Goal: Transaction & Acquisition: Purchase product/service

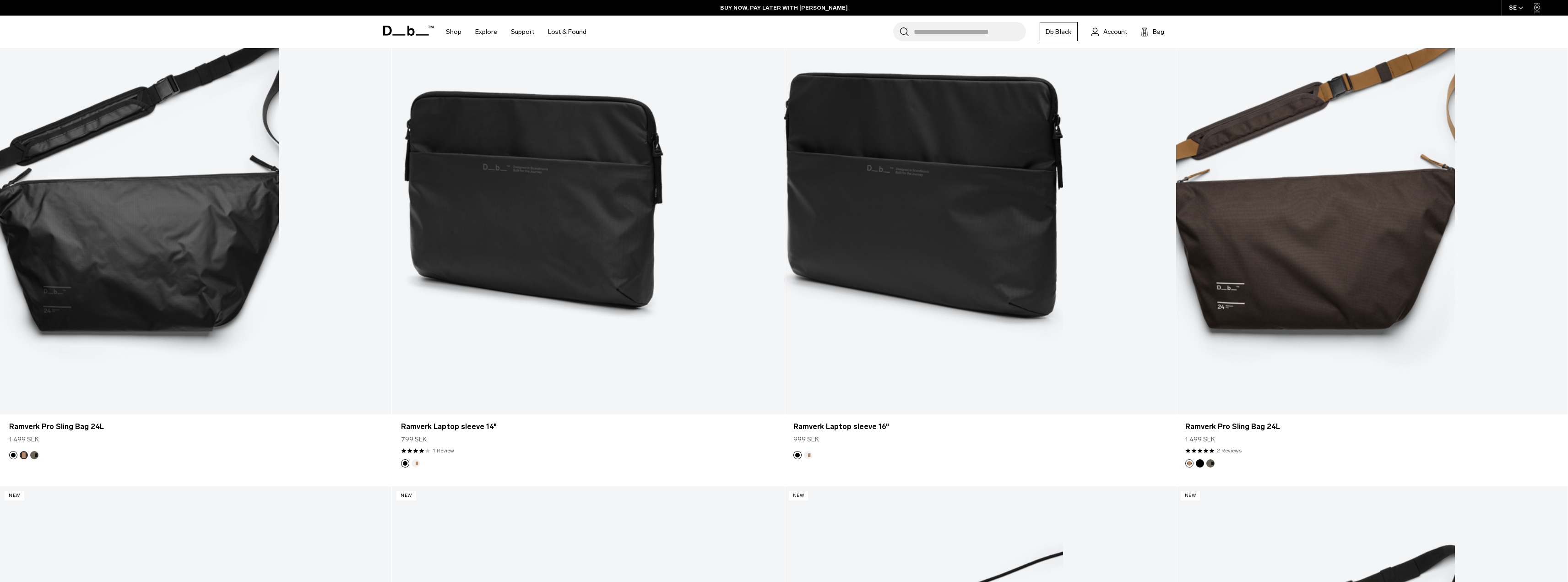
scroll to position [2654, 0]
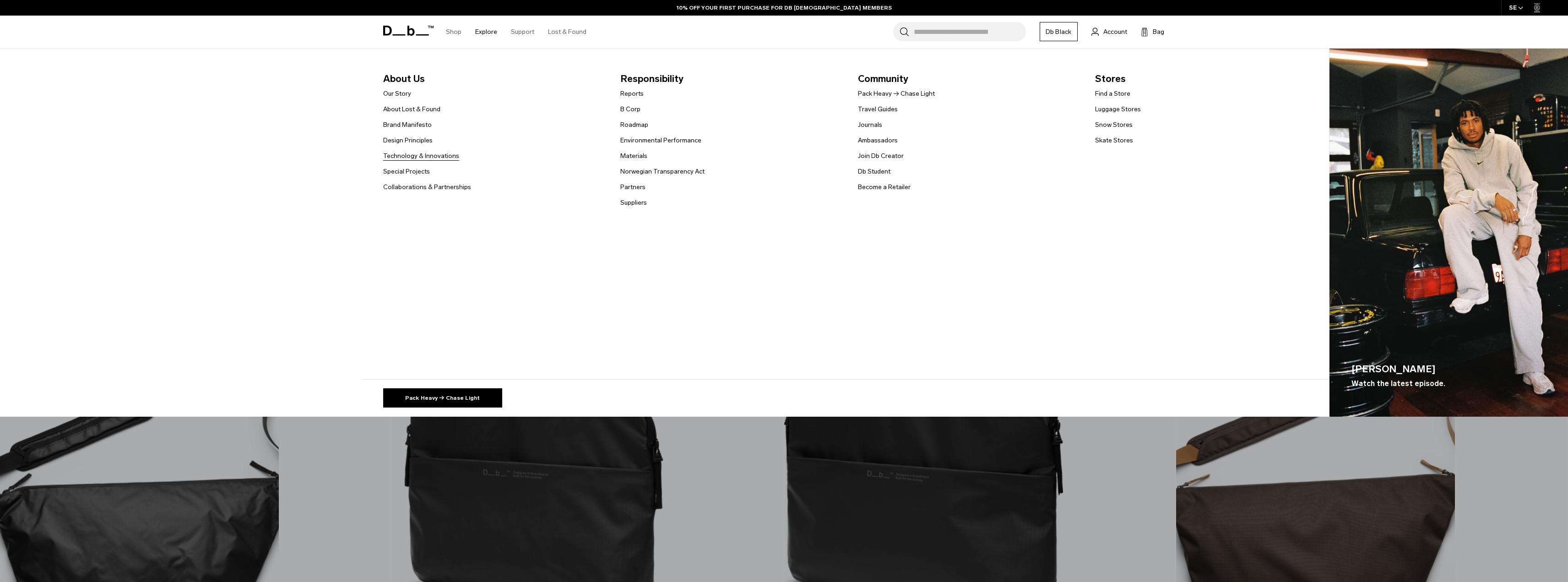
click at [424, 156] on link "Technology & Innovations" at bounding box center [421, 156] width 76 height 10
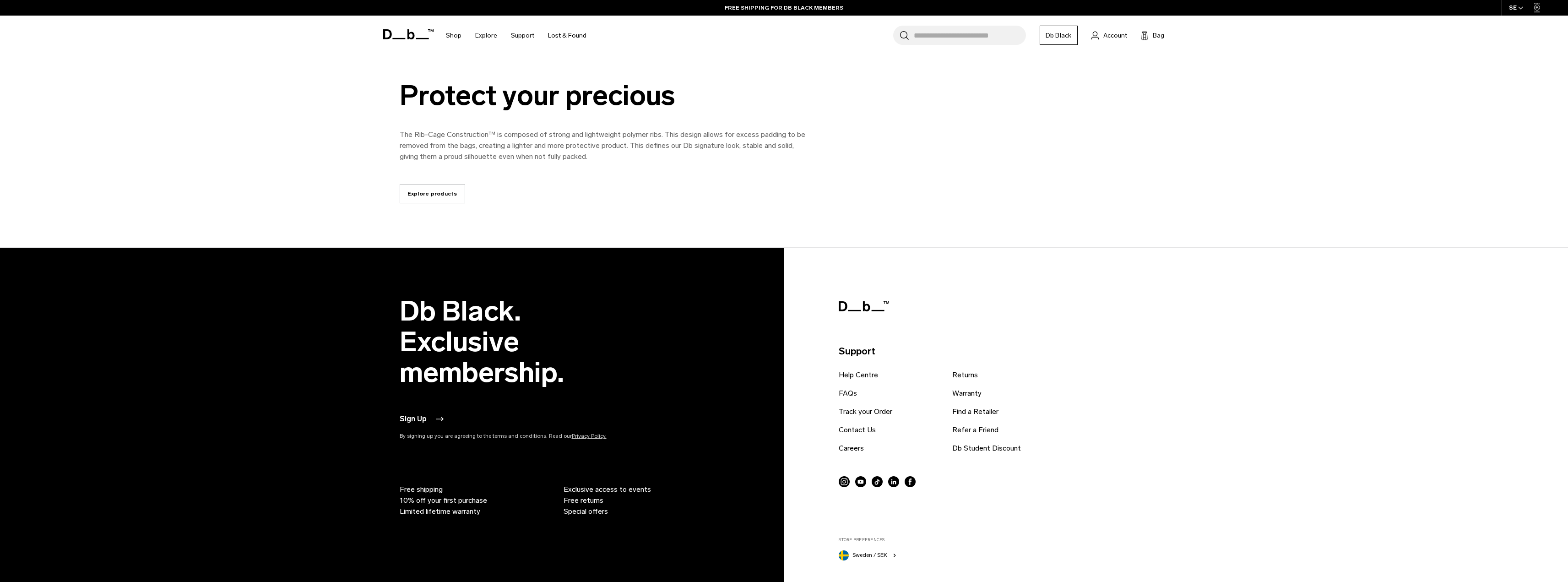
scroll to position [2883, 0]
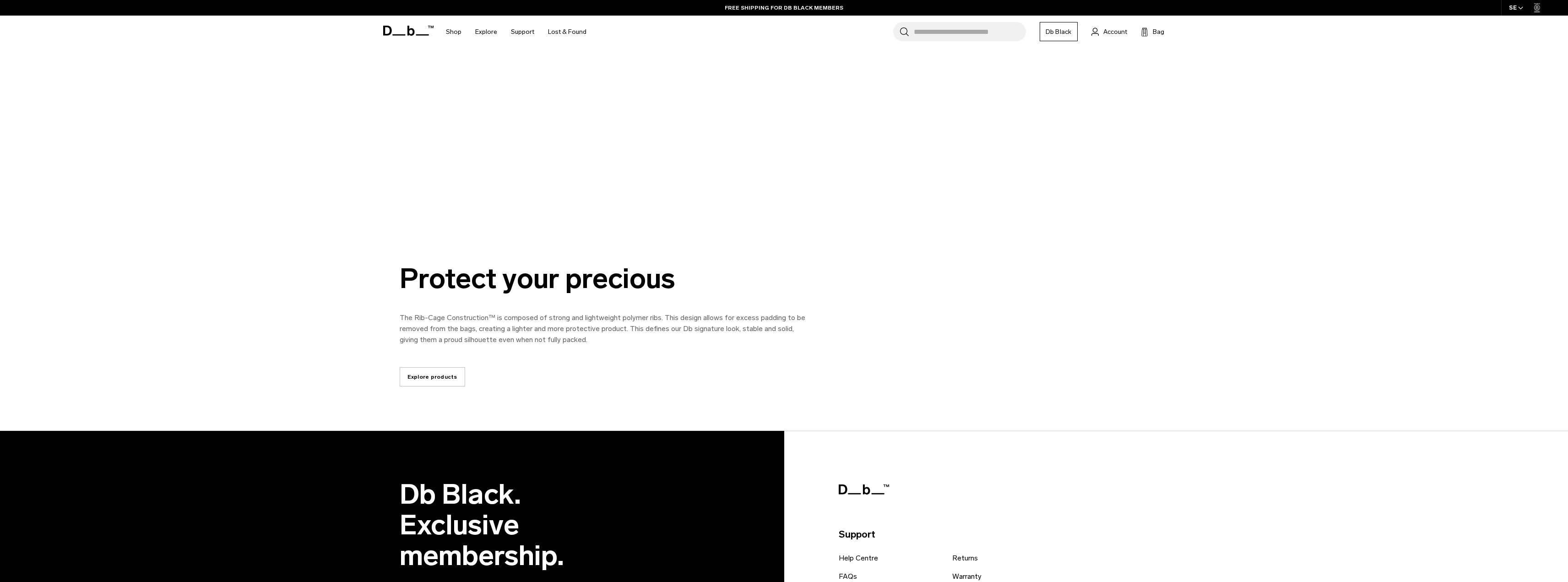
click at [448, 376] on link "Explore products" at bounding box center [432, 376] width 65 height 19
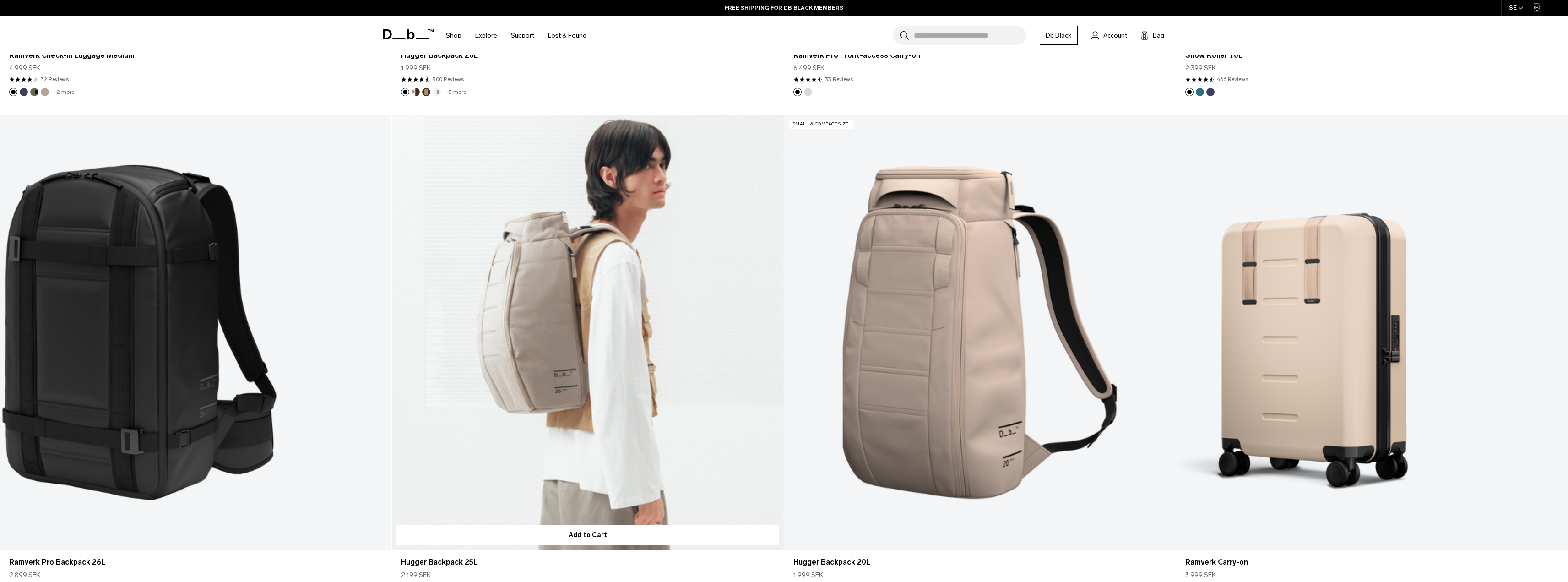
scroll to position [5217, 0]
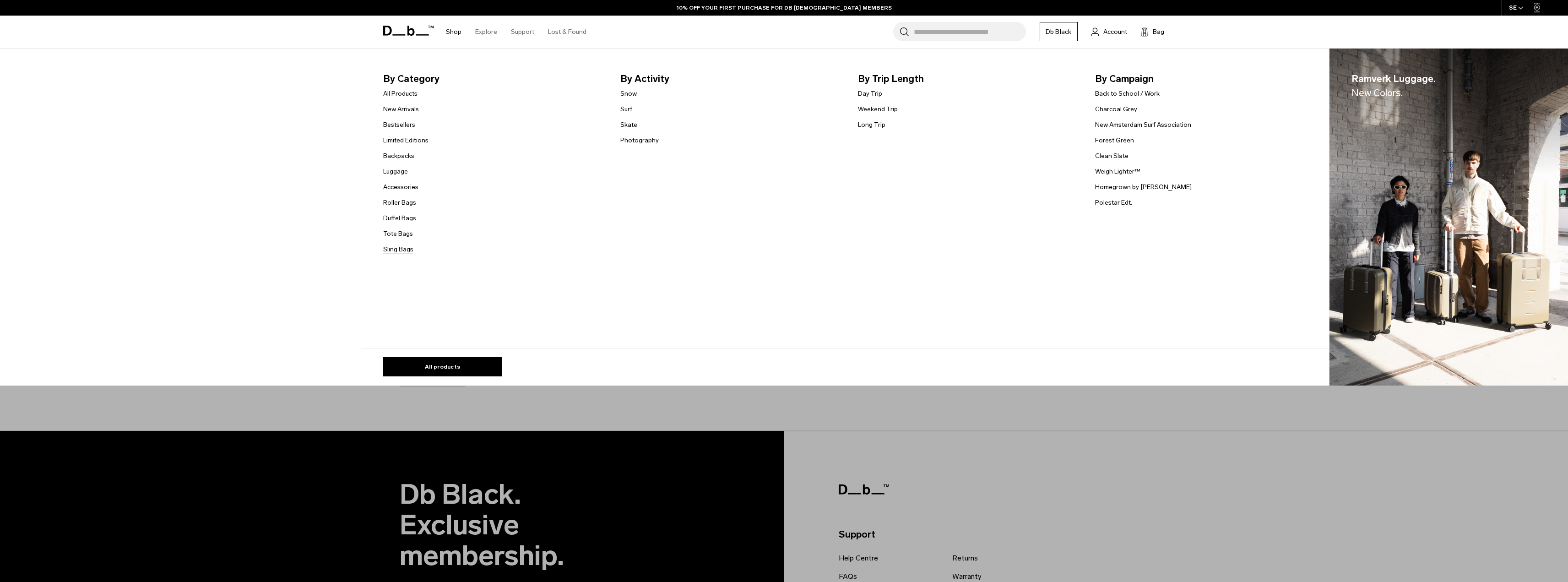
click at [400, 251] on link "Sling Bags" at bounding box center [398, 250] width 30 height 10
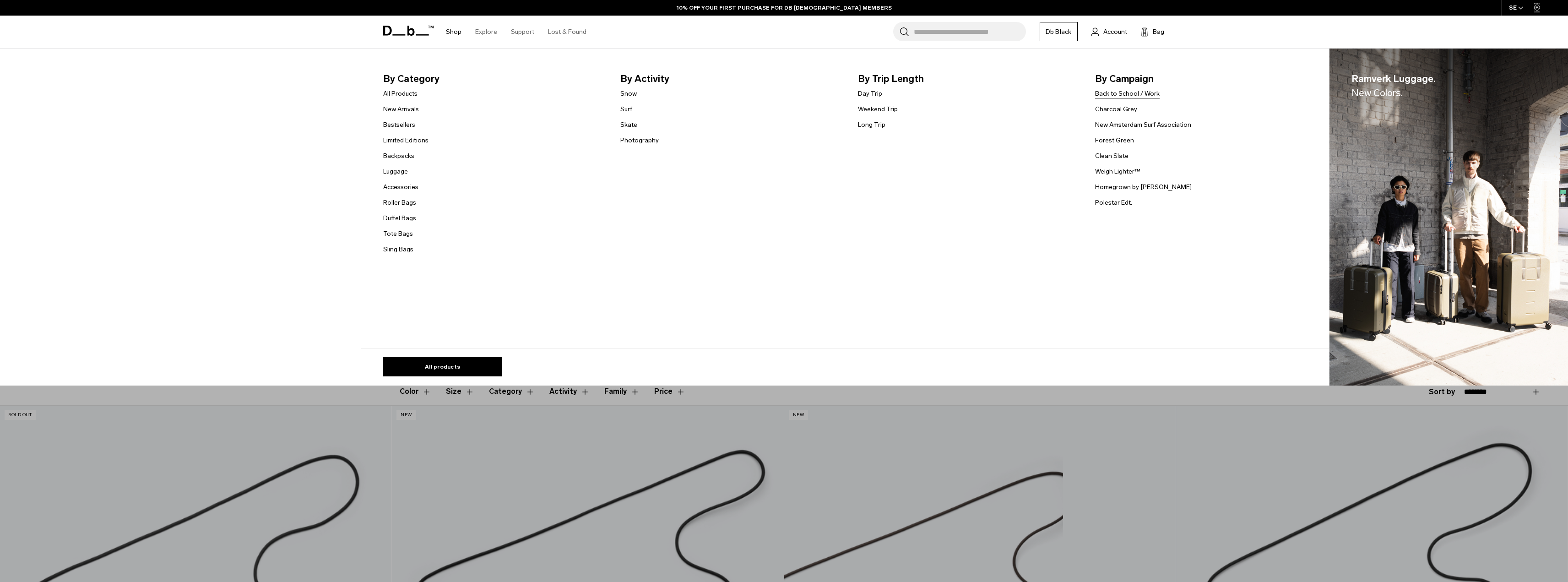
click at [1128, 90] on link "Back to School / Work" at bounding box center [1127, 94] width 64 height 10
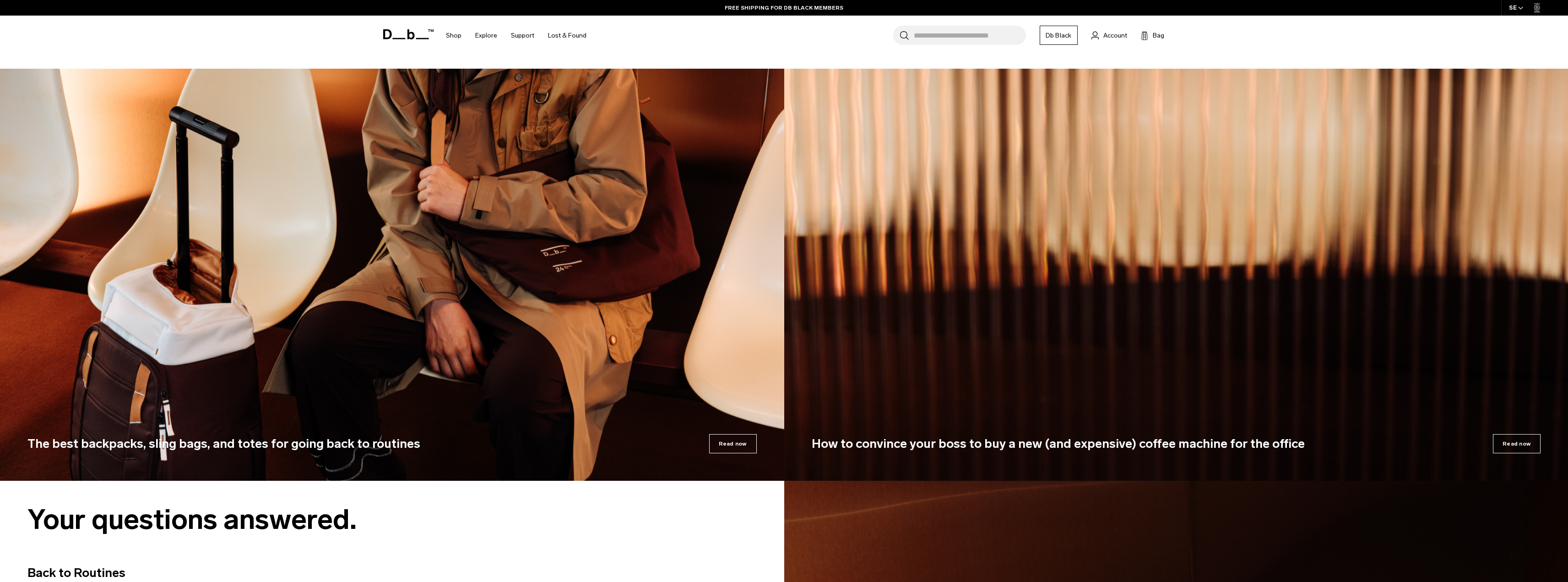
scroll to position [7369, 0]
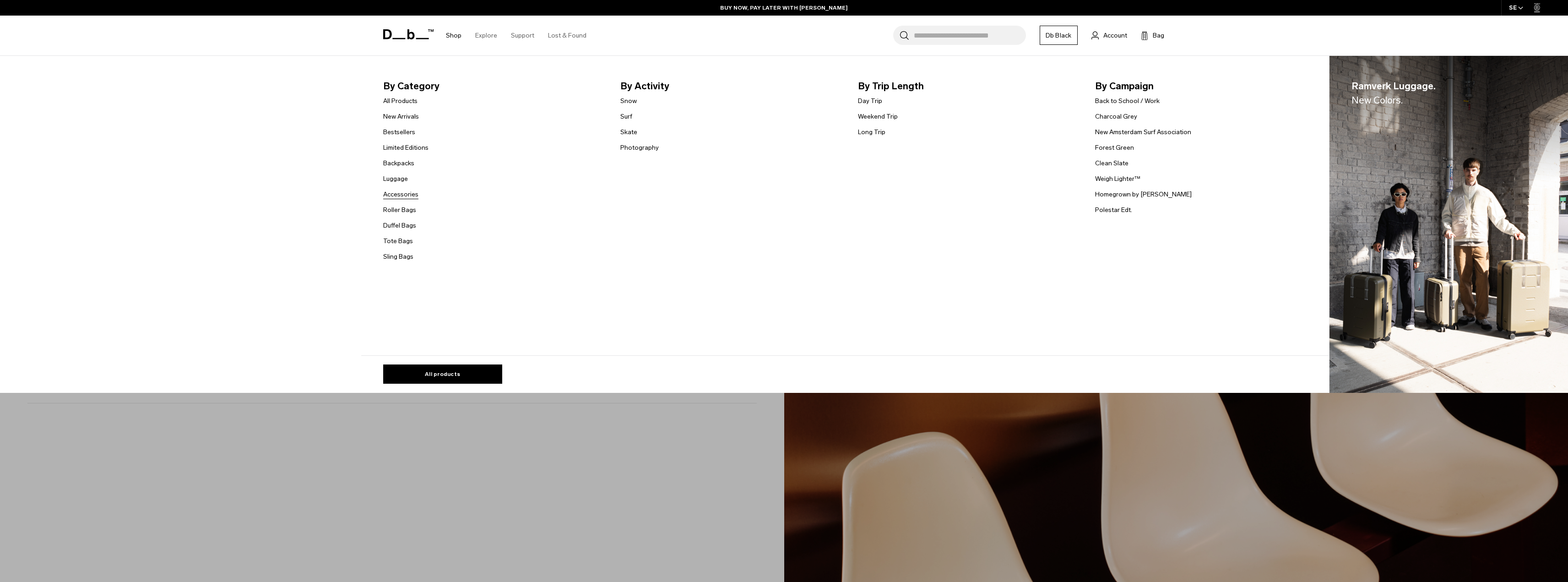
click at [402, 192] on link "Accessories" at bounding box center [400, 194] width 35 height 10
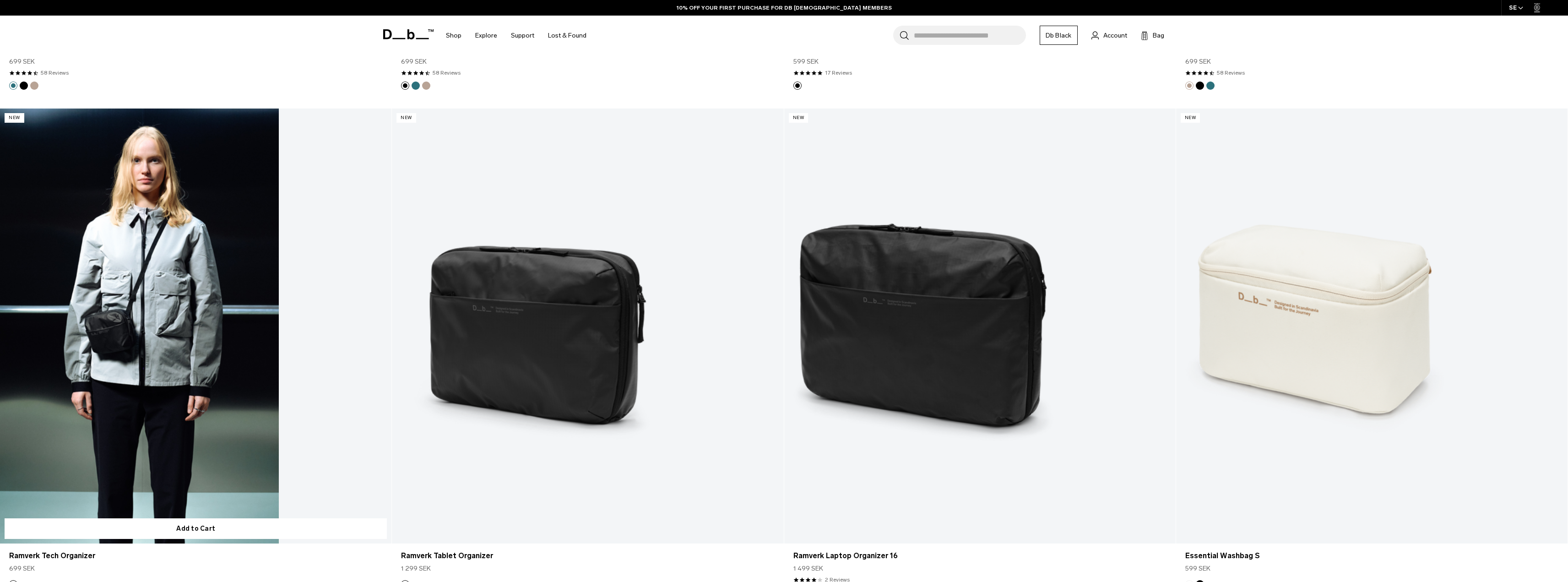
scroll to position [3981, 0]
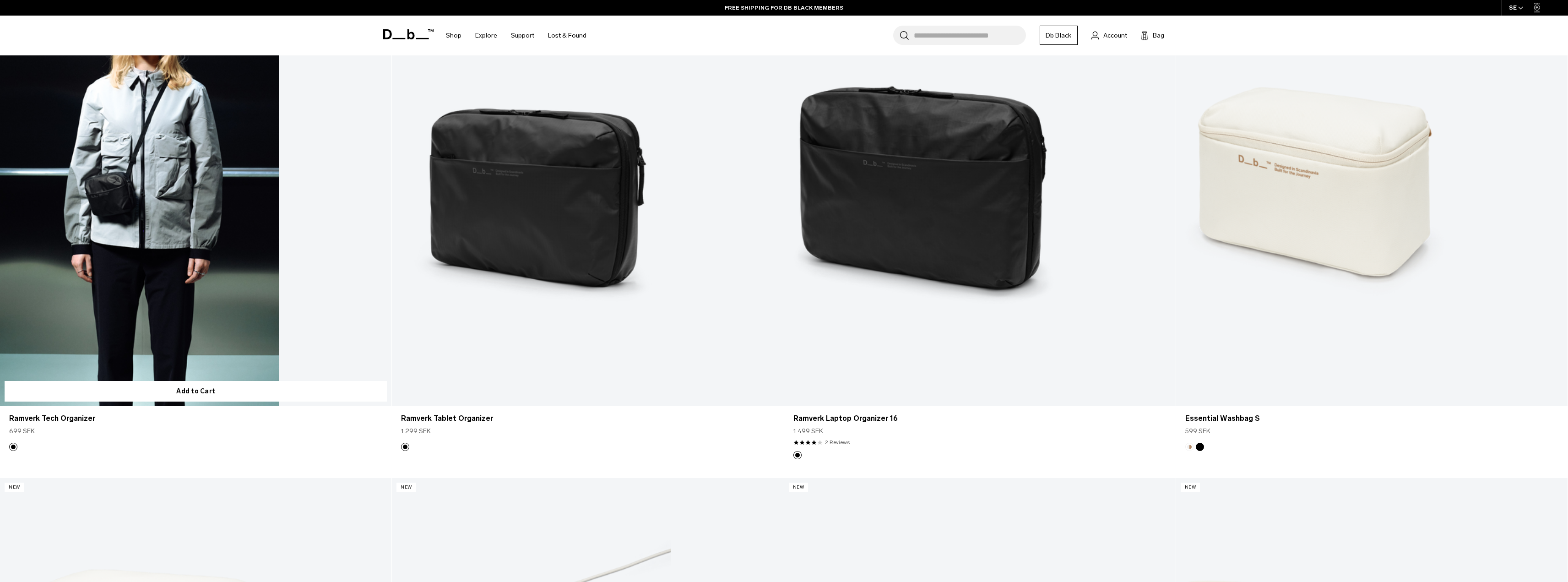
click at [189, 234] on link "Ramverk Tech Organizer" at bounding box center [195, 189] width 391 height 435
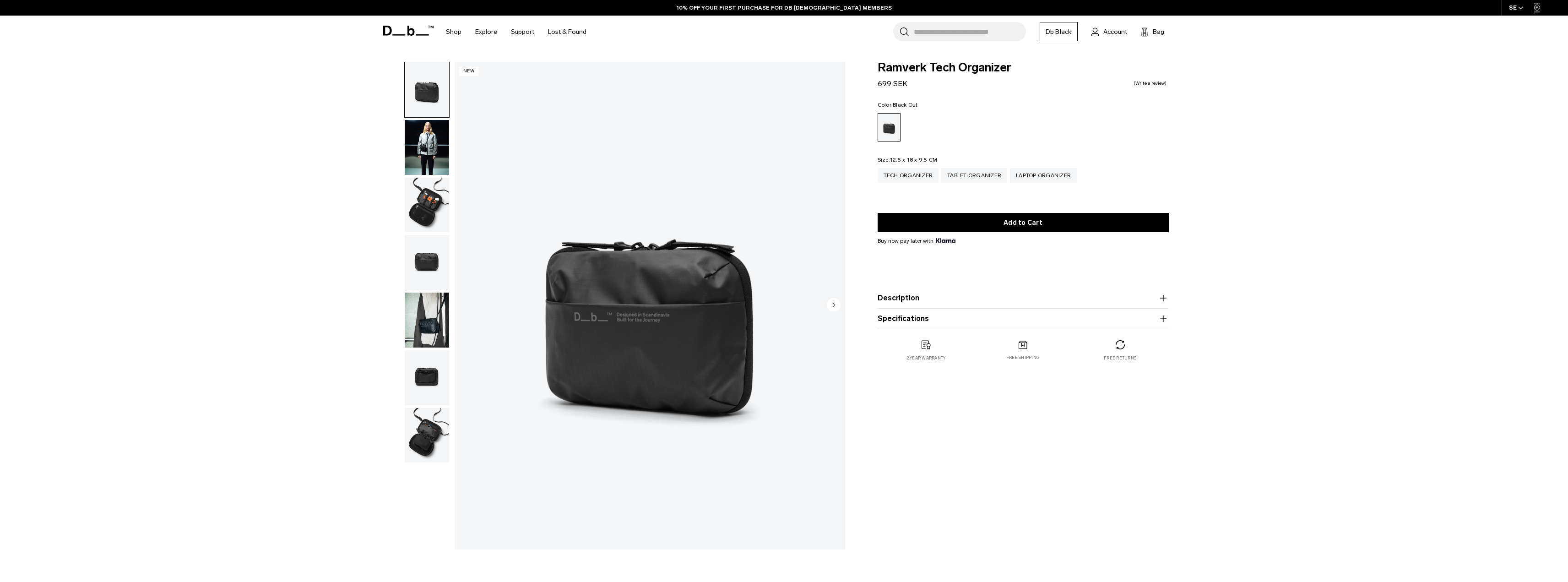
click at [432, 200] on img "button" at bounding box center [426, 205] width 45 height 55
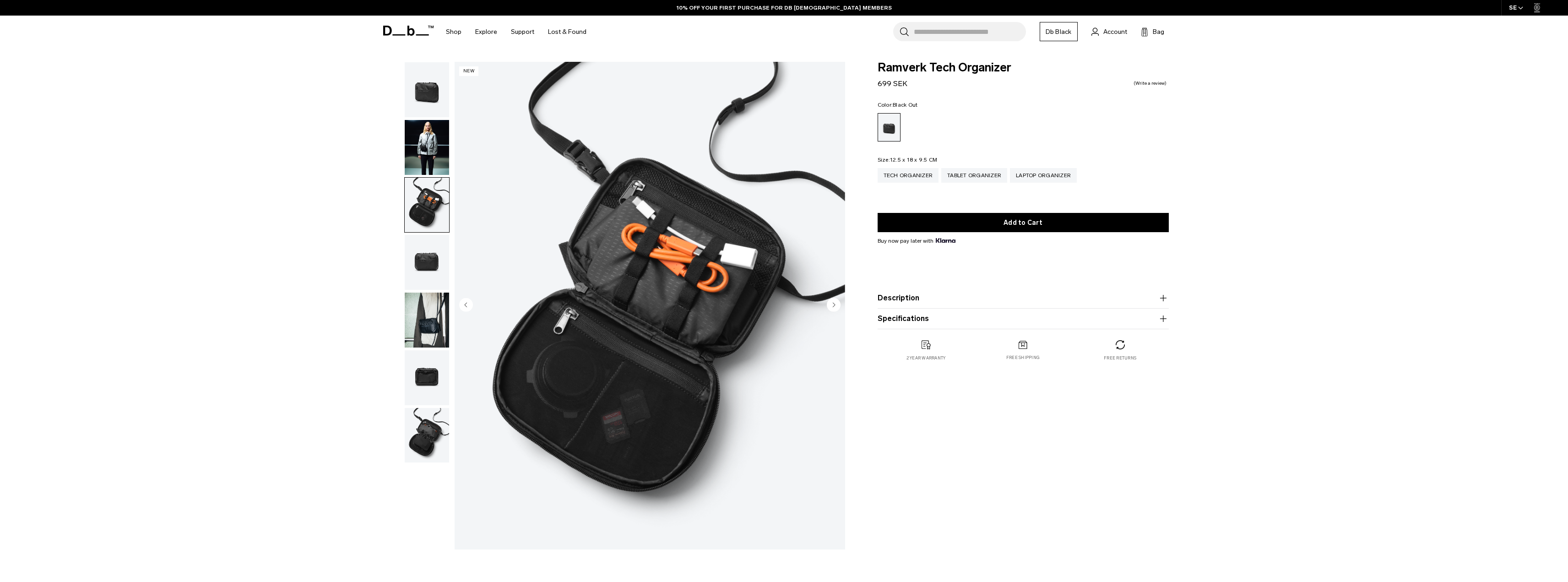
click at [433, 323] on img "button" at bounding box center [426, 320] width 45 height 55
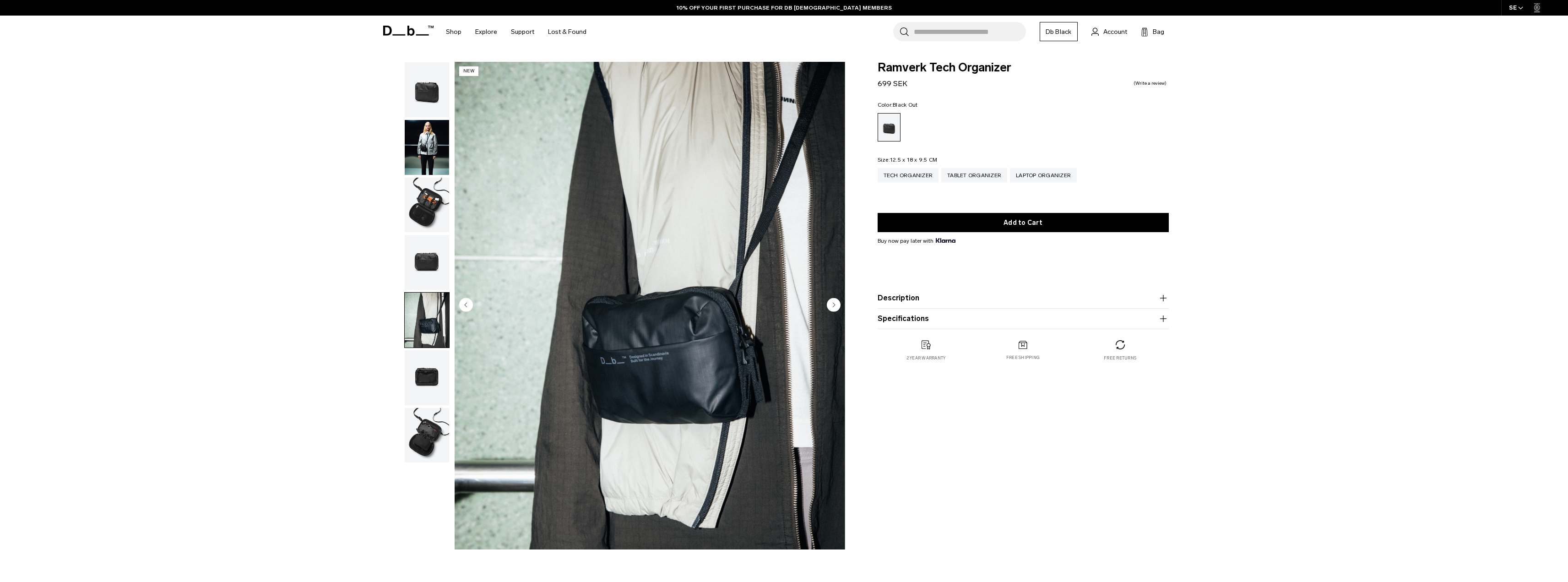
click at [421, 265] on img "button" at bounding box center [426, 262] width 45 height 55
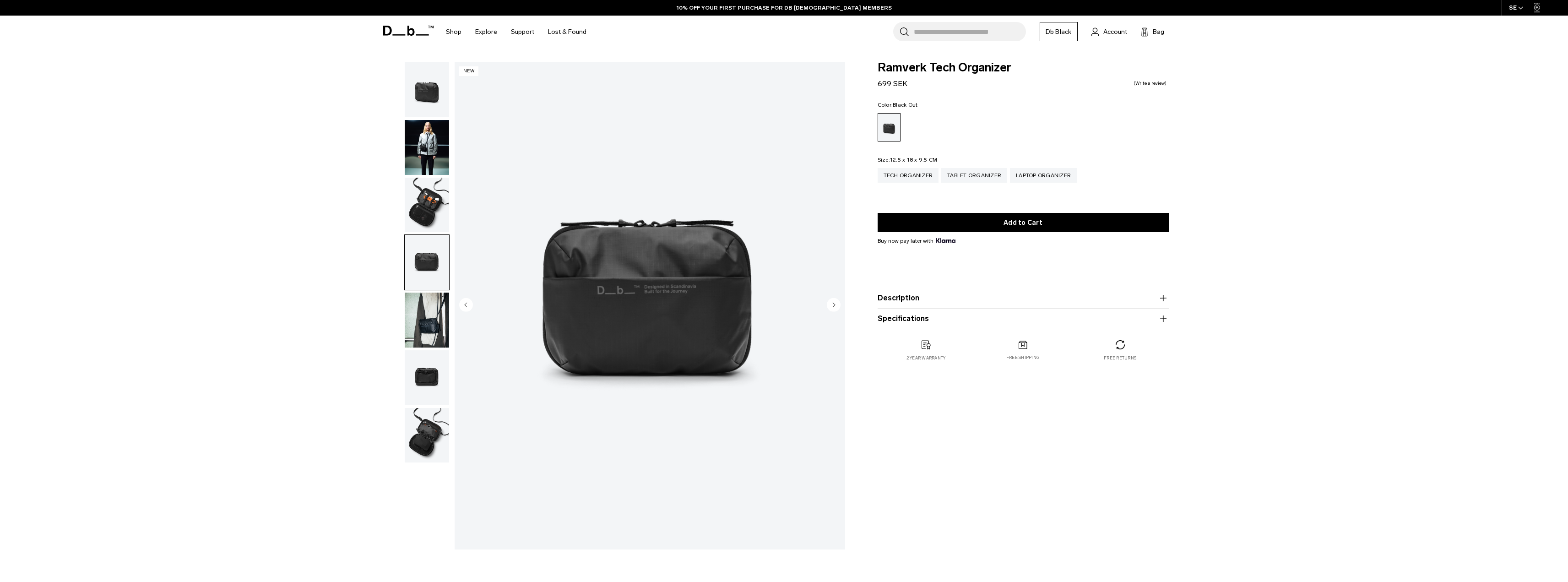
click at [427, 436] on img "button" at bounding box center [426, 435] width 45 height 55
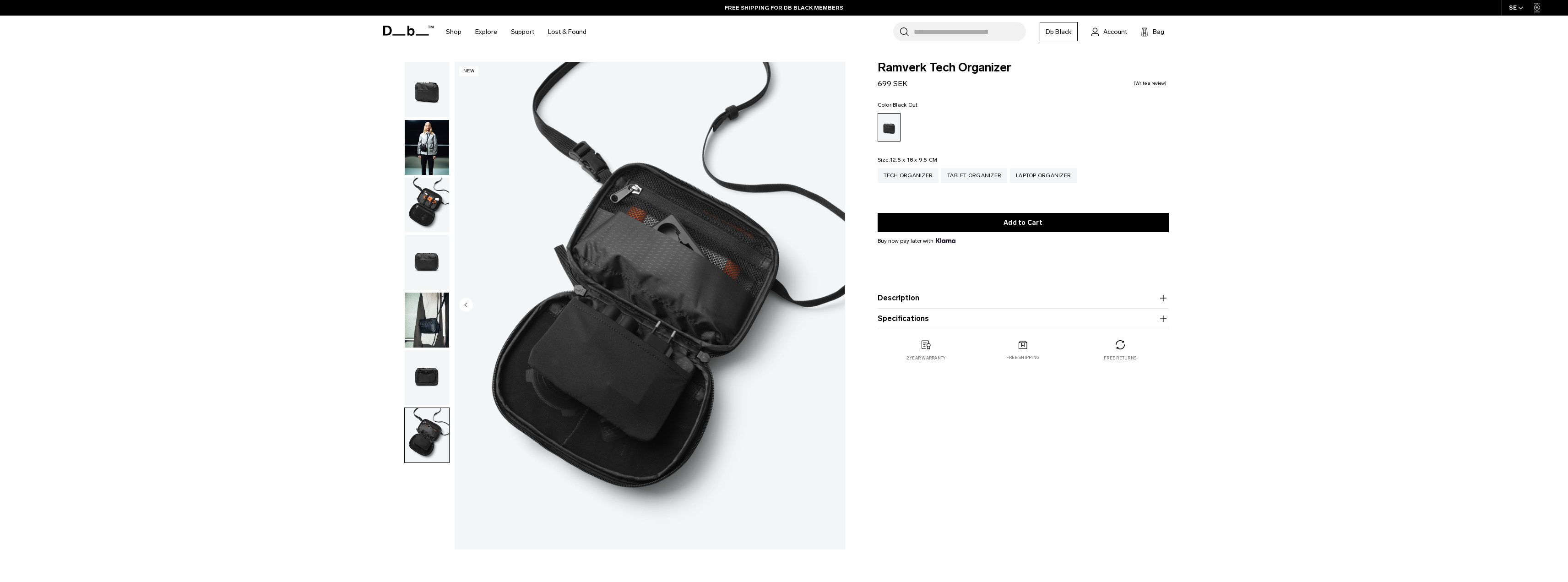
click at [424, 216] on img "button" at bounding box center [426, 205] width 45 height 55
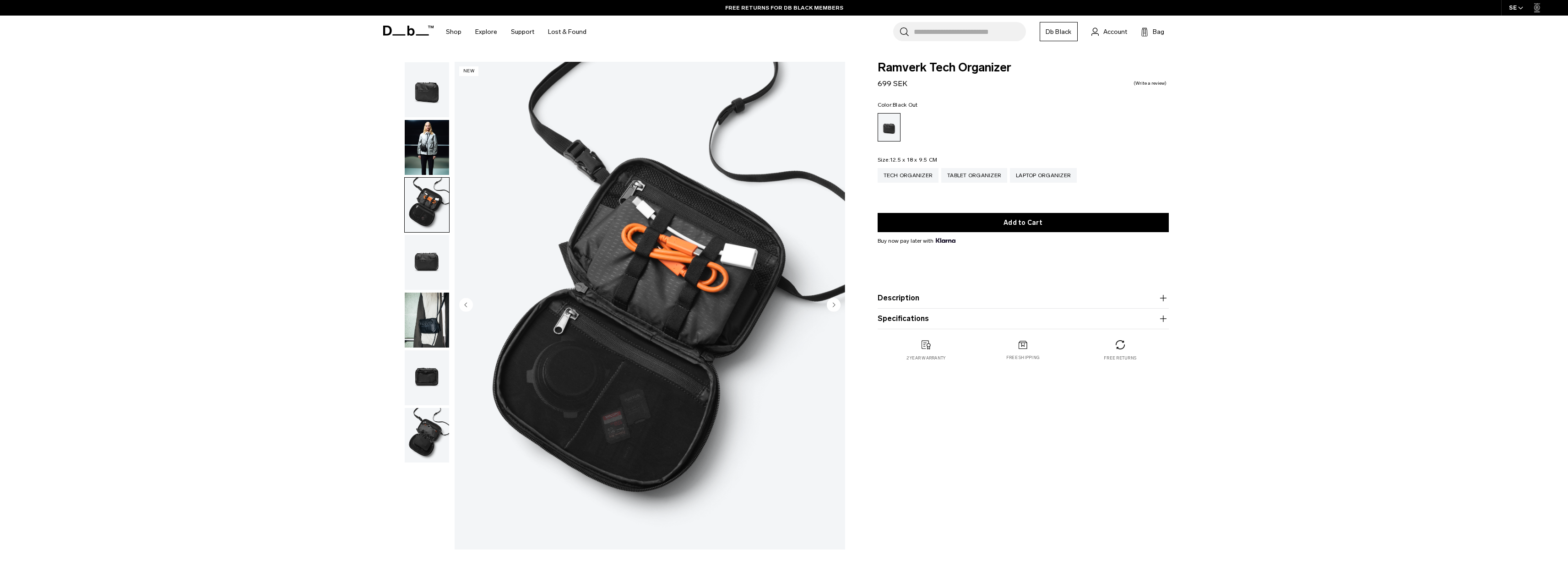
click at [429, 141] on img "button" at bounding box center [426, 147] width 45 height 55
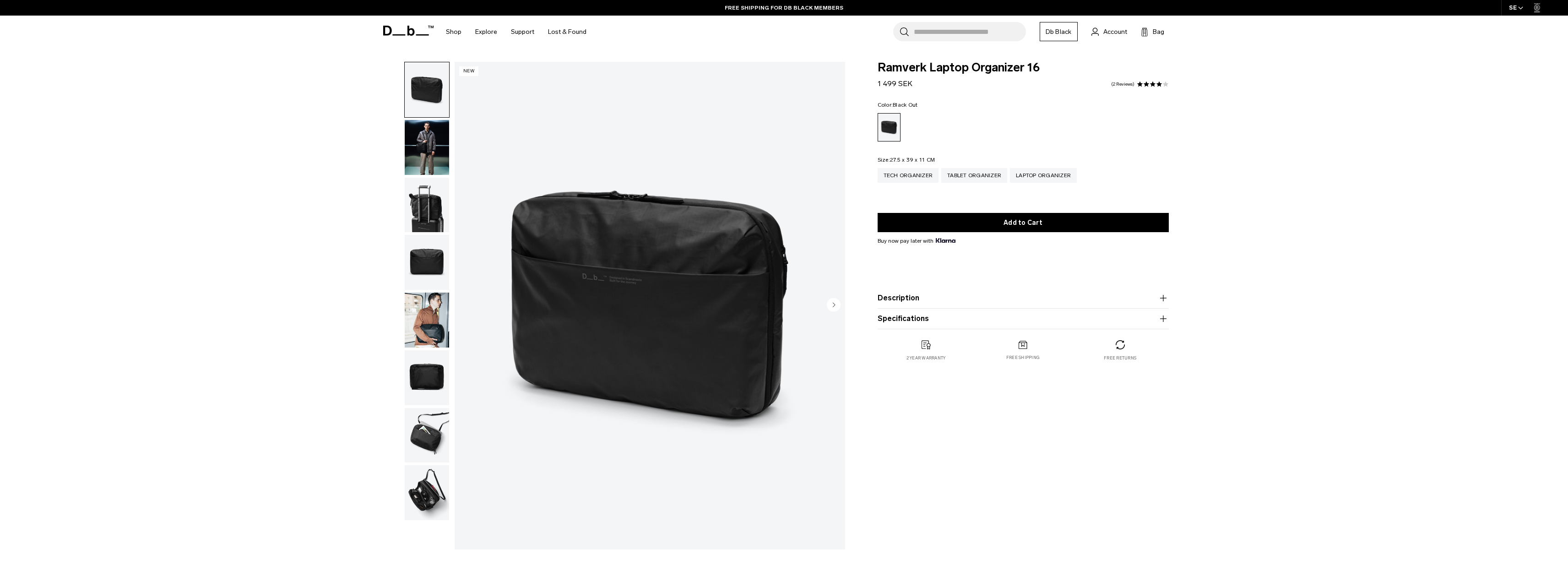
click at [985, 36] on input "Search for Bags, Luggage..." at bounding box center [970, 32] width 112 height 19
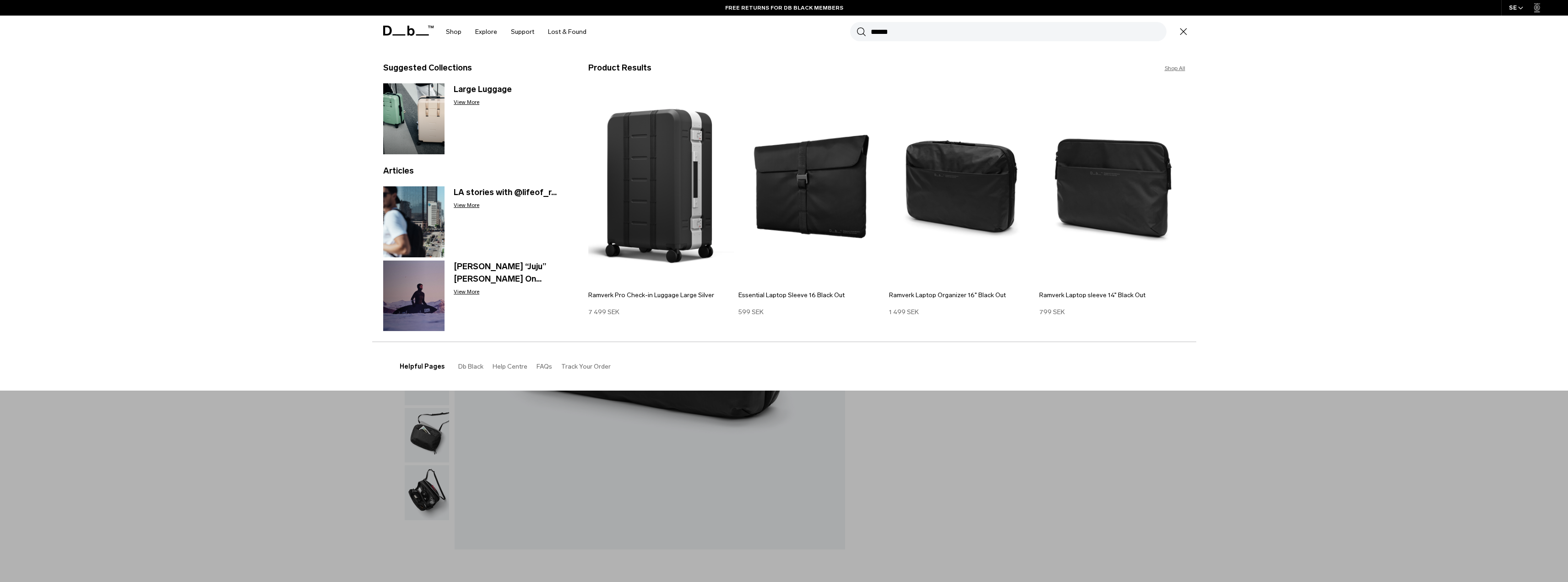
type input "******"
click at [856, 27] on button "Search" at bounding box center [861, 32] width 10 height 10
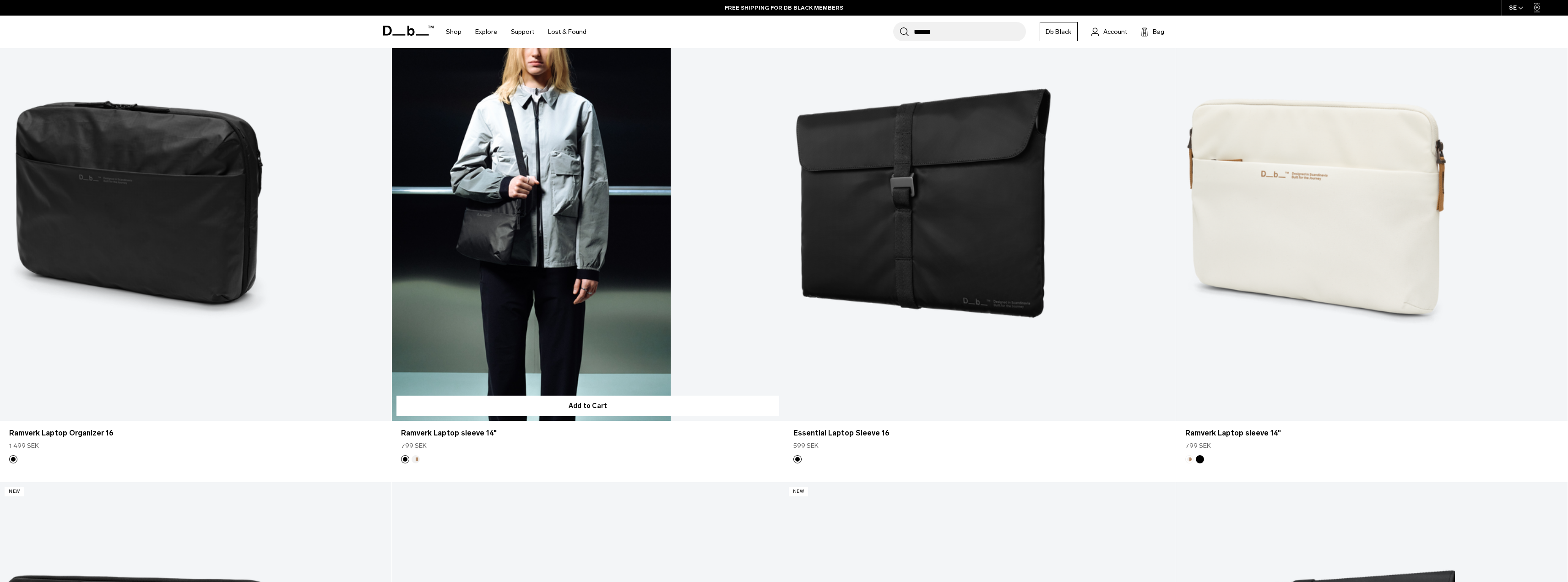
scroll to position [206, 0]
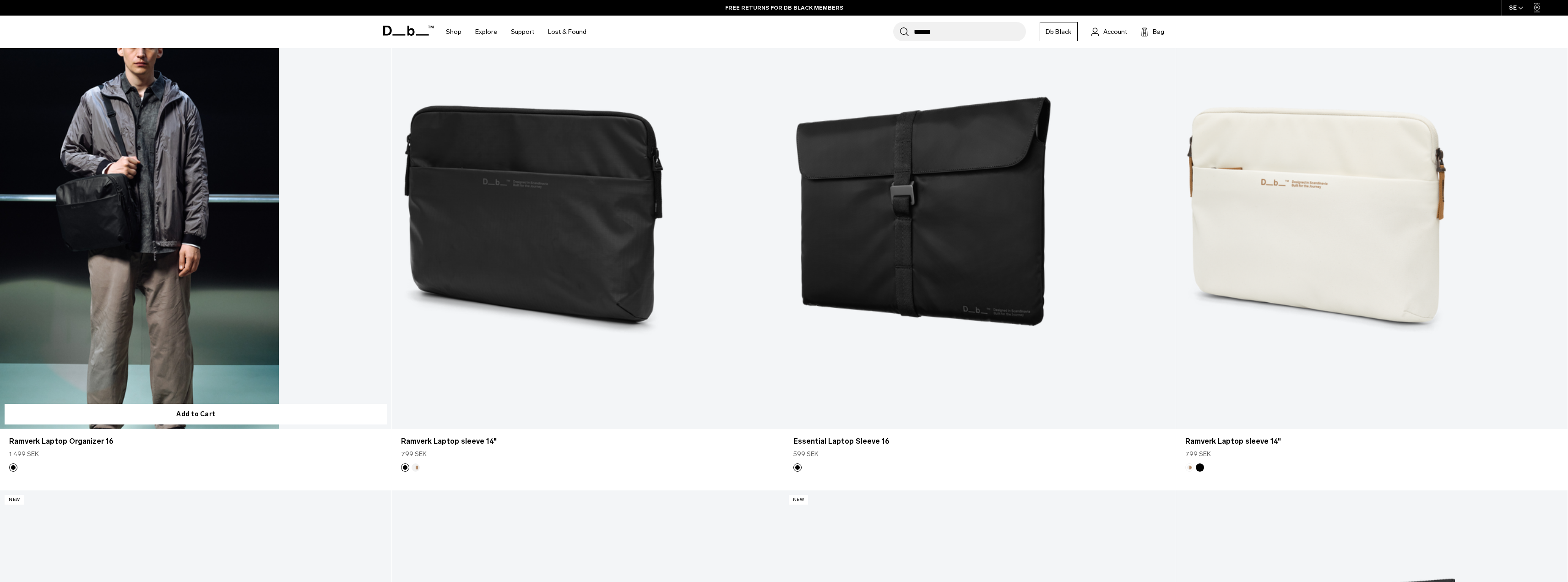
click at [114, 213] on link "Ramverk Laptop Organizer 16" at bounding box center [195, 211] width 391 height 435
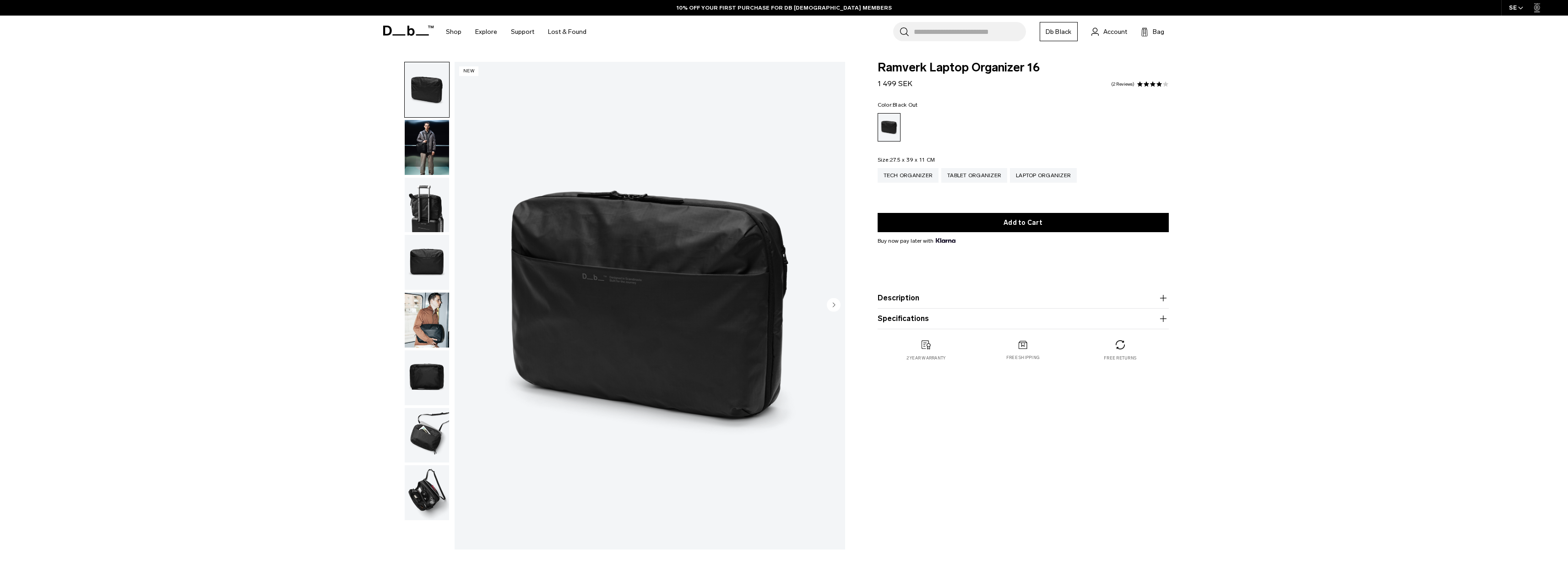
click at [436, 144] on img "button" at bounding box center [426, 147] width 45 height 55
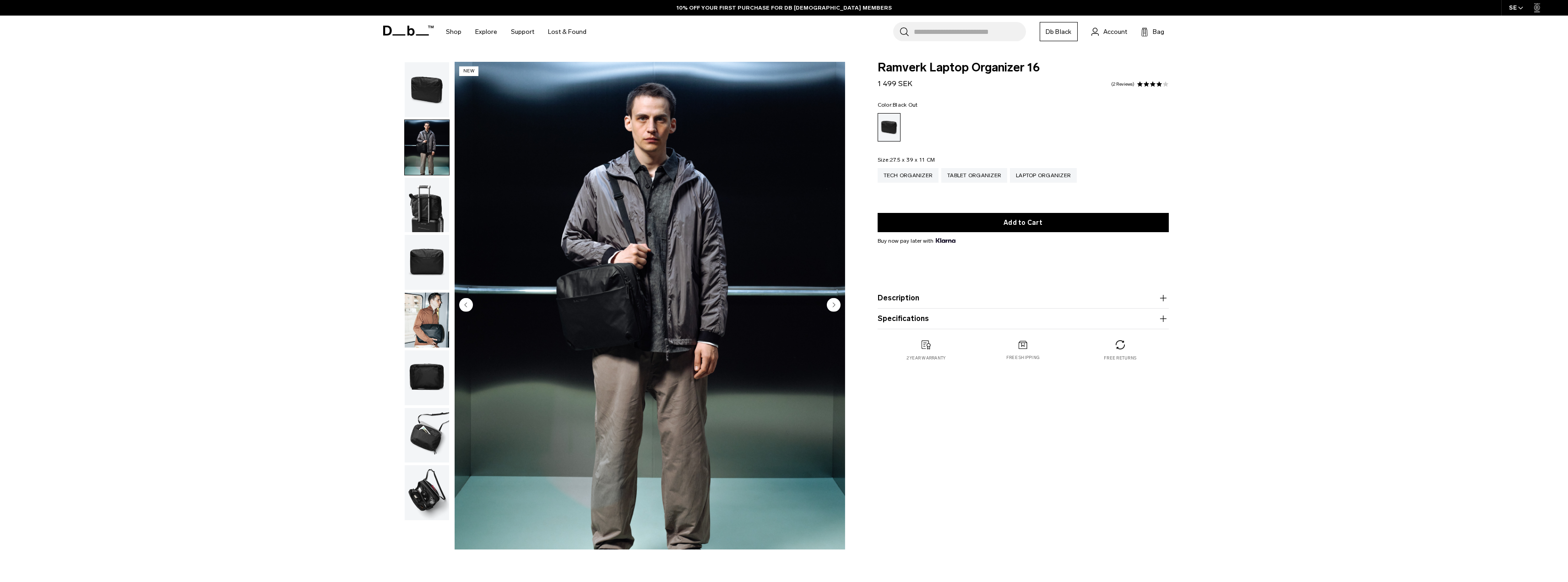
click at [425, 480] on img "button" at bounding box center [426, 492] width 45 height 55
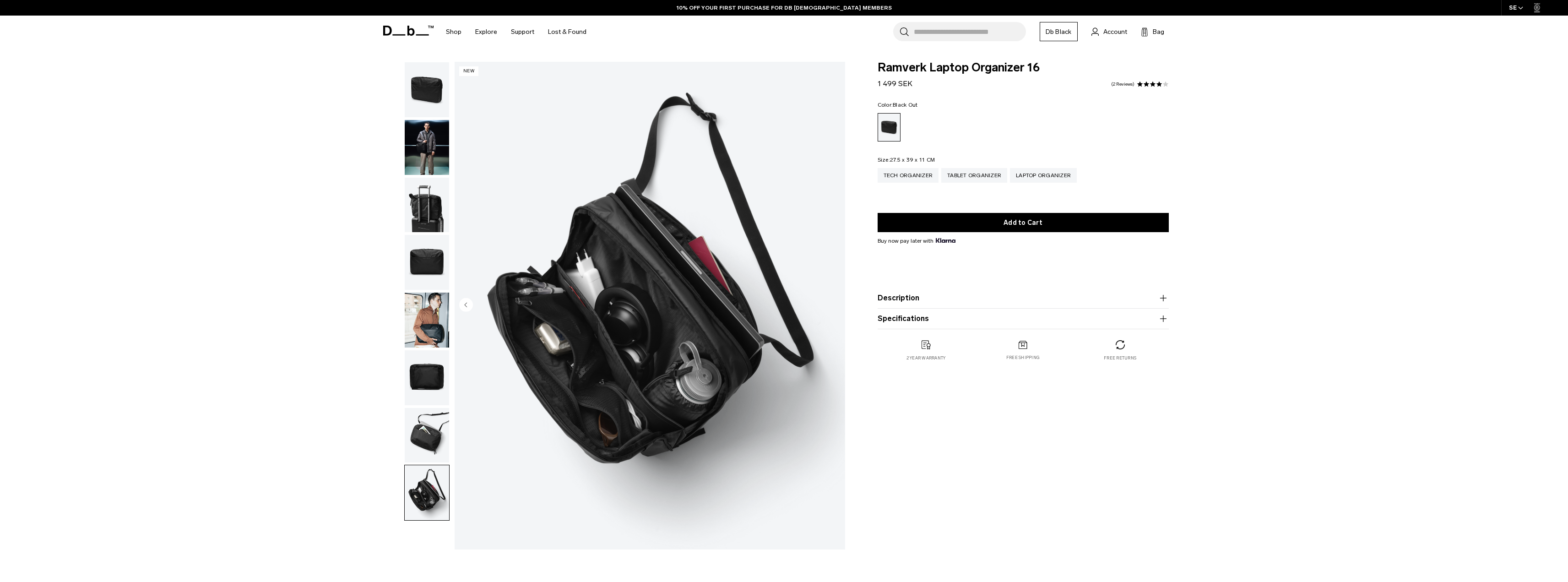
click at [426, 435] on img "button" at bounding box center [426, 435] width 45 height 55
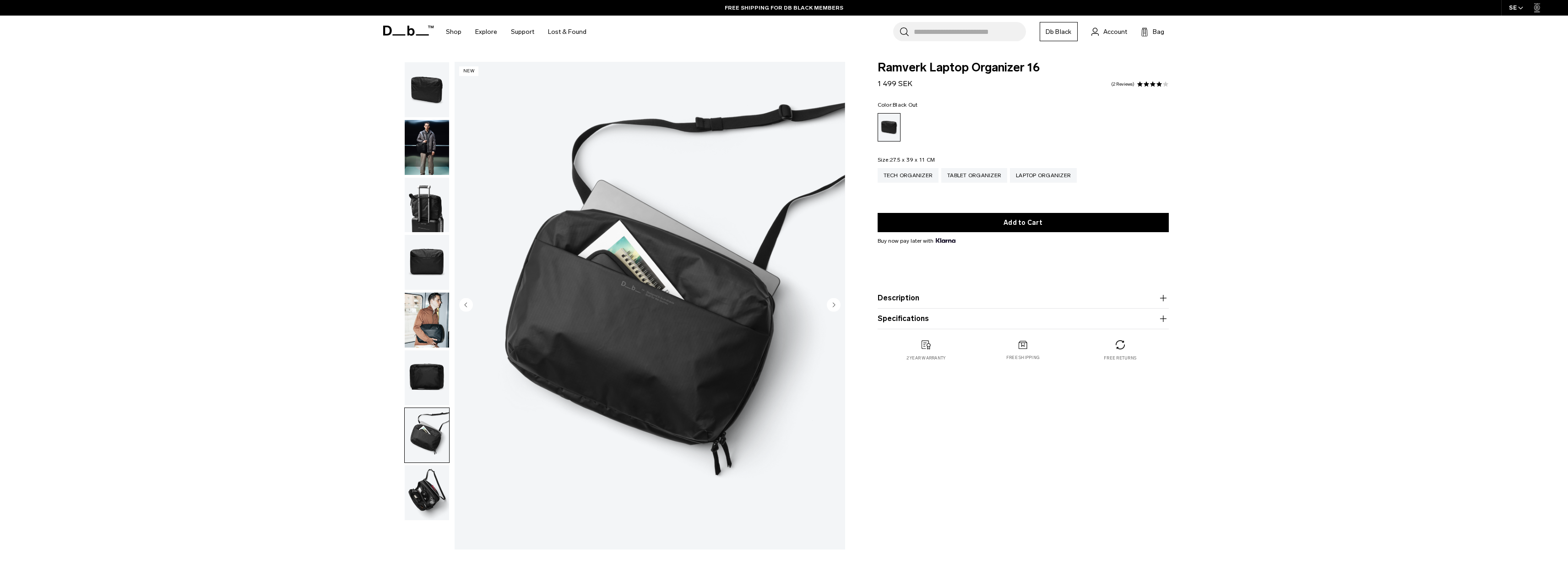
click at [423, 379] on img "button" at bounding box center [426, 378] width 45 height 55
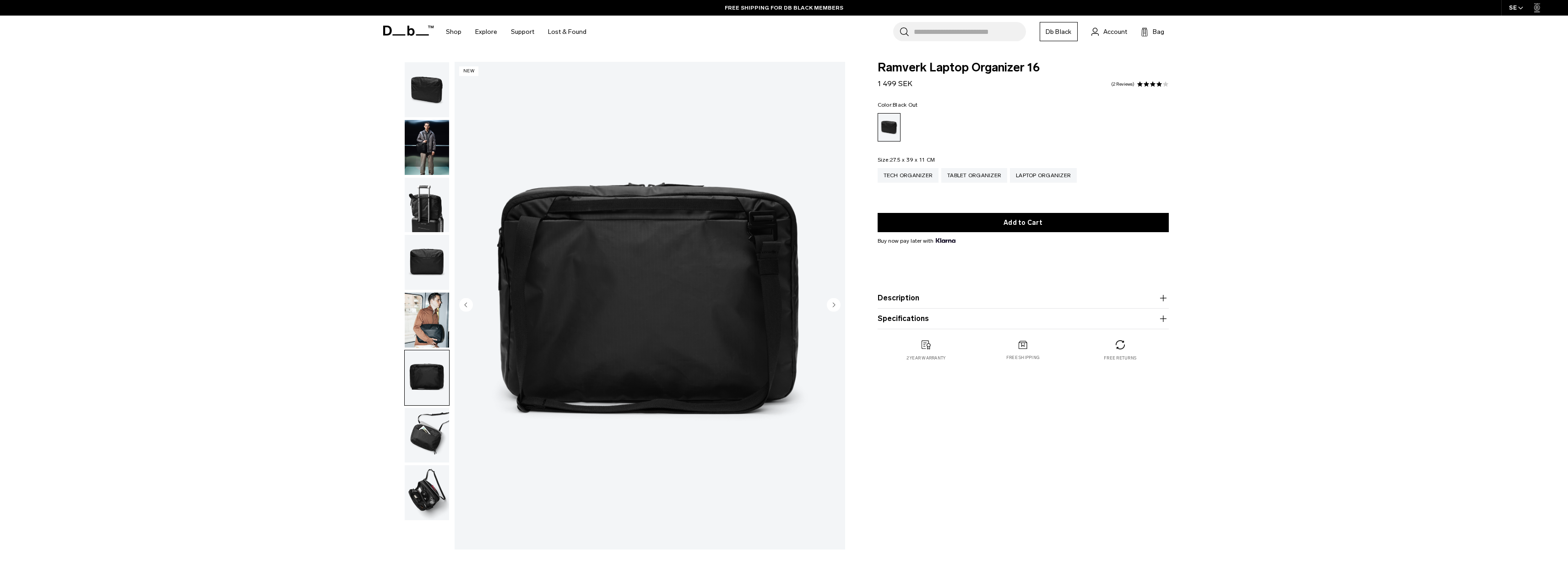
click at [418, 271] on img "button" at bounding box center [426, 262] width 45 height 55
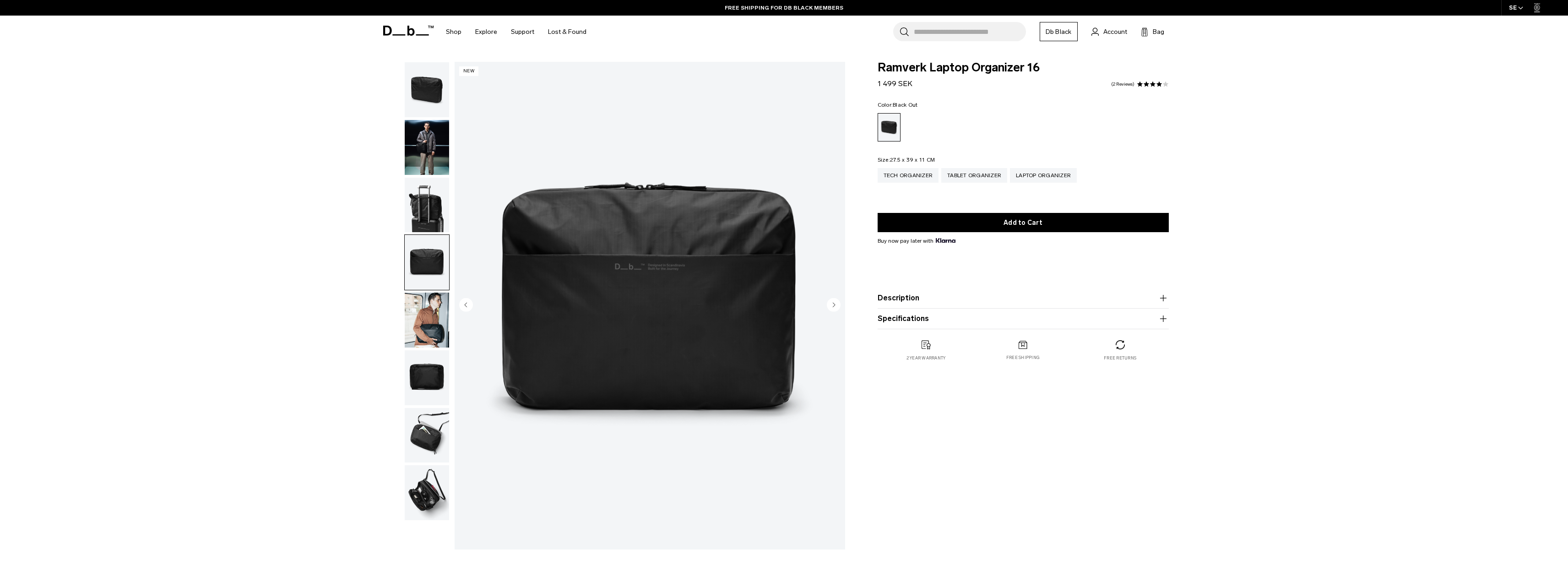
click at [433, 328] on img "button" at bounding box center [426, 320] width 45 height 55
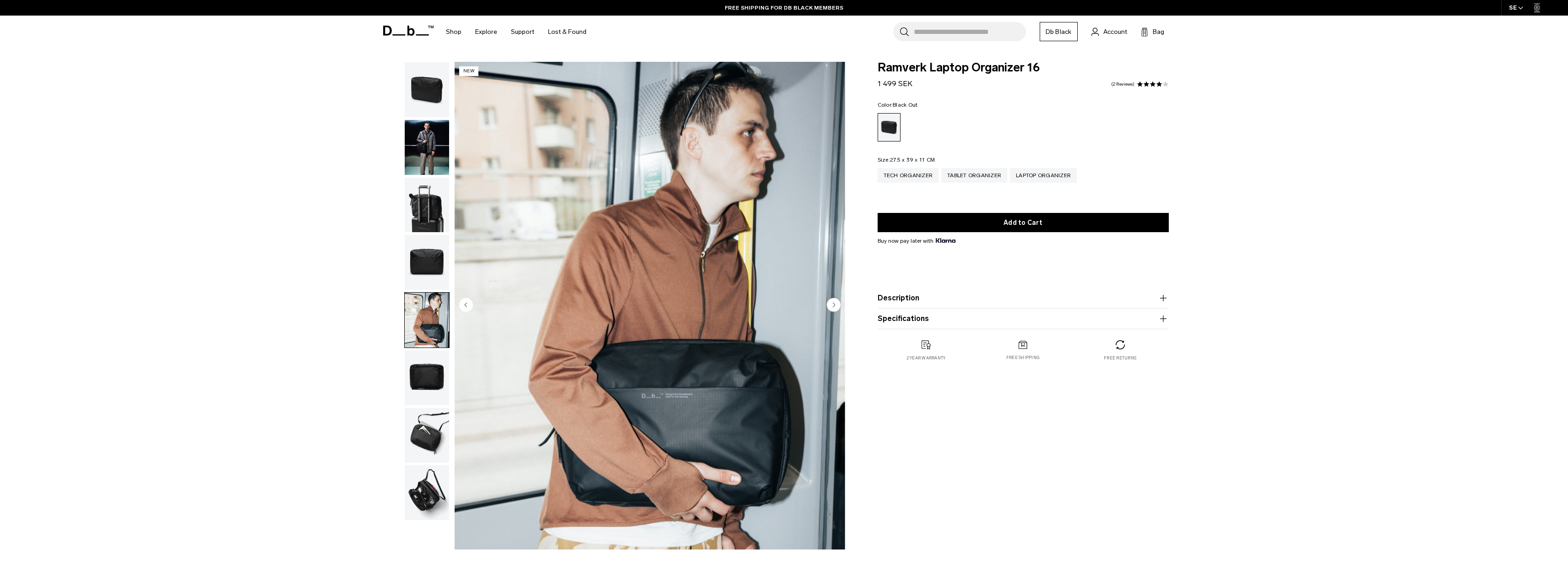
click at [432, 235] on img "button" at bounding box center [426, 262] width 45 height 55
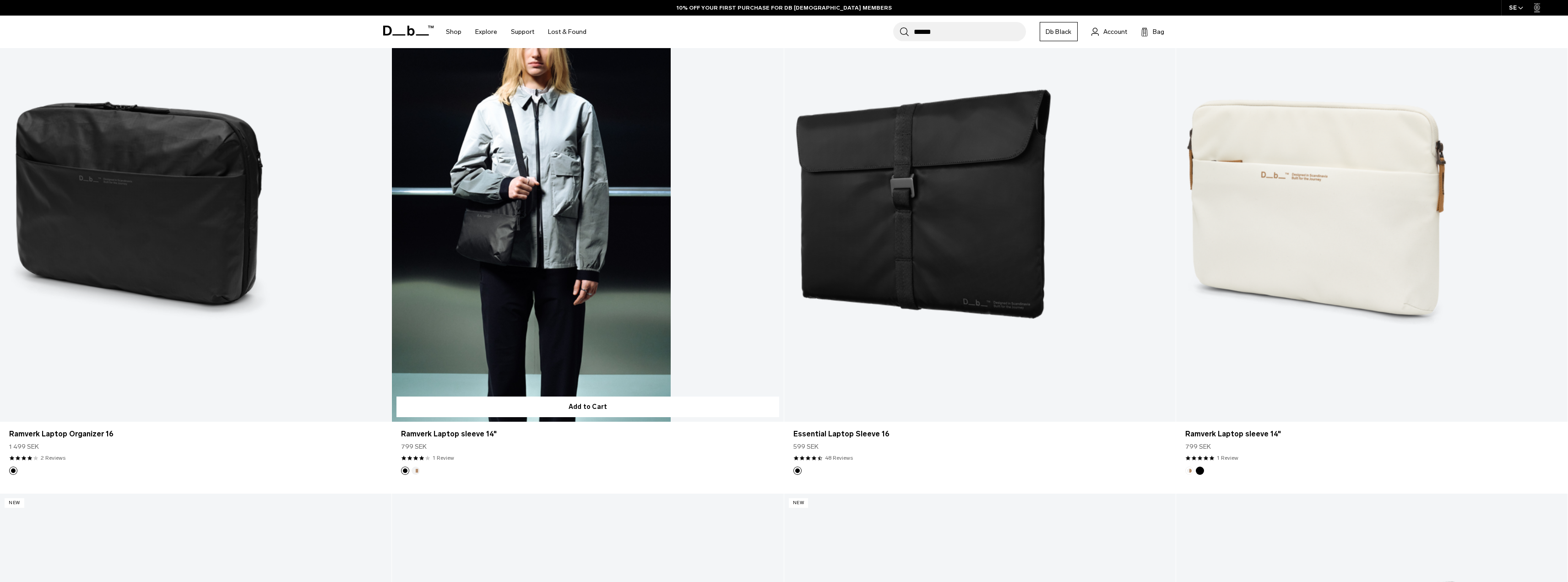
click at [525, 191] on link "Ramverk Laptop sleeve 14" at bounding box center [587, 204] width 391 height 435
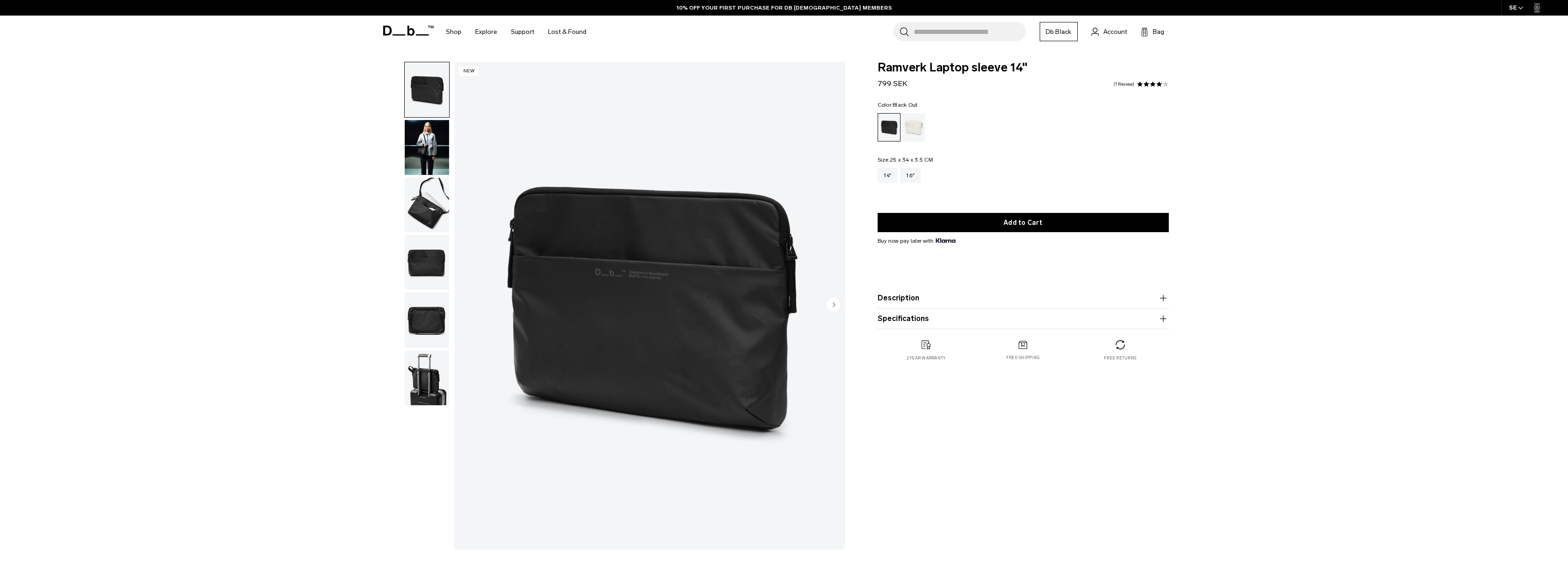
click at [419, 215] on img "button" at bounding box center [426, 205] width 45 height 55
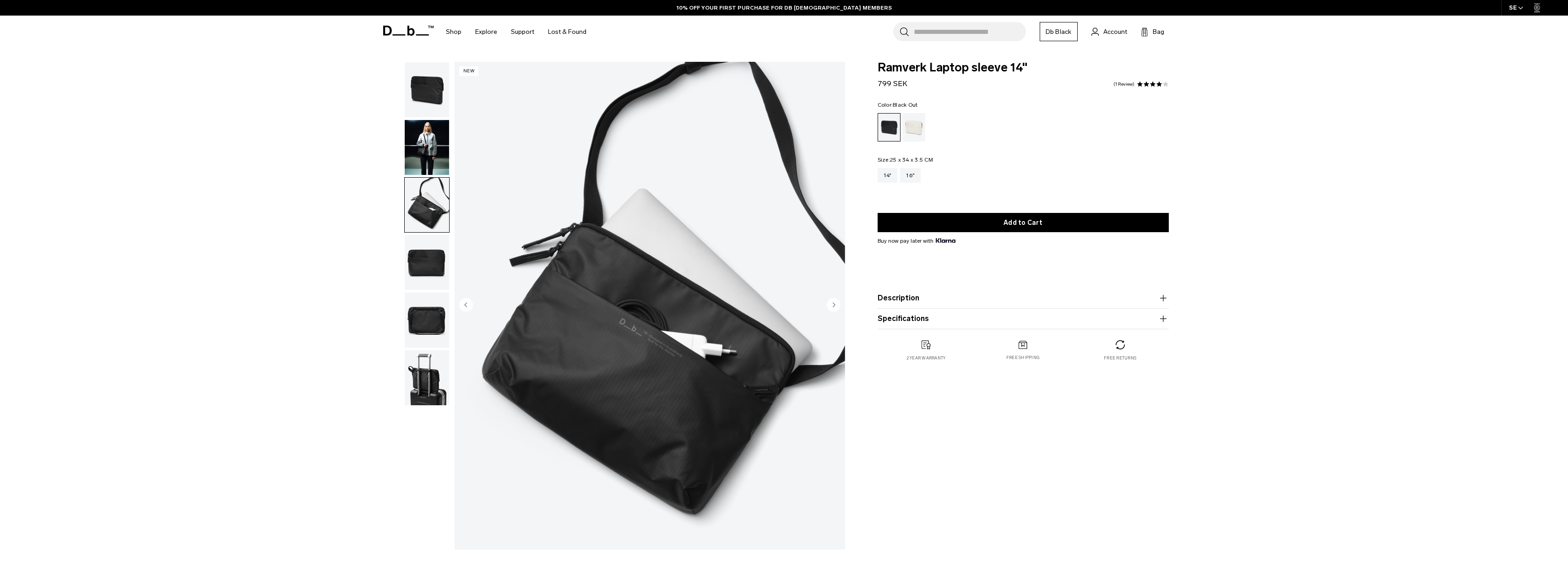
click at [426, 263] on img "button" at bounding box center [426, 262] width 45 height 55
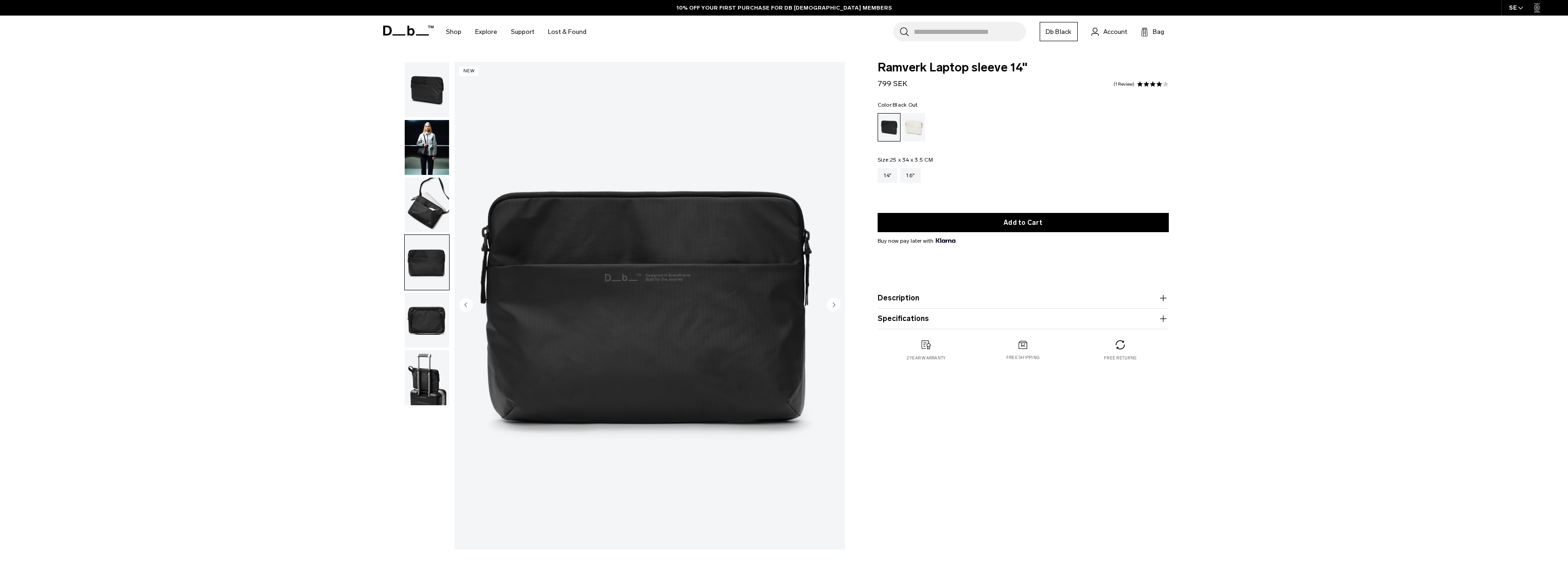
click at [429, 298] on img "button" at bounding box center [426, 320] width 45 height 55
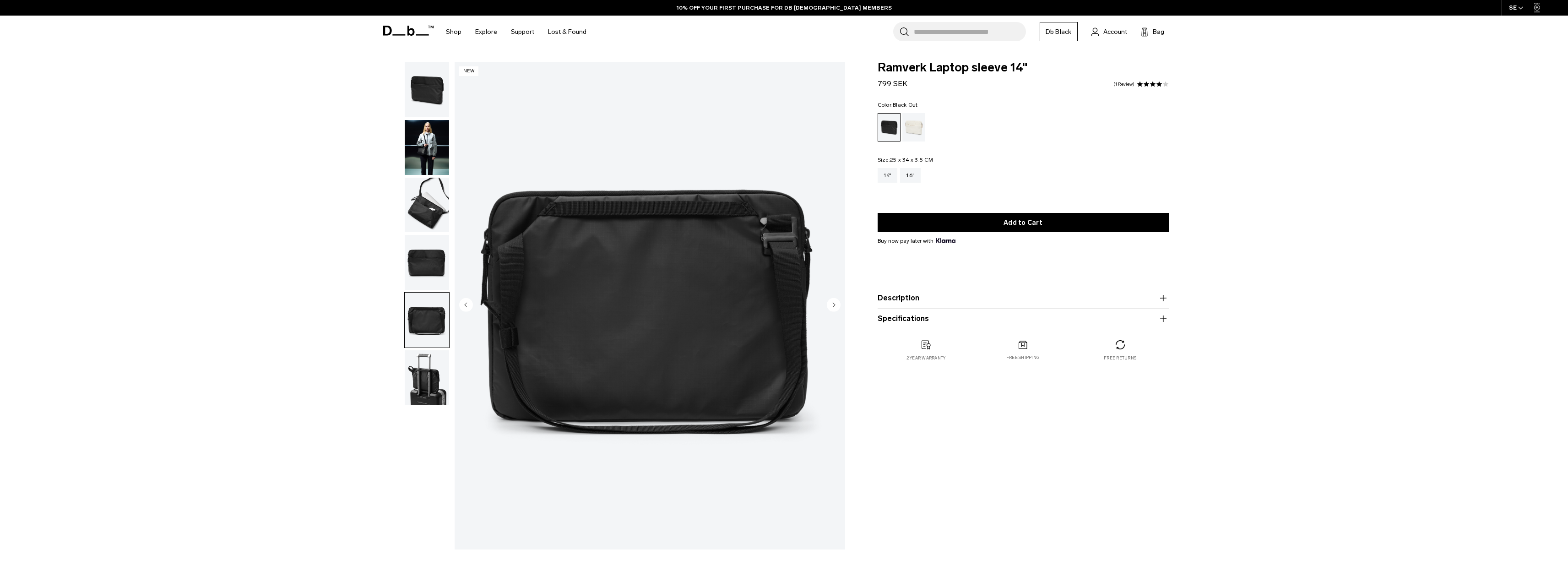
click at [425, 356] on img "button" at bounding box center [426, 378] width 45 height 55
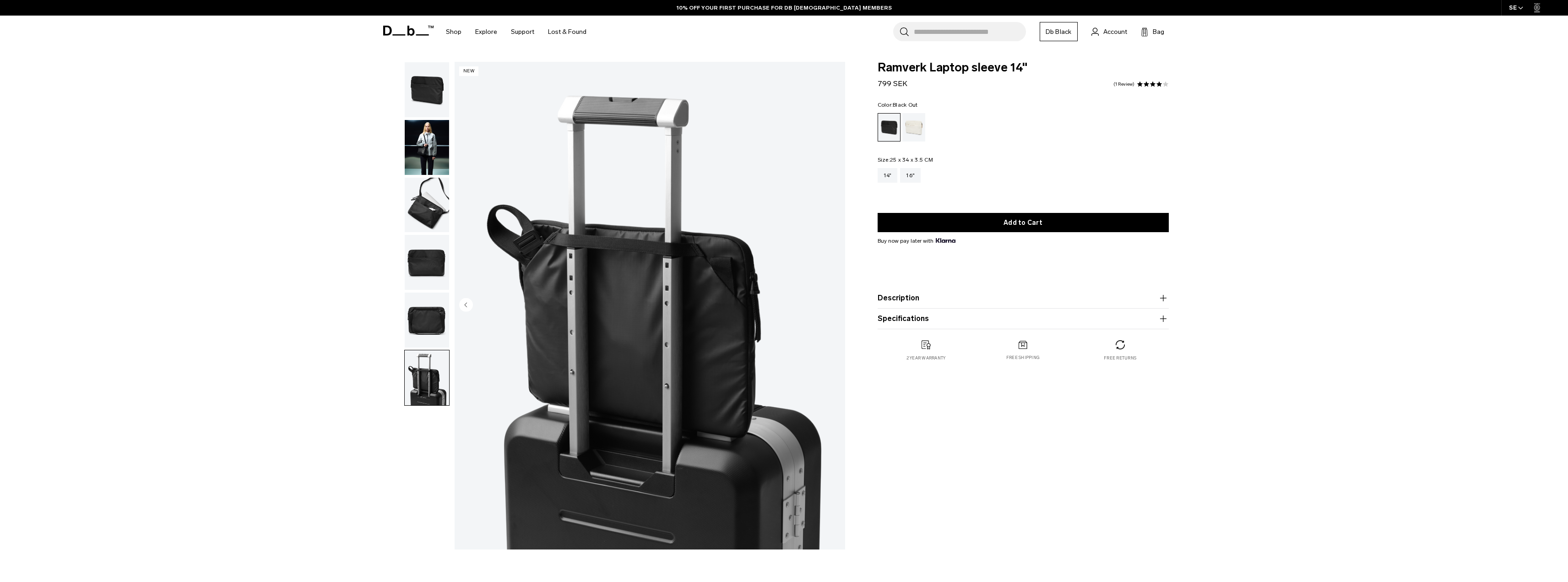
click at [414, 316] on img "button" at bounding box center [426, 320] width 45 height 55
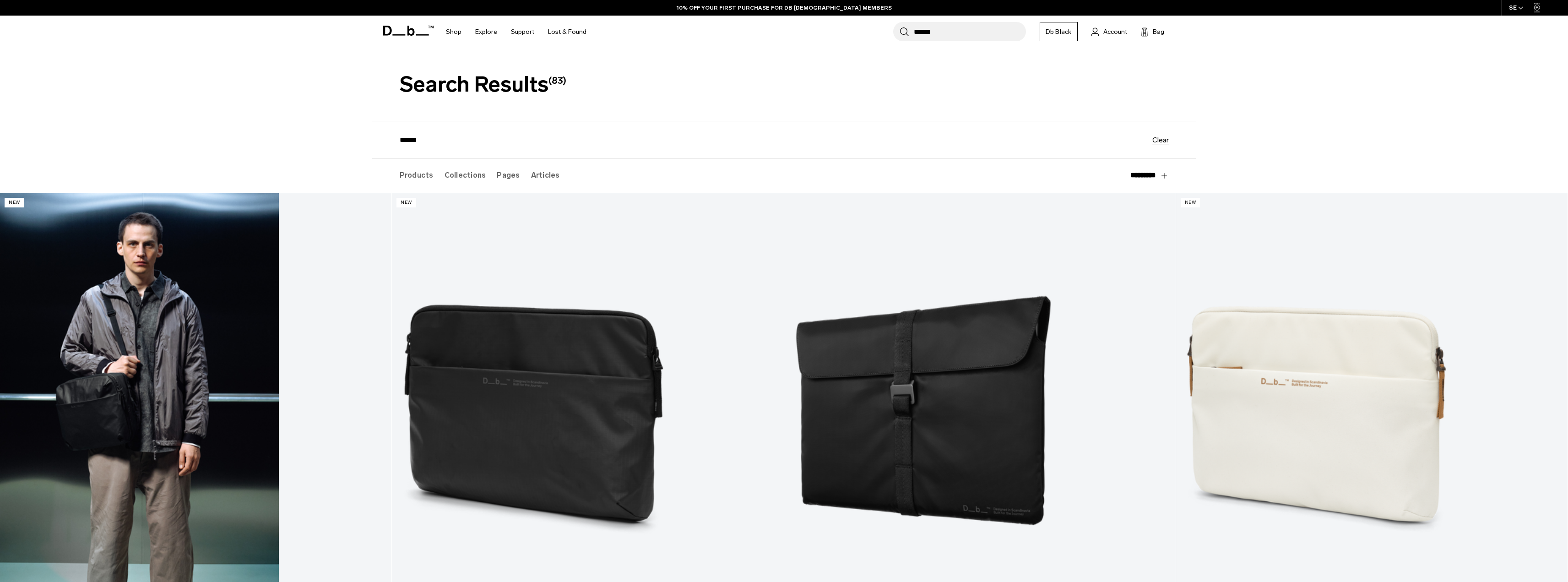
click at [137, 222] on link "Ramverk Laptop Organizer 16" at bounding box center [195, 411] width 391 height 435
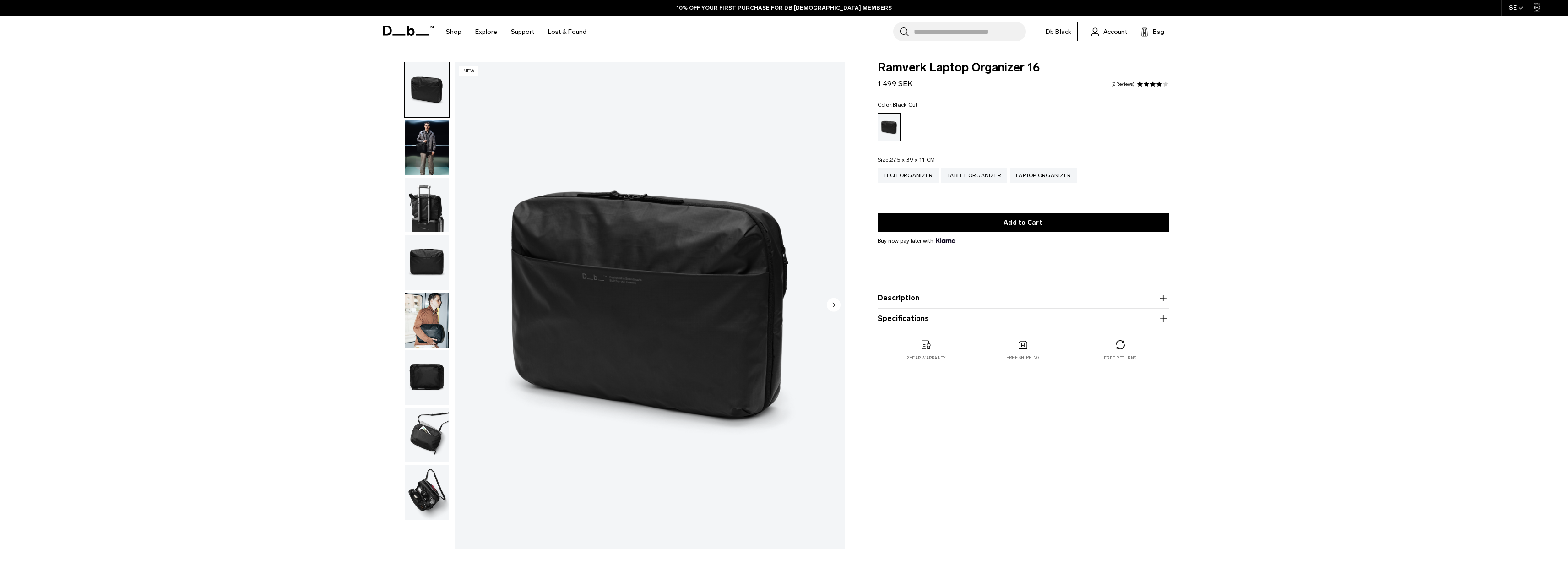
click at [402, 193] on div at bounding box center [424, 305] width 50 height 487
click at [442, 196] on img "button" at bounding box center [426, 205] width 45 height 55
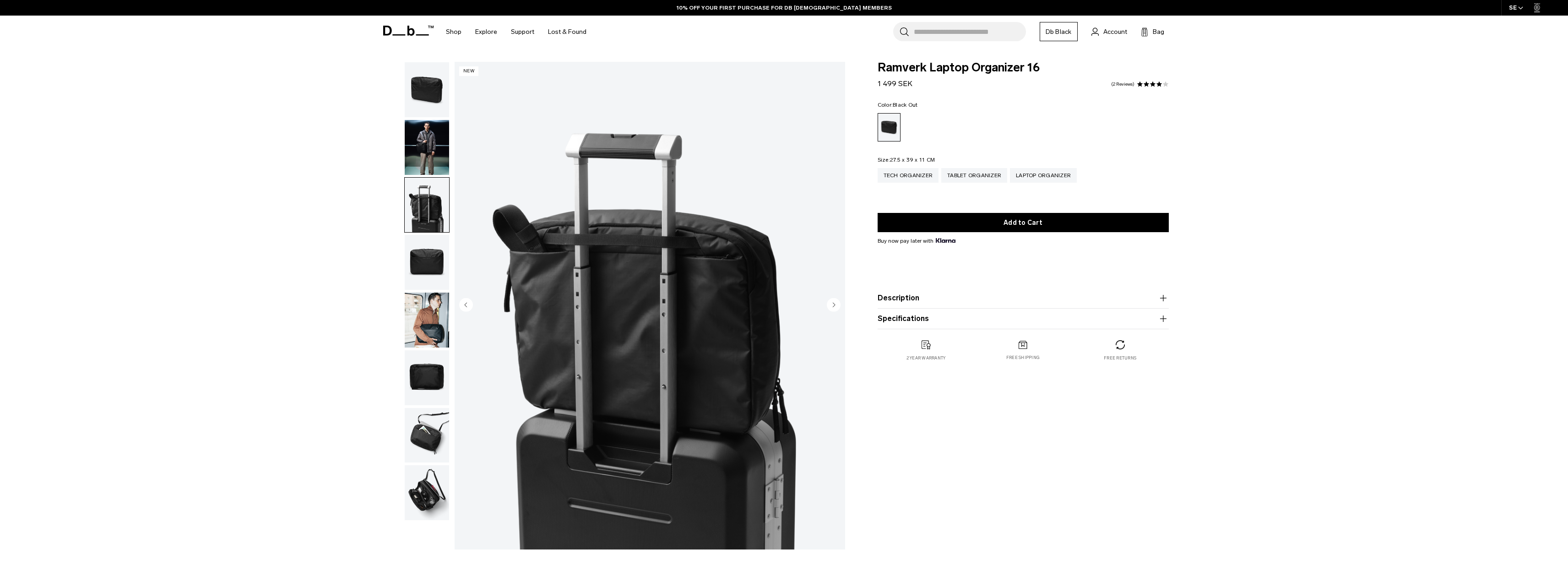
click at [431, 272] on img "button" at bounding box center [426, 262] width 45 height 55
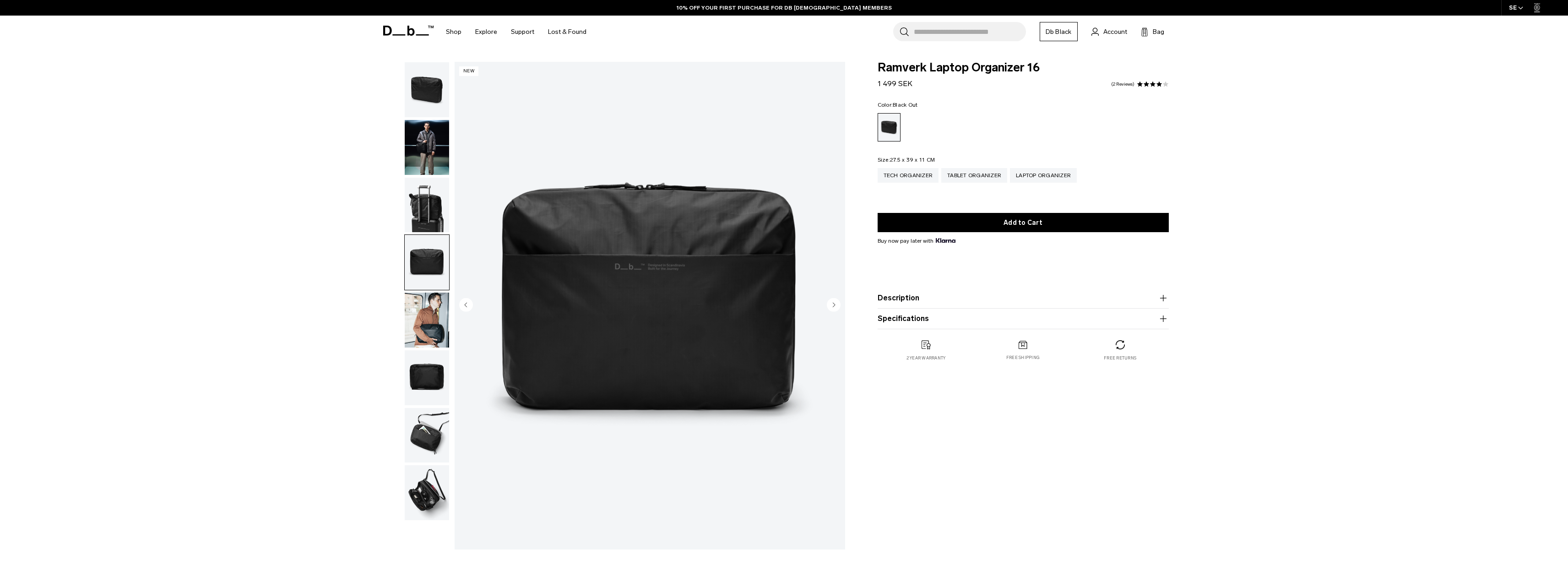
click at [440, 326] on img "button" at bounding box center [426, 320] width 45 height 55
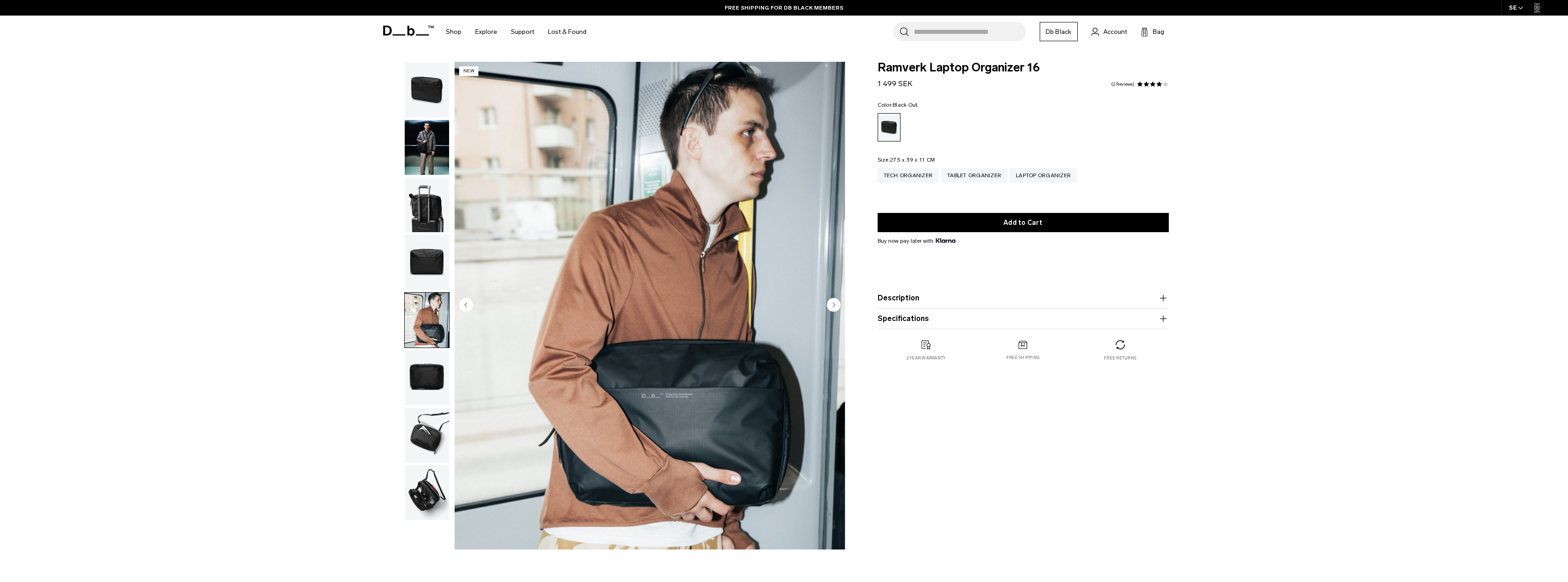
click at [424, 439] on img "button" at bounding box center [426, 435] width 45 height 55
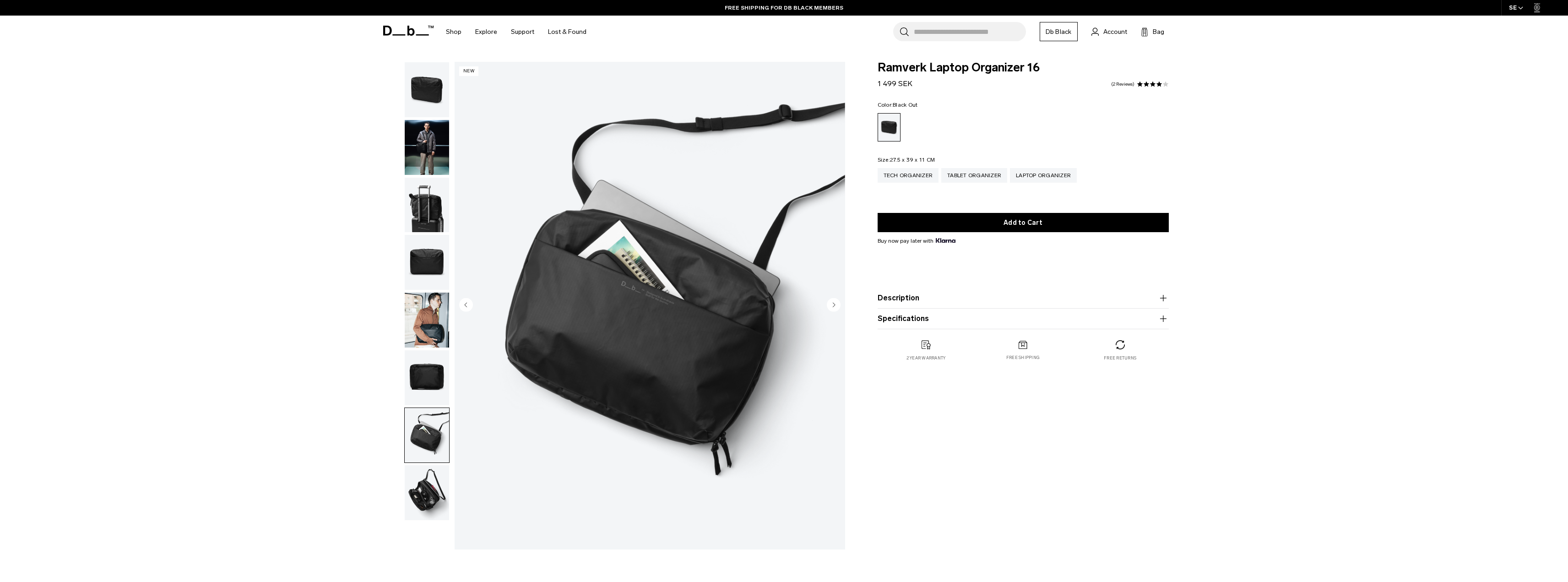
click at [424, 478] on img "button" at bounding box center [426, 492] width 45 height 55
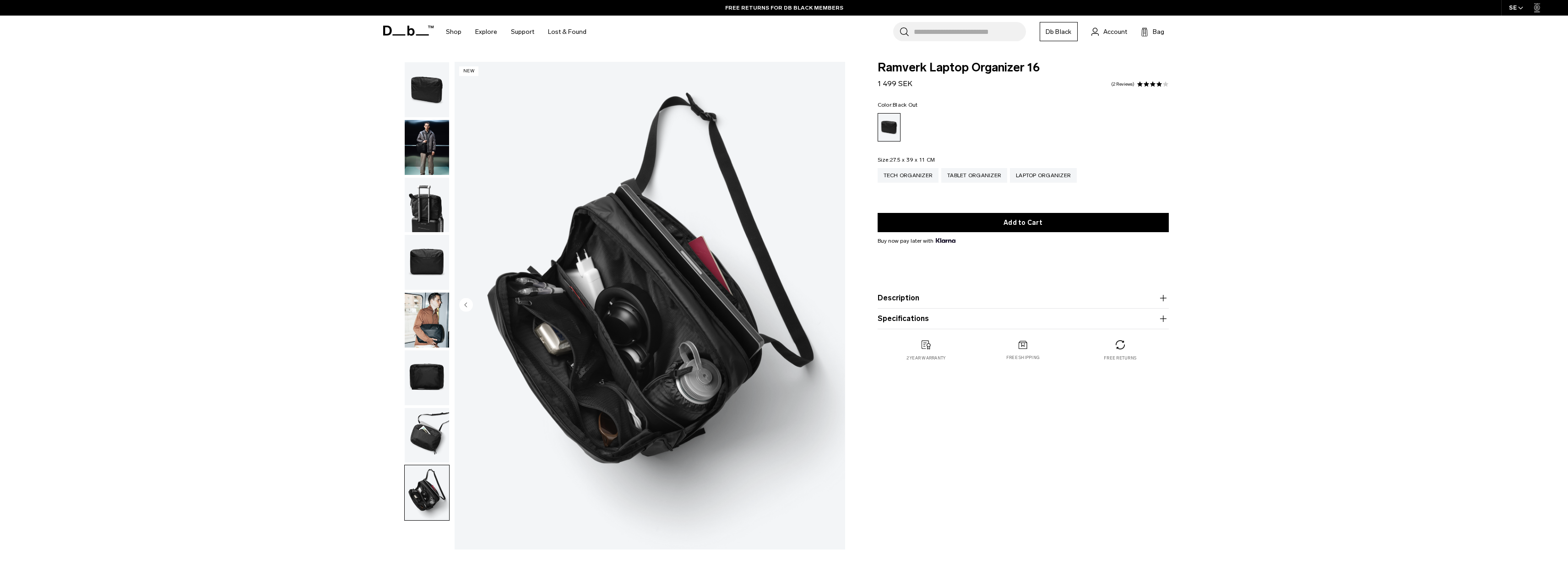
click at [1163, 304] on icon "button" at bounding box center [1163, 298] width 11 height 11
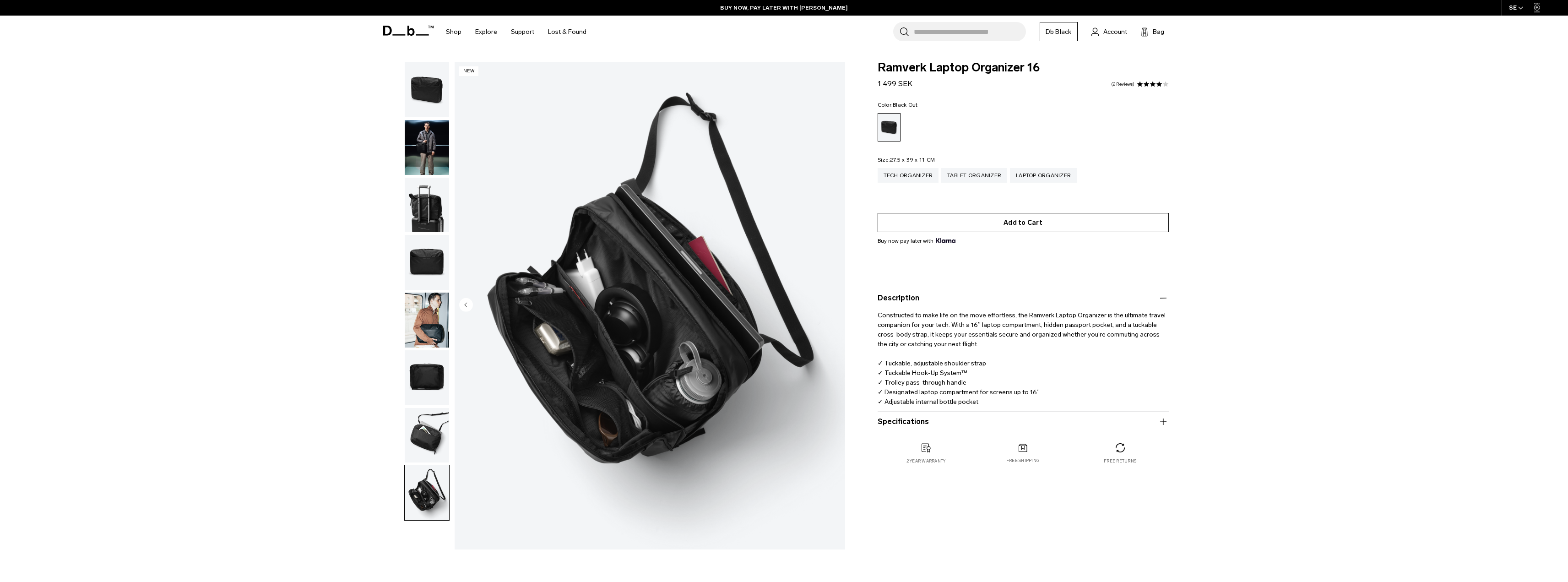
click at [961, 224] on button "Add to Cart" at bounding box center [1023, 222] width 291 height 19
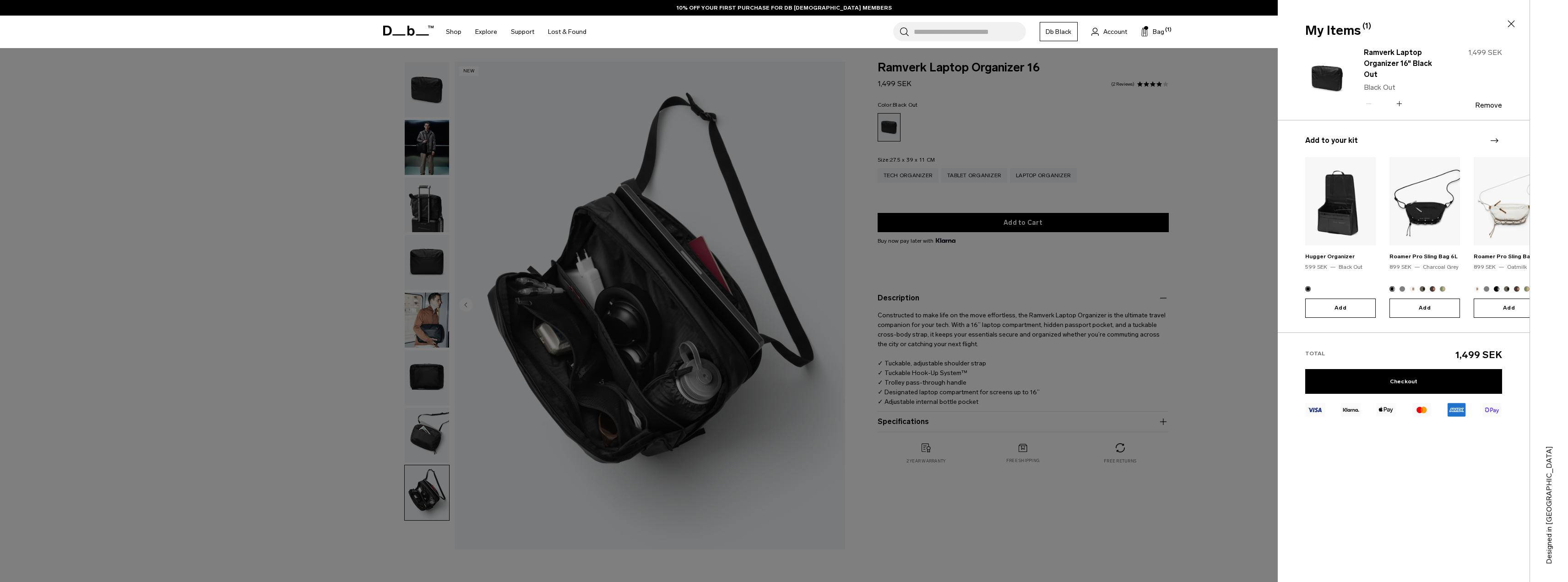
click at [906, 178] on div at bounding box center [784, 291] width 1568 height 582
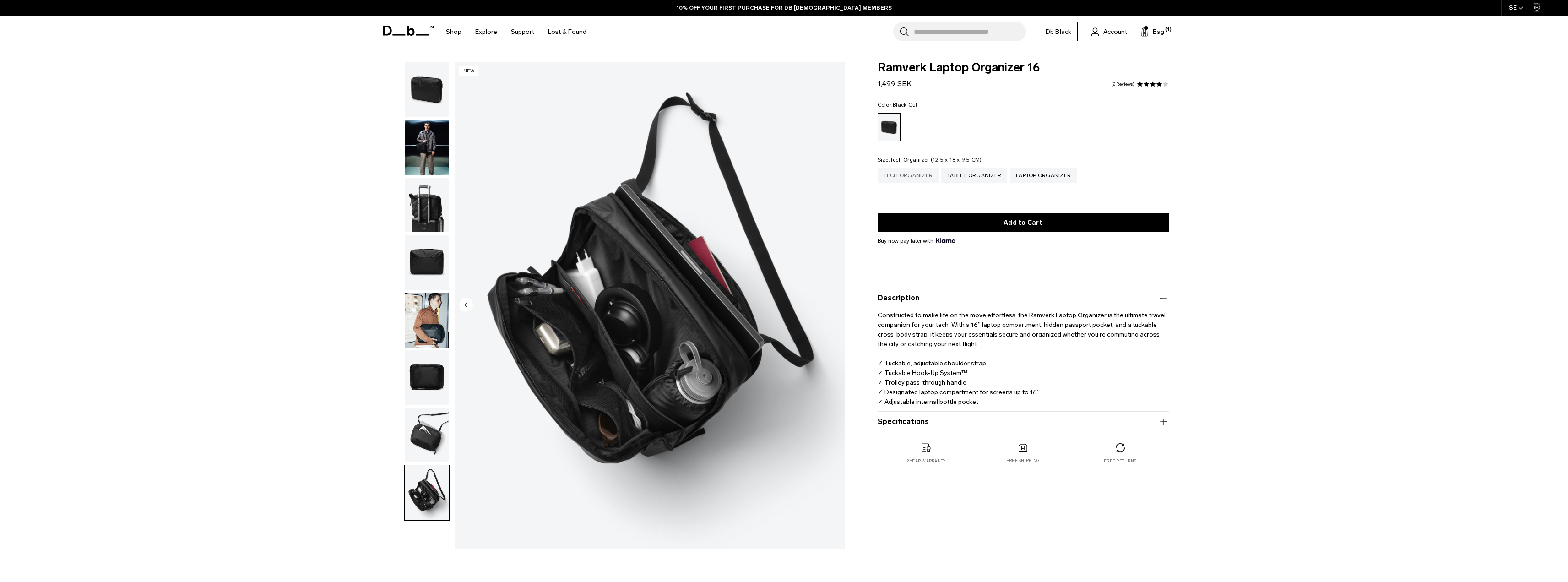
click at [912, 173] on div "Tech Organizer" at bounding box center [908, 175] width 61 height 14
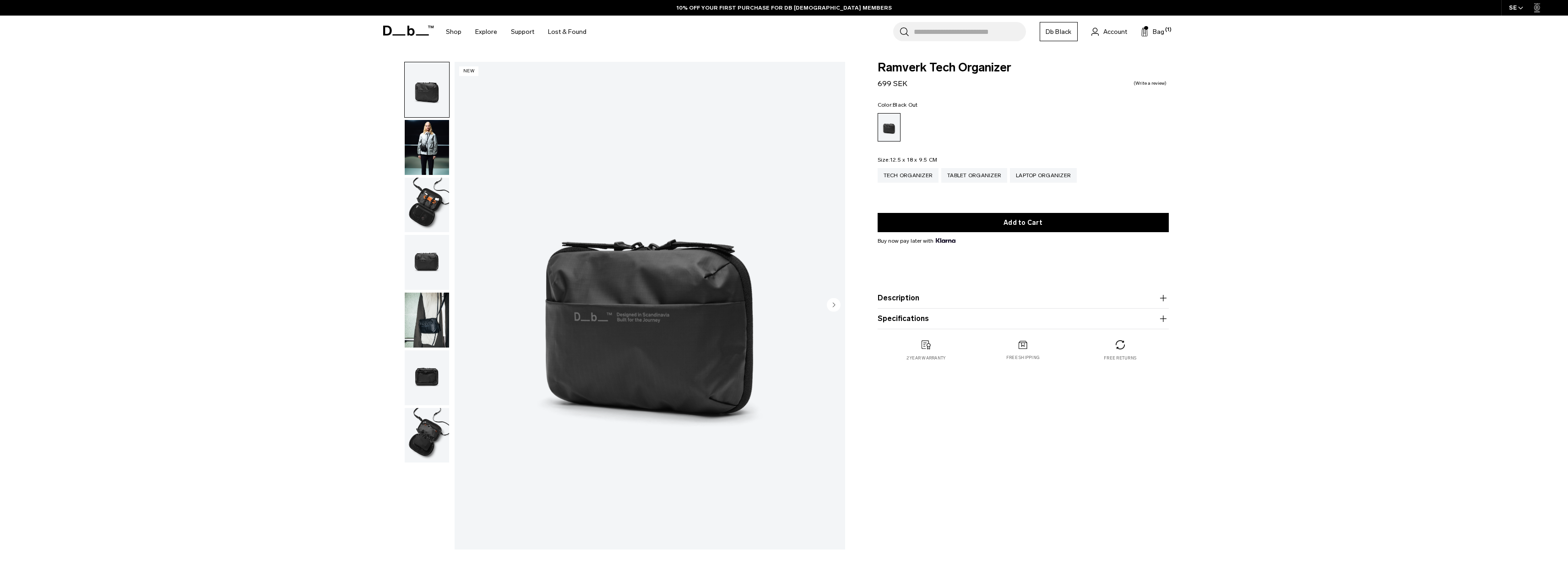
click at [429, 208] on img "button" at bounding box center [426, 205] width 45 height 55
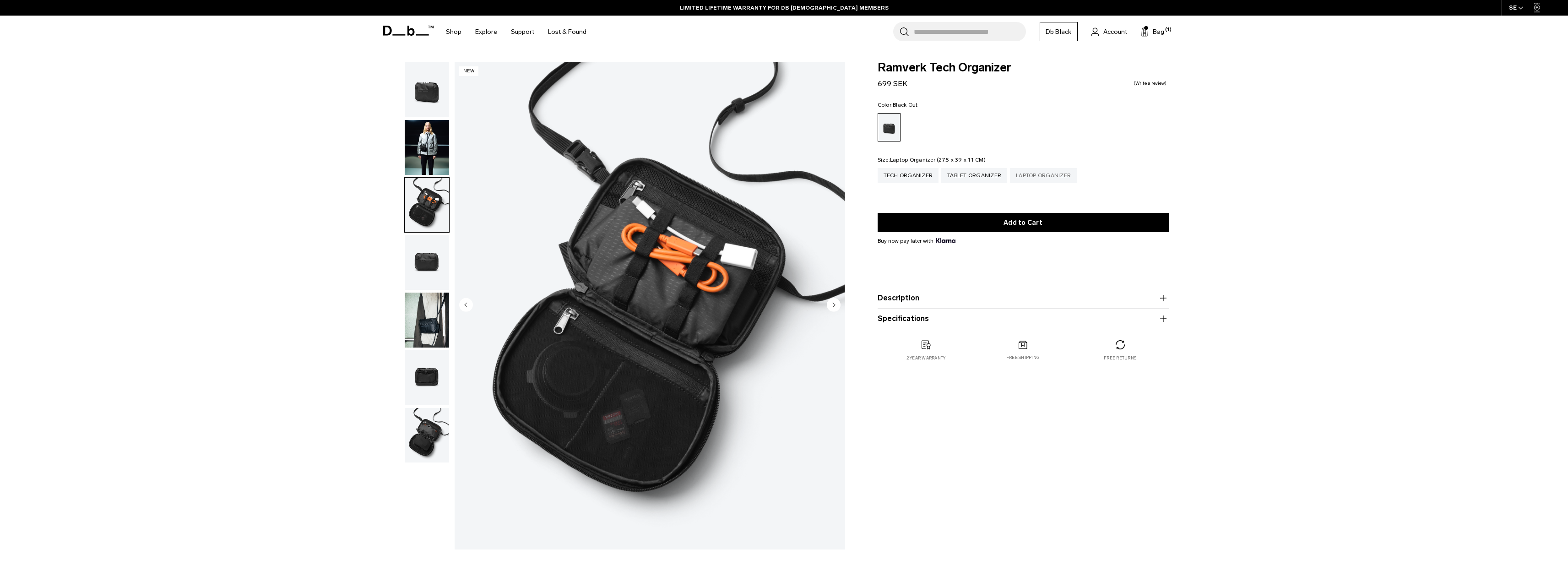
click at [1059, 171] on div "Laptop Organizer" at bounding box center [1043, 175] width 67 height 14
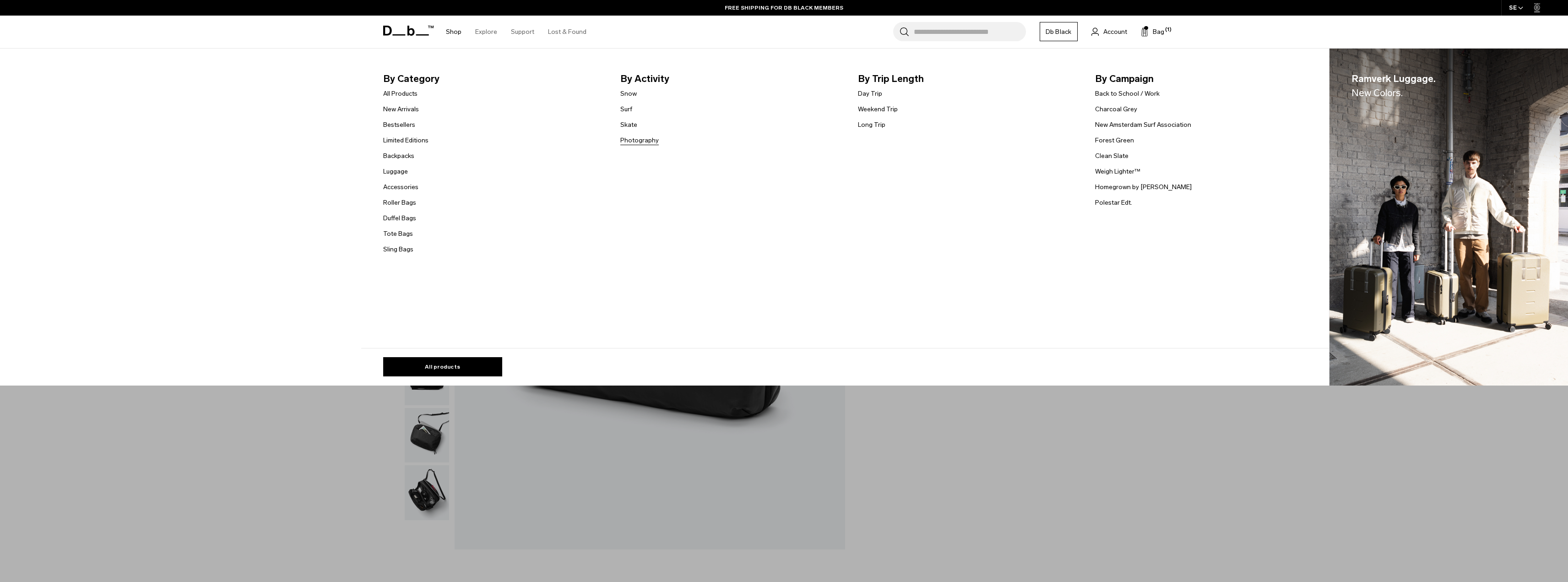
click at [634, 136] on link "Photography" at bounding box center [640, 141] width 38 height 10
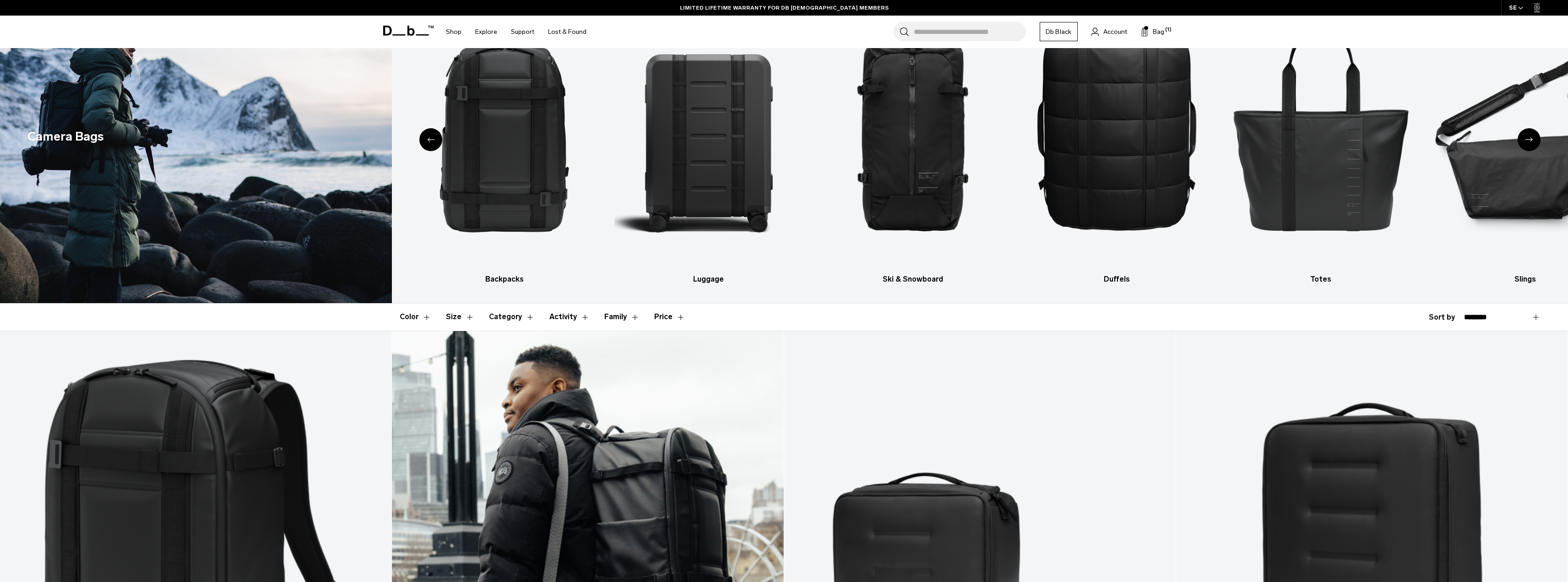
scroll to position [46, 0]
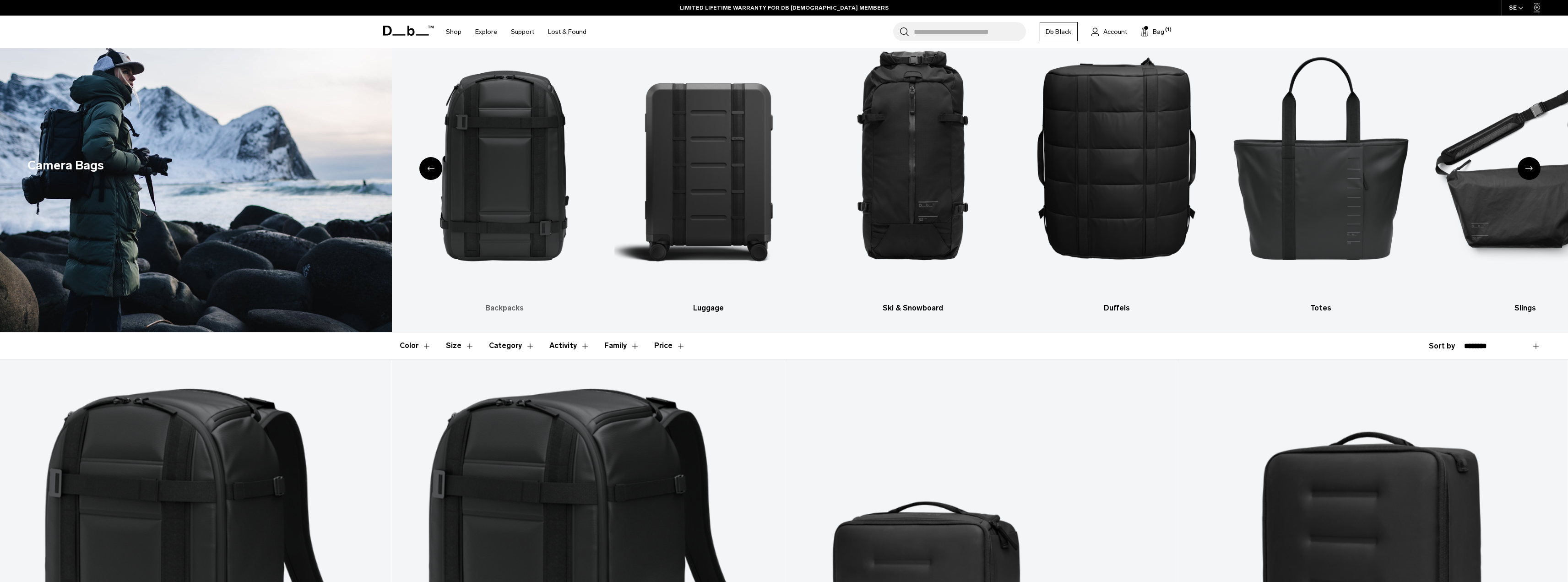
click at [507, 232] on img "2 / 10" at bounding box center [504, 156] width 188 height 282
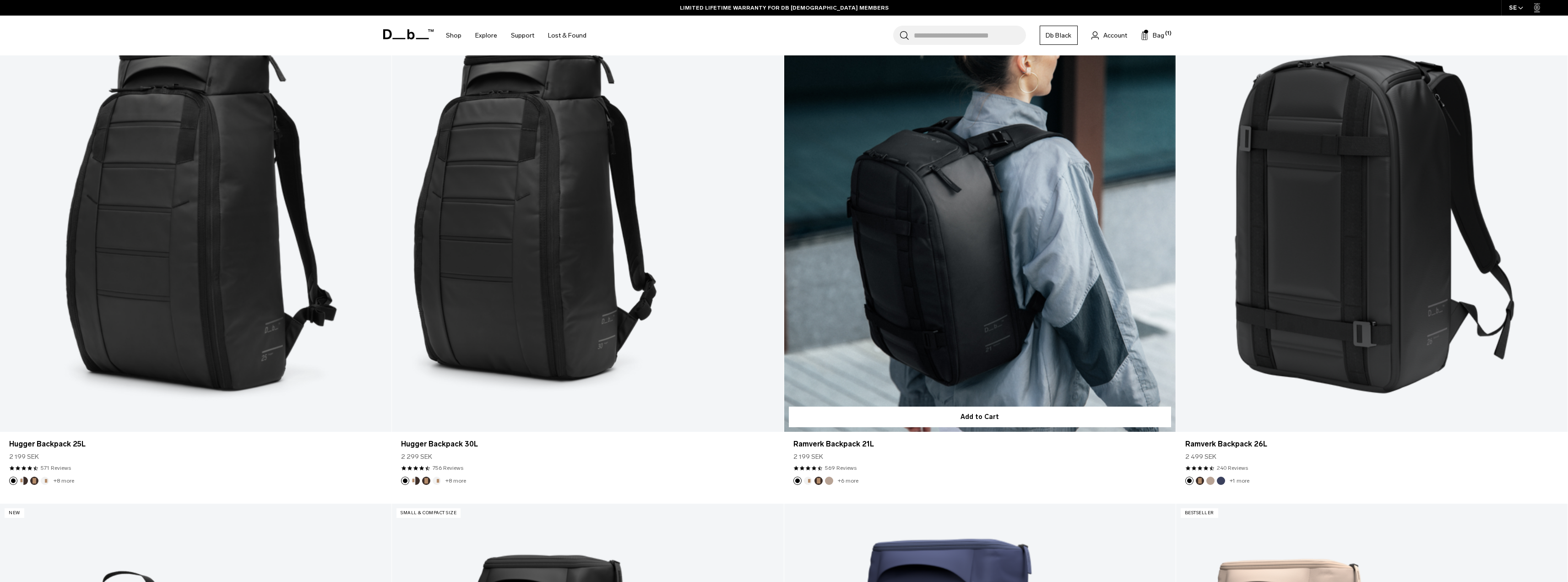
scroll to position [412, 0]
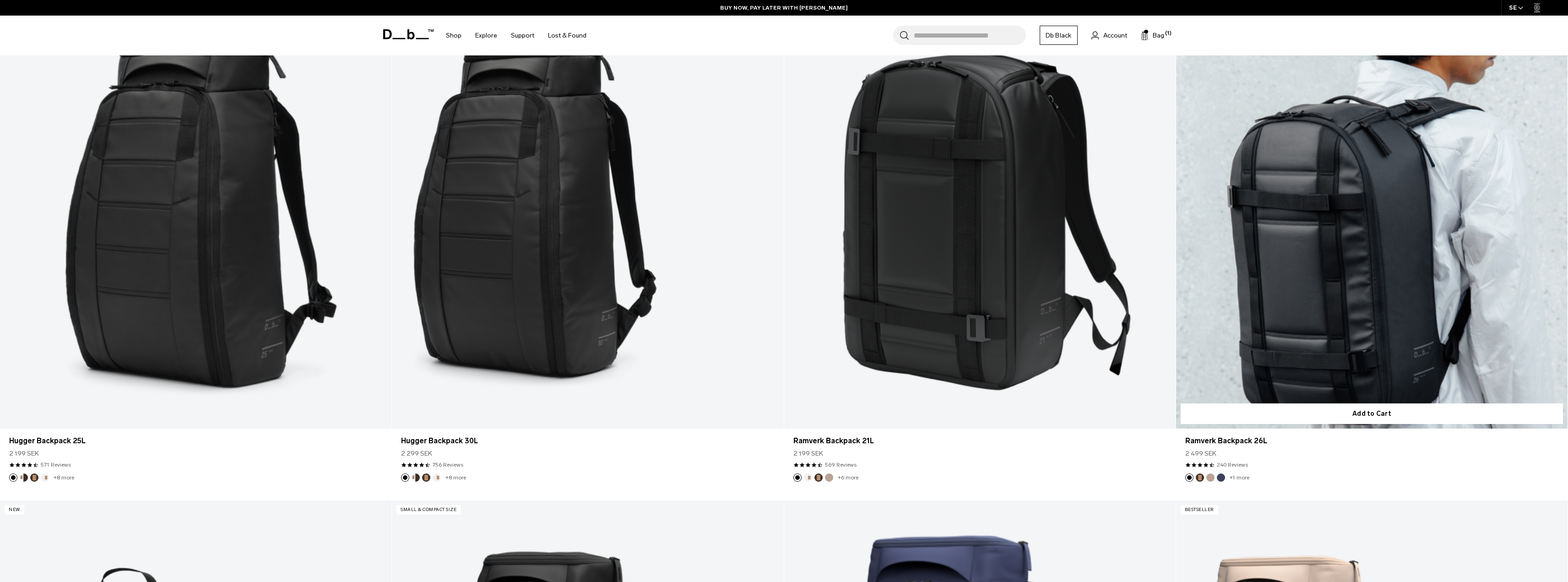
click at [1356, 311] on link "Ramverk Backpack 26L" at bounding box center [1371, 211] width 391 height 435
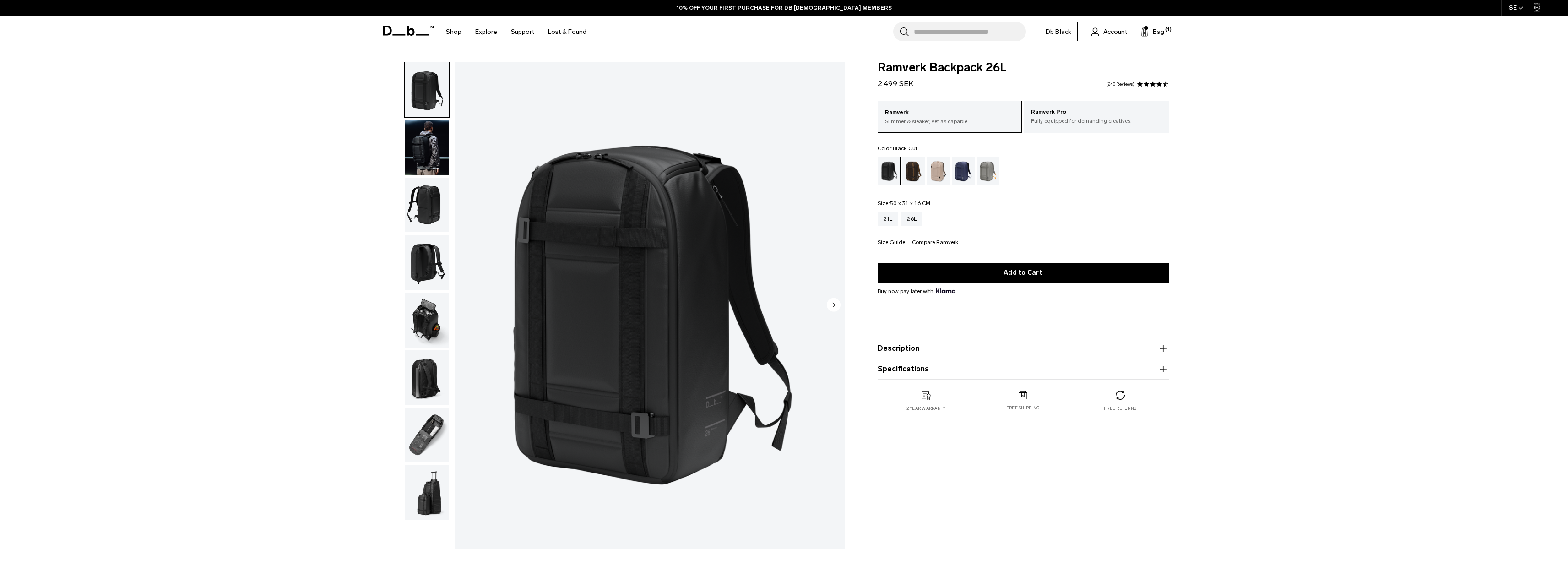
click at [413, 195] on img "button" at bounding box center [426, 205] width 45 height 55
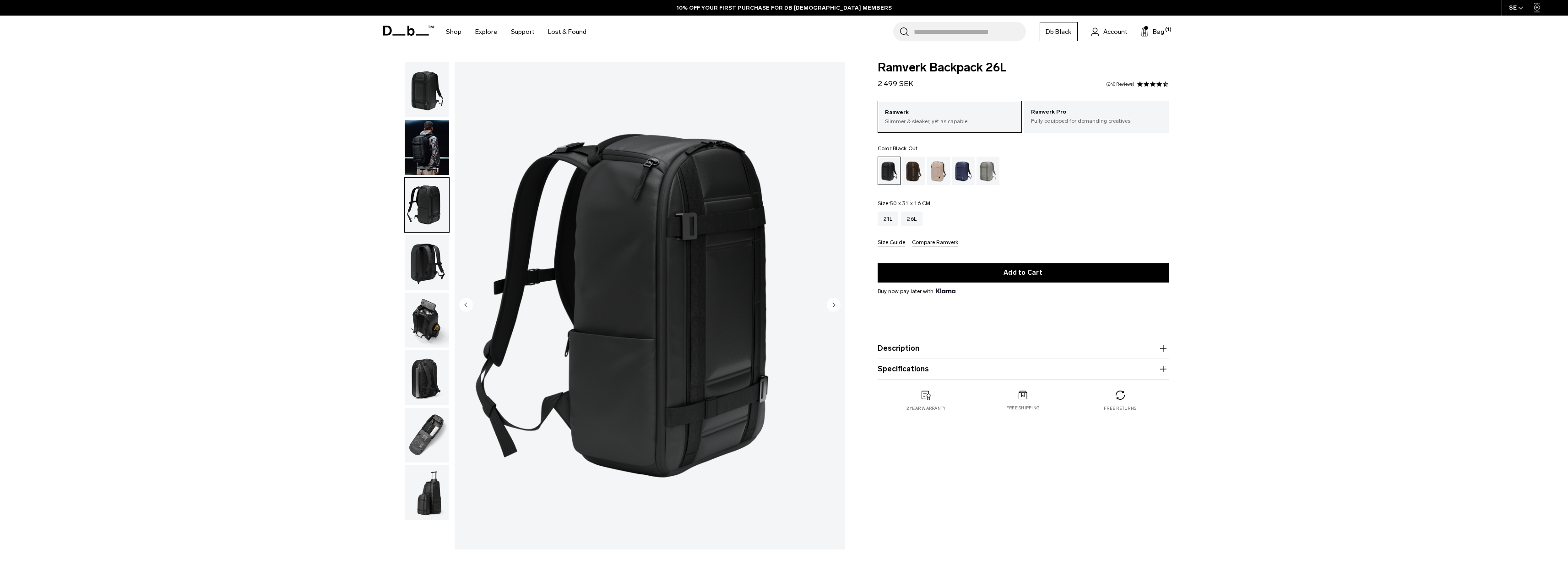
click at [422, 139] on img "button" at bounding box center [426, 147] width 45 height 55
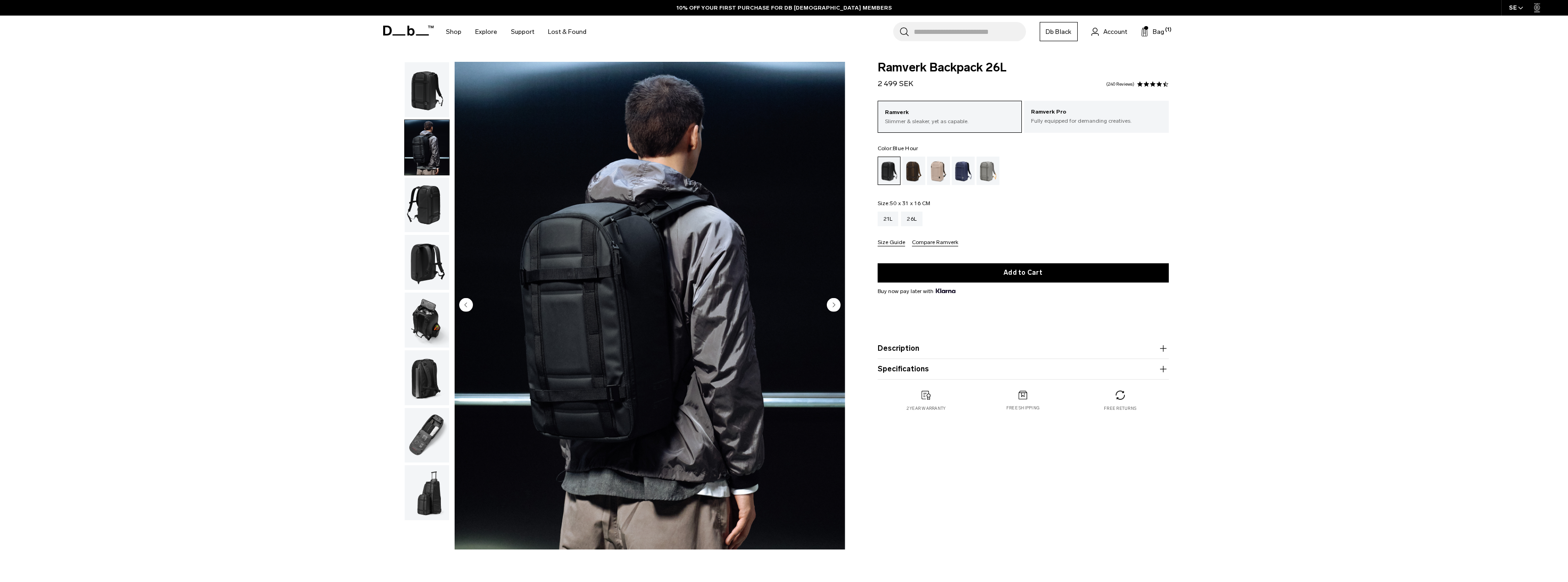
click at [966, 172] on div "Blue Hour" at bounding box center [963, 170] width 23 height 28
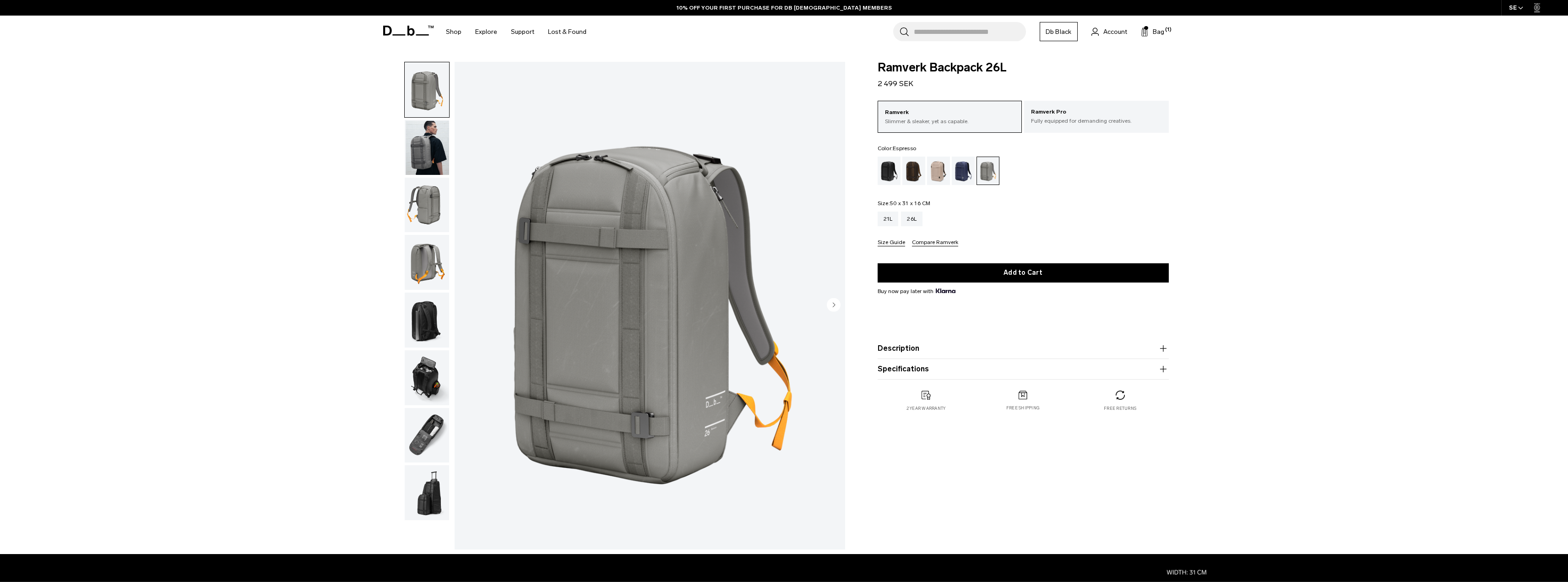
click at [911, 177] on div "Espresso" at bounding box center [914, 170] width 23 height 28
drag, startPoint x: 386, startPoint y: 361, endPoint x: 452, endPoint y: 393, distance: 73.3
click at [389, 361] on div "01 / 08" at bounding box center [611, 308] width 478 height 492
click at [411, 363] on img "button" at bounding box center [426, 378] width 45 height 55
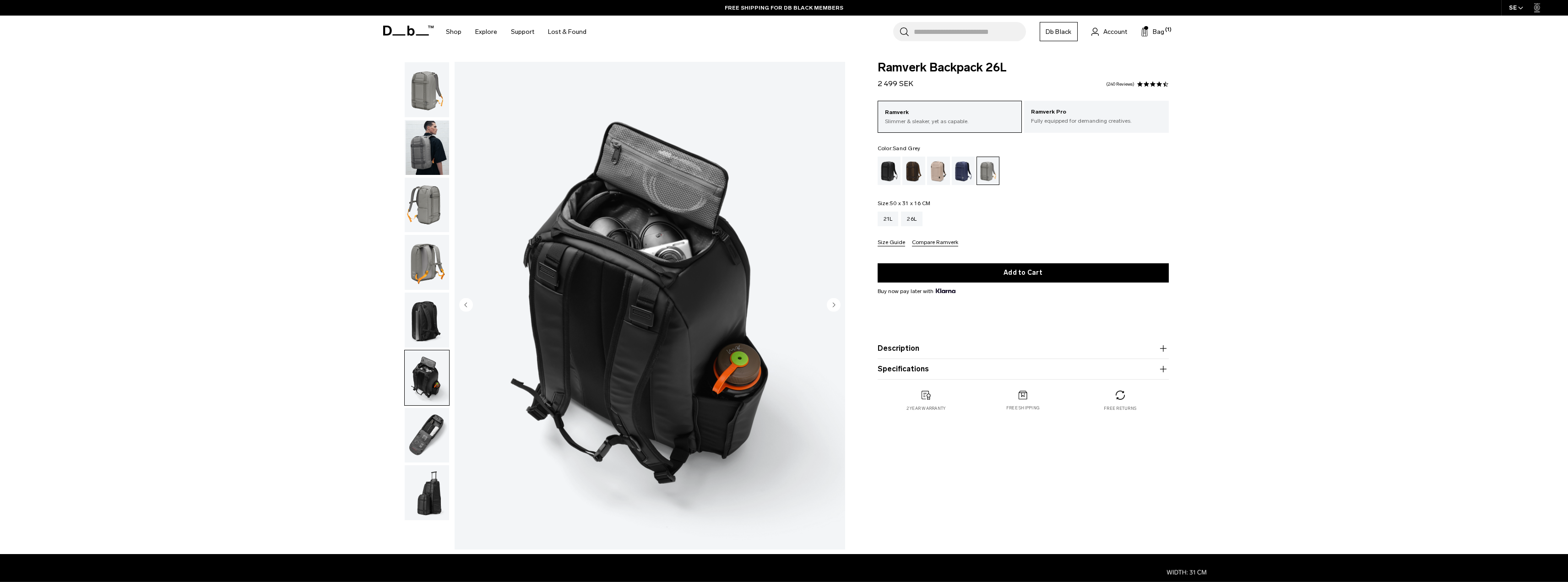
click at [424, 301] on img "button" at bounding box center [426, 320] width 45 height 55
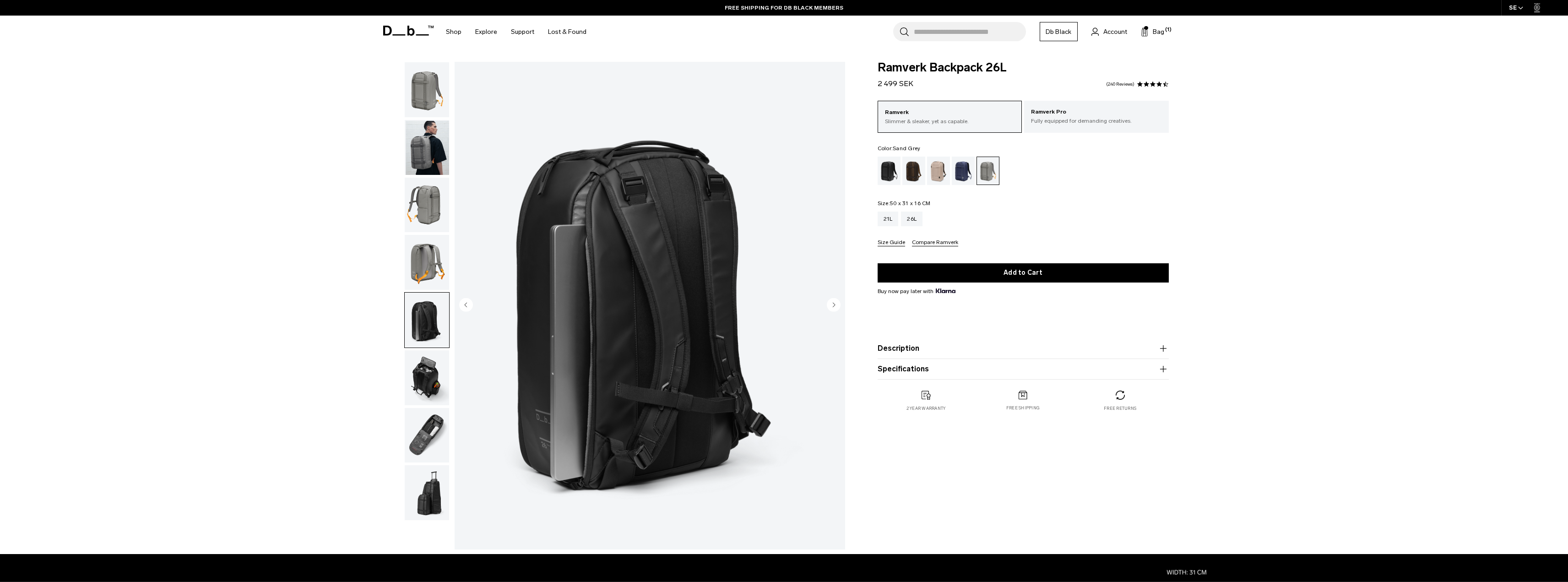
click at [440, 417] on img "button" at bounding box center [426, 435] width 45 height 55
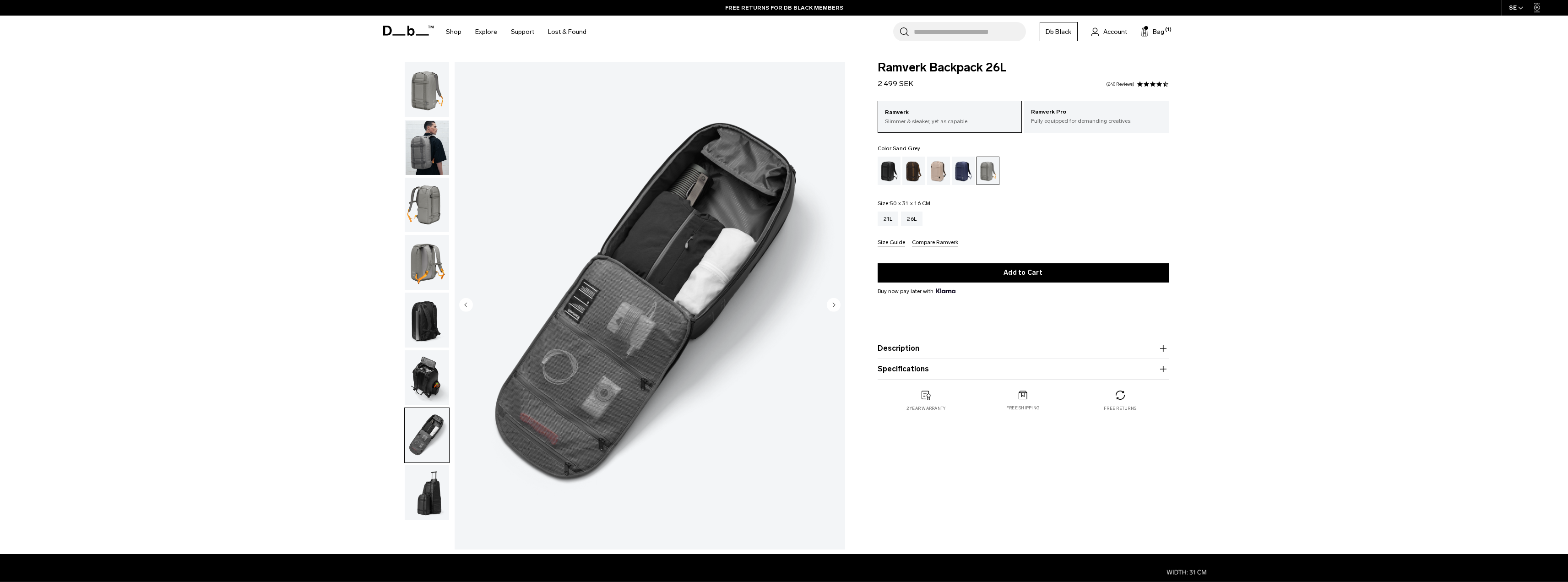
click at [442, 506] on img "button" at bounding box center [426, 492] width 45 height 55
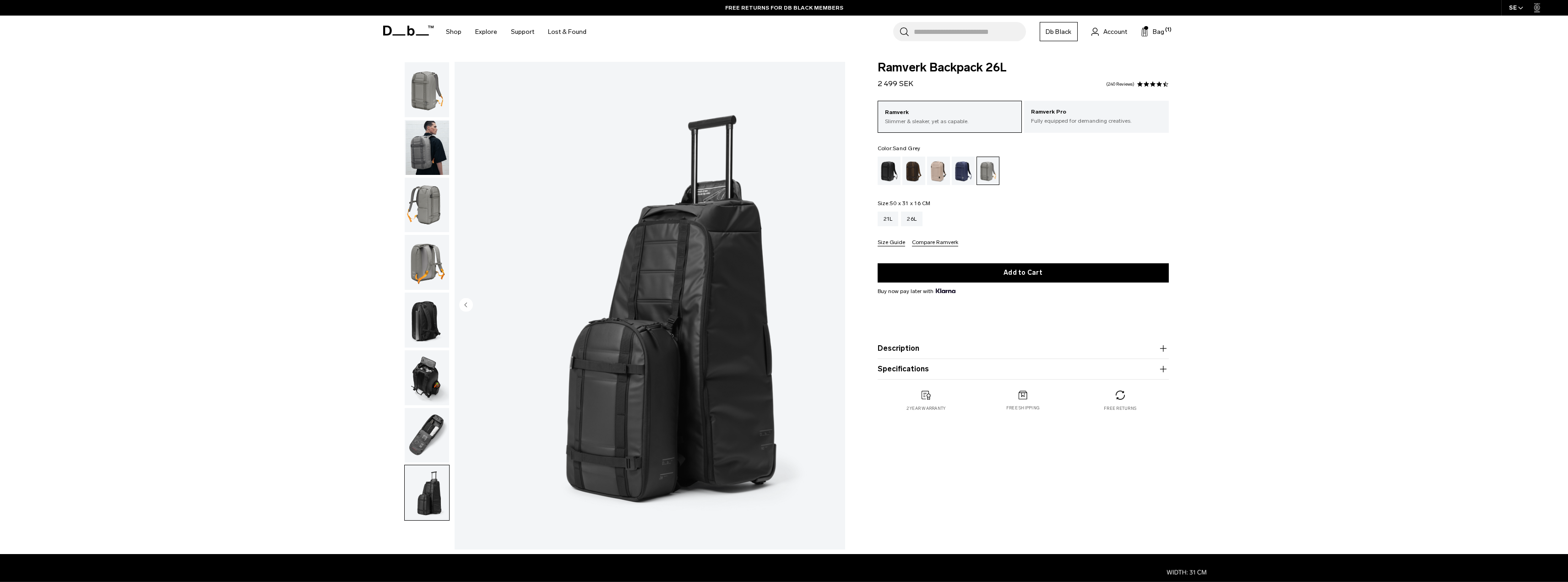
click at [442, 393] on img "button" at bounding box center [426, 378] width 45 height 55
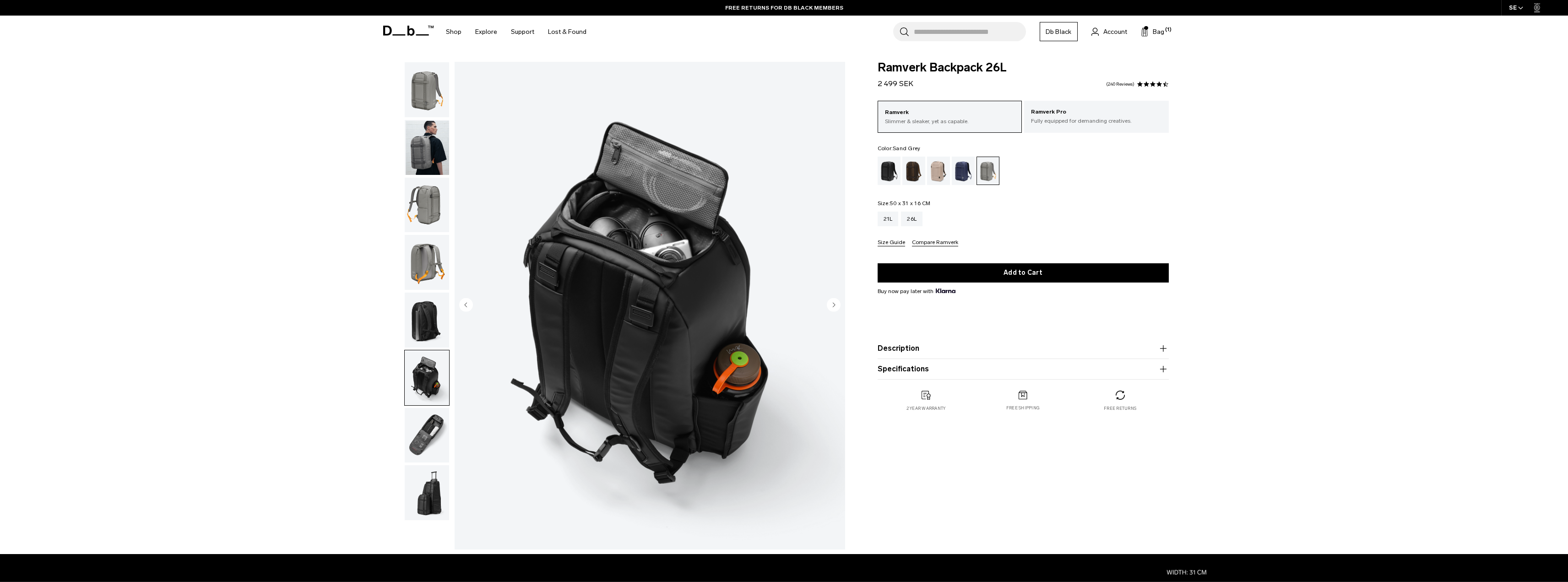
click at [431, 356] on img "button" at bounding box center [426, 378] width 45 height 55
click at [433, 326] on img "button" at bounding box center [426, 320] width 45 height 55
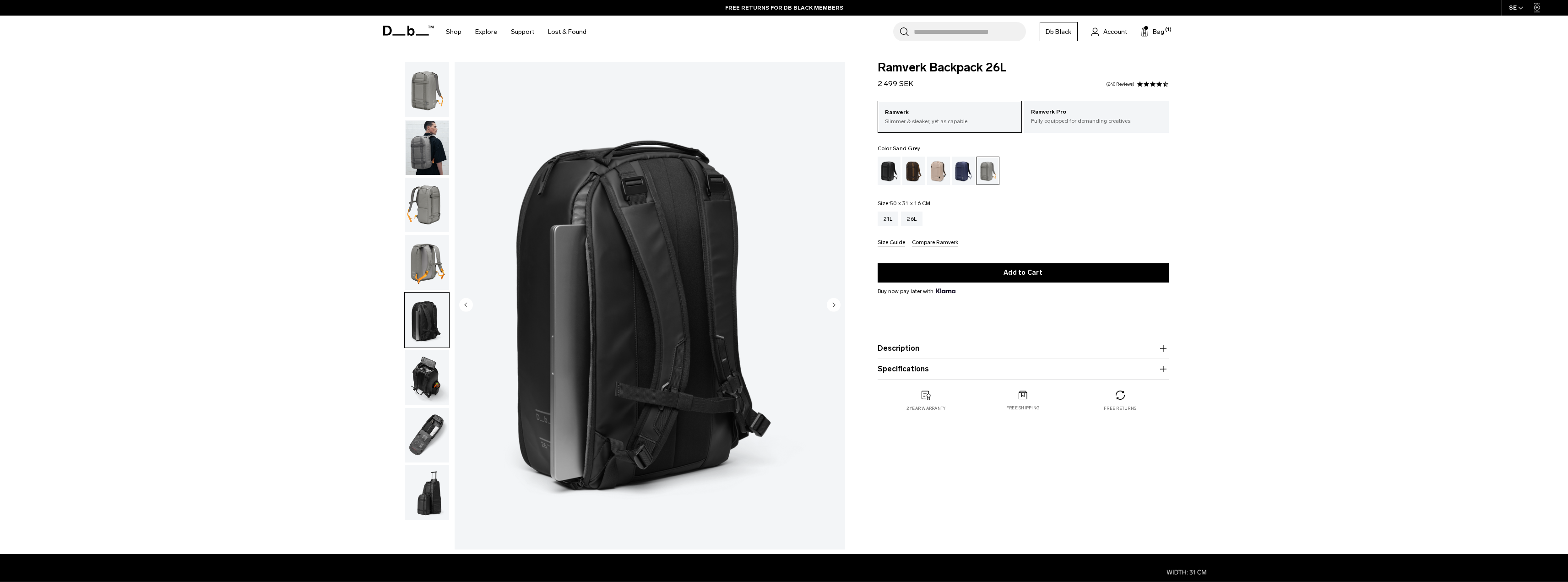
click at [439, 275] on img "button" at bounding box center [426, 262] width 45 height 55
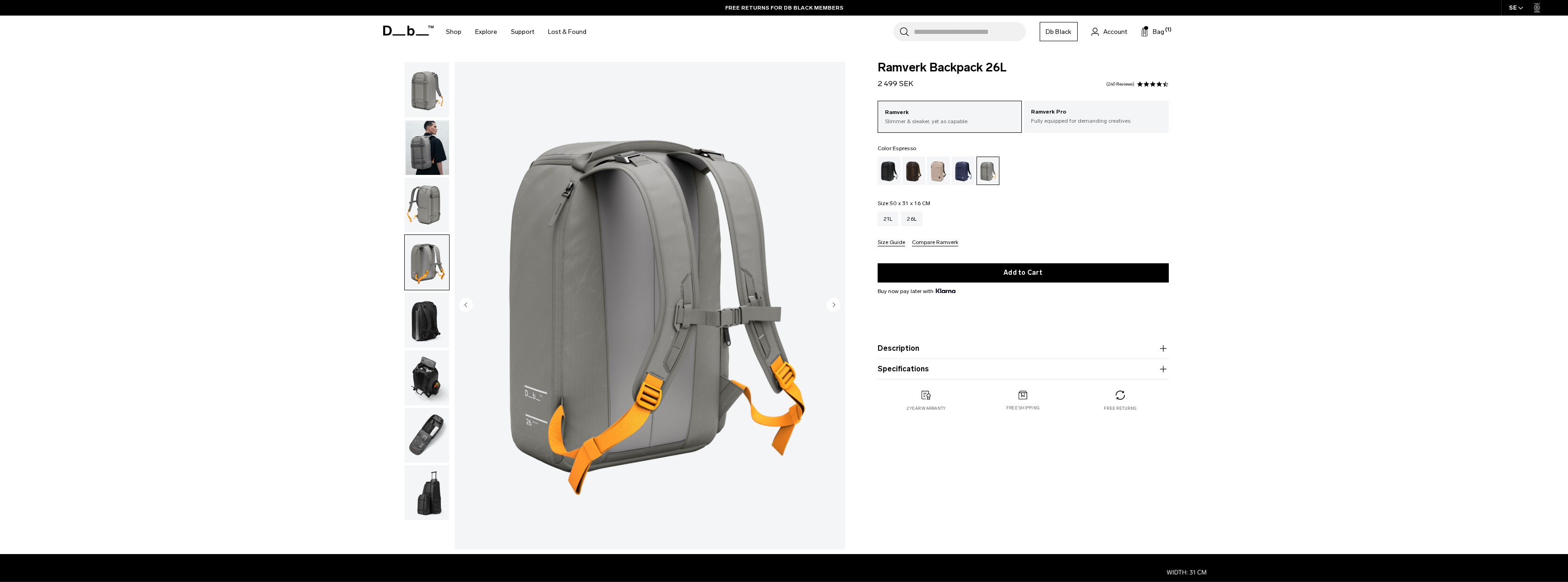
click at [918, 177] on div "Espresso" at bounding box center [914, 170] width 23 height 28
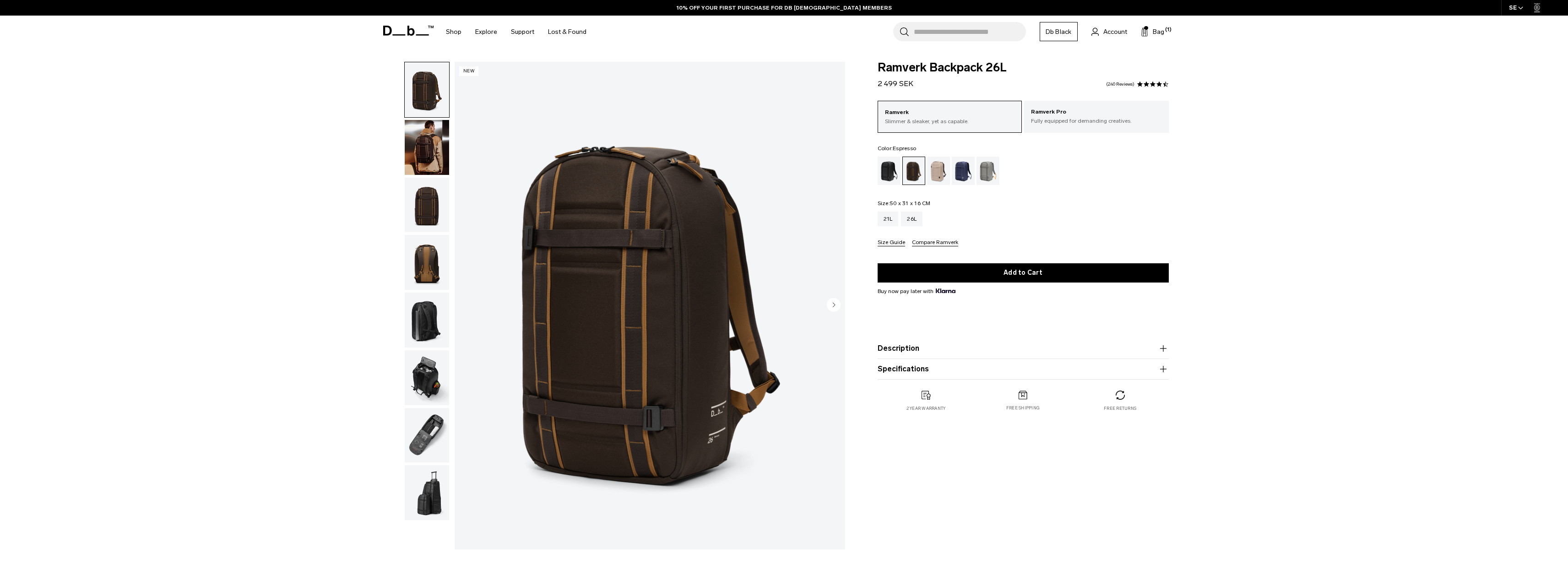
click at [418, 258] on img "button" at bounding box center [426, 262] width 45 height 55
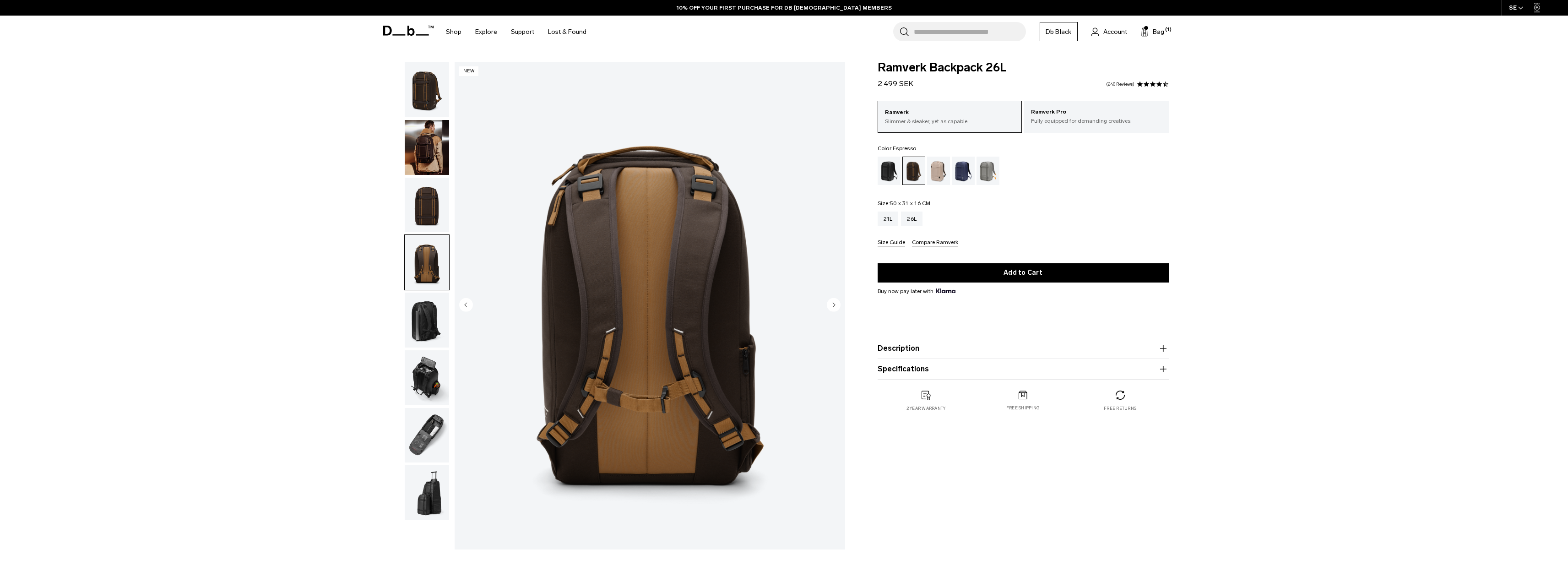
click at [431, 215] on img "button" at bounding box center [426, 205] width 45 height 55
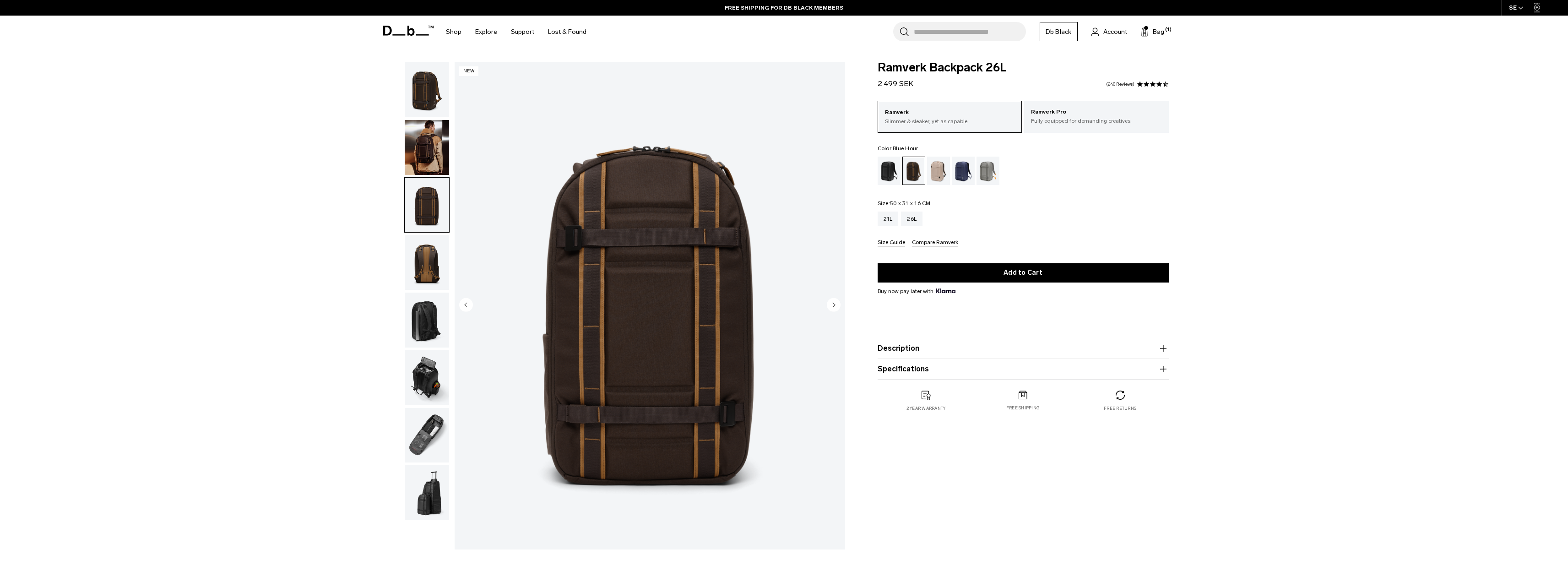
click at [967, 166] on div "Blue Hour" at bounding box center [963, 170] width 23 height 28
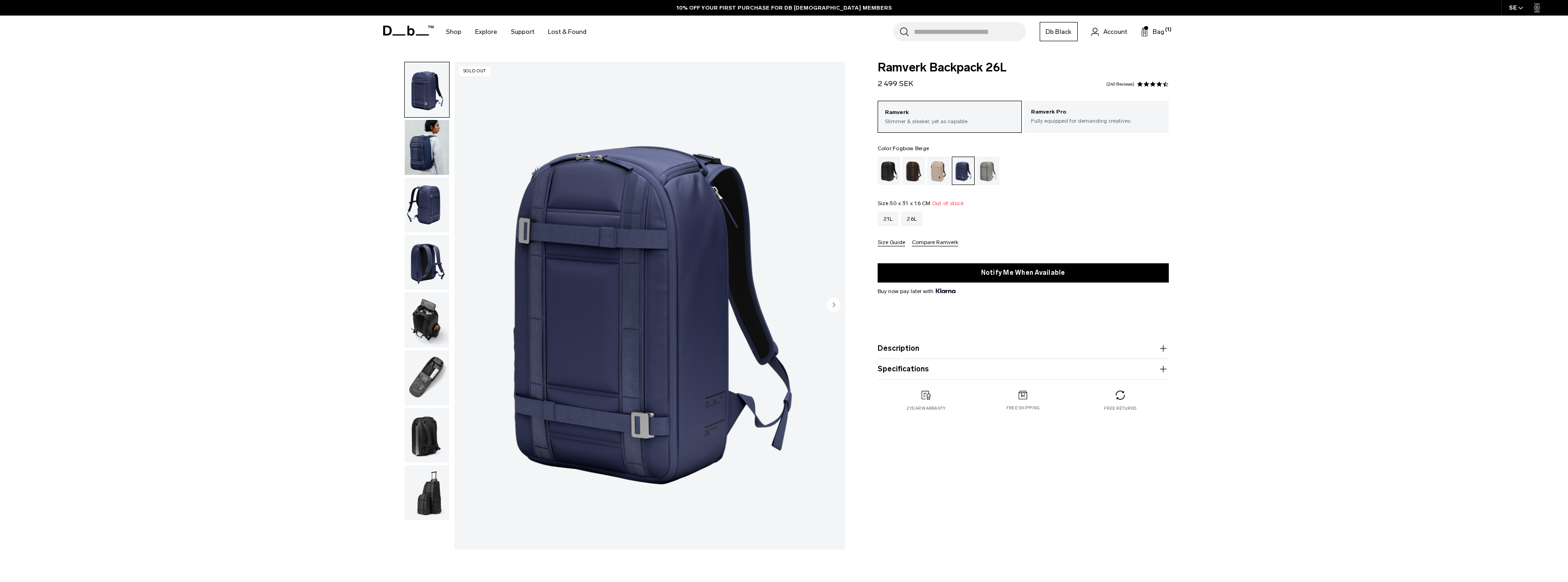
click at [937, 172] on div "Fogbow Beige" at bounding box center [939, 170] width 23 height 28
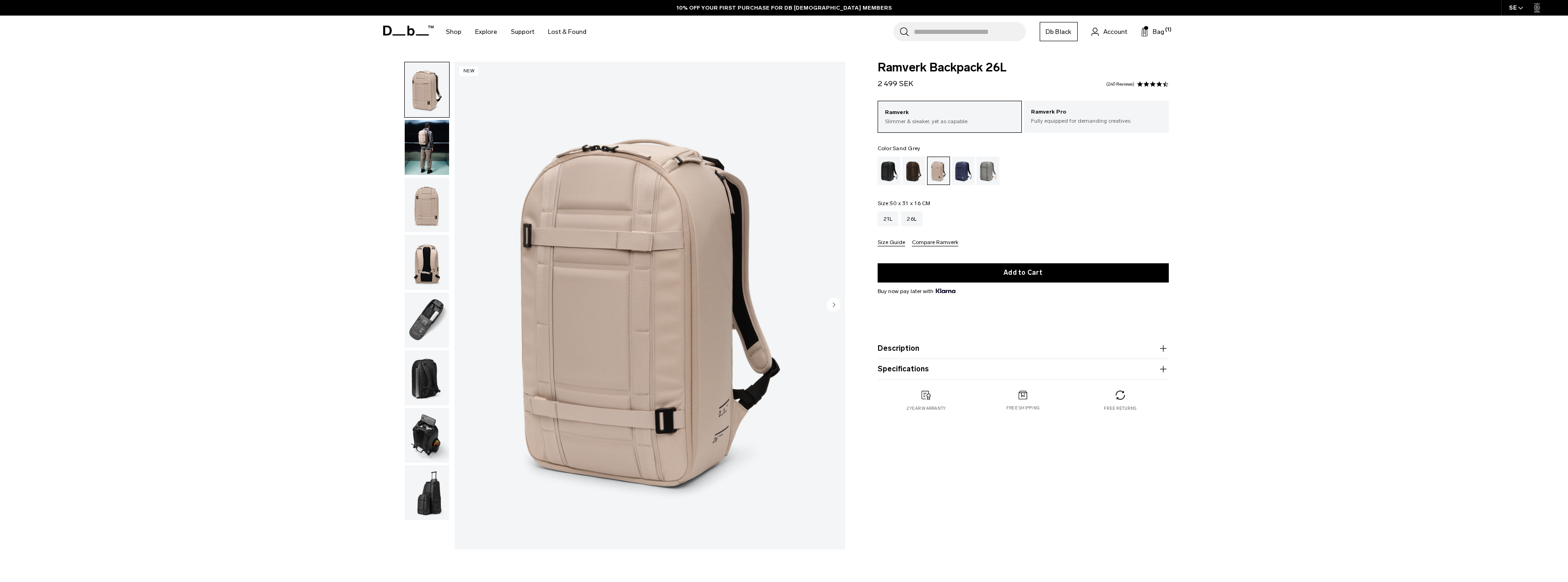
click at [982, 170] on div "Sand Grey" at bounding box center [988, 170] width 23 height 28
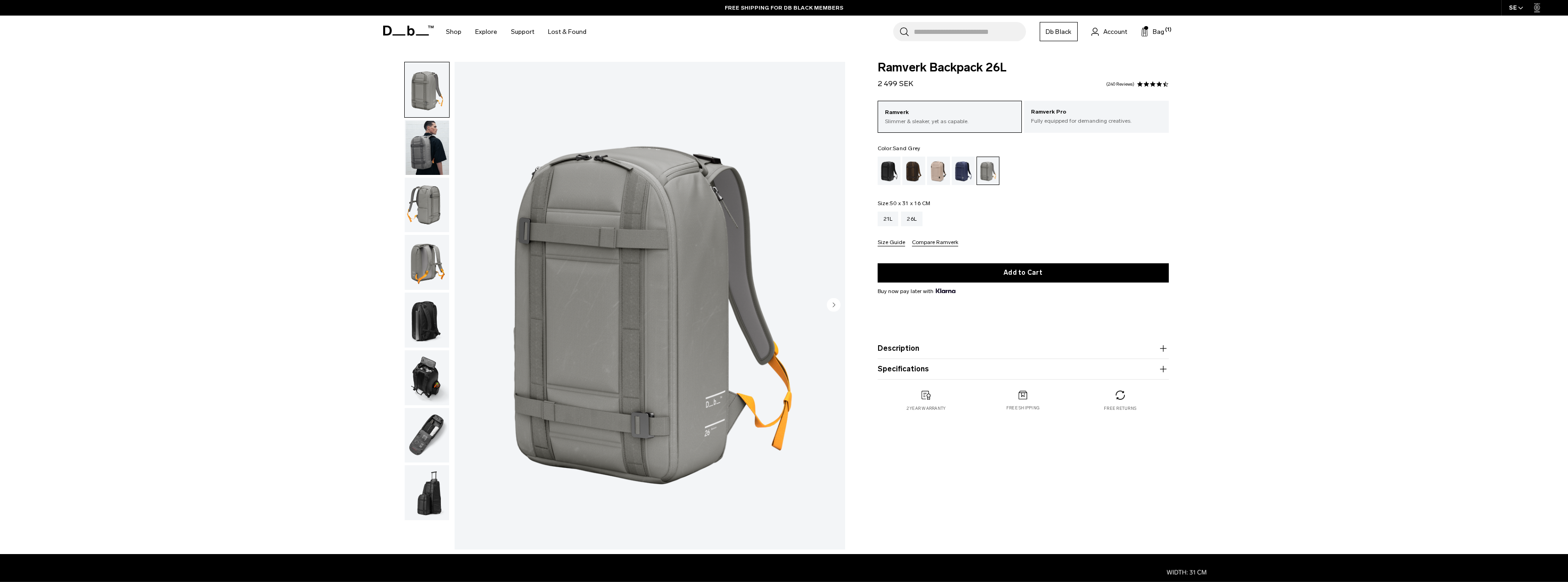
click at [440, 249] on img "button" at bounding box center [426, 262] width 45 height 55
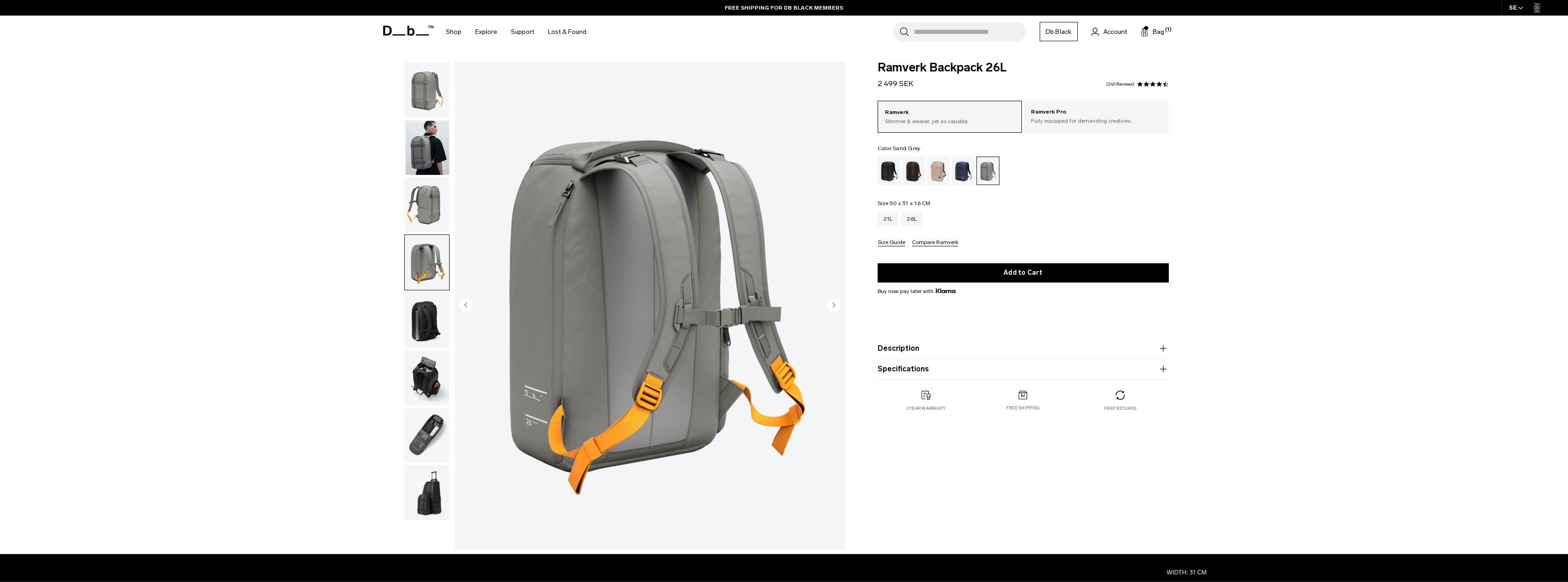
click at [429, 208] on img "button" at bounding box center [426, 205] width 45 height 55
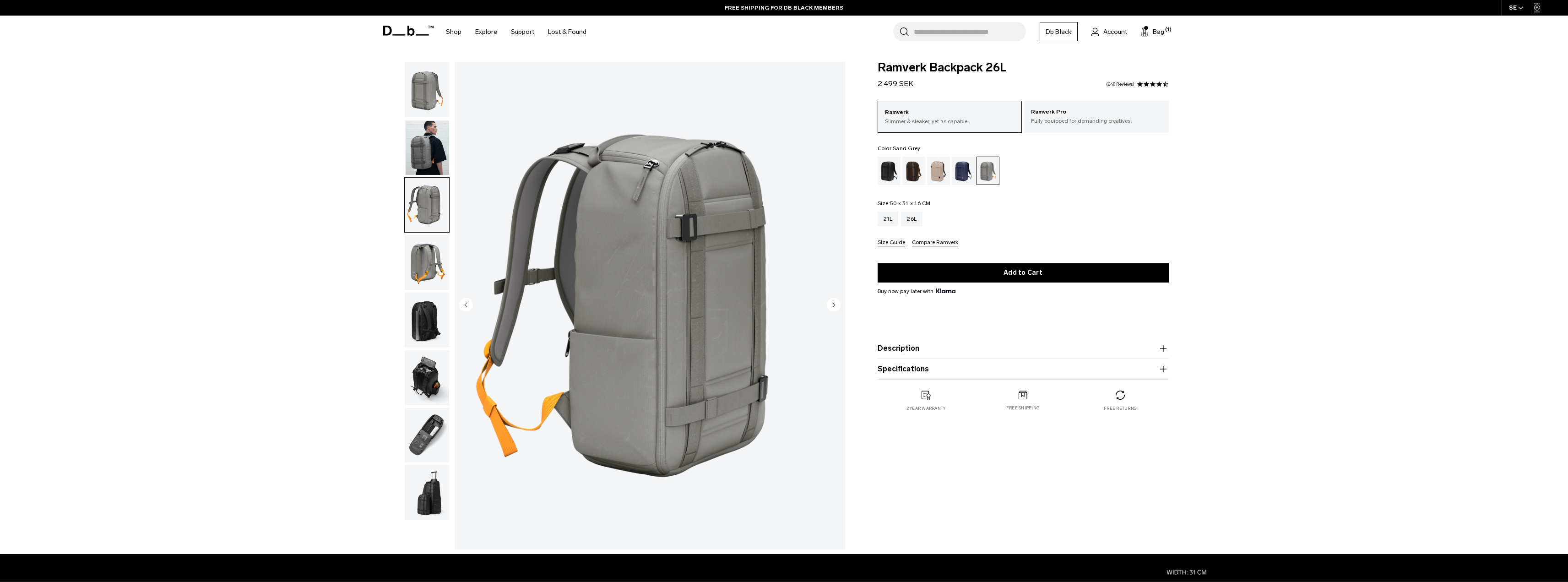
click at [425, 319] on img "button" at bounding box center [426, 320] width 45 height 55
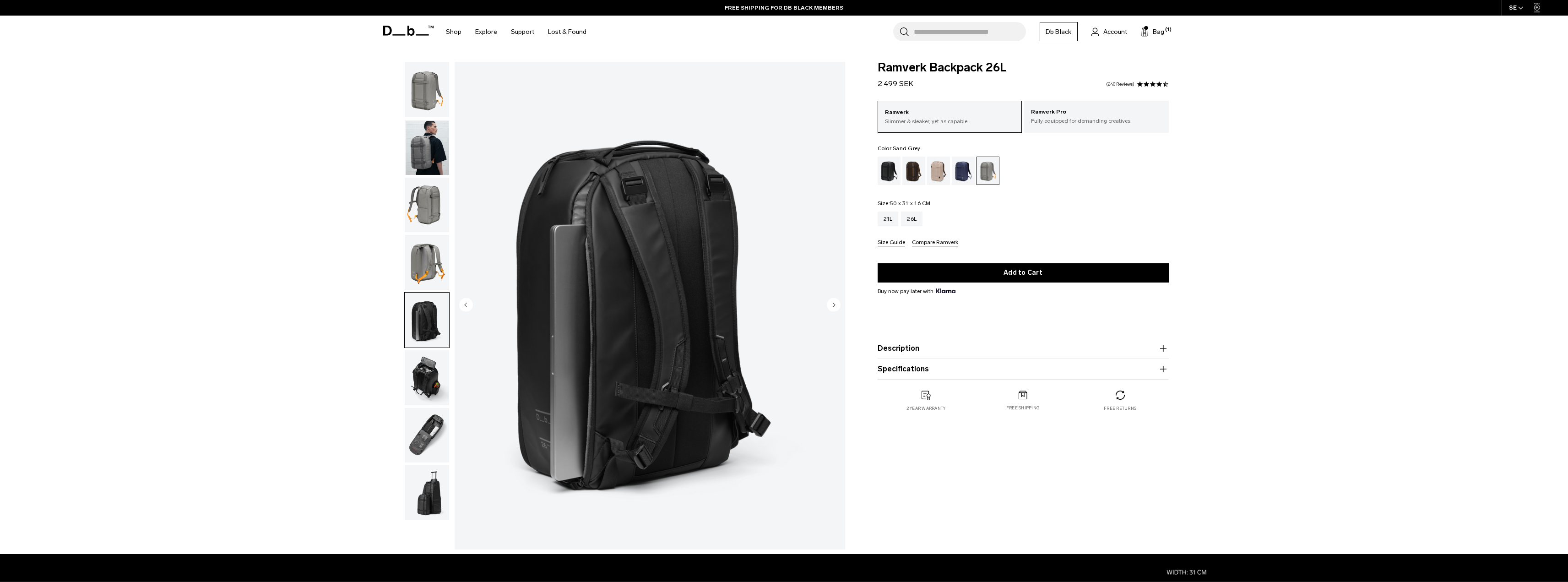
click at [426, 254] on img "button" at bounding box center [426, 262] width 45 height 55
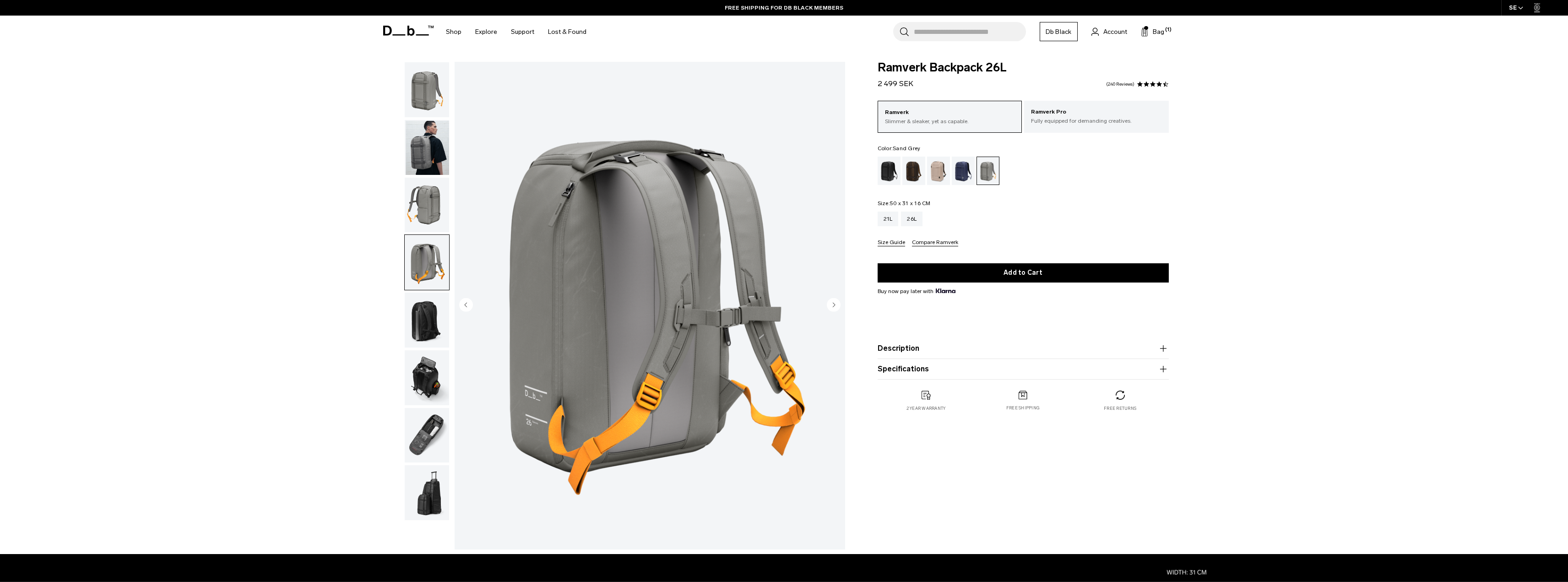
click at [418, 87] on img "button" at bounding box center [426, 90] width 45 height 55
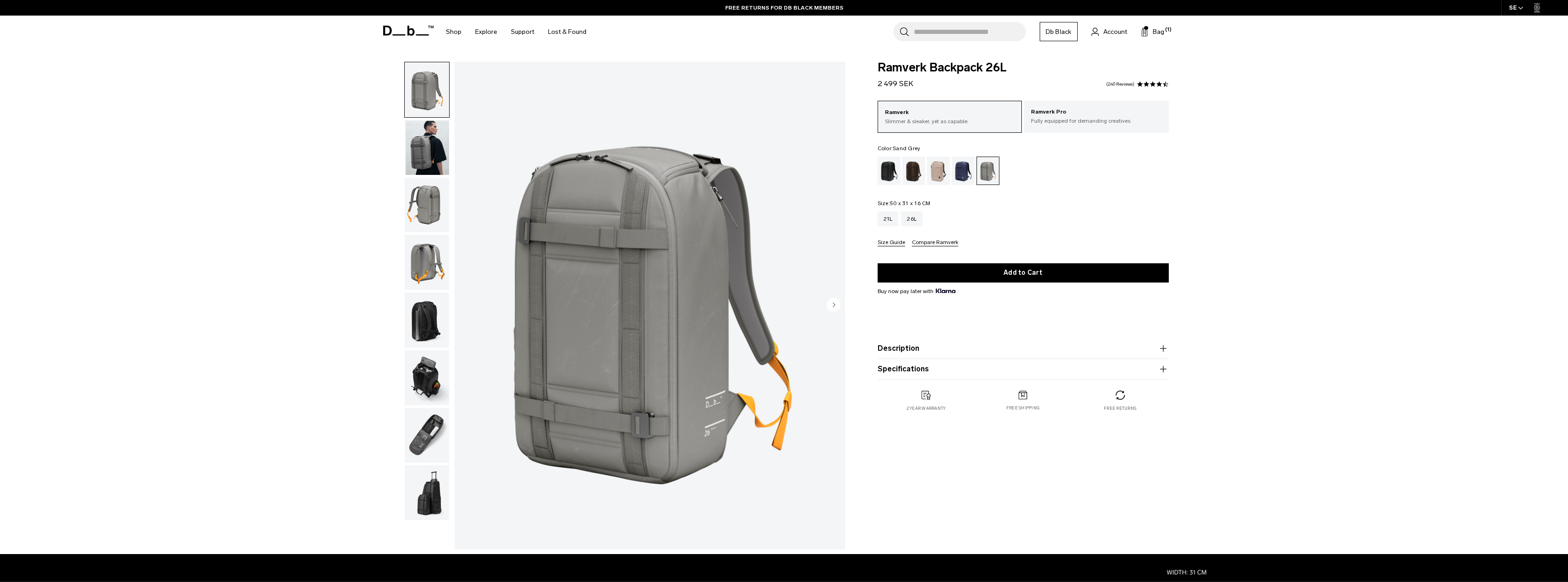
click at [432, 204] on img "button" at bounding box center [426, 205] width 45 height 55
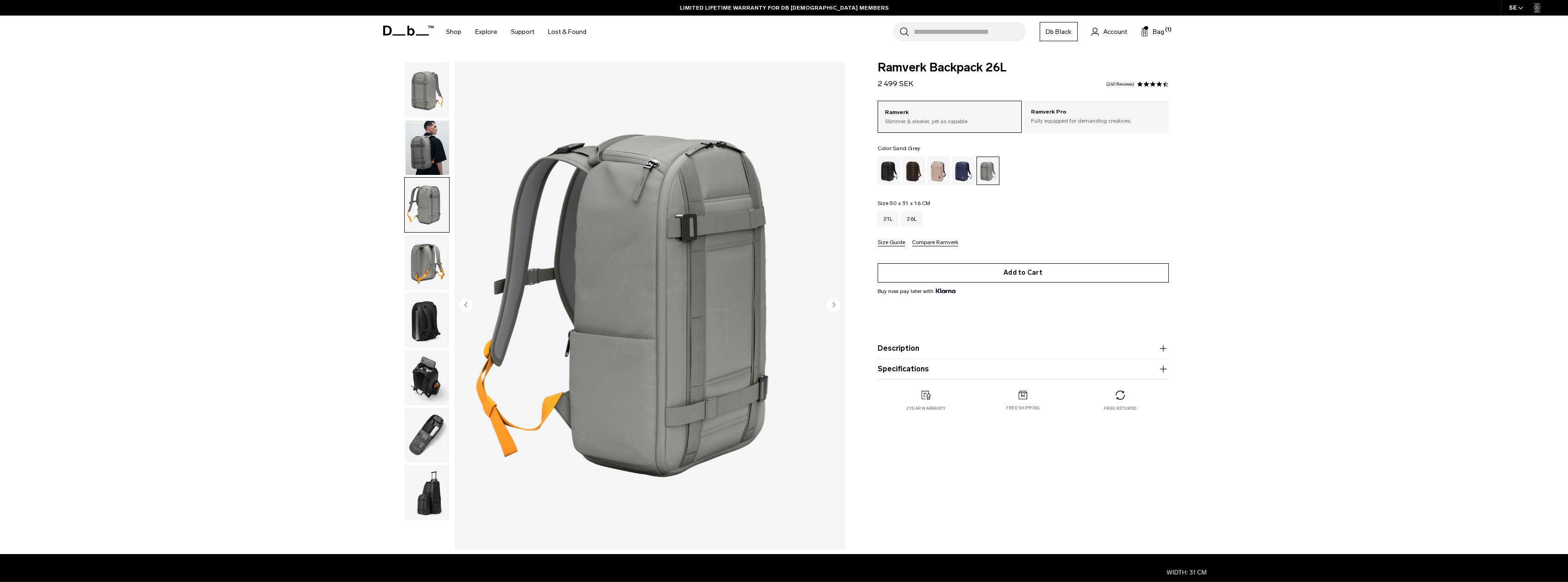
click at [981, 275] on button "Add to Cart" at bounding box center [1023, 273] width 291 height 19
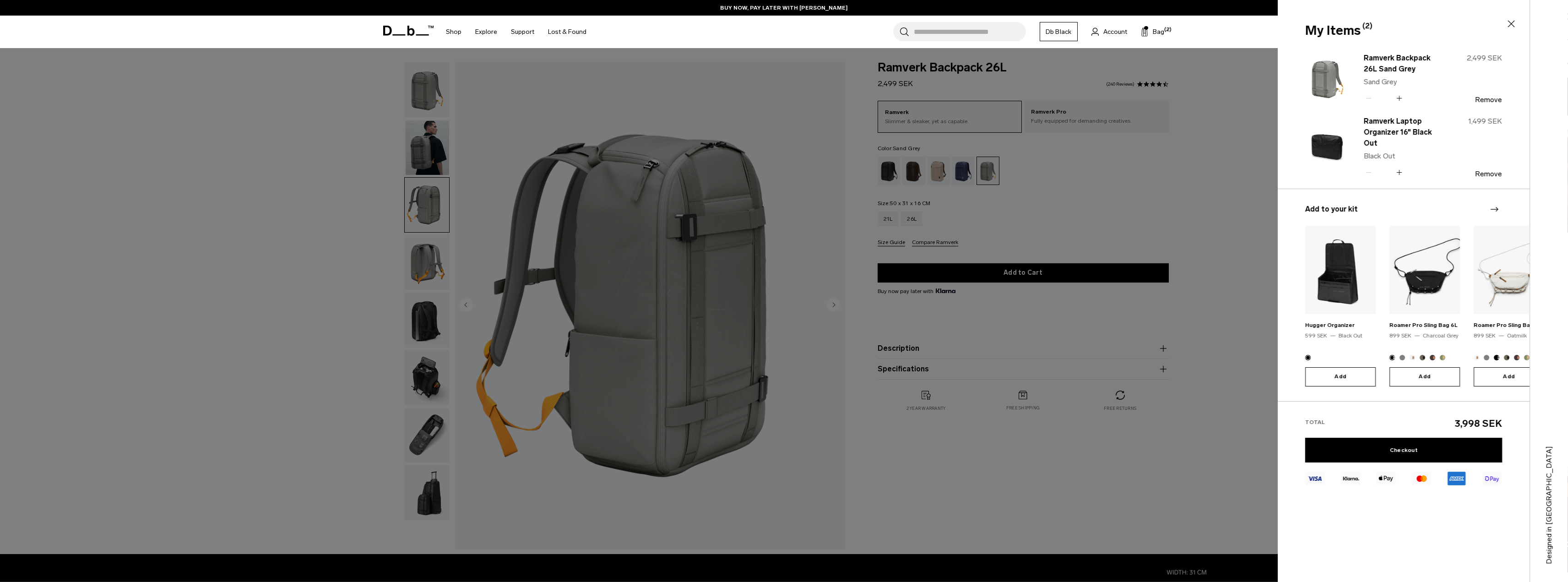
click at [1242, 138] on div at bounding box center [784, 291] width 1568 height 582
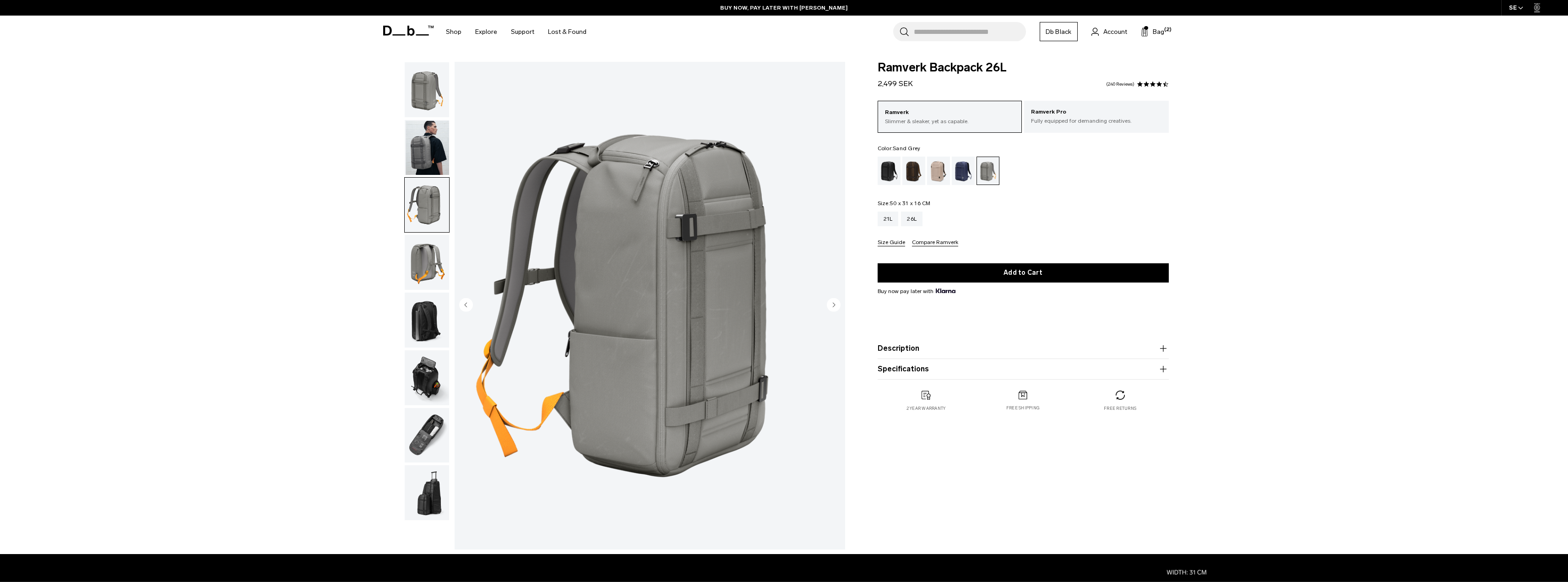
click at [435, 308] on img "button" at bounding box center [426, 320] width 45 height 55
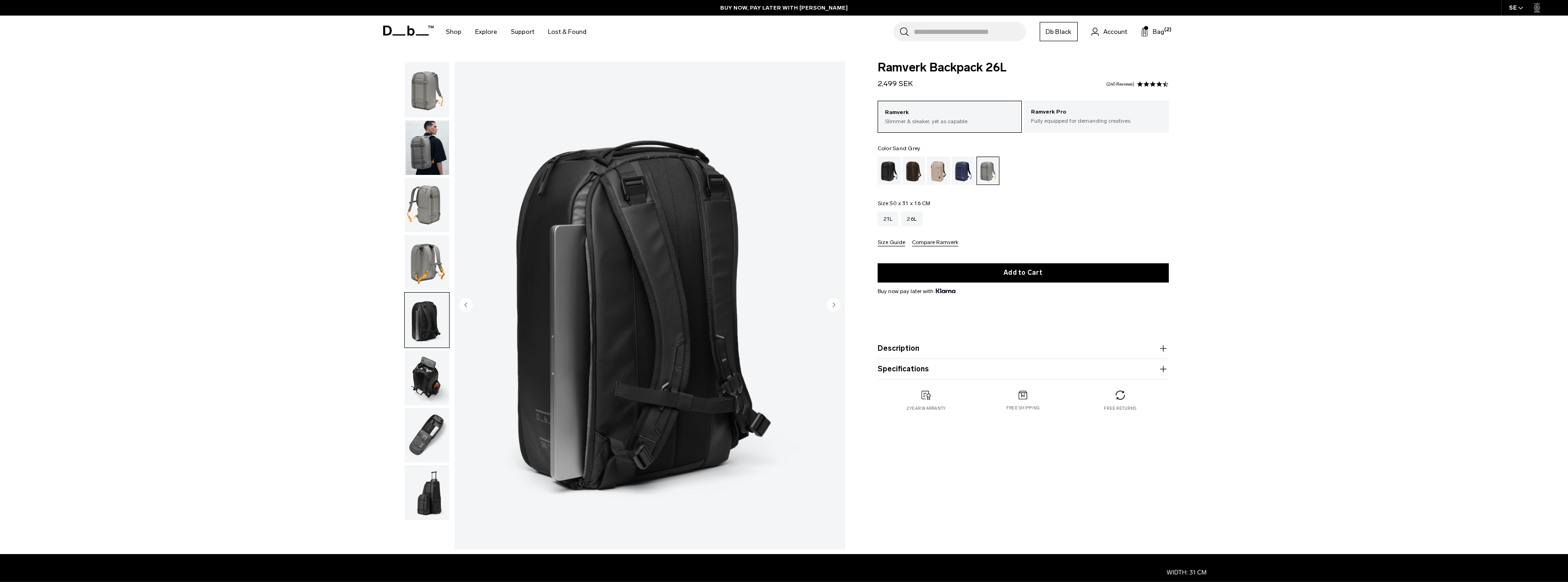
click at [430, 260] on img "button" at bounding box center [426, 262] width 45 height 55
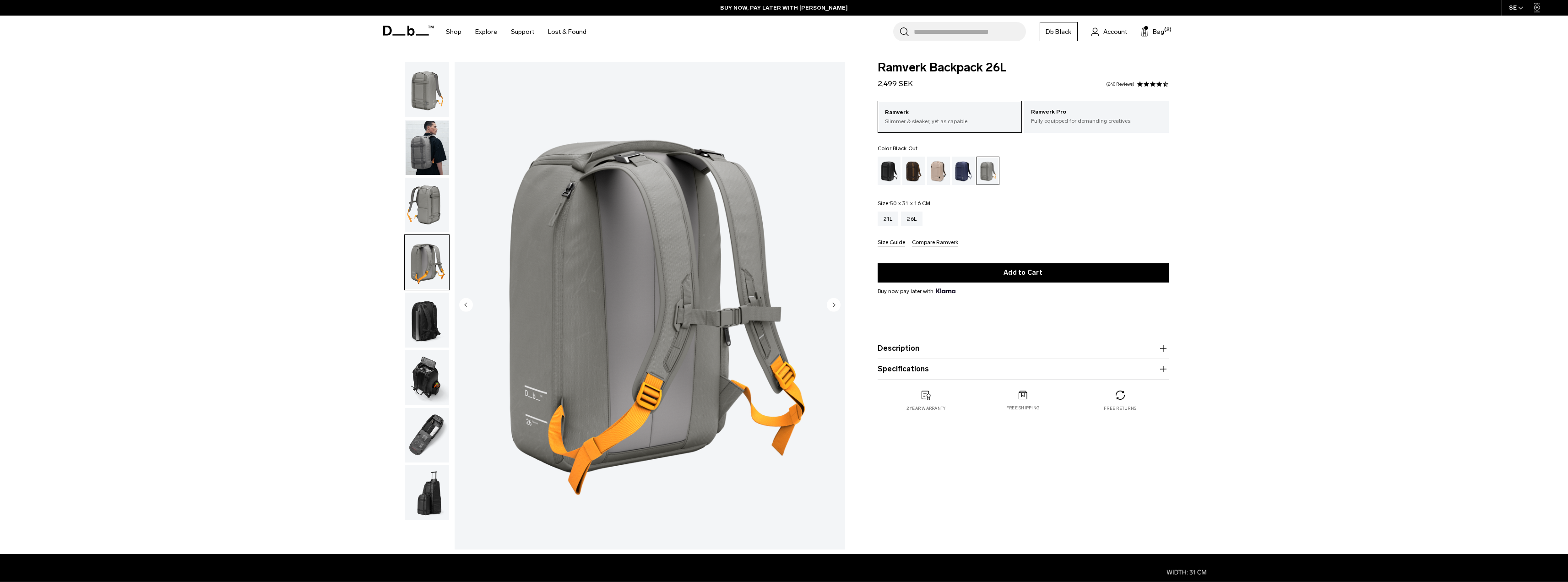
click at [882, 173] on div "Black Out" at bounding box center [889, 170] width 23 height 28
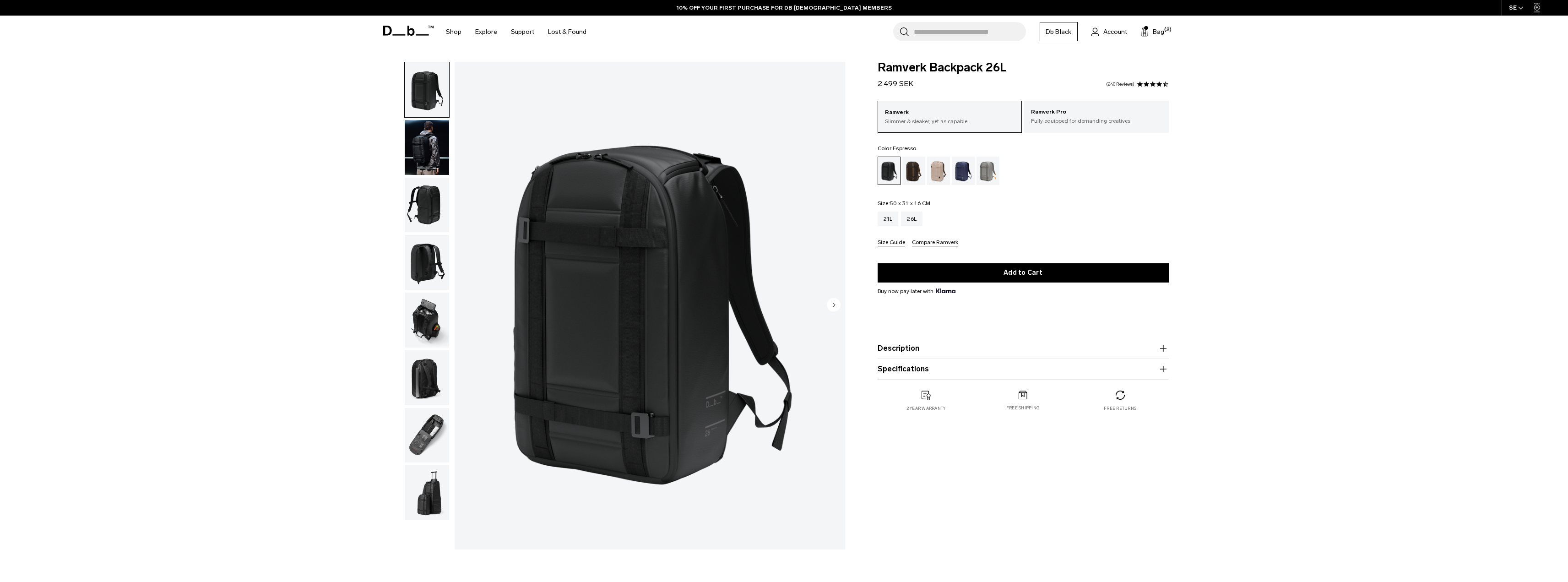
click at [917, 171] on div "Espresso" at bounding box center [914, 170] width 23 height 28
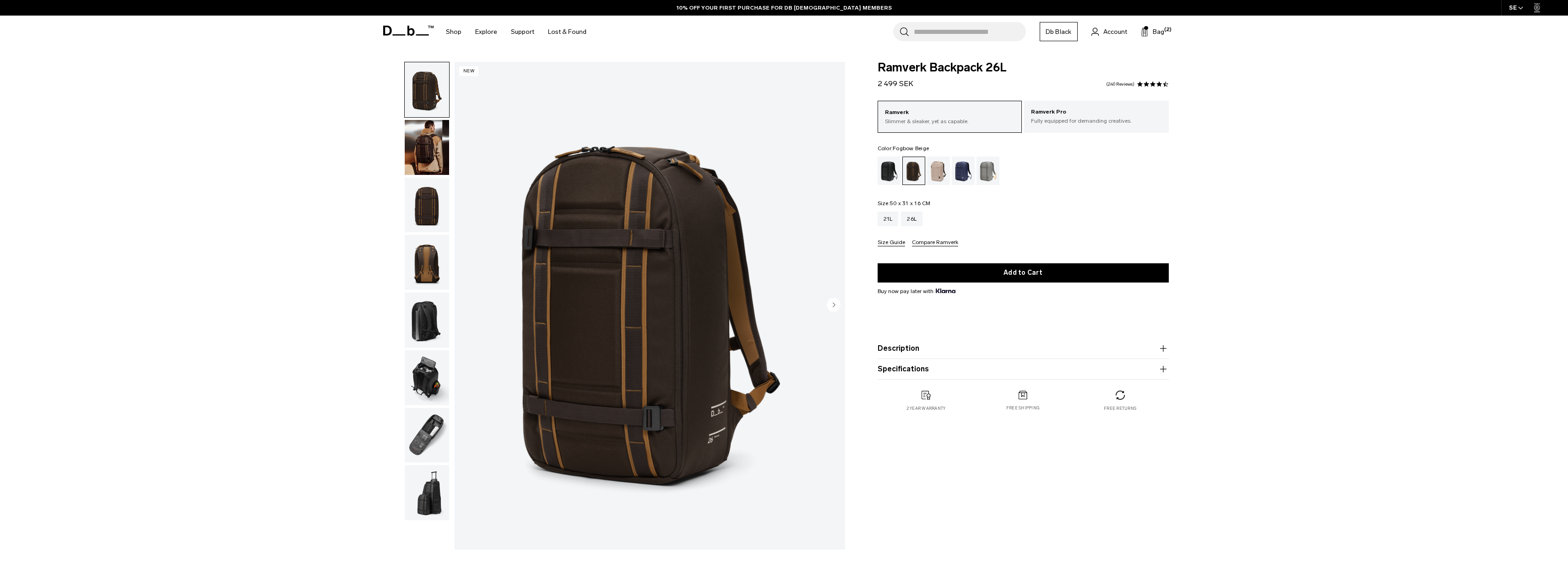
click at [941, 174] on div "Fogbow Beige" at bounding box center [939, 170] width 23 height 28
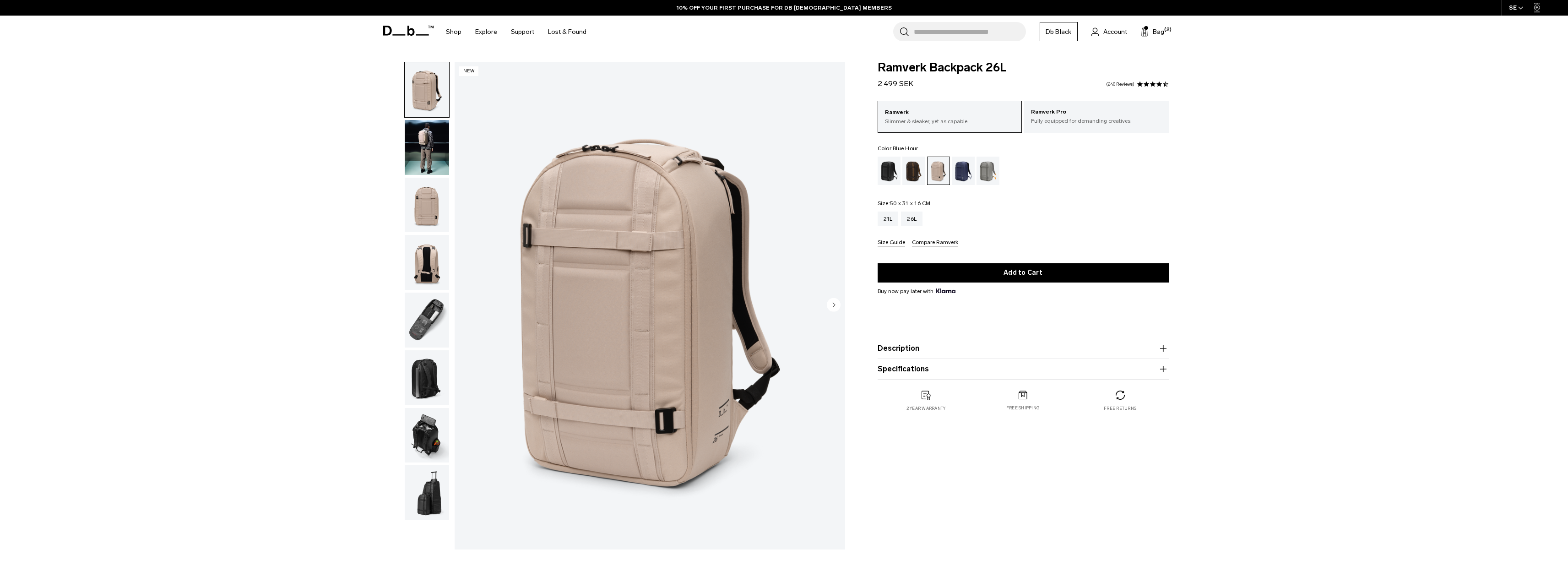
click at [962, 173] on div "Blue Hour" at bounding box center [963, 170] width 23 height 28
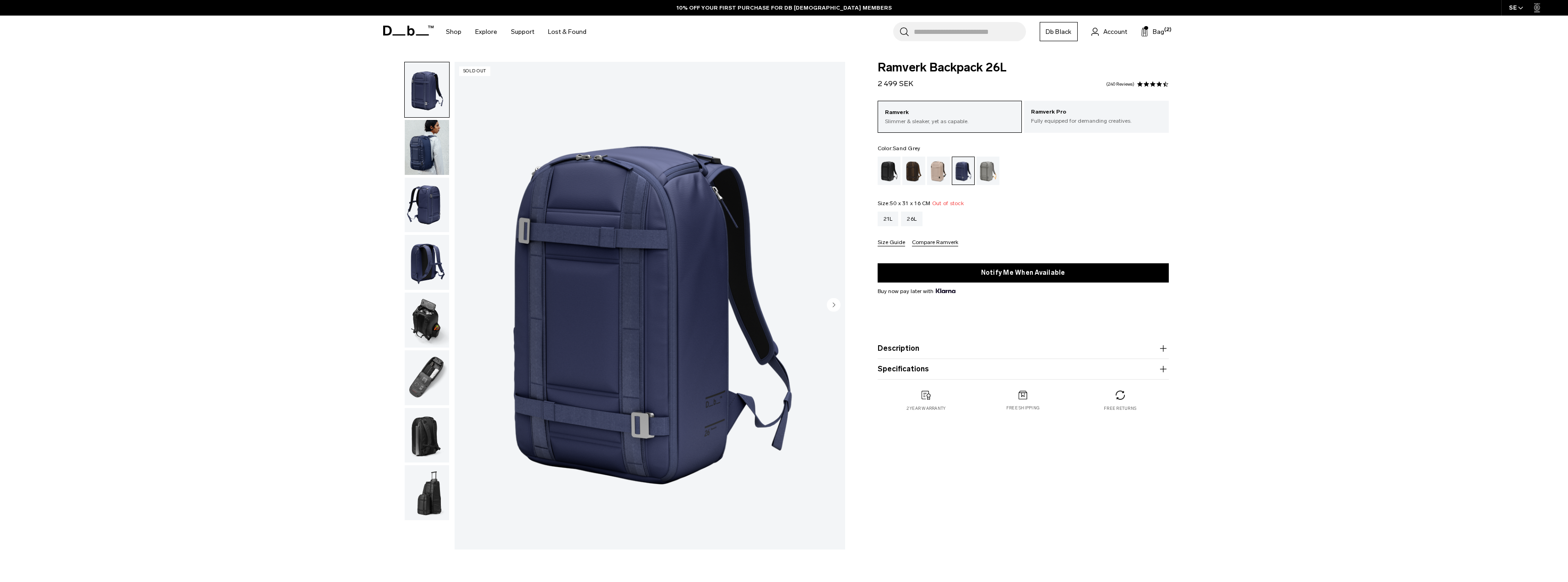
click at [991, 169] on div "Sand Grey" at bounding box center [988, 170] width 23 height 28
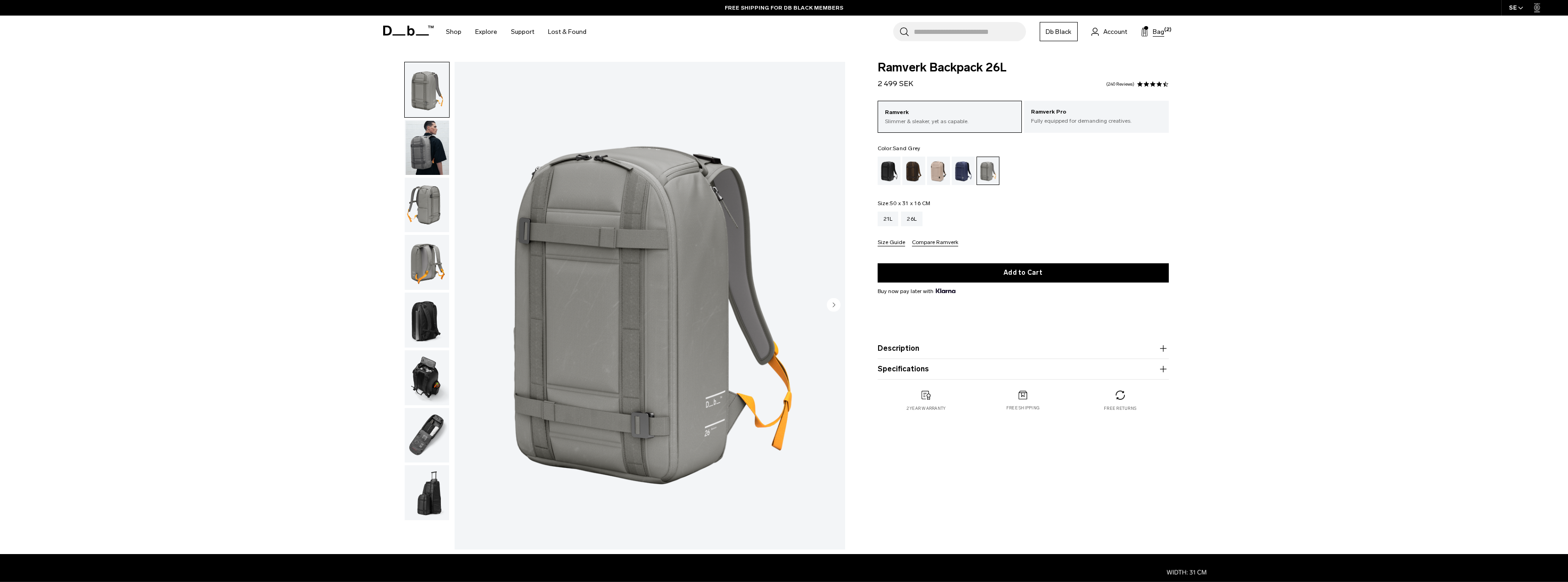
click at [1146, 31] on icon at bounding box center [1144, 32] width 8 height 9
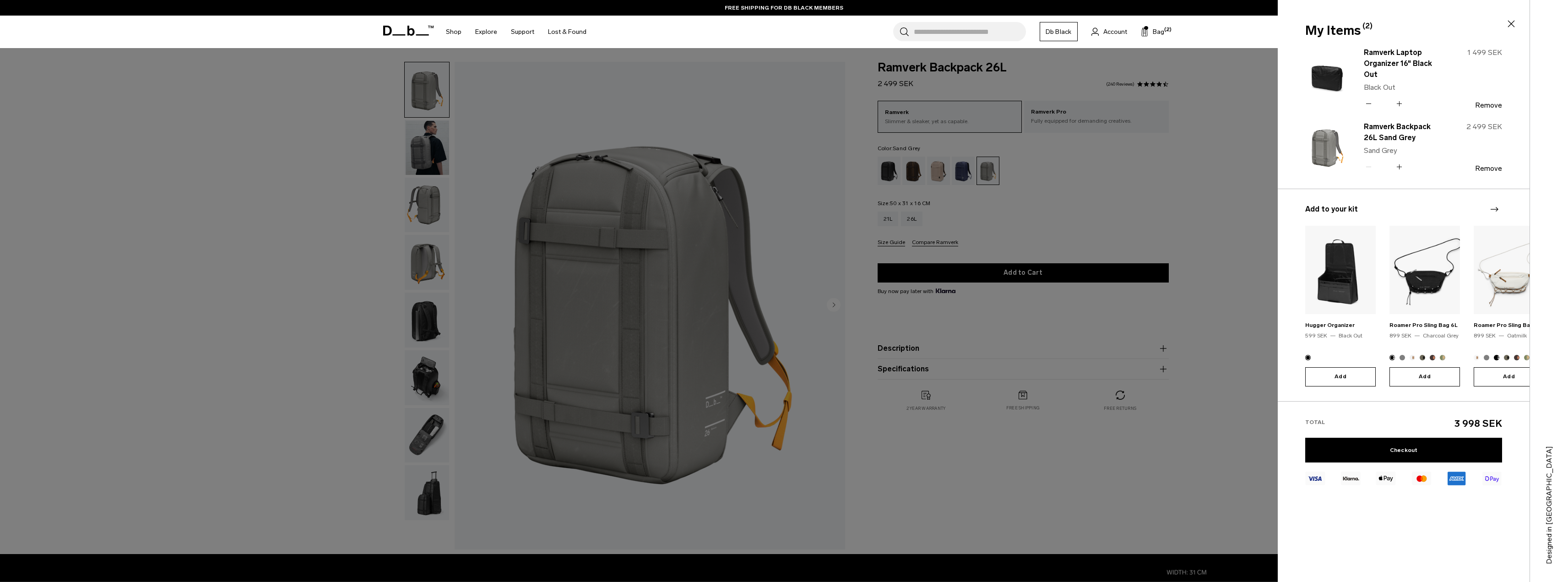
click at [1209, 138] on div at bounding box center [784, 291] width 1568 height 582
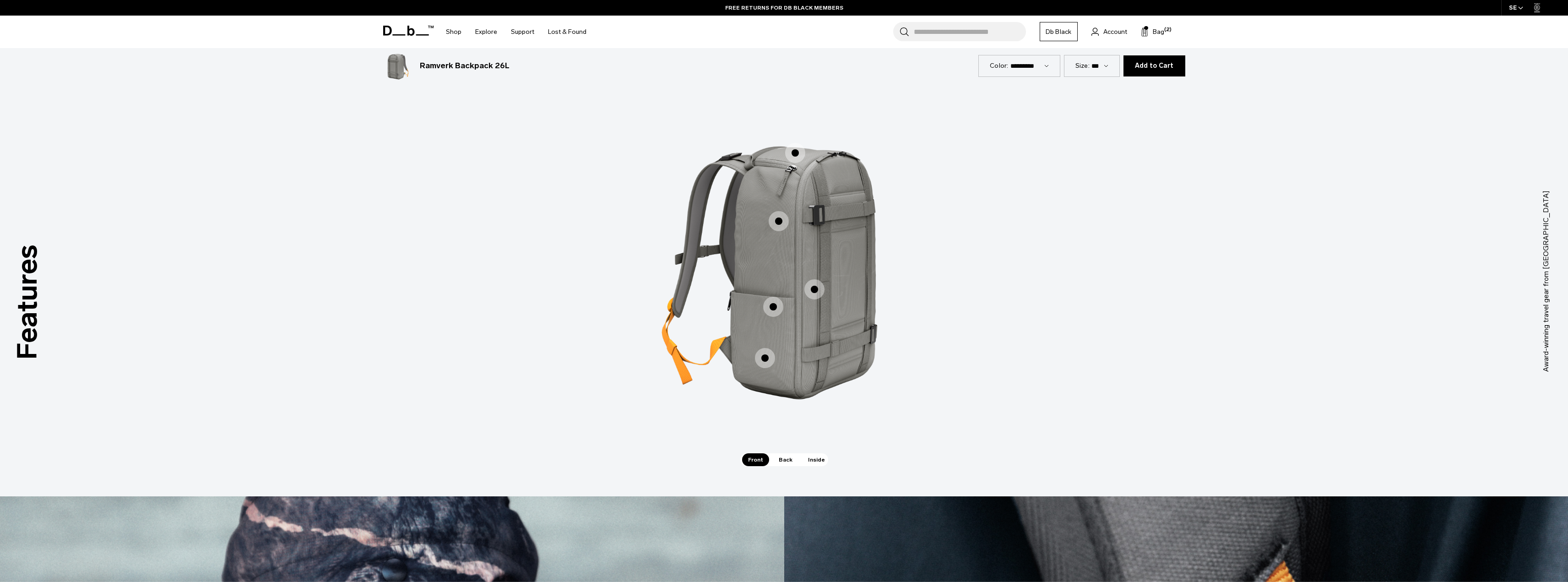
scroll to position [824, 0]
click at [816, 457] on span "Inside" at bounding box center [817, 460] width 29 height 13
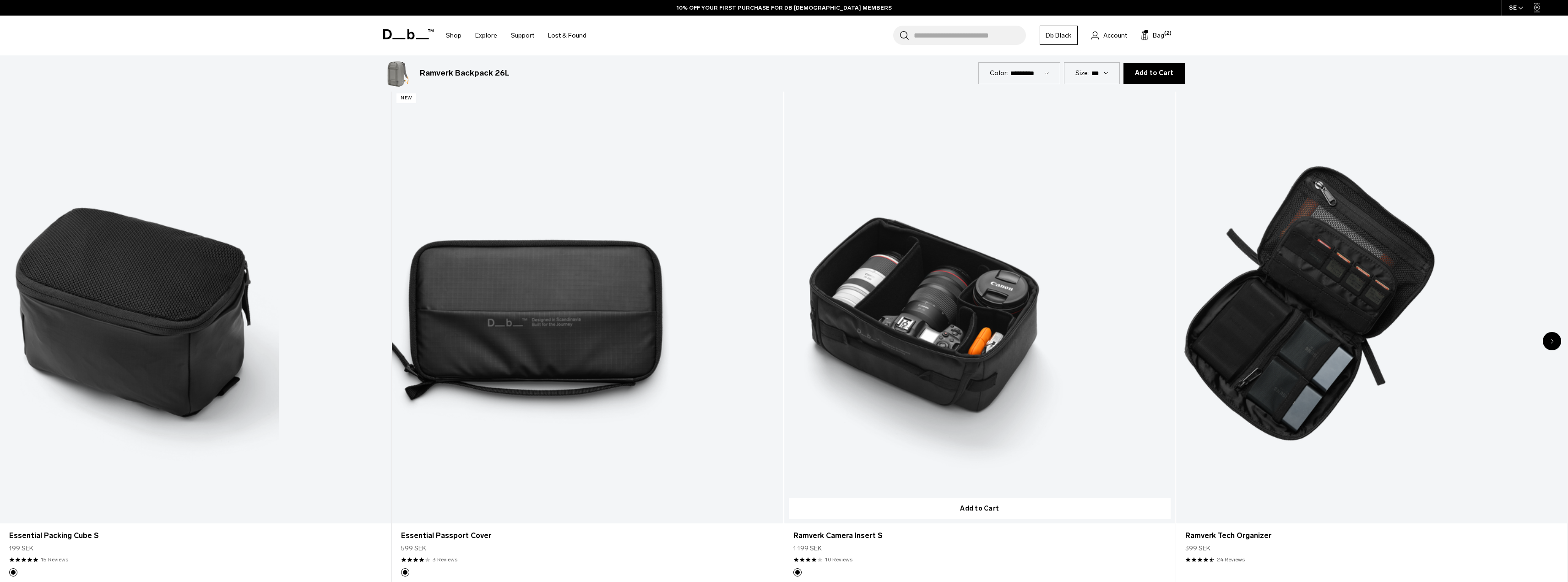
scroll to position [2334, 0]
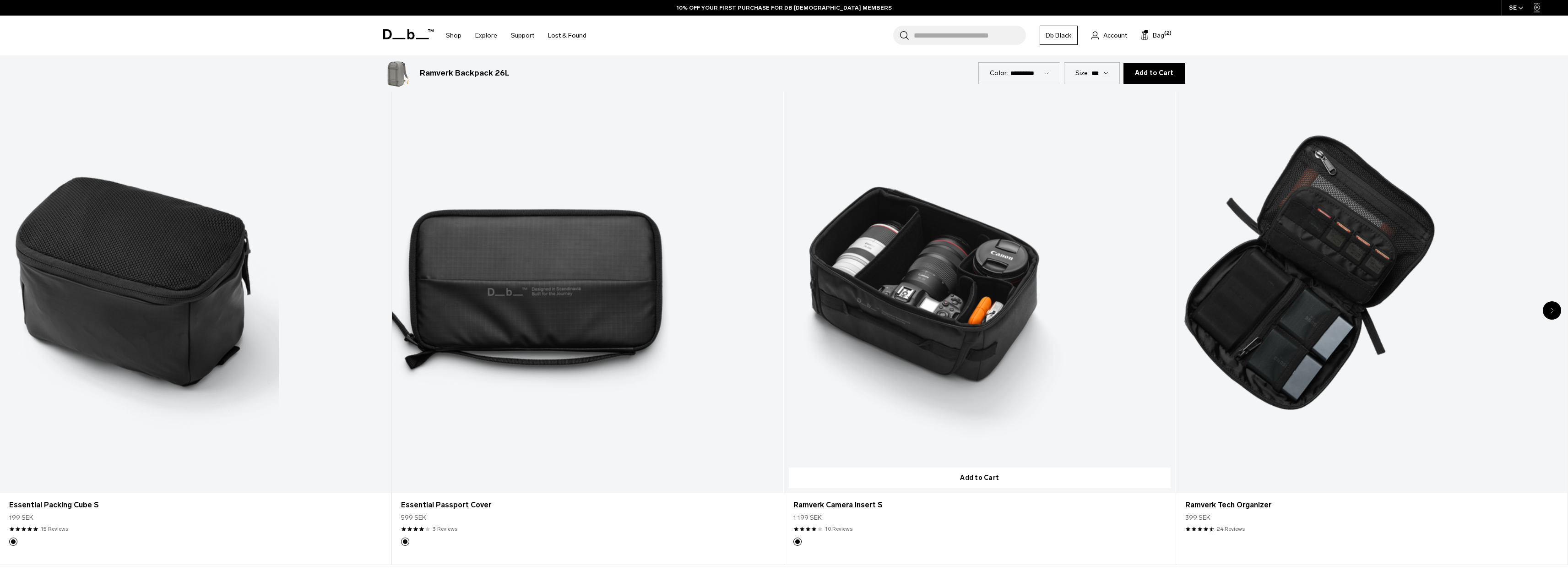
click at [939, 289] on link "Ramverk Camera Insert S" at bounding box center [980, 276] width 391 height 435
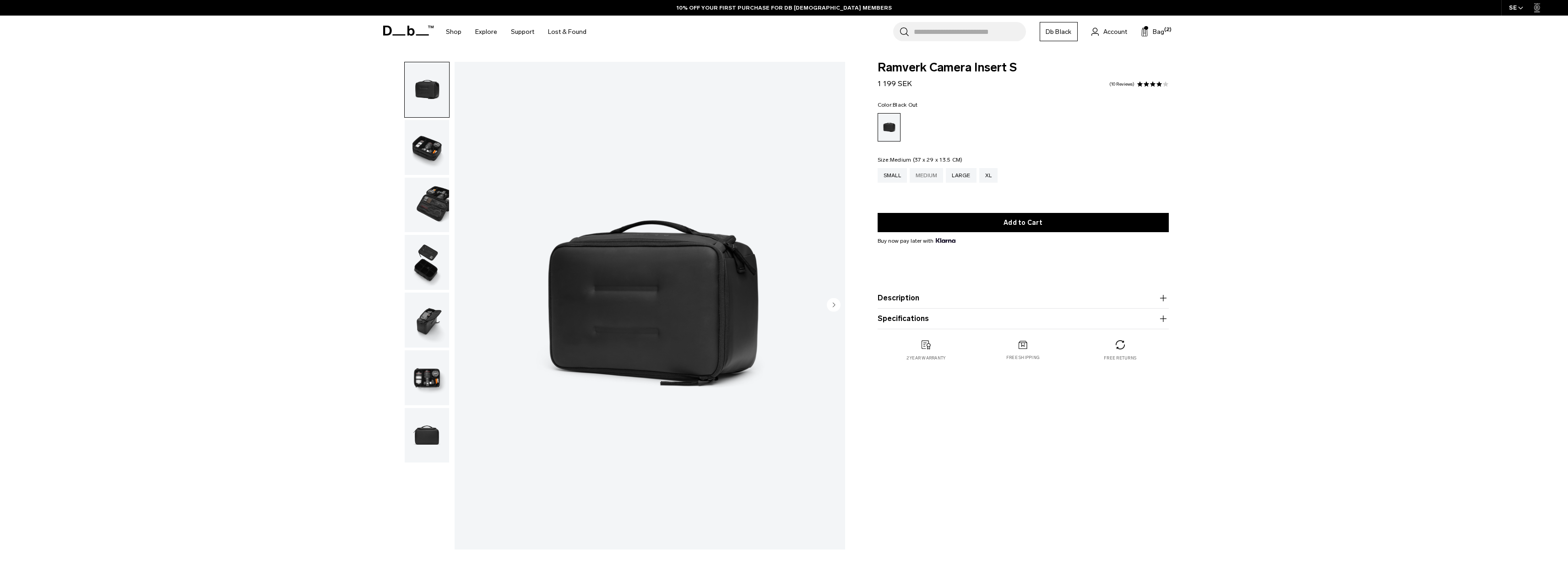
click at [928, 171] on div "Medium" at bounding box center [926, 175] width 34 height 14
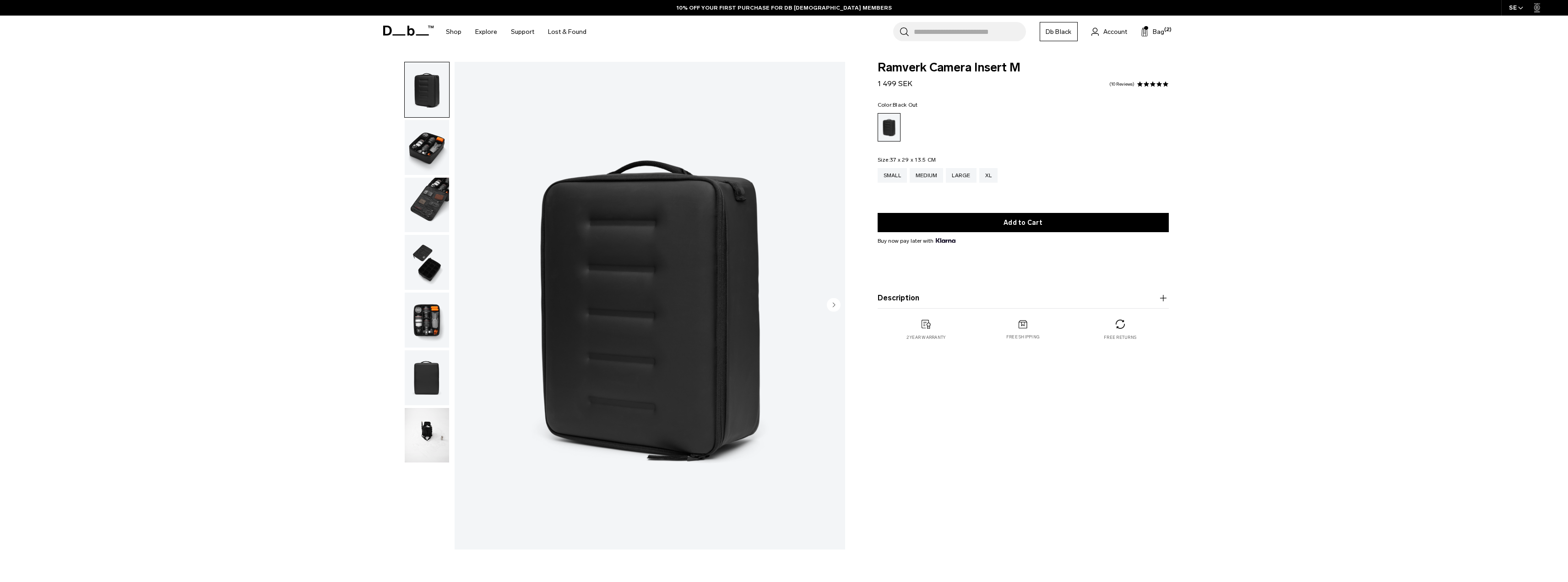
click at [414, 199] on img "button" at bounding box center [426, 205] width 45 height 55
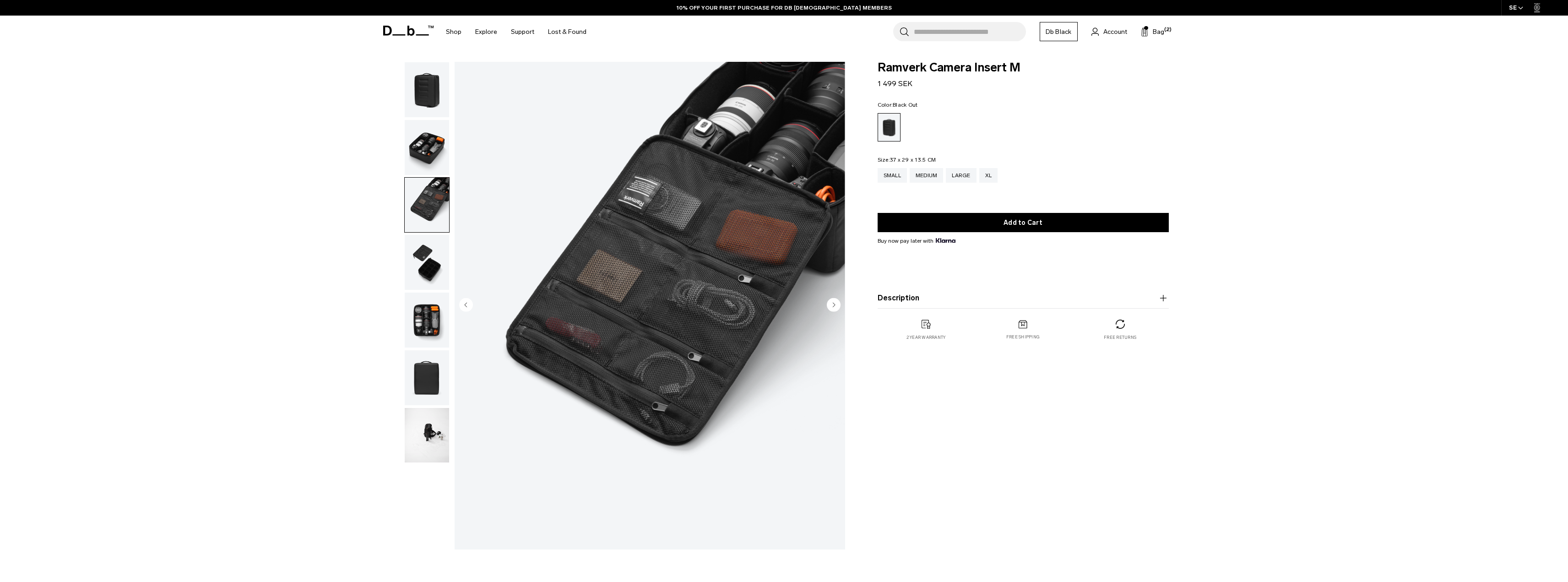
click at [434, 142] on img "button" at bounding box center [426, 147] width 45 height 55
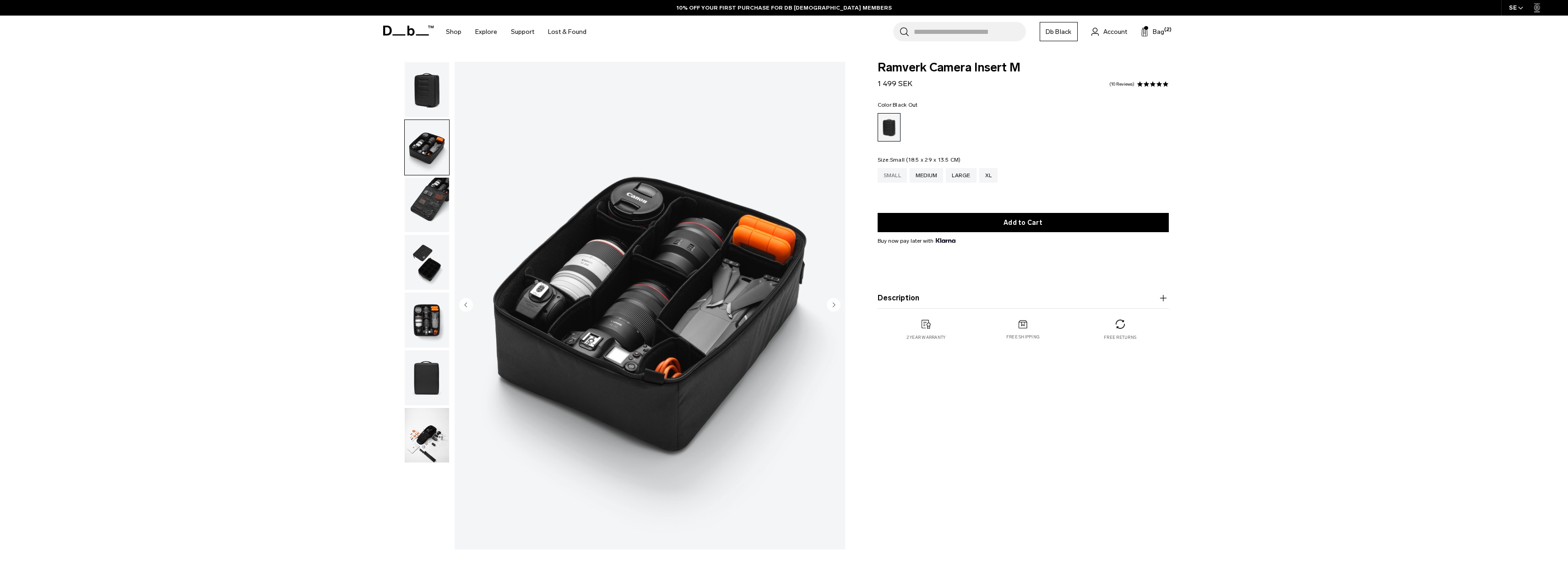
click at [894, 171] on div "Small" at bounding box center [892, 175] width 29 height 14
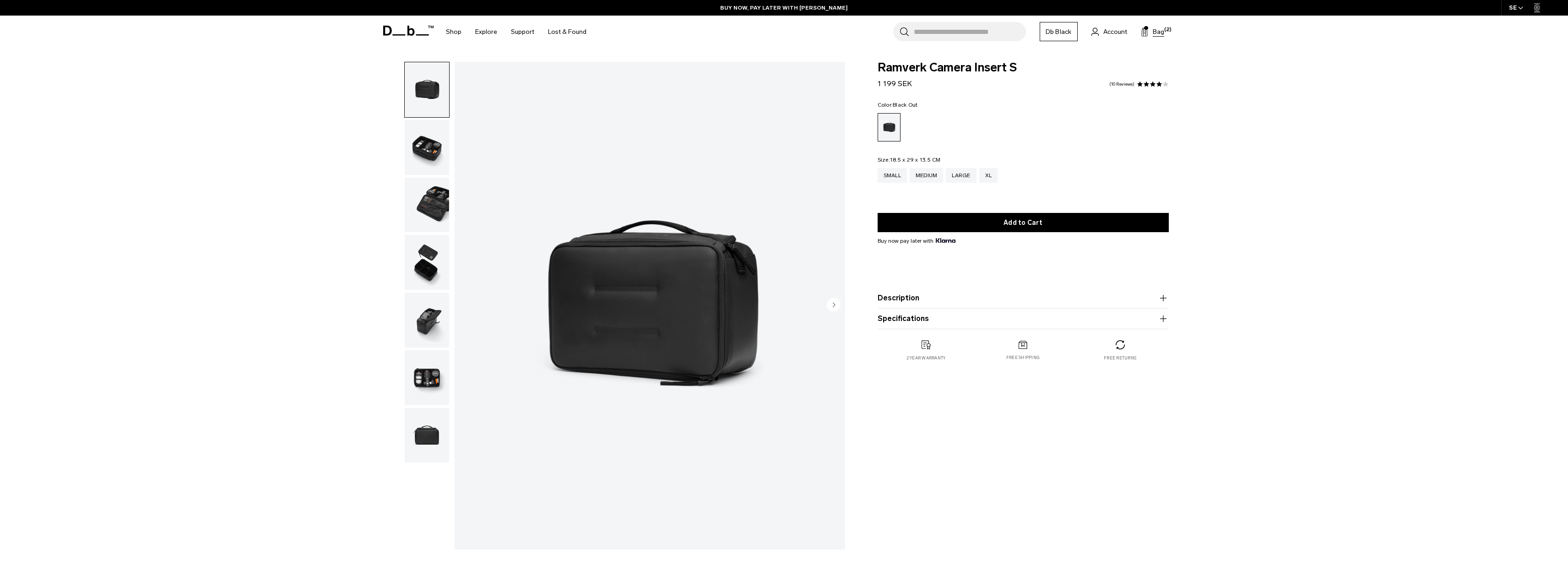
click at [1152, 35] on button "Bag (2)" at bounding box center [1153, 32] width 23 height 11
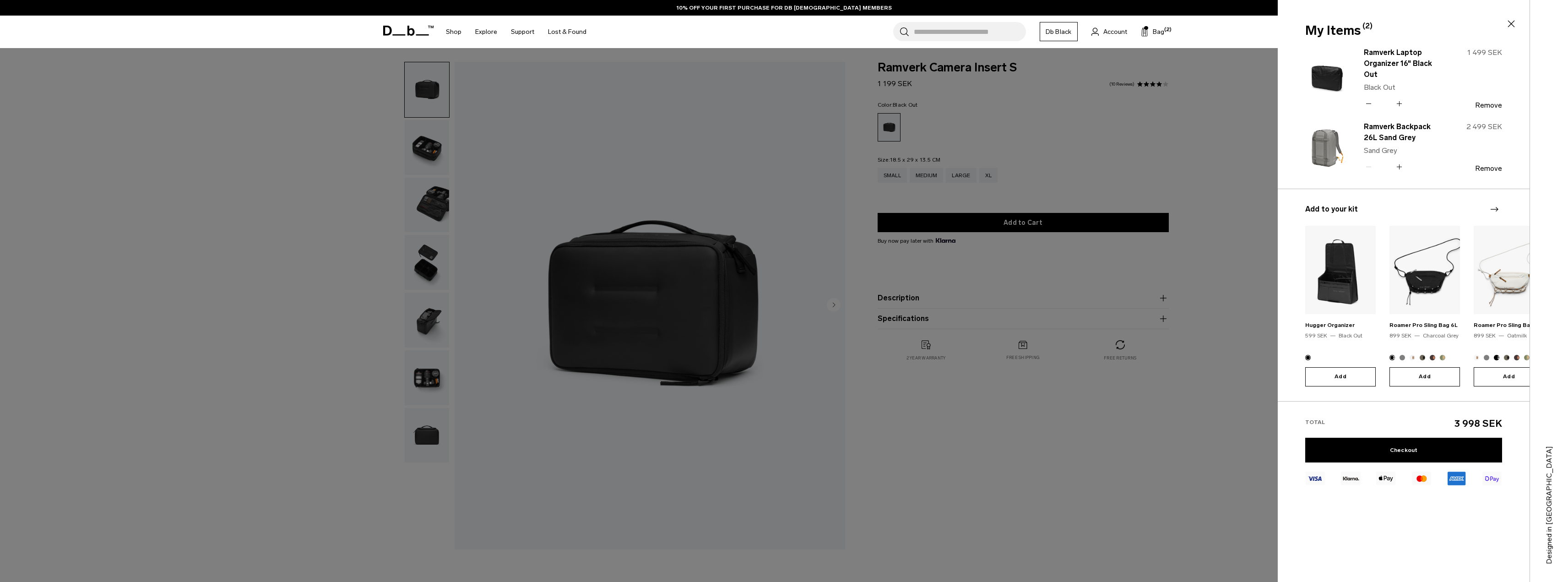
click at [684, 136] on div at bounding box center [784, 291] width 1568 height 582
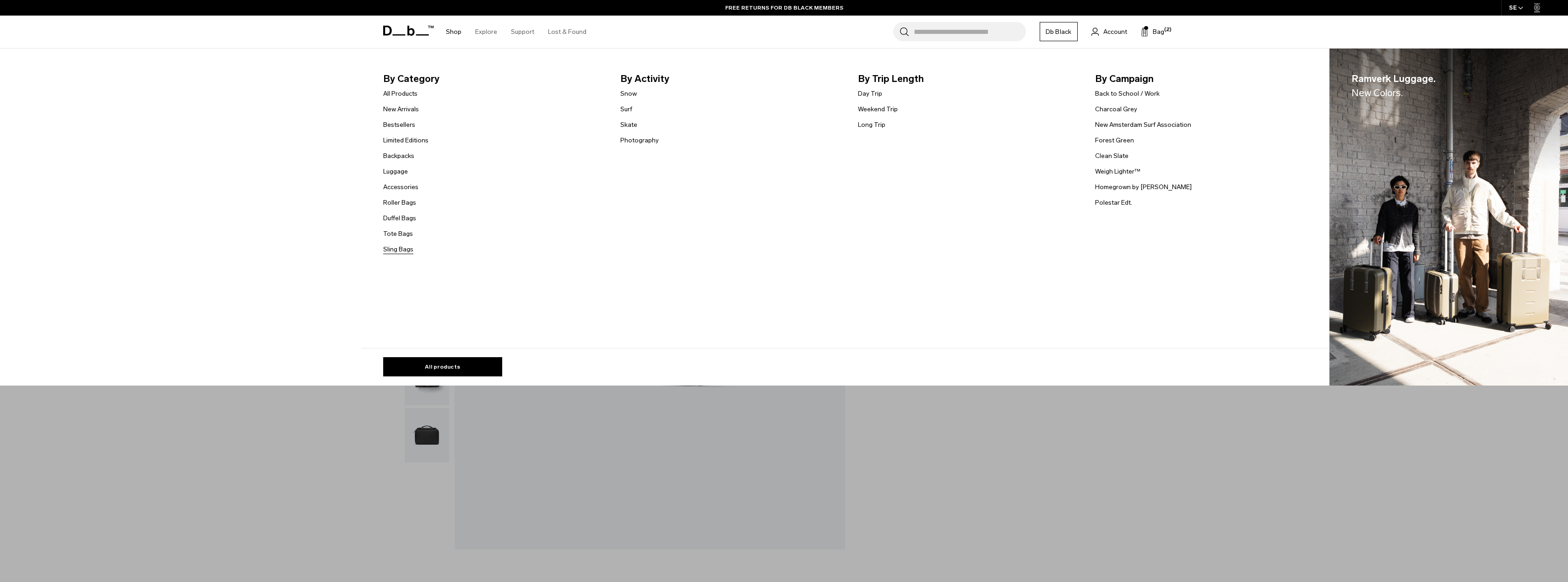
click at [396, 253] on link "Sling Bags" at bounding box center [398, 250] width 30 height 10
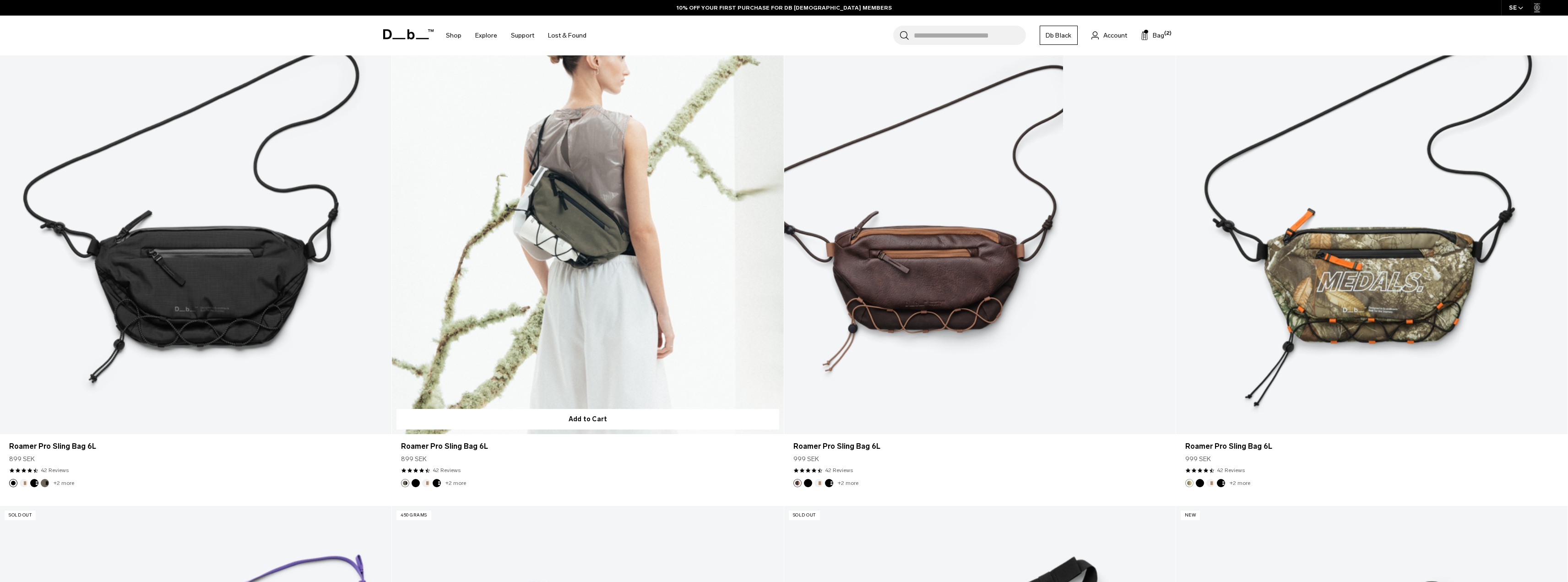
scroll to position [412, 0]
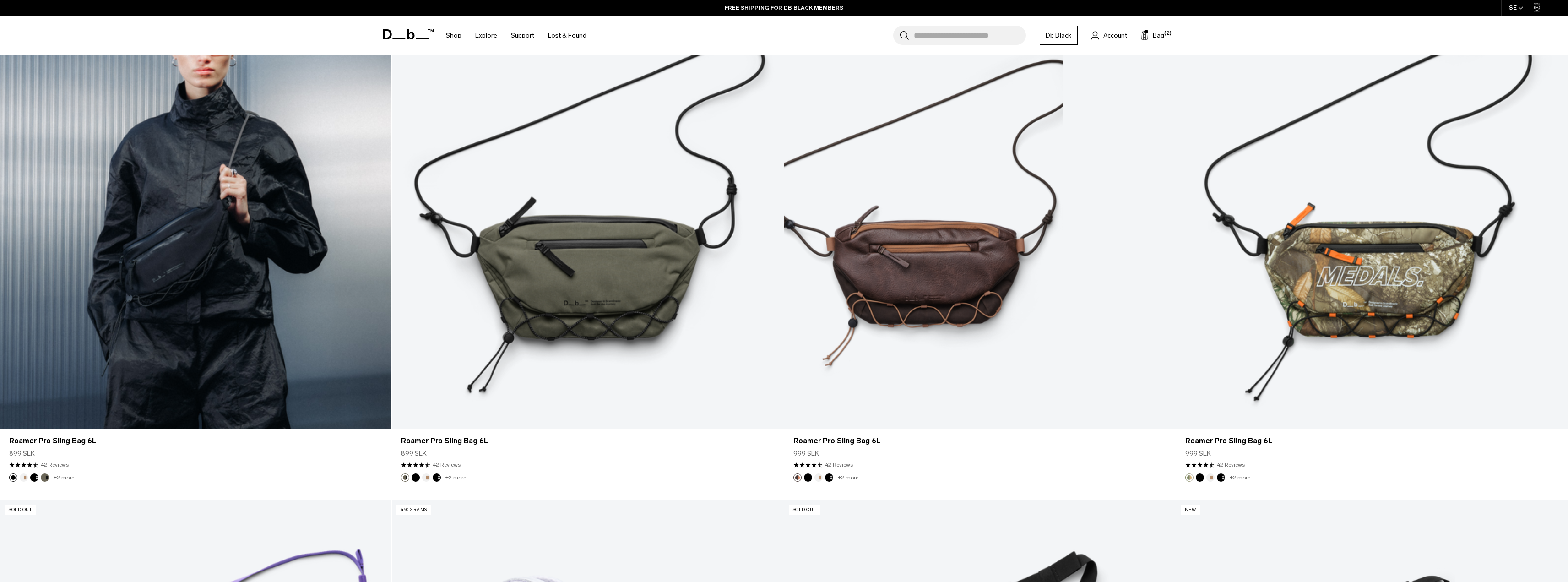
click at [197, 295] on link "Roamer Pro Sling Bag 6L" at bounding box center [195, 211] width 391 height 435
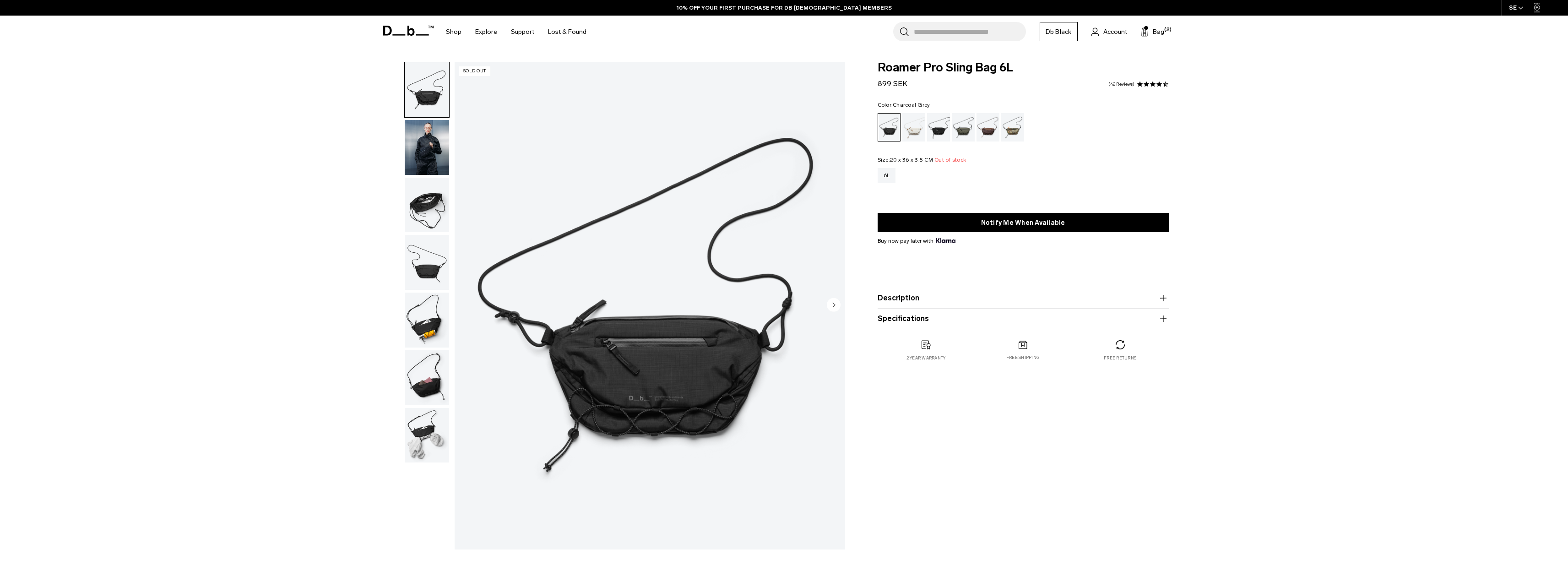
click at [943, 126] on div "Charcoal Grey" at bounding box center [939, 127] width 23 height 28
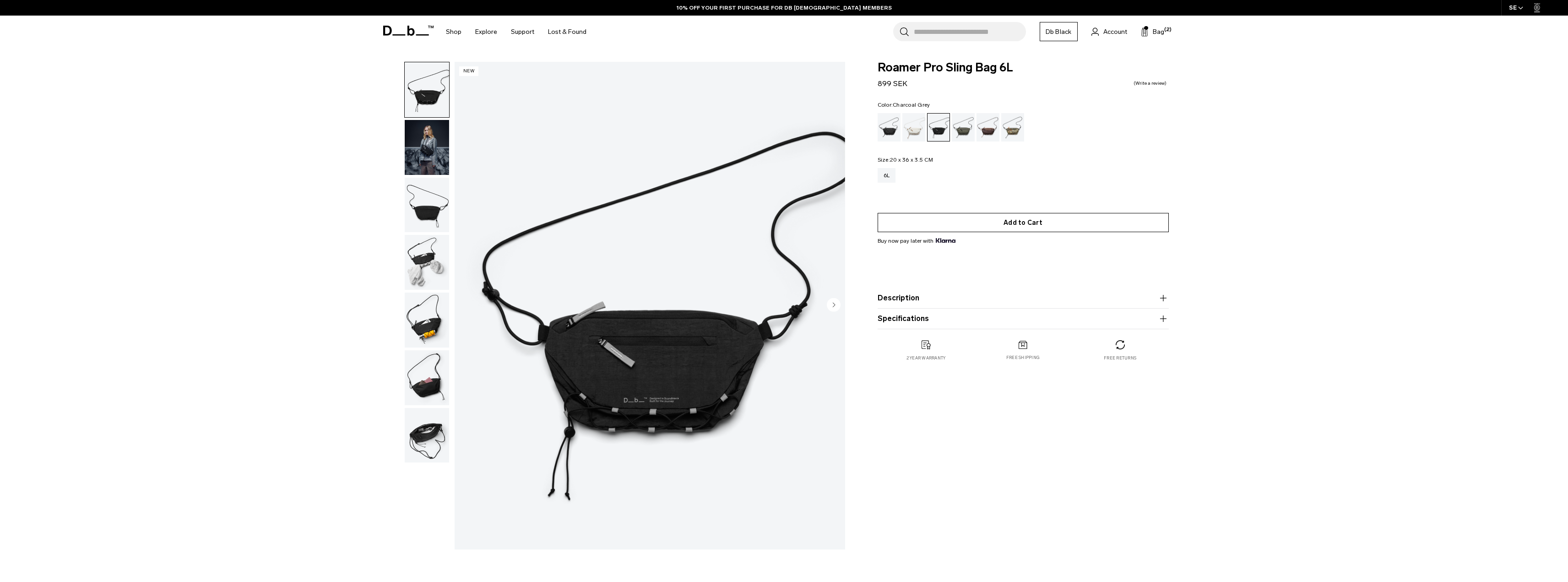
click at [990, 217] on button "Add to Cart" at bounding box center [1023, 222] width 291 height 19
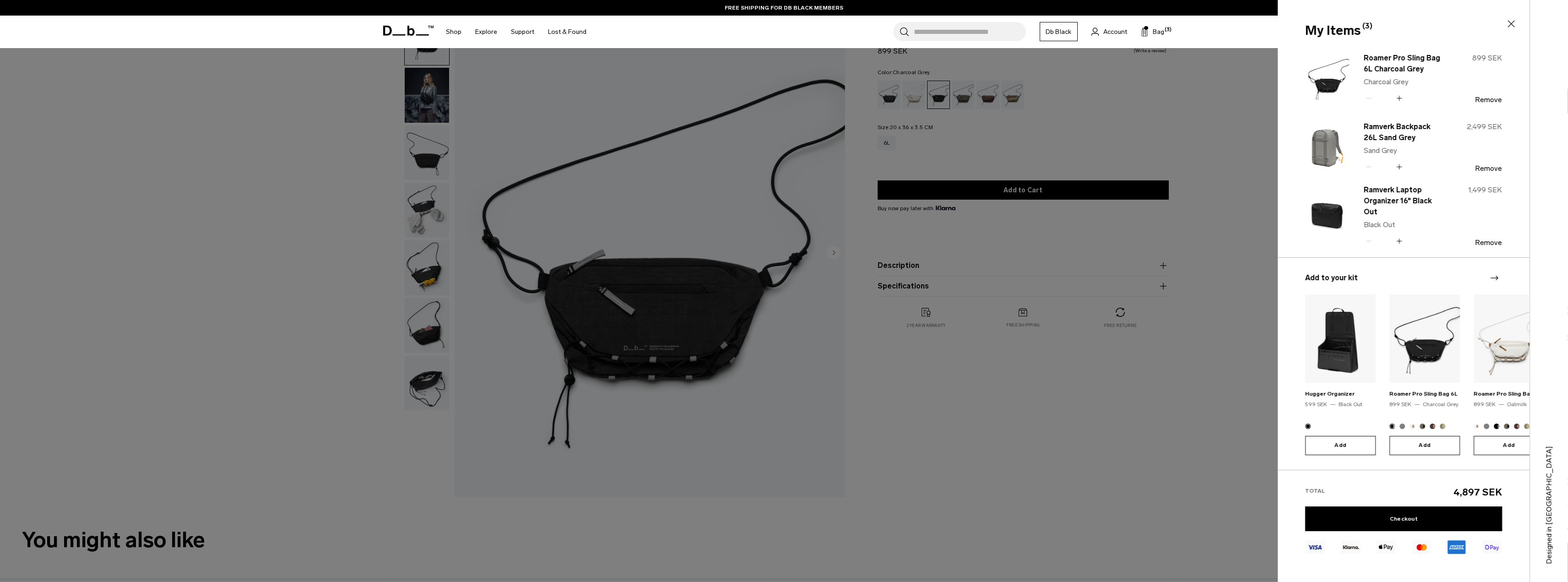
scroll to position [92, 0]
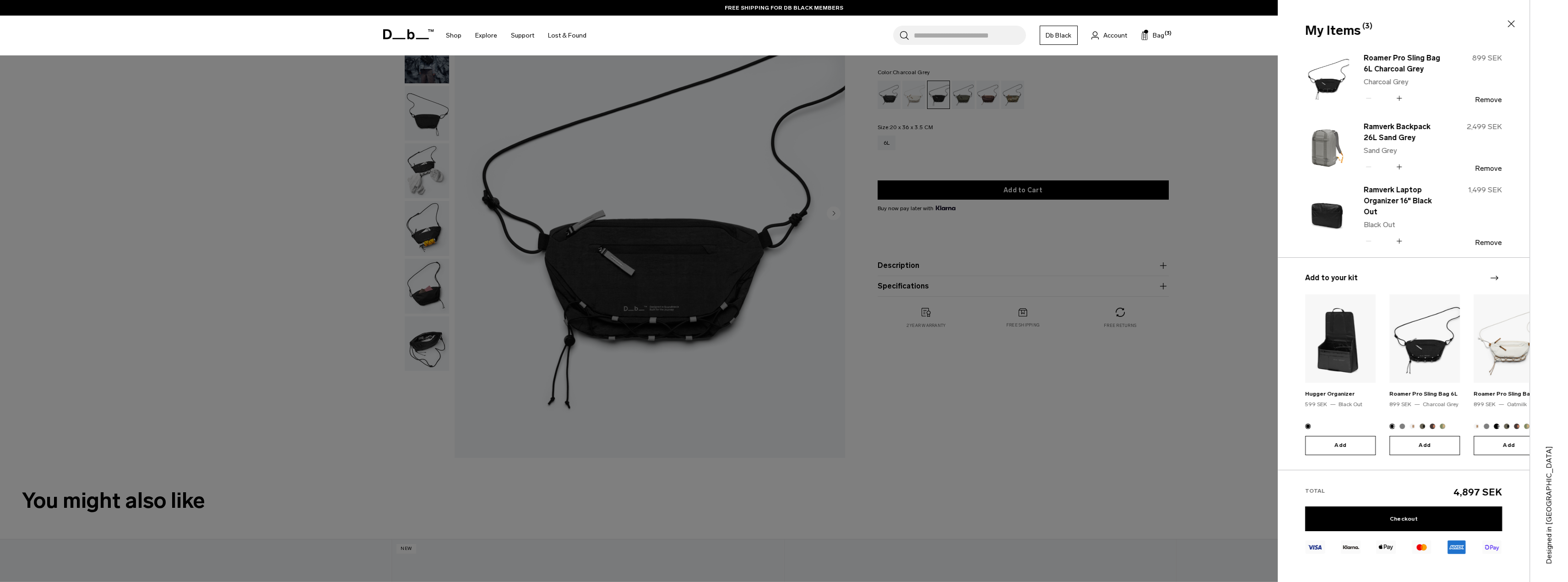
click at [1087, 454] on div at bounding box center [784, 291] width 1568 height 582
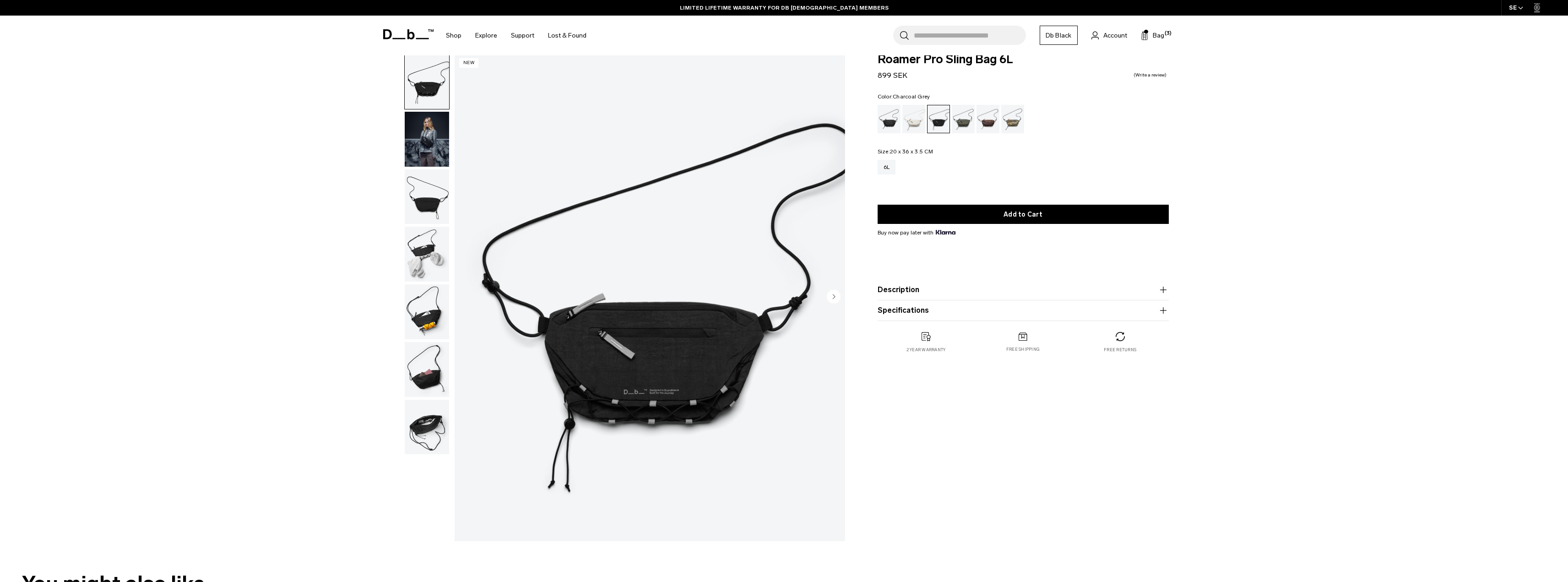
scroll to position [0, 0]
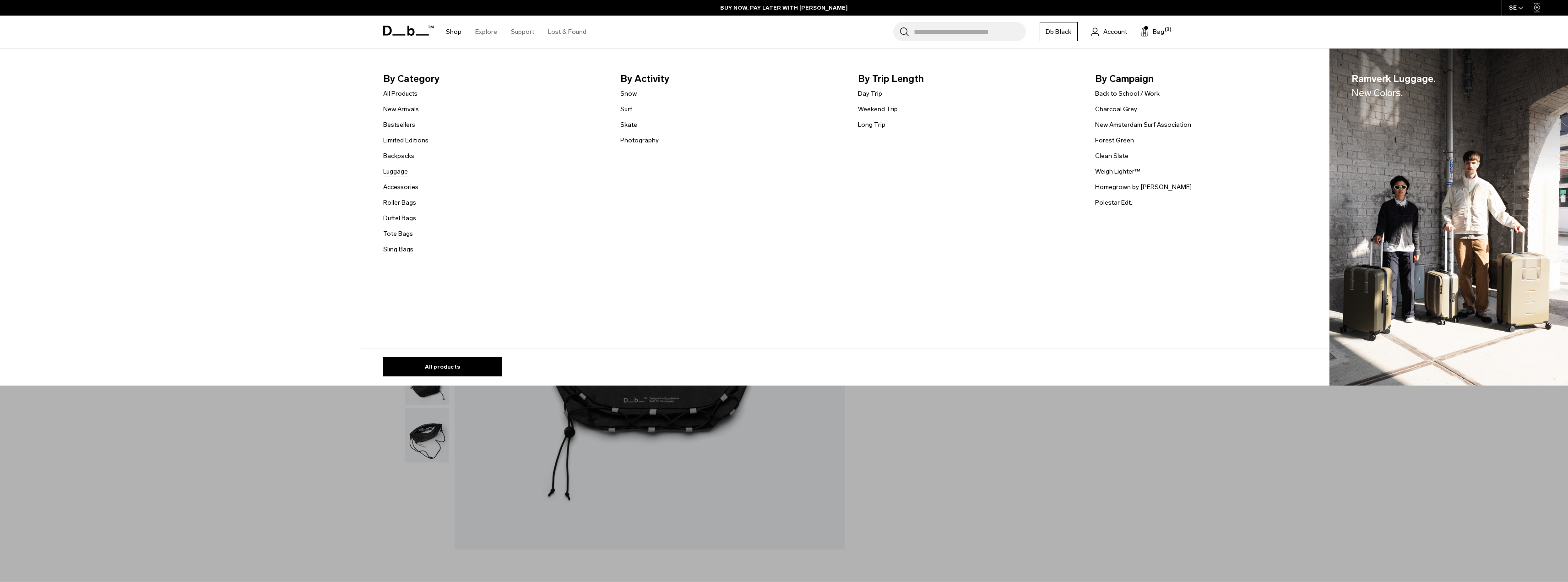
click at [396, 173] on link "Luggage" at bounding box center [396, 171] width 25 height 10
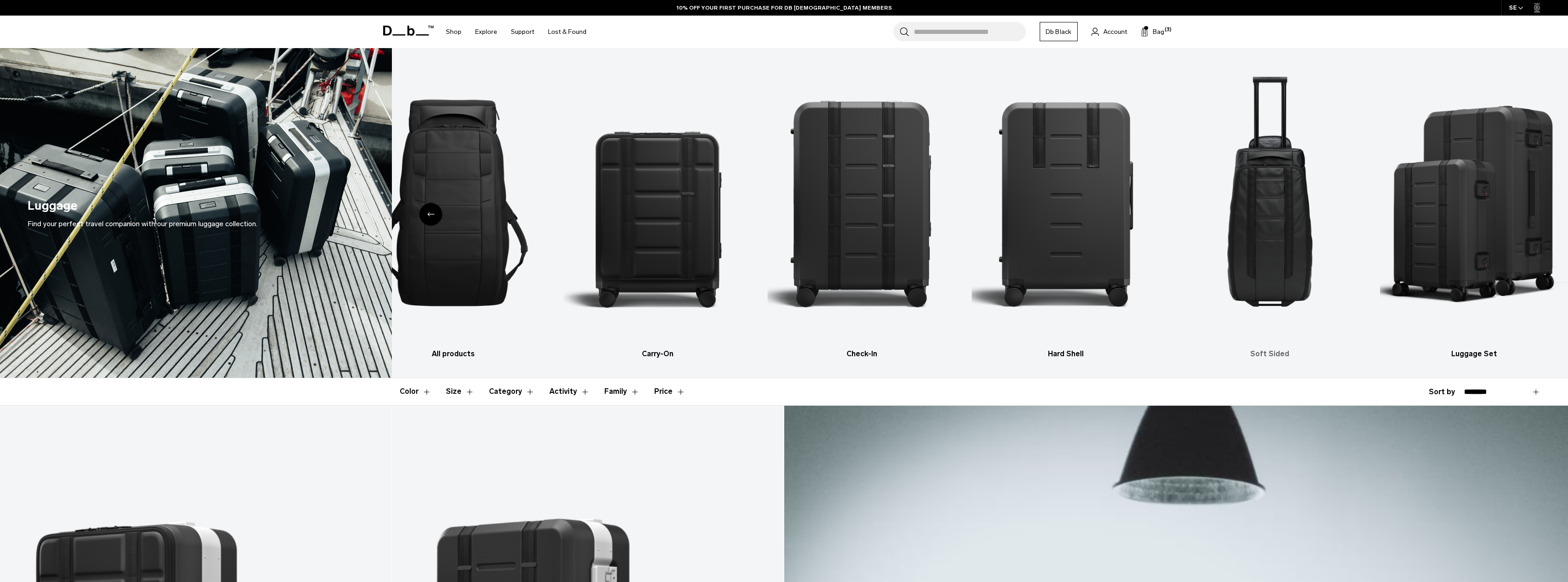
click at [1294, 252] on img "5 / 6" at bounding box center [1269, 202] width 188 height 282
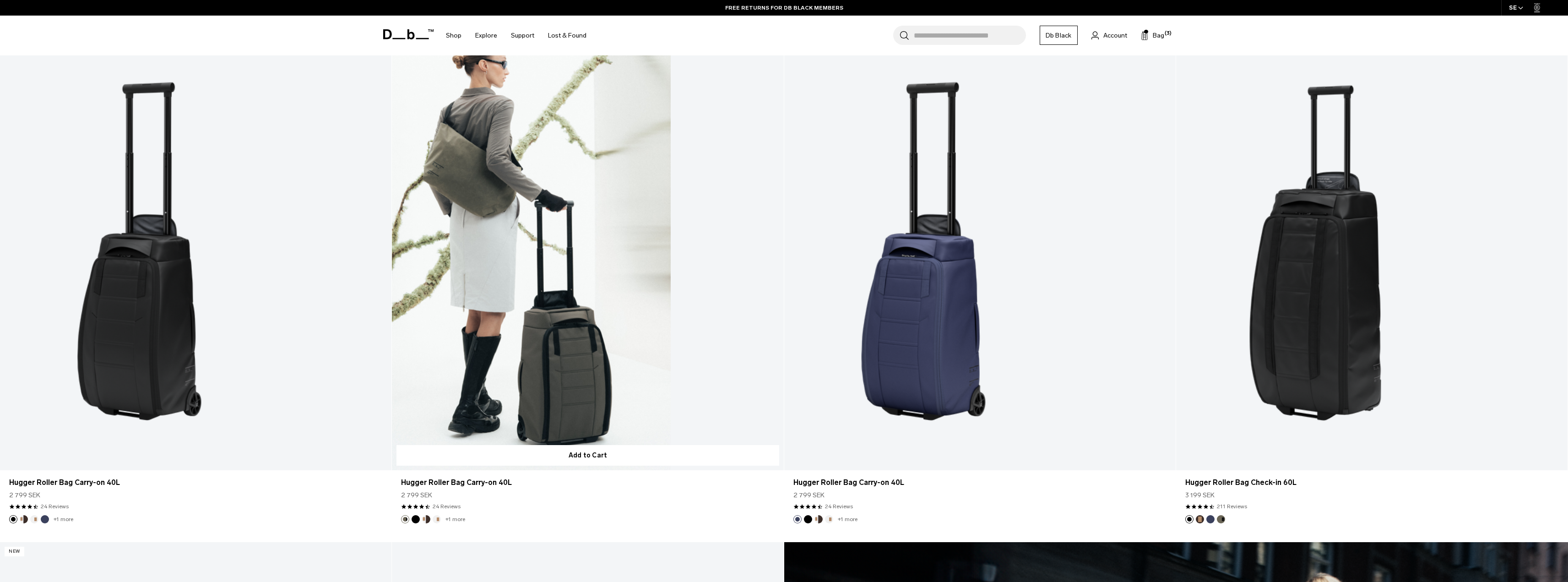
scroll to position [503, 0]
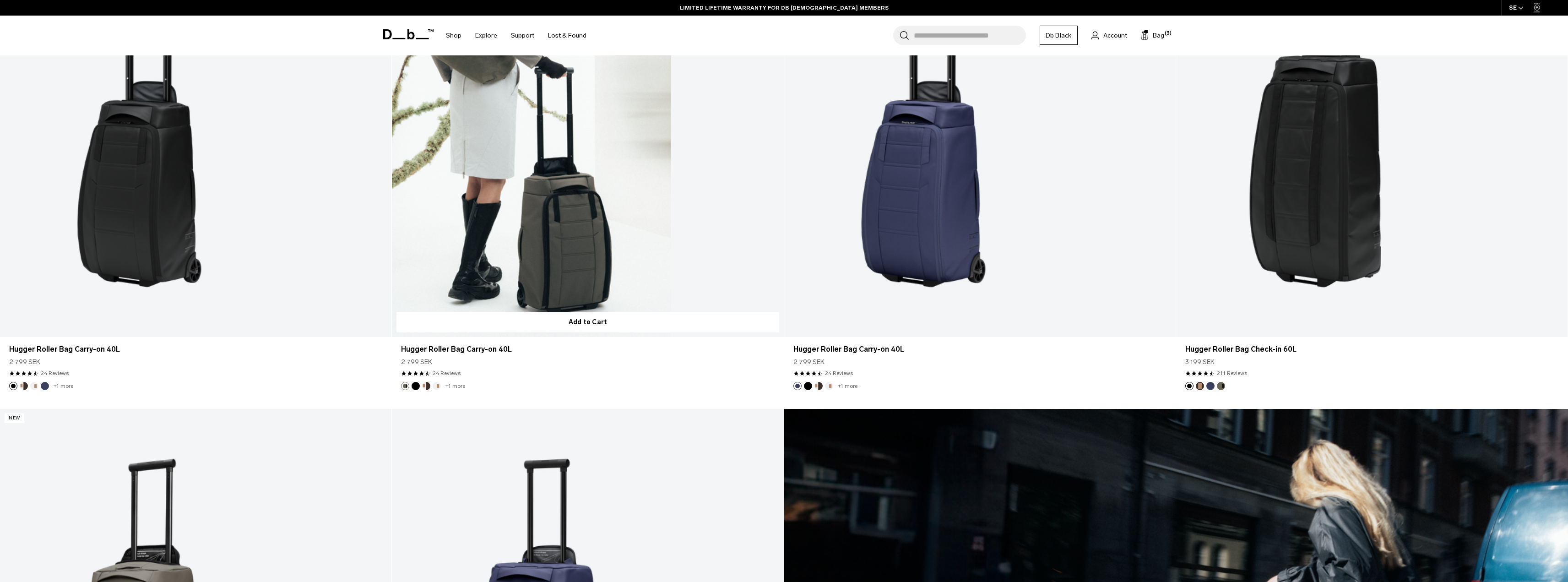
click at [556, 210] on link "Hugger Roller Bag Carry-on 40L" at bounding box center [587, 119] width 391 height 435
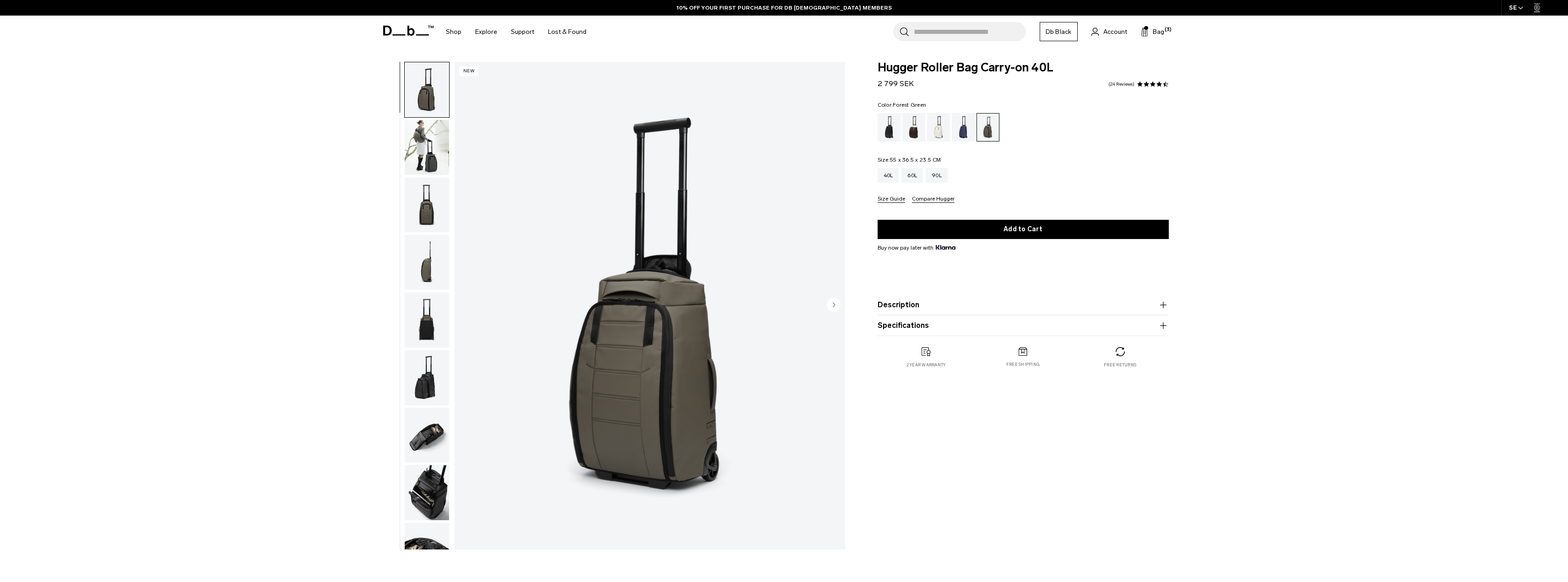
click at [424, 199] on img "button" at bounding box center [426, 205] width 45 height 55
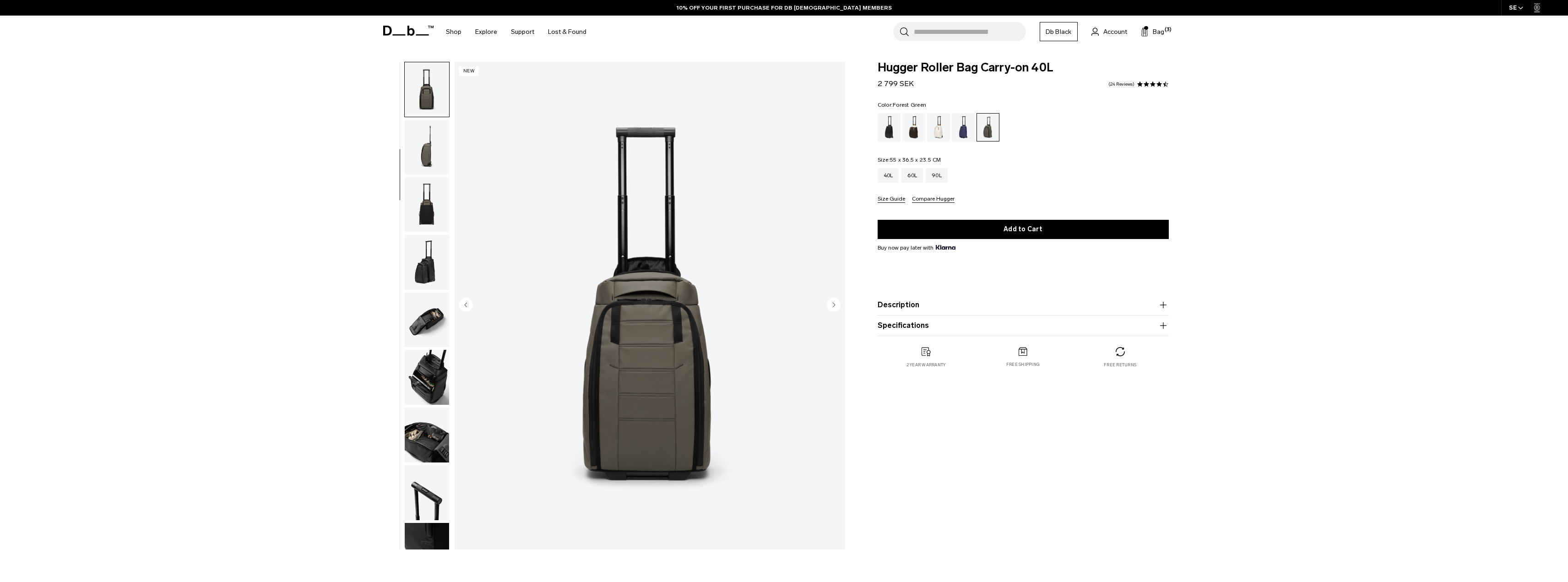
click at [449, 219] on button "button" at bounding box center [427, 204] width 45 height 56
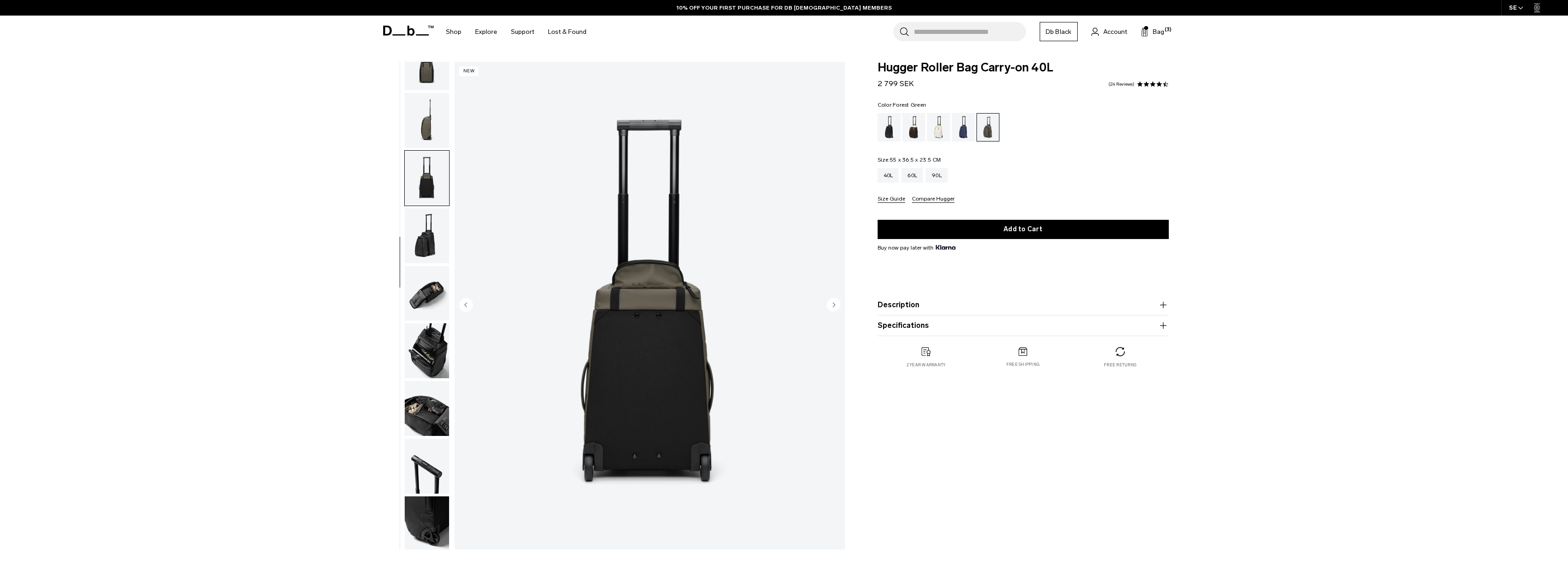
scroll to position [144, 0]
click at [434, 229] on img "button" at bounding box center [426, 233] width 45 height 55
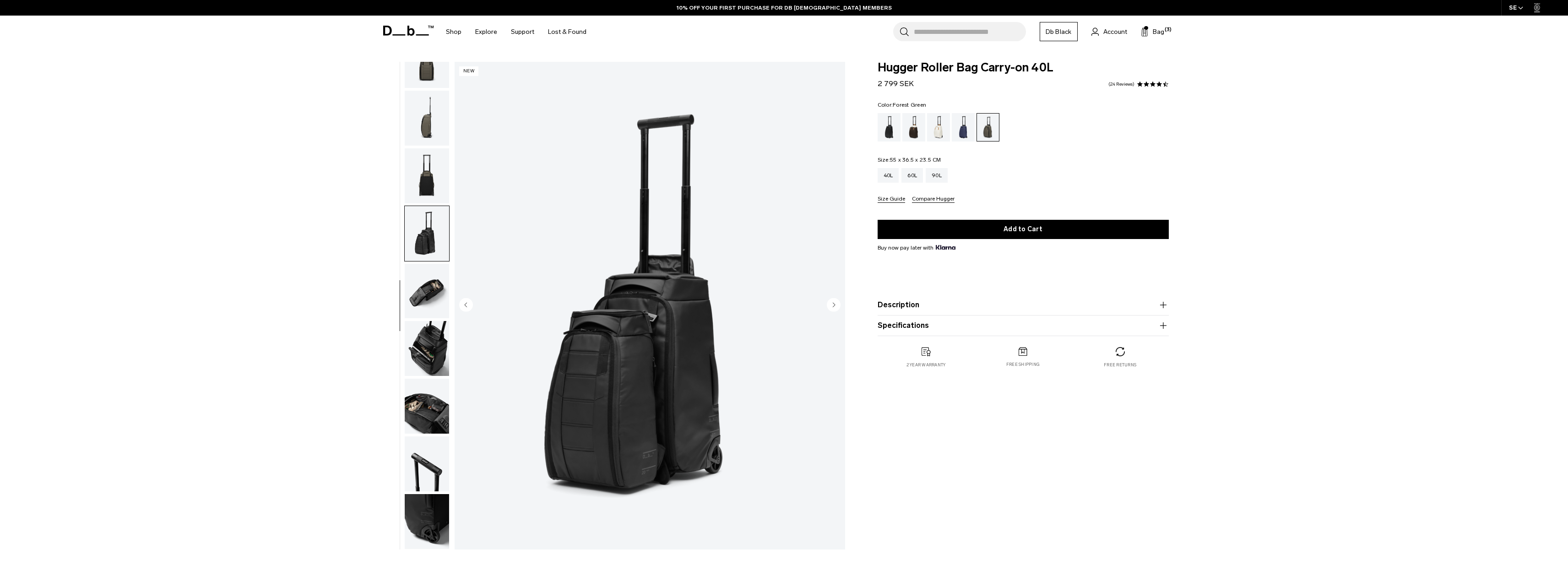
click at [436, 282] on img "button" at bounding box center [426, 291] width 45 height 55
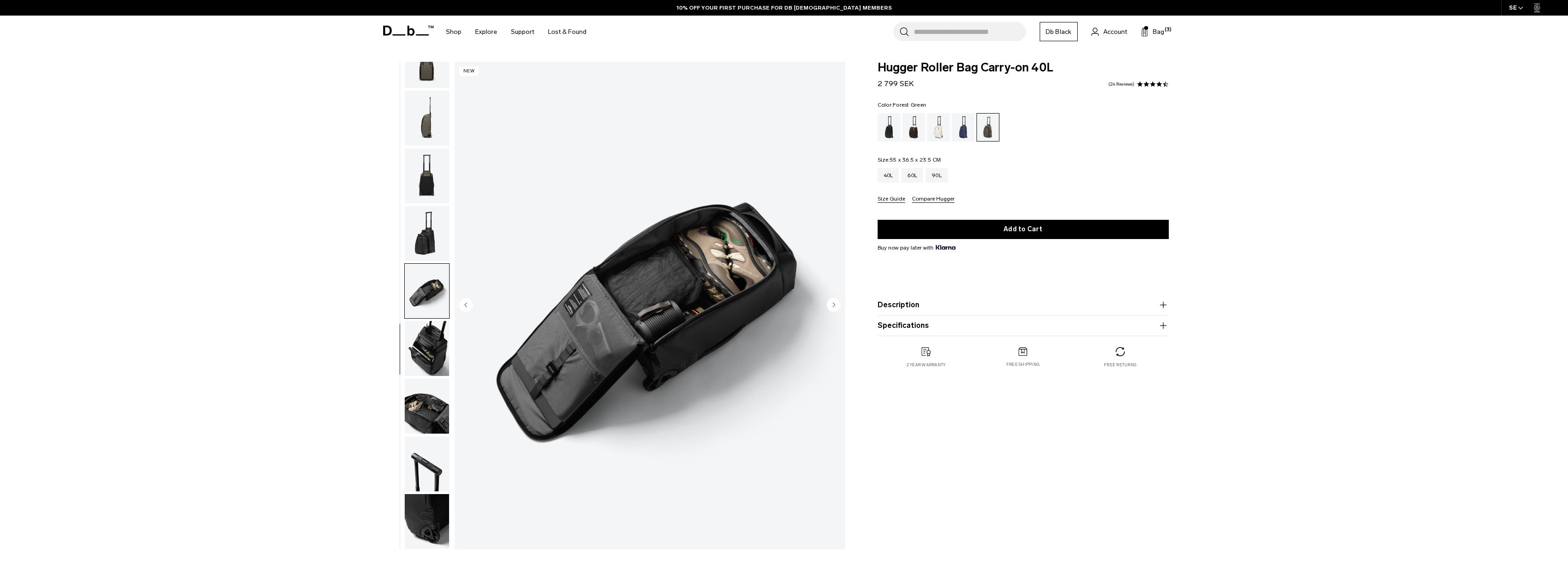
click at [431, 334] on img "button" at bounding box center [426, 348] width 45 height 55
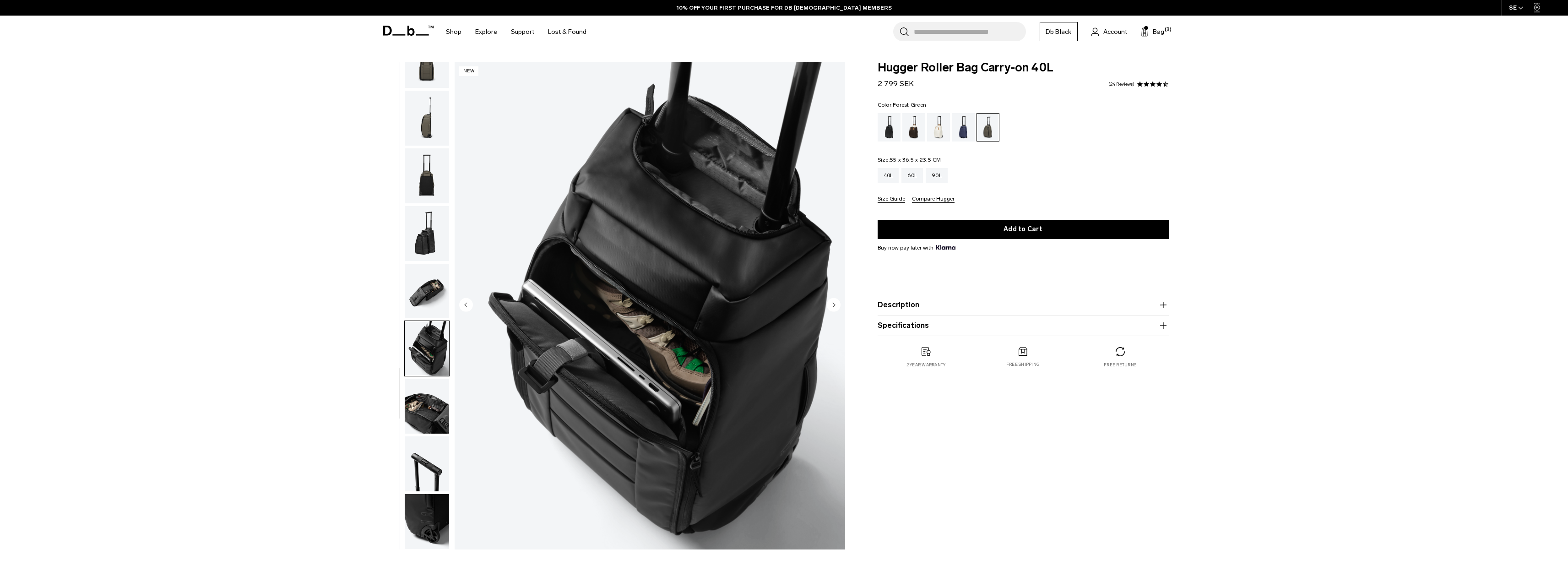
click at [437, 404] on img "button" at bounding box center [426, 406] width 45 height 55
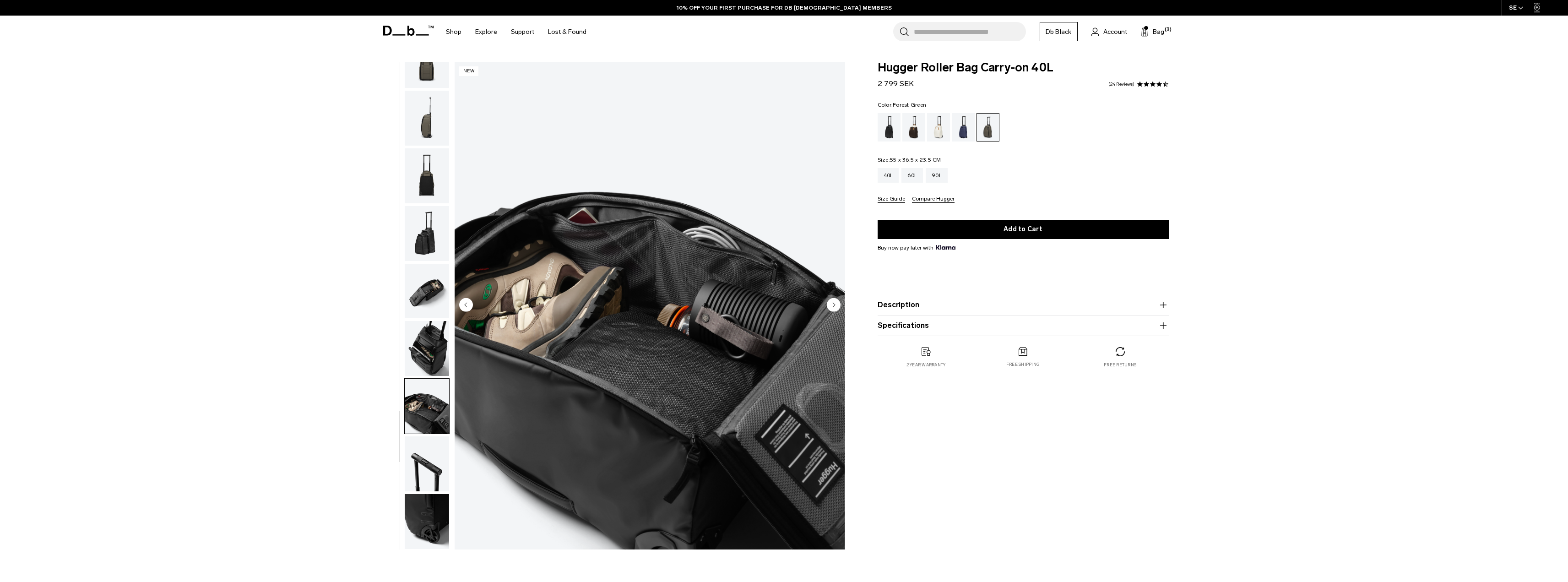
click at [422, 356] on img "button" at bounding box center [426, 348] width 45 height 55
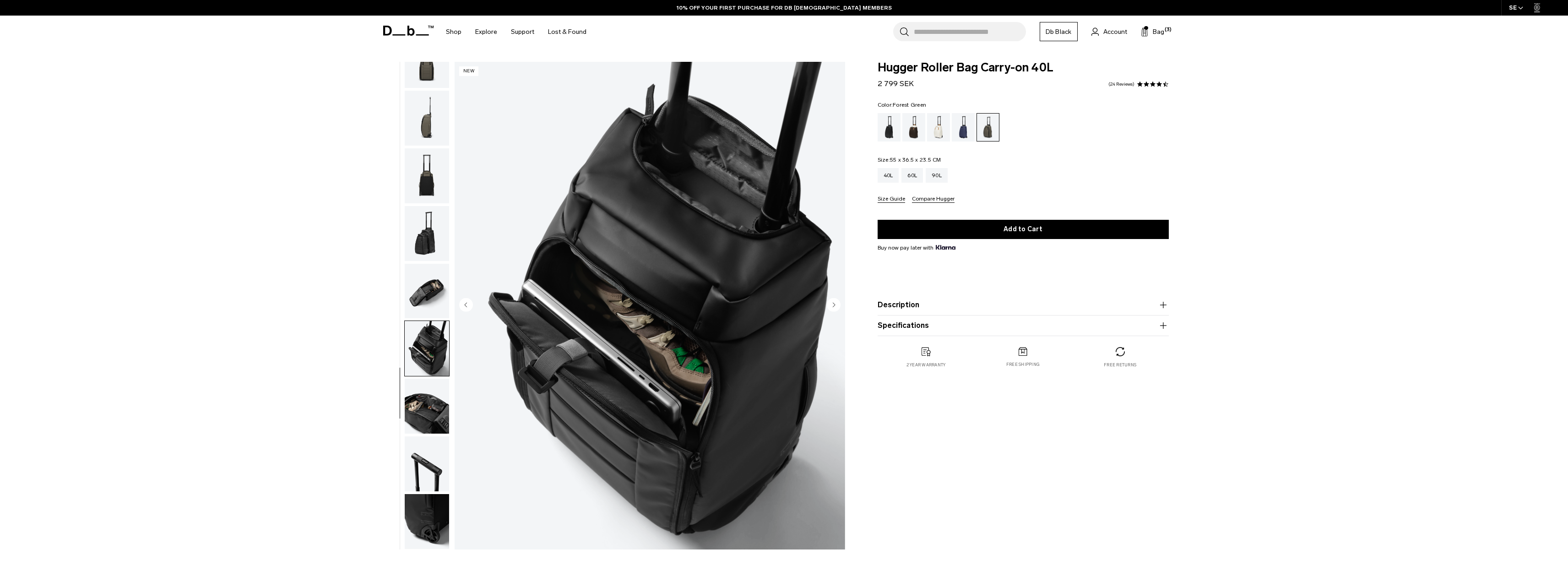
click at [424, 442] on img "button" at bounding box center [426, 463] width 45 height 55
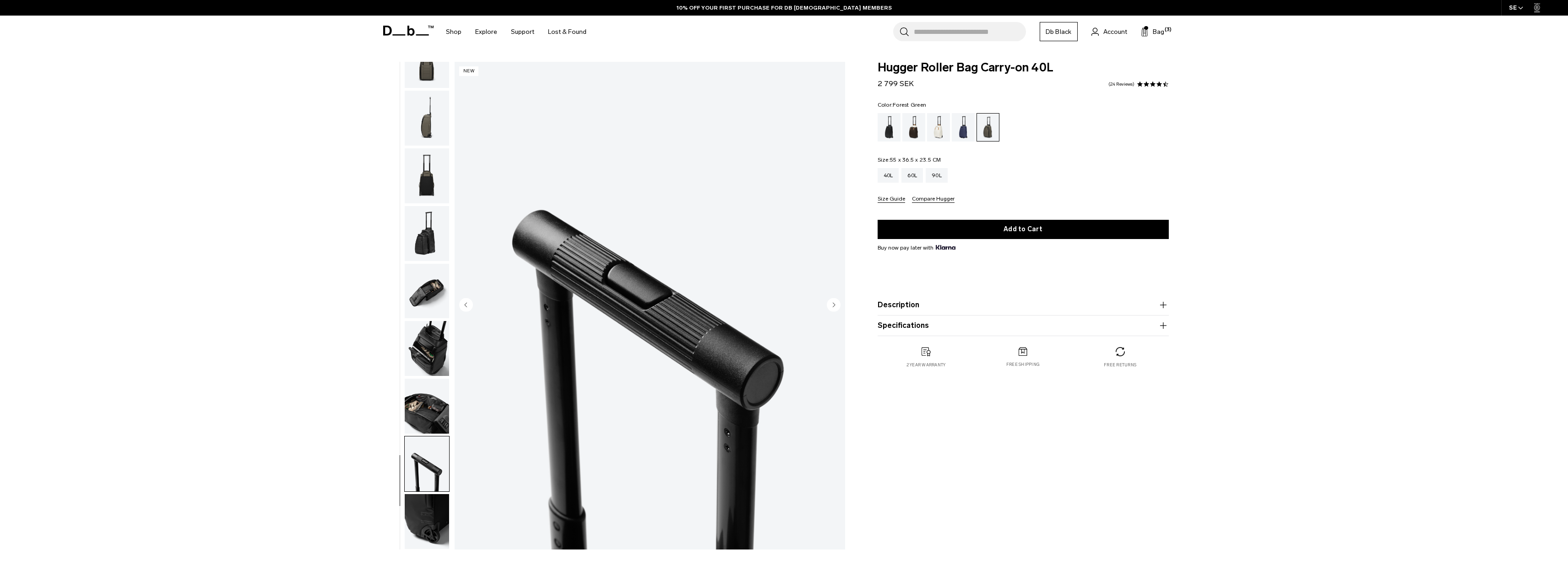
click at [439, 390] on img "button" at bounding box center [426, 406] width 45 height 55
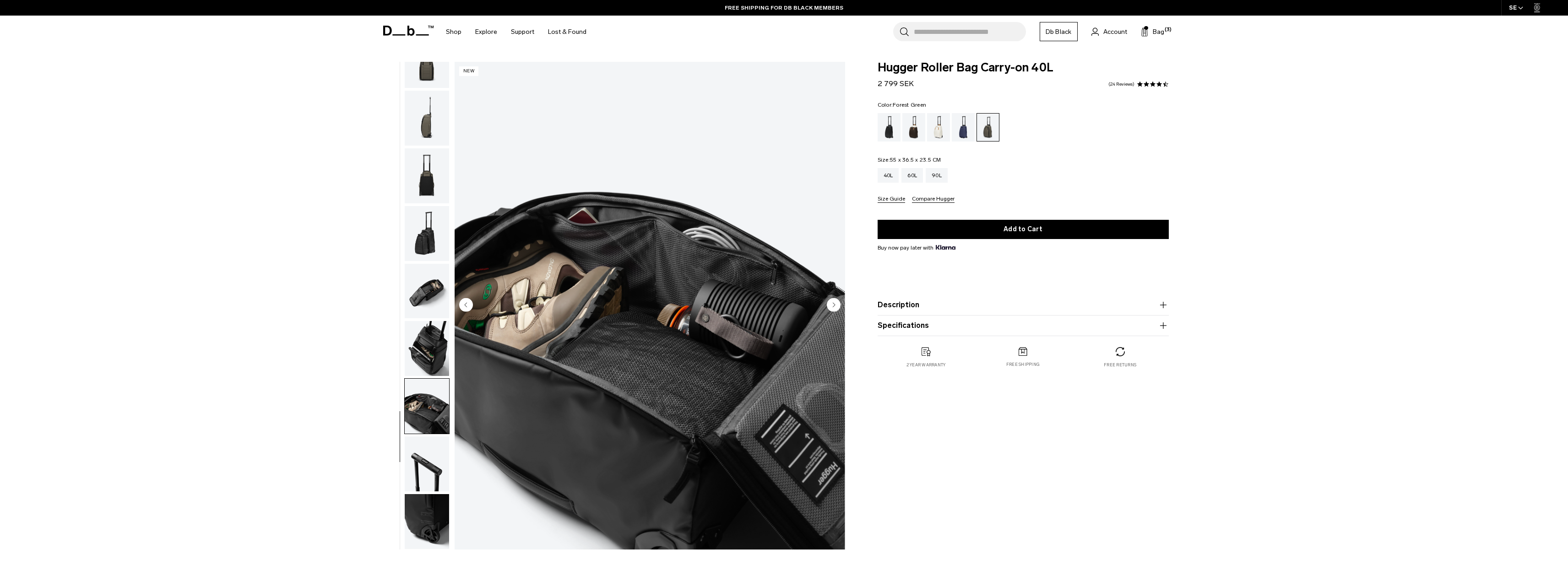
click at [425, 348] on img "button" at bounding box center [426, 348] width 45 height 55
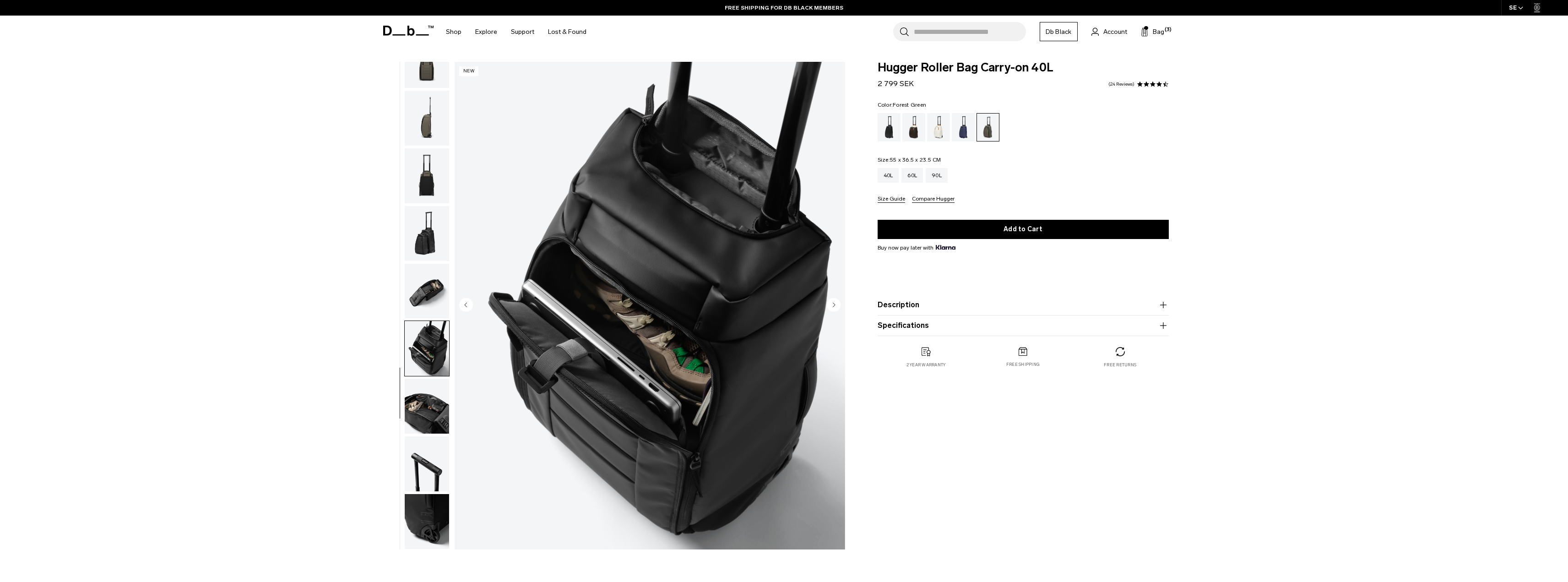
click at [425, 309] on img "button" at bounding box center [426, 291] width 45 height 55
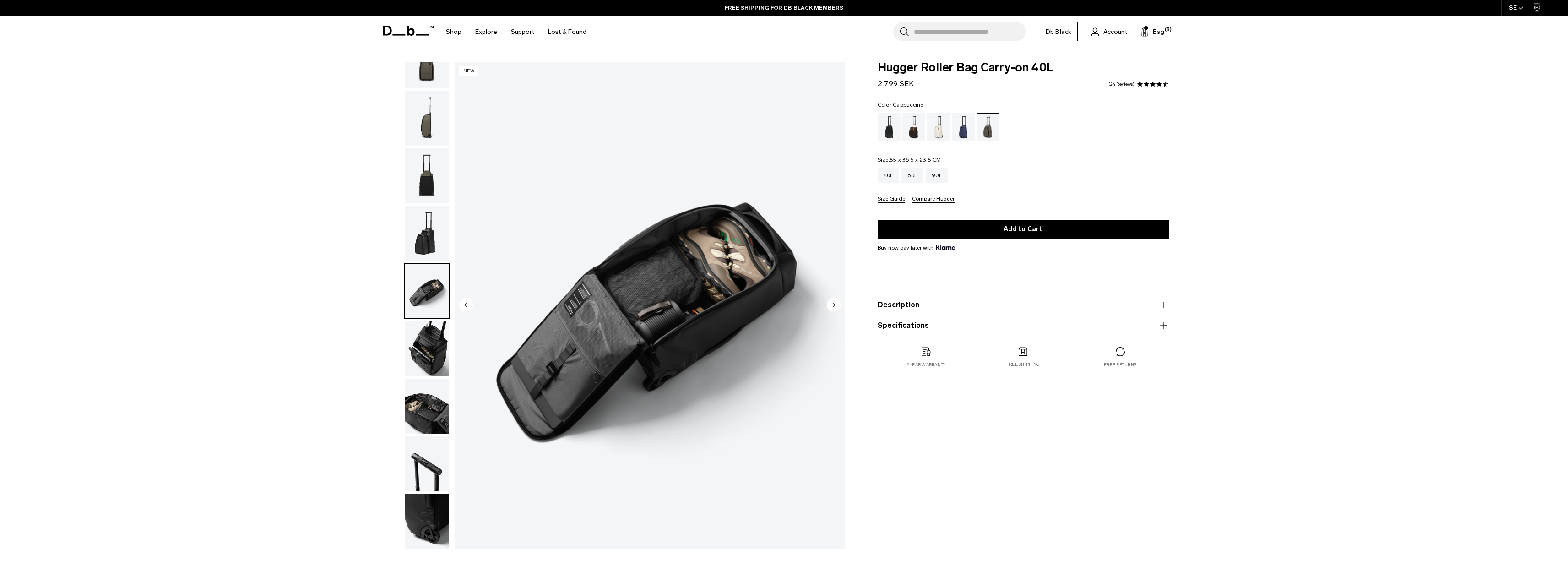
click at [917, 136] on div "Cappuccino" at bounding box center [914, 127] width 23 height 28
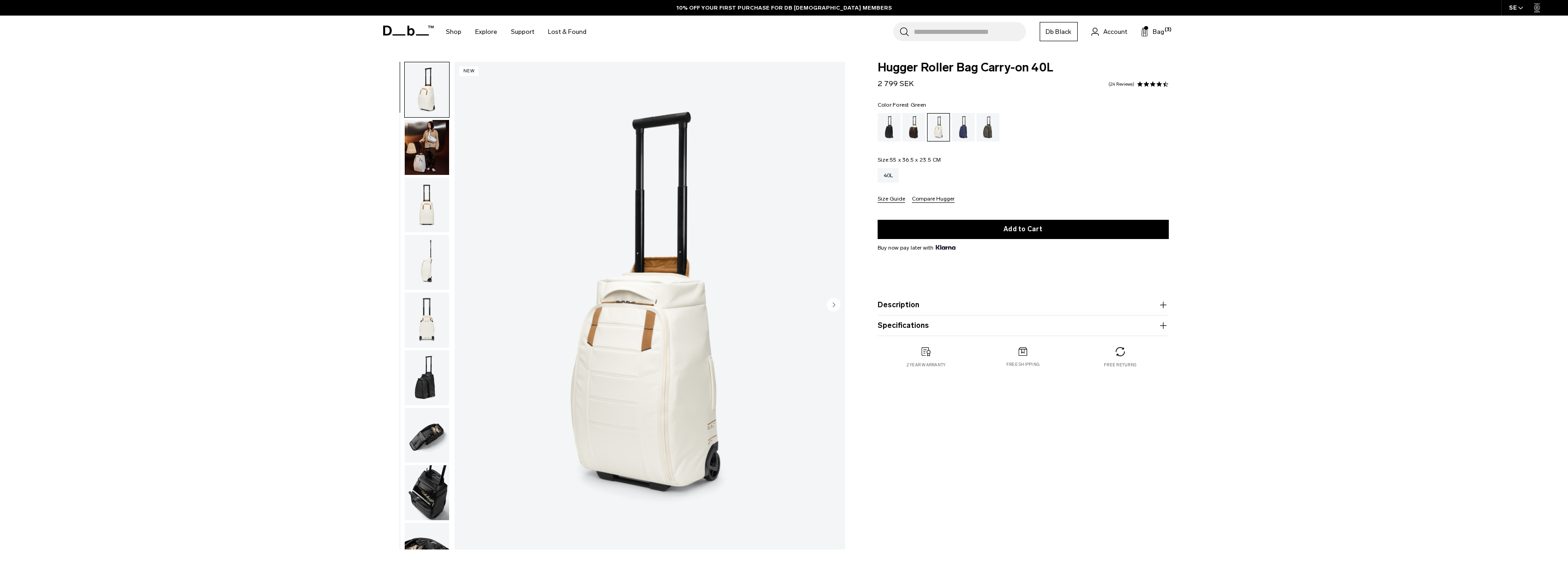
click at [978, 129] on div "Forest Green" at bounding box center [988, 127] width 23 height 28
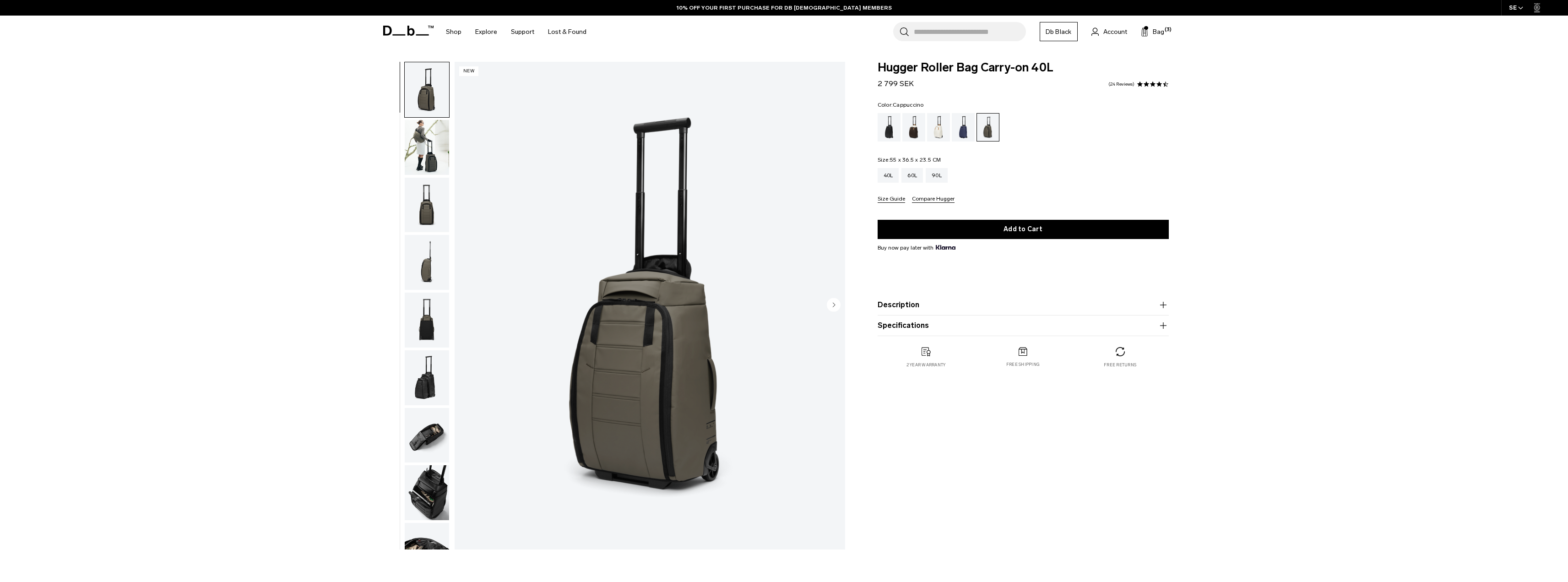
click at [908, 130] on div "Cappuccino" at bounding box center [914, 127] width 23 height 28
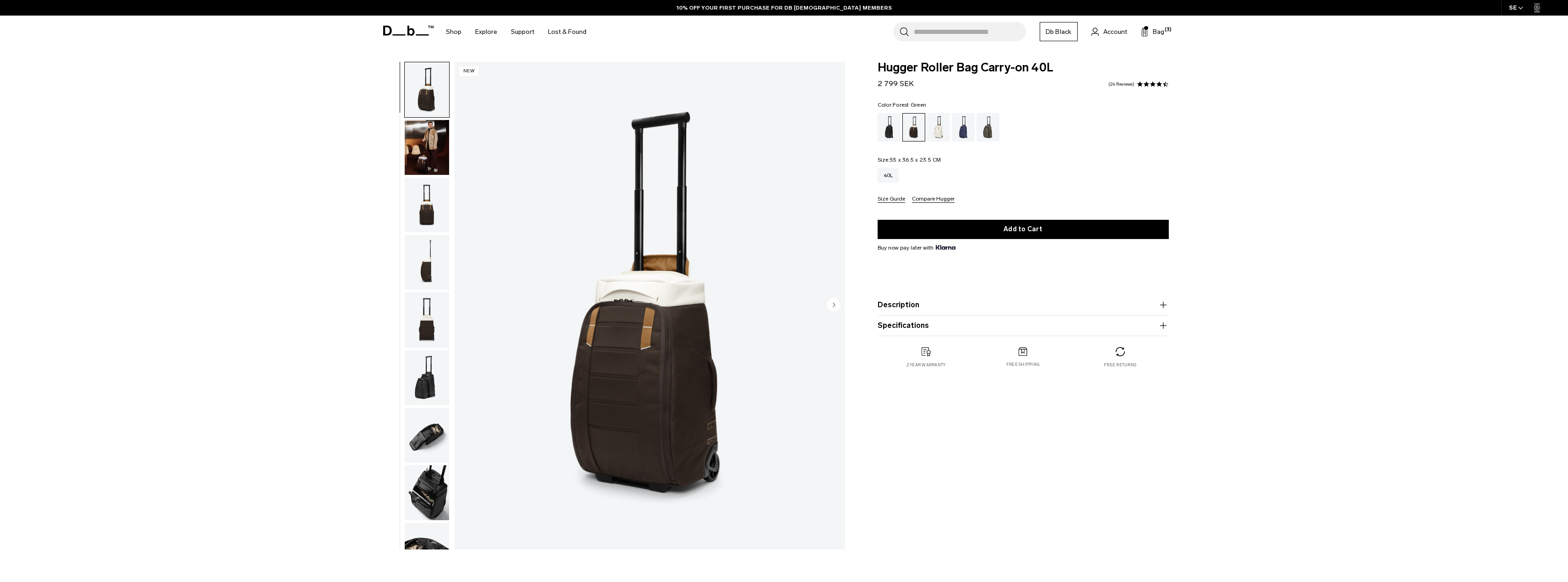
click at [985, 124] on div "Forest Green" at bounding box center [988, 127] width 23 height 28
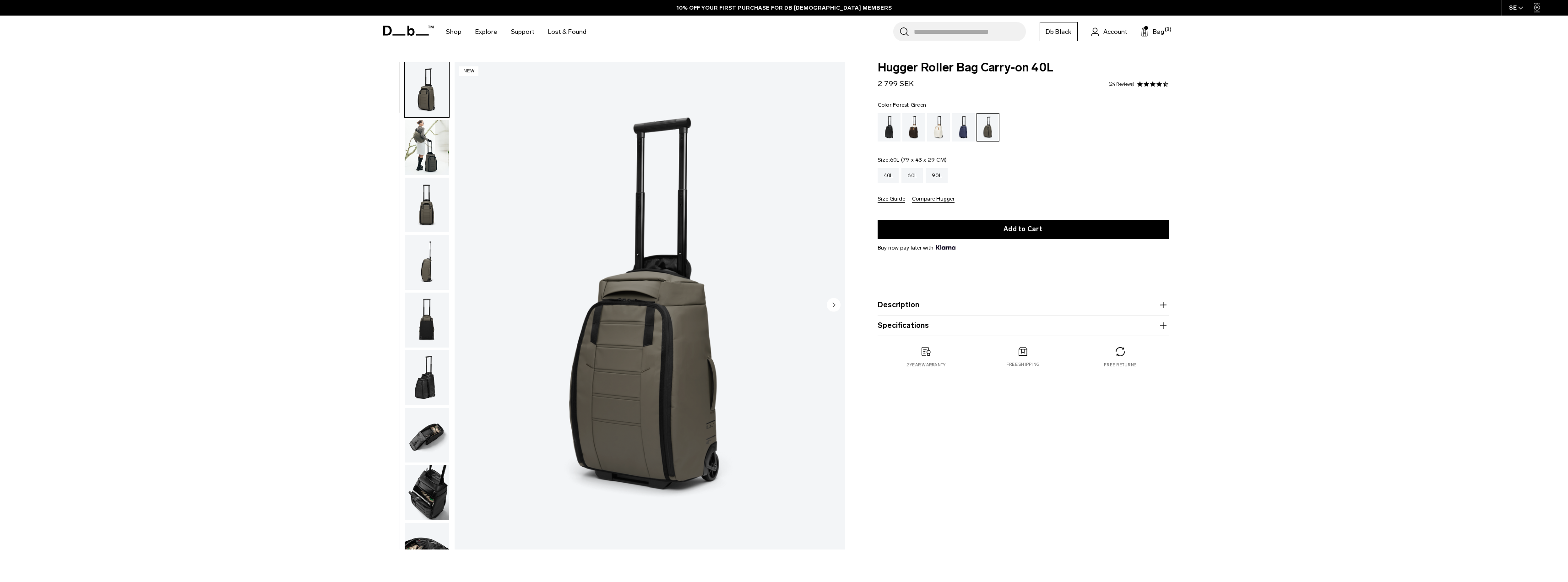
click at [911, 175] on div "60L" at bounding box center [912, 175] width 21 height 14
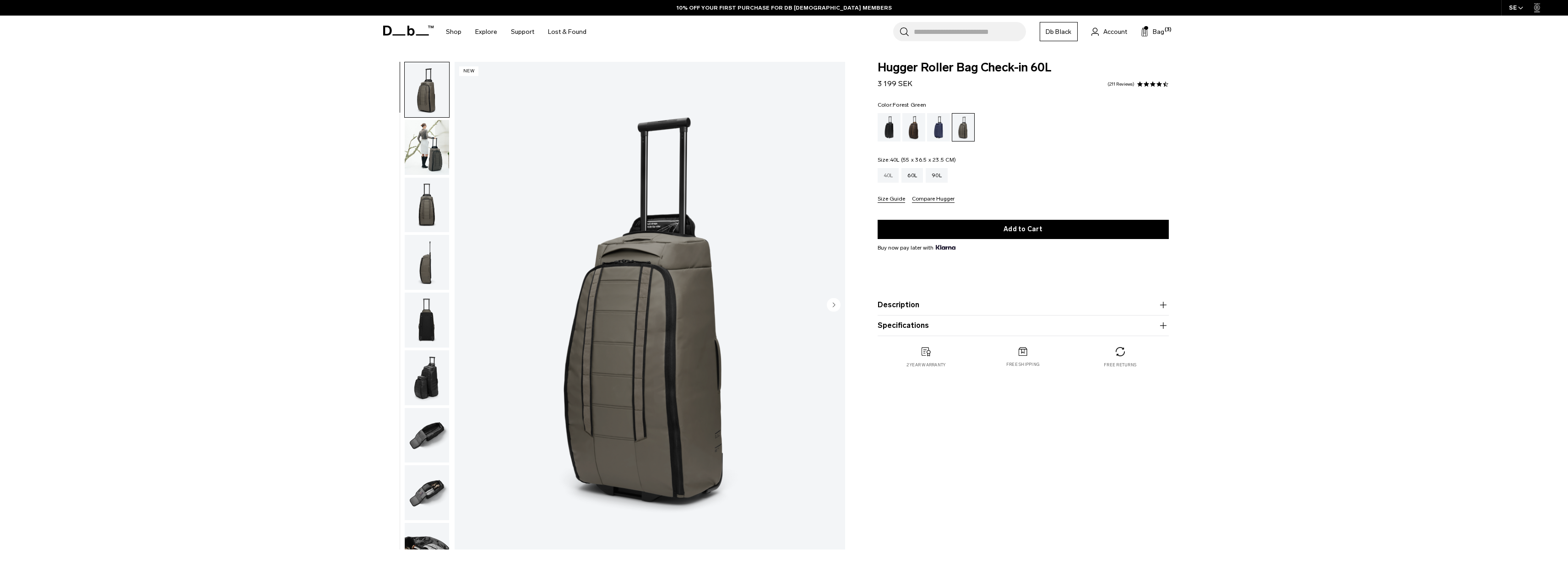
click at [889, 175] on div "40L" at bounding box center [888, 175] width 21 height 14
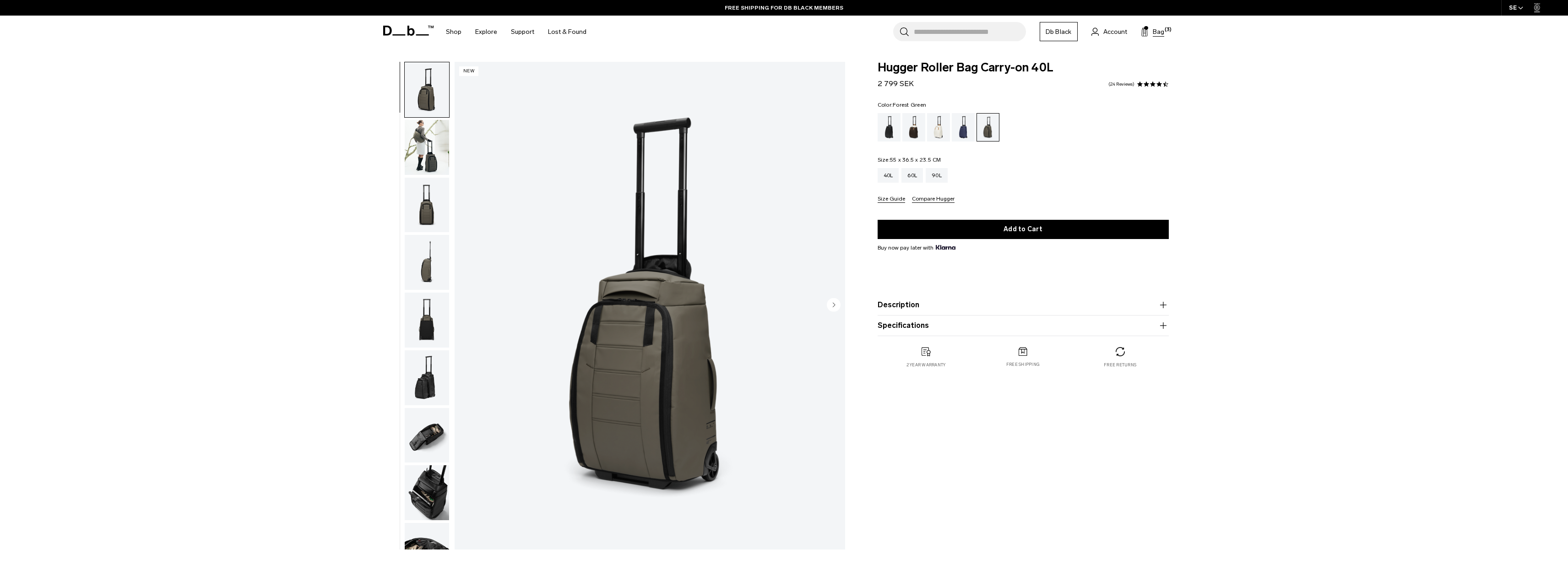
click at [1158, 29] on span "Bag" at bounding box center [1158, 32] width 12 height 10
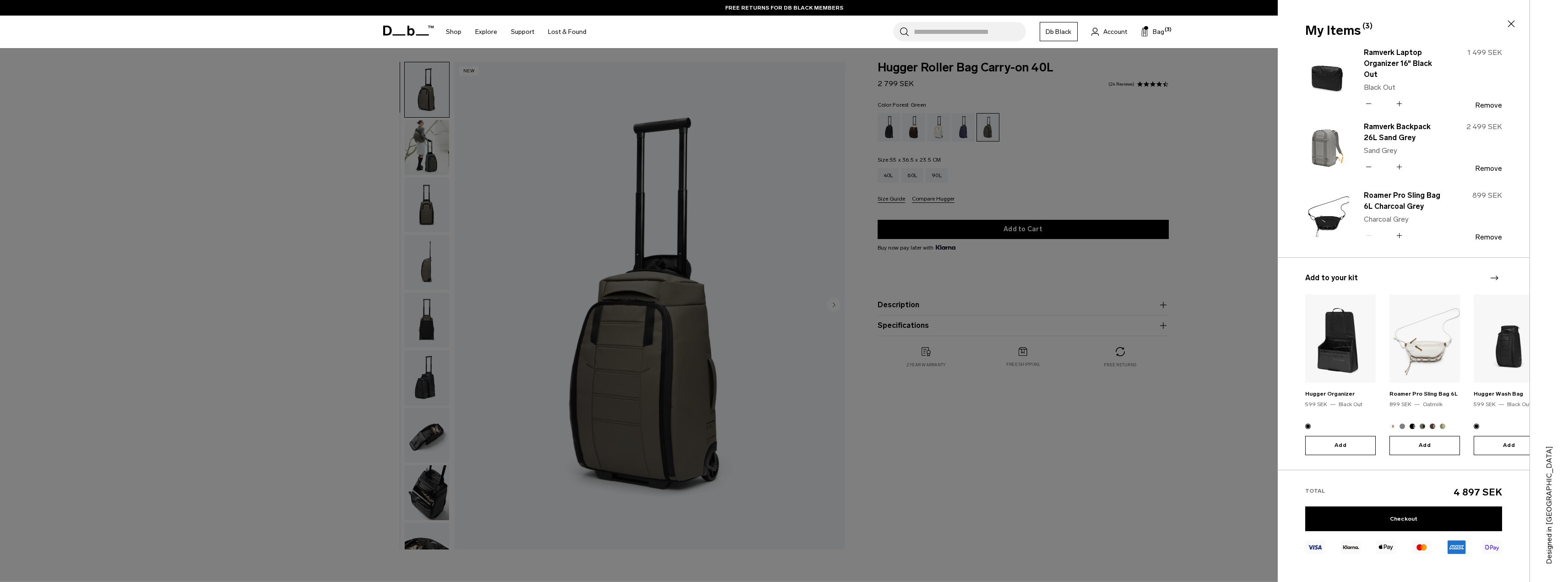
click at [1166, 166] on div at bounding box center [784, 291] width 1568 height 582
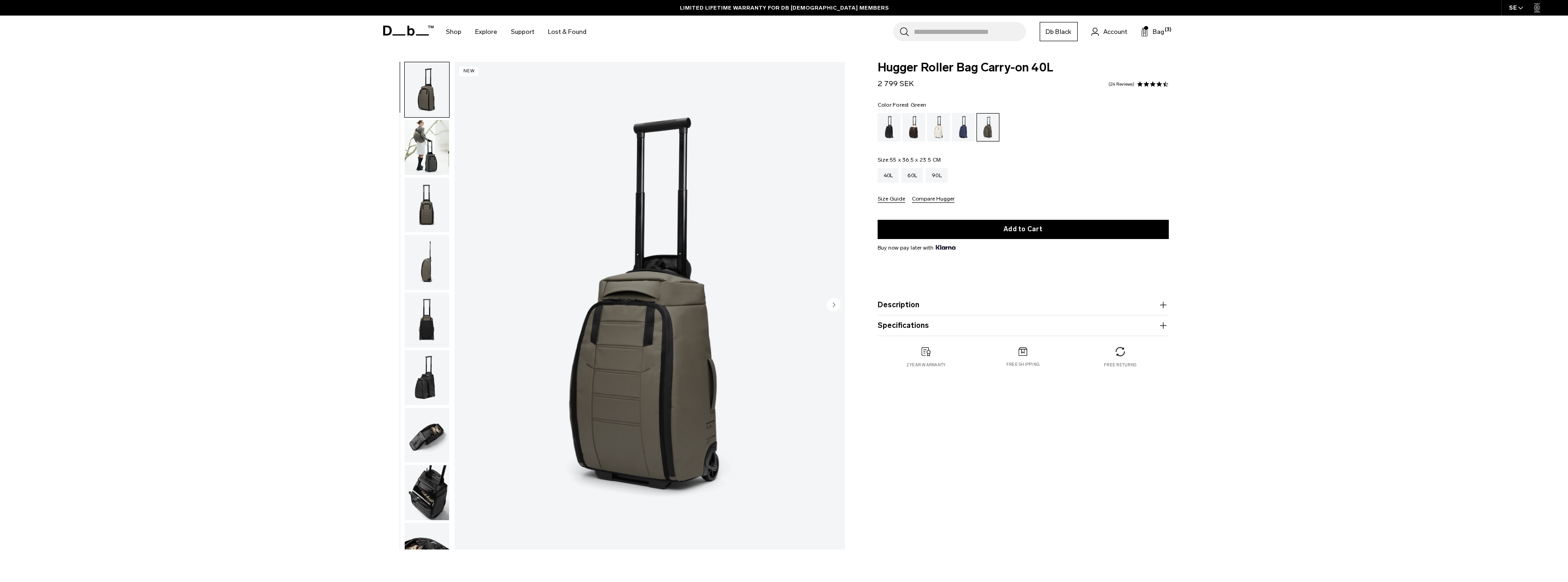
click at [415, 336] on img "button" at bounding box center [426, 320] width 45 height 55
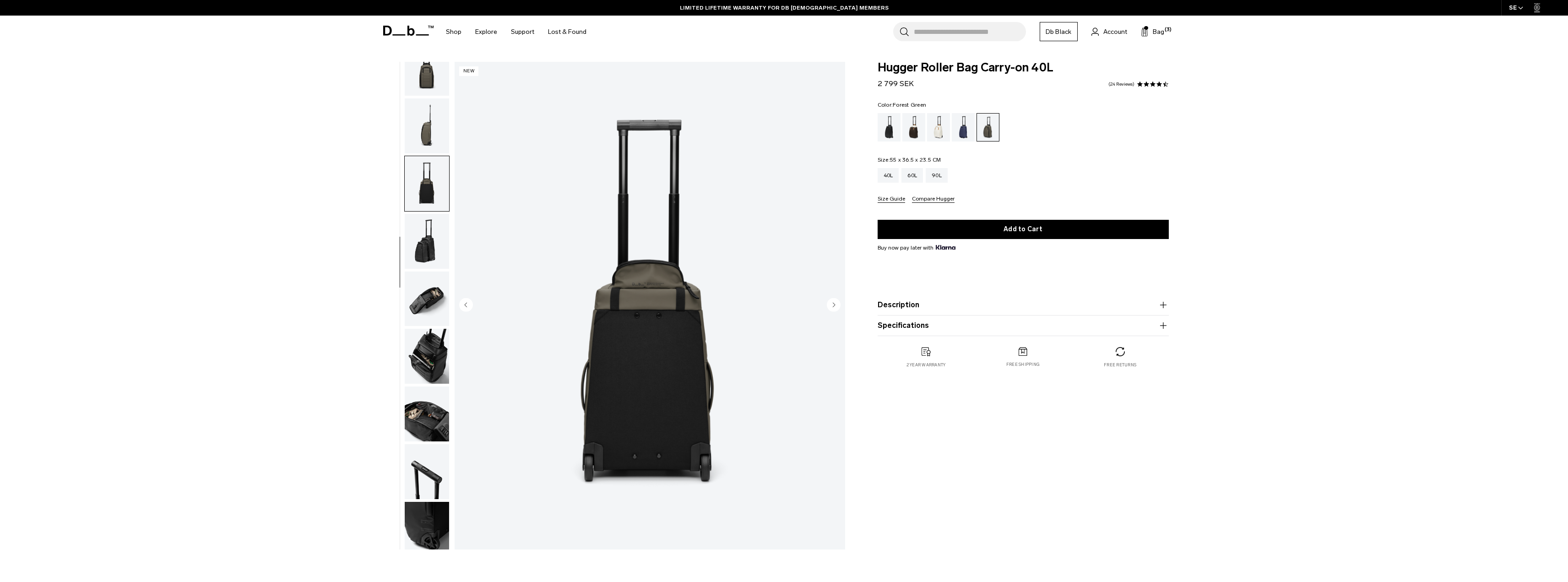
scroll to position [144, 0]
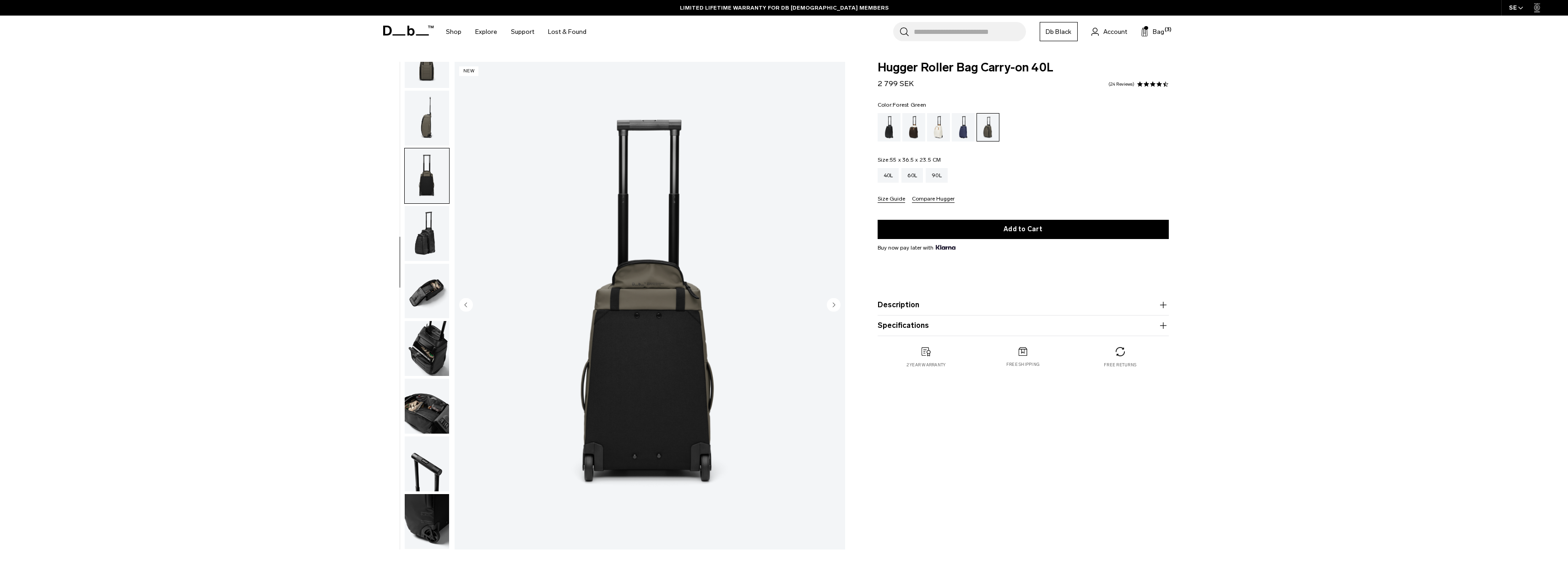
click at [411, 363] on img "button" at bounding box center [426, 348] width 45 height 55
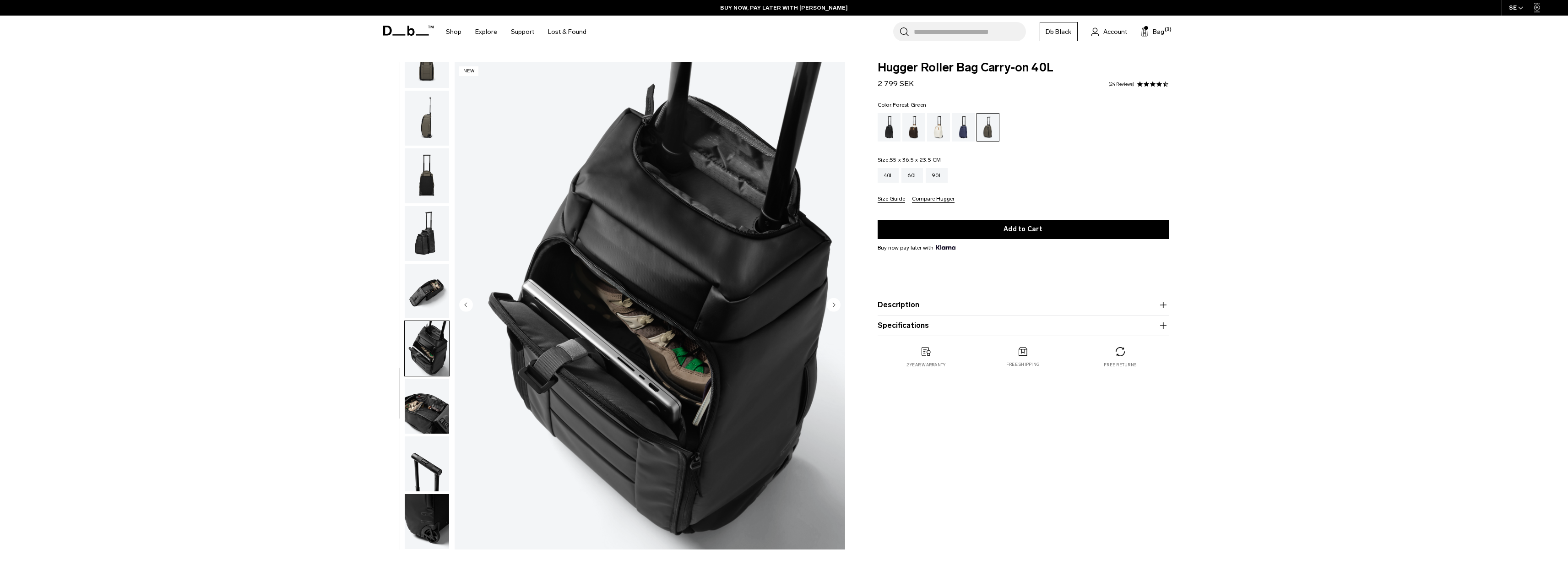
click at [445, 407] on img "button" at bounding box center [426, 406] width 45 height 55
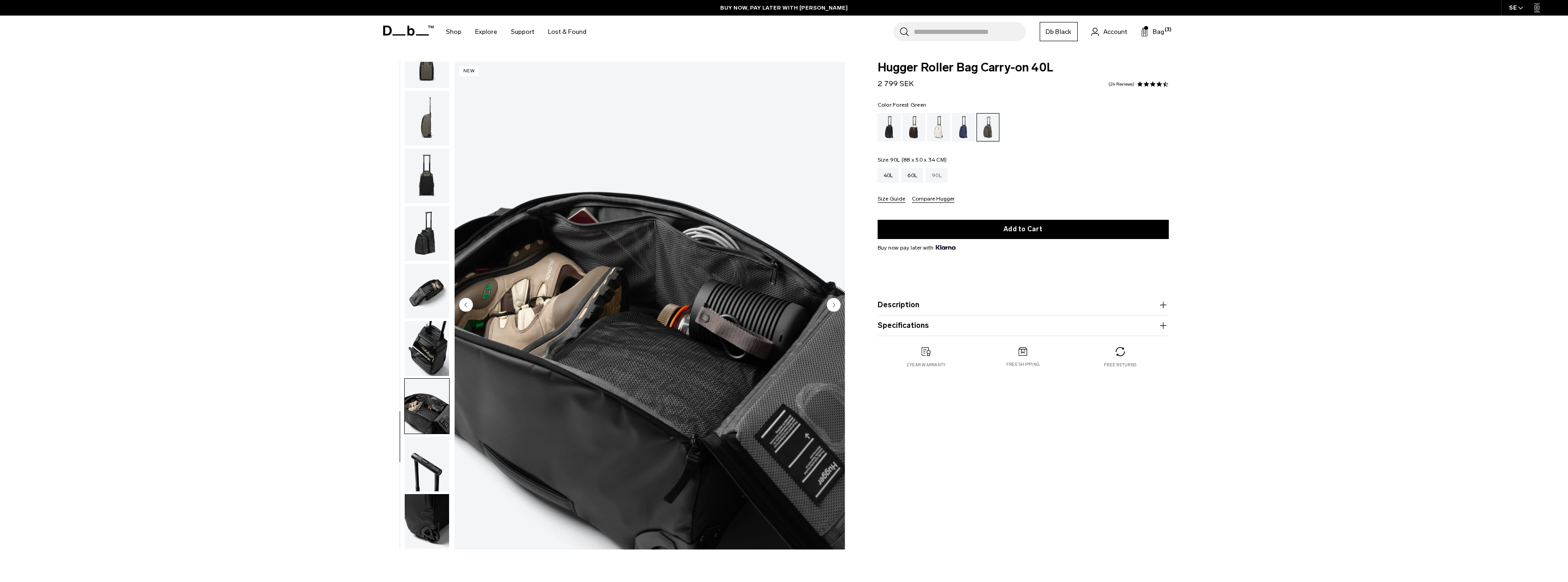
click at [936, 178] on div "90L" at bounding box center [937, 175] width 22 height 14
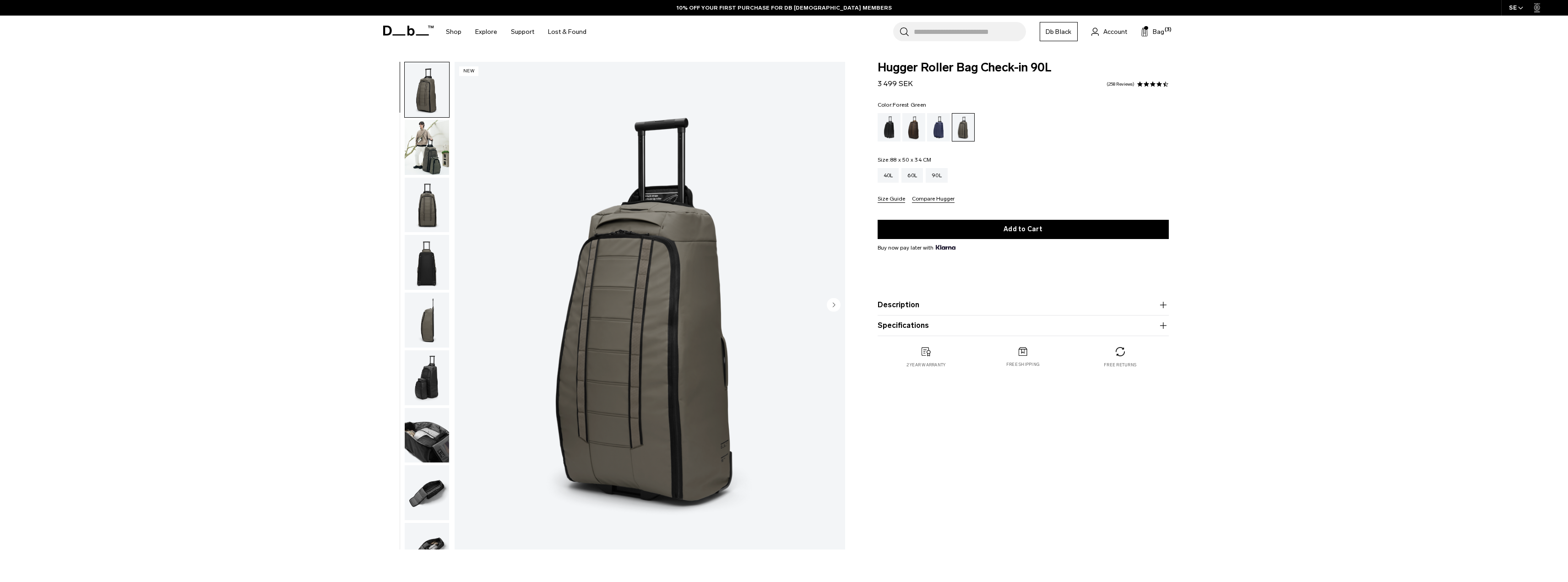
click at [425, 453] on img "button" at bounding box center [426, 435] width 45 height 55
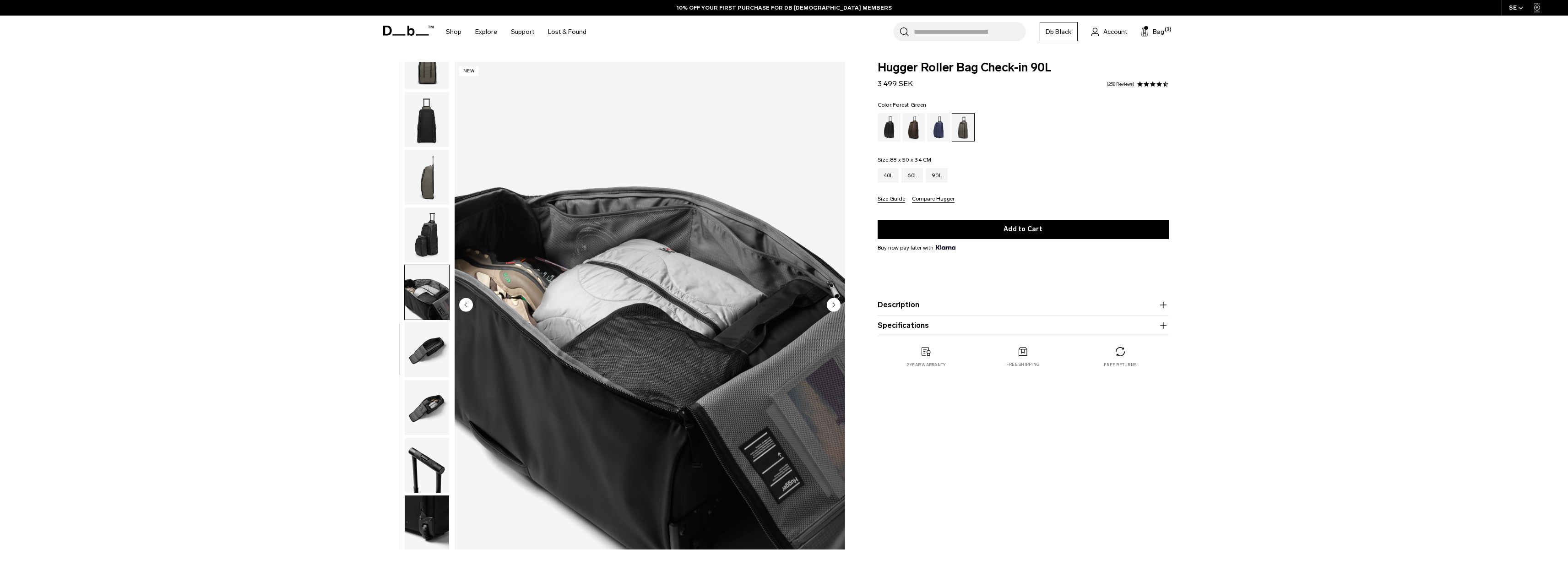
scroll to position [144, 0]
click at [439, 356] on img "button" at bounding box center [426, 348] width 45 height 55
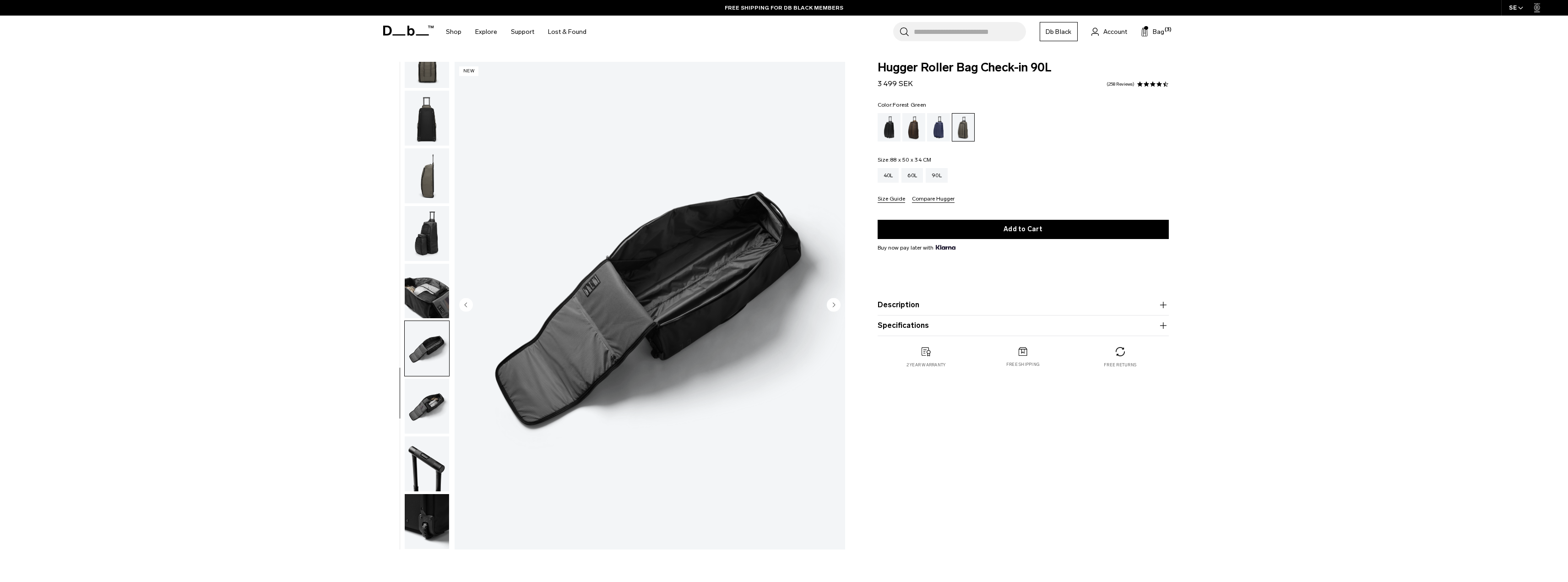
click at [445, 419] on img "button" at bounding box center [426, 406] width 45 height 55
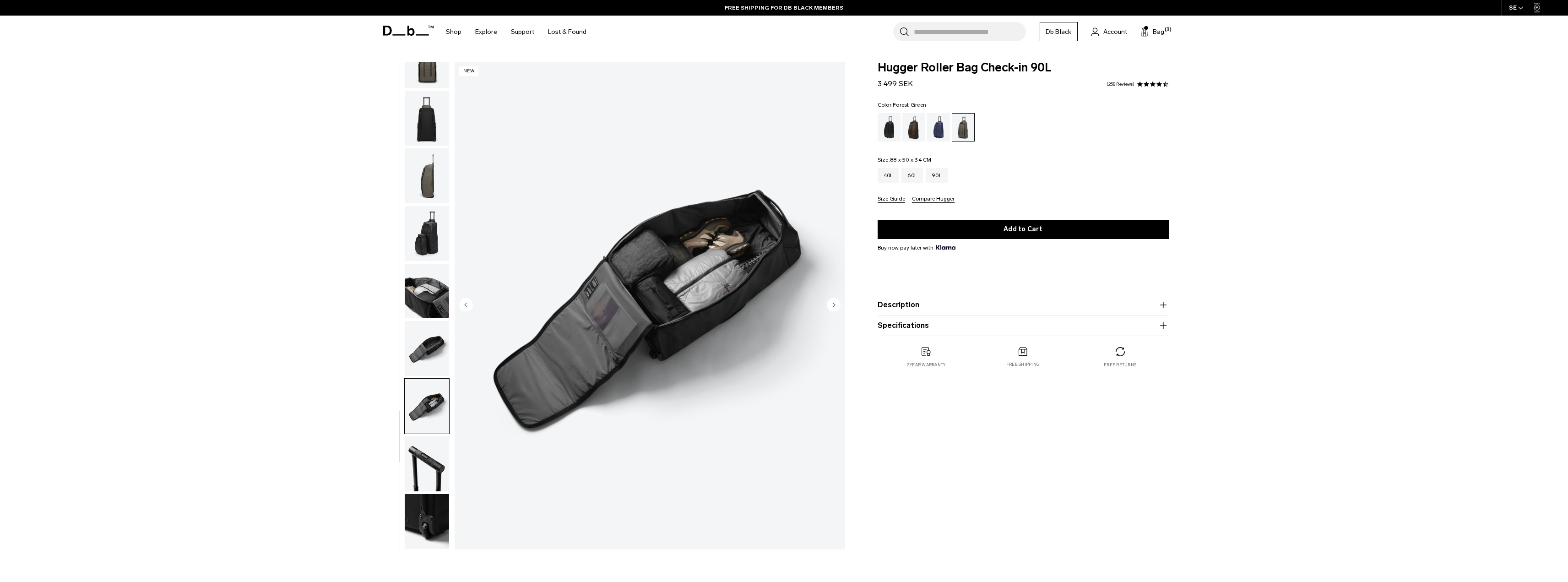
click at [434, 477] on img "button" at bounding box center [426, 463] width 45 height 55
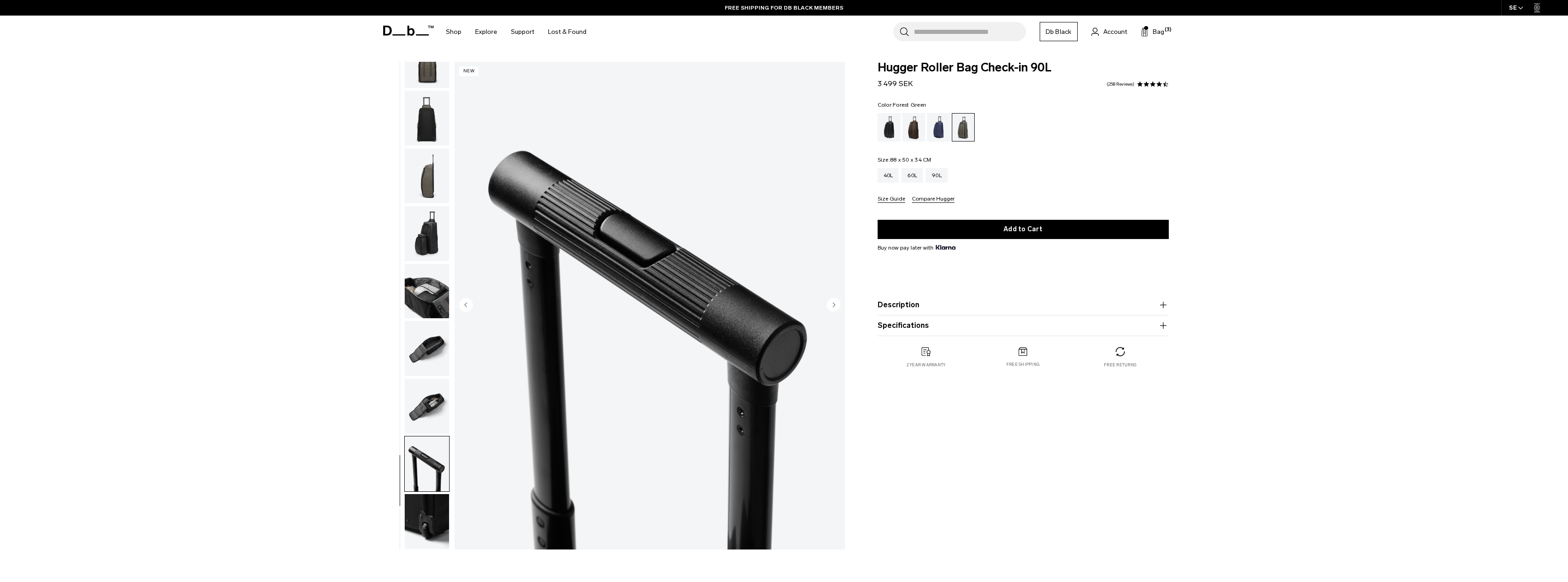
click at [439, 525] on img "button" at bounding box center [426, 521] width 45 height 55
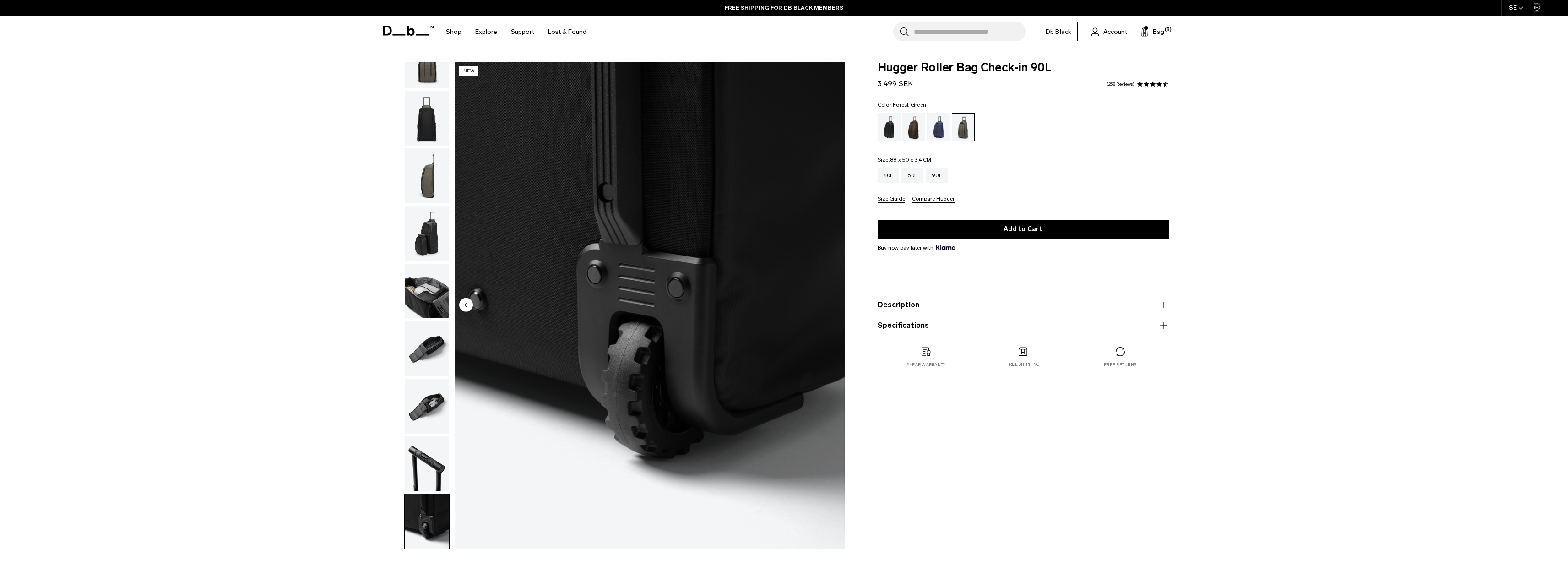
click at [423, 316] on img "button" at bounding box center [426, 291] width 45 height 55
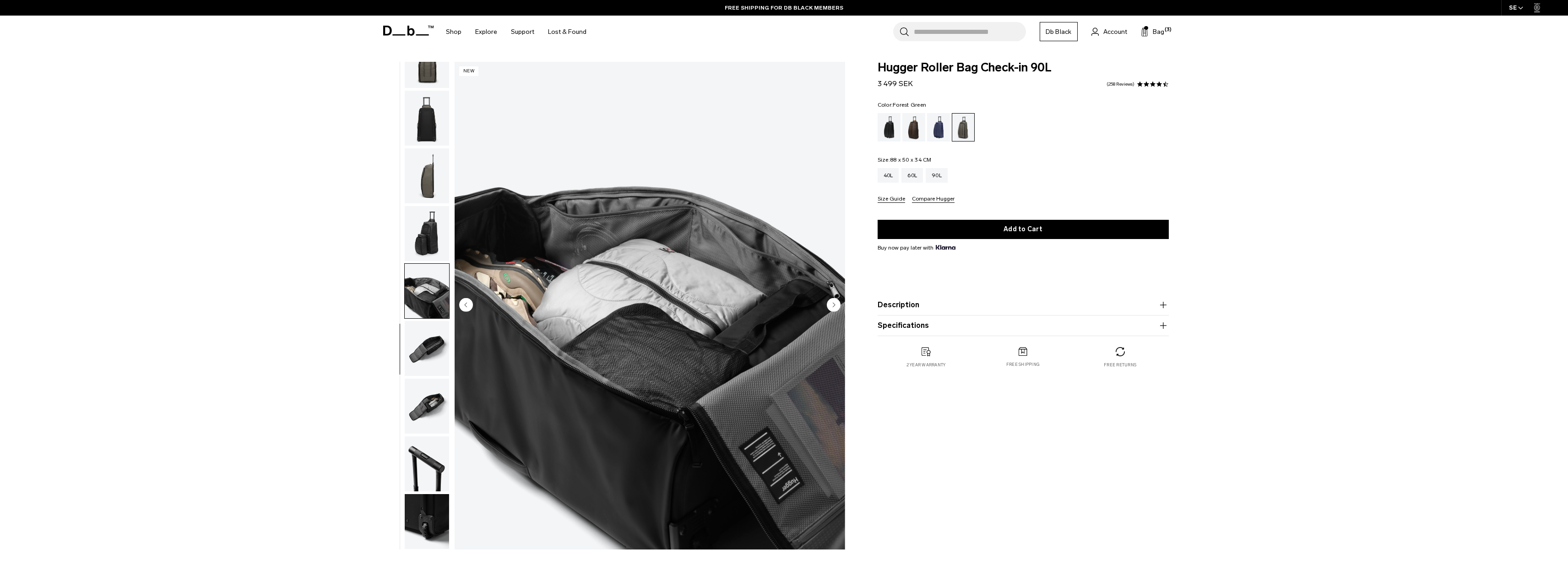
click at [442, 241] on img "button" at bounding box center [426, 233] width 45 height 55
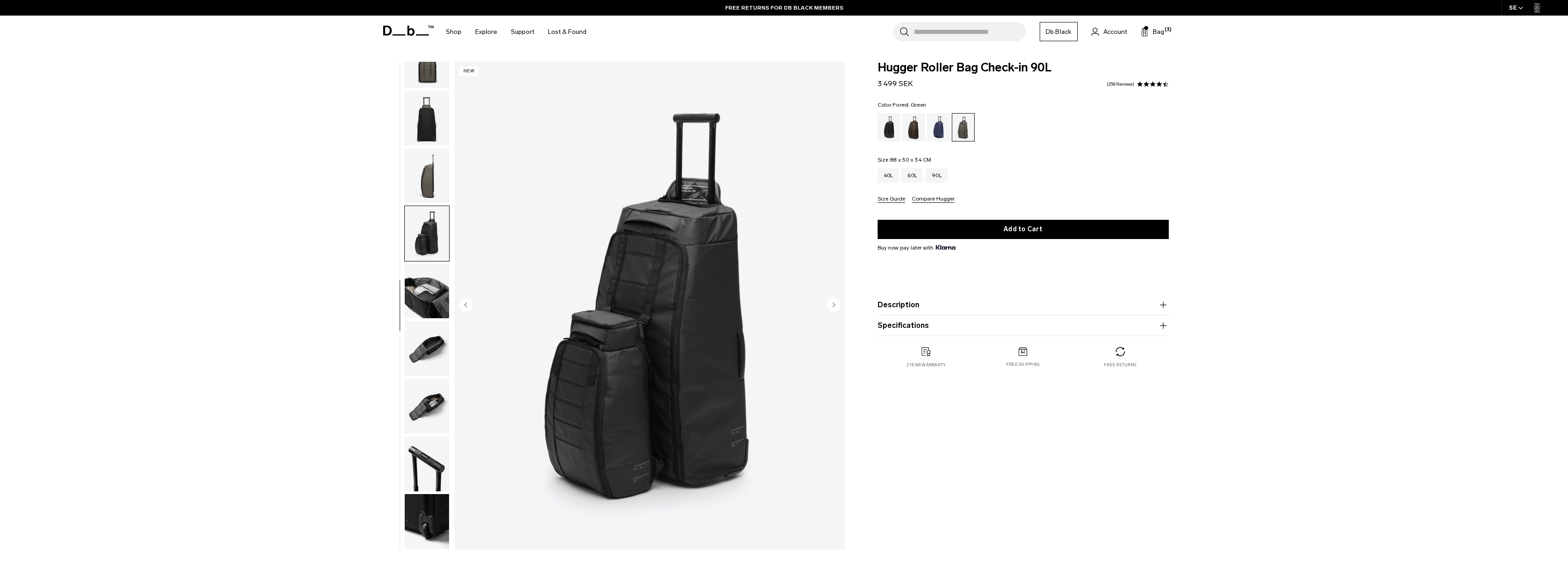
click at [411, 189] on img "button" at bounding box center [426, 175] width 45 height 55
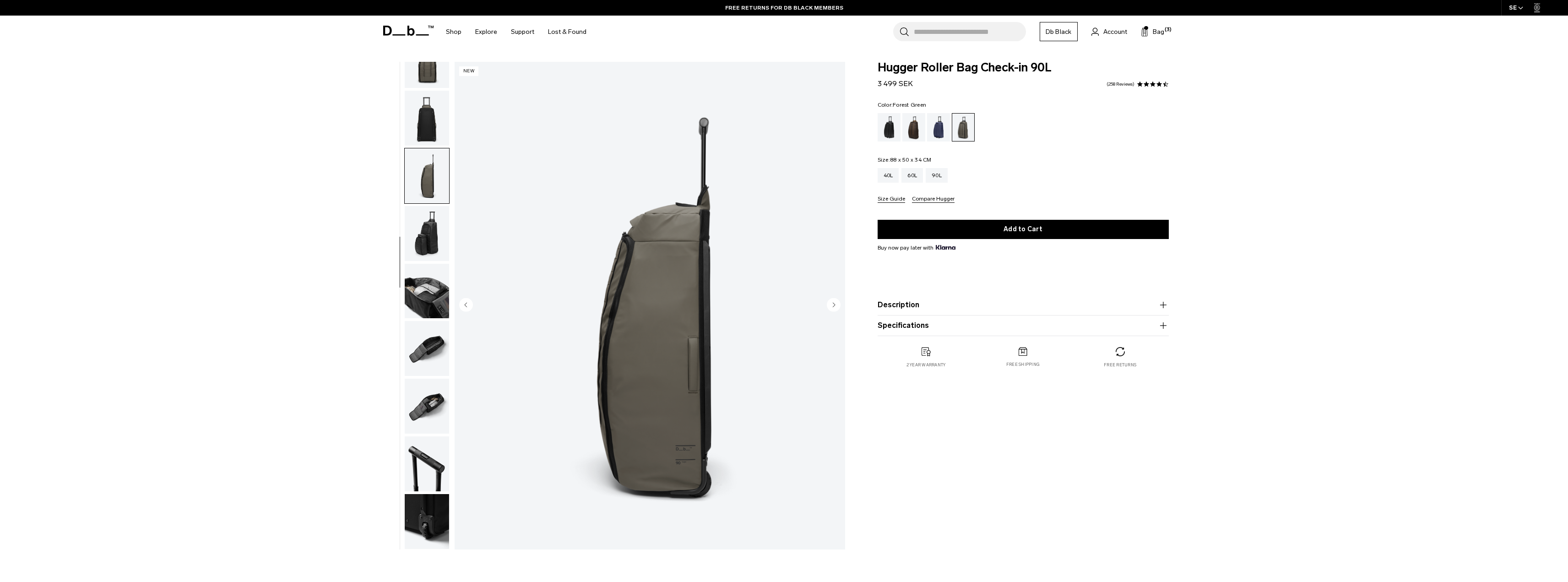
click at [440, 130] on img "button" at bounding box center [426, 118] width 45 height 55
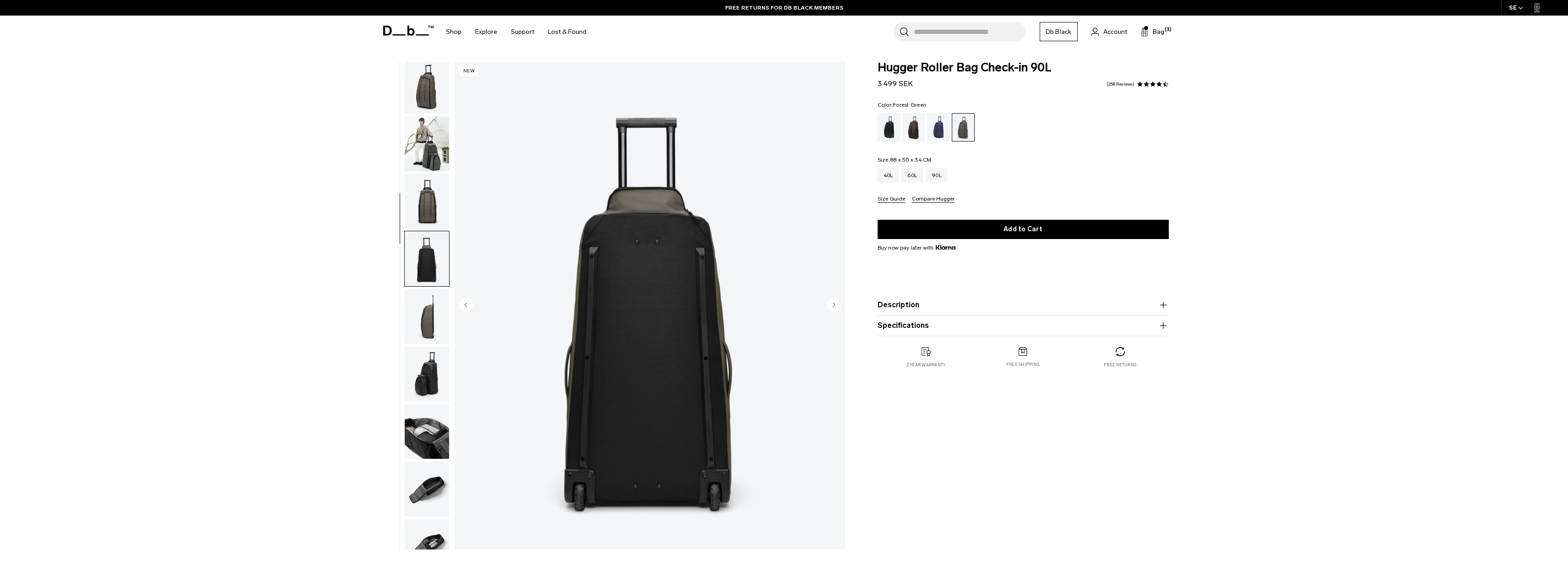
scroll to position [0, 0]
click at [437, 202] on img "button" at bounding box center [426, 205] width 45 height 55
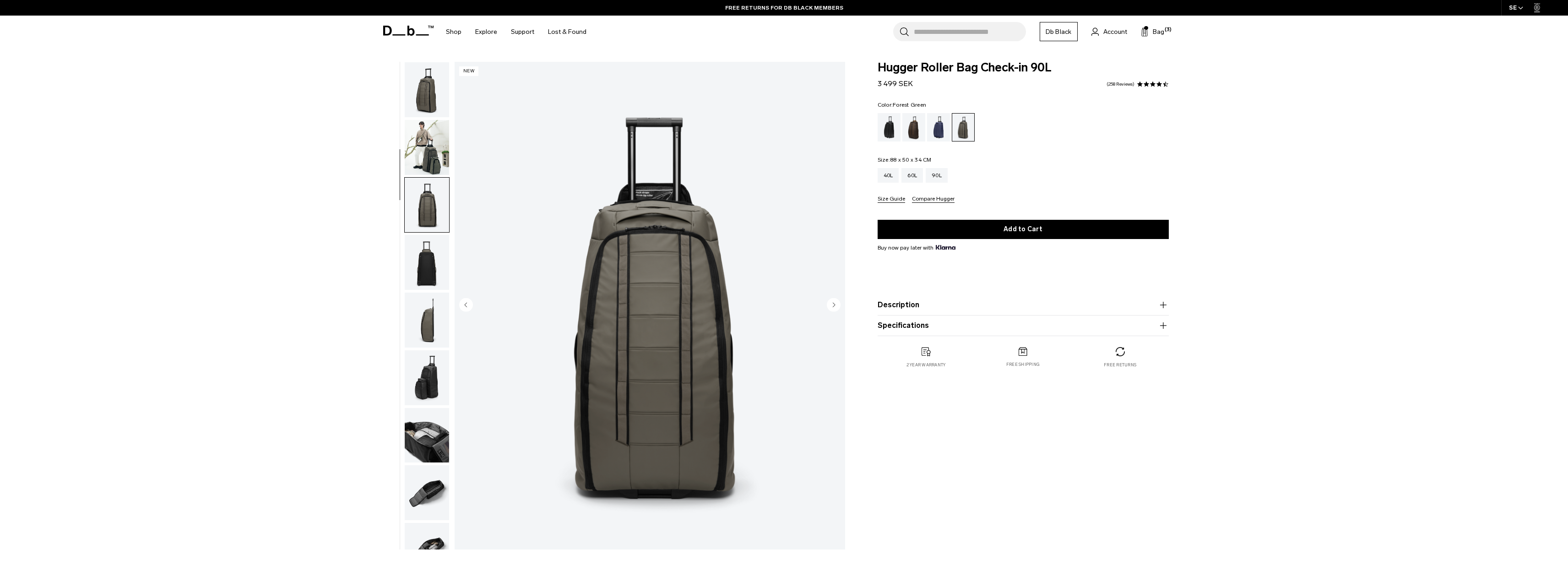
click at [422, 166] on img "button" at bounding box center [426, 147] width 45 height 55
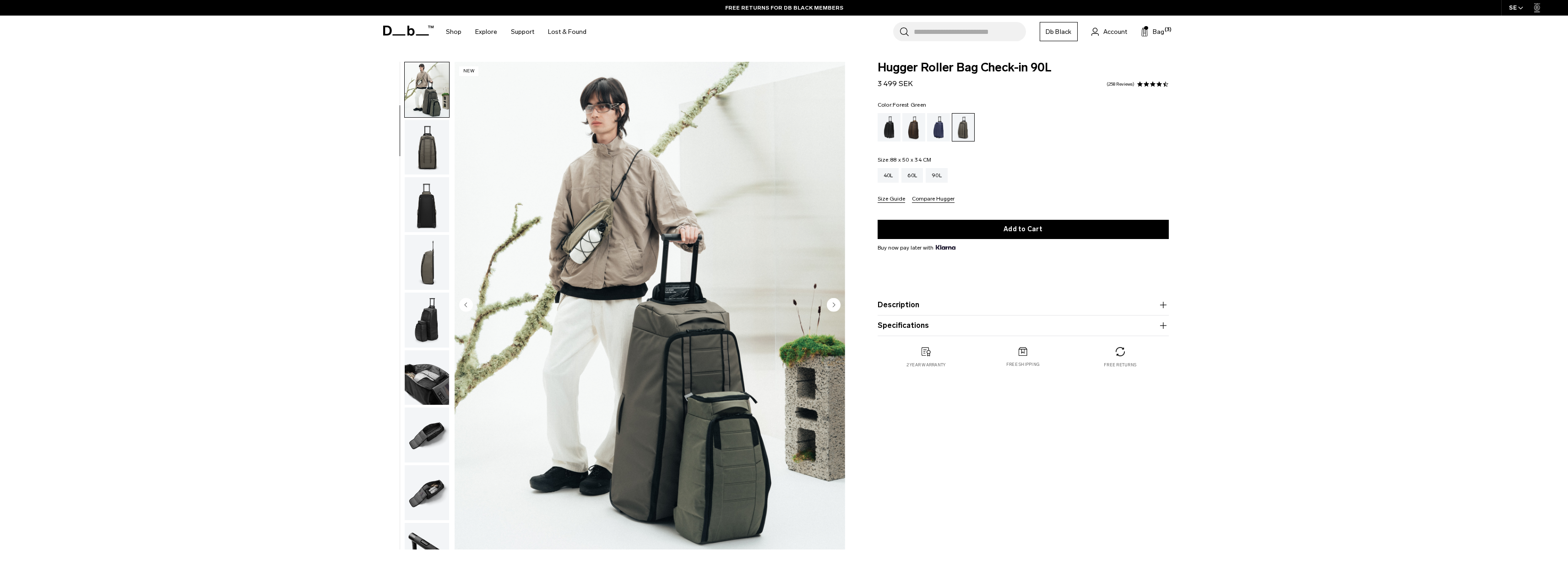
click at [457, 284] on img "2 / 11" at bounding box center [649, 305] width 390 height 487
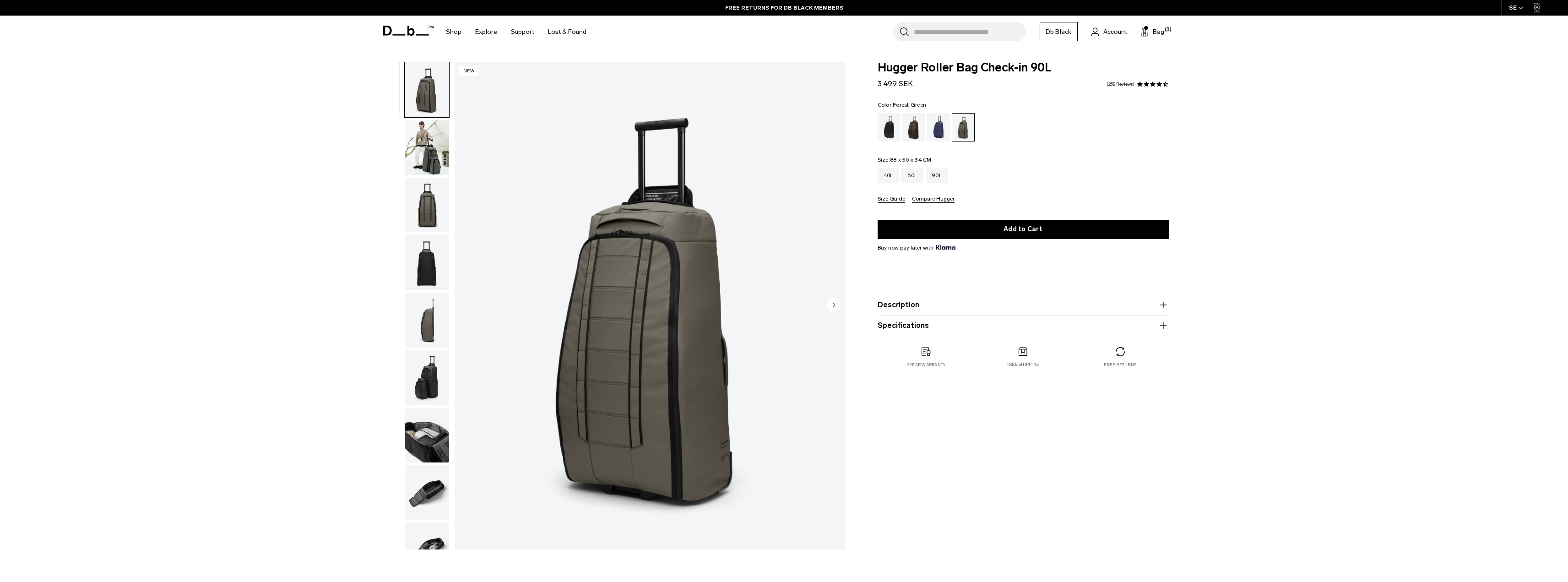
click at [429, 382] on img "button" at bounding box center [426, 378] width 45 height 55
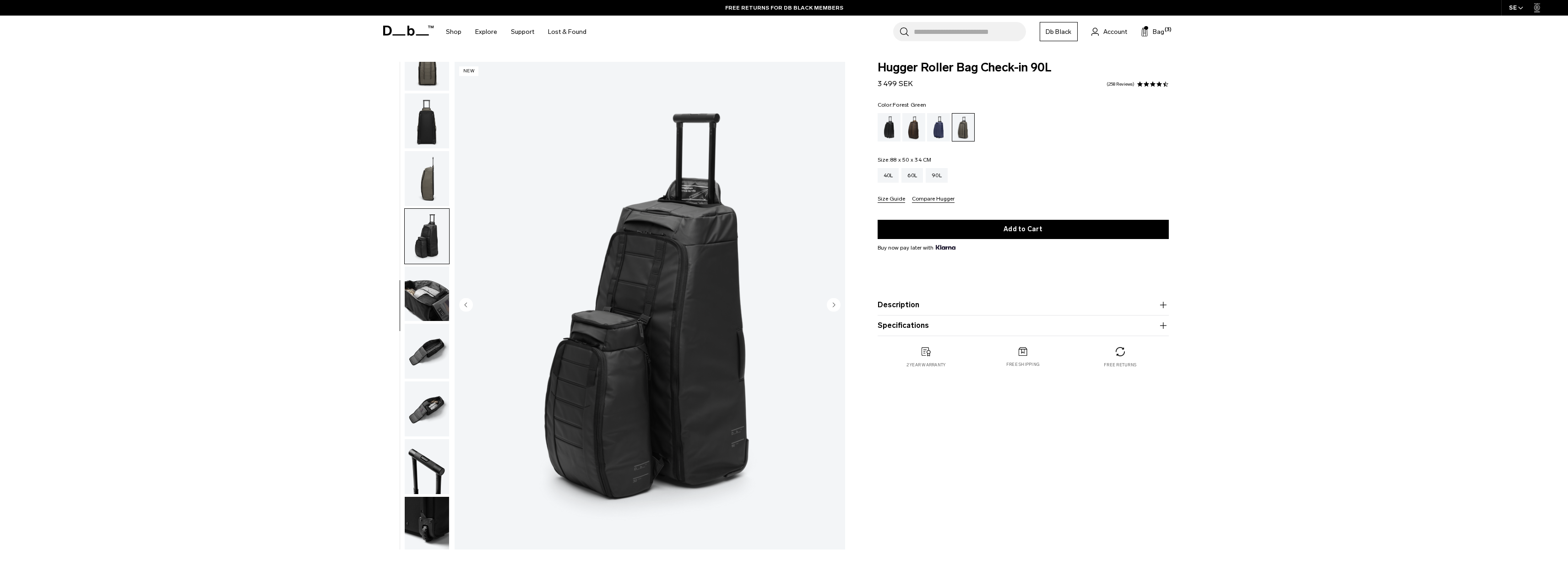
scroll to position [144, 0]
click at [432, 380] on img "button" at bounding box center [426, 406] width 45 height 55
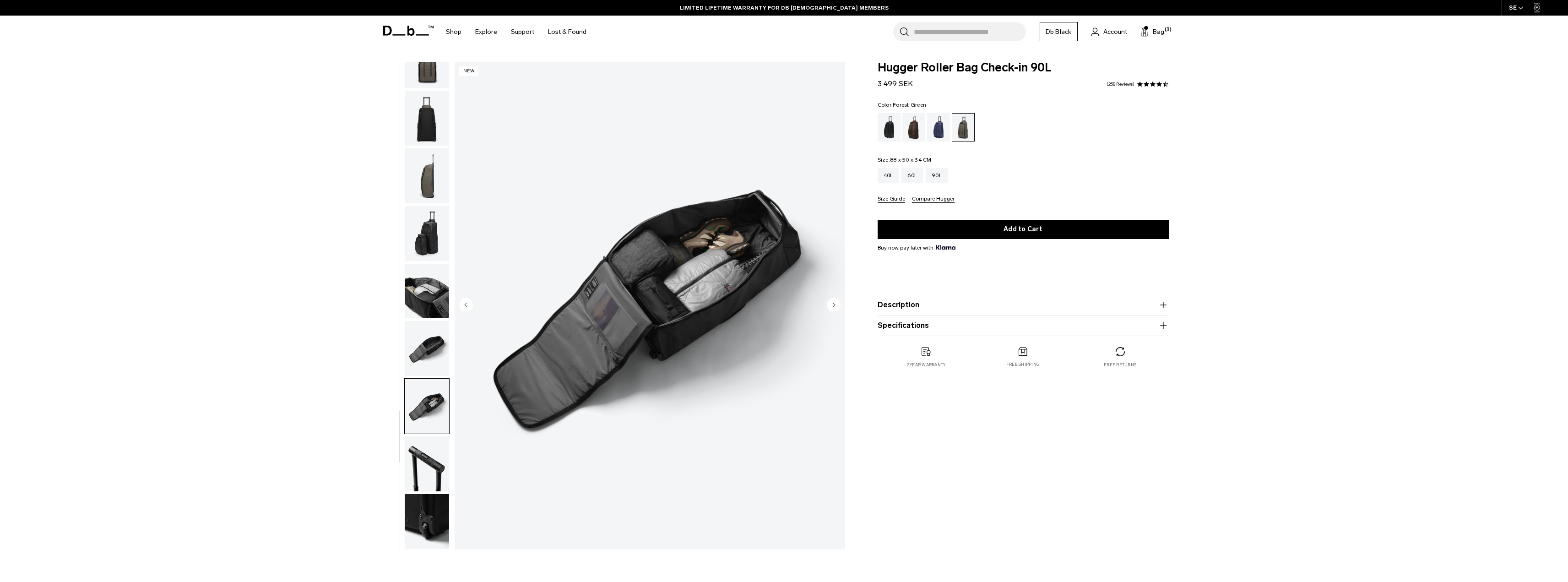
click at [421, 345] on img "button" at bounding box center [426, 348] width 45 height 55
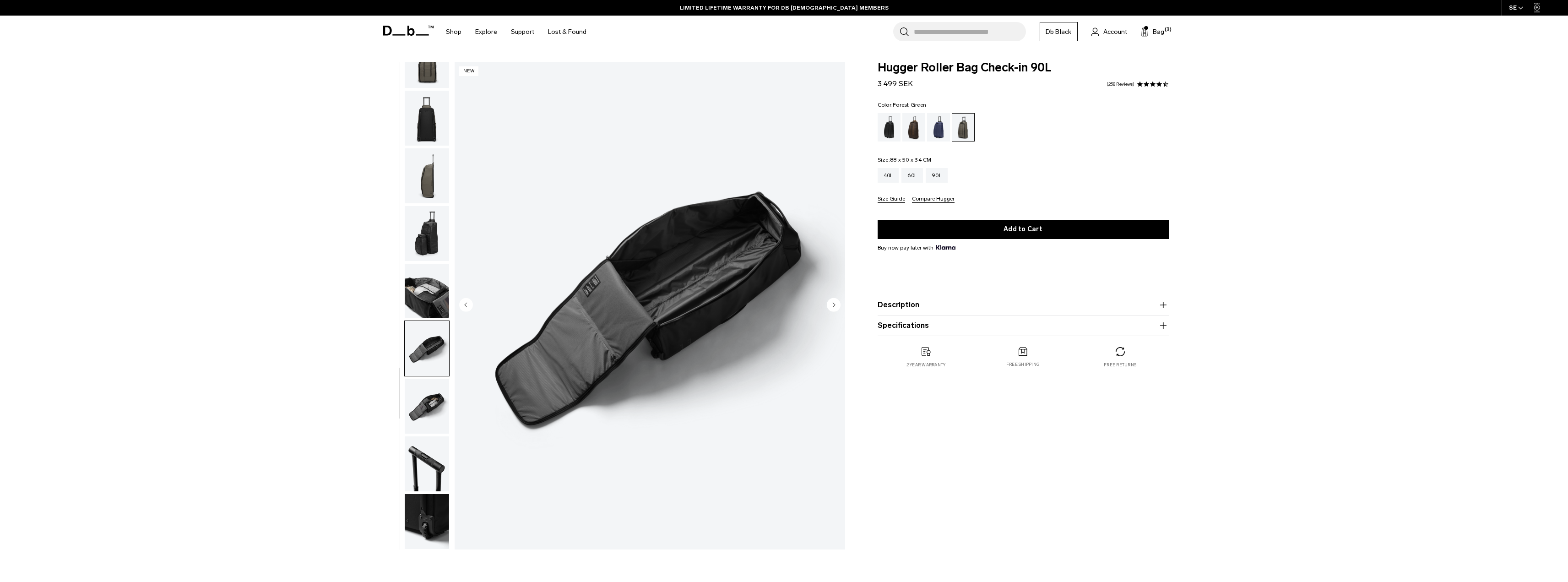
click at [417, 278] on img "button" at bounding box center [426, 291] width 45 height 55
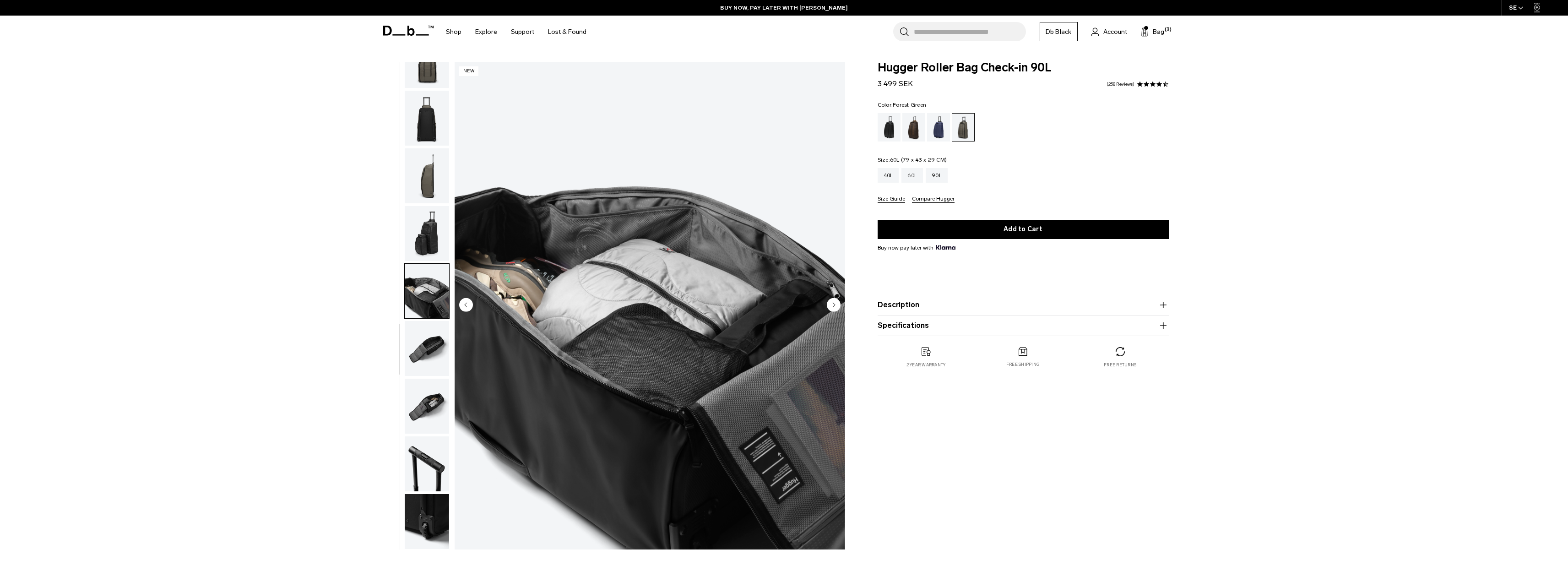
click at [917, 175] on div "60L" at bounding box center [912, 175] width 21 height 14
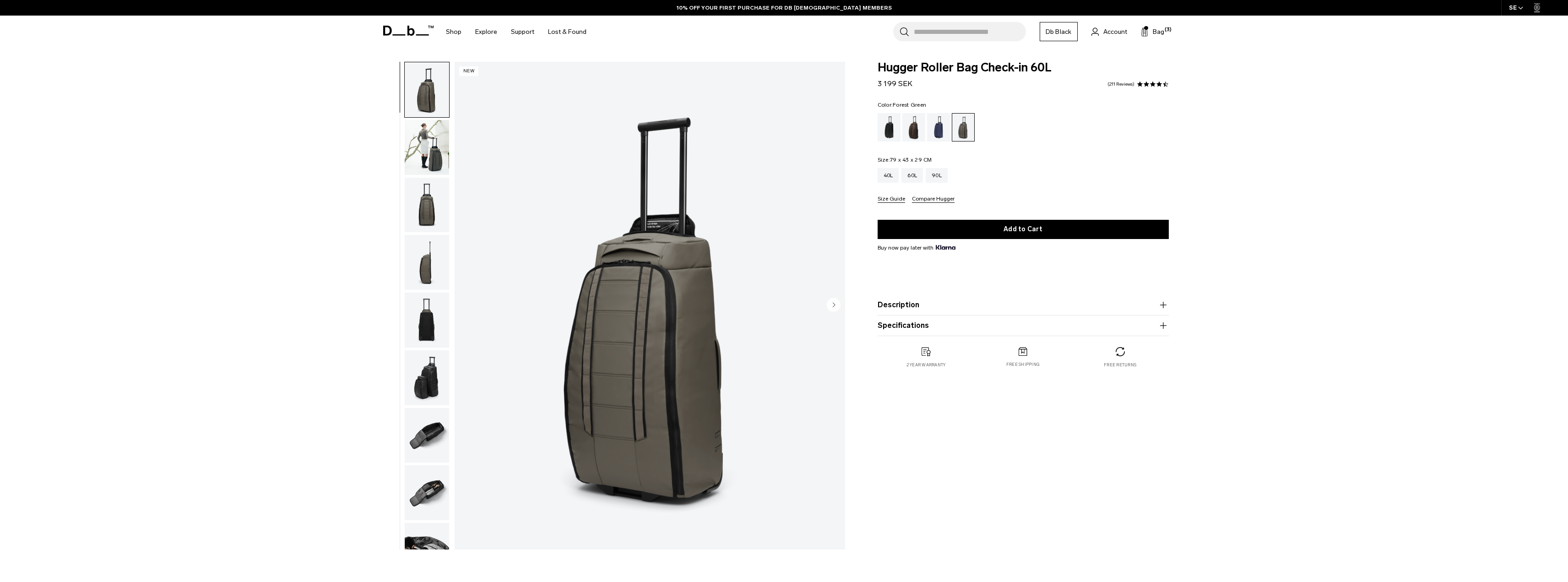
click at [424, 199] on img "button" at bounding box center [426, 205] width 45 height 55
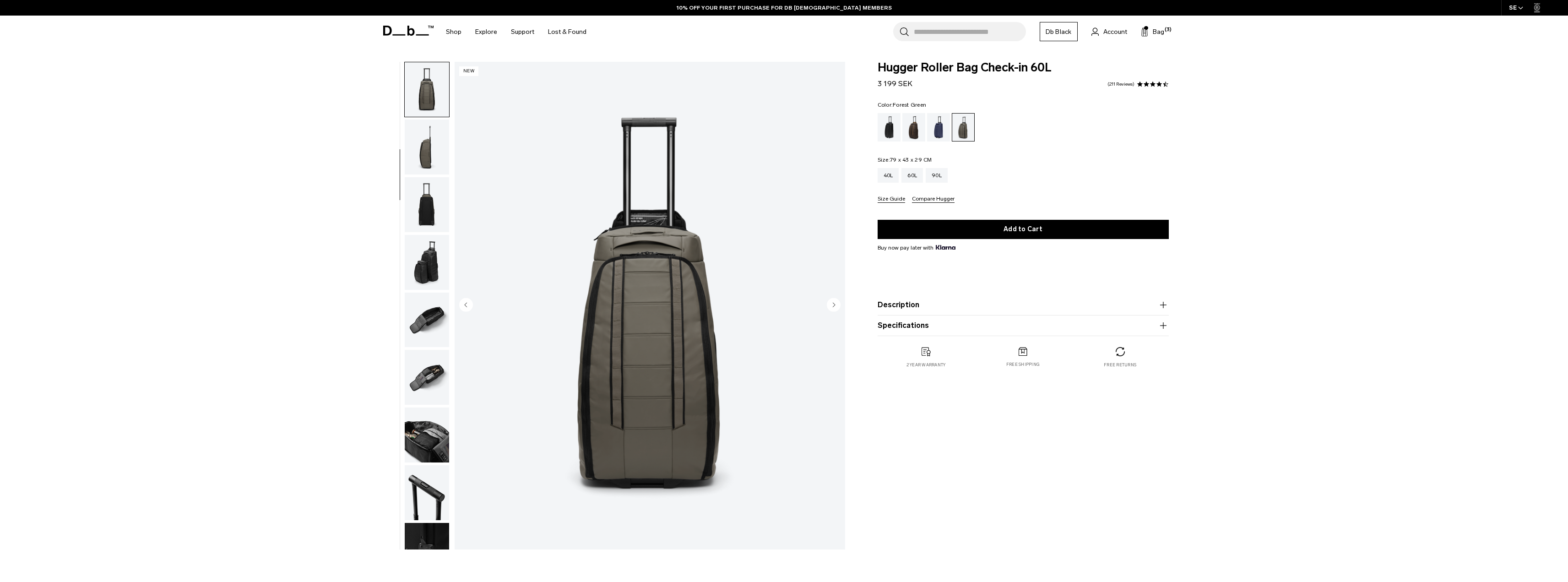
click at [437, 455] on img "button" at bounding box center [426, 435] width 45 height 55
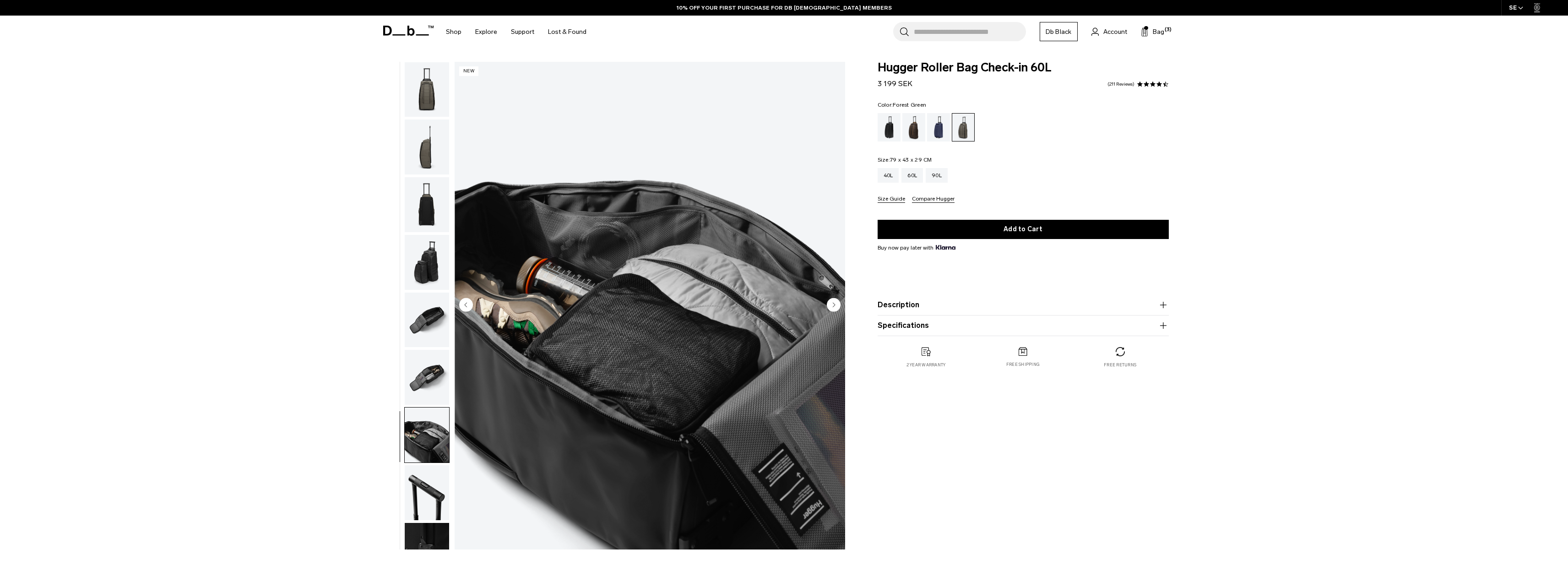
scroll to position [144, 0]
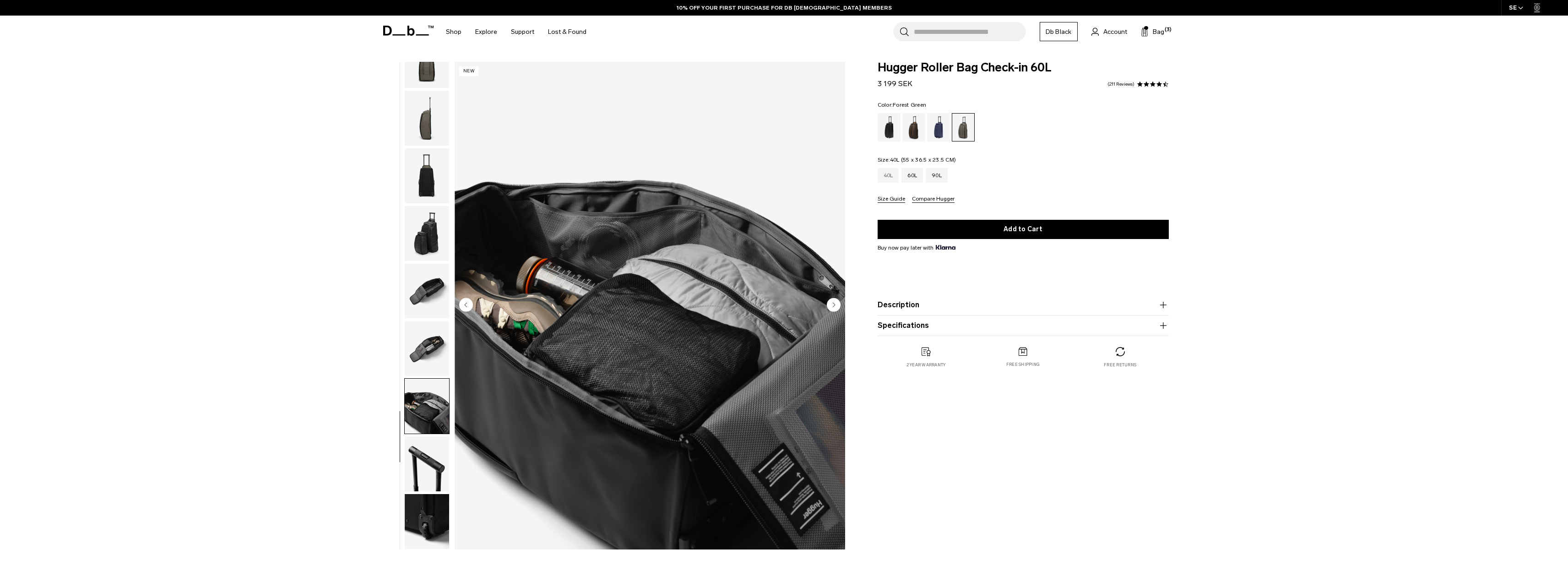
click at [895, 175] on div "40L" at bounding box center [888, 175] width 21 height 14
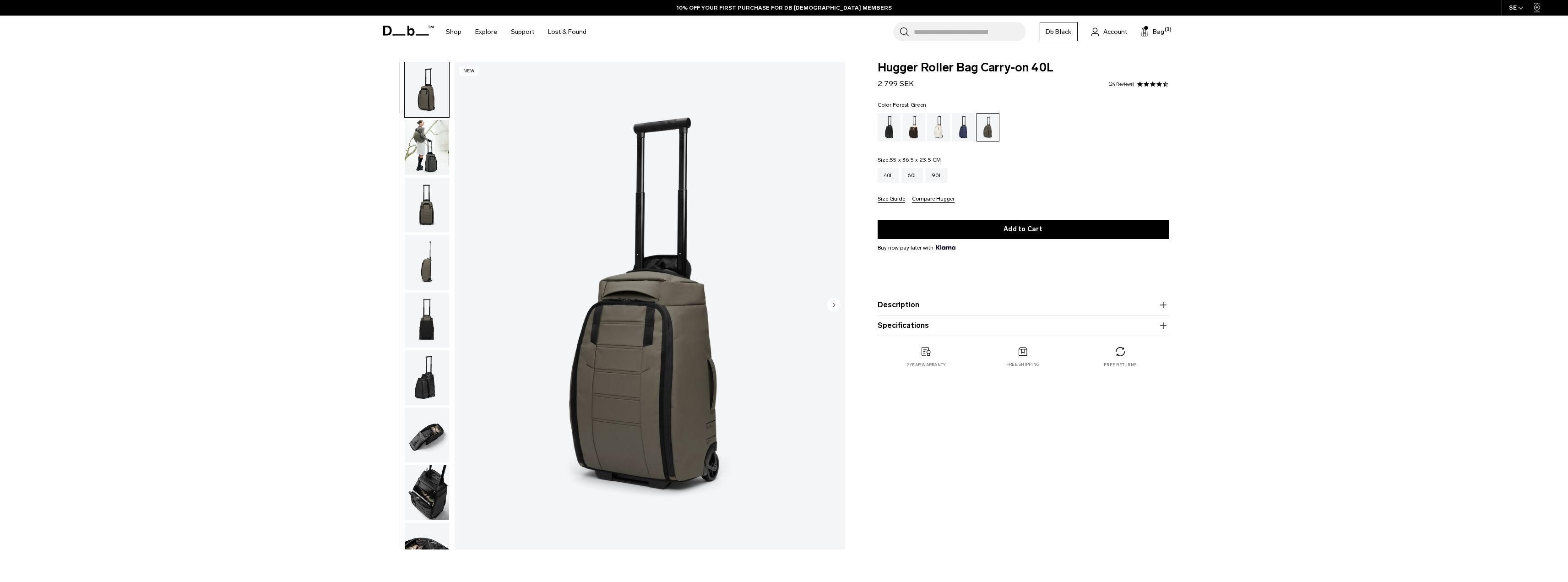
click at [419, 433] on img "button" at bounding box center [426, 435] width 45 height 55
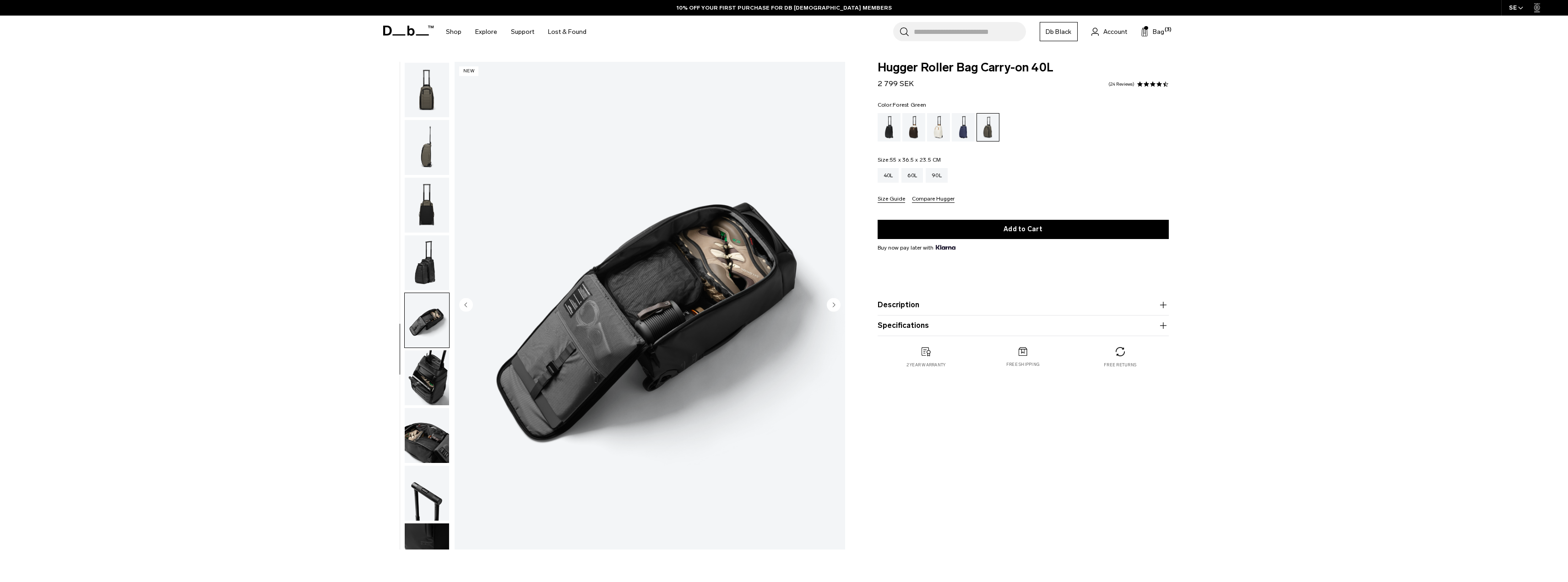
scroll to position [144, 0]
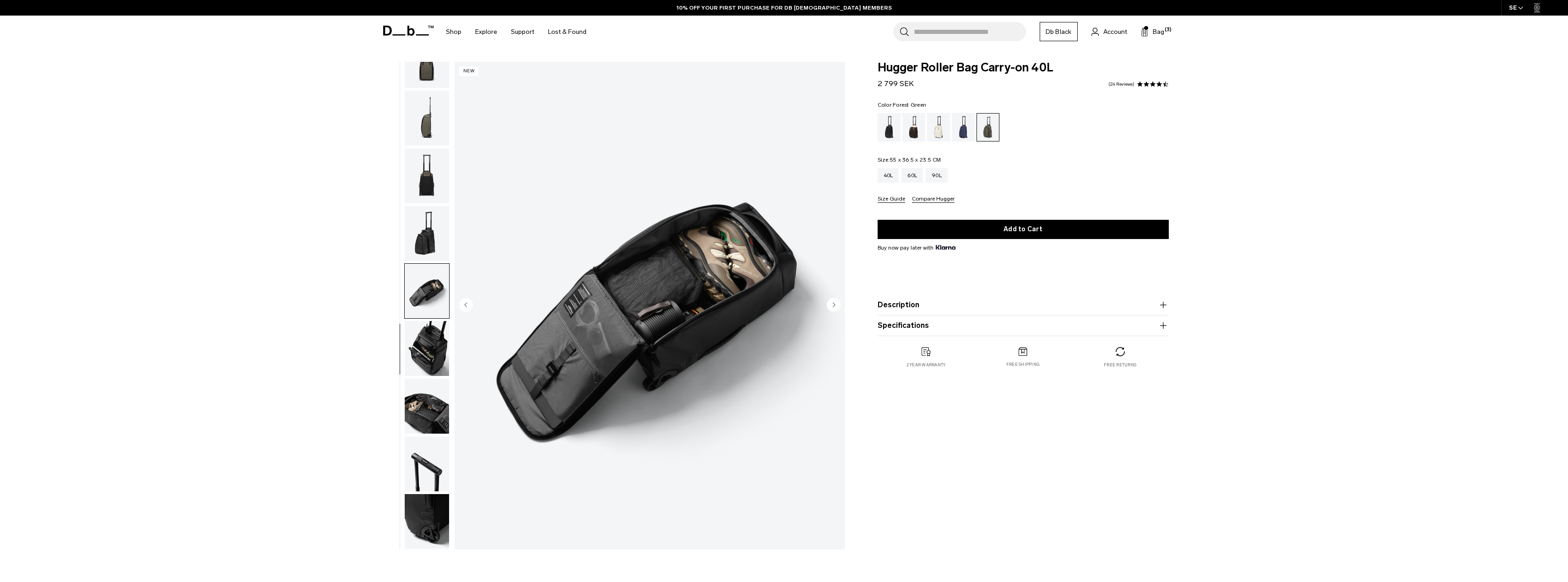
click at [429, 411] on img "button" at bounding box center [426, 406] width 45 height 55
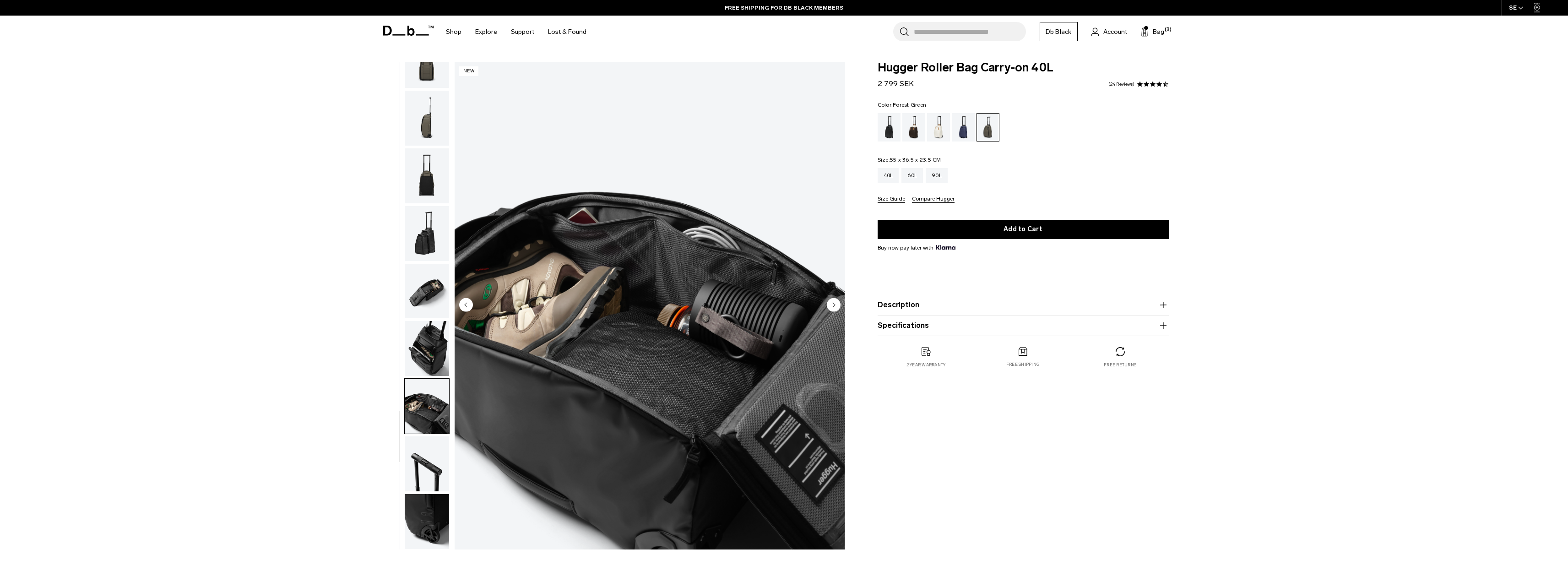
click at [431, 500] on img "button" at bounding box center [426, 521] width 45 height 55
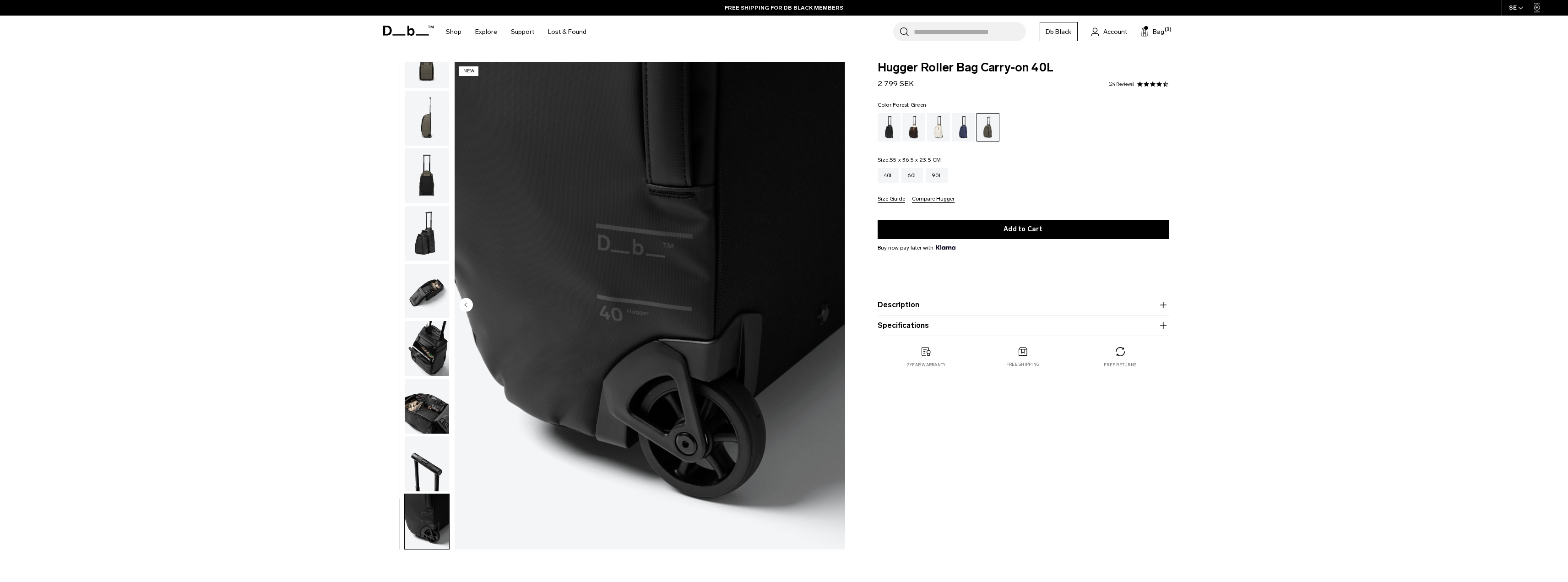
click at [429, 447] on img "button" at bounding box center [426, 463] width 45 height 55
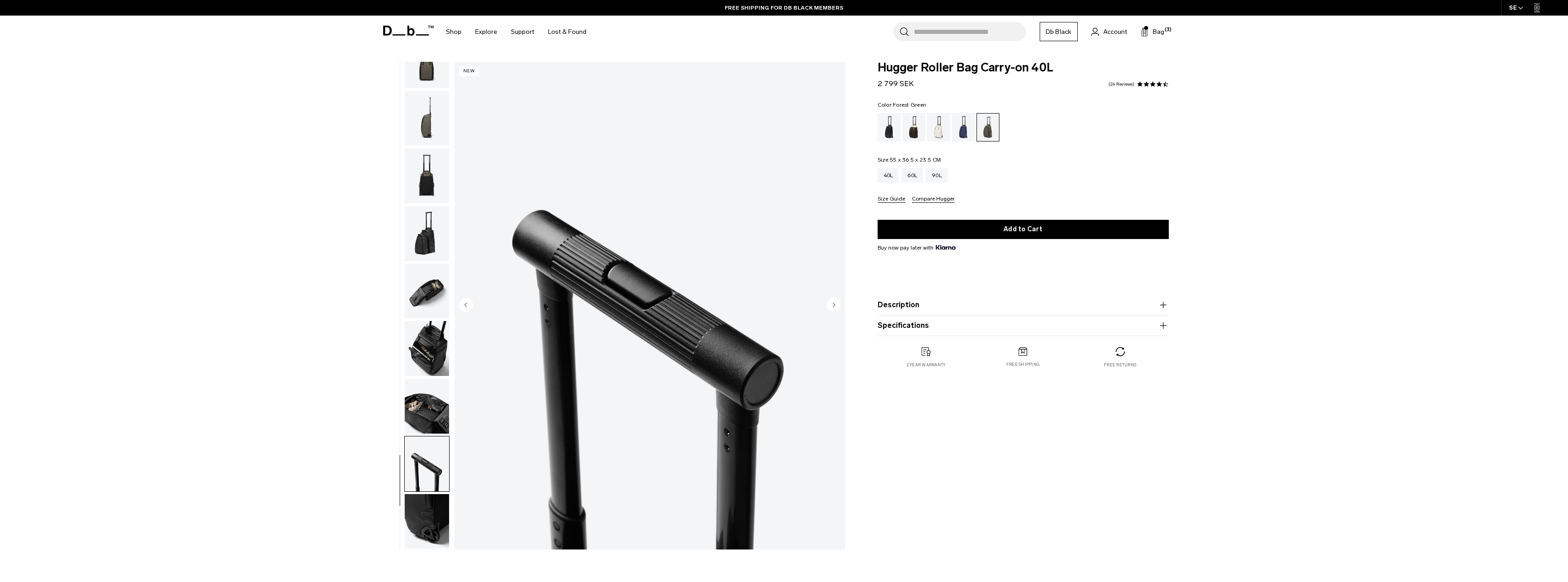
click at [436, 500] on img "button" at bounding box center [426, 521] width 45 height 55
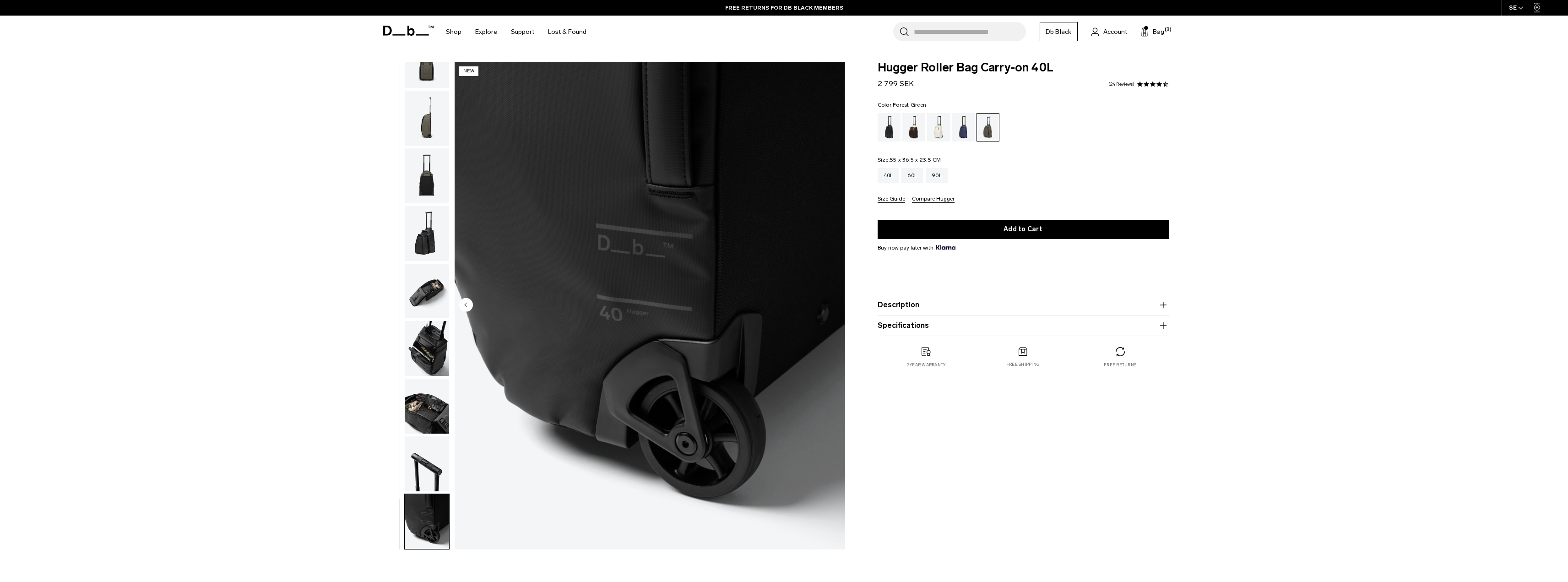
click at [428, 457] on img "button" at bounding box center [426, 463] width 45 height 55
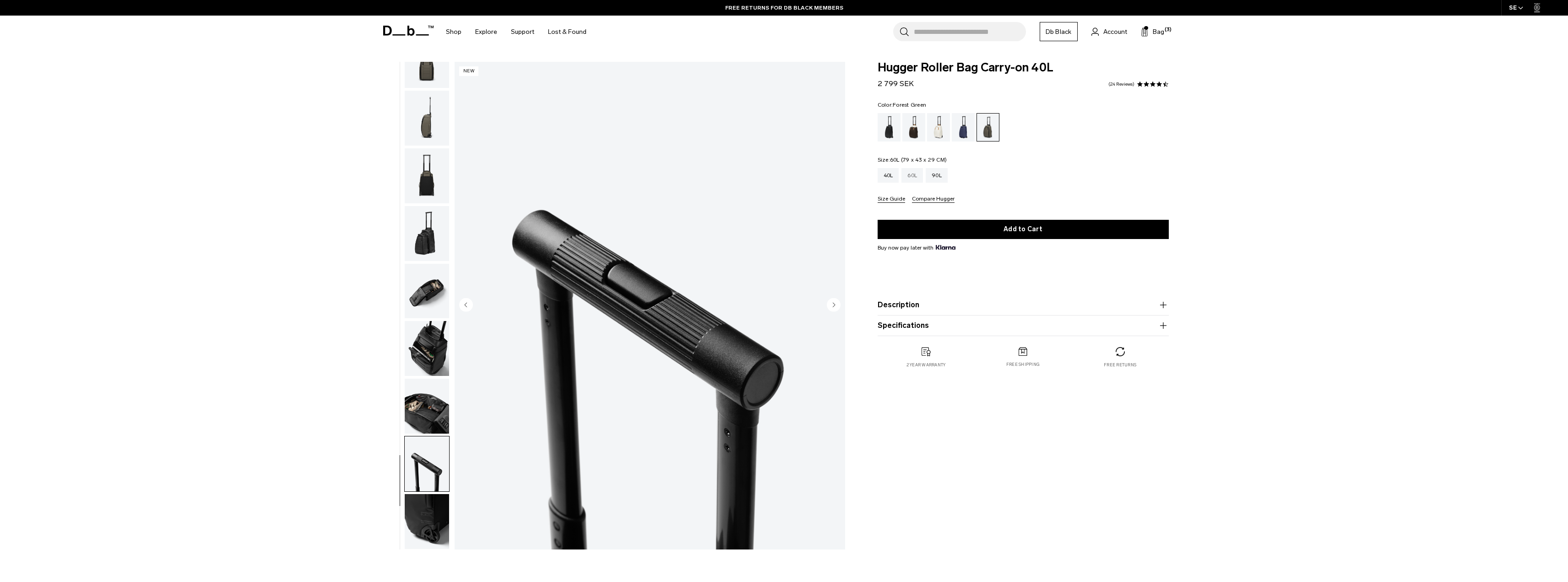
click at [909, 178] on div "60L" at bounding box center [912, 175] width 21 height 14
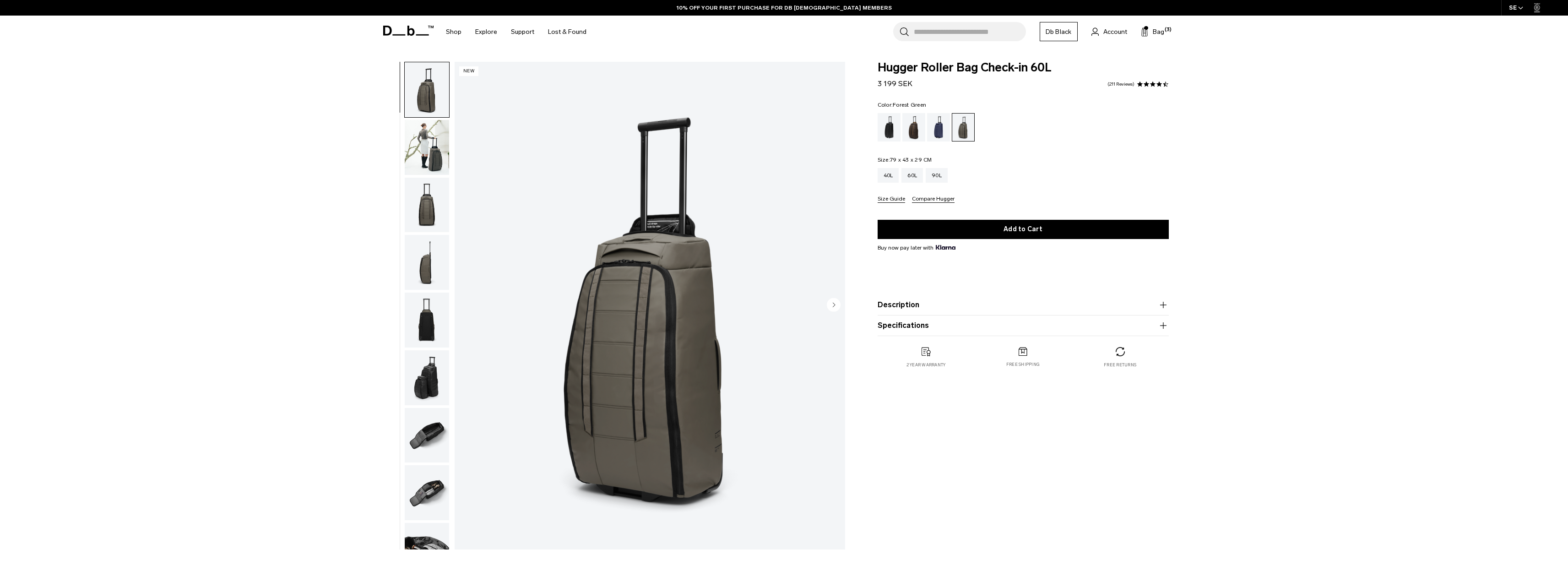
click at [449, 489] on button "button" at bounding box center [427, 492] width 45 height 56
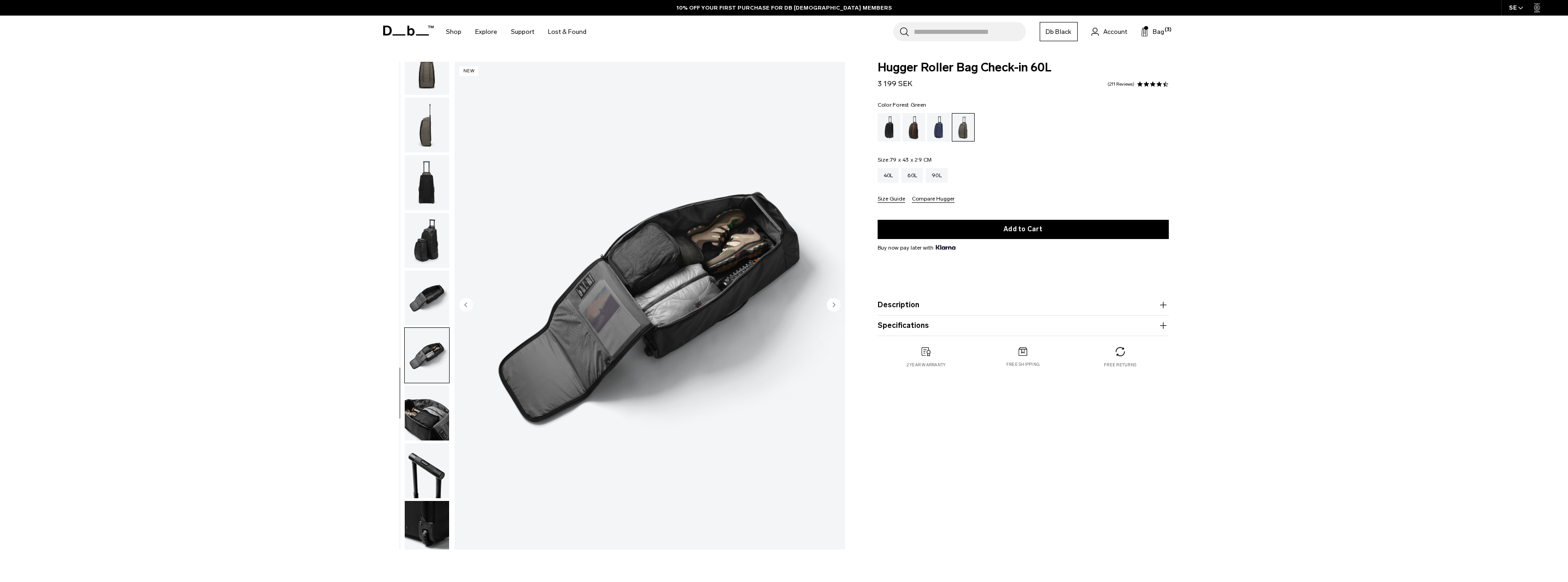
scroll to position [144, 0]
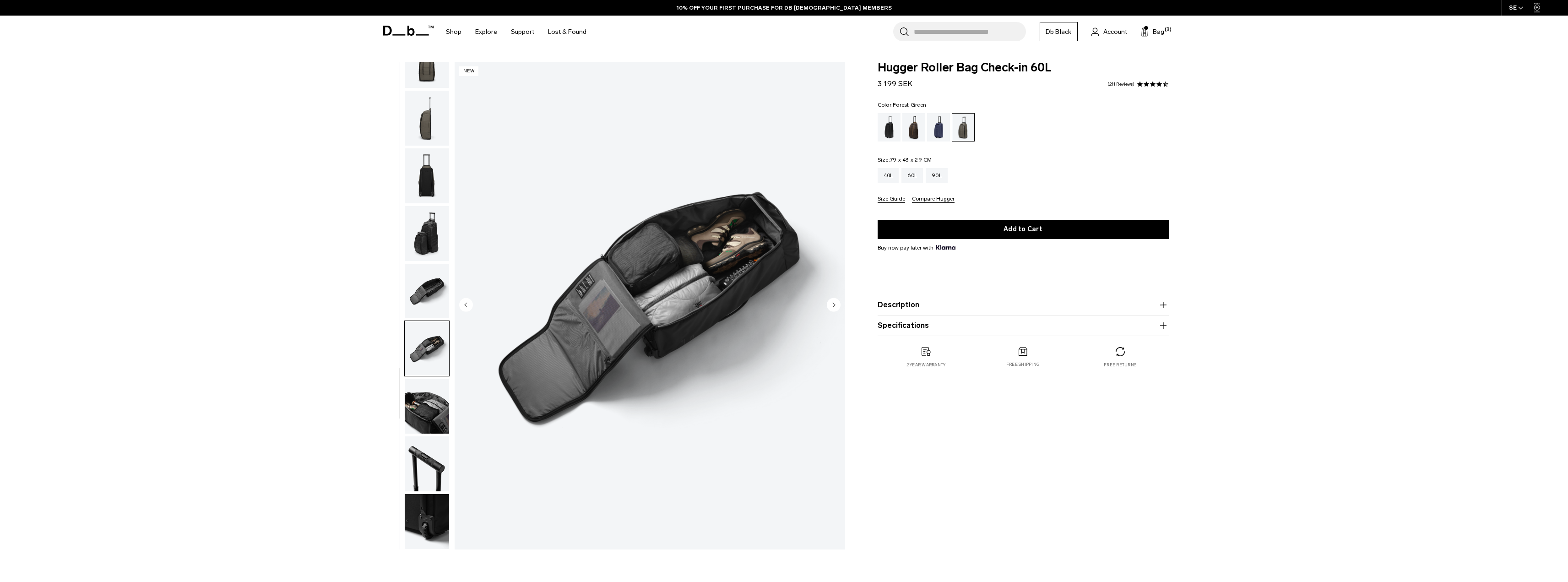
click at [431, 305] on img "button" at bounding box center [426, 291] width 45 height 55
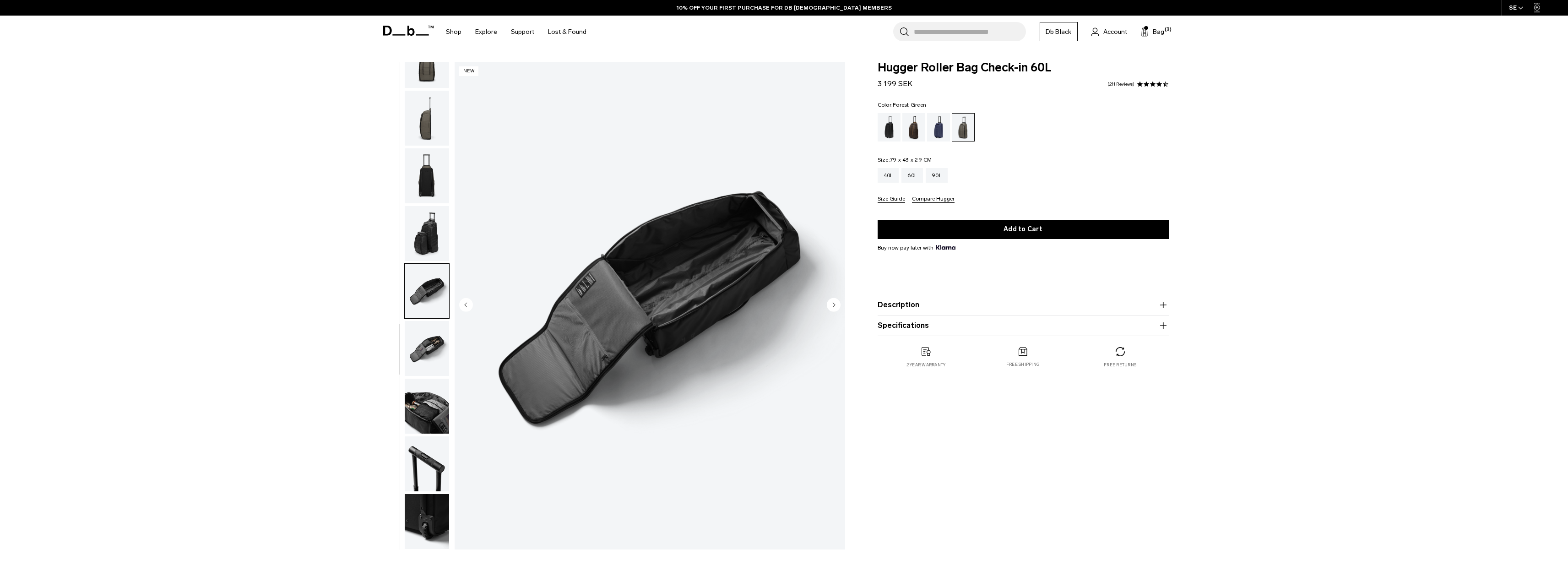
click at [440, 431] on img "button" at bounding box center [426, 406] width 45 height 55
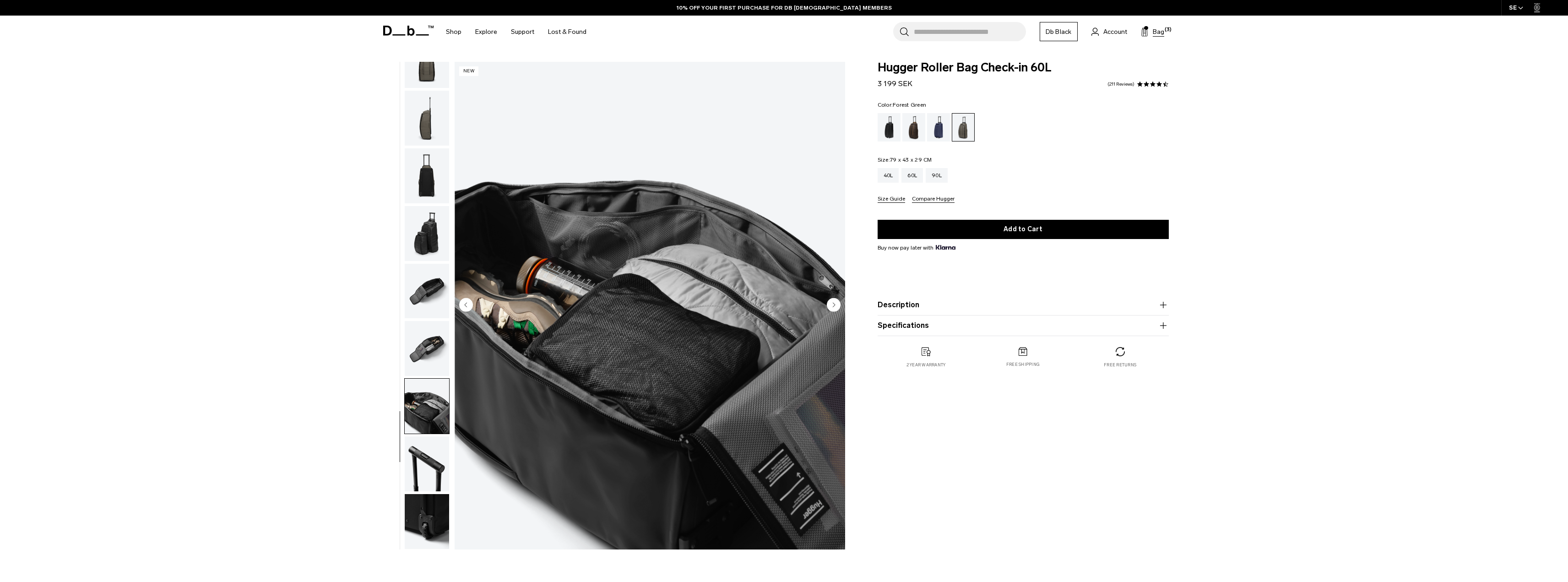
click at [1150, 27] on button "Bag (3)" at bounding box center [1153, 32] width 23 height 11
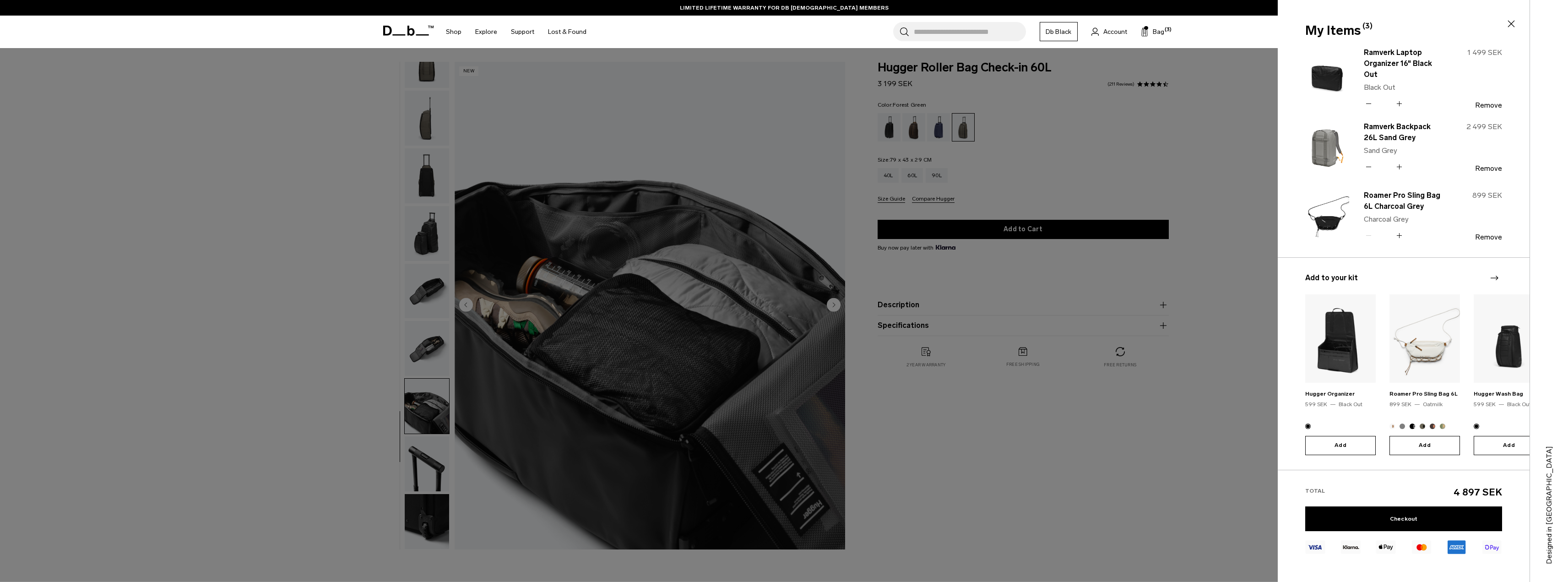
click at [1219, 193] on div at bounding box center [784, 291] width 1568 height 582
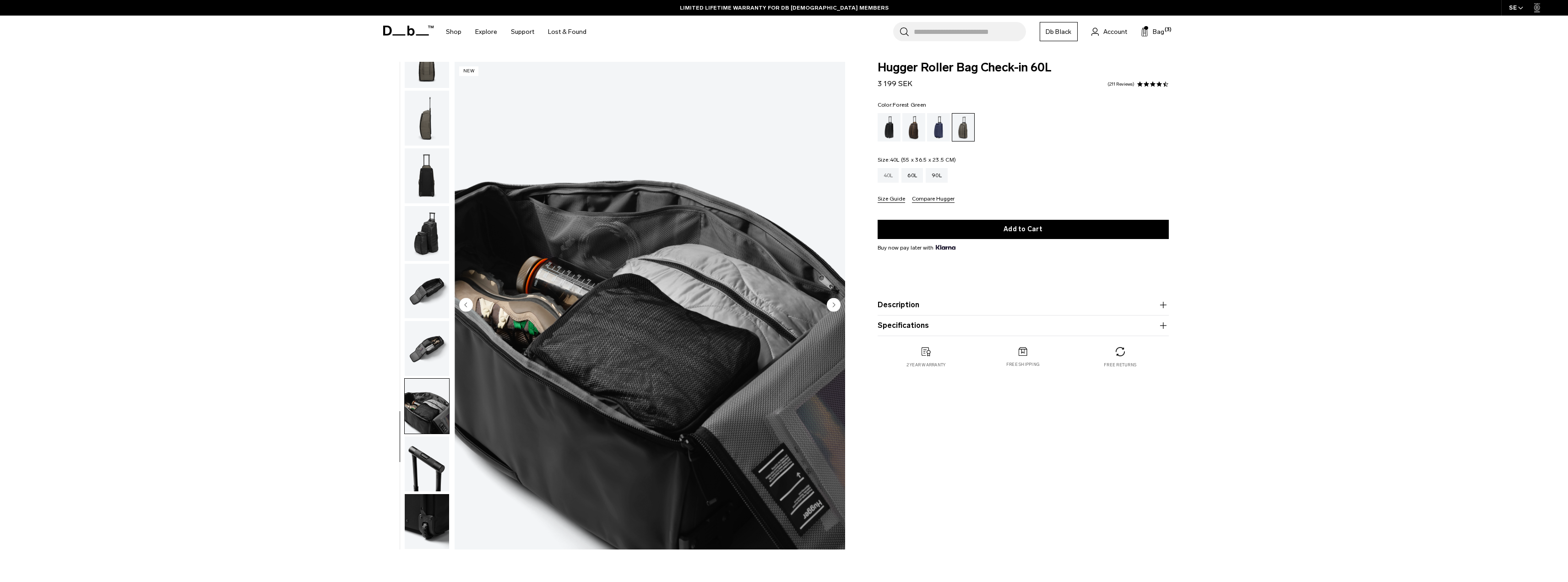
click at [880, 181] on div "40L" at bounding box center [888, 175] width 21 height 14
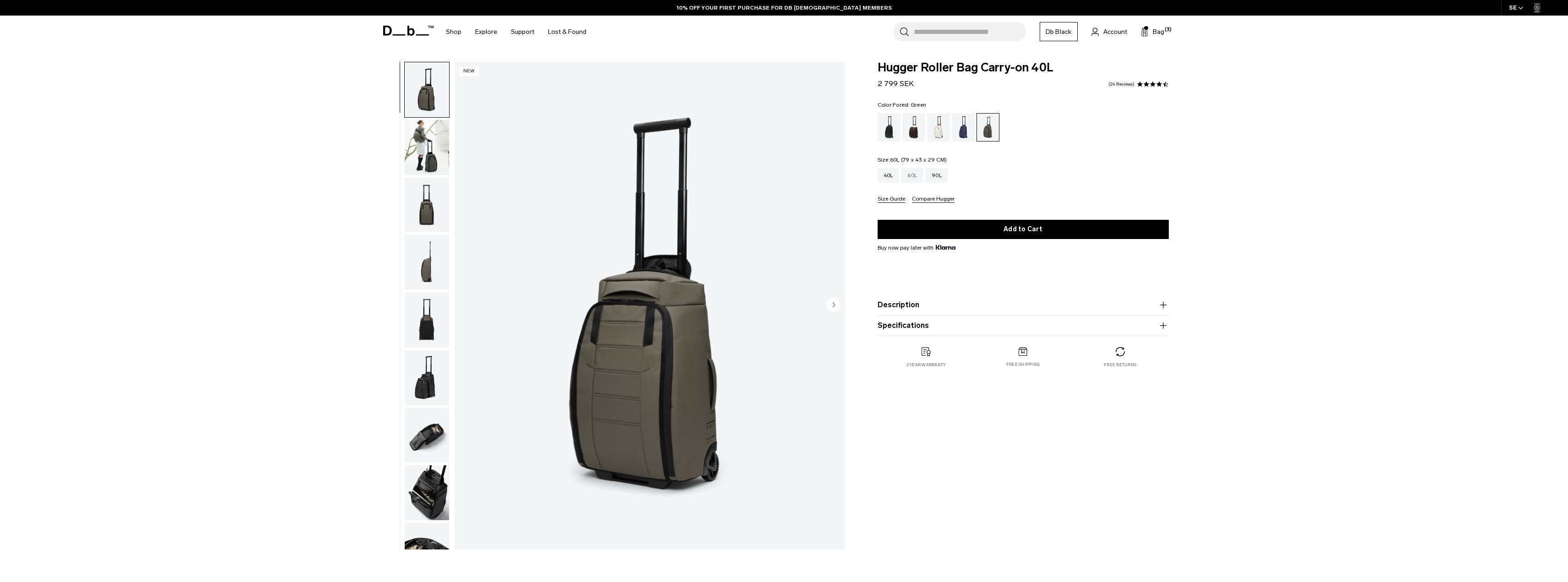
click at [913, 173] on div "60L" at bounding box center [912, 175] width 21 height 14
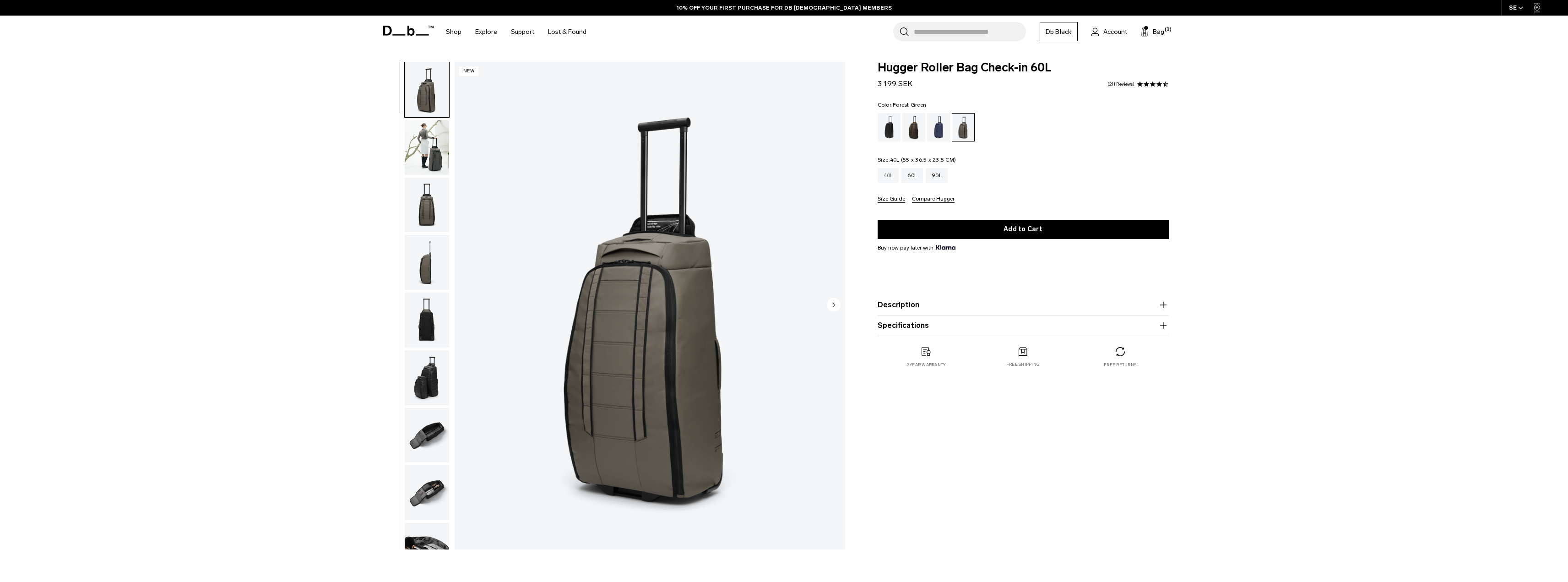
click at [889, 176] on div "40L" at bounding box center [888, 175] width 21 height 14
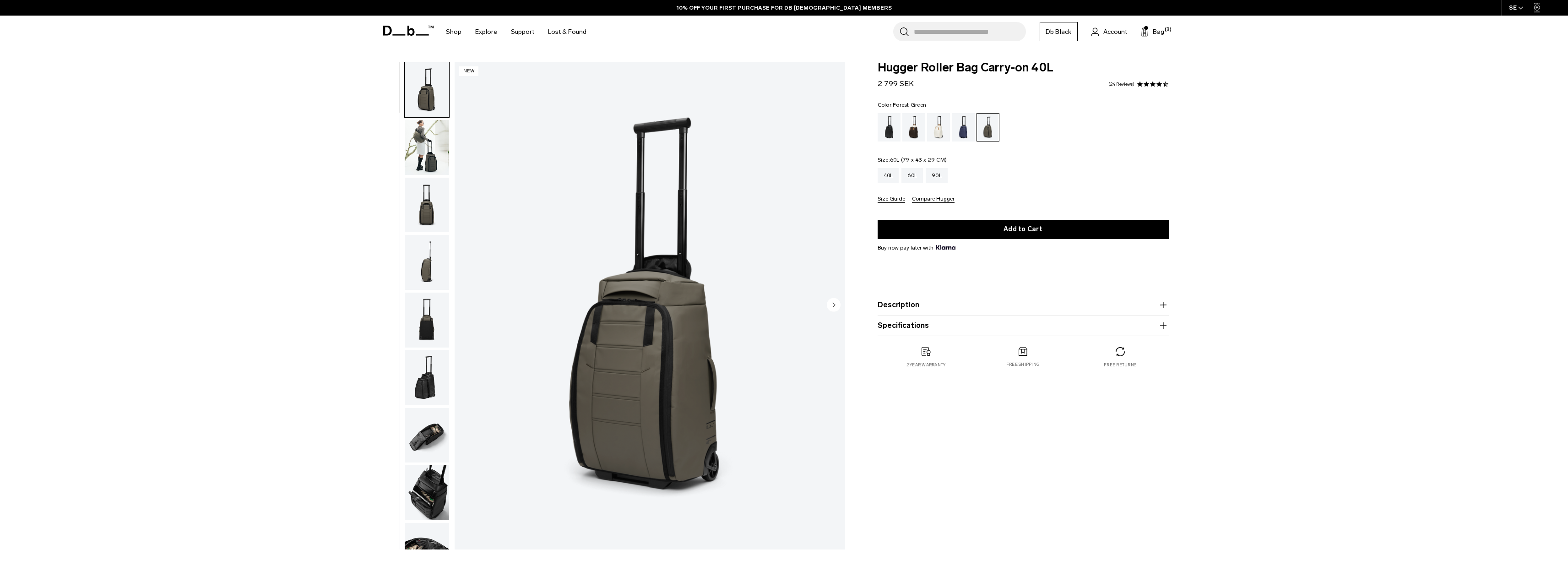
click at [915, 179] on div "60L" at bounding box center [912, 175] width 21 height 14
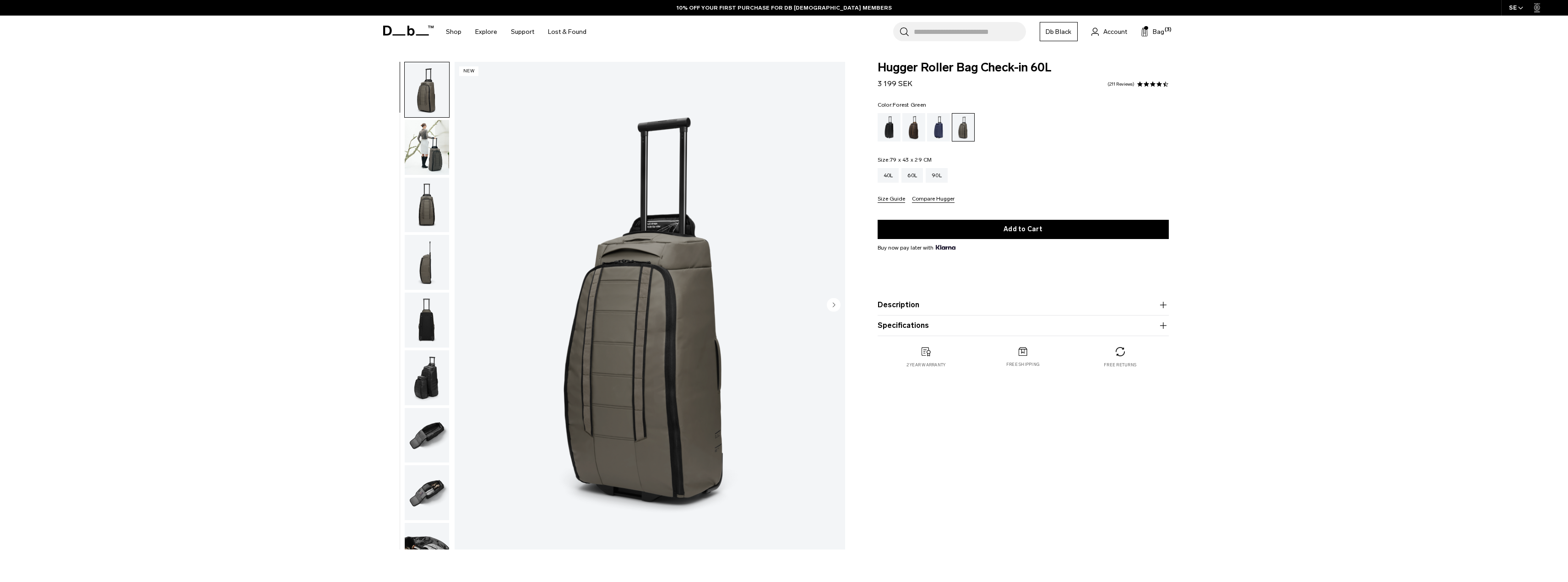
click at [442, 433] on img "button" at bounding box center [426, 435] width 45 height 55
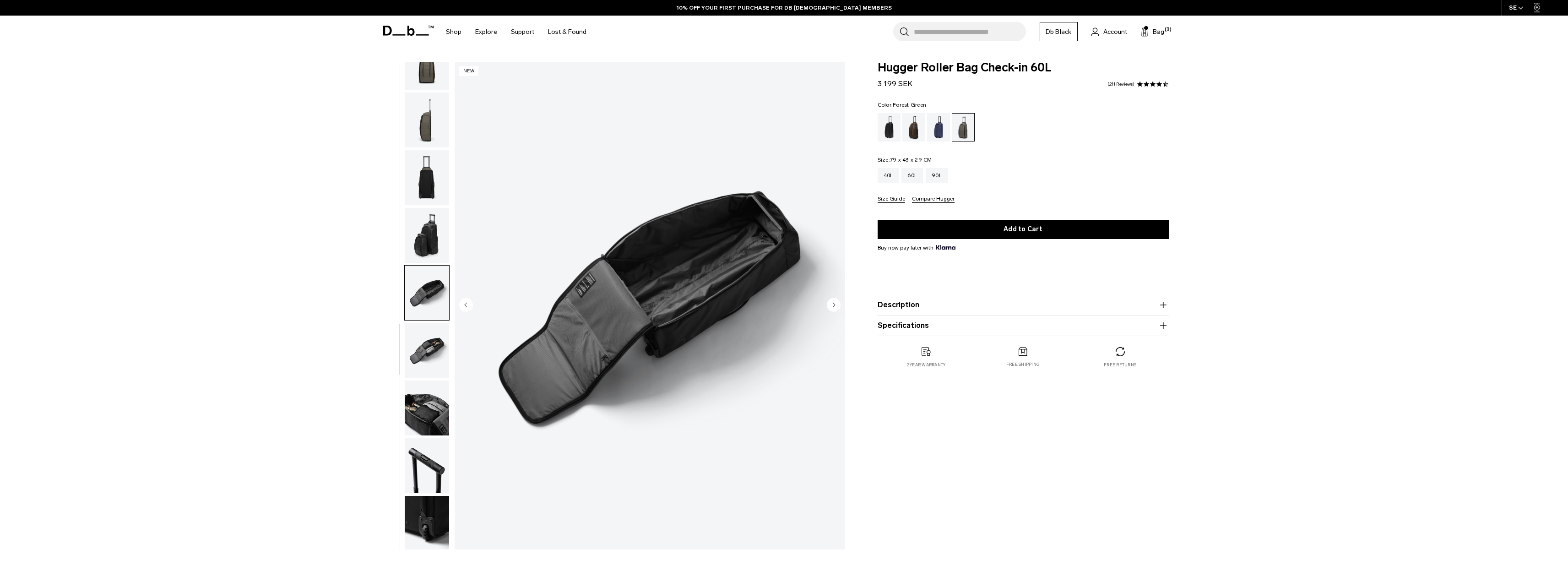
scroll to position [144, 0]
click at [426, 409] on img "button" at bounding box center [426, 406] width 45 height 55
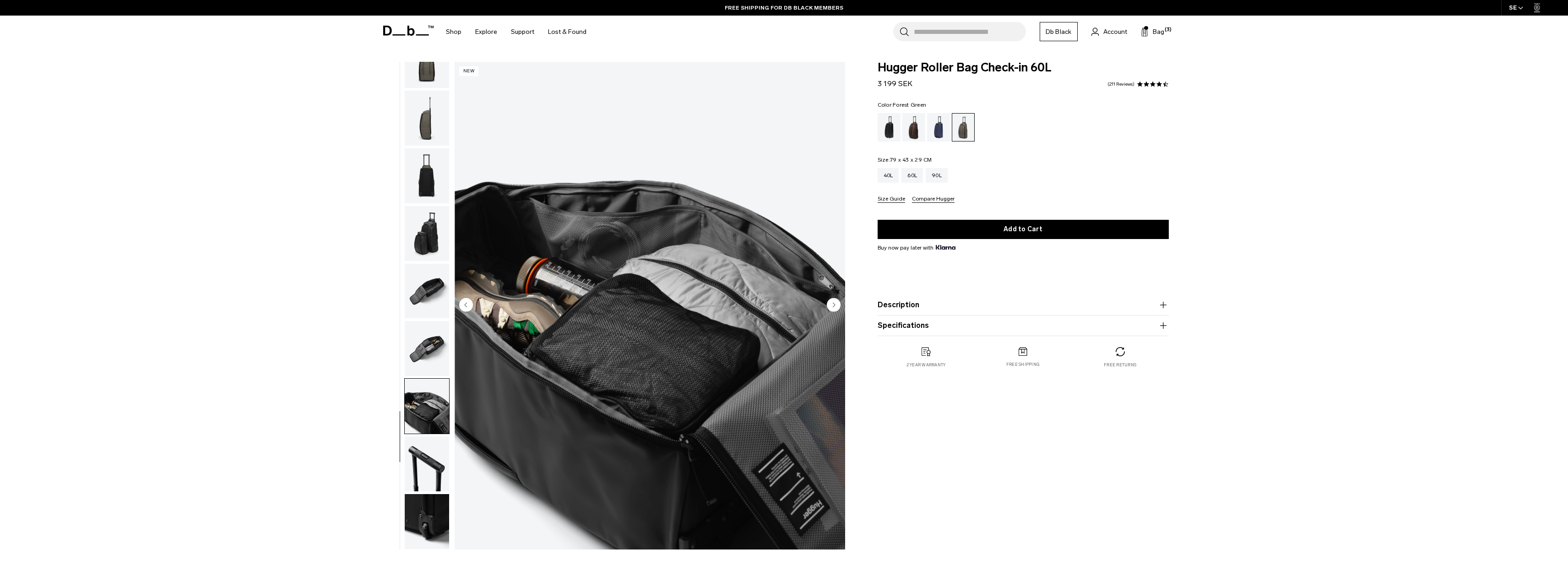
click at [435, 457] on img "button" at bounding box center [426, 463] width 45 height 55
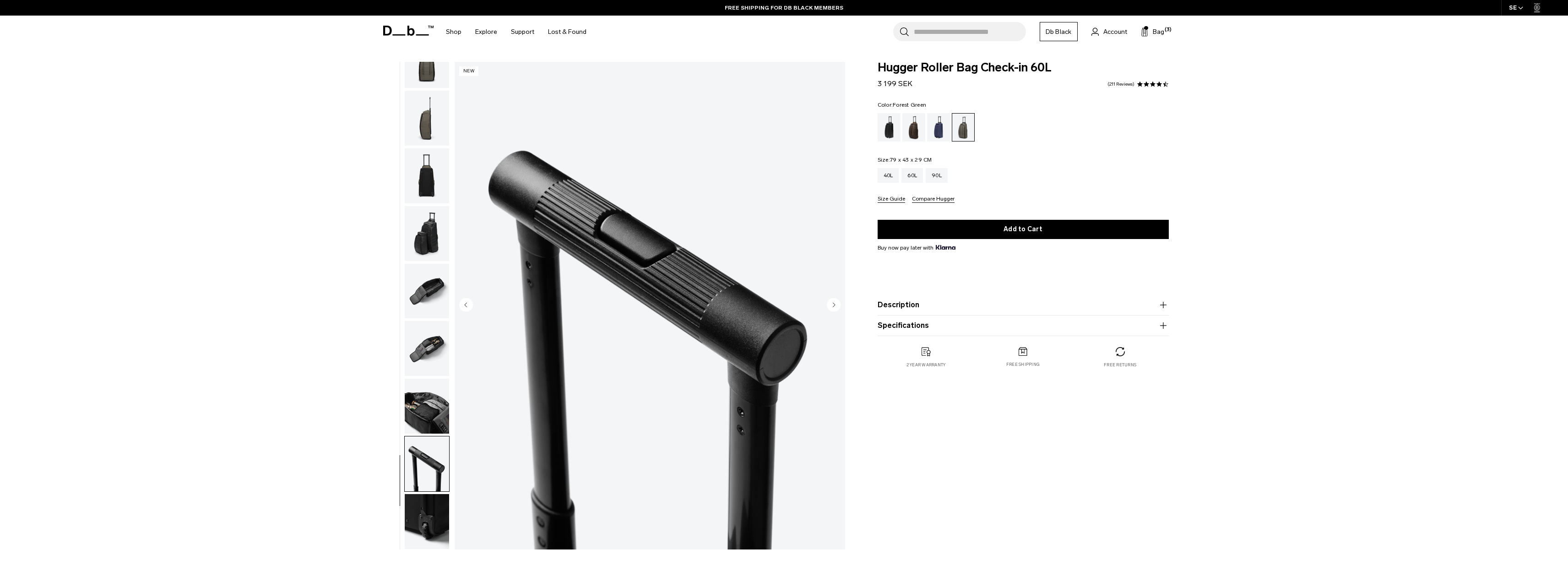
click at [443, 533] on img "button" at bounding box center [426, 521] width 45 height 55
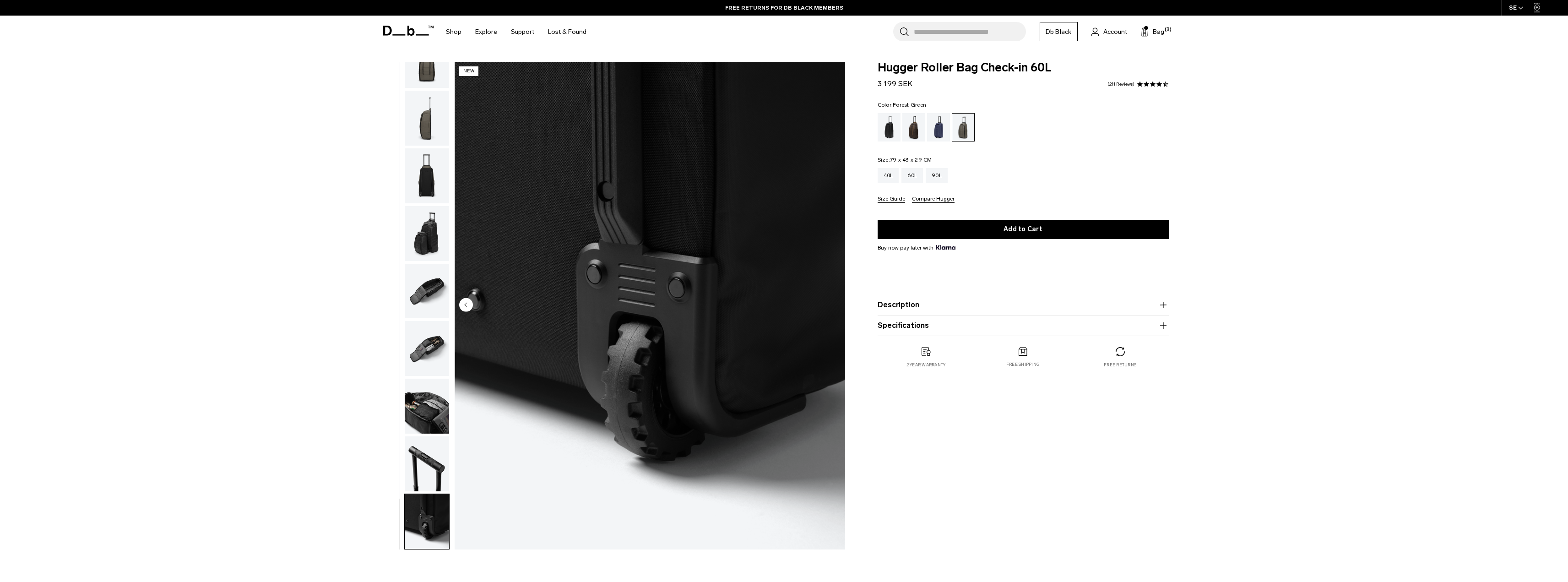
click at [439, 487] on img "button" at bounding box center [426, 463] width 45 height 55
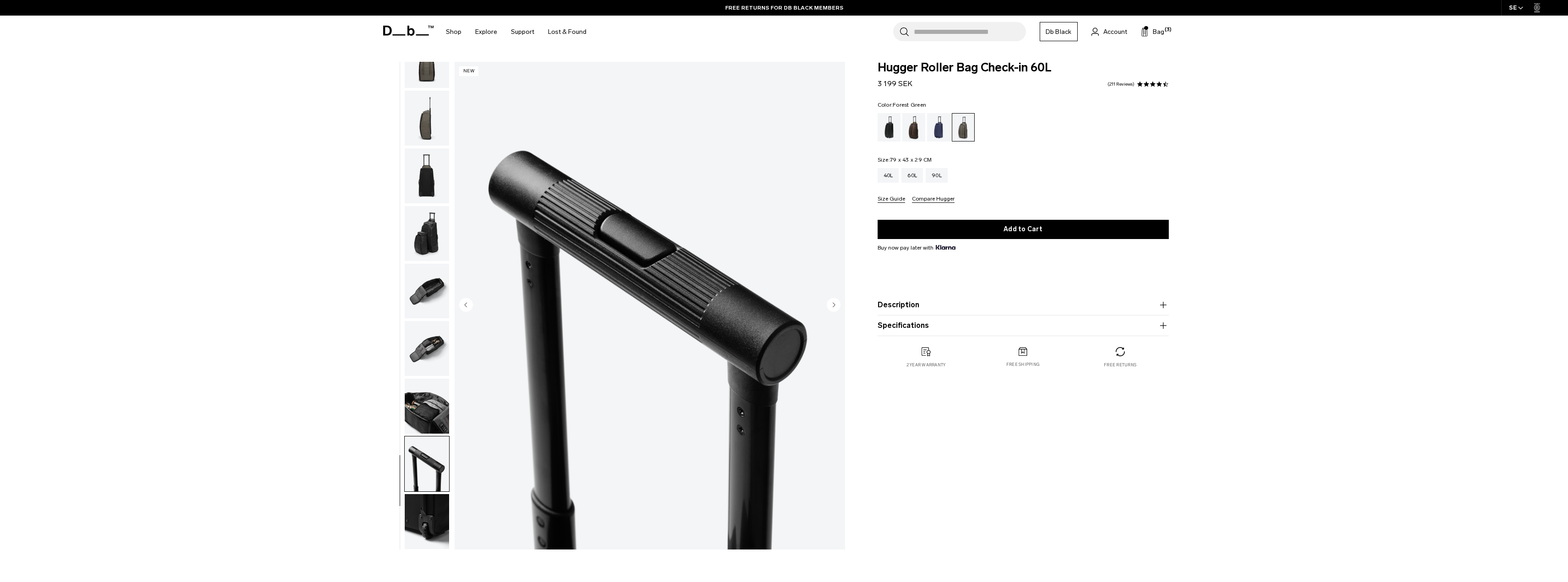
click at [439, 404] on img "button" at bounding box center [426, 406] width 45 height 55
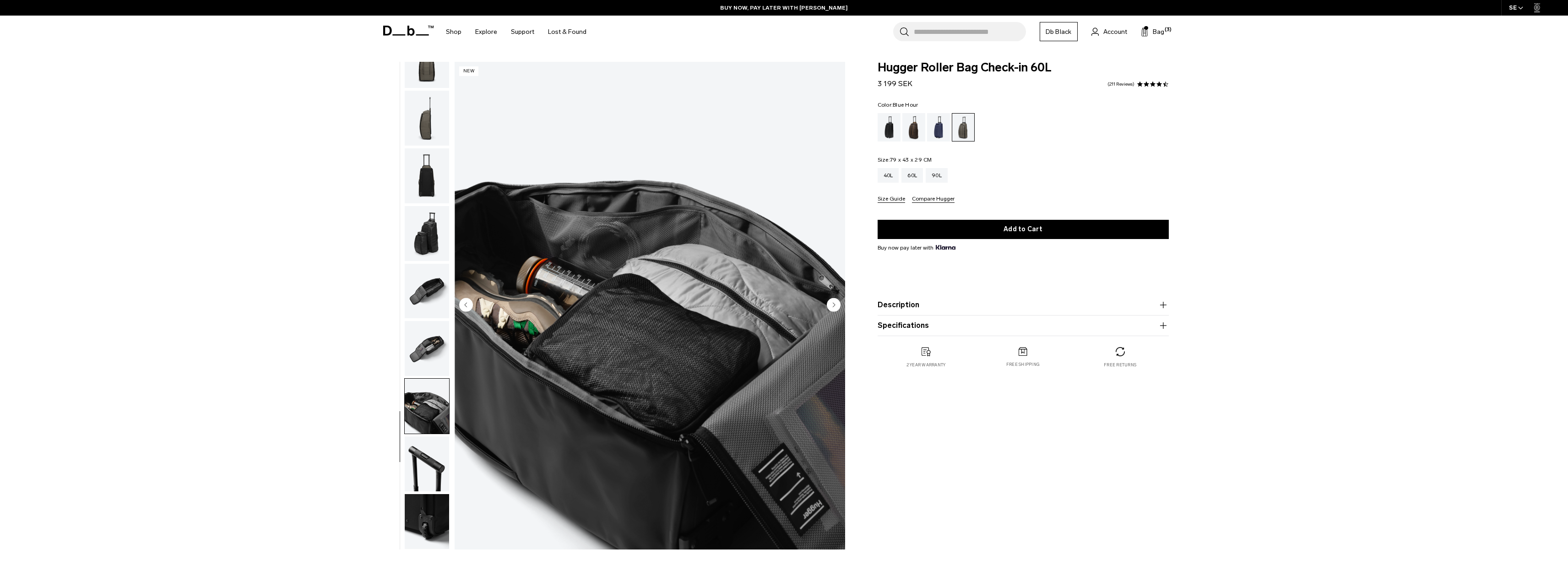
click at [946, 133] on div "Blue Hour" at bounding box center [939, 127] width 23 height 28
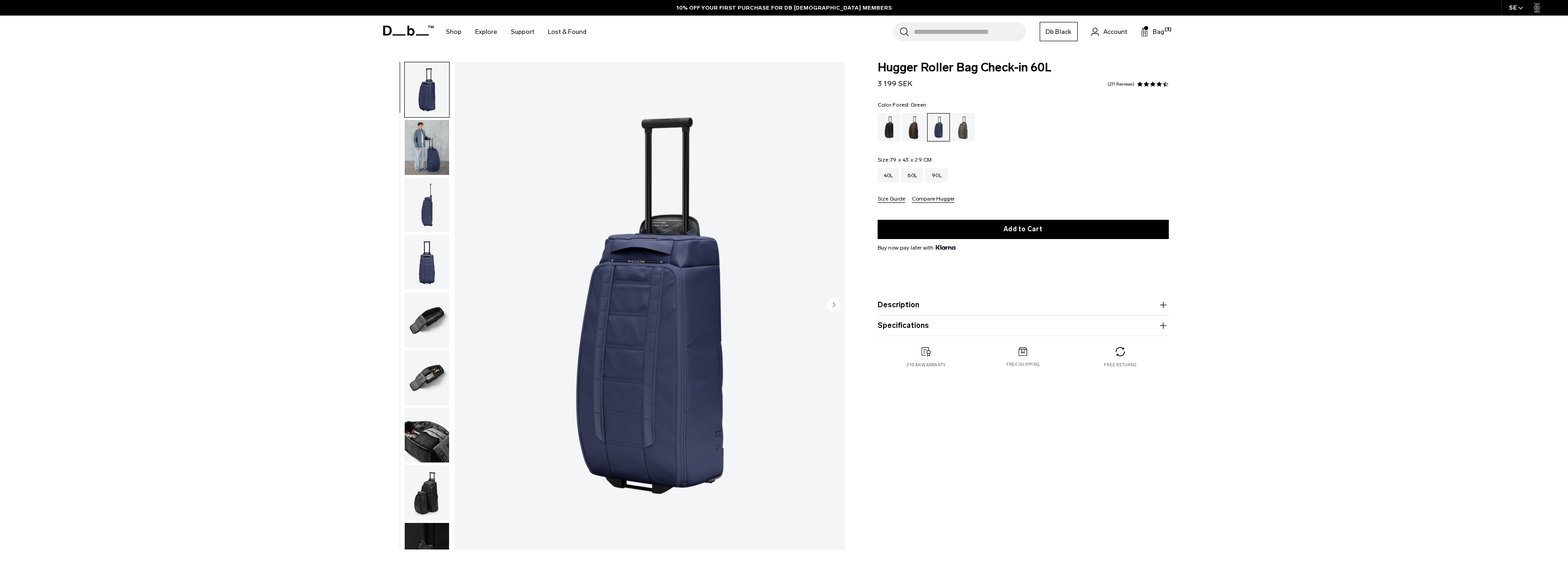
click at [967, 124] on div "Forest Green" at bounding box center [963, 127] width 23 height 28
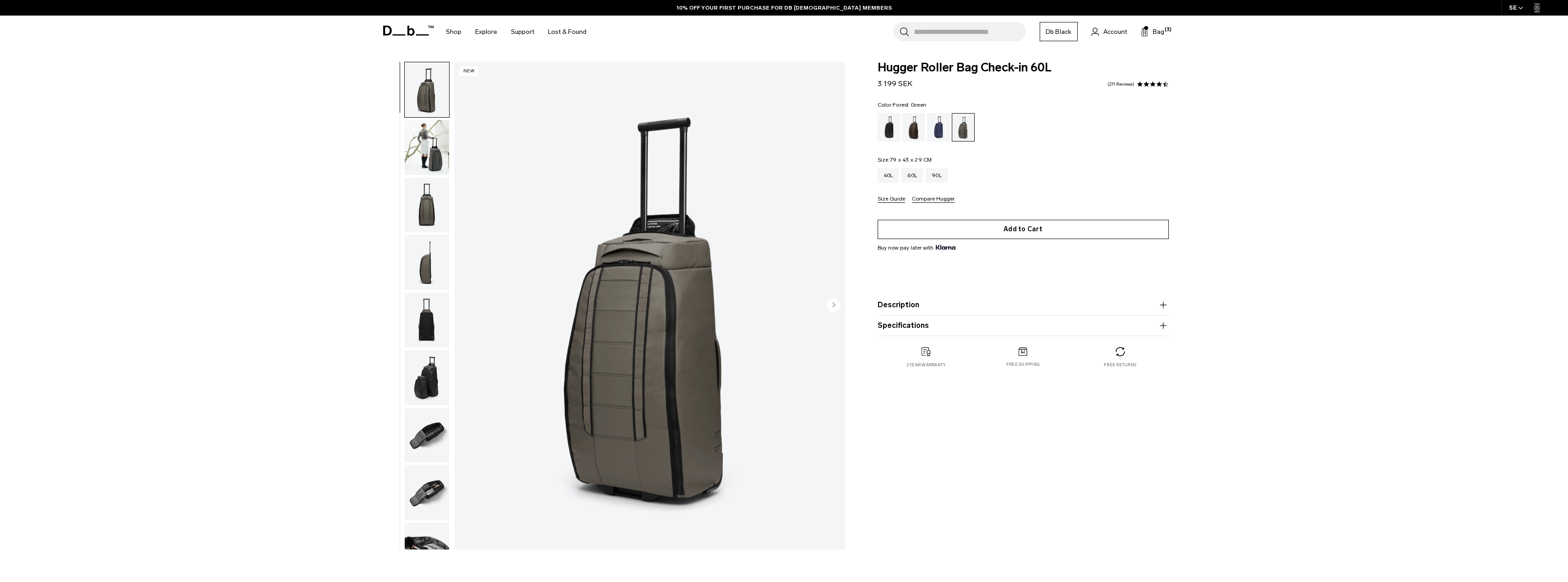
click at [997, 232] on button "Add to Cart" at bounding box center [1023, 229] width 291 height 19
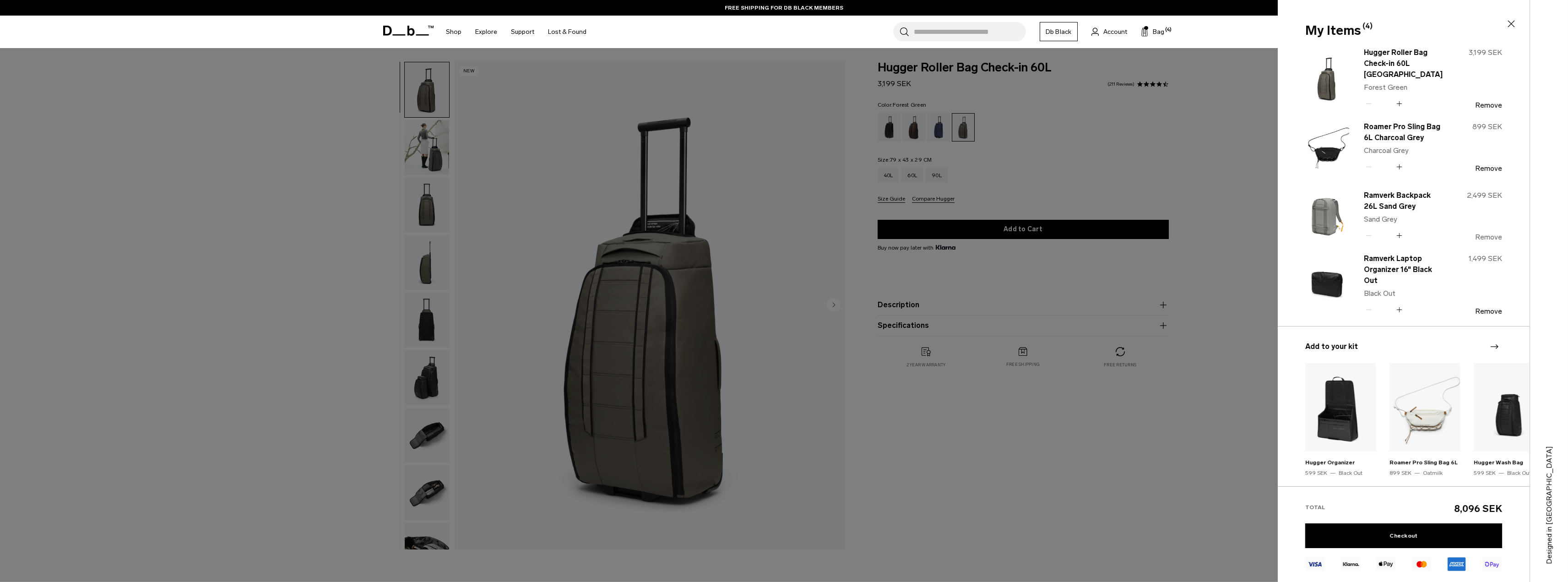
click at [1489, 233] on button "Remove" at bounding box center [1488, 237] width 27 height 8
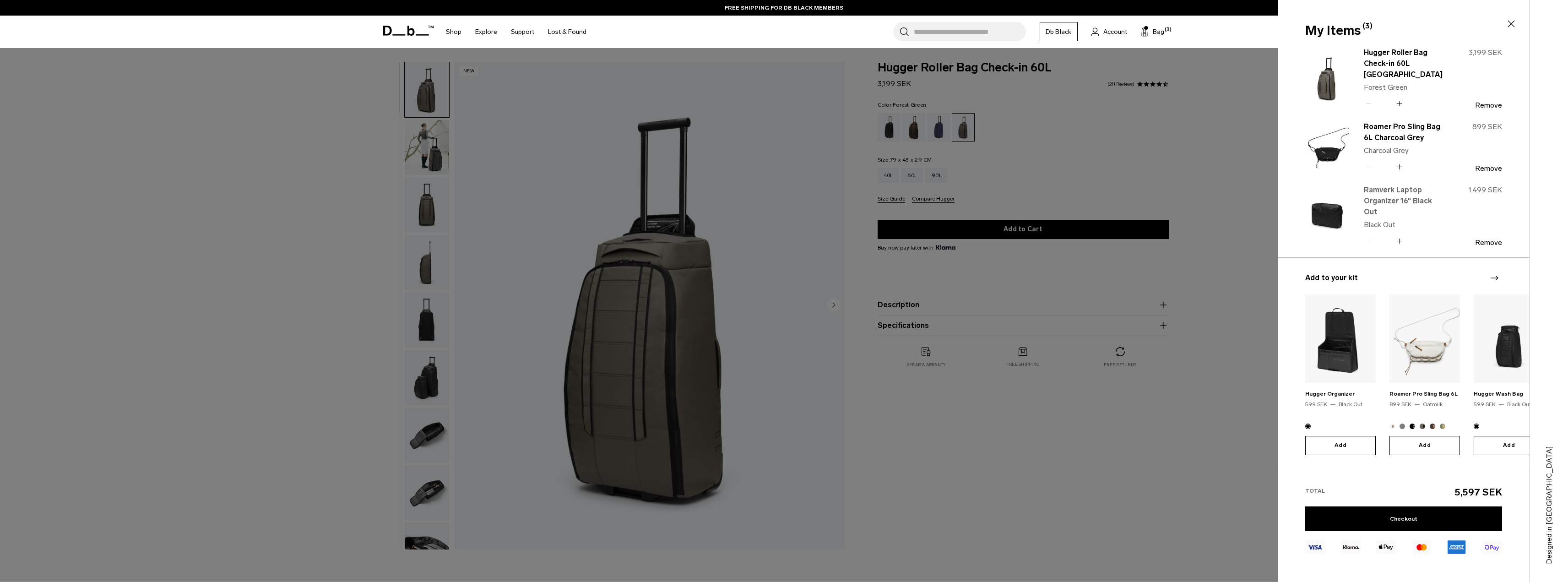
click at [1392, 206] on link "Ramverk Laptop Organizer 16" Black Out" at bounding box center [1404, 201] width 81 height 33
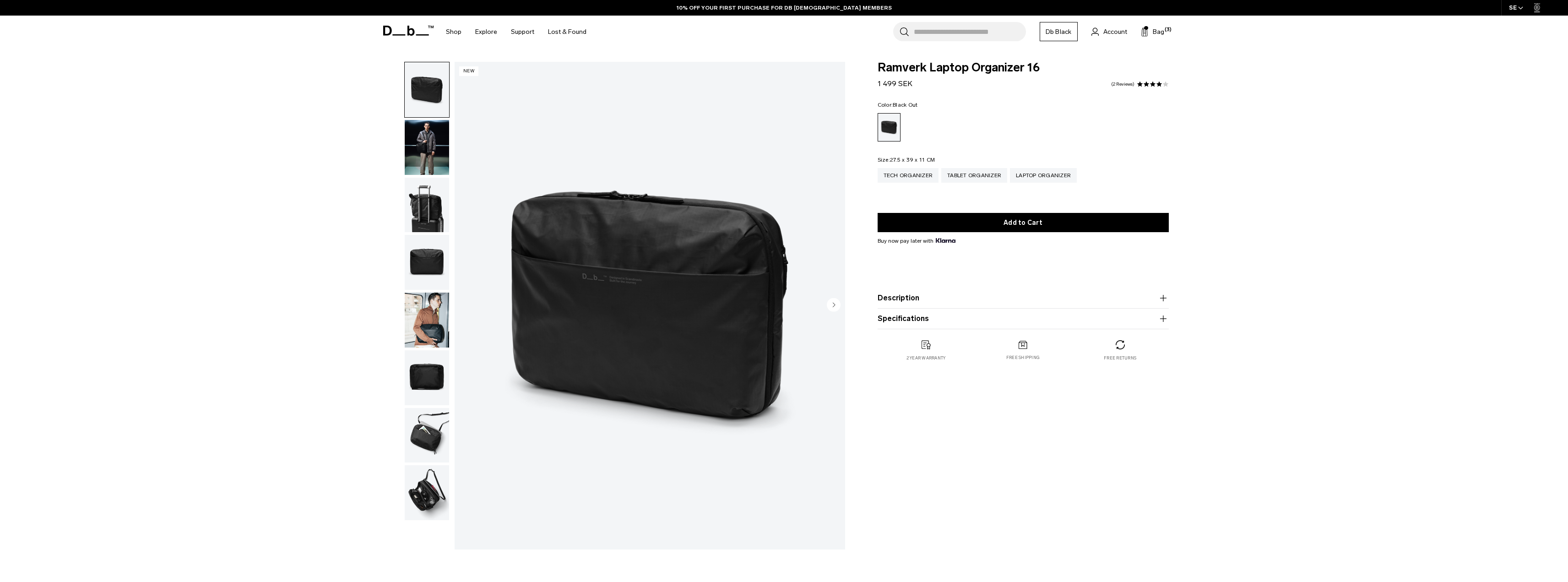
click at [443, 473] on img "button" at bounding box center [426, 492] width 45 height 55
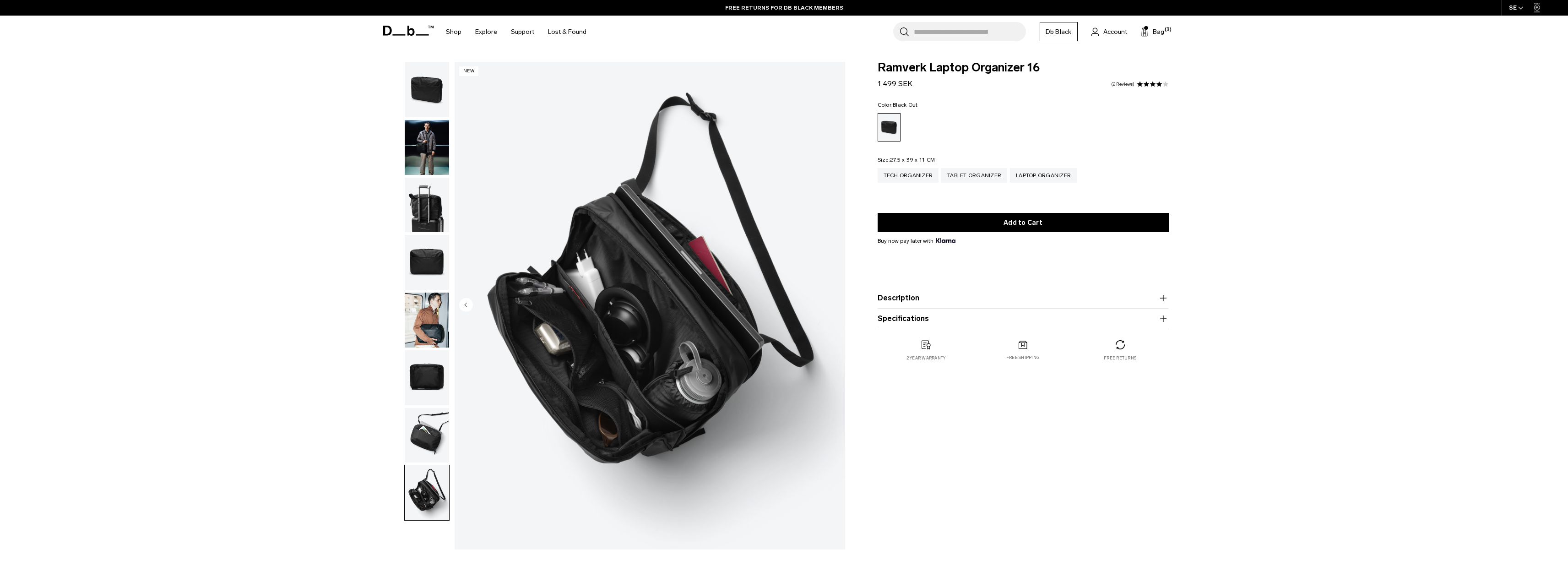
click at [568, 358] on img "8 / 8" at bounding box center [649, 305] width 390 height 487
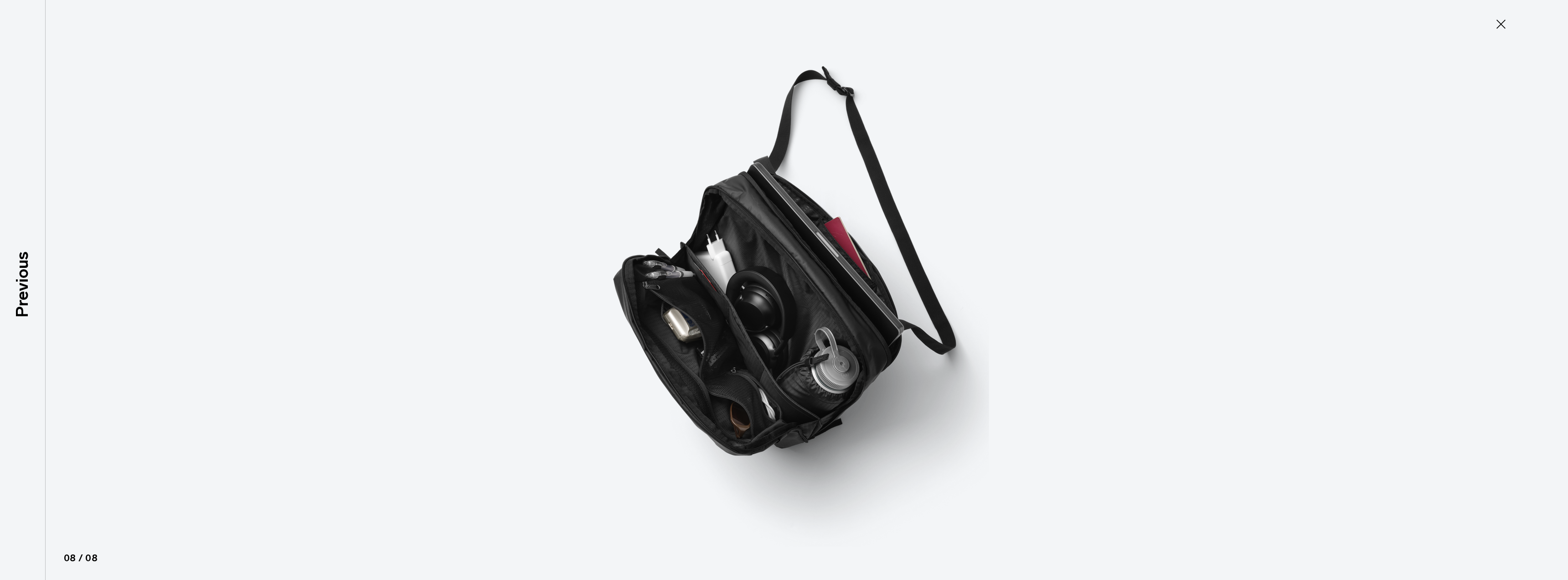
click at [1503, 20] on icon at bounding box center [1500, 24] width 14 height 14
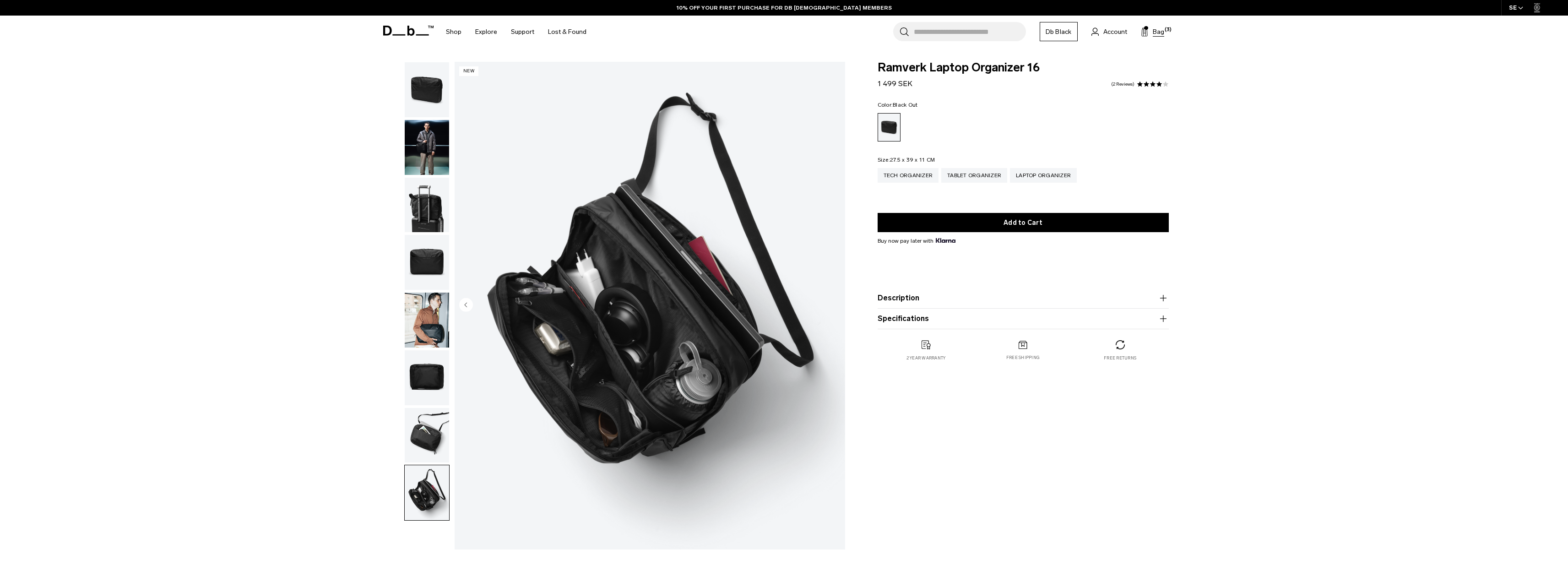
click at [1159, 29] on span "Bag" at bounding box center [1158, 32] width 12 height 10
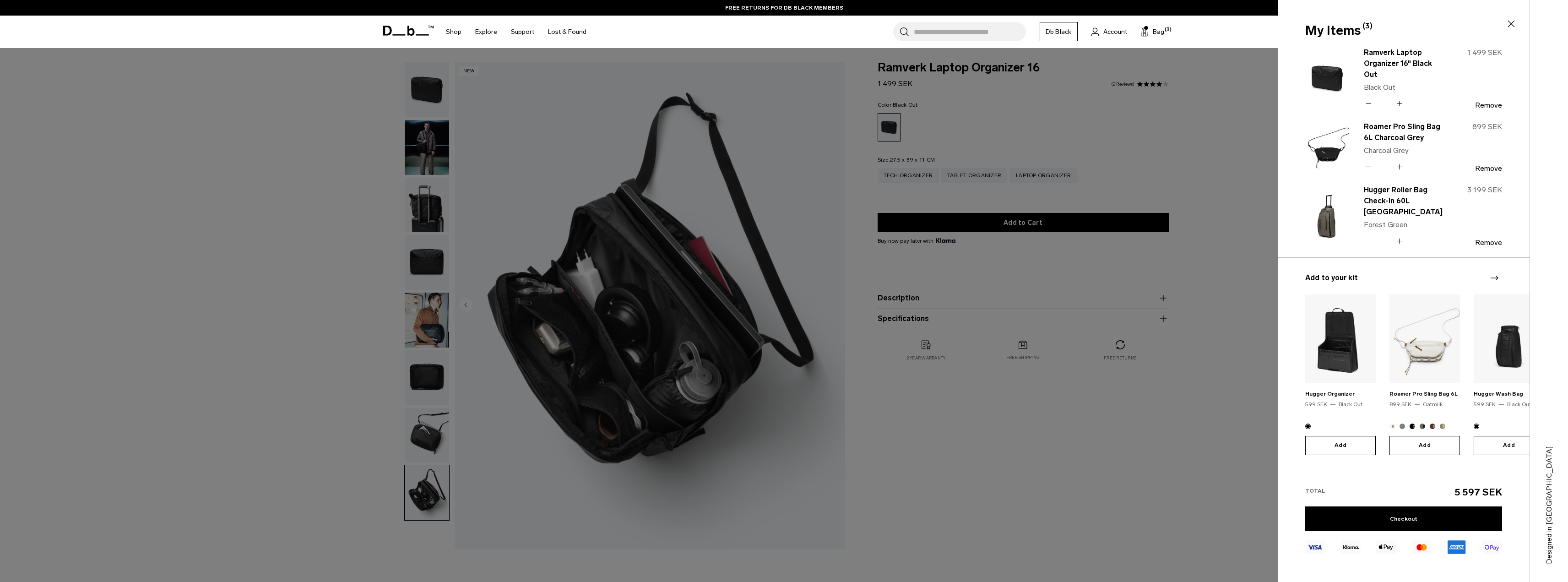
click at [751, 115] on div at bounding box center [784, 291] width 1568 height 582
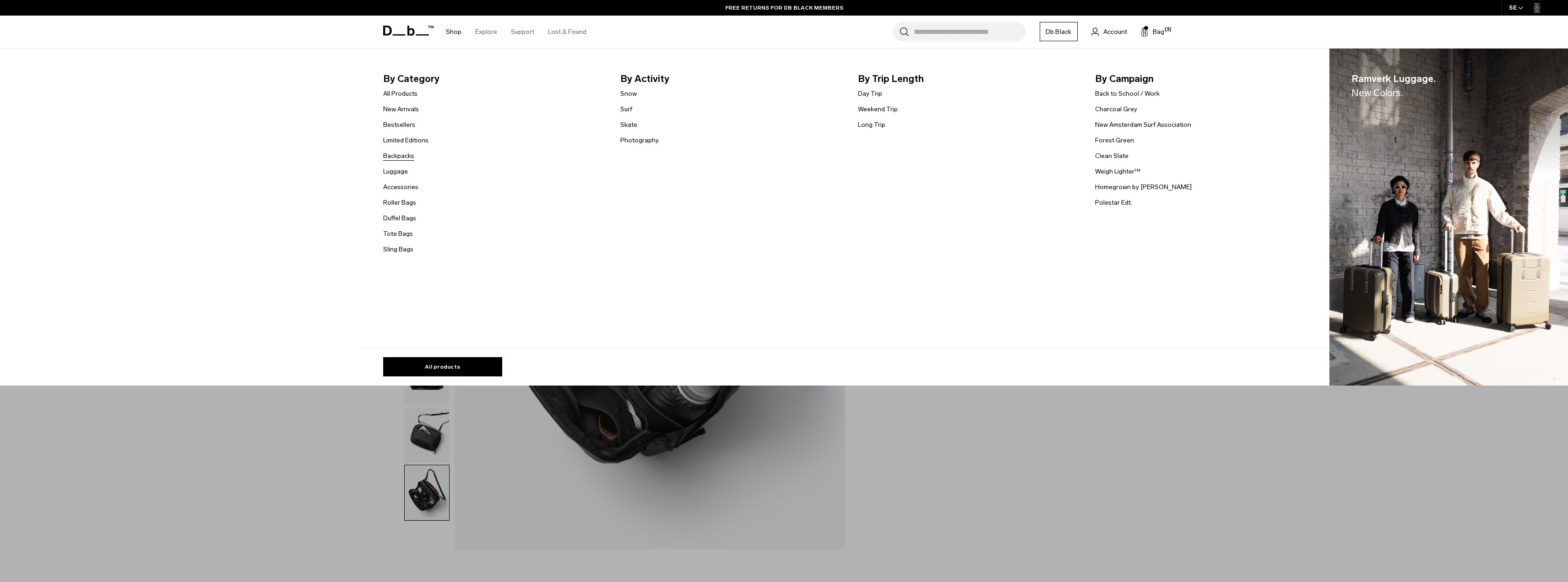
click at [403, 155] on link "Backpacks" at bounding box center [398, 156] width 31 height 10
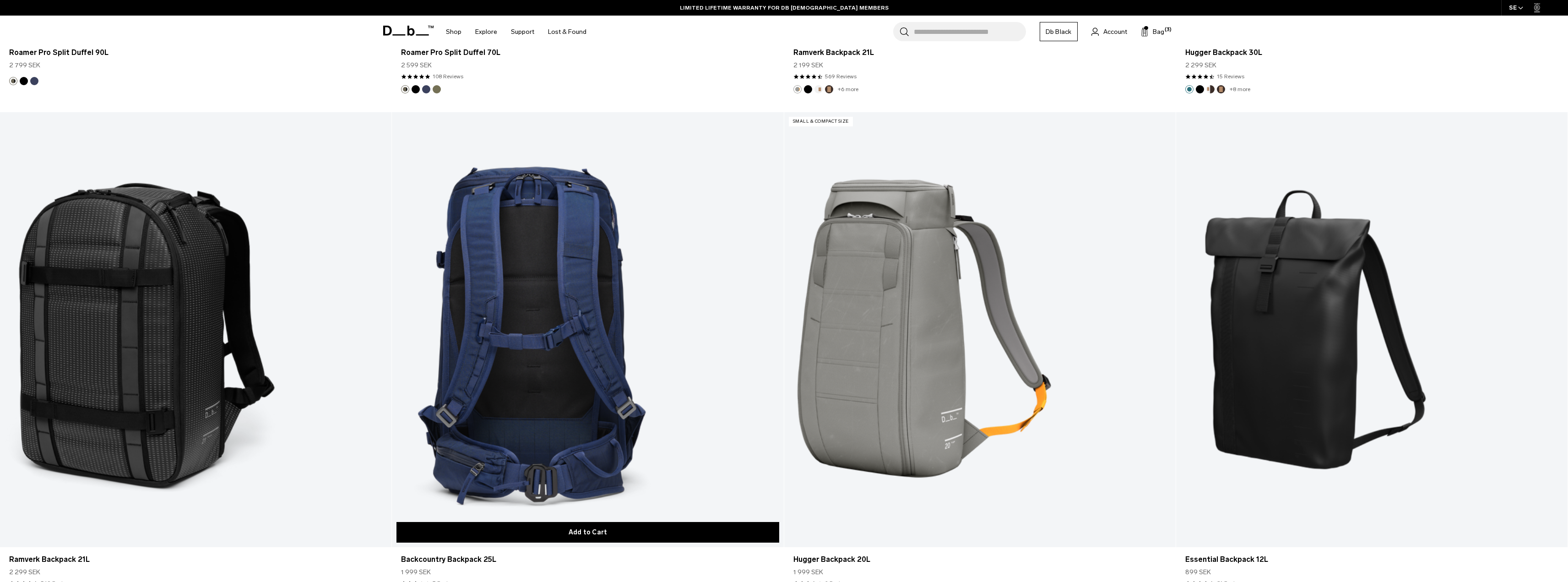
scroll to position [4851, 0]
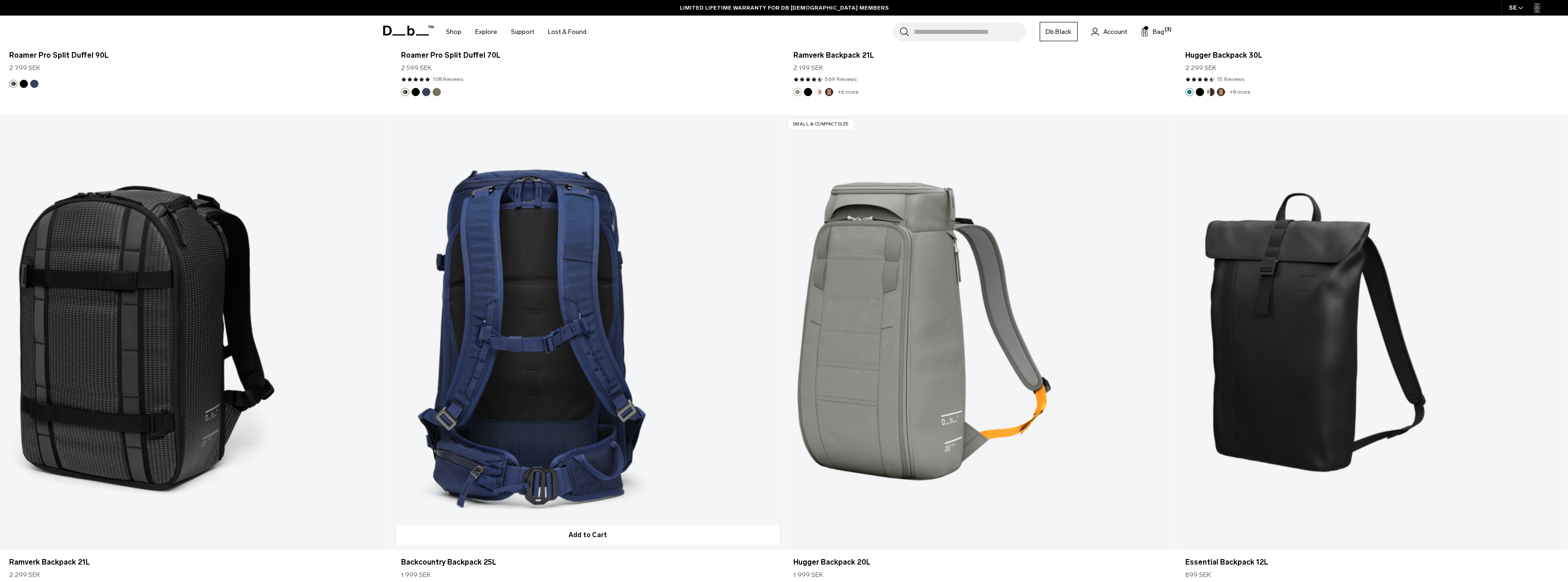
click at [539, 341] on link "Backcountry Backpack 25L" at bounding box center [587, 332] width 391 height 435
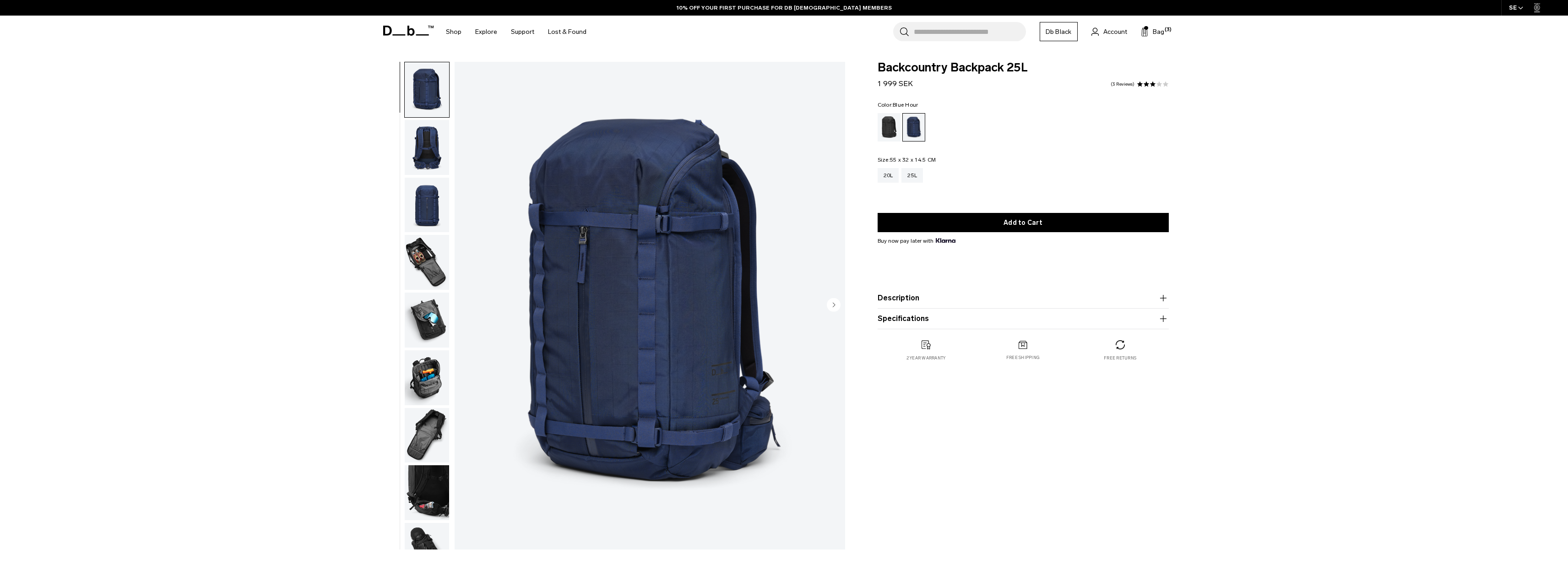
click at [426, 267] on img "button" at bounding box center [426, 262] width 45 height 55
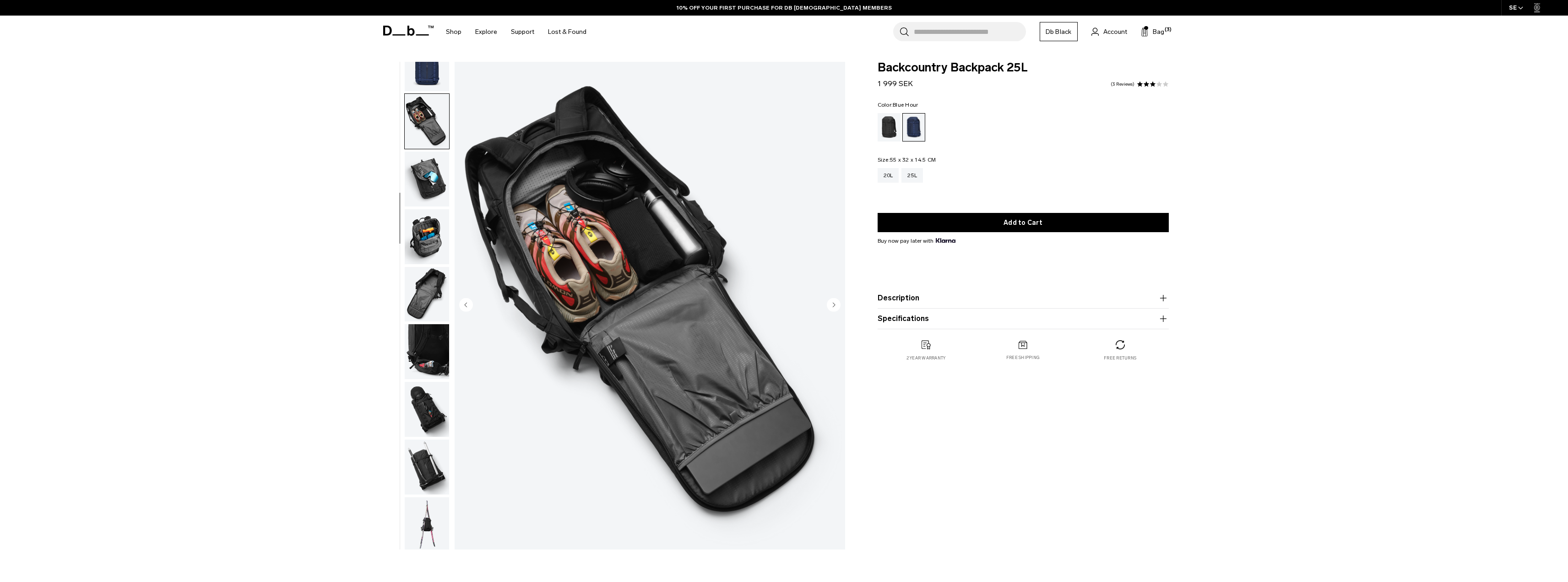
scroll to position [144, 0]
click at [426, 276] on img "button" at bounding box center [426, 291] width 45 height 55
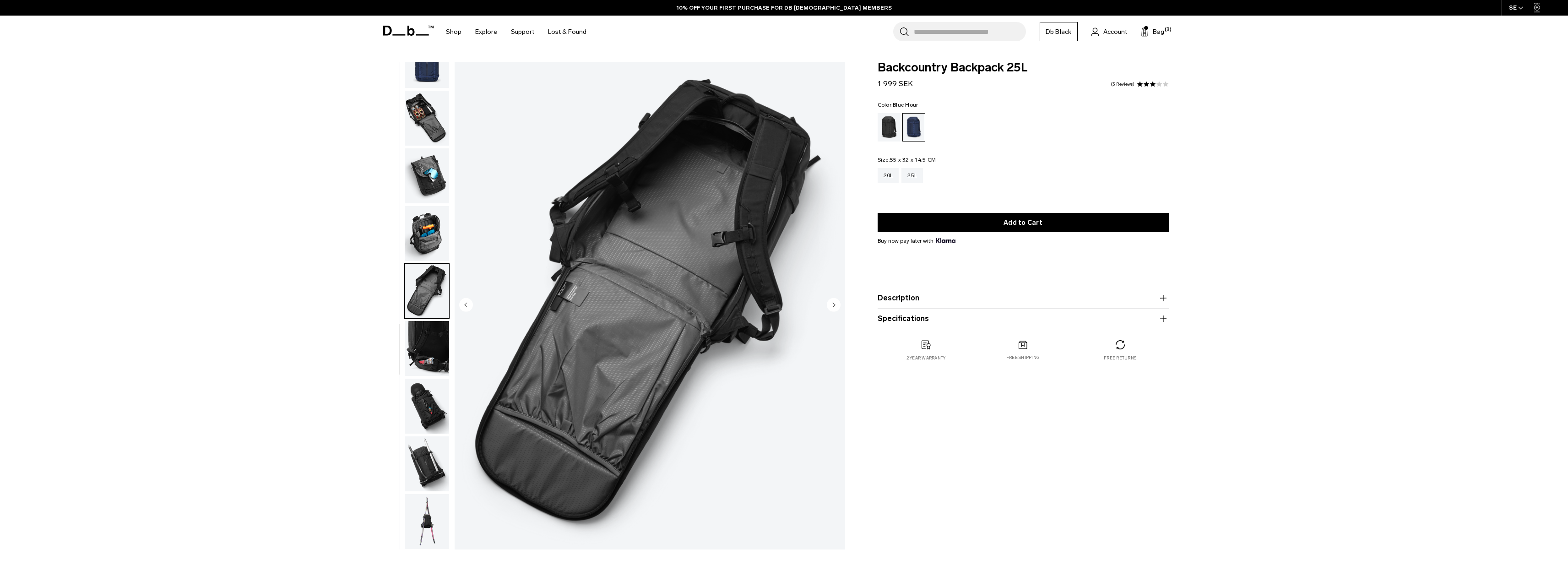
click at [411, 311] on img "button" at bounding box center [426, 291] width 45 height 55
click at [429, 341] on img "button" at bounding box center [426, 348] width 45 height 55
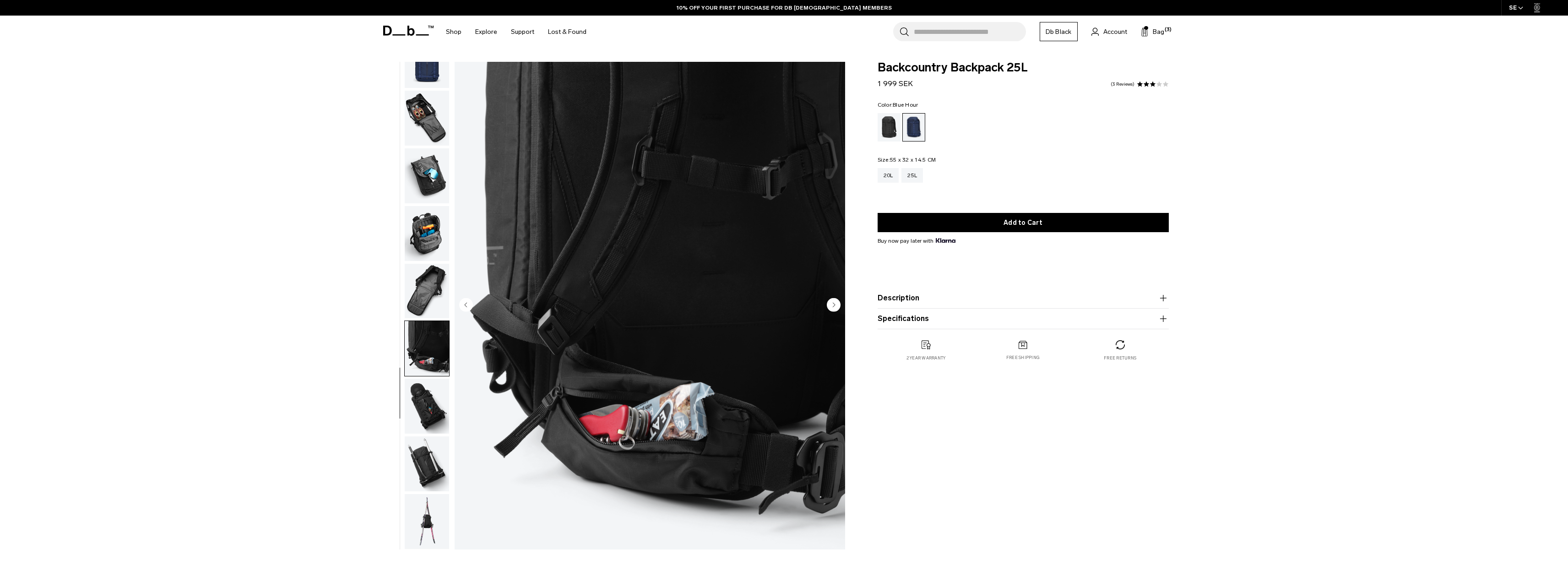
click at [442, 302] on img "button" at bounding box center [426, 291] width 45 height 55
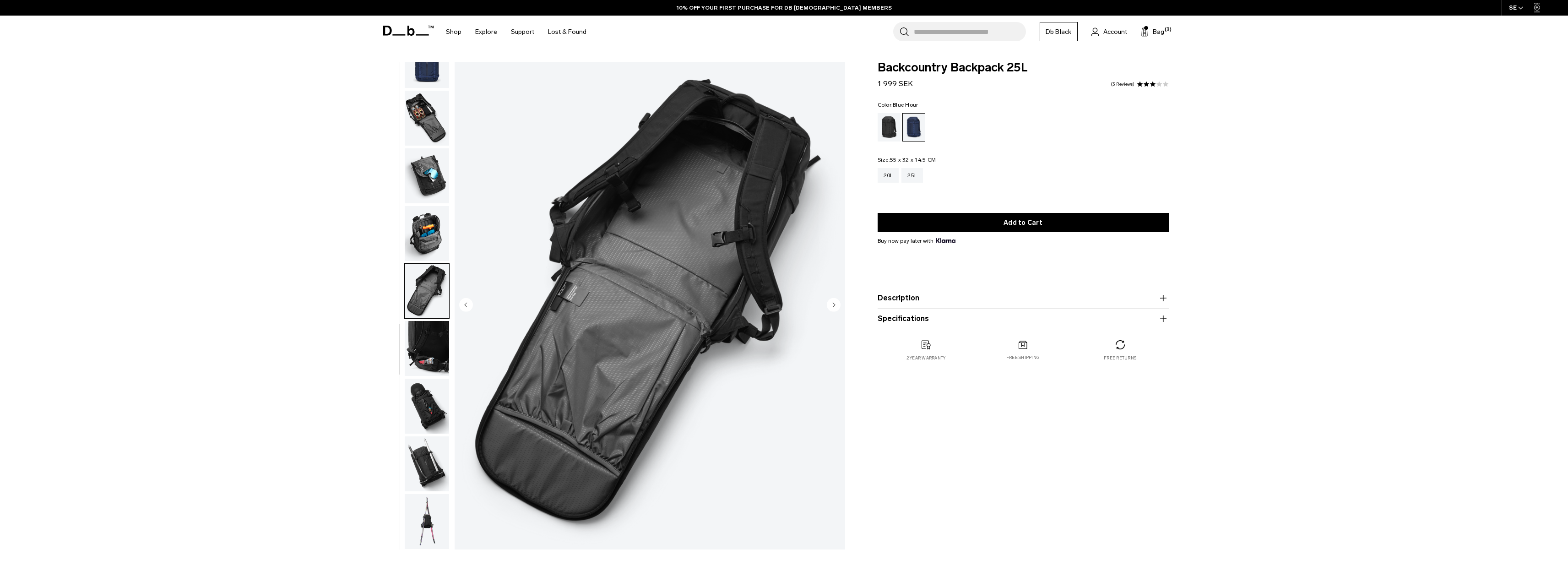
click at [430, 256] on img "button" at bounding box center [426, 233] width 45 height 55
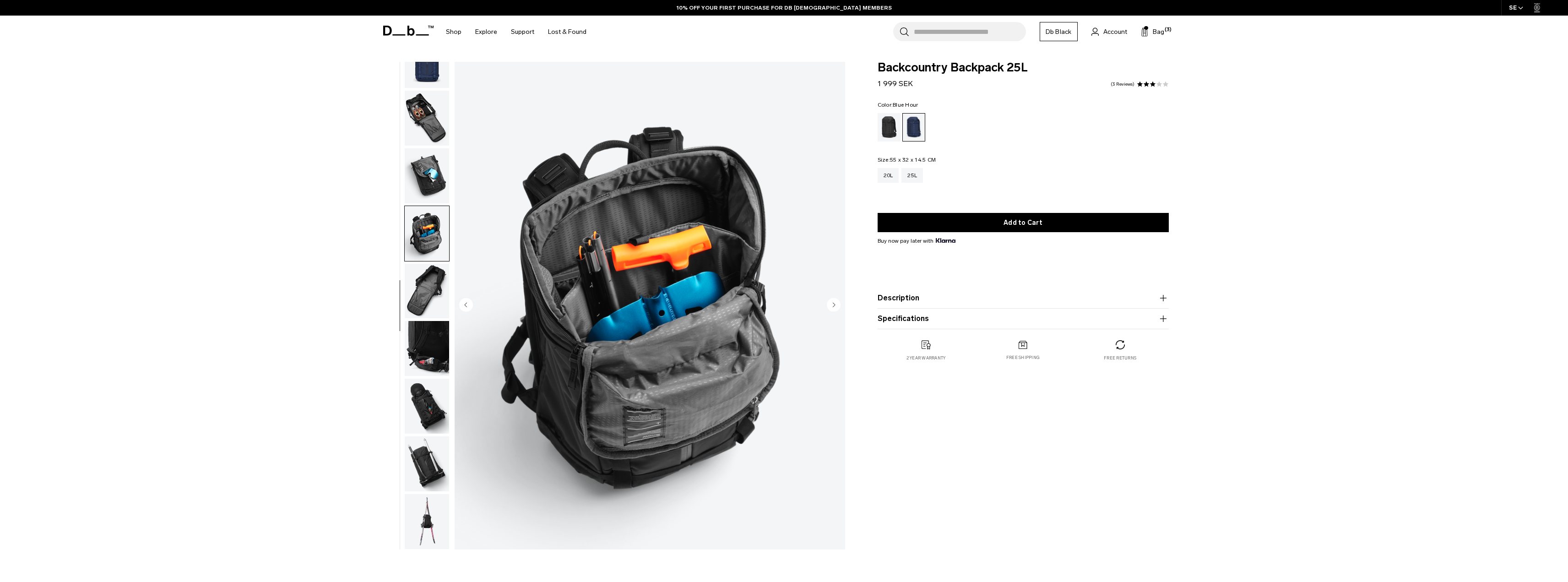
click at [429, 208] on img "button" at bounding box center [426, 233] width 45 height 55
click at [414, 150] on img "button" at bounding box center [426, 175] width 45 height 55
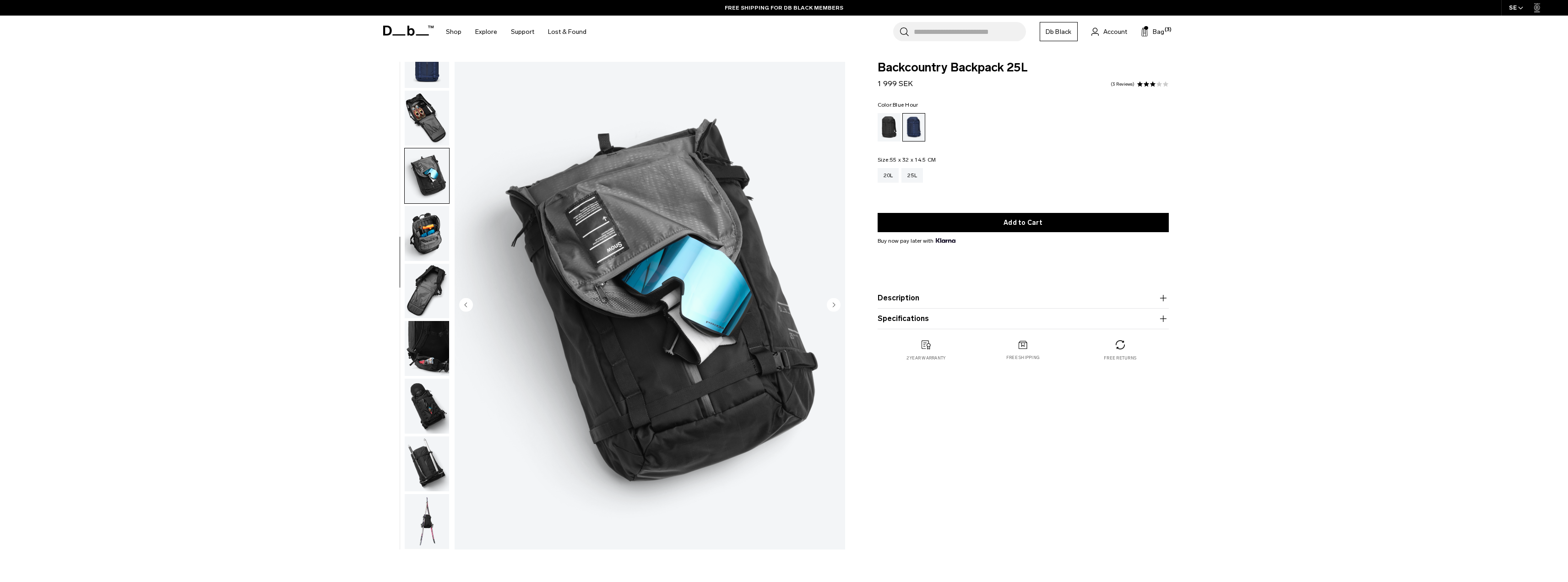
click at [421, 88] on img "button" at bounding box center [426, 61] width 45 height 55
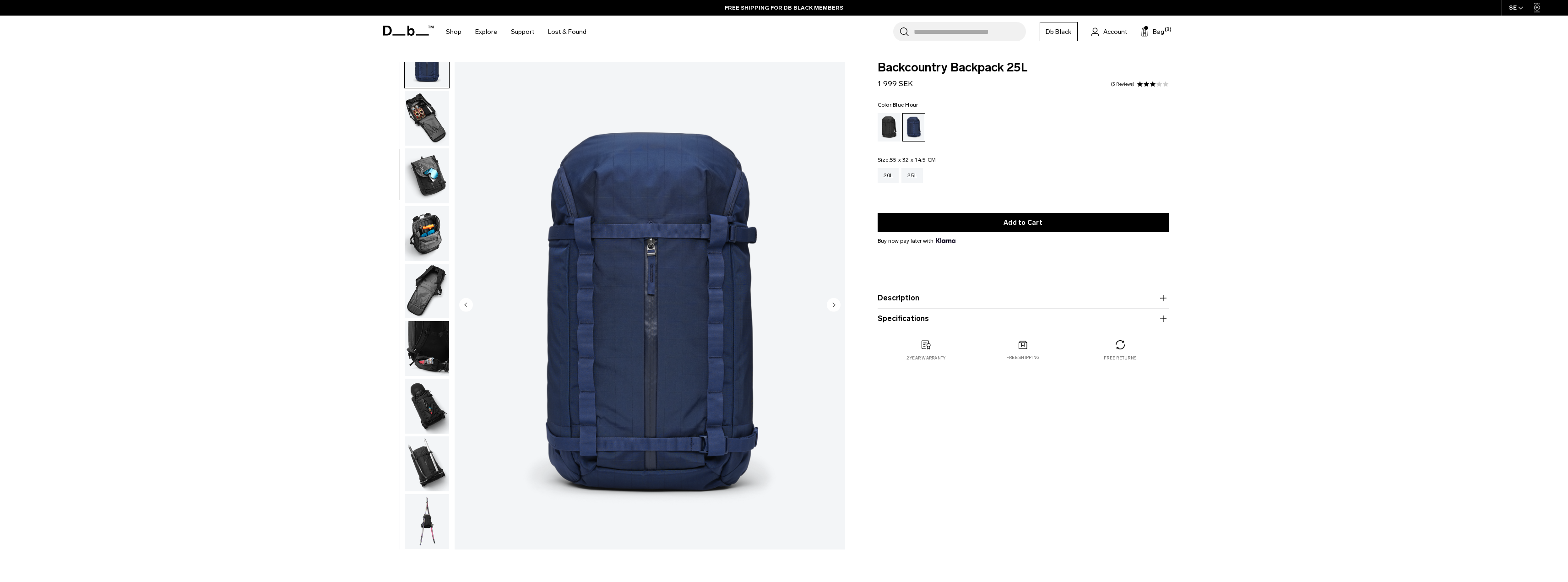
scroll to position [115, 0]
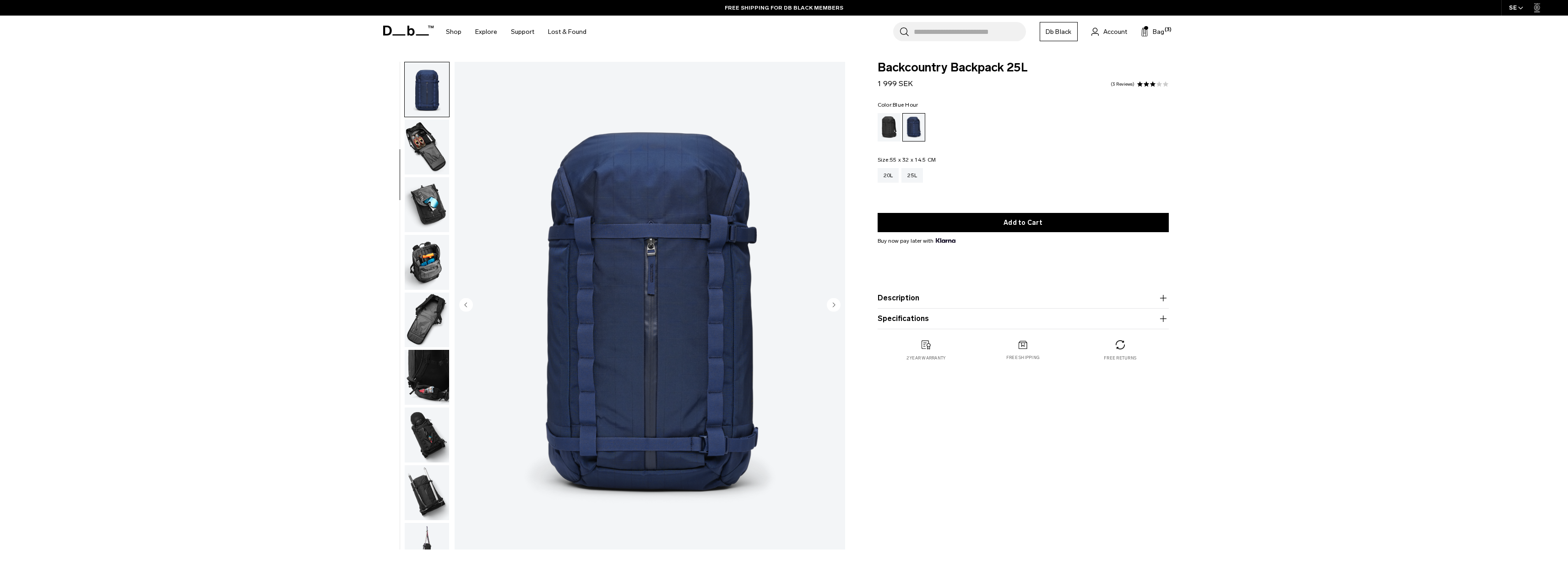
click at [440, 169] on img "button" at bounding box center [426, 147] width 45 height 55
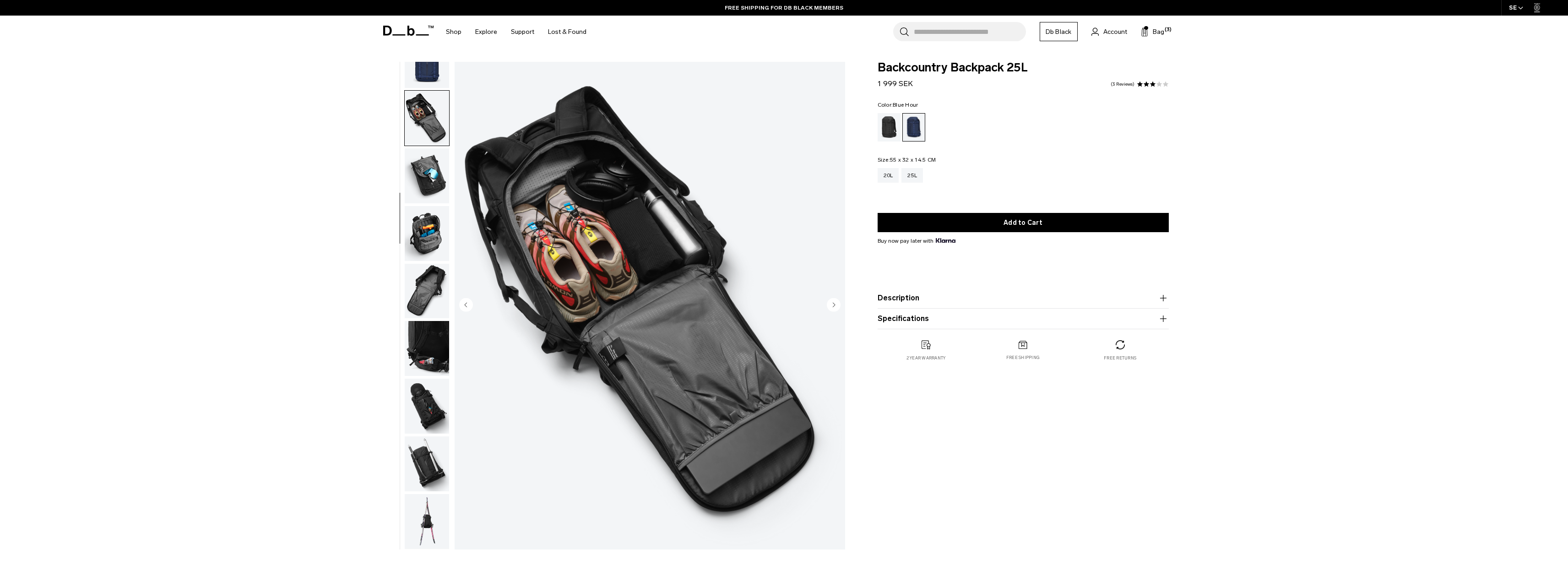
click at [426, 239] on img "button" at bounding box center [426, 233] width 45 height 55
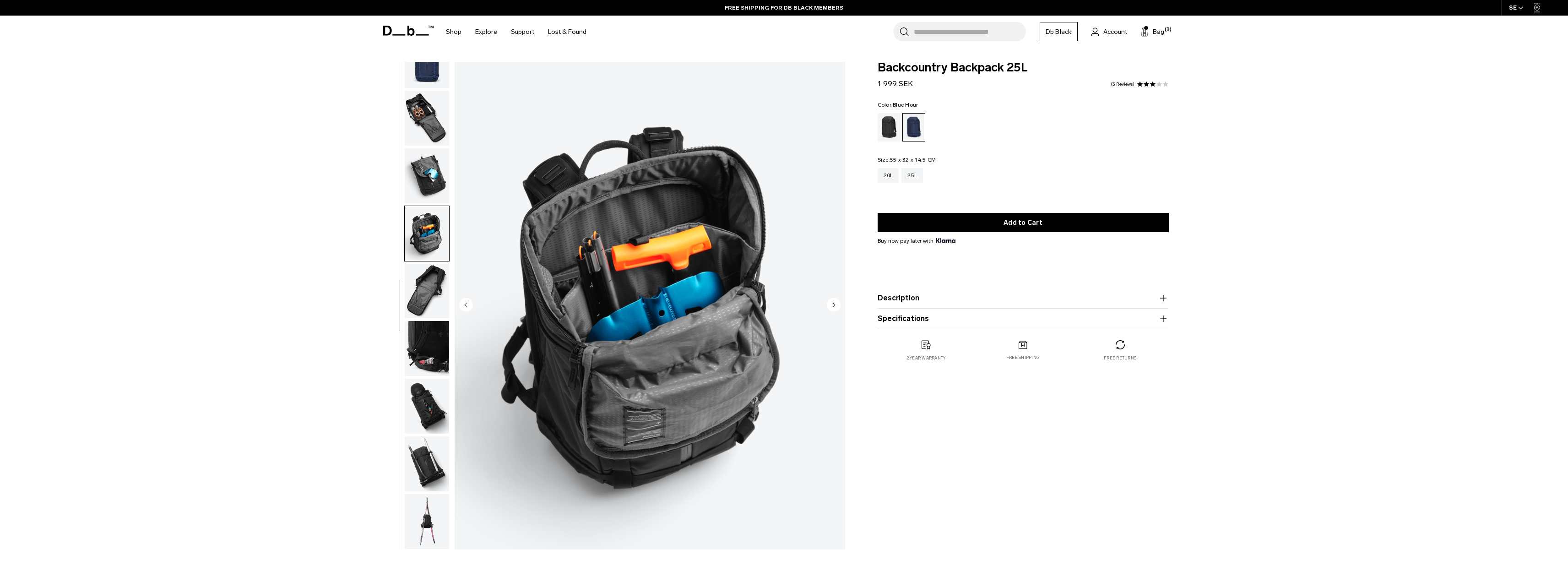
click at [425, 280] on img "button" at bounding box center [426, 291] width 45 height 55
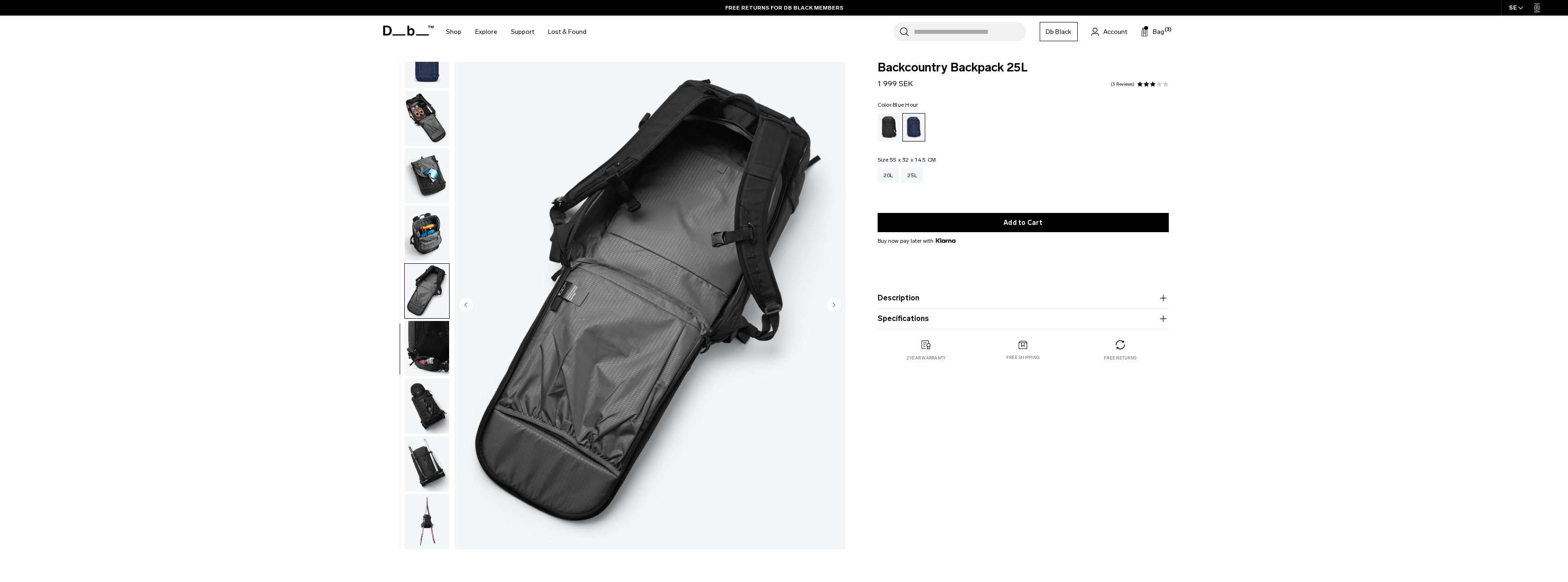
click at [418, 223] on img "button" at bounding box center [426, 233] width 45 height 55
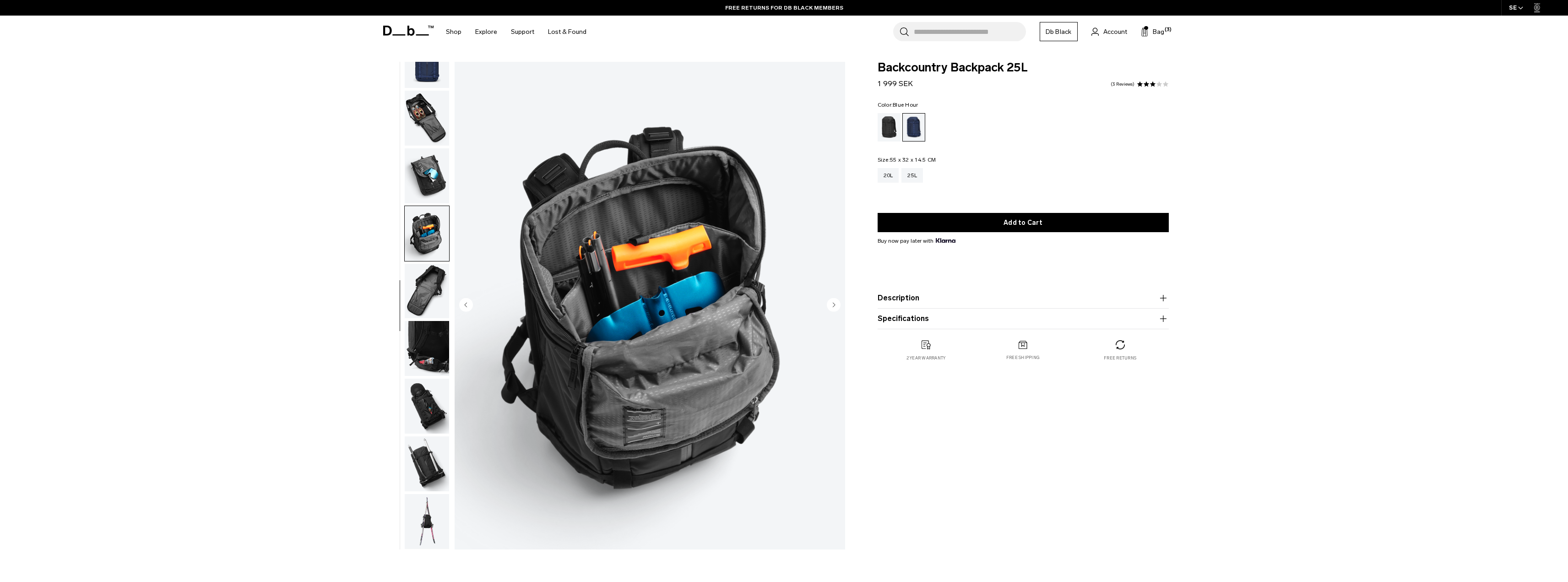
click at [433, 167] on img "button" at bounding box center [426, 175] width 45 height 55
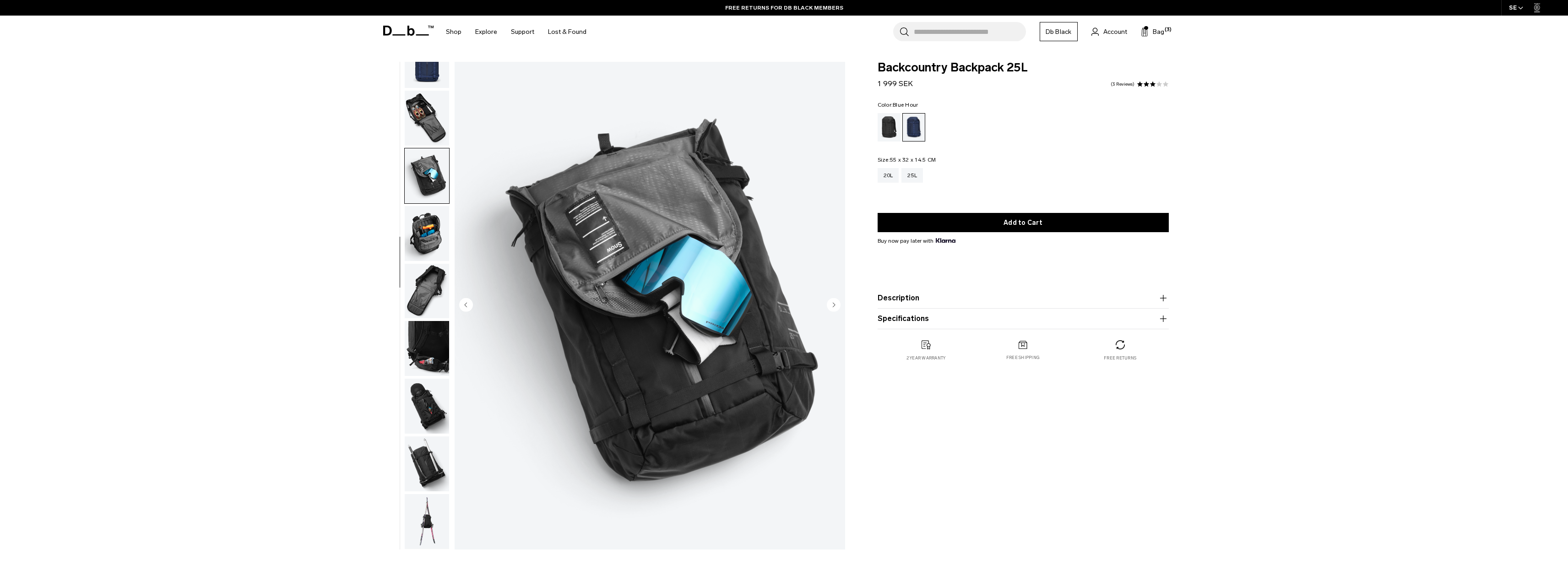
click at [431, 239] on img "button" at bounding box center [426, 233] width 45 height 55
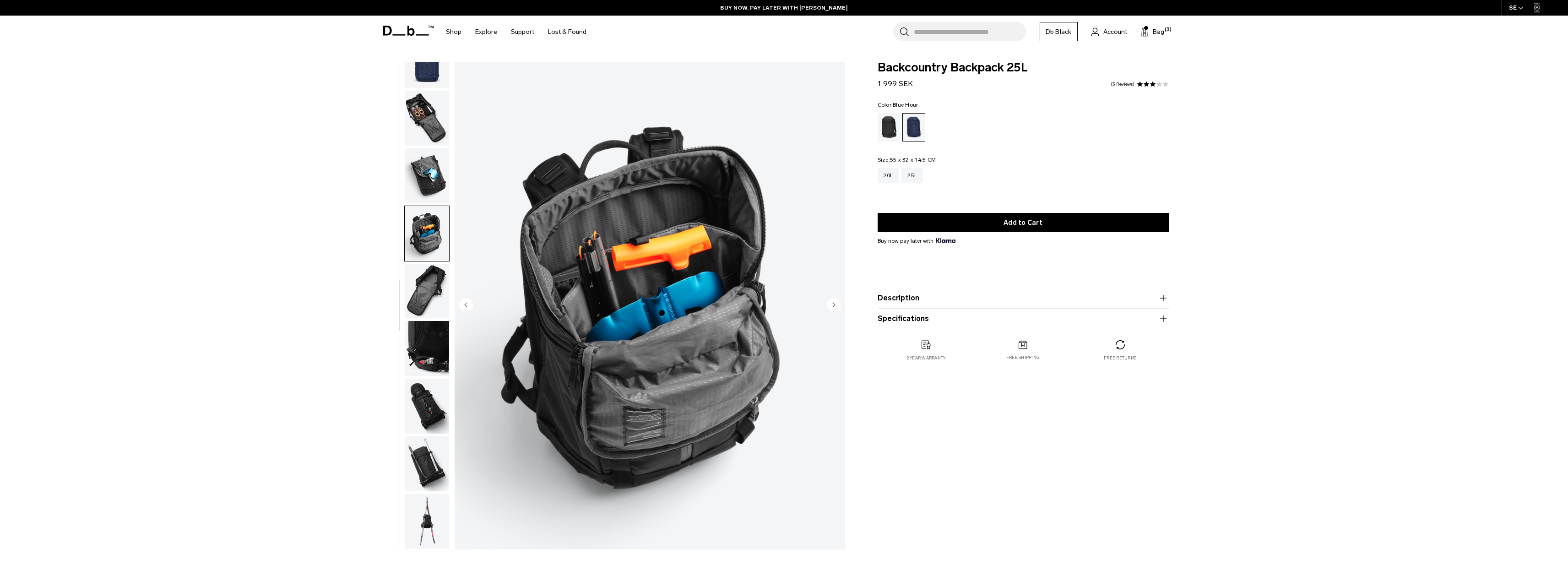
click at [423, 348] on img "button" at bounding box center [426, 348] width 45 height 55
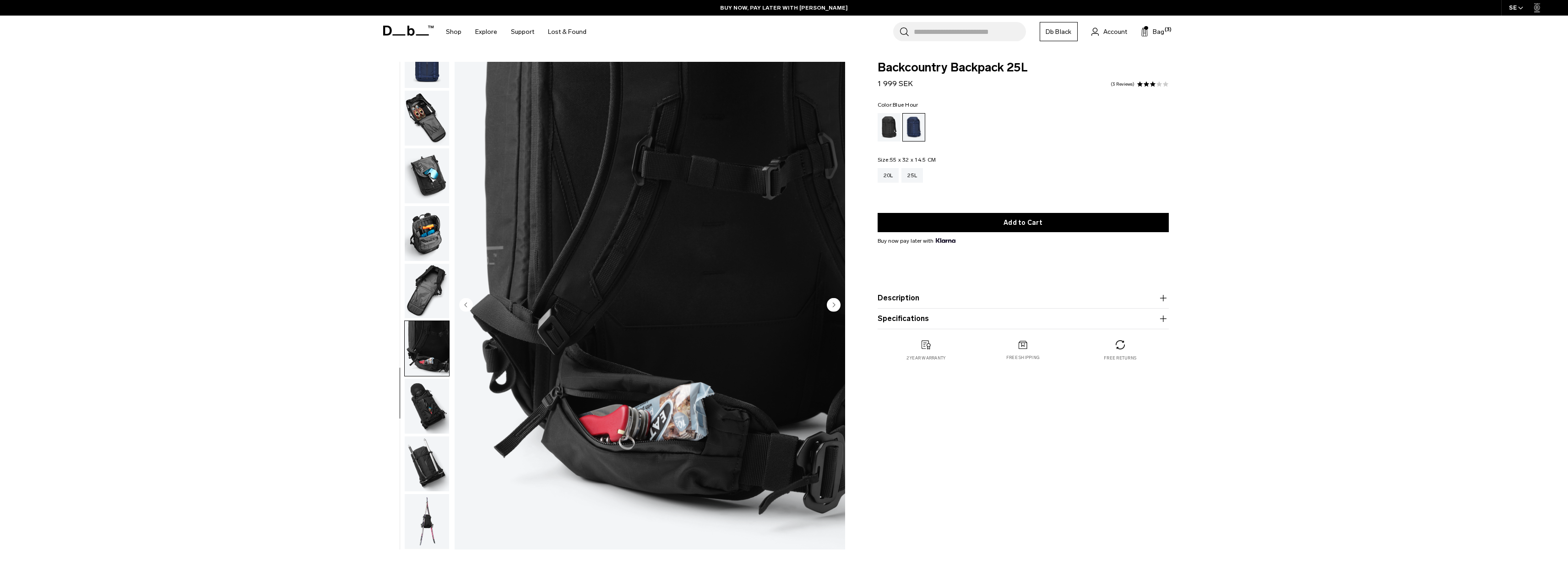
click at [429, 402] on img "button" at bounding box center [426, 406] width 45 height 55
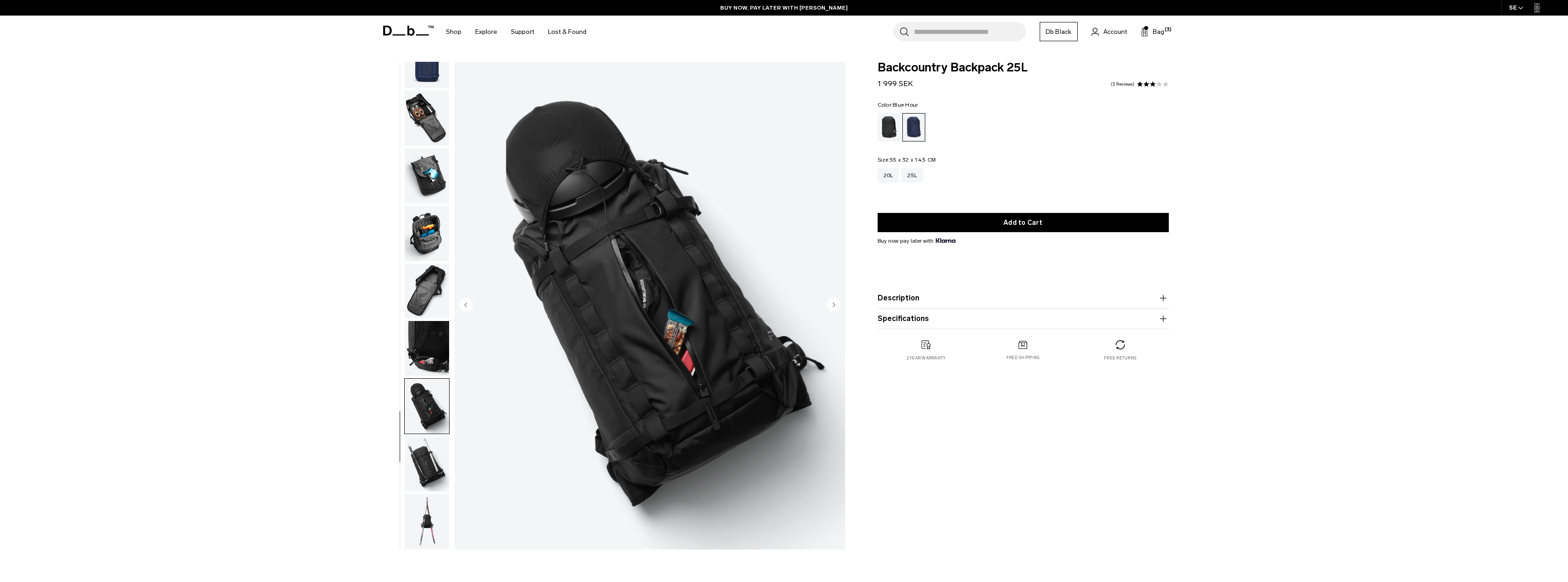
click at [418, 367] on img "button" at bounding box center [426, 348] width 45 height 55
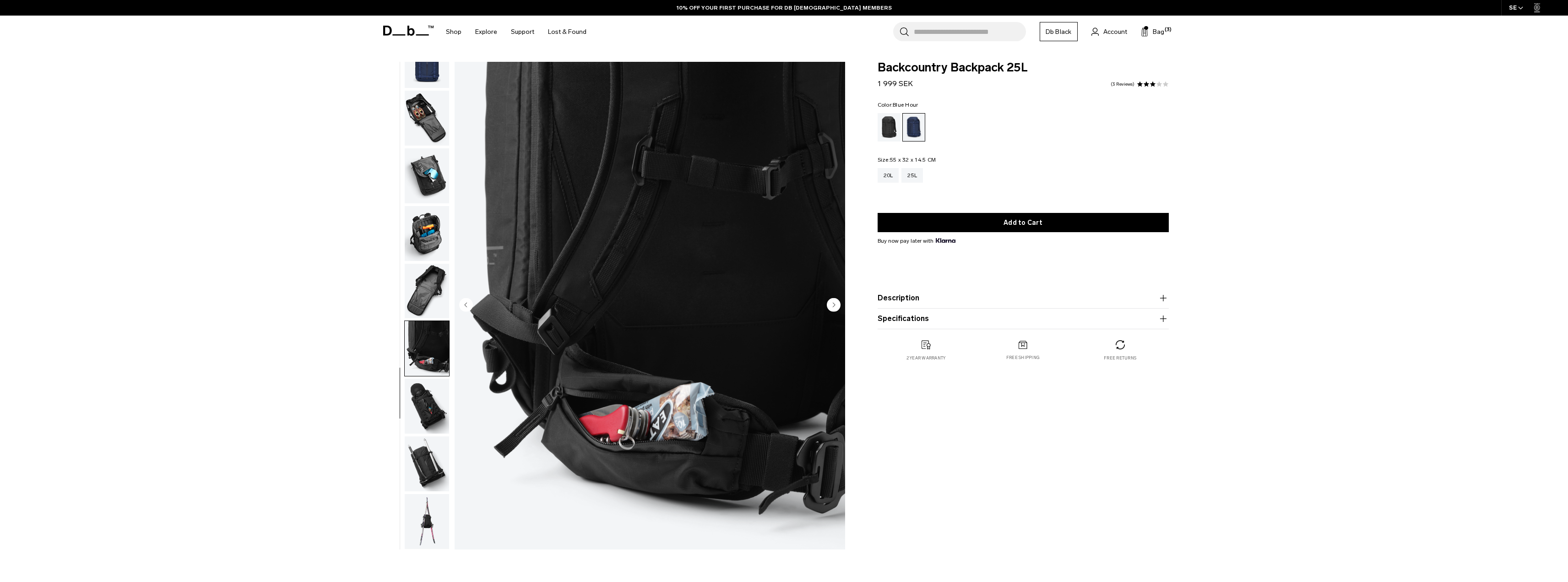
click at [413, 283] on img "button" at bounding box center [426, 291] width 45 height 55
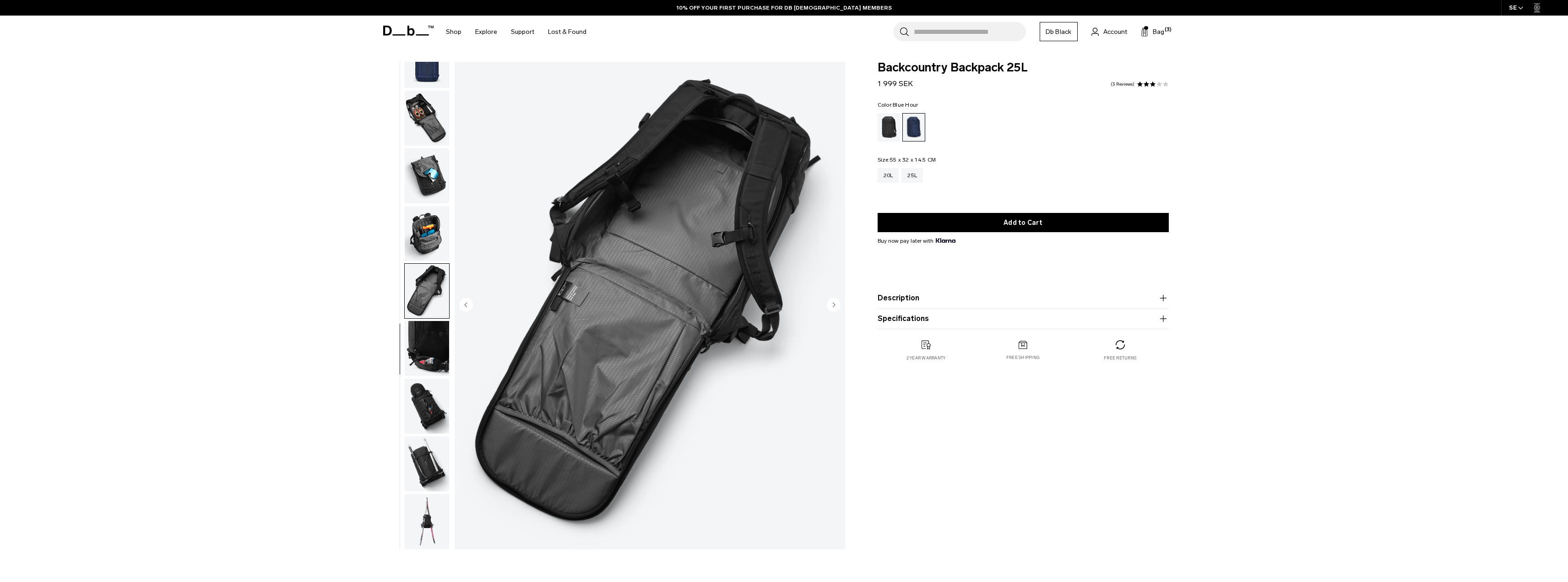
click at [429, 243] on img "button" at bounding box center [426, 233] width 45 height 55
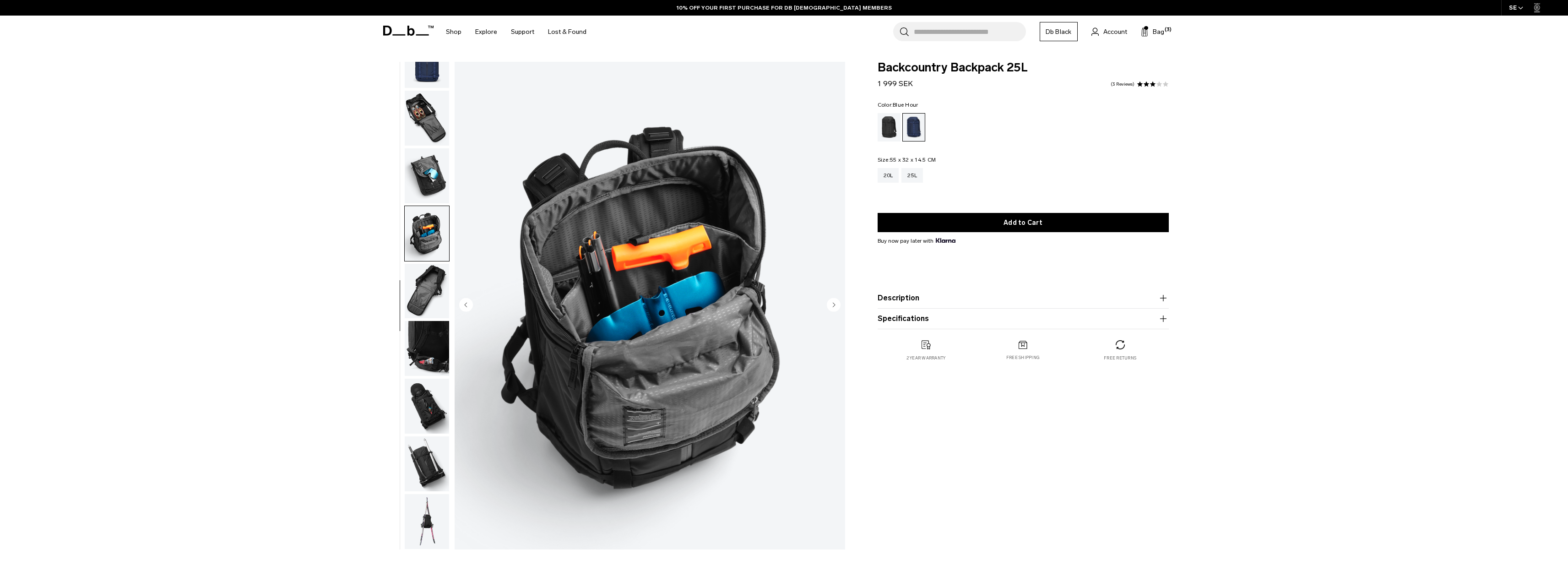
click at [424, 178] on img "button" at bounding box center [426, 175] width 45 height 55
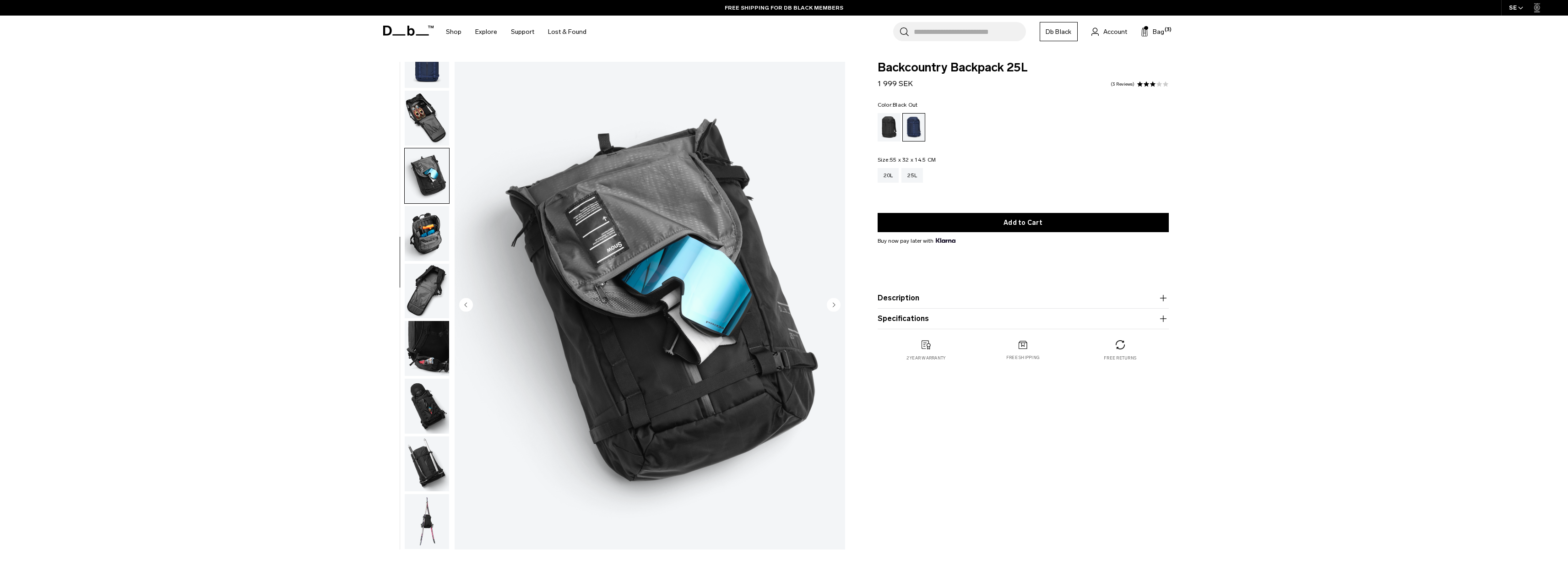
click at [886, 130] on div "Black Out" at bounding box center [889, 127] width 23 height 28
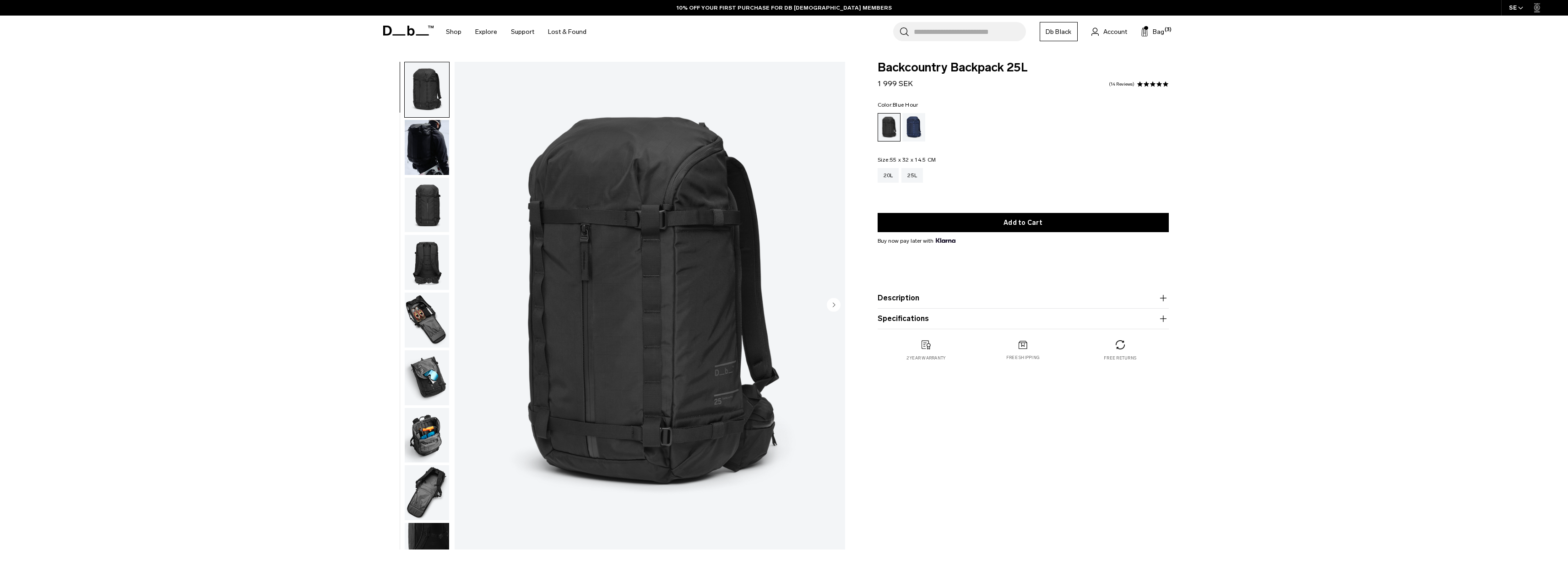
click at [924, 125] on div "Blue Hour" at bounding box center [914, 127] width 23 height 28
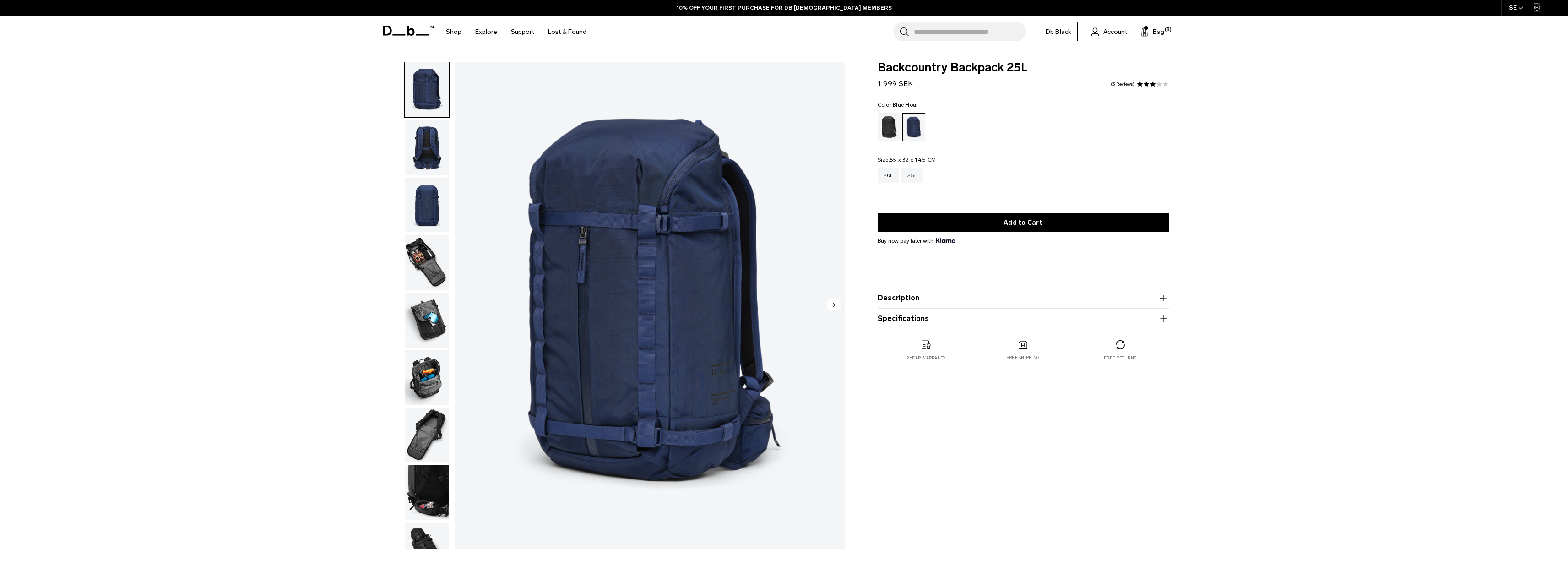
click at [407, 269] on img "button" at bounding box center [426, 262] width 45 height 55
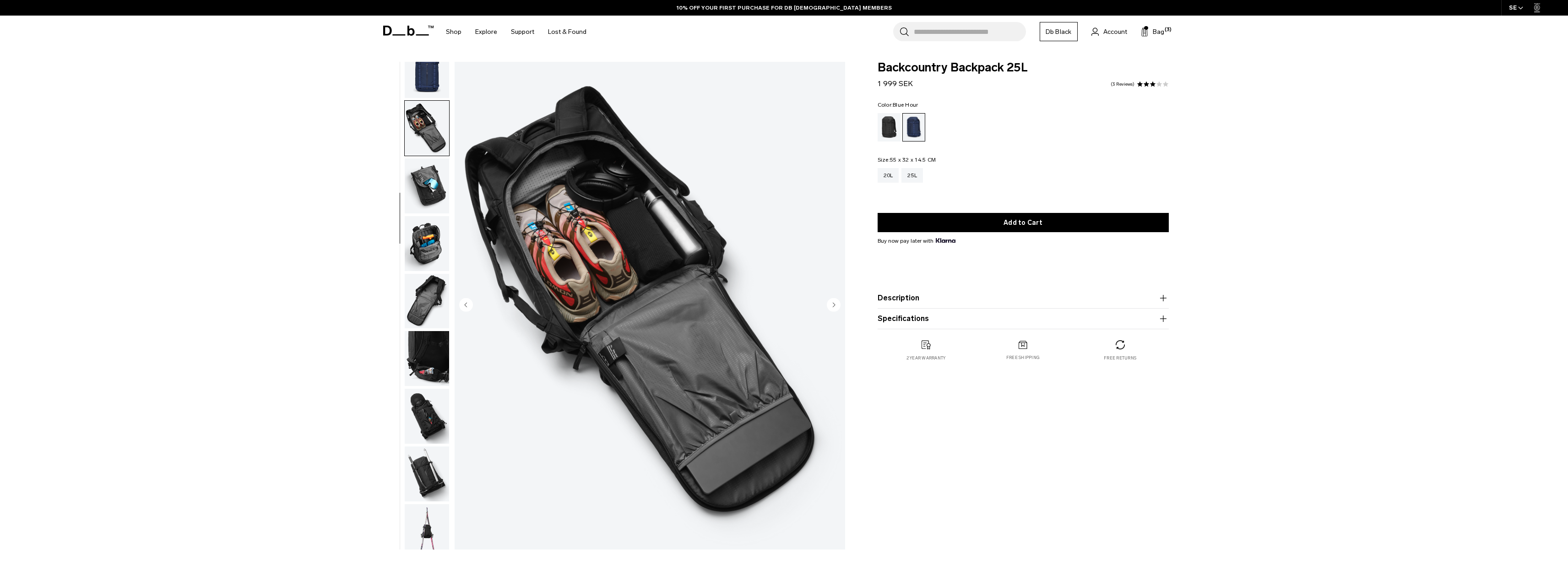
scroll to position [144, 0]
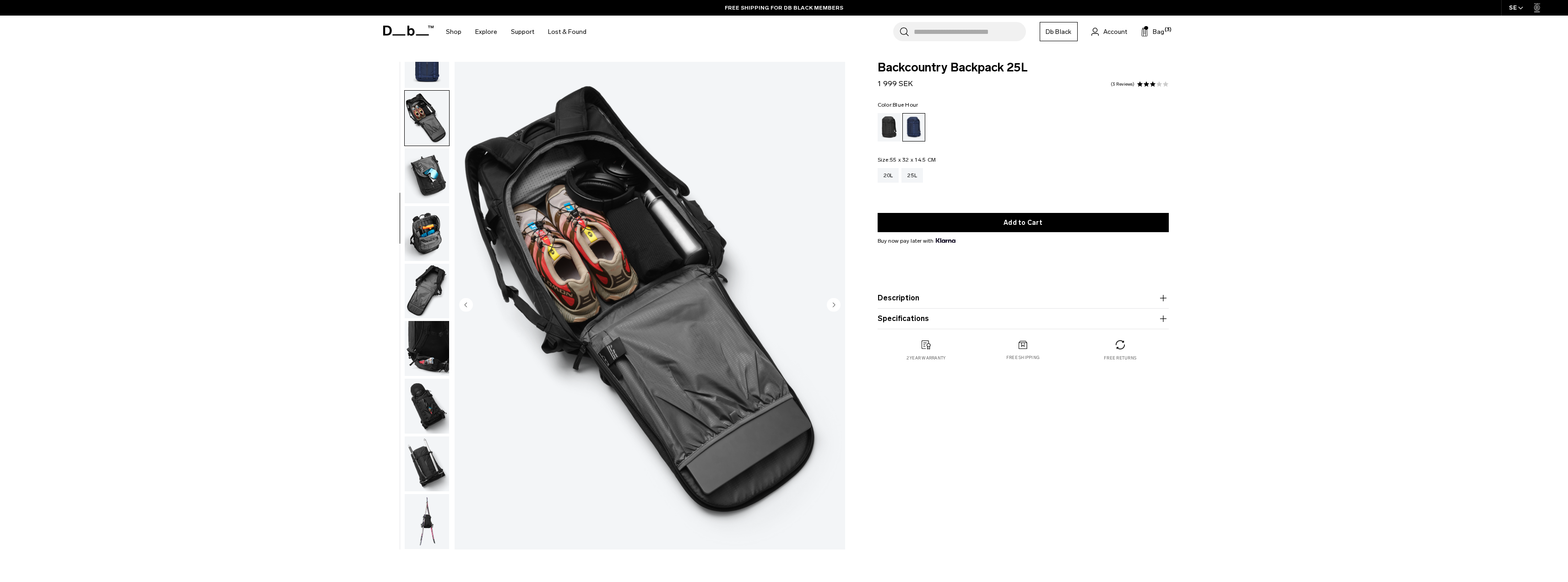
click at [1157, 324] on button "Specifications" at bounding box center [1023, 319] width 291 height 11
click at [1157, 305] on product-accordion "Description The off-piste pack for life on and off the mountain. Developed with…" at bounding box center [1023, 298] width 291 height 21
click at [1161, 294] on icon "button" at bounding box center [1163, 298] width 11 height 11
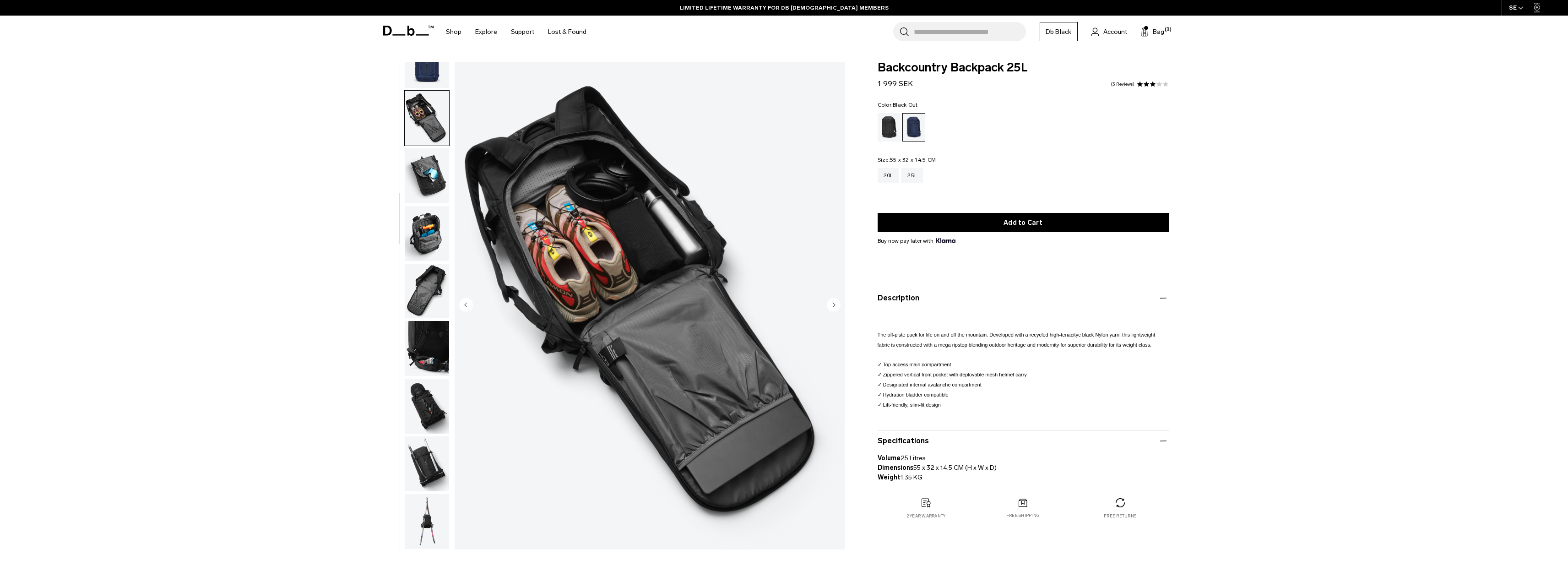
click at [884, 119] on div "Black Out" at bounding box center [889, 127] width 23 height 28
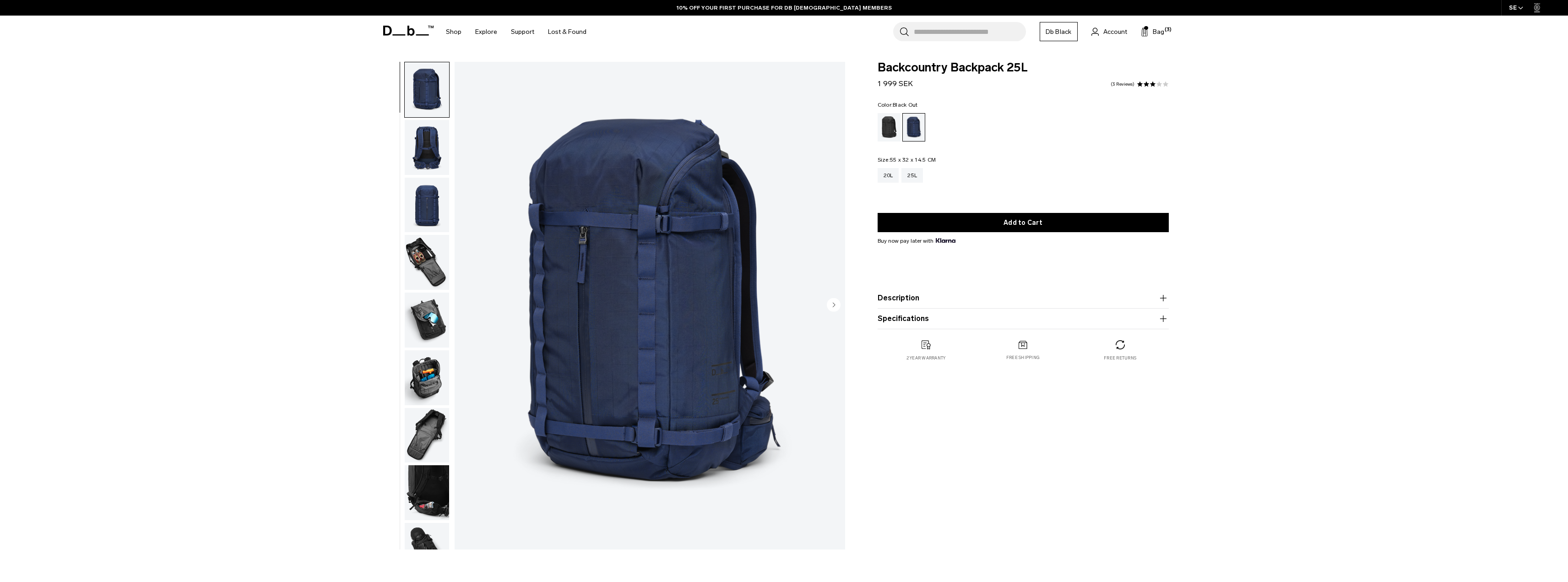
click at [882, 131] on div "Black Out" at bounding box center [889, 127] width 23 height 28
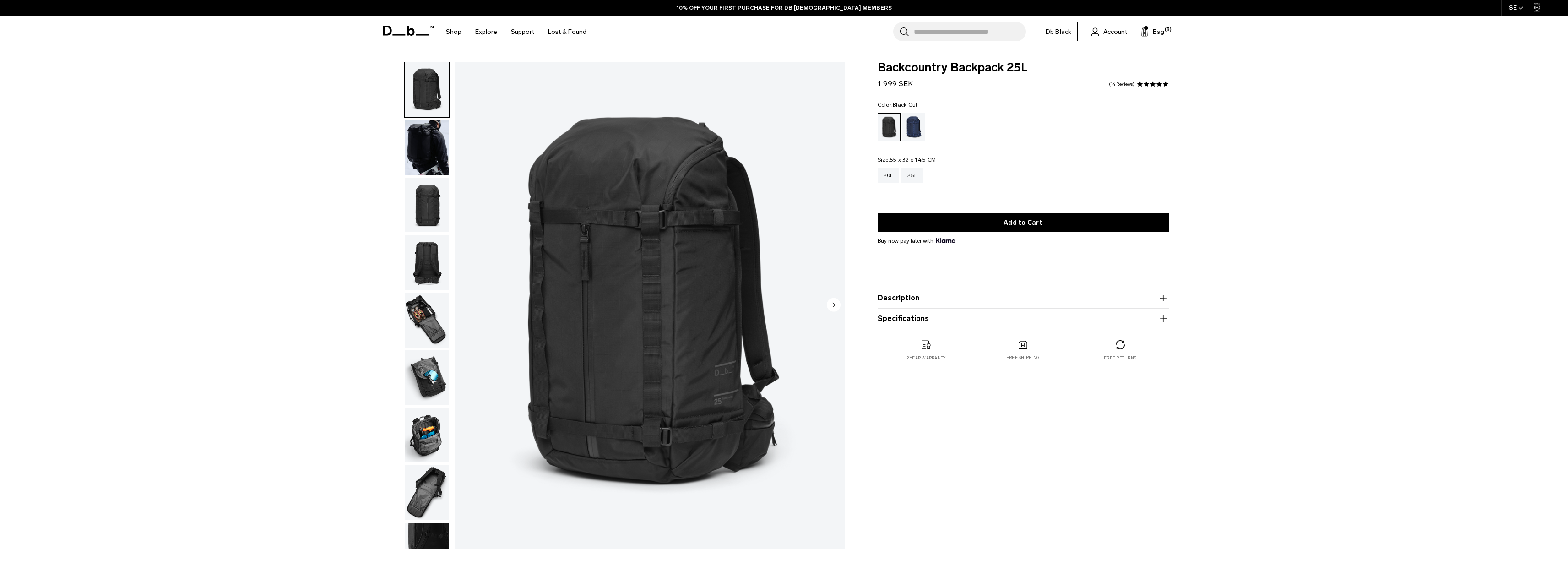
click at [425, 286] on img "button" at bounding box center [426, 262] width 45 height 55
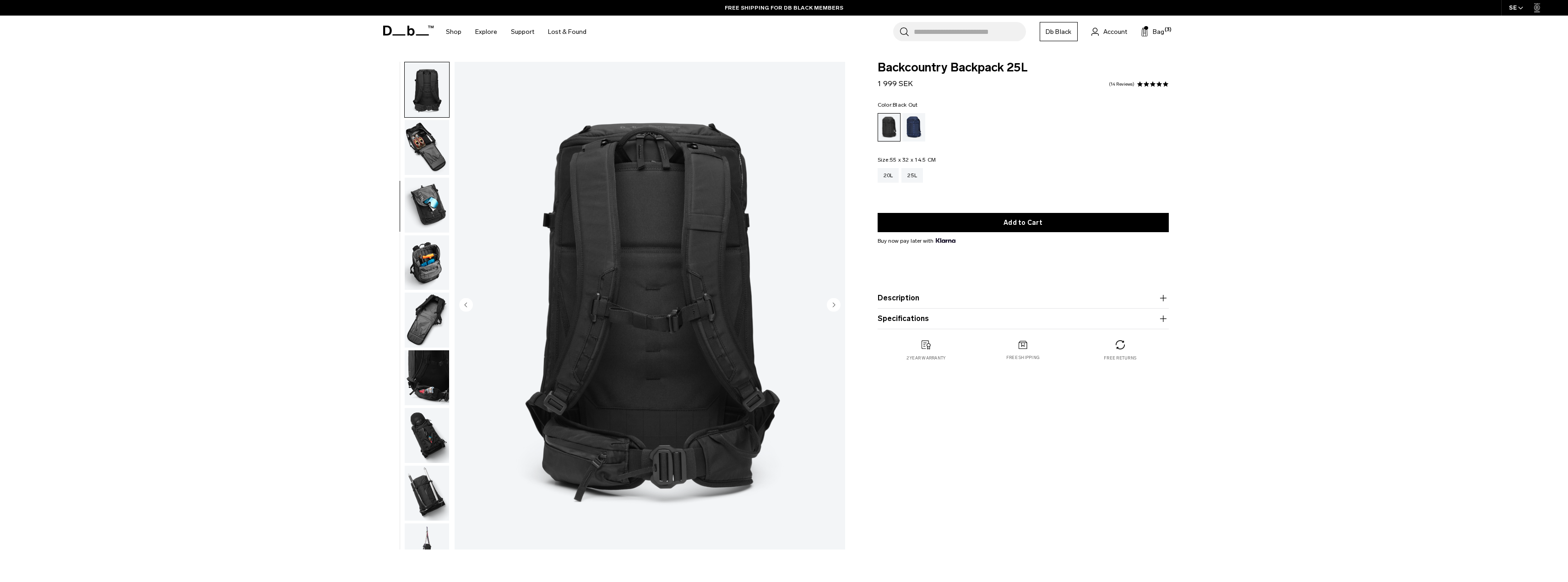
click at [431, 319] on img "button" at bounding box center [426, 320] width 45 height 55
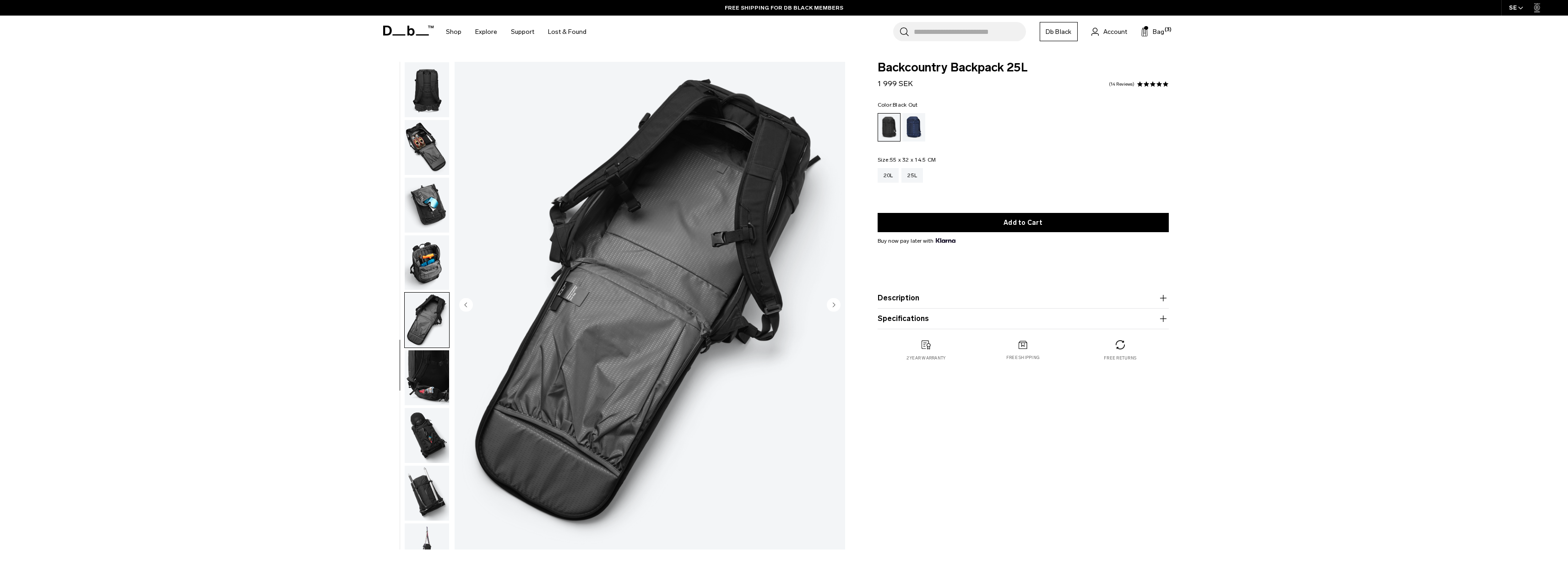
scroll to position [202, 0]
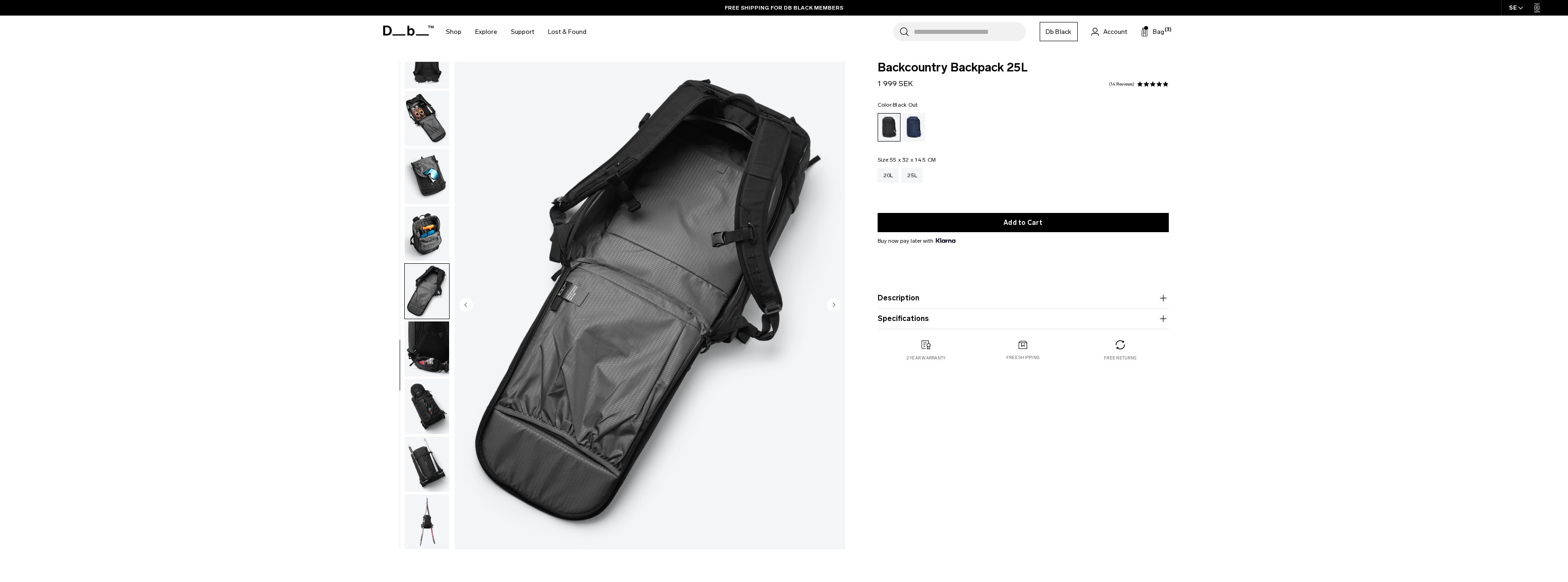
click at [428, 250] on img "button" at bounding box center [426, 234] width 45 height 55
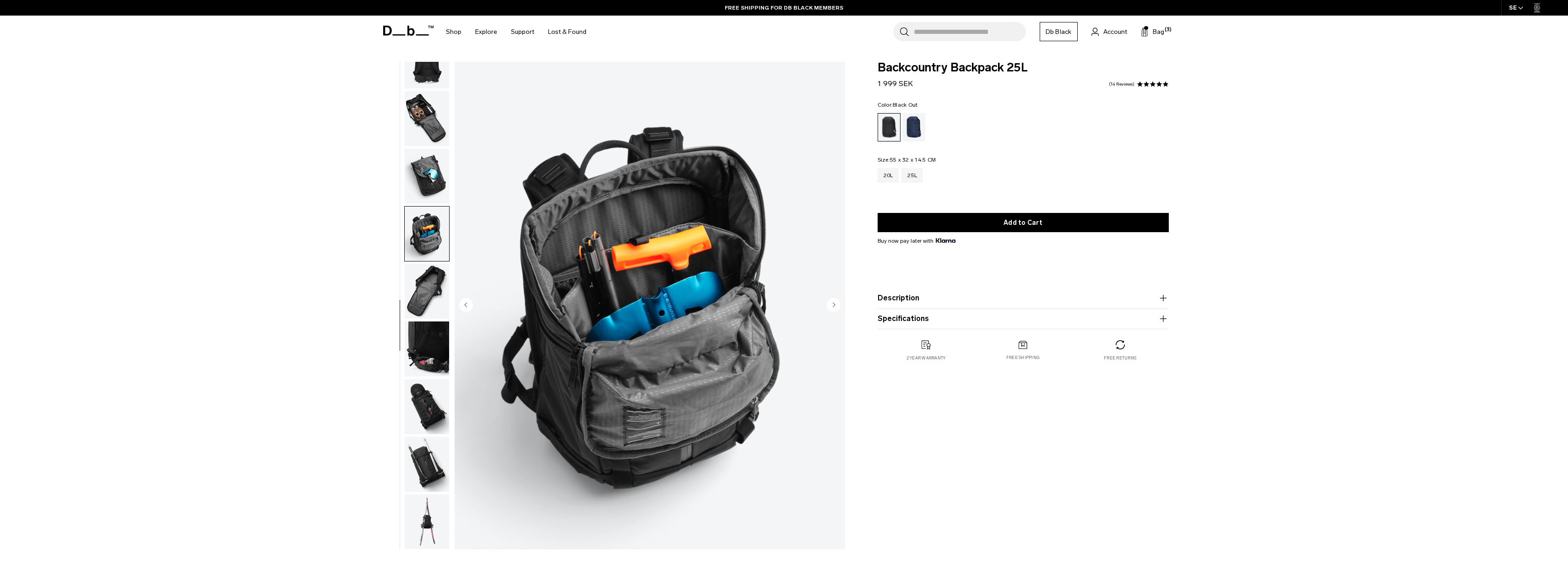
drag, startPoint x: 435, startPoint y: 132, endPoint x: 431, endPoint y: 137, distance: 6.4
click at [435, 132] on img "button" at bounding box center [426, 119] width 45 height 55
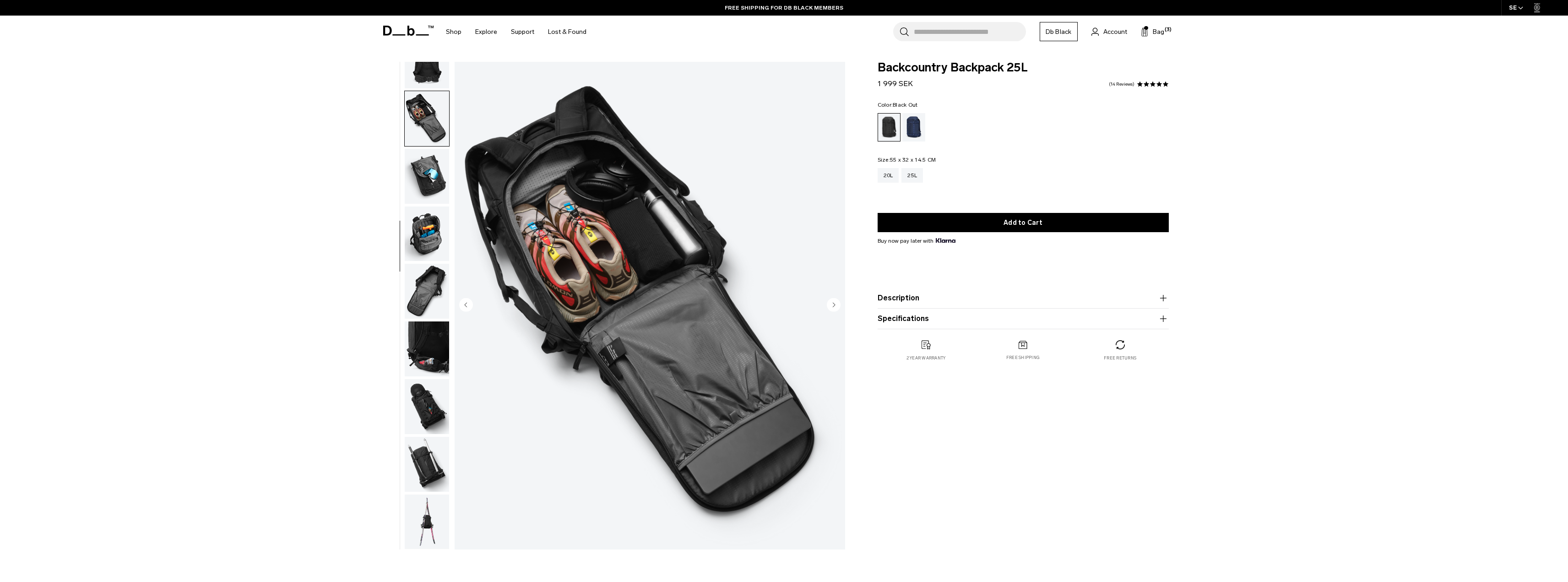
click at [419, 173] on img "button" at bounding box center [426, 176] width 45 height 55
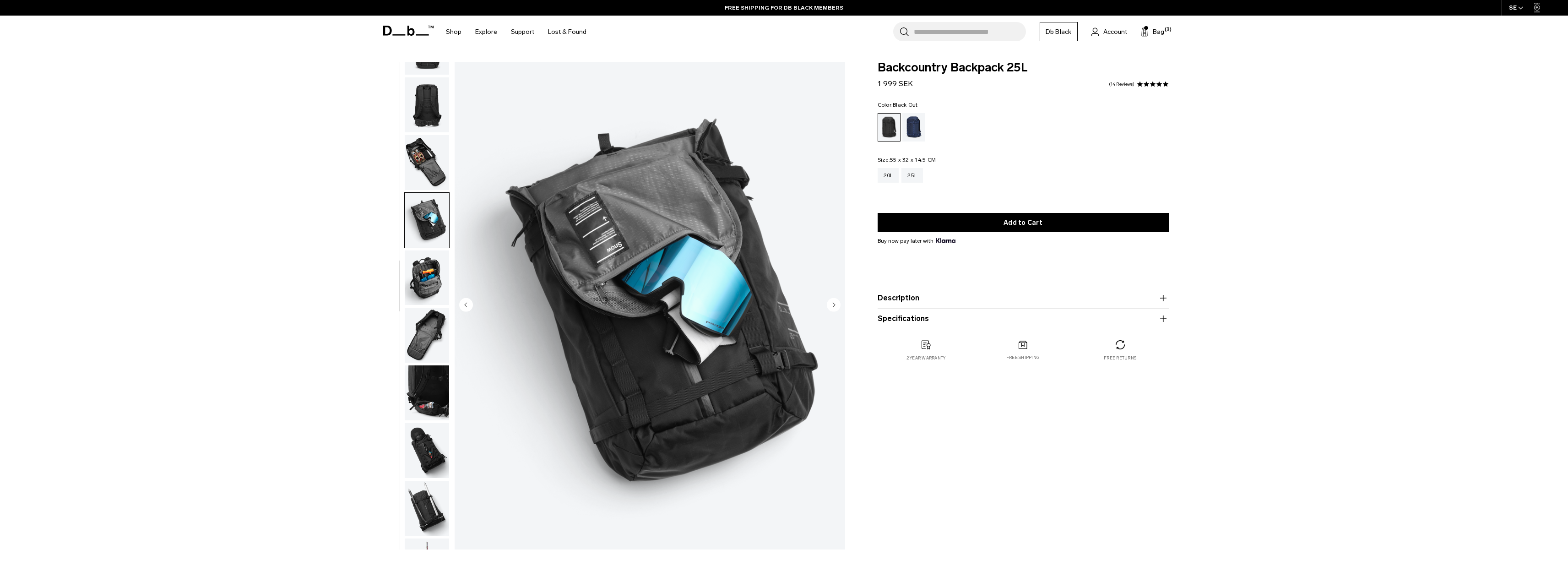
scroll to position [0, 0]
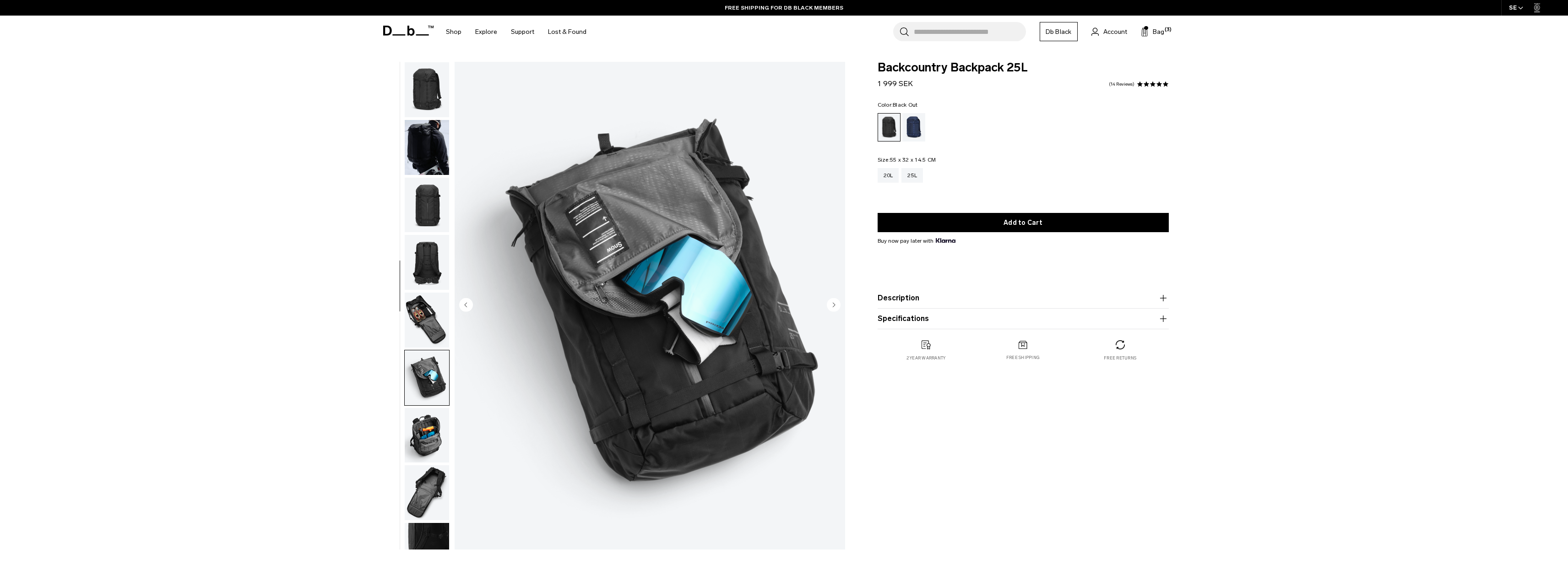
click at [434, 195] on img "button" at bounding box center [426, 205] width 45 height 55
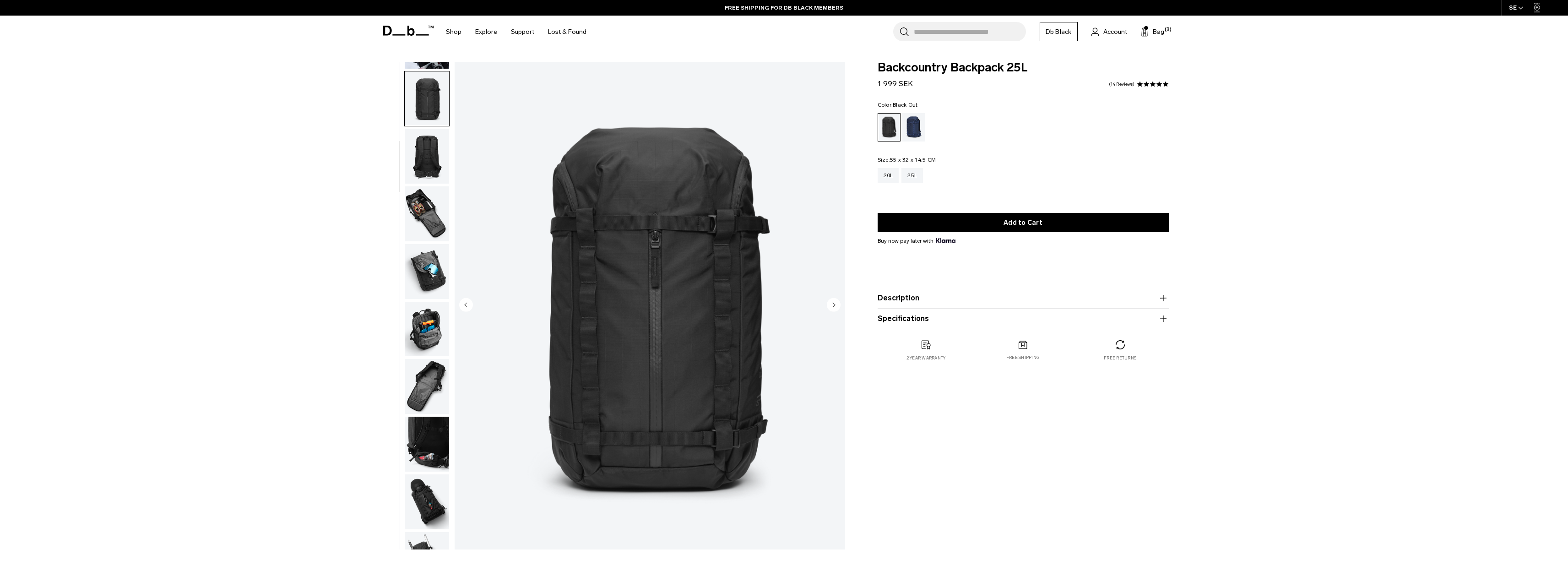
scroll to position [115, 0]
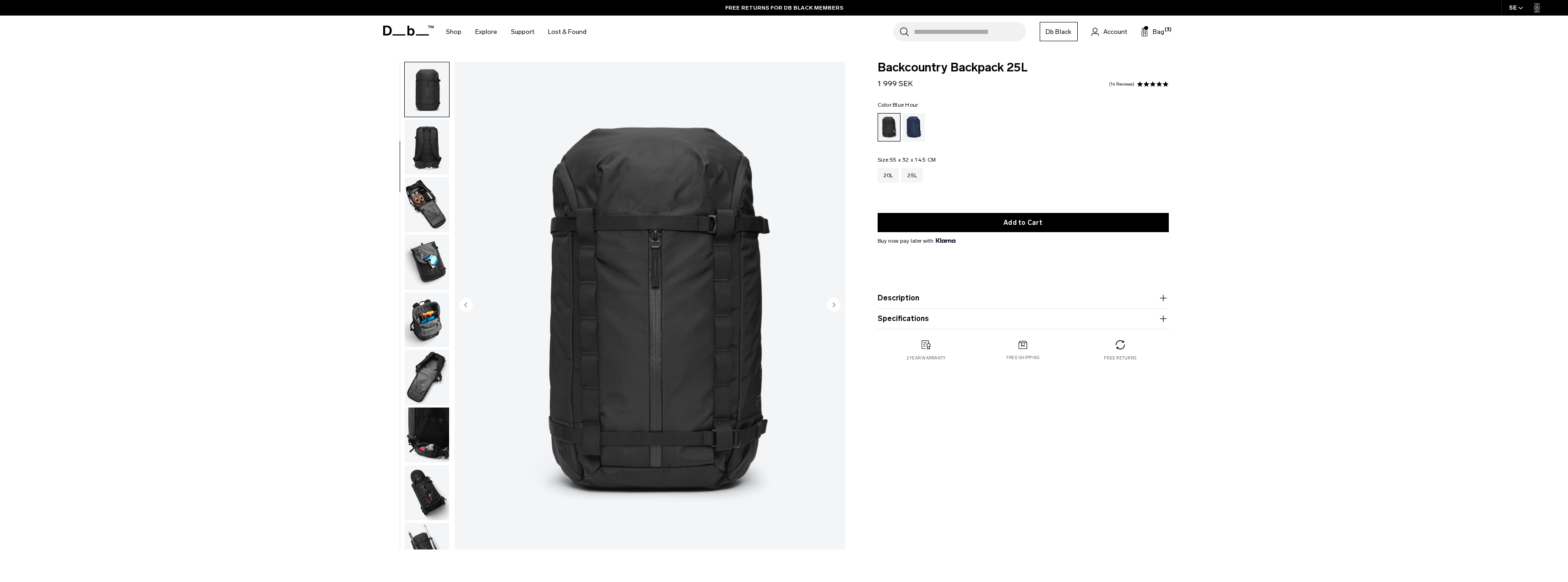
click at [916, 128] on div "Blue Hour" at bounding box center [914, 127] width 23 height 28
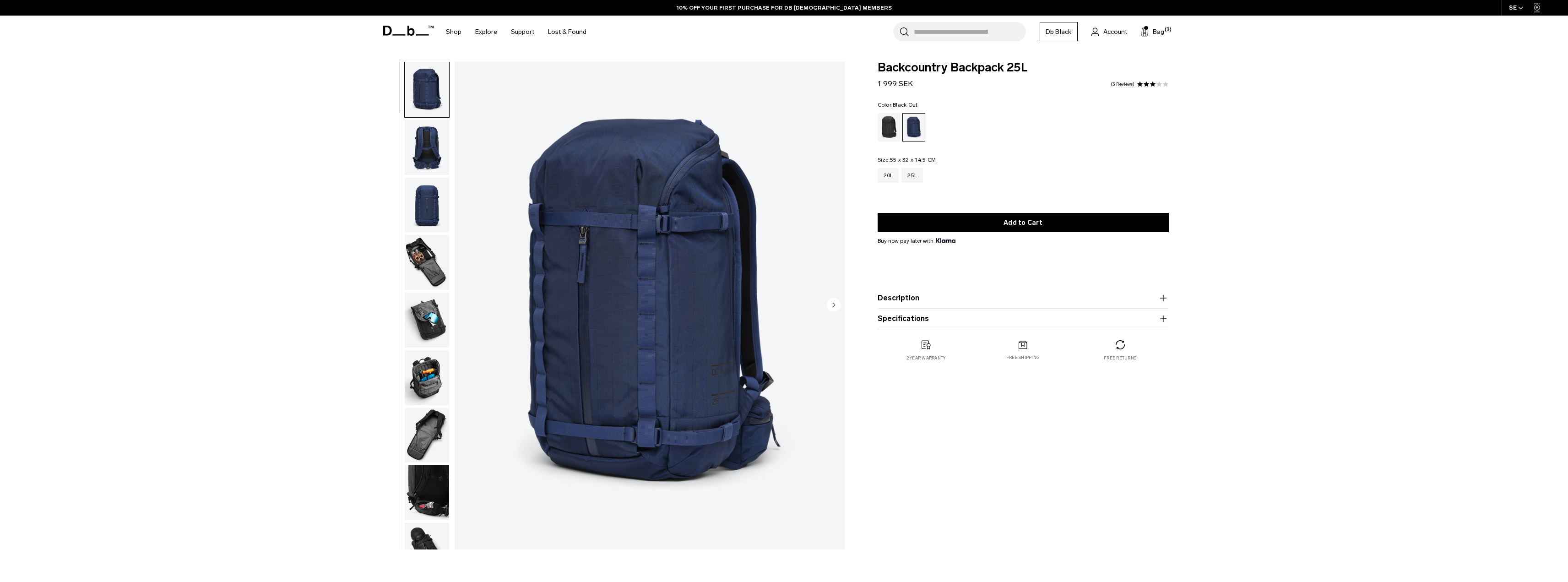
click at [888, 125] on div "Black Out" at bounding box center [889, 127] width 23 height 28
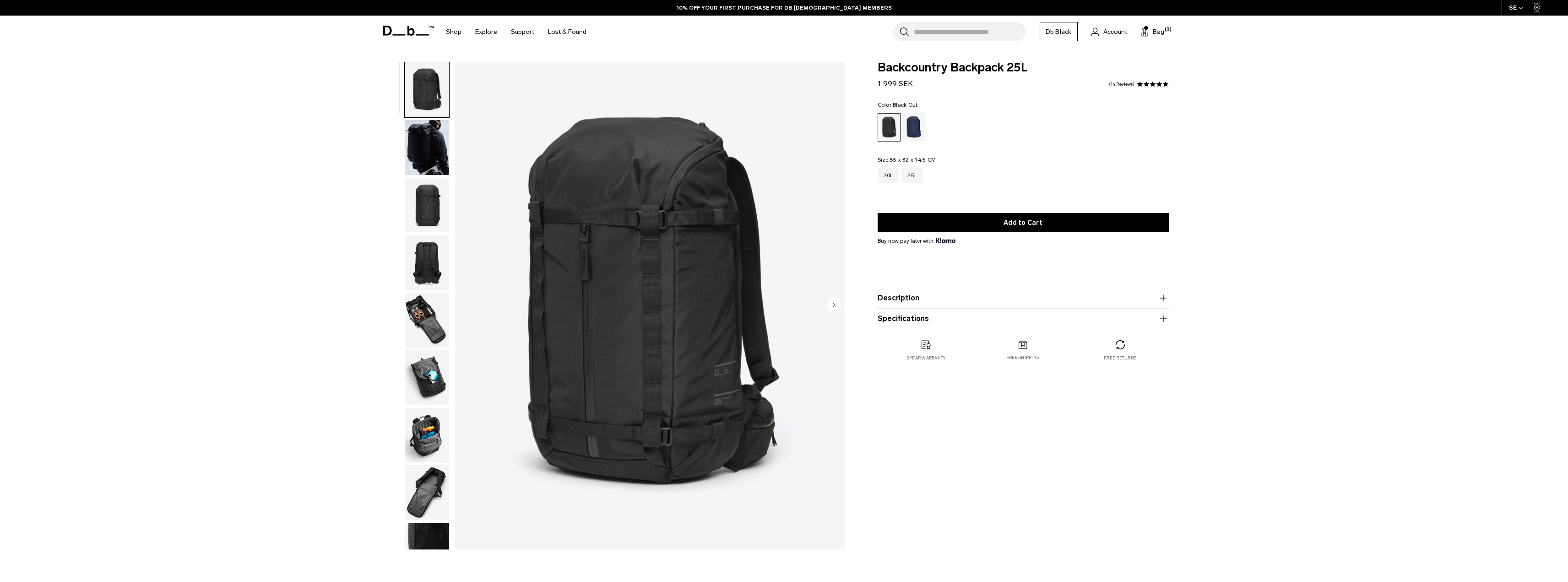
click at [1158, 304] on icon "button" at bounding box center [1163, 298] width 11 height 11
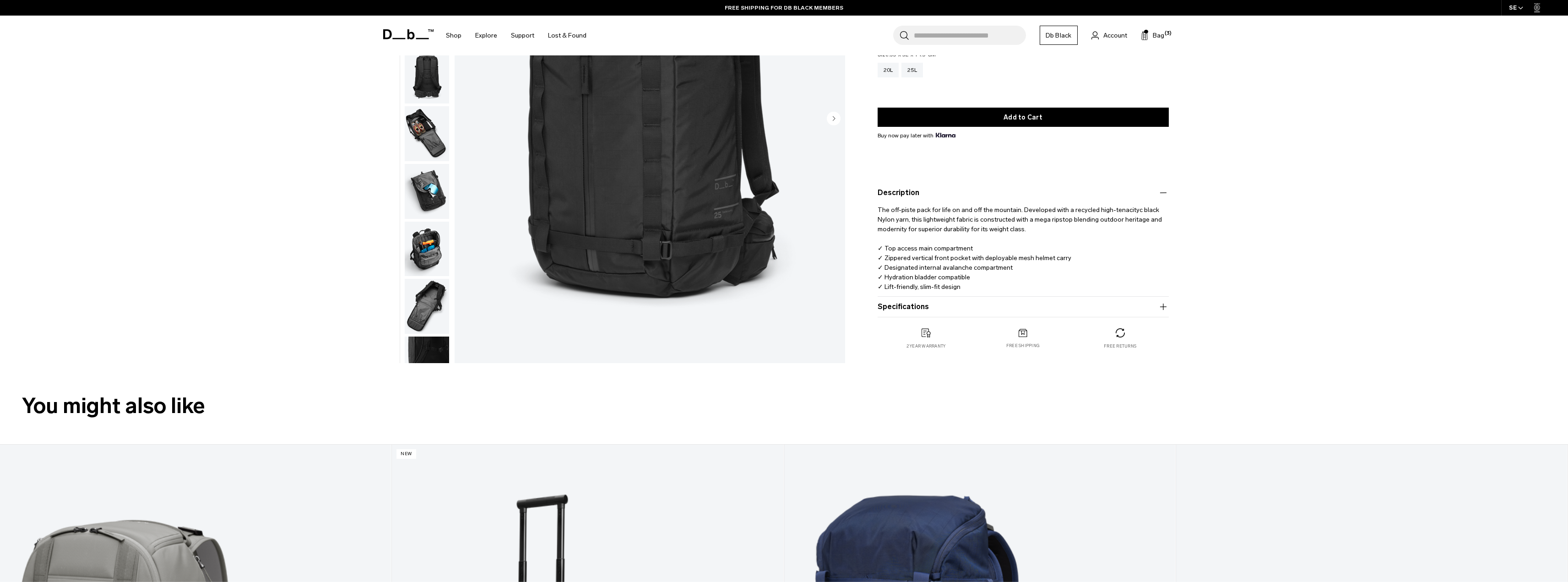
scroll to position [46, 0]
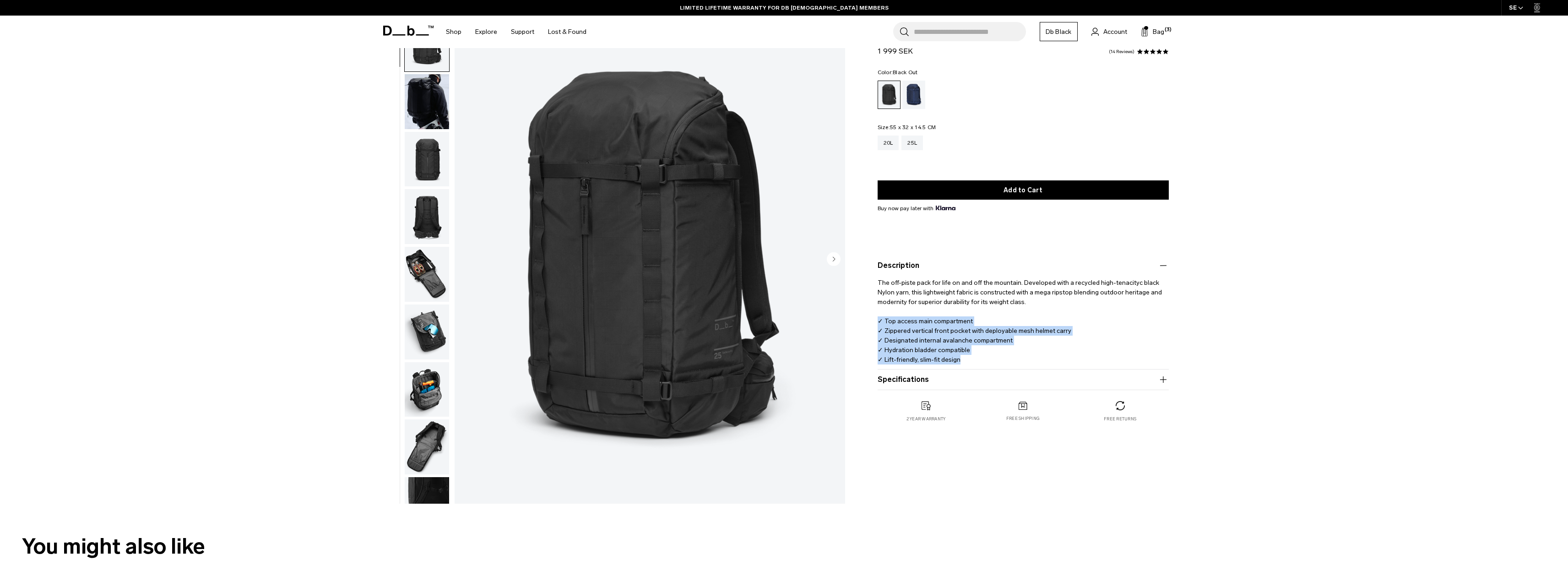
drag, startPoint x: 970, startPoint y: 360, endPoint x: 868, endPoint y: 318, distance: 110.3
click at [868, 318] on div "Backcountry Backpack 25L 1 999 SEK 4.9 star rating 14 Reviews Color: Black Out …" at bounding box center [1023, 235] width 346 height 411
click at [1000, 307] on p "The off-piste pack for life on and off the mountain. Developed with a recycled …" at bounding box center [1023, 317] width 291 height 93
click at [418, 383] on img "button" at bounding box center [426, 389] width 45 height 55
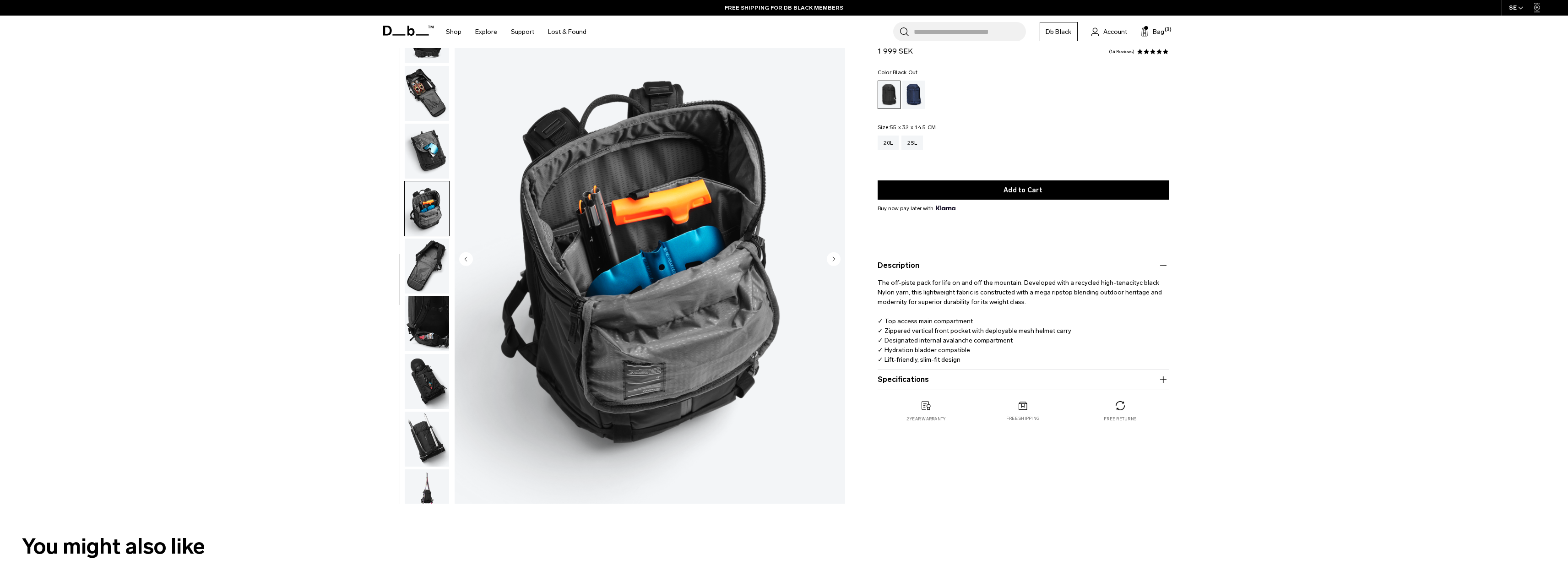
scroll to position [202, 0]
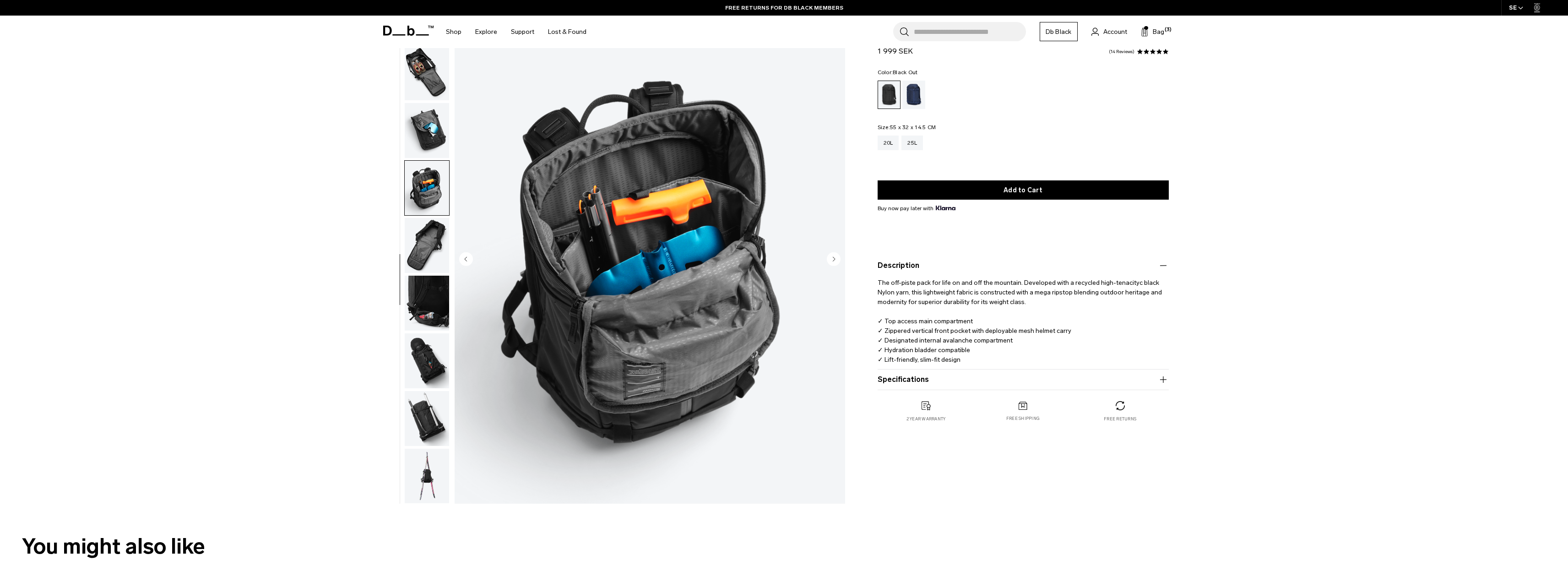
click at [417, 185] on img "button" at bounding box center [426, 188] width 45 height 55
click at [425, 69] on img "button" at bounding box center [426, 73] width 45 height 55
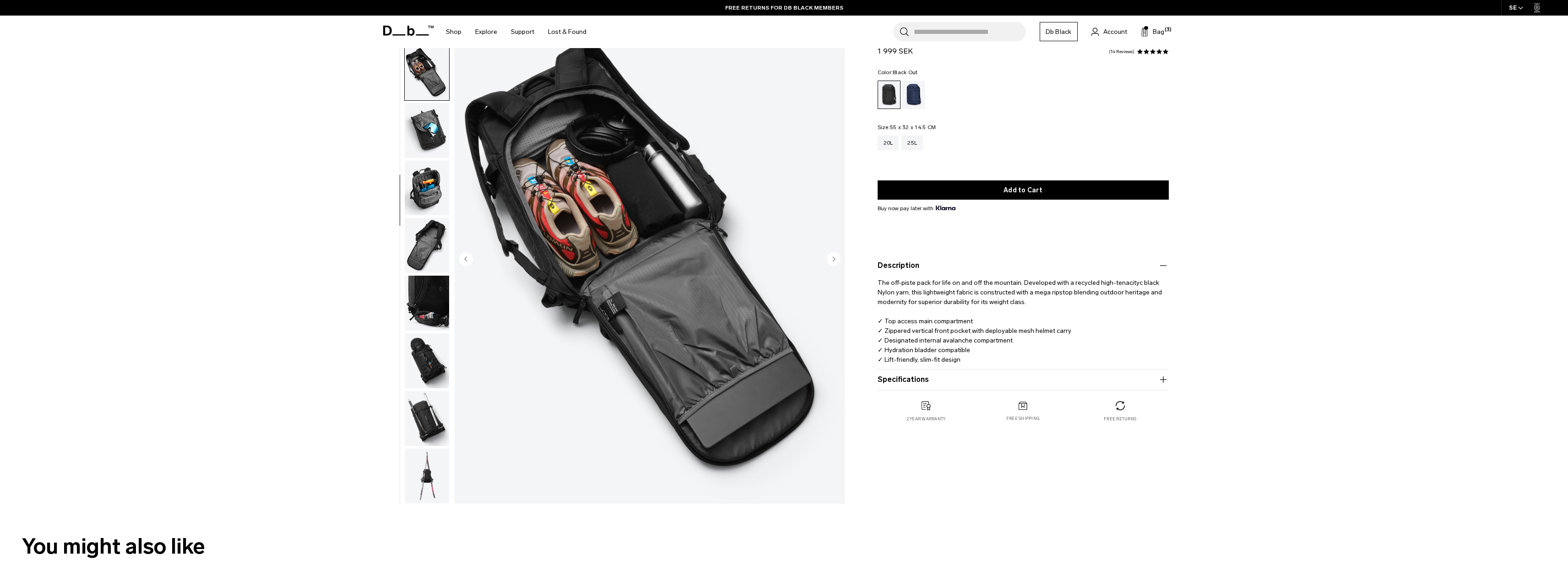
click at [424, 128] on img "button" at bounding box center [426, 130] width 45 height 55
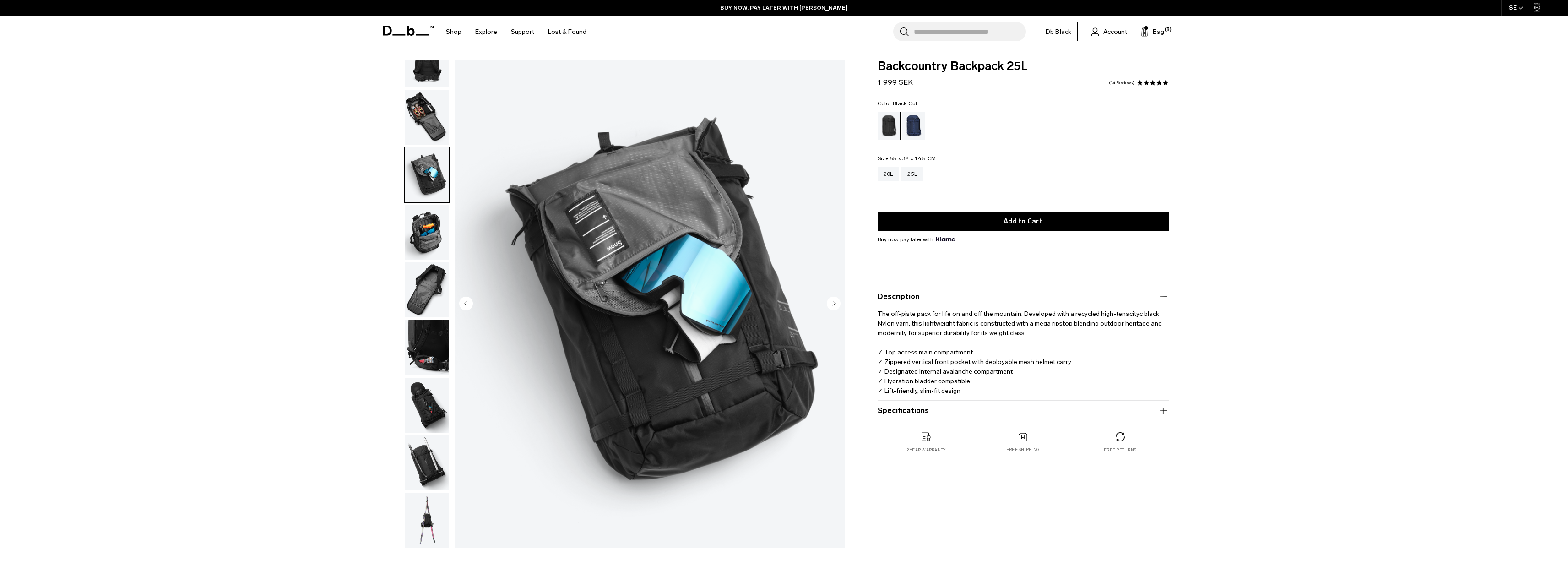
scroll to position [0, 0]
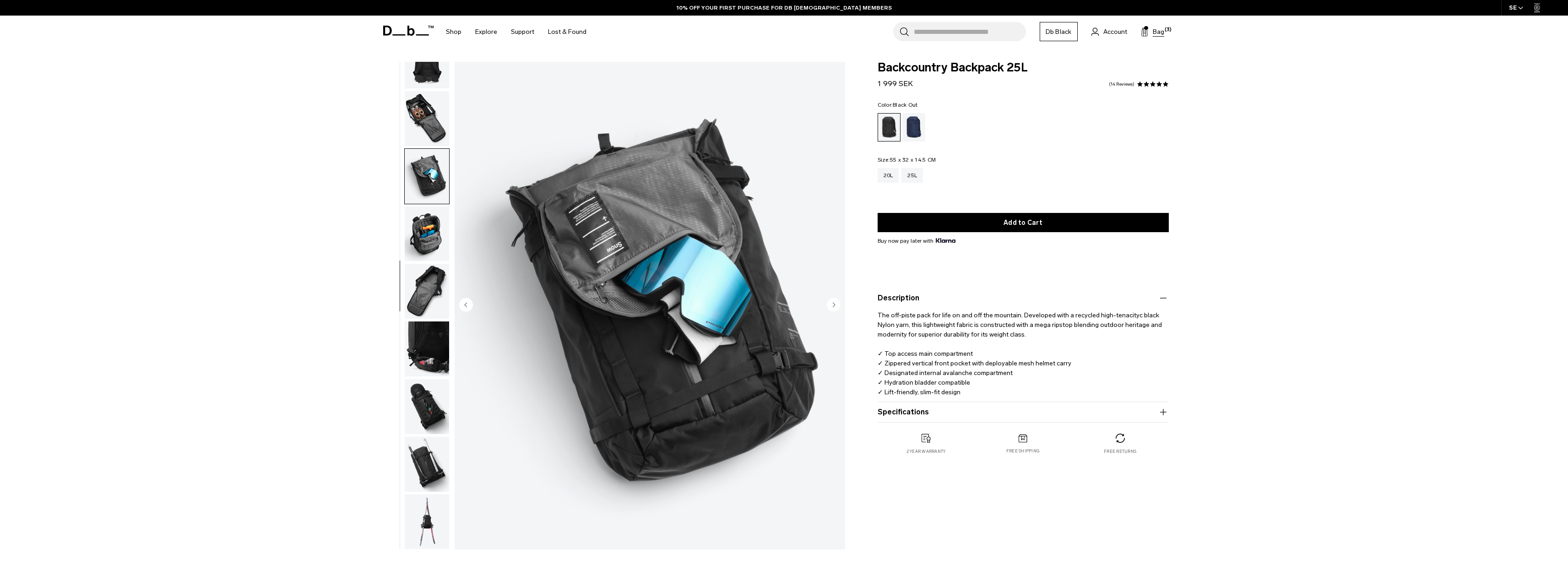
click at [1154, 31] on span "Bag" at bounding box center [1158, 32] width 12 height 10
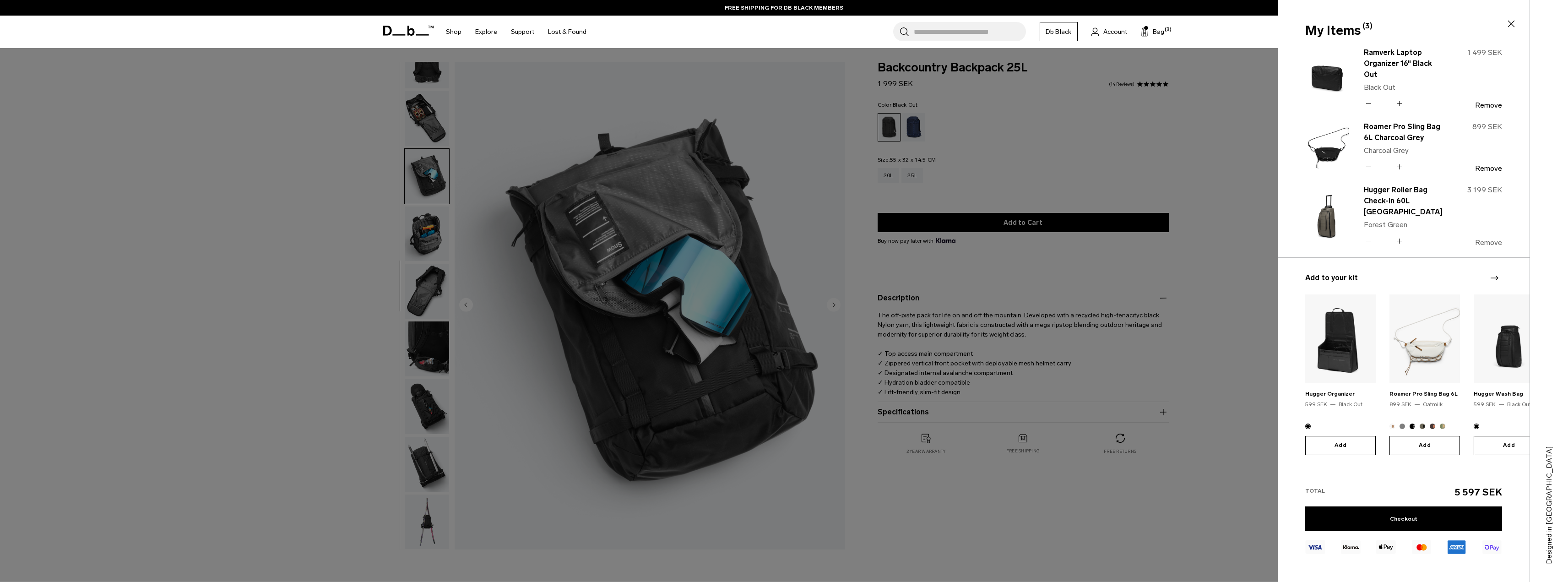
click at [1491, 245] on button "Remove" at bounding box center [1488, 243] width 27 height 8
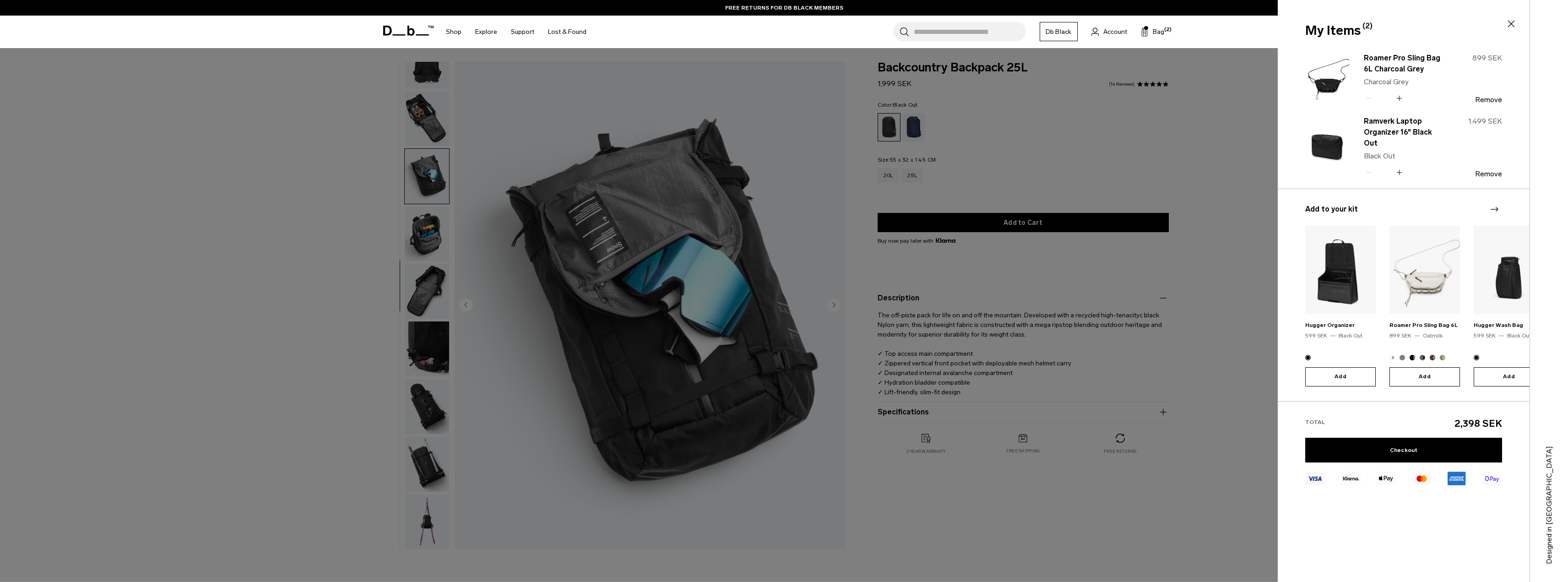
click at [1245, 208] on div at bounding box center [784, 291] width 1568 height 582
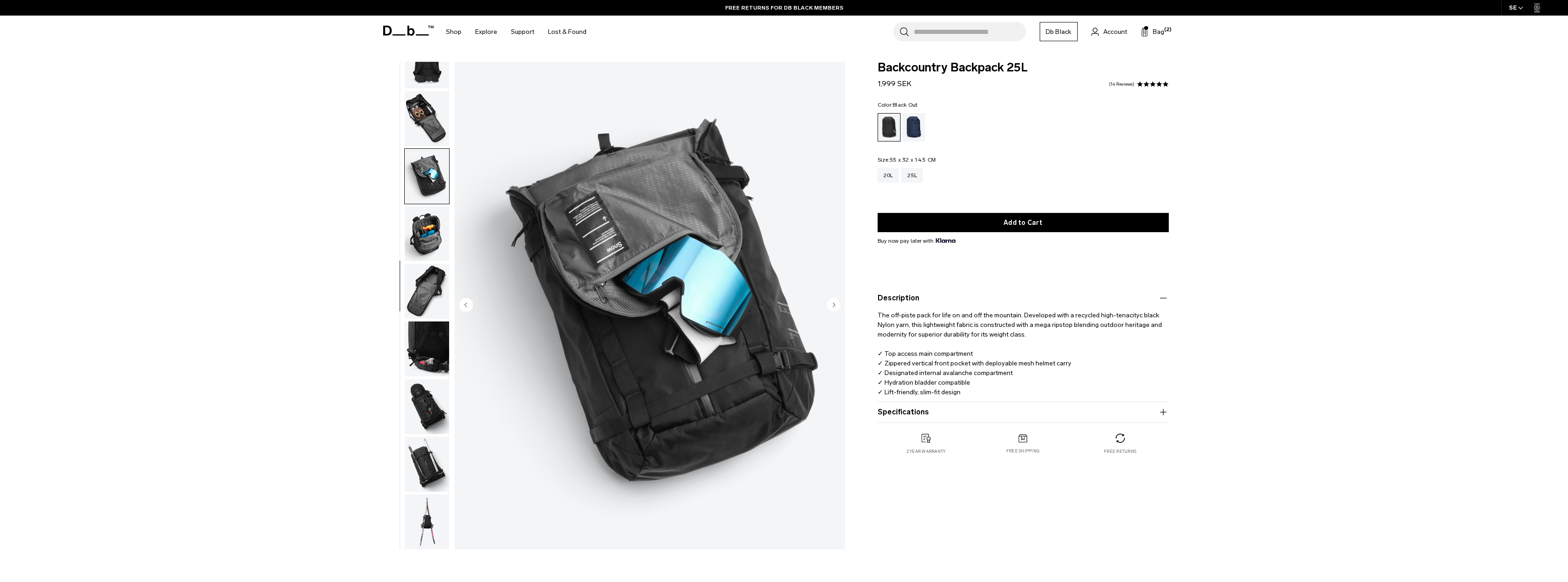
click at [442, 219] on img "button" at bounding box center [426, 234] width 45 height 55
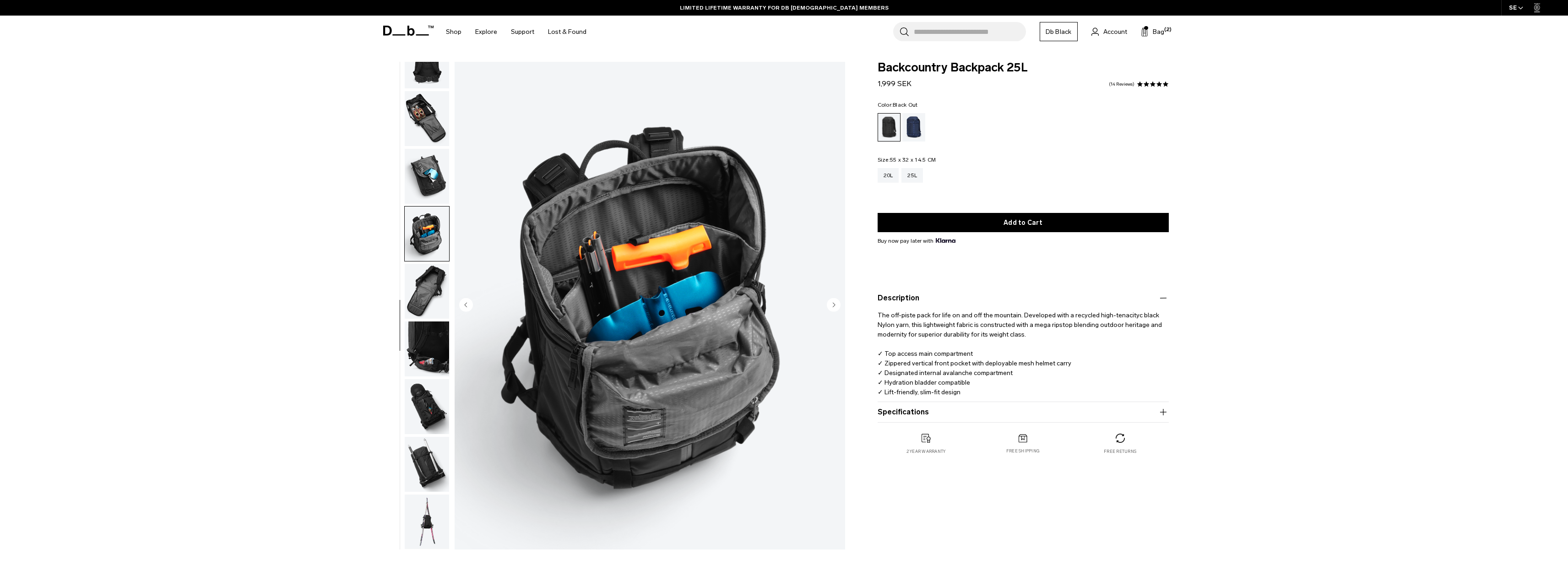
click at [418, 289] on img "button" at bounding box center [426, 291] width 45 height 55
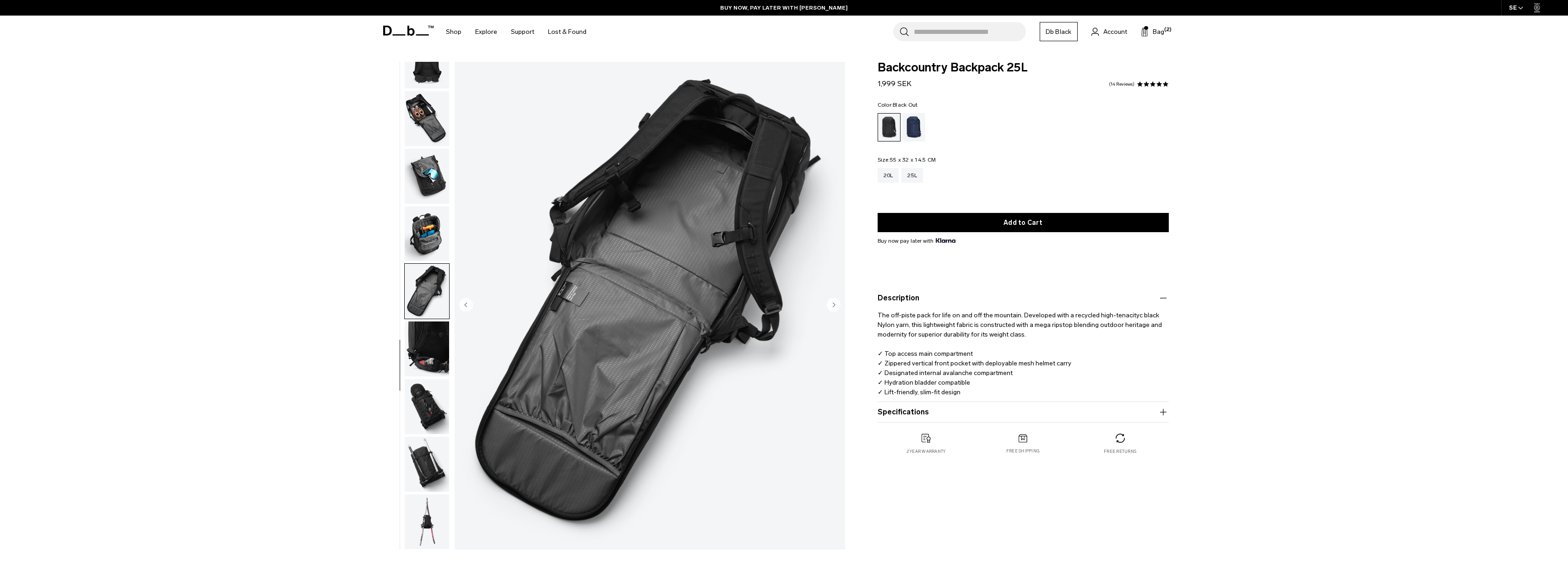
click at [421, 387] on img "button" at bounding box center [426, 407] width 45 height 55
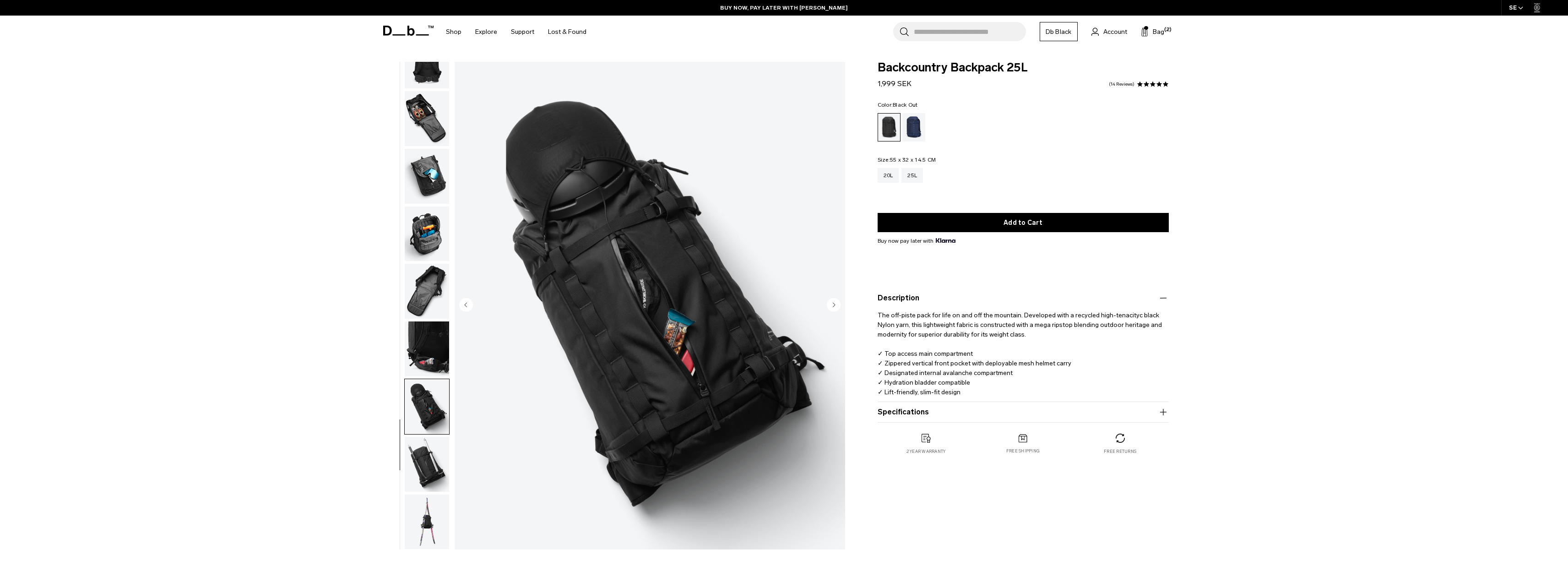
click at [431, 480] on img "button" at bounding box center [426, 464] width 45 height 55
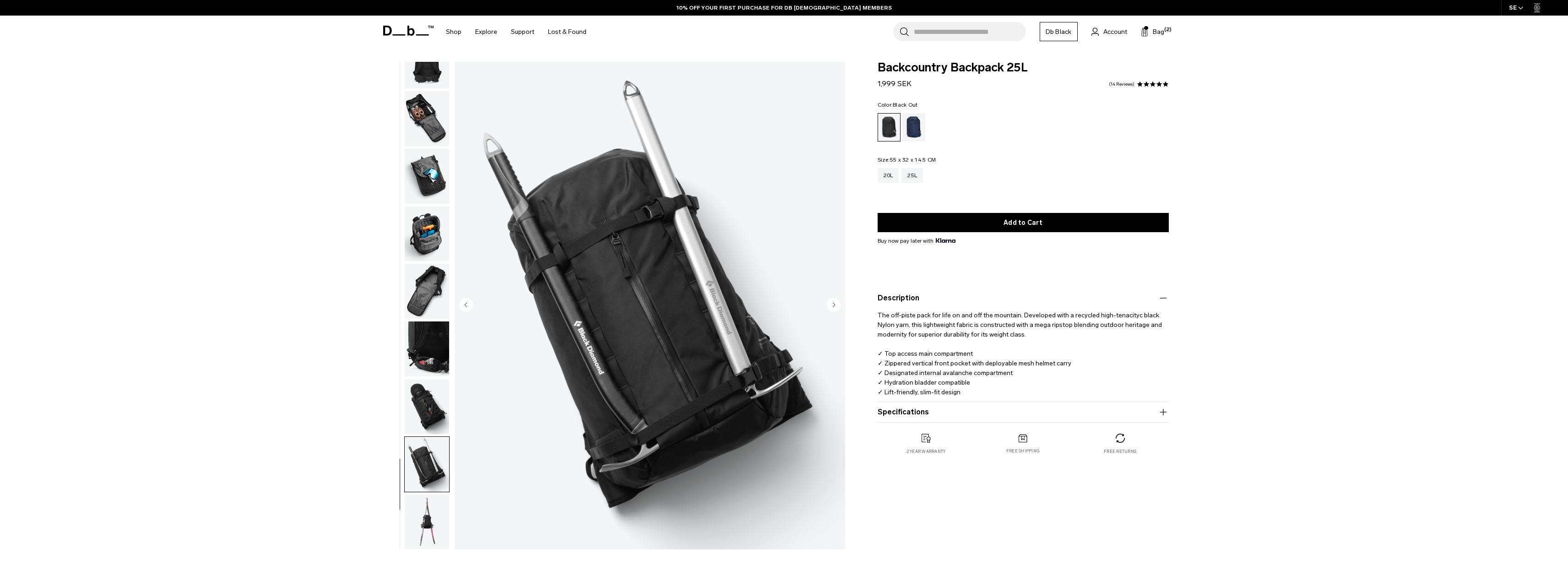
click at [429, 516] on img "button" at bounding box center [426, 522] width 45 height 55
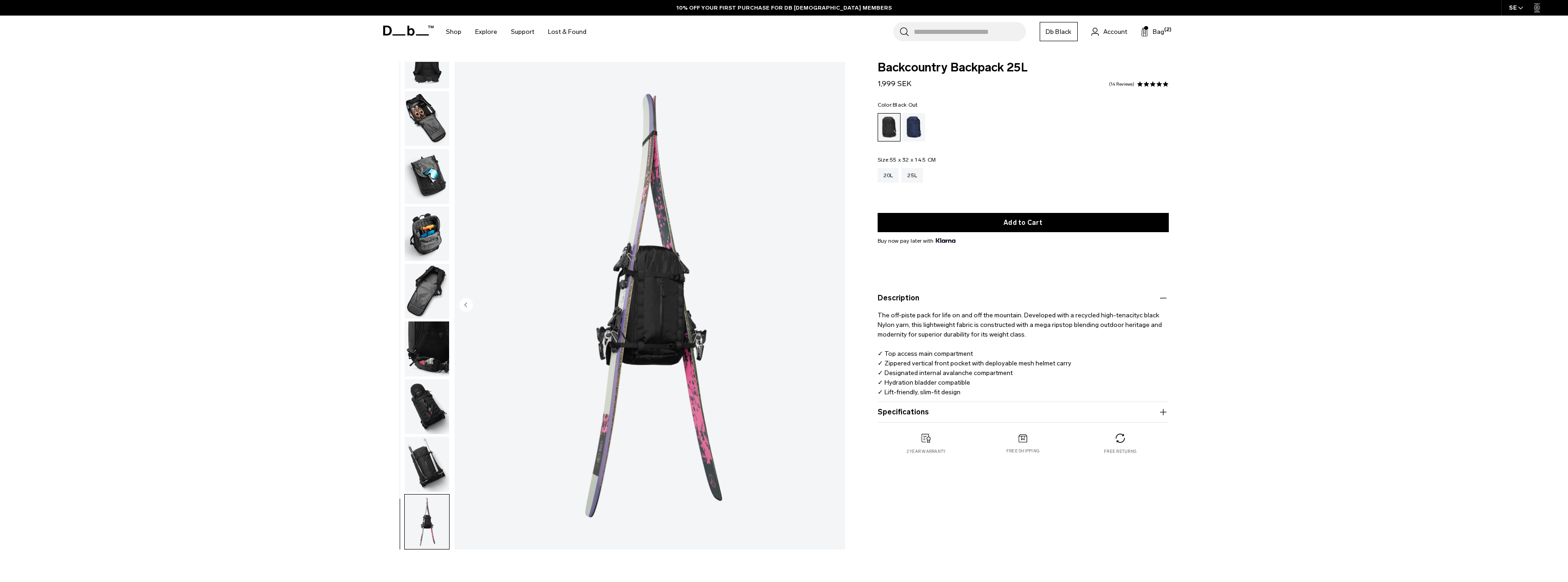
click at [428, 475] on img "button" at bounding box center [426, 464] width 45 height 55
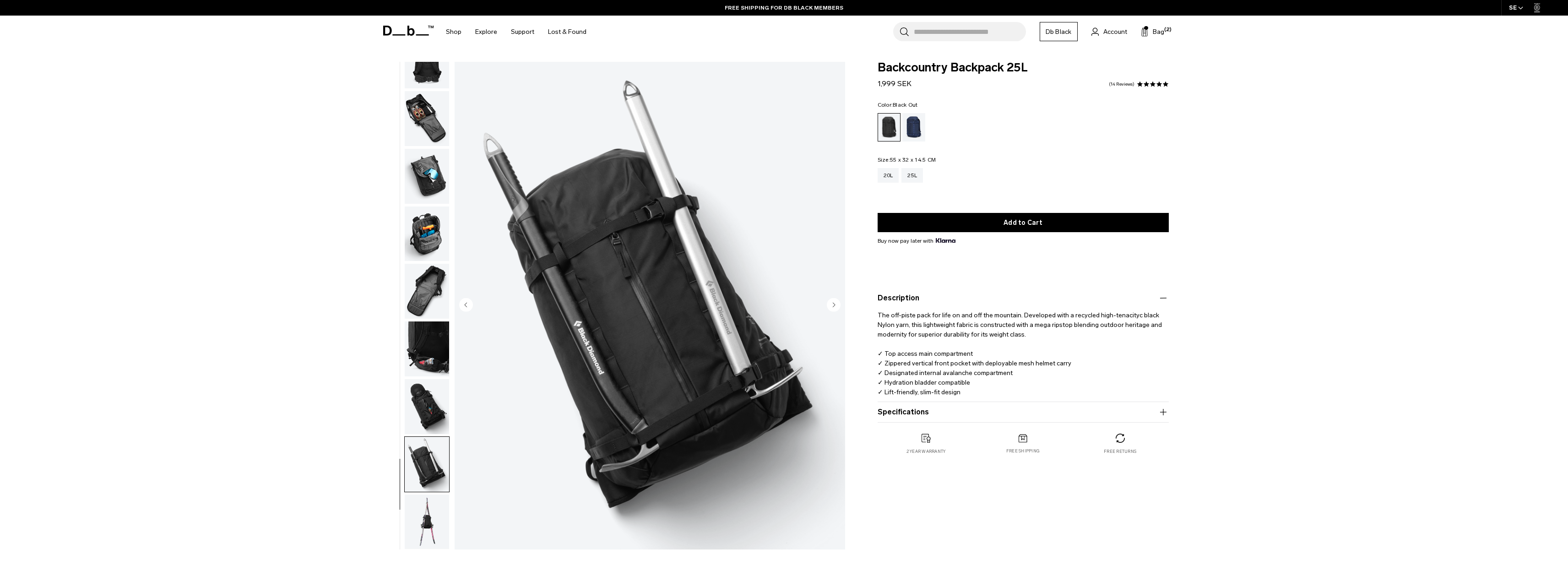
click at [428, 390] on img "button" at bounding box center [426, 407] width 45 height 55
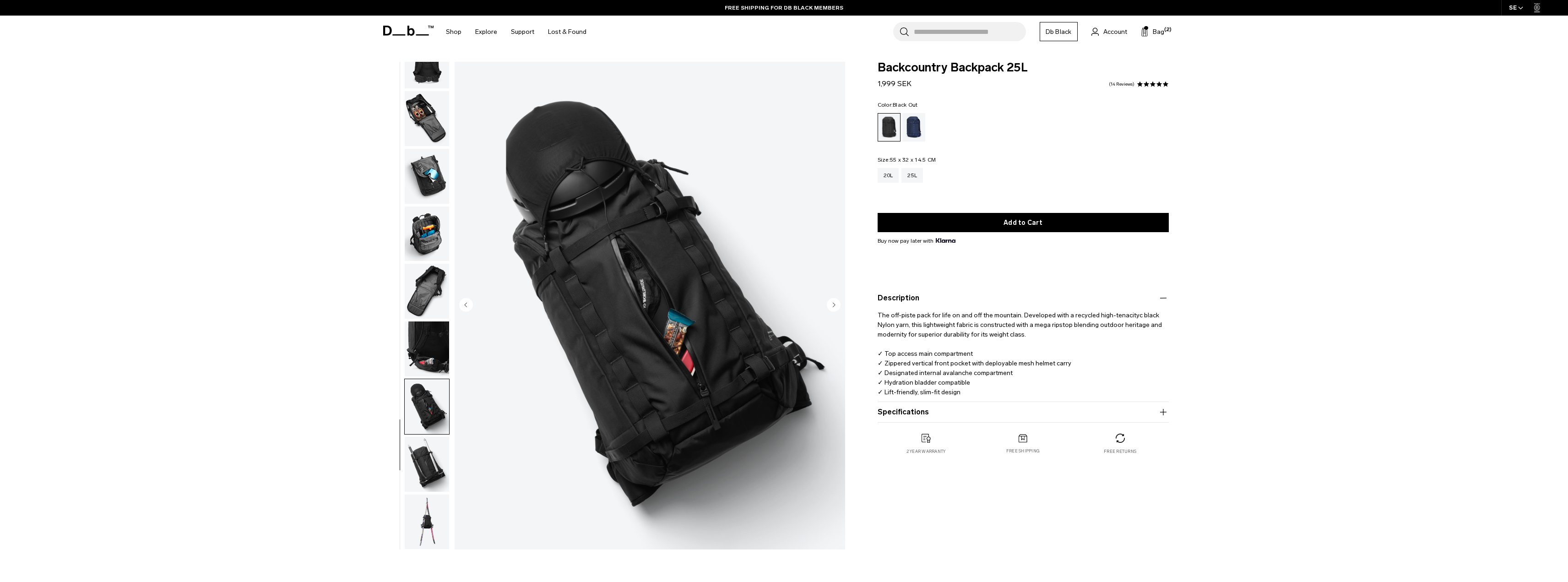
click at [429, 348] on img "button" at bounding box center [426, 349] width 45 height 55
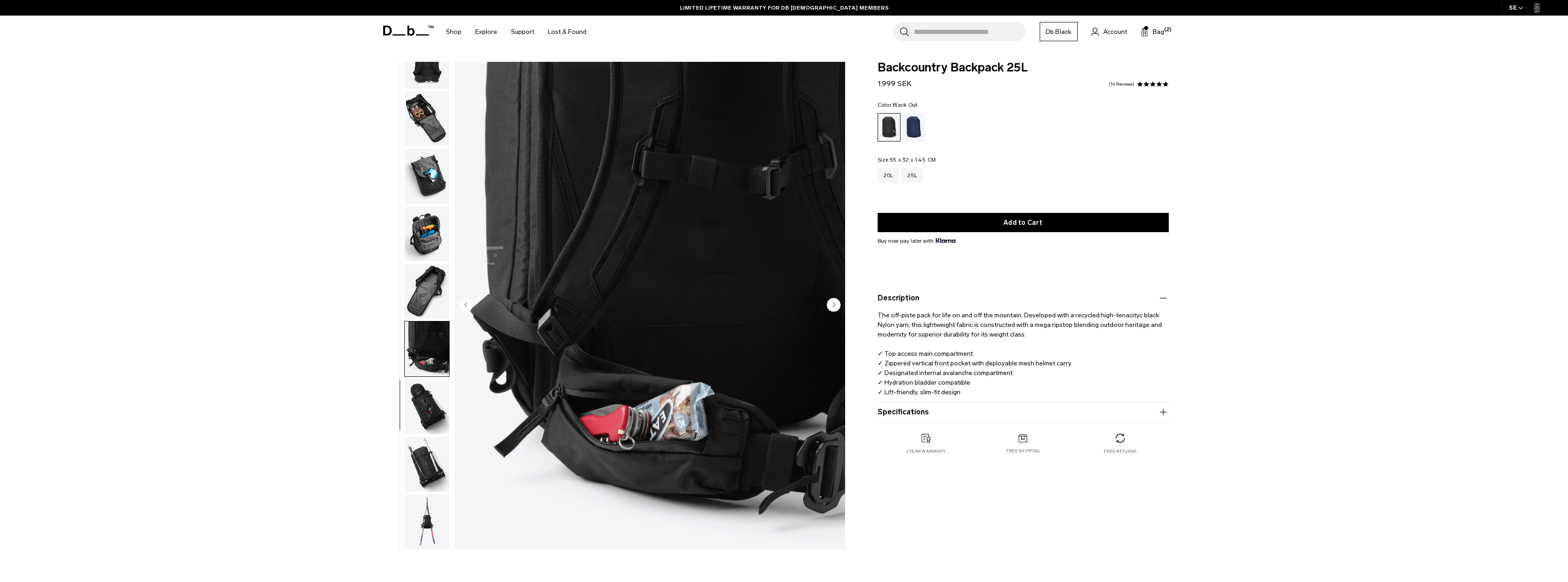
drag, startPoint x: 1295, startPoint y: 362, endPoint x: 1305, endPoint y: 360, distance: 10.2
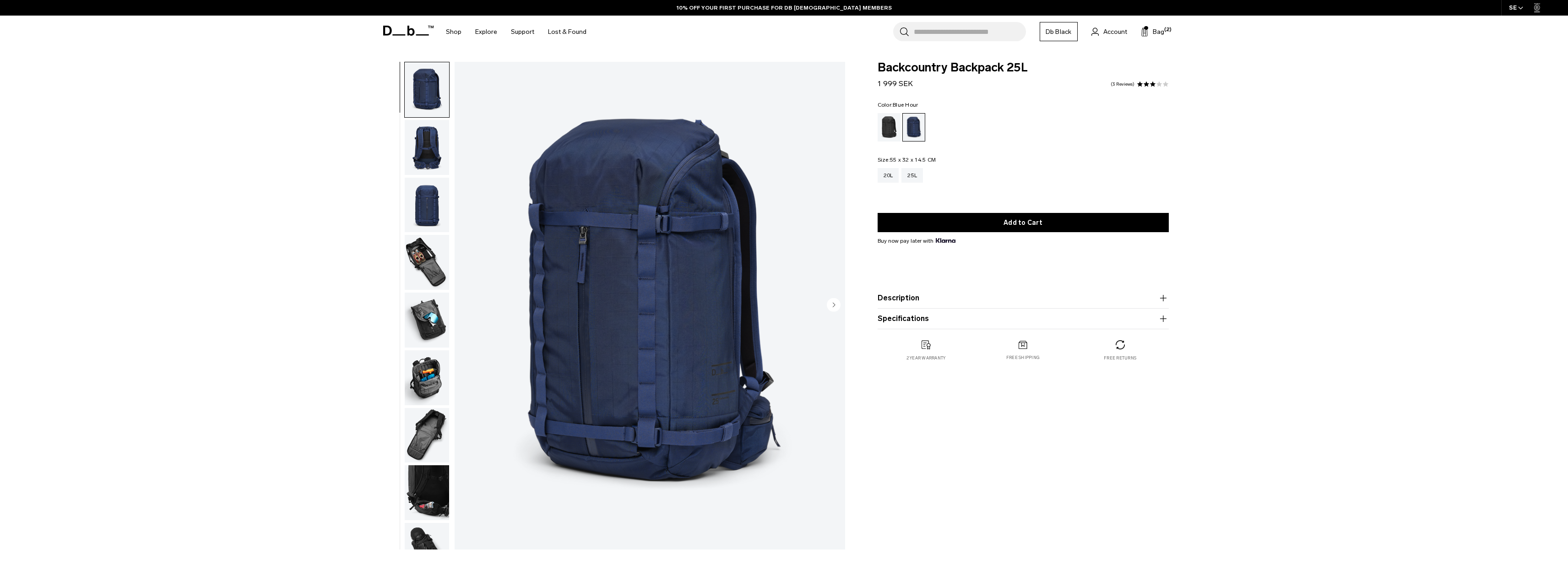
drag, startPoint x: 179, startPoint y: 112, endPoint x: 159, endPoint y: 110, distance: 20.1
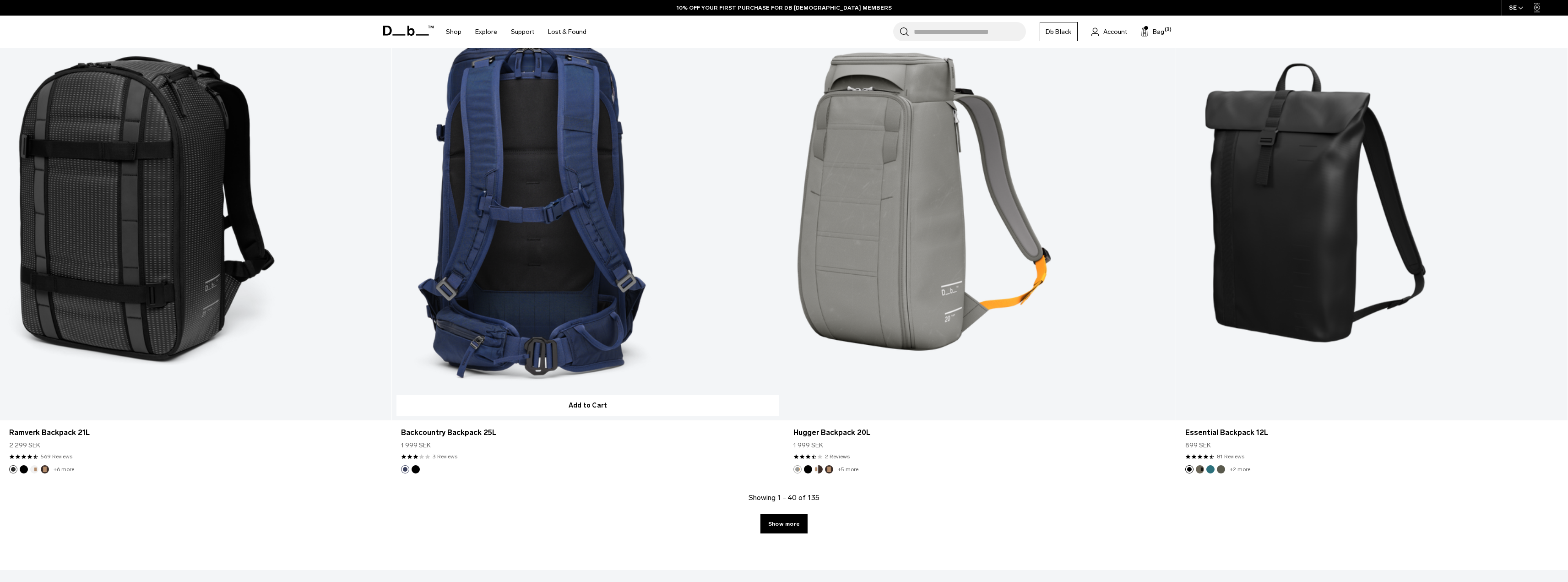
scroll to position [4988, 0]
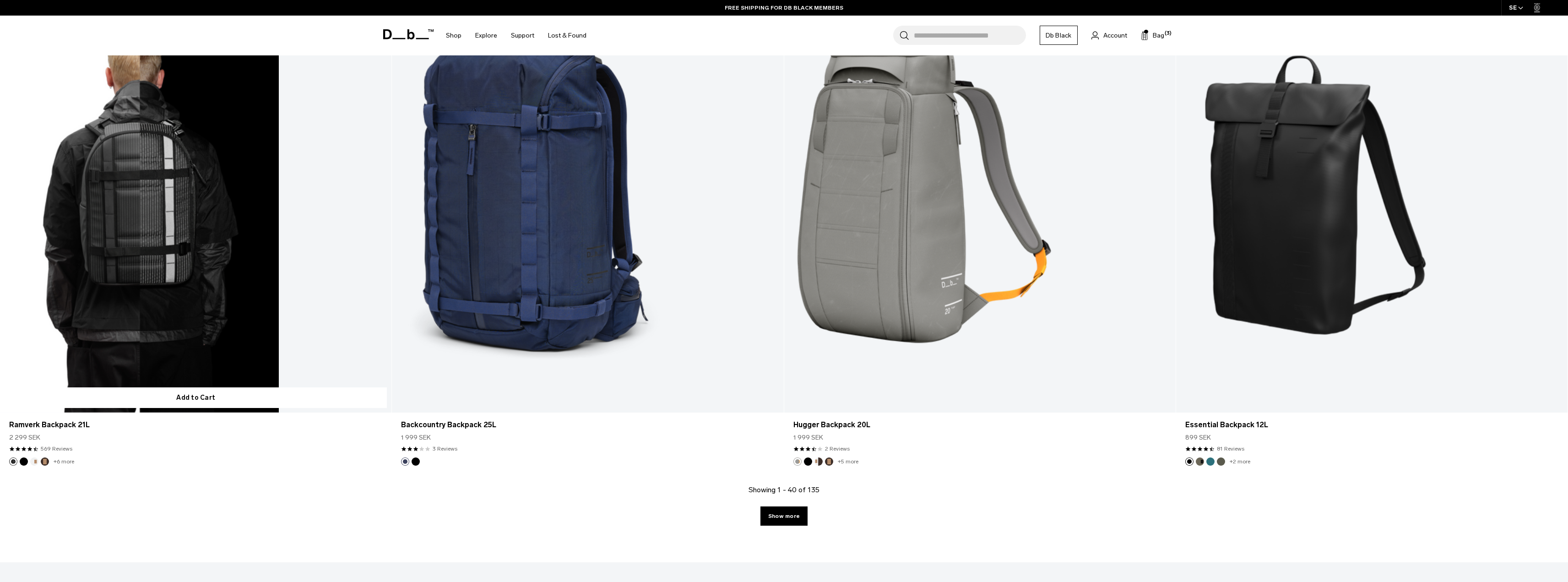
click at [191, 241] on link "Ramverk Backpack 21L" at bounding box center [195, 195] width 391 height 435
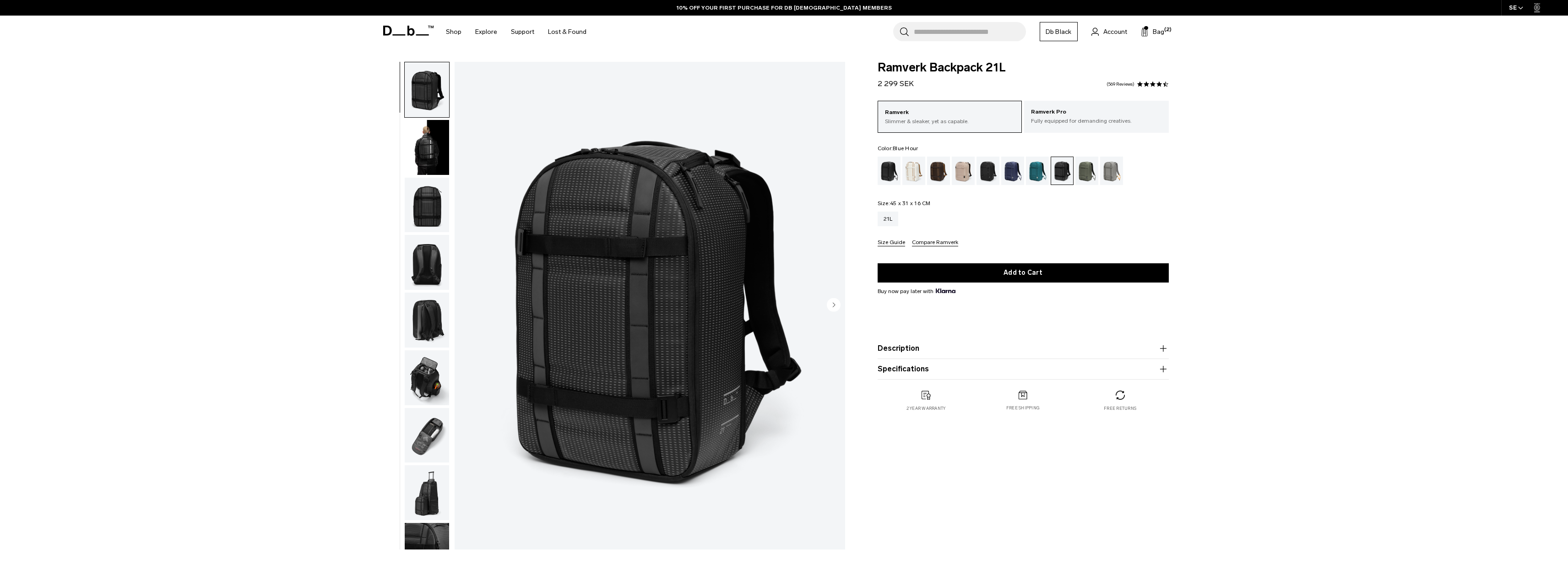
click at [1011, 174] on div "Blue Hour" at bounding box center [1013, 170] width 23 height 28
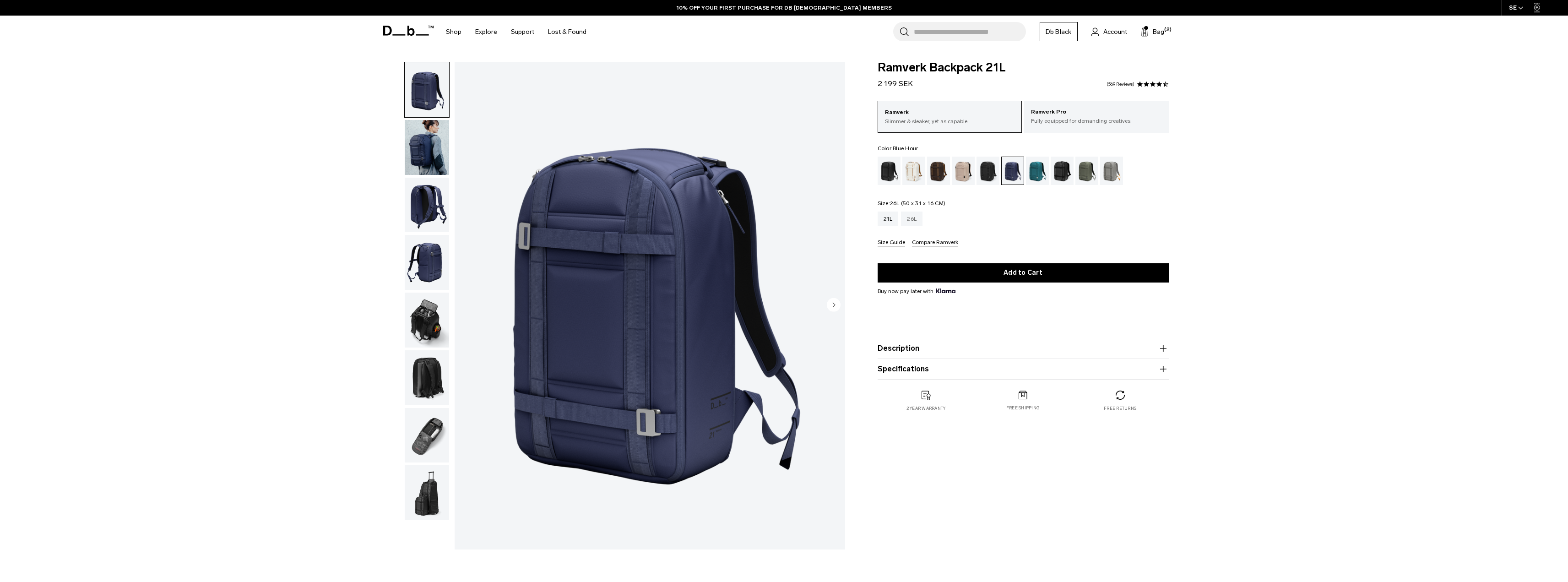
click at [912, 222] on div "26L" at bounding box center [911, 218] width 21 height 14
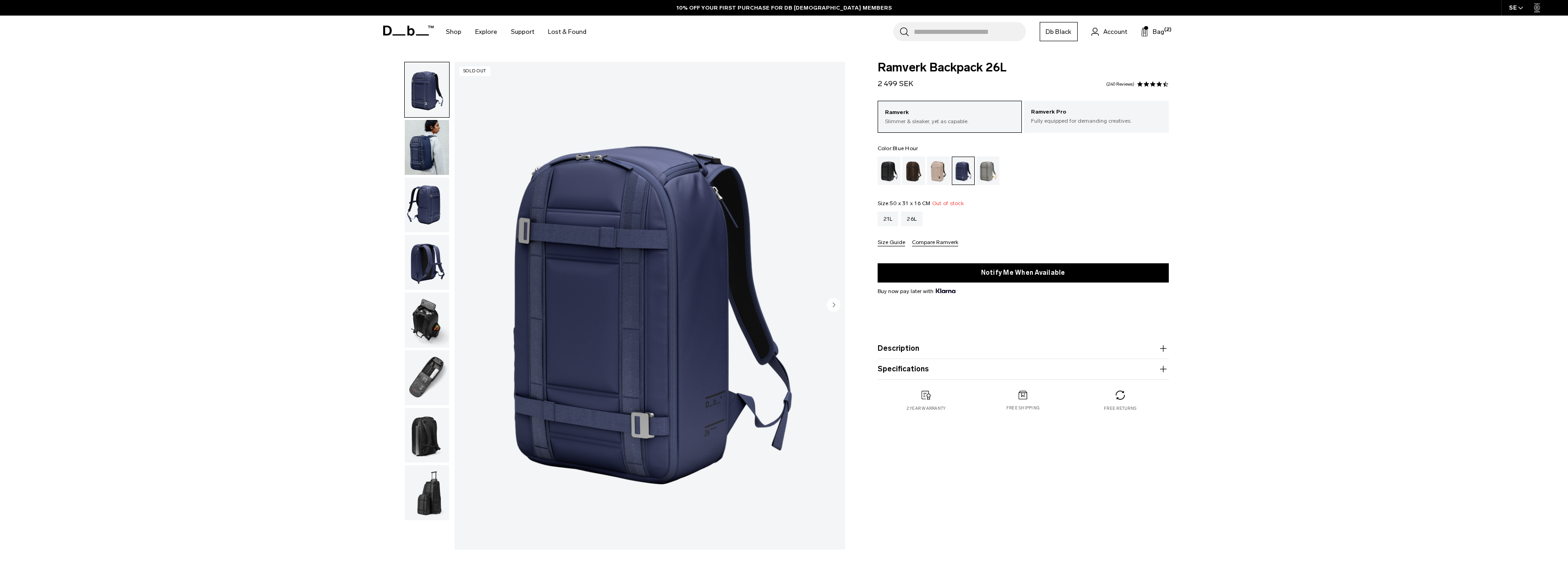
click at [440, 319] on img "button" at bounding box center [426, 320] width 45 height 55
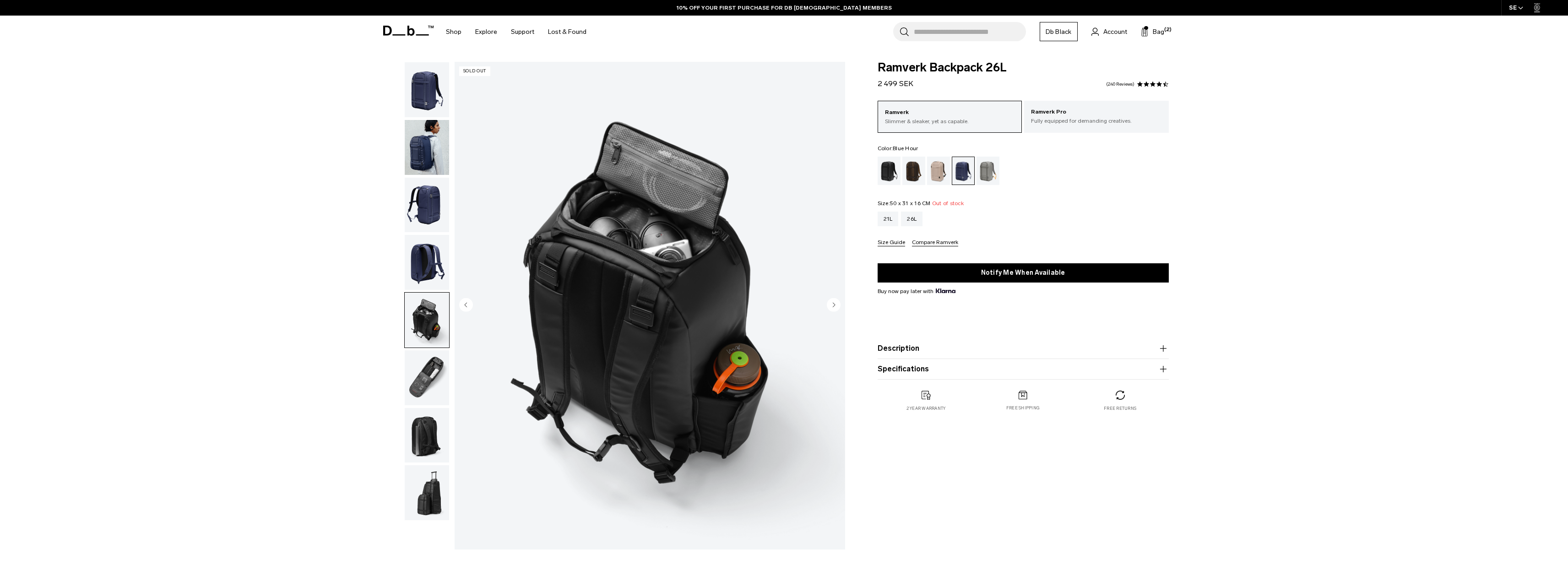
click at [429, 391] on img "button" at bounding box center [426, 378] width 45 height 55
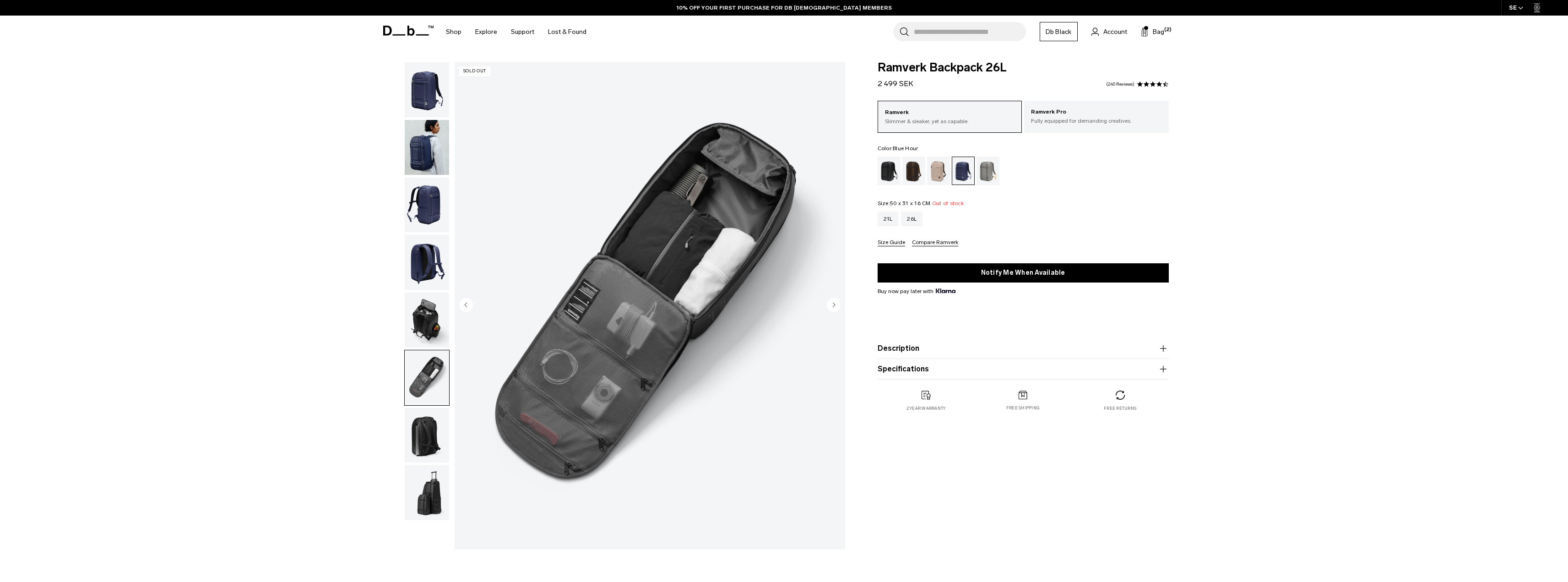
click at [435, 256] on img "button" at bounding box center [426, 262] width 45 height 55
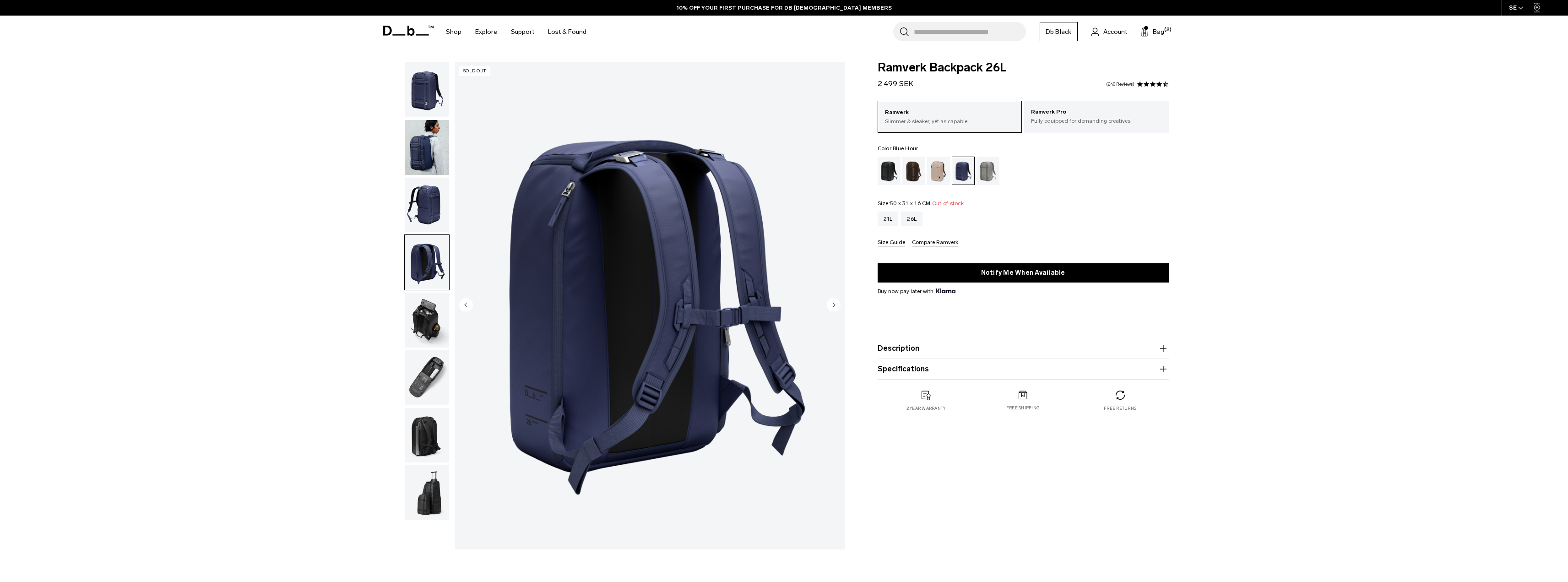
click at [432, 205] on img "button" at bounding box center [426, 205] width 45 height 55
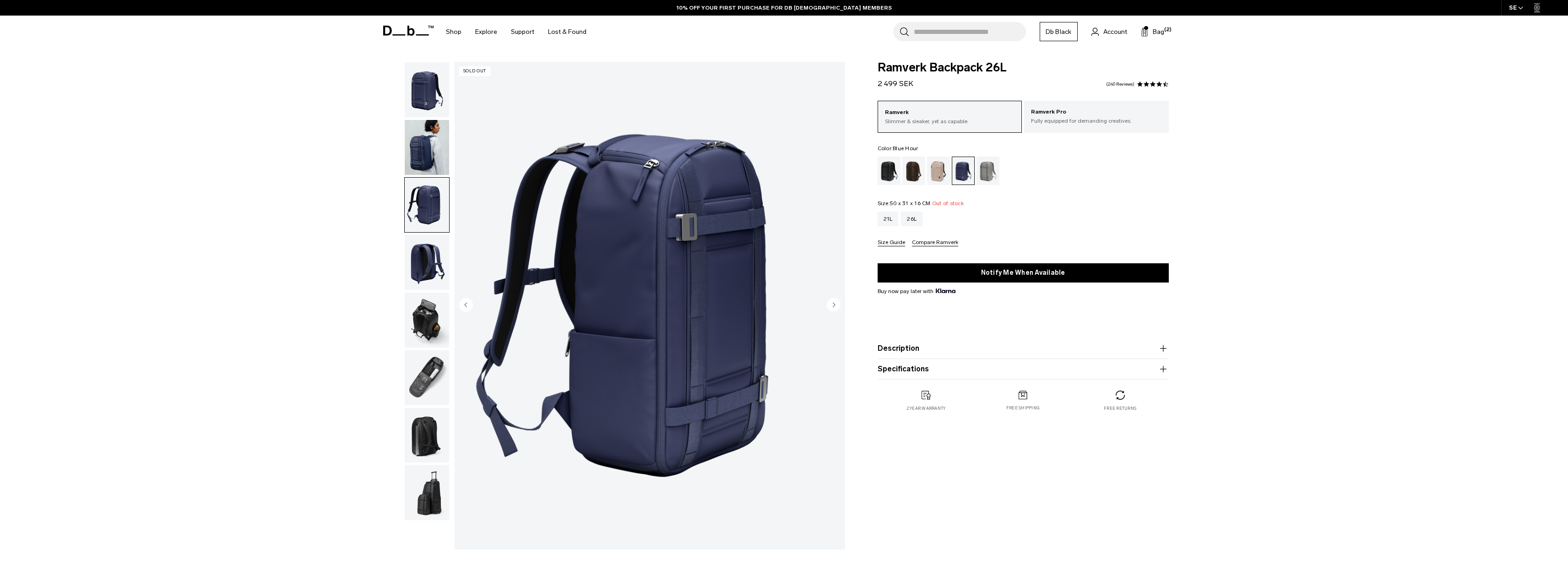
click at [422, 158] on img "button" at bounding box center [426, 147] width 45 height 55
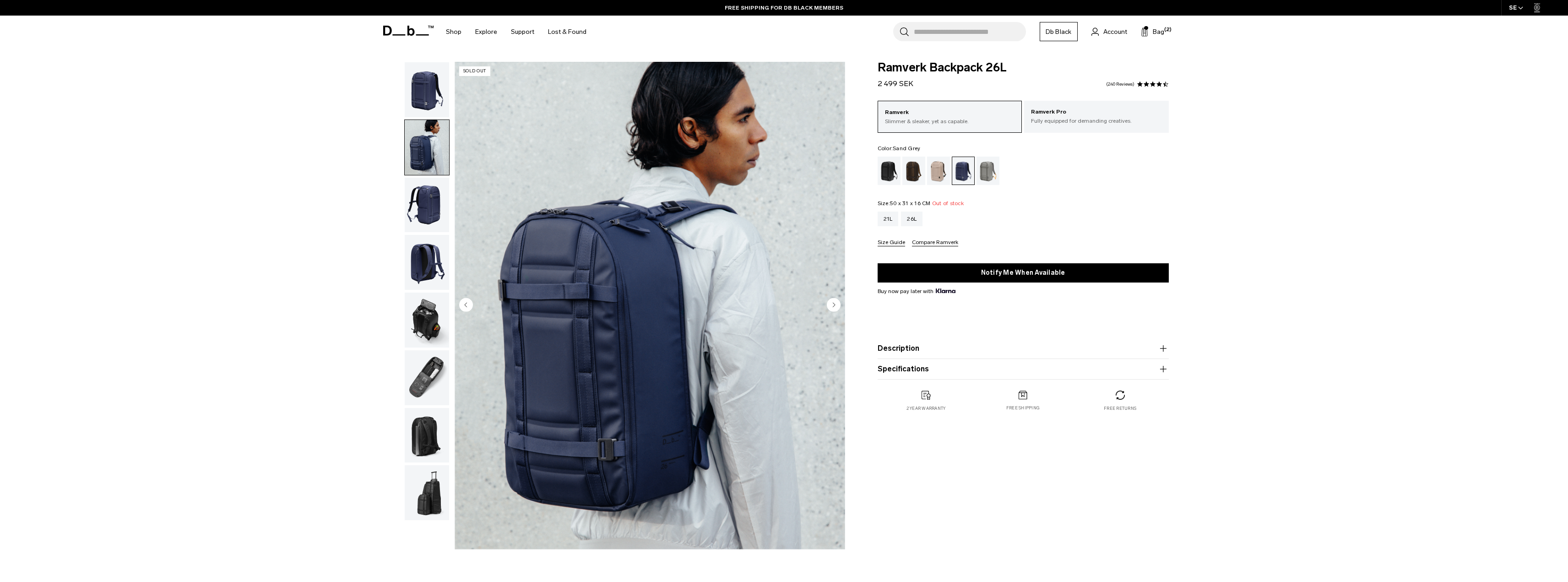
click at [998, 171] on div "Sand Grey" at bounding box center [988, 170] width 23 height 28
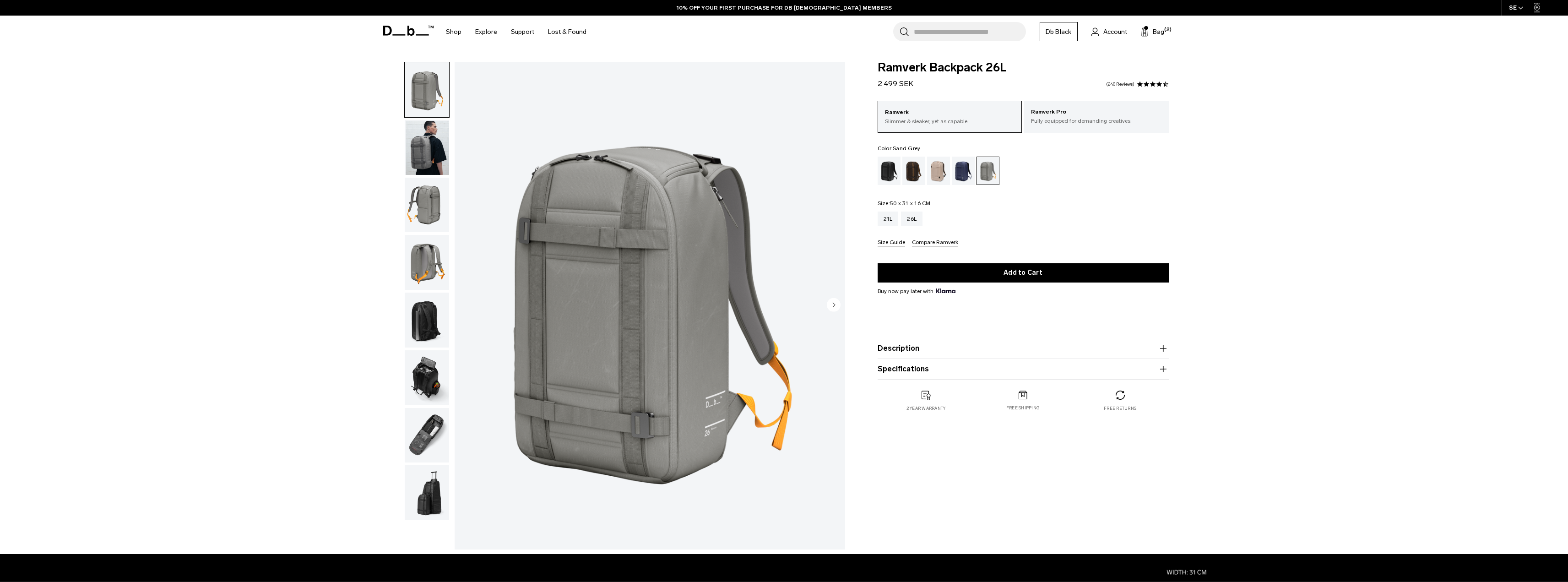
click at [425, 155] on img "button" at bounding box center [426, 147] width 45 height 55
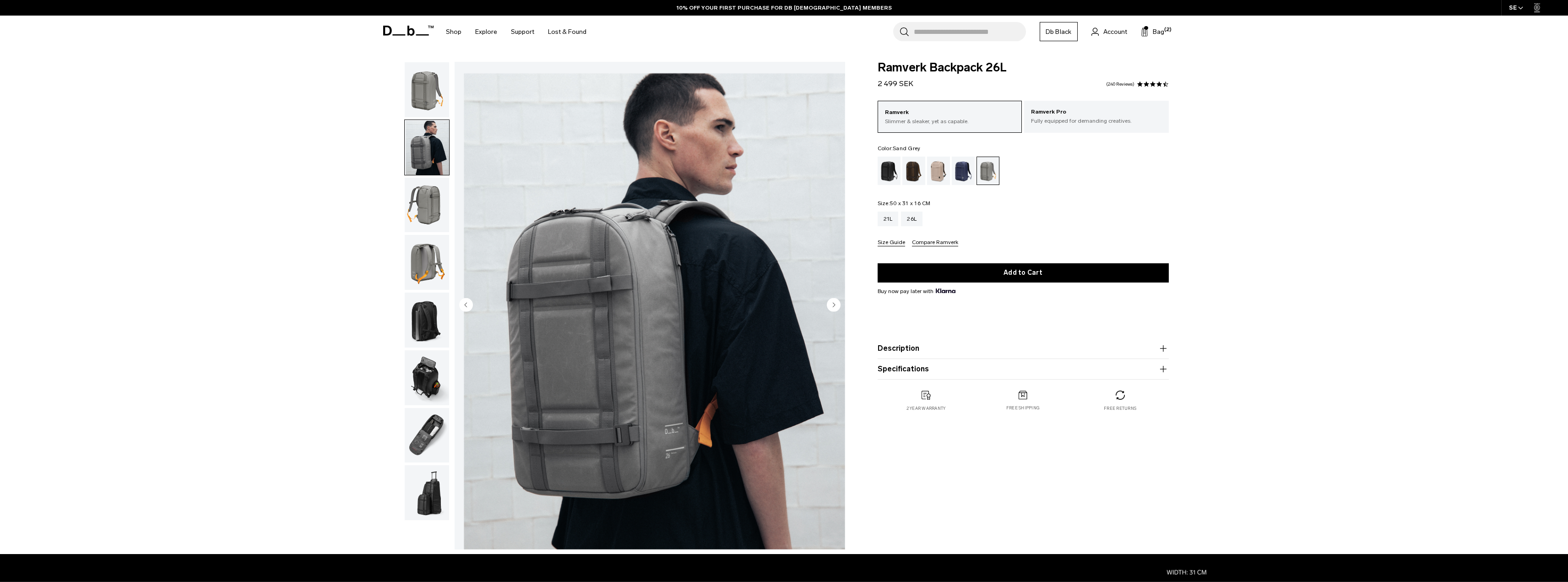
click at [421, 213] on img "button" at bounding box center [426, 205] width 45 height 55
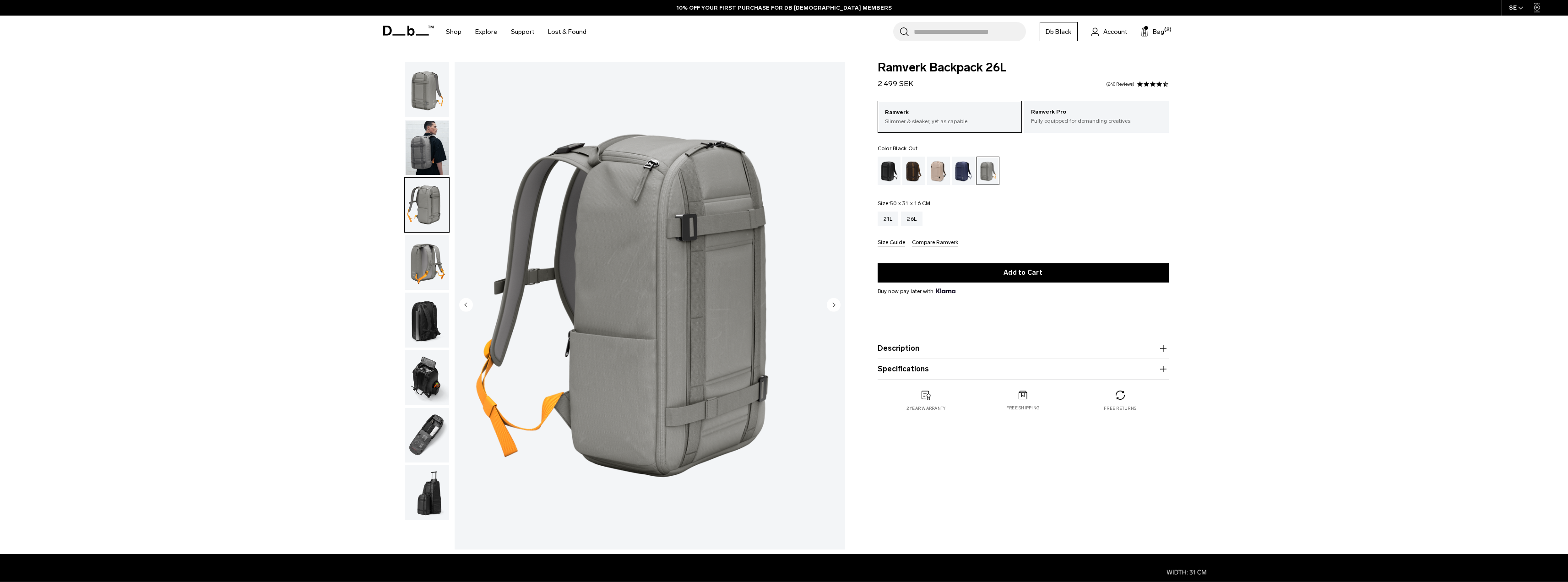
click at [890, 170] on div "Black Out" at bounding box center [889, 170] width 23 height 28
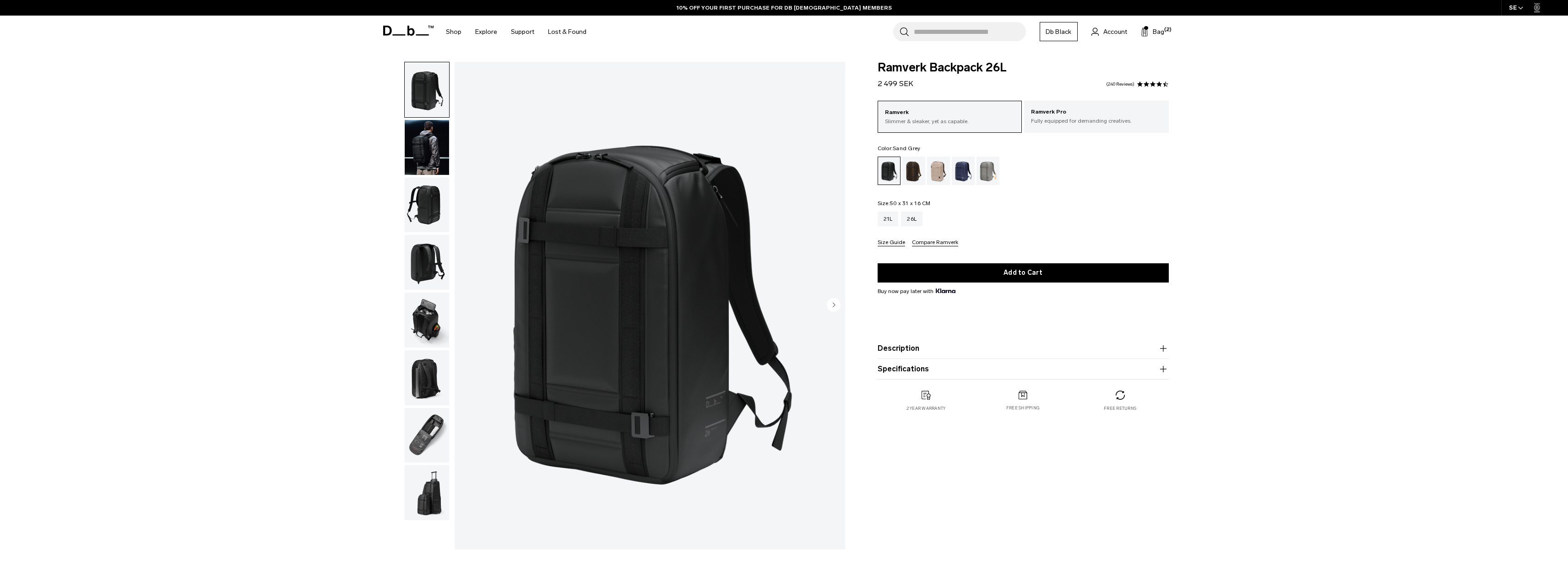
click at [986, 174] on div "Sand Grey" at bounding box center [988, 170] width 23 height 28
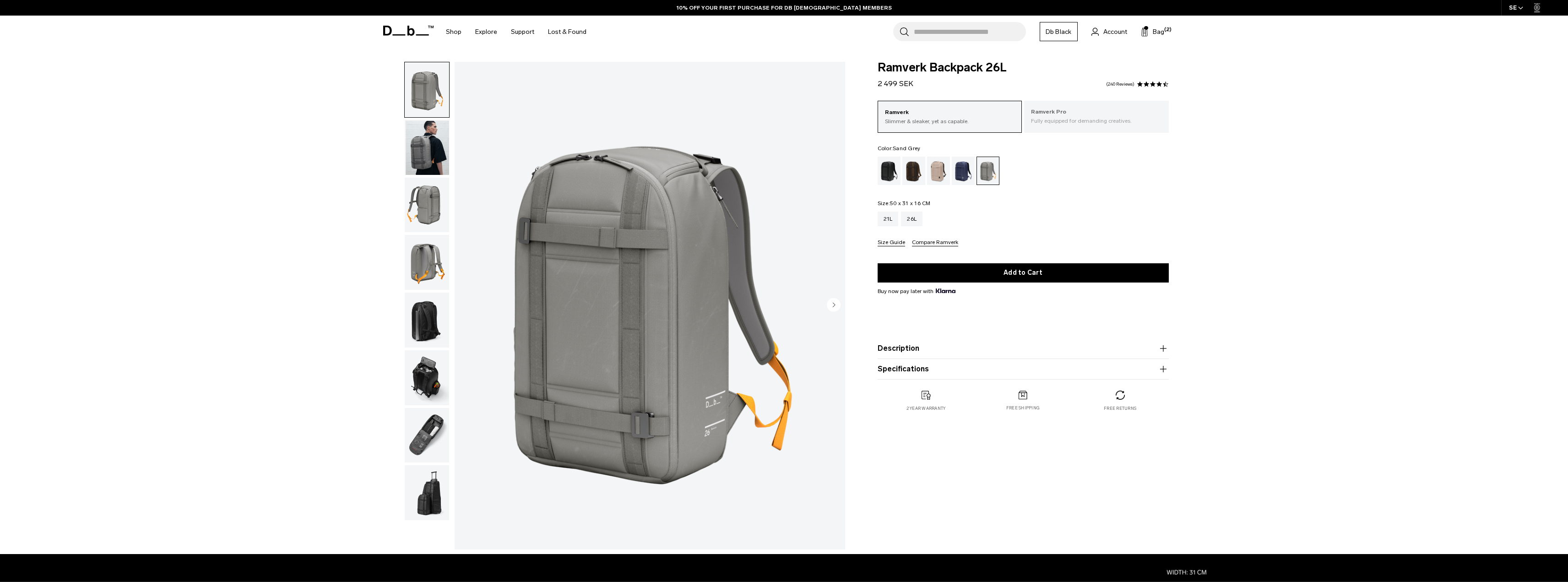
click at [1048, 114] on p "Ramverk Pro" at bounding box center [1096, 112] width 131 height 9
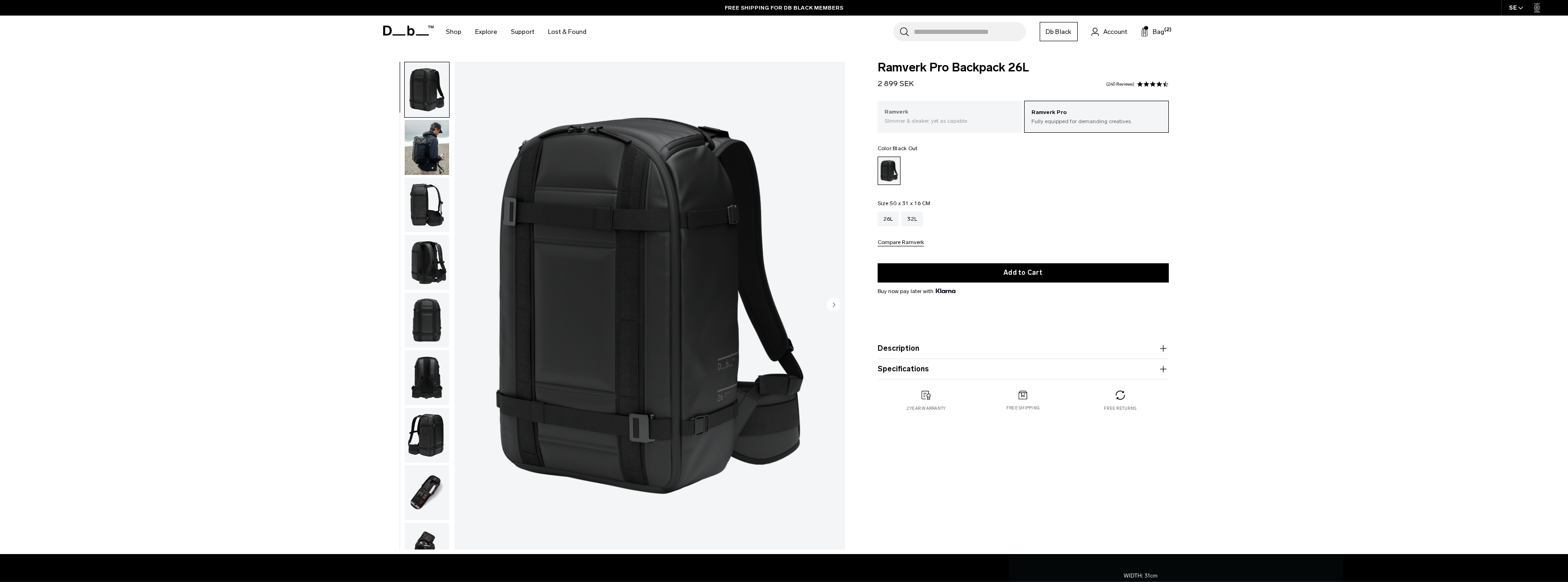
click at [985, 112] on p "Ramverk" at bounding box center [950, 112] width 131 height 9
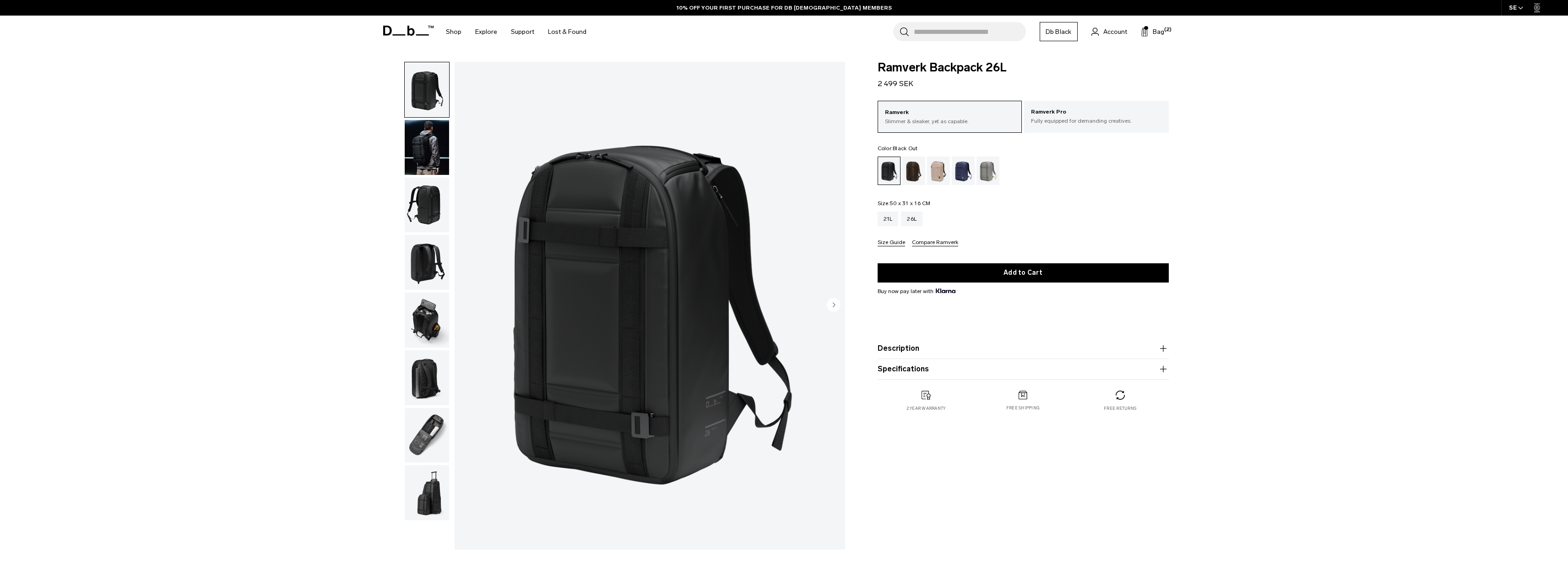
click at [958, 169] on div "Blue Hour" at bounding box center [963, 170] width 23 height 28
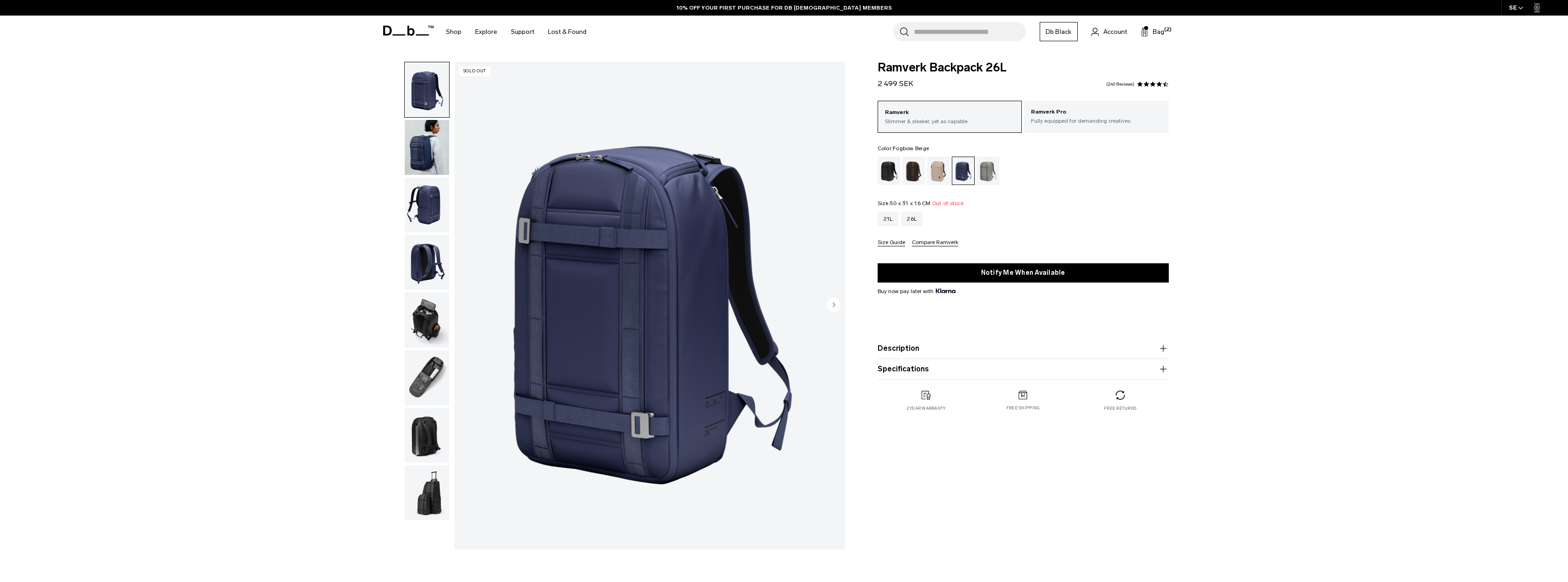
click at [924, 172] on div "Espresso" at bounding box center [914, 170] width 23 height 28
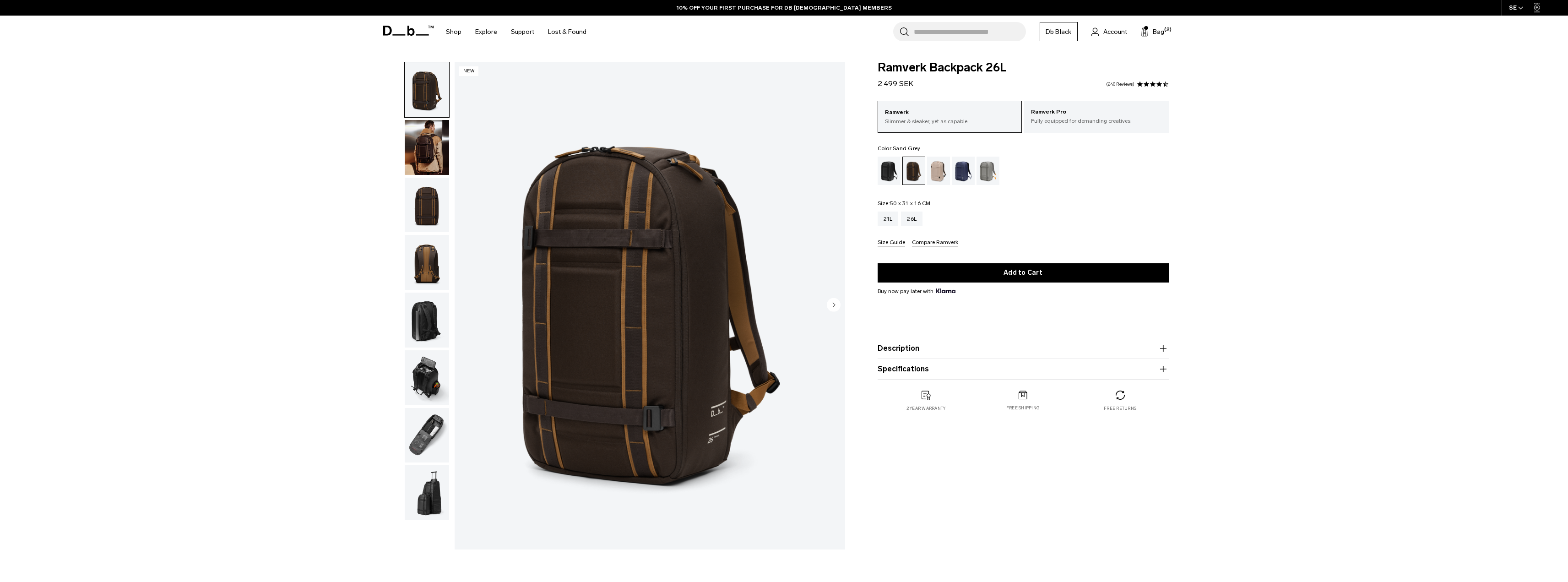
click at [976, 174] on div "Sand Grey" at bounding box center [988, 170] width 23 height 28
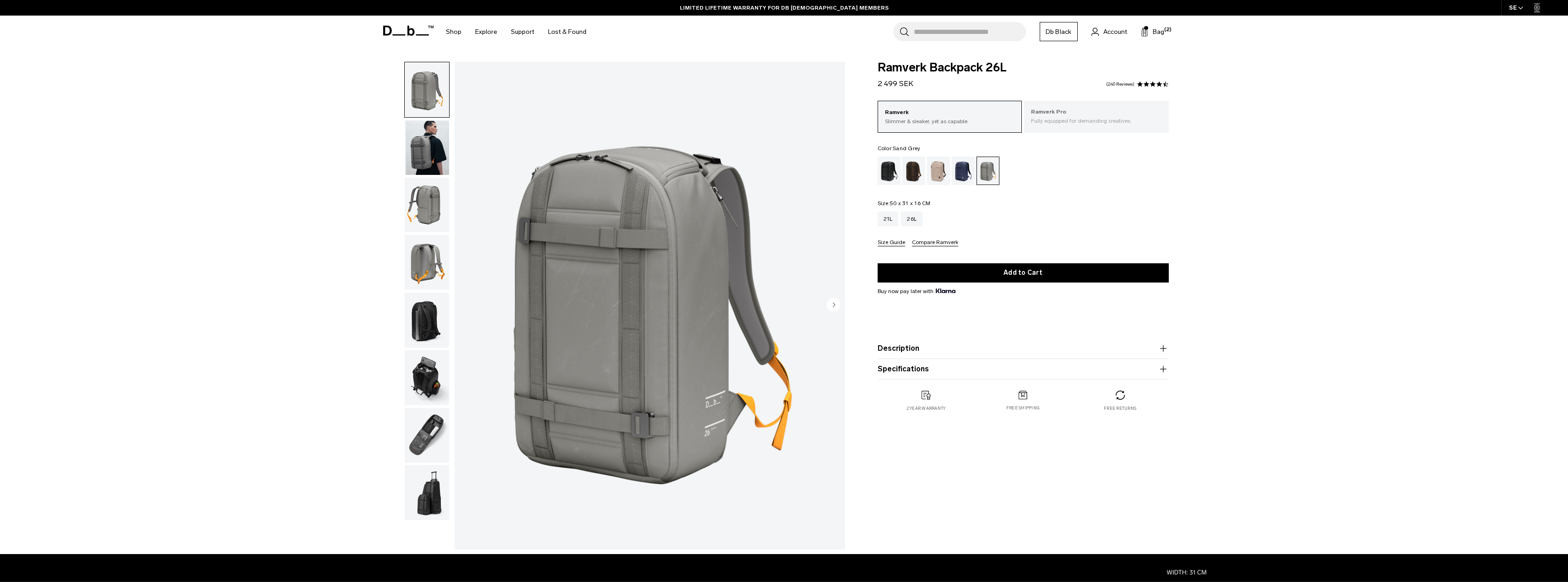
click at [1110, 125] on div "Ramverk Pro Fully equipped for demanding creatives." at bounding box center [1096, 116] width 145 height 31
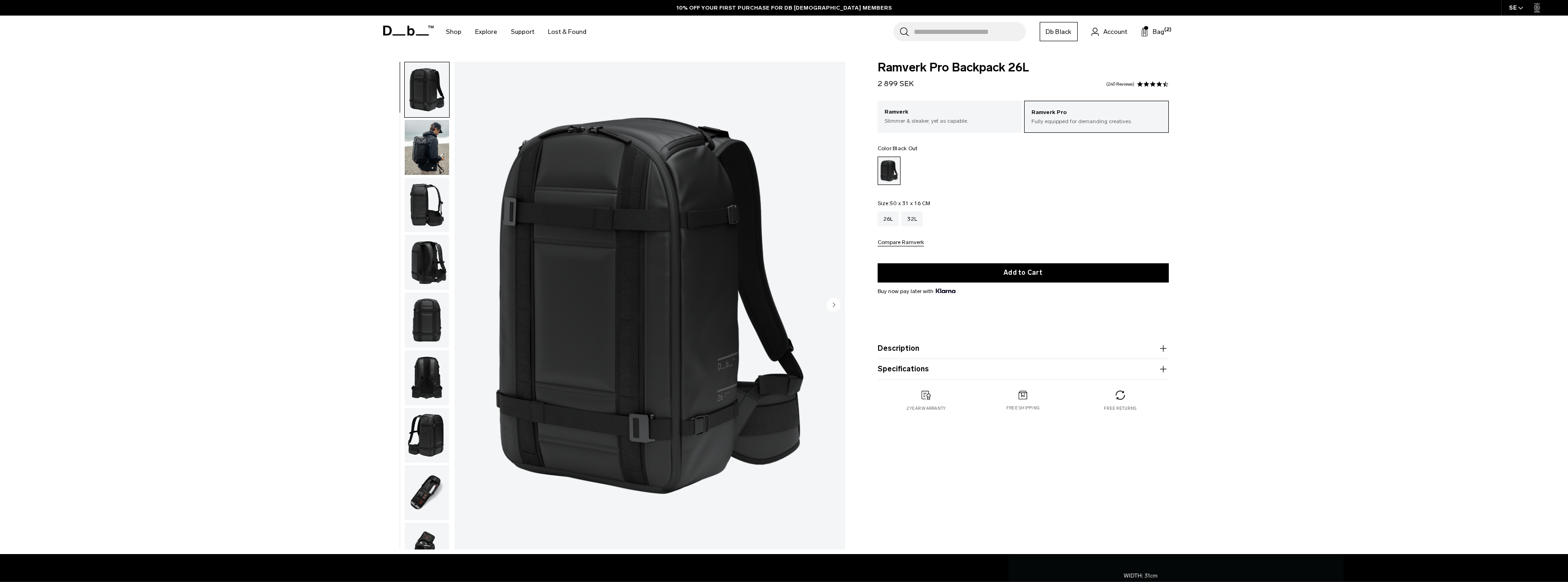
click at [1171, 368] on div "Ramverk Pro Backpack 26L 2 899 SEK 4.5 star rating 240 Reviews Ramverk Pro Full…" at bounding box center [1023, 245] width 346 height 368
click at [1170, 368] on div "Ramverk Pro Backpack 26L 2 899 SEK Ramverk Pro Fully equipped for demanding cre…" at bounding box center [1023, 245] width 346 height 368
click at [1161, 368] on icon "button" at bounding box center [1163, 369] width 11 height 11
click at [1168, 360] on div "Ramverk Pro Backpack 26L 2 899 SEK 4.5 star rating 240 Reviews Ramverk Pro Full…" at bounding box center [1023, 263] width 346 height 404
click at [1163, 350] on icon "button" at bounding box center [1163, 348] width 11 height 11
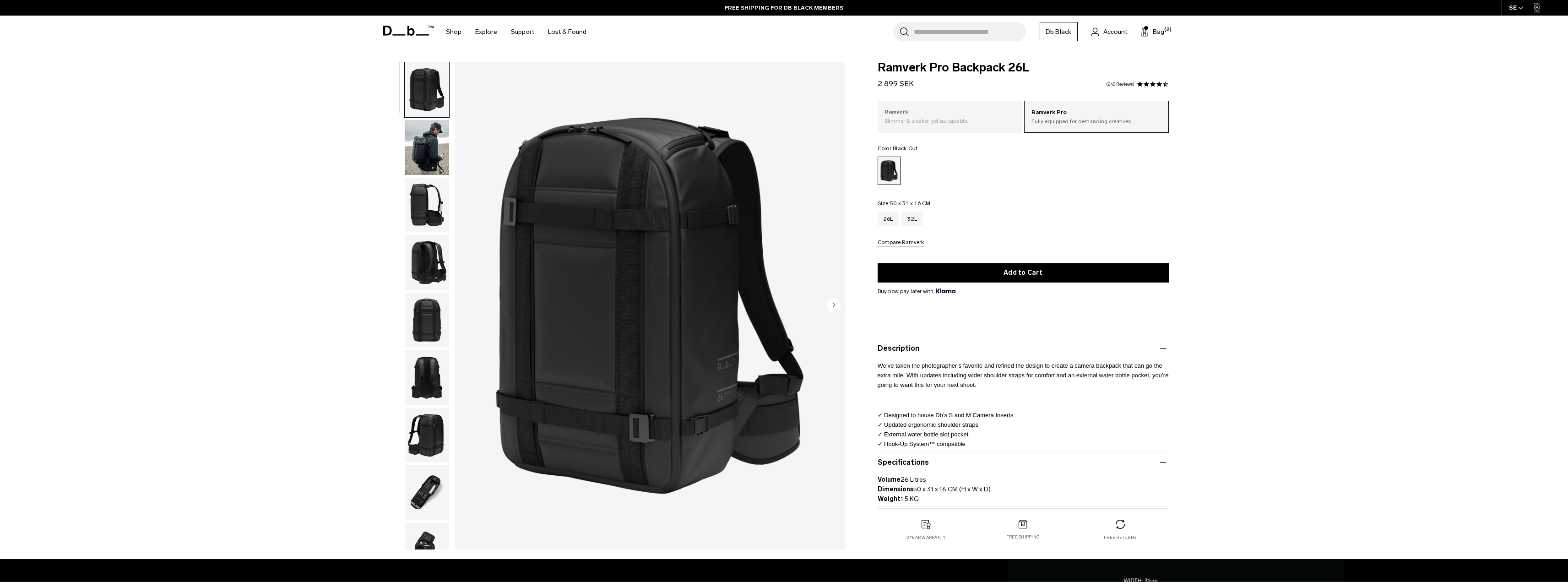
click at [937, 119] on p "Slimmer & sleaker, yet as capable." at bounding box center [950, 121] width 131 height 8
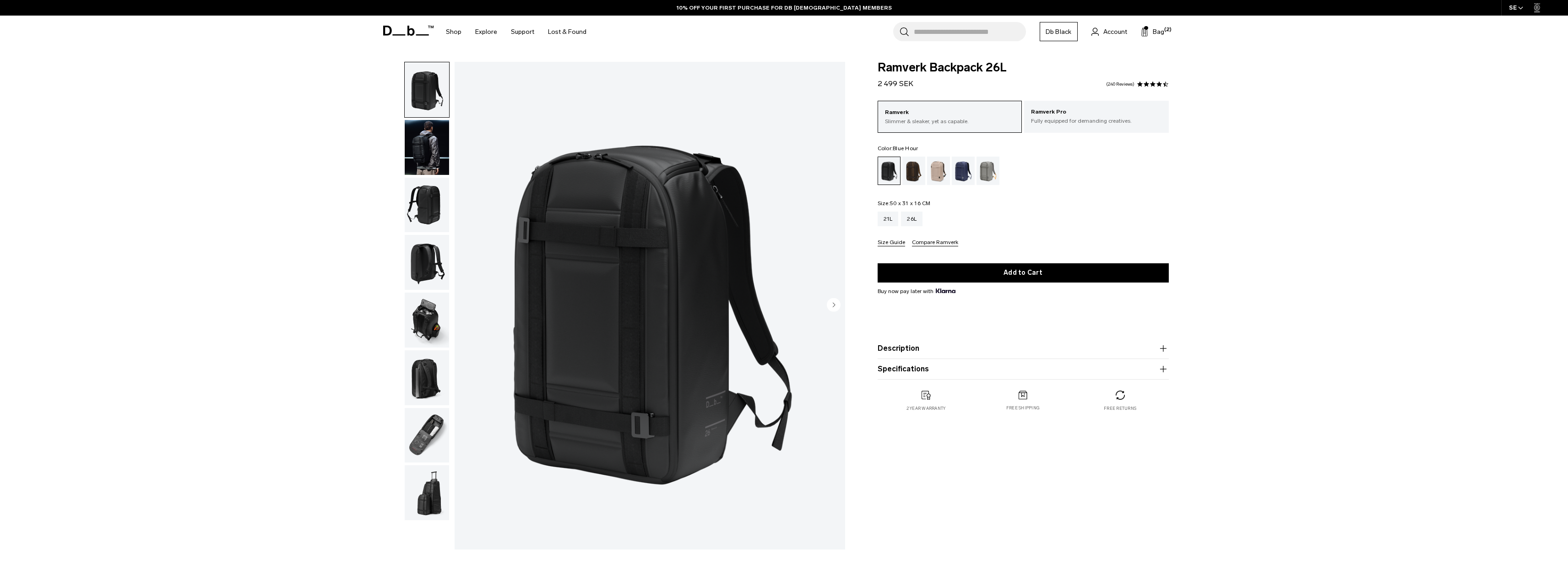
click at [962, 180] on div "Blue Hour" at bounding box center [963, 170] width 23 height 28
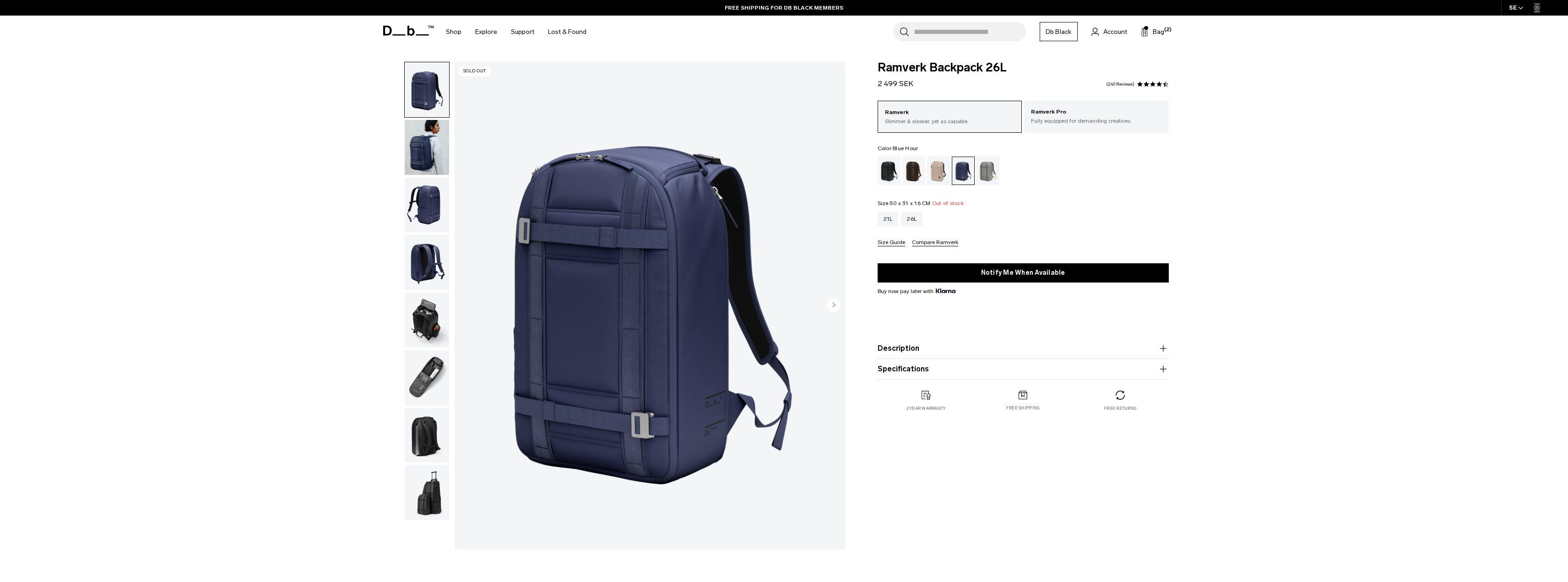
click at [432, 204] on img "button" at bounding box center [426, 205] width 45 height 55
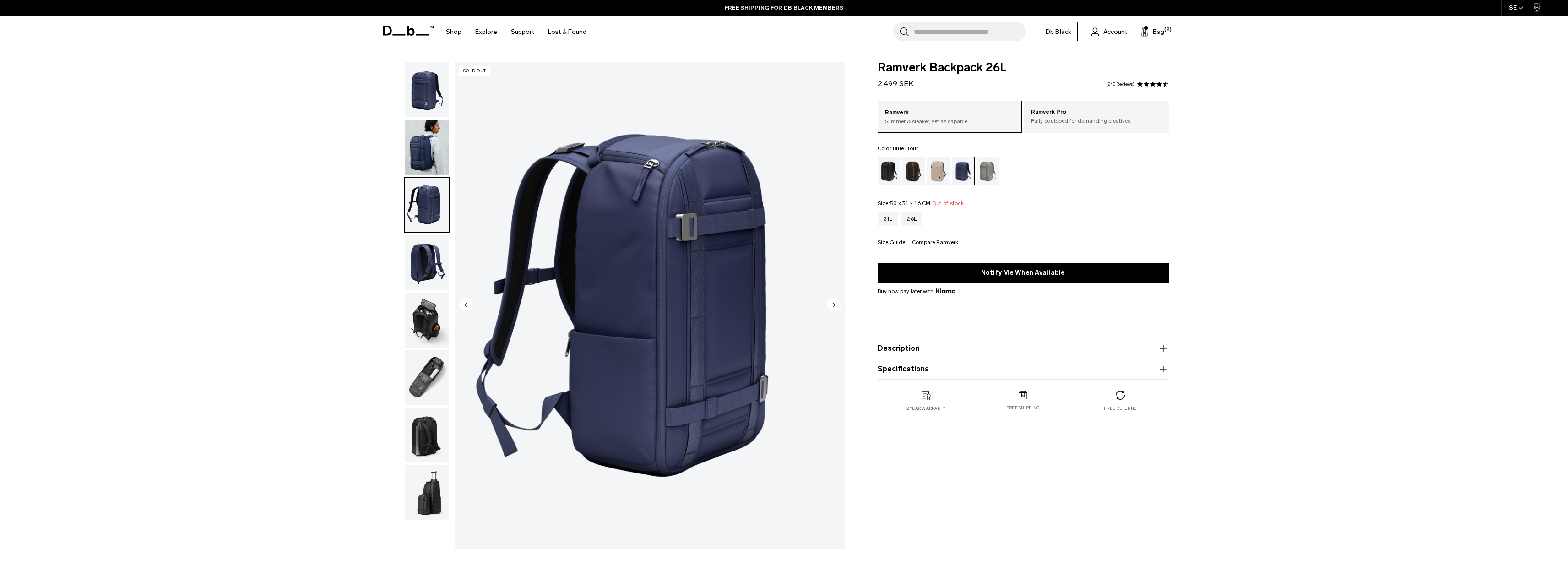
click at [430, 161] on img "button" at bounding box center [426, 147] width 45 height 55
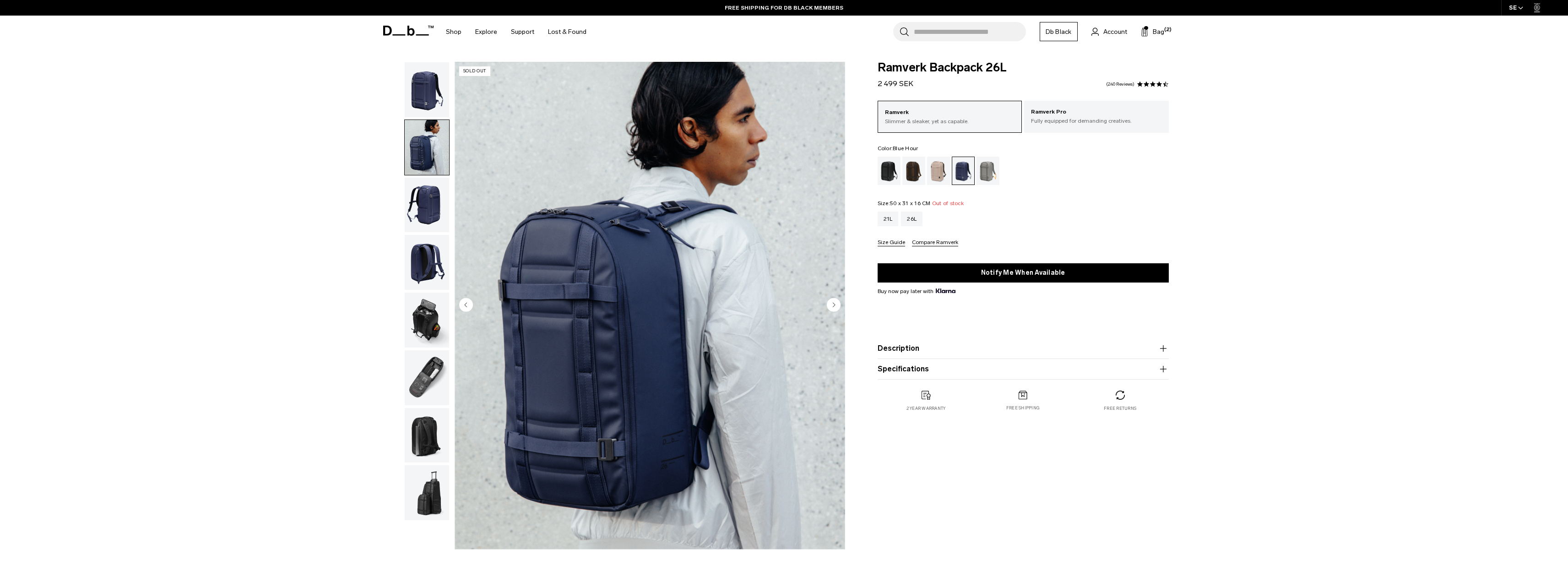
click at [424, 107] on img "button" at bounding box center [426, 90] width 45 height 55
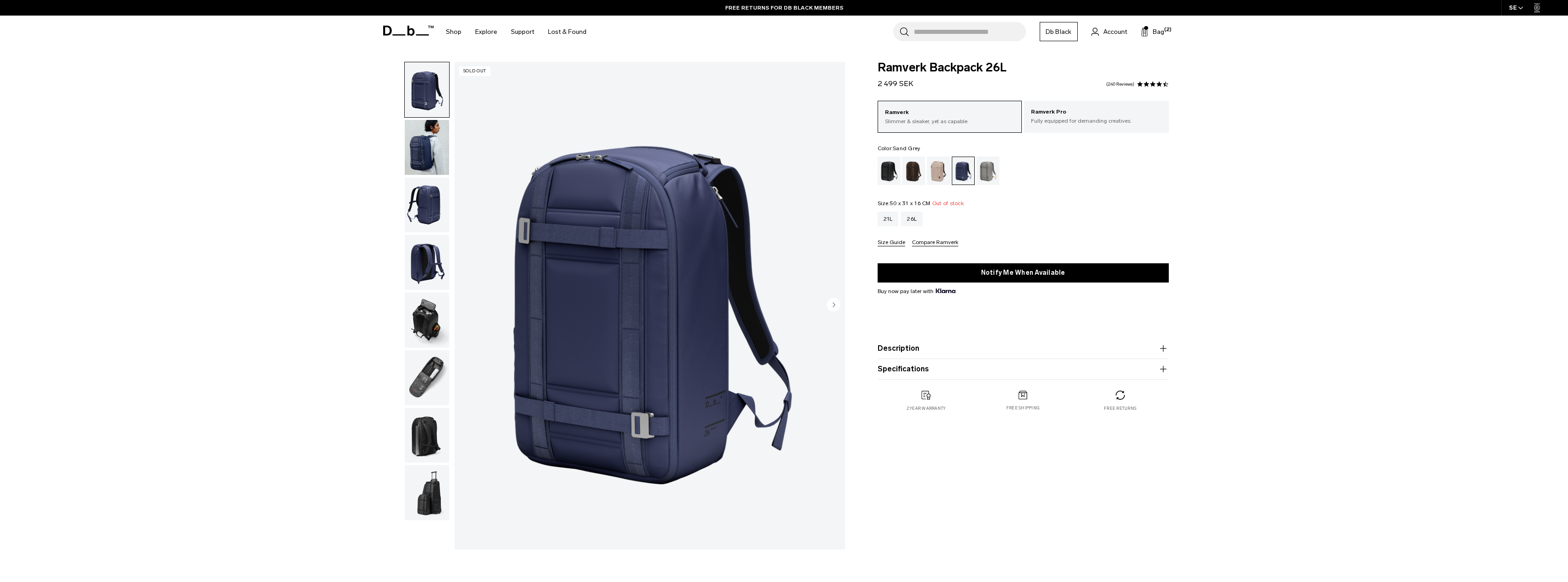
click at [984, 175] on div "Sand Grey" at bounding box center [988, 170] width 23 height 28
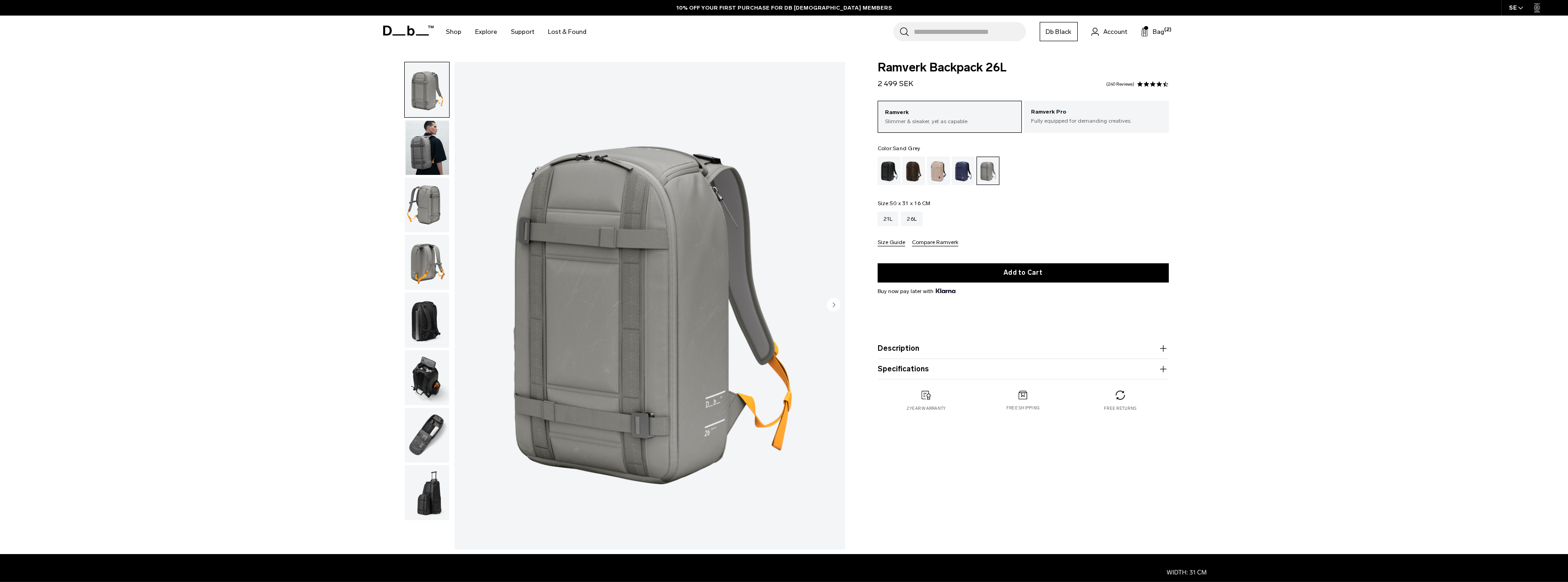
click at [1166, 348] on icon "button" at bounding box center [1163, 348] width 11 height 11
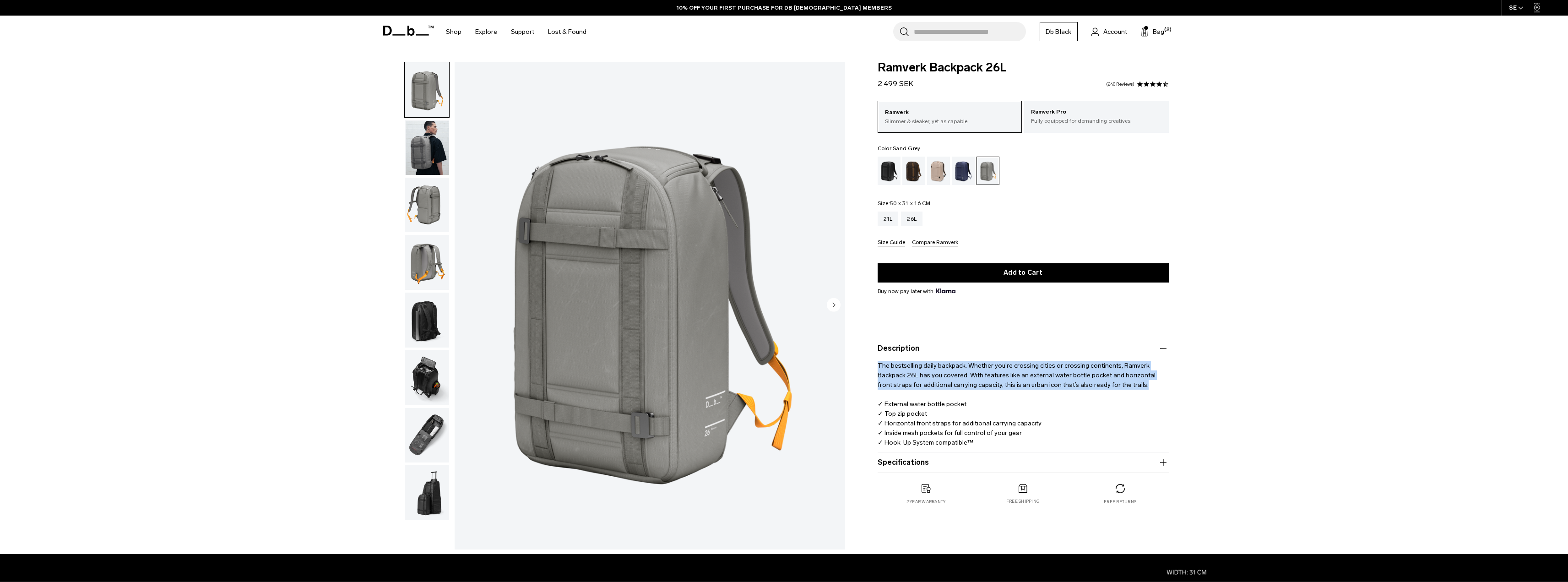
drag, startPoint x: 1137, startPoint y: 387, endPoint x: 860, endPoint y: 367, distance: 277.7
click at [860, 367] on div "Ramverk Backpack 26L 2 499 SEK 4.5 star rating 240 Reviews Ramverk Slimmer & sl…" at bounding box center [1023, 292] width 346 height 461
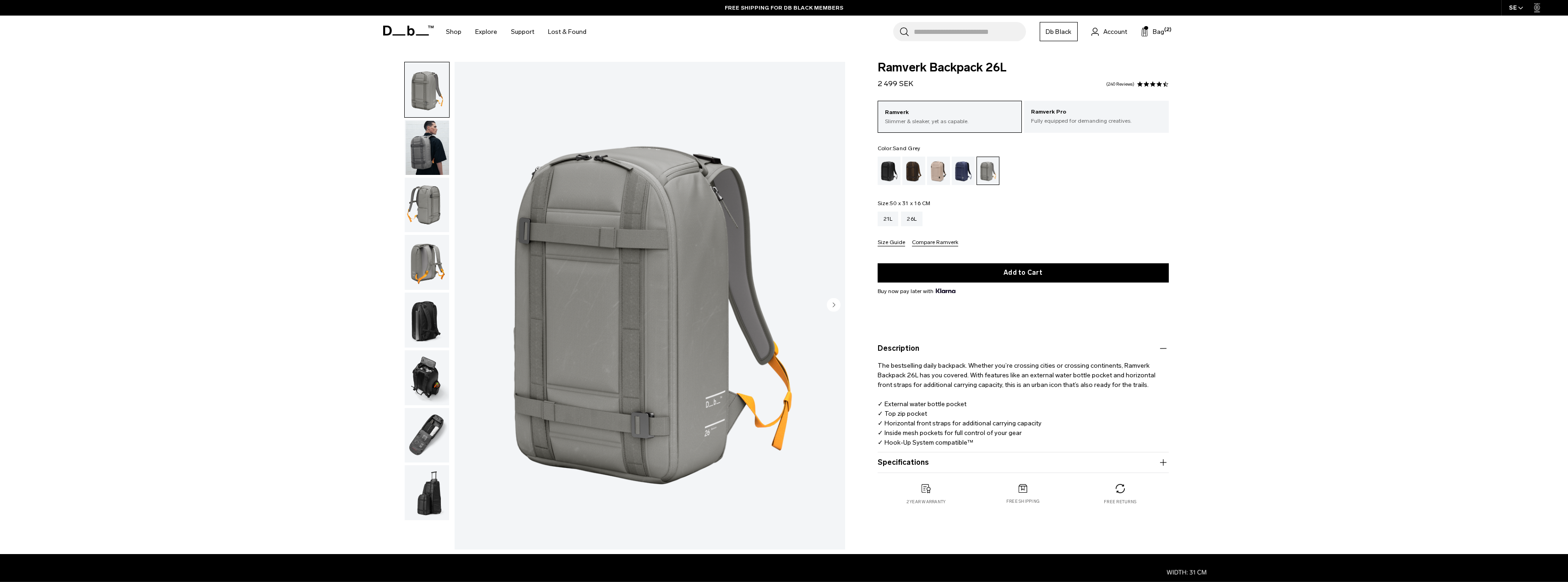
click at [1123, 396] on p "The bestselling daily backpack. Whether you’re crossing cities or crossing cont…" at bounding box center [1023, 400] width 291 height 93
drag, startPoint x: 726, startPoint y: 248, endPoint x: 703, endPoint y: 250, distance: 23.1
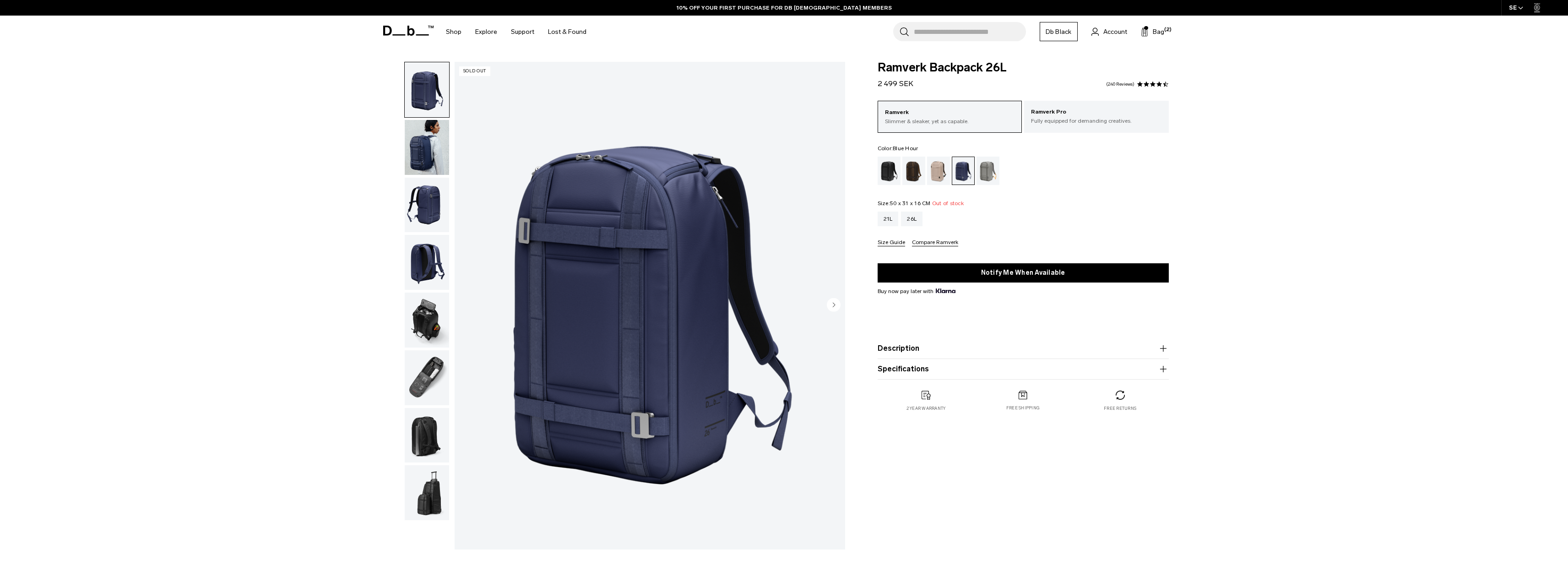
drag, startPoint x: 294, startPoint y: 156, endPoint x: 289, endPoint y: 158, distance: 5.4
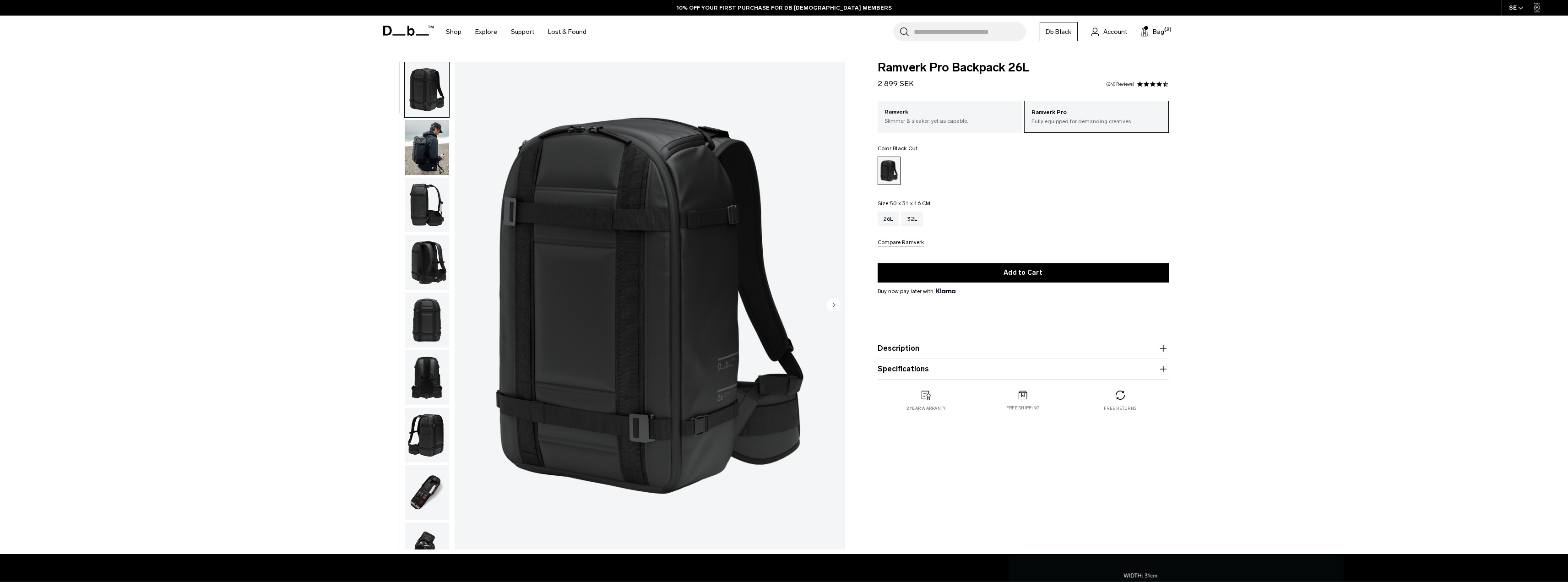
drag, startPoint x: 0, startPoint y: 0, endPoint x: 299, endPoint y: 308, distance: 429.3
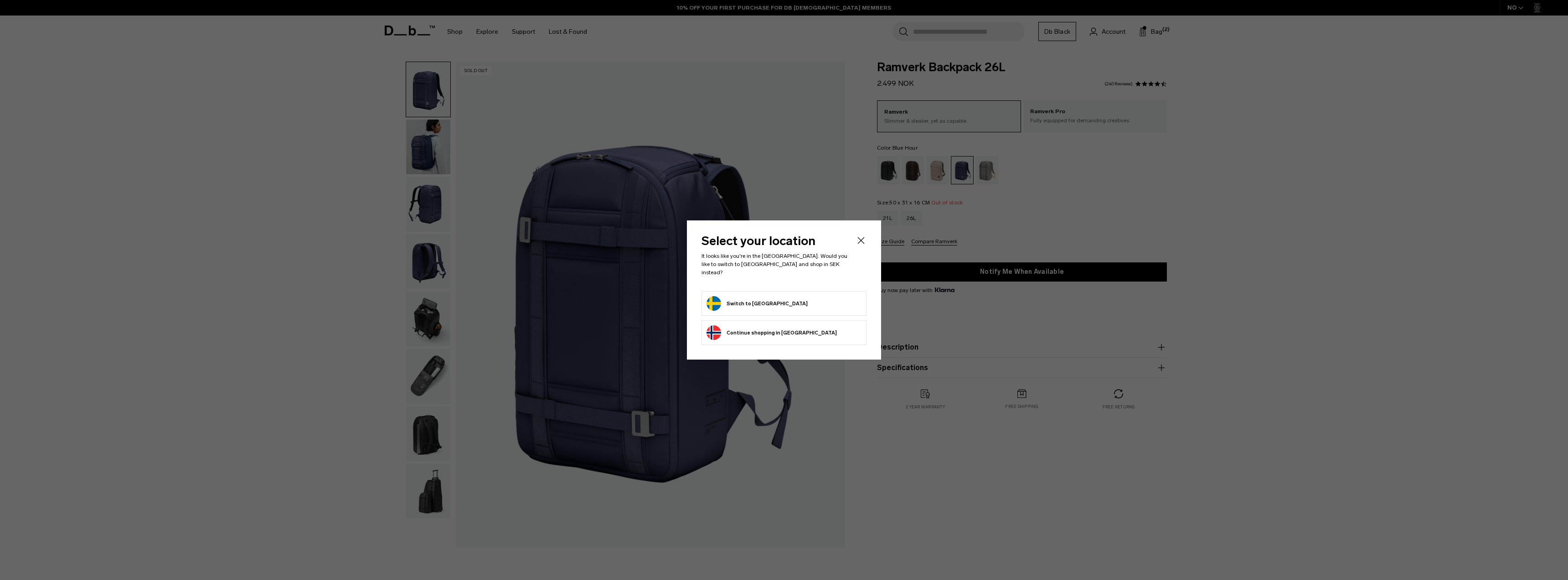
click at [750, 303] on button "Switch to Sweden" at bounding box center [757, 303] width 101 height 14
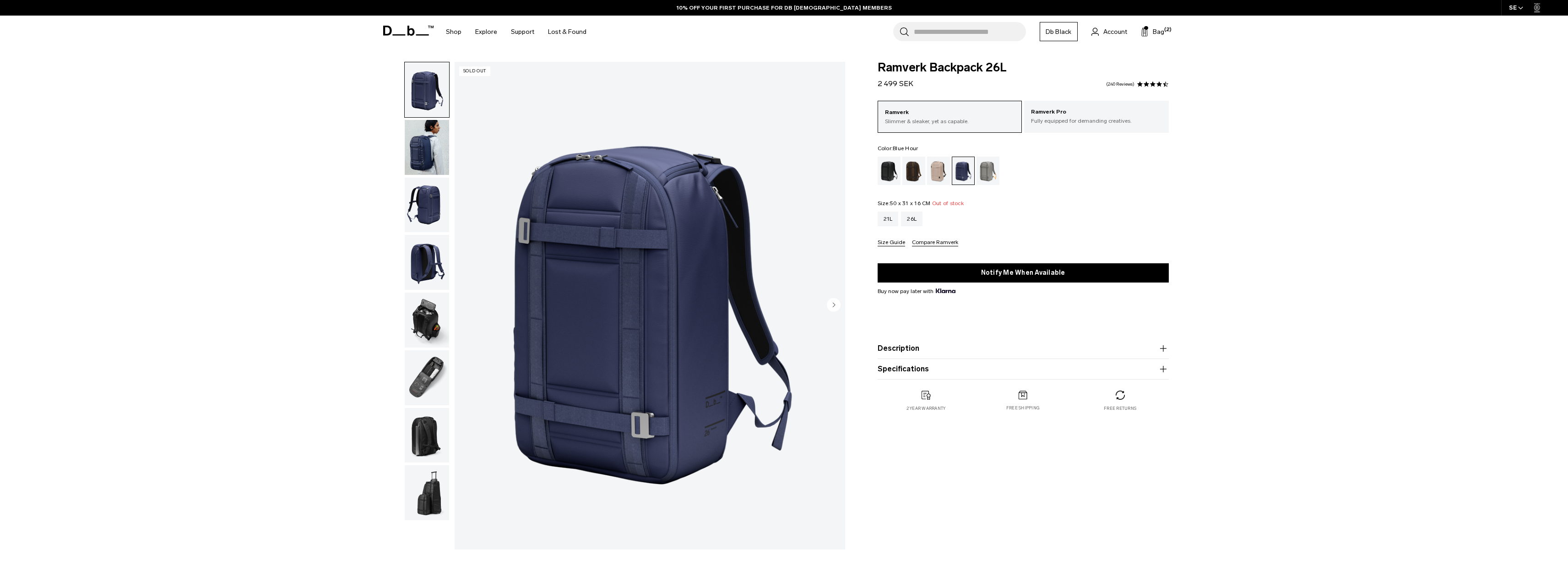
drag, startPoint x: 270, startPoint y: 237, endPoint x: 264, endPoint y: 237, distance: 6.0
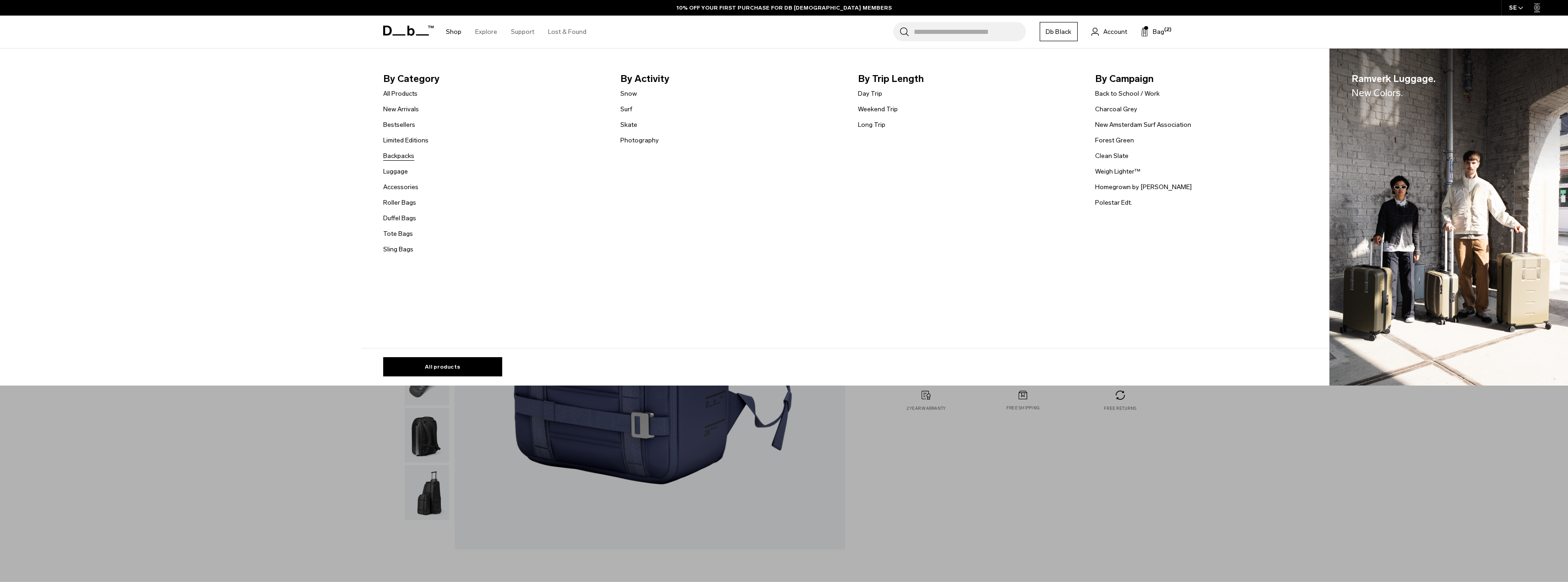
click at [398, 159] on link "Backpacks" at bounding box center [398, 156] width 31 height 10
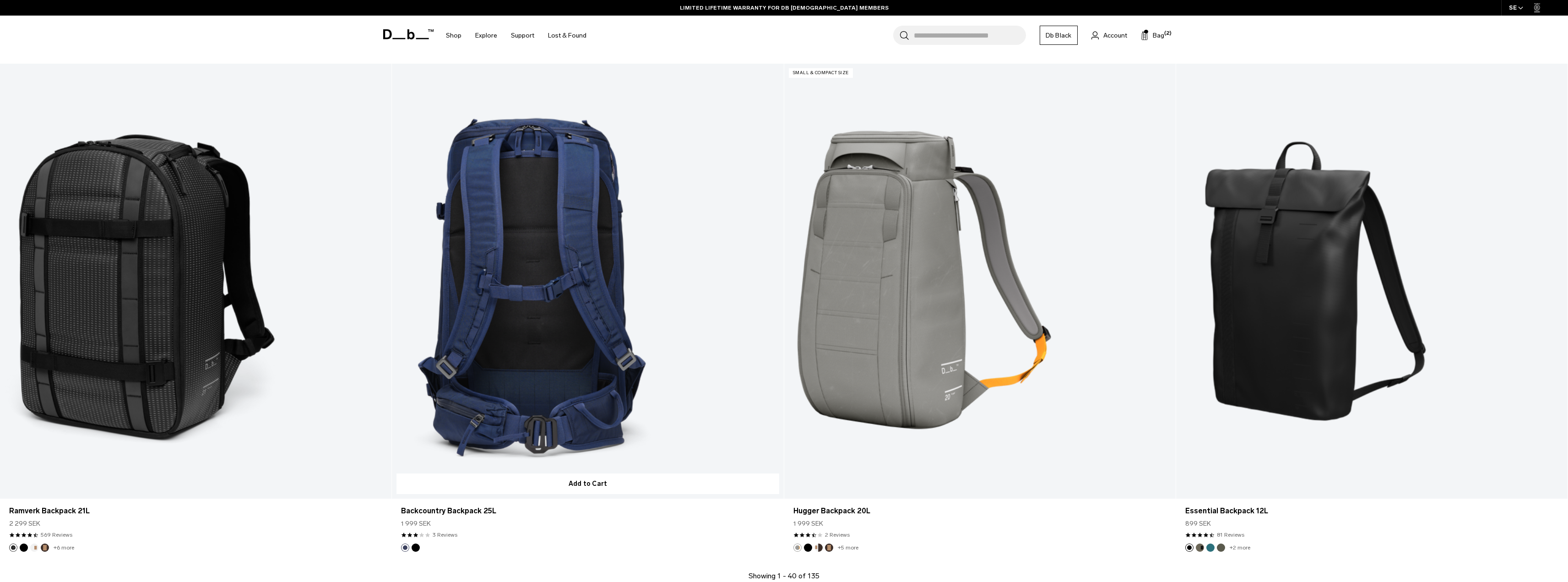
scroll to position [4897, 0]
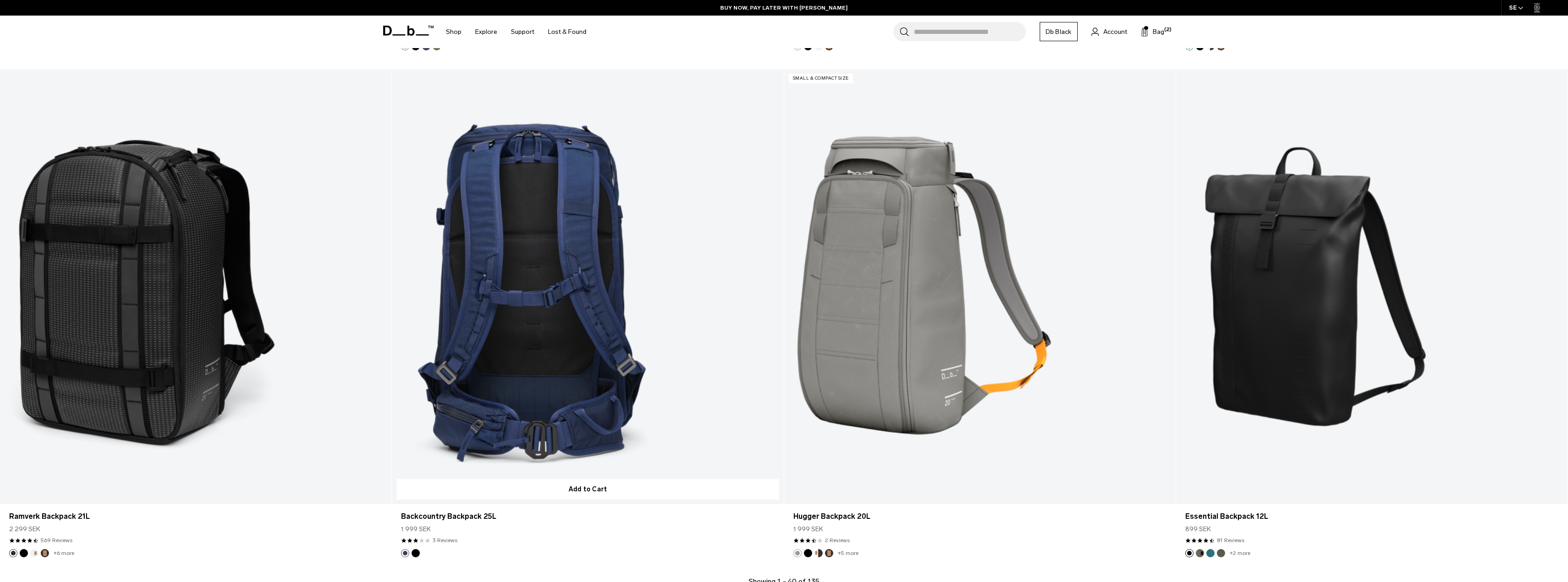
click at [531, 223] on link "Backcountry Backpack 25L" at bounding box center [587, 287] width 391 height 435
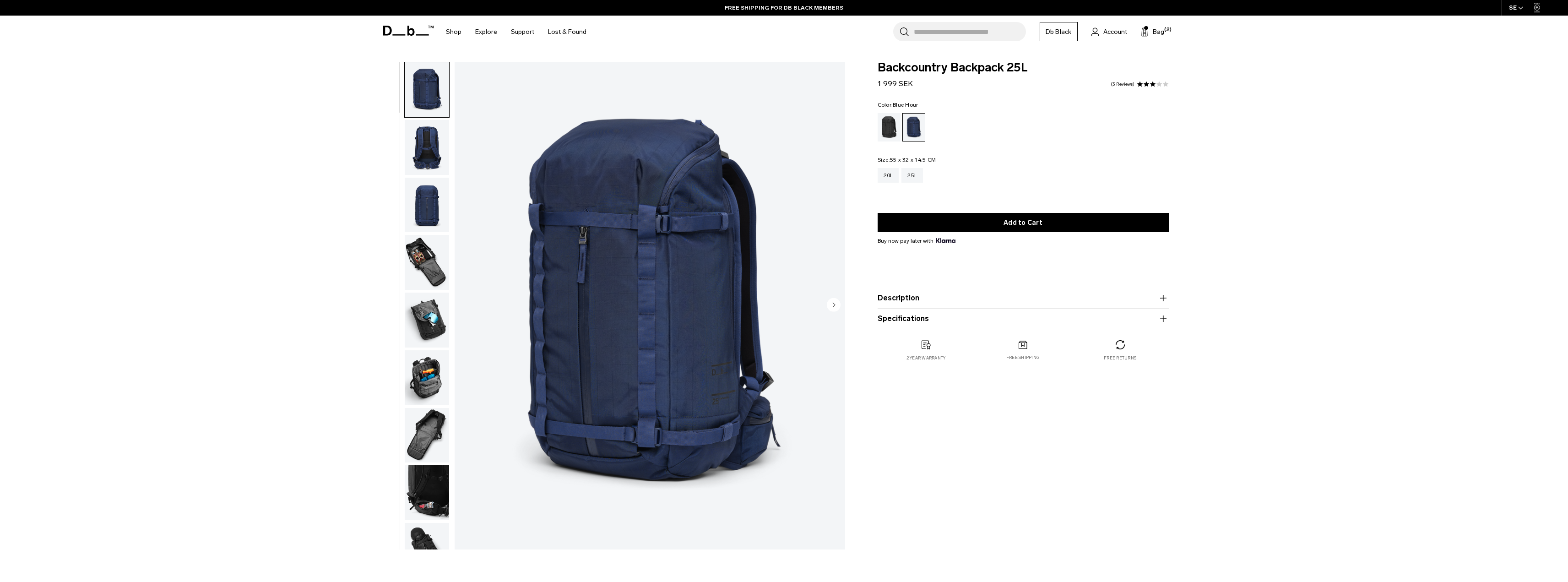
click at [421, 130] on img "button" at bounding box center [426, 147] width 45 height 55
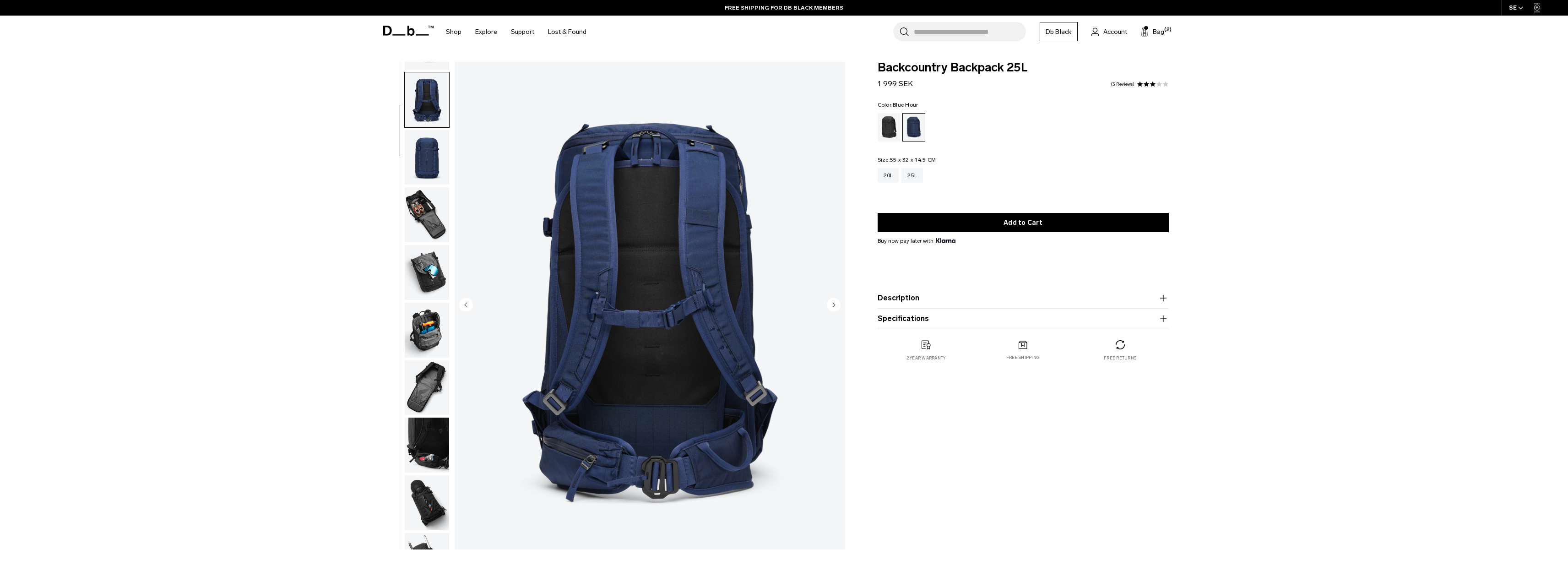
scroll to position [58, 0]
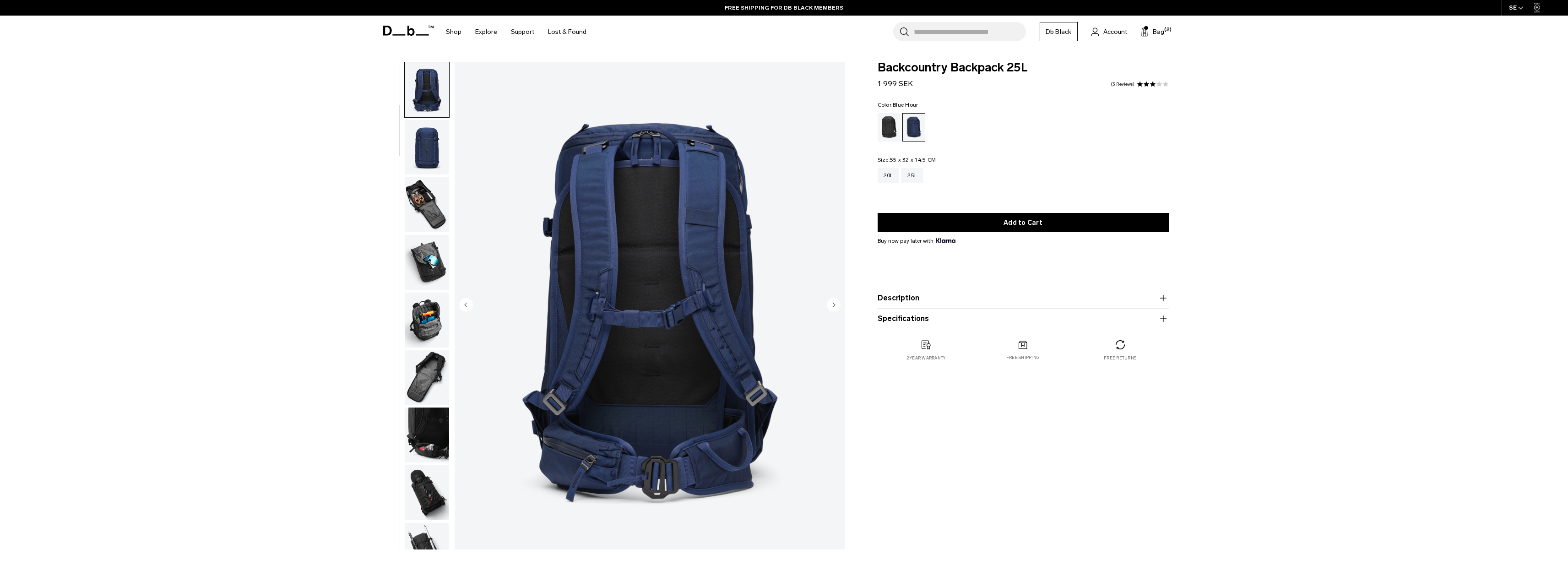
click at [432, 198] on img "button" at bounding box center [426, 204] width 45 height 55
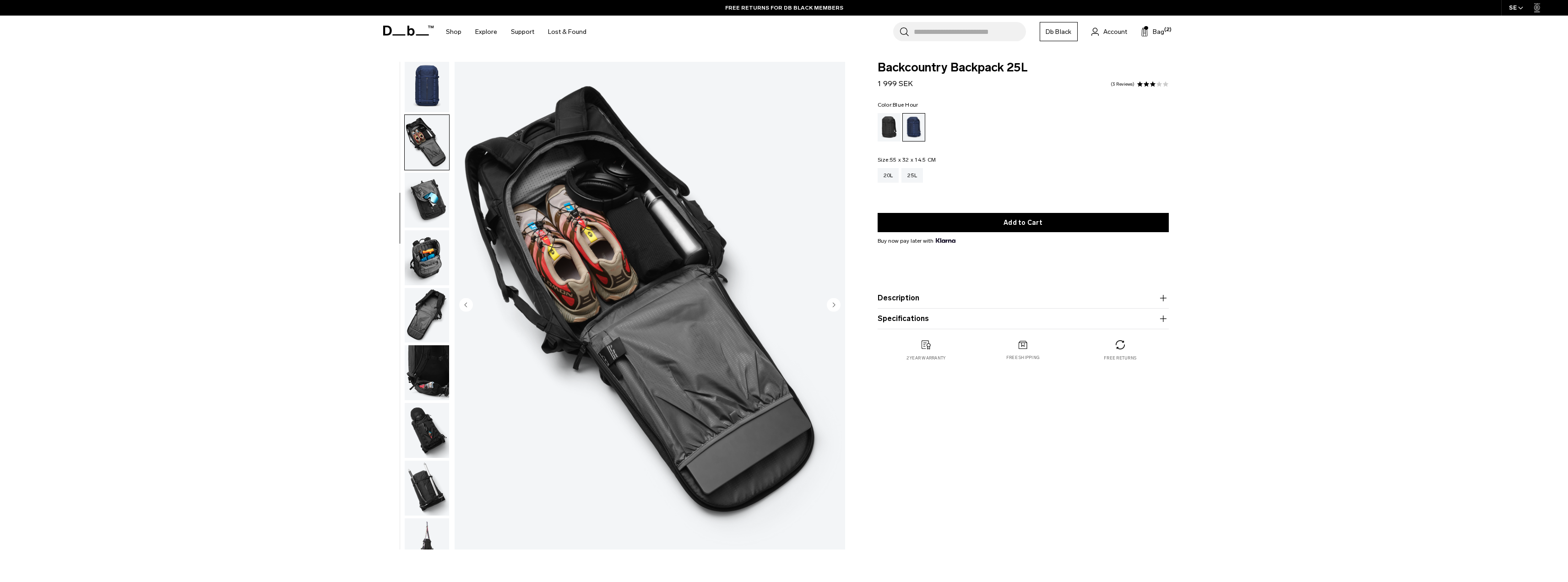
scroll to position [144, 0]
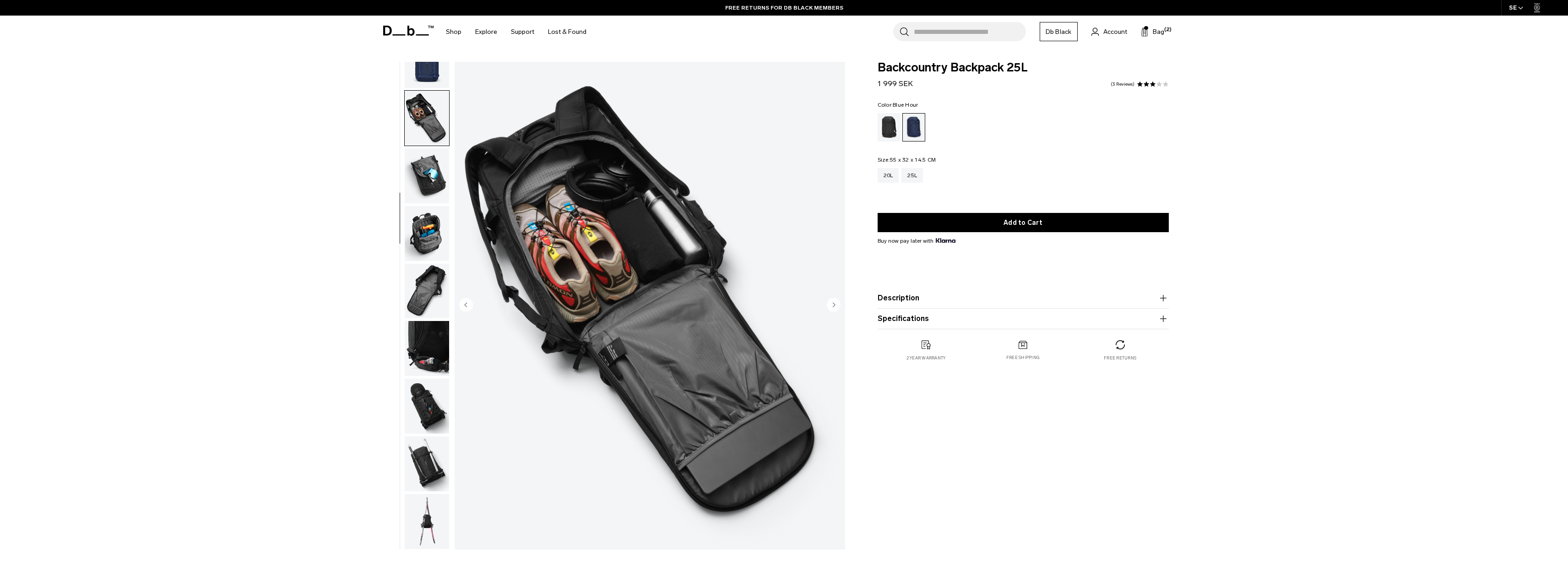
click at [430, 214] on img "button" at bounding box center [426, 233] width 45 height 55
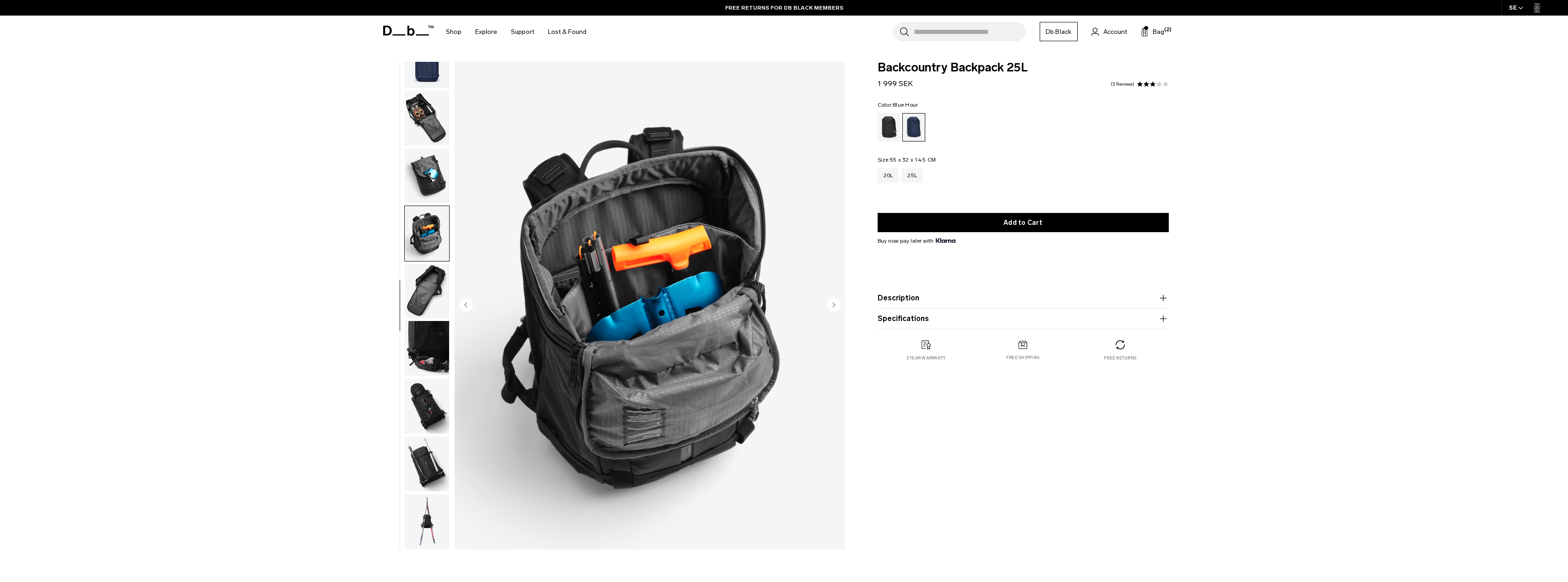
click at [433, 167] on img "button" at bounding box center [426, 175] width 45 height 55
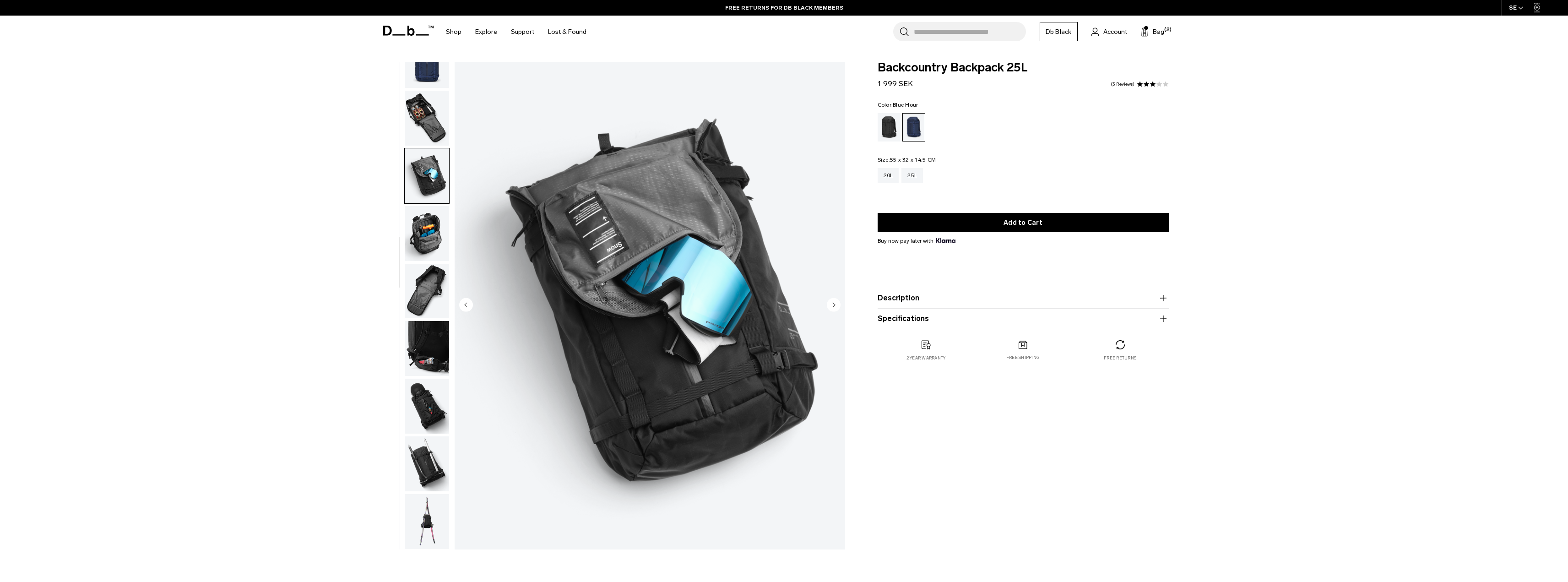
click at [442, 243] on img "button" at bounding box center [426, 233] width 45 height 55
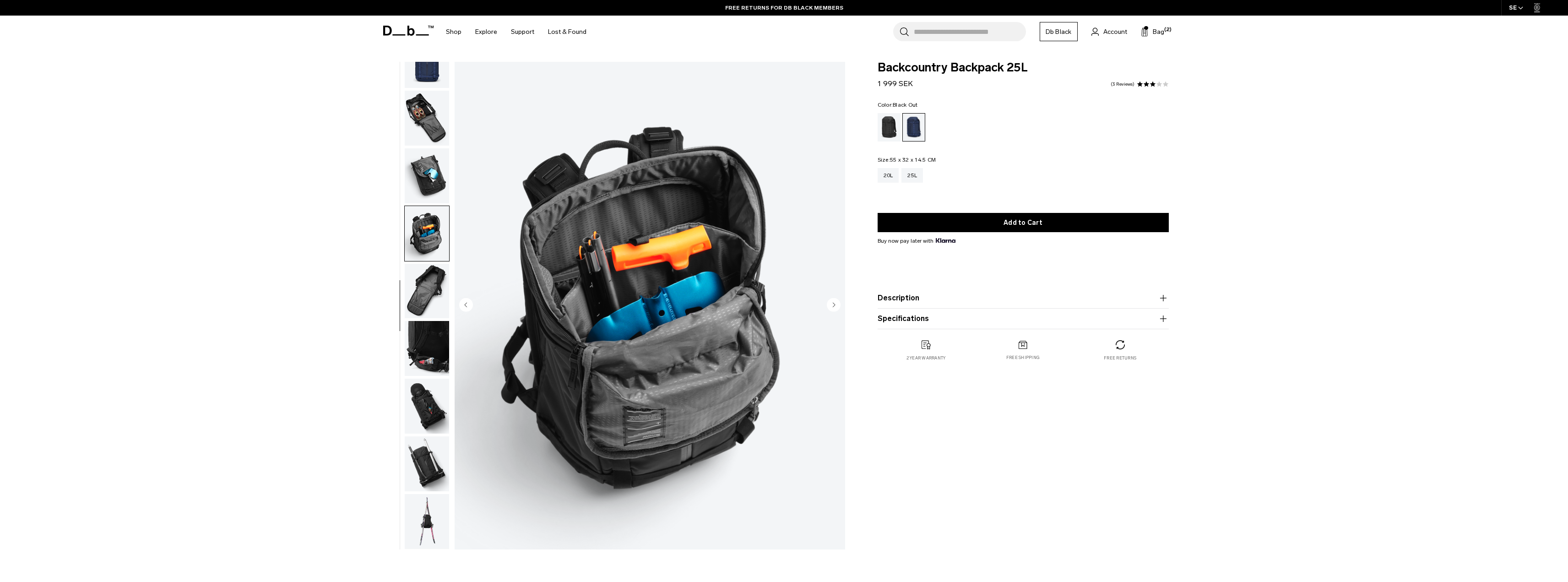
click at [889, 125] on div "Black Out" at bounding box center [889, 127] width 23 height 28
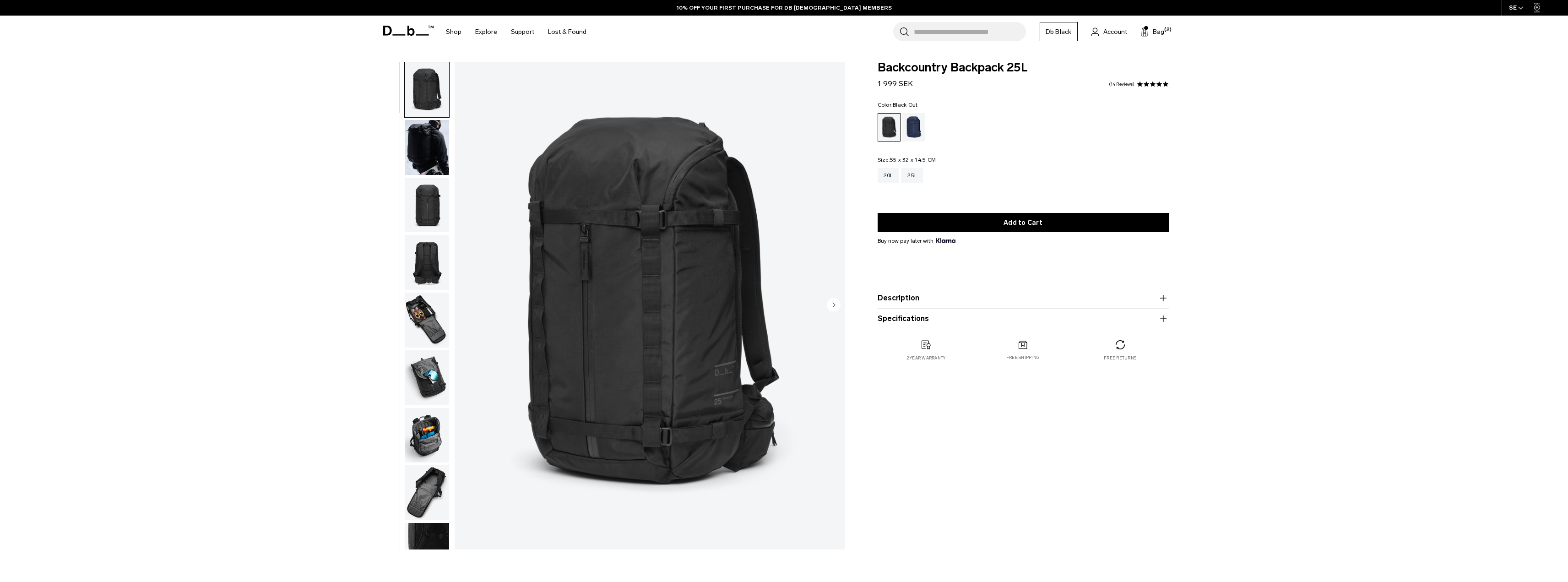
click at [913, 123] on div "Blue Hour" at bounding box center [914, 127] width 23 height 28
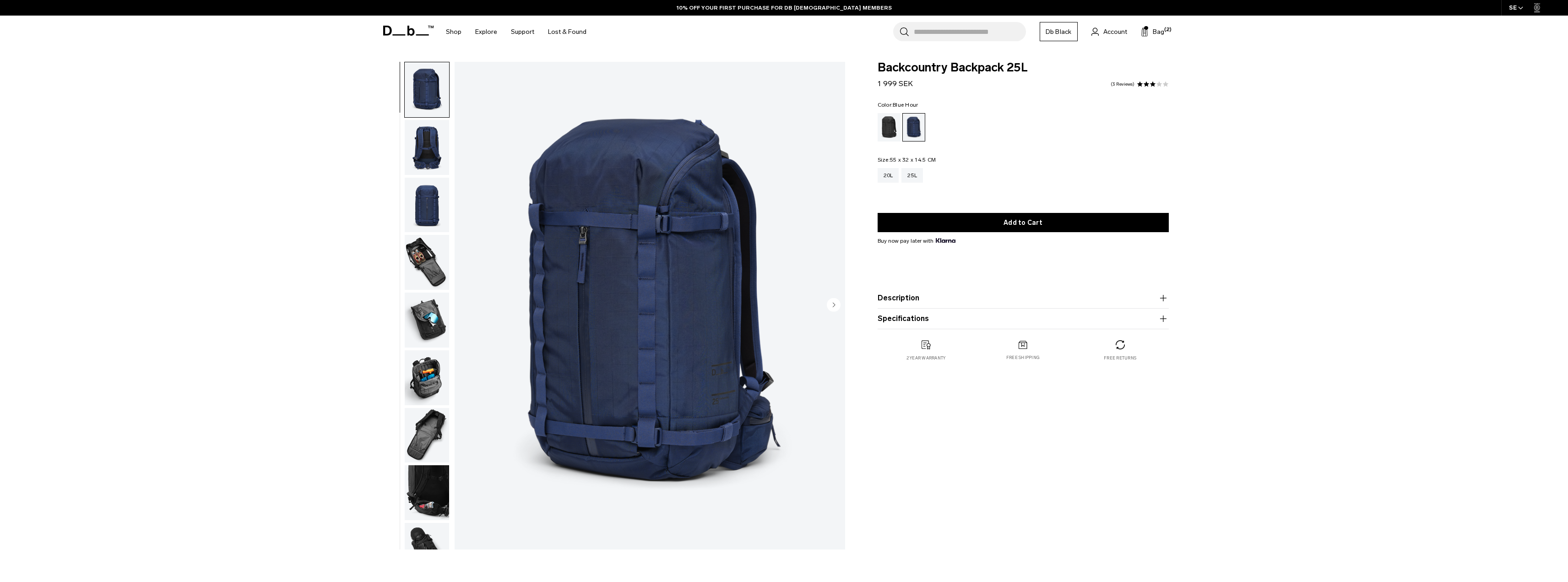
click at [867, 129] on div "Backcountry Backpack 25L 1 999 SEK 3.0 star rating 3 Reviews Color: Blue Hour O…" at bounding box center [1023, 220] width 346 height 317
click at [890, 127] on div "Black Out" at bounding box center [889, 127] width 23 height 28
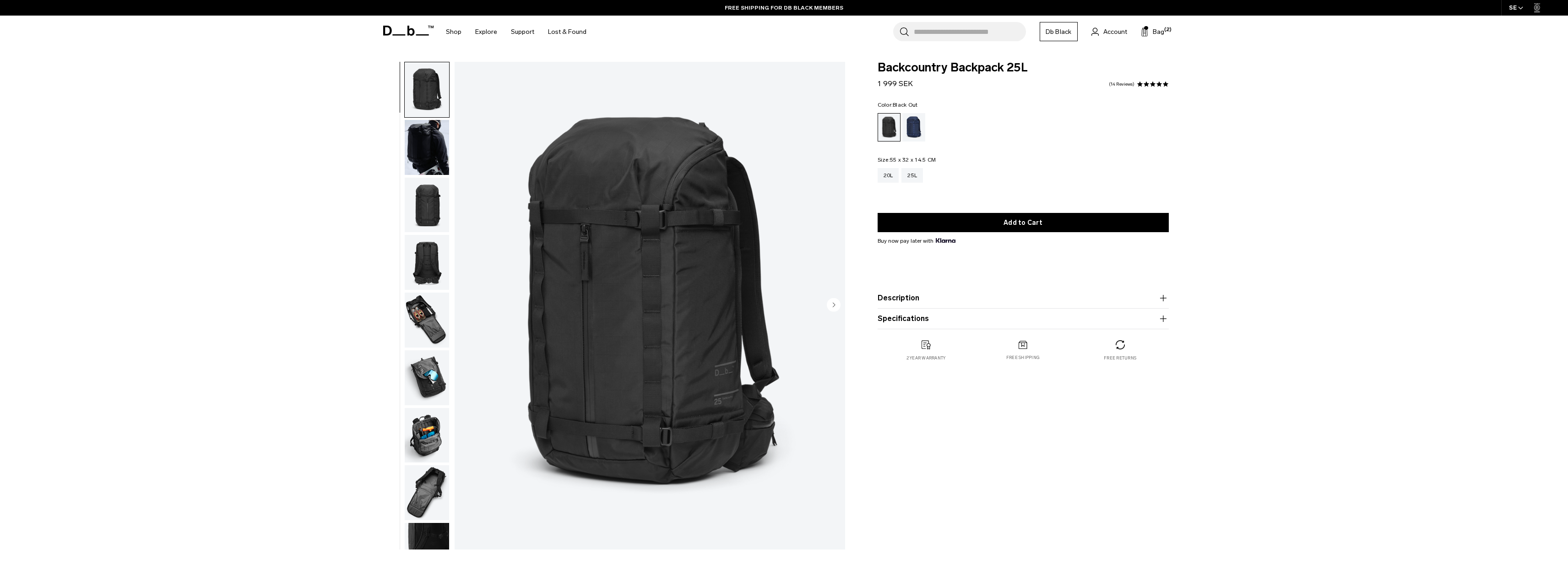
click at [425, 441] on img "button" at bounding box center [426, 435] width 45 height 55
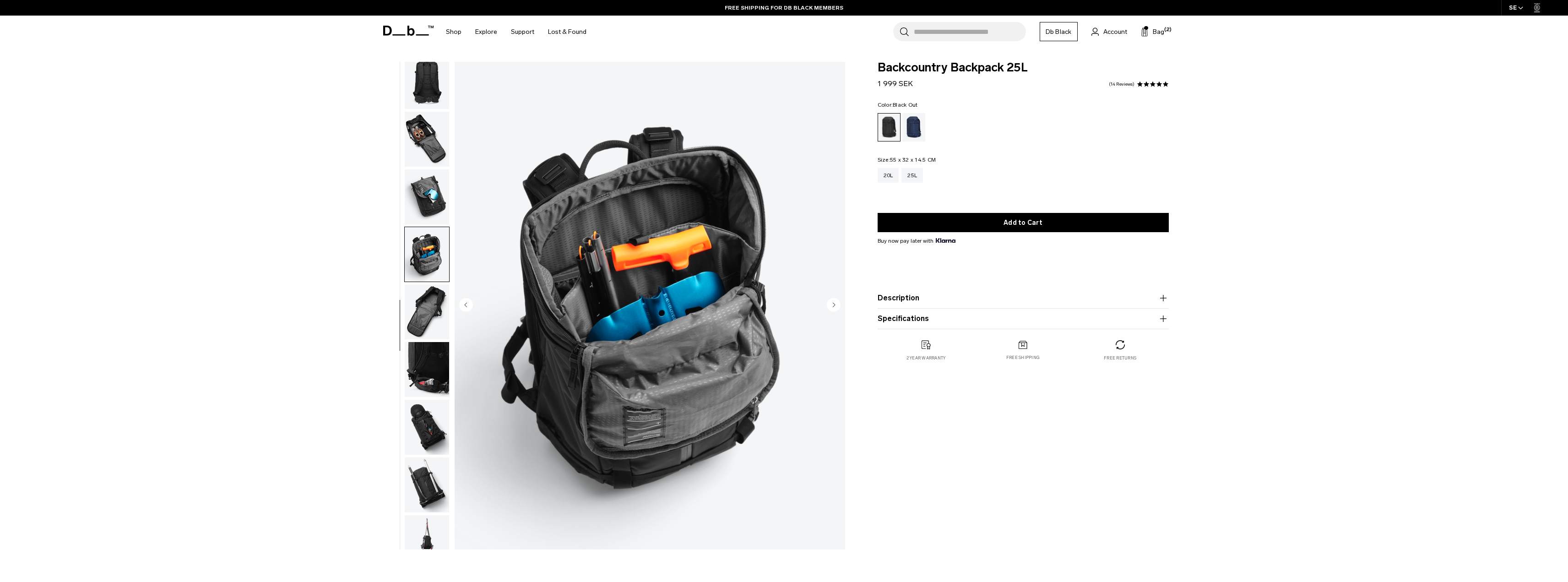
scroll to position [202, 0]
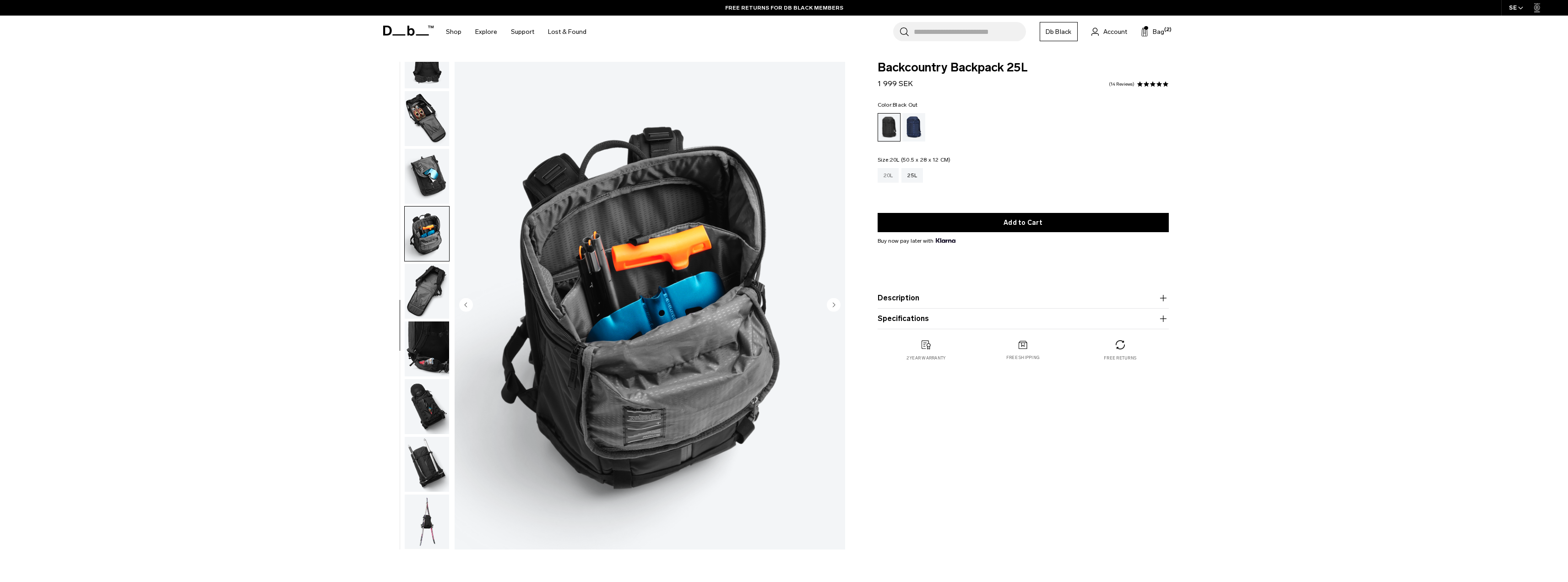
click at [884, 173] on div "20L" at bounding box center [888, 175] width 21 height 14
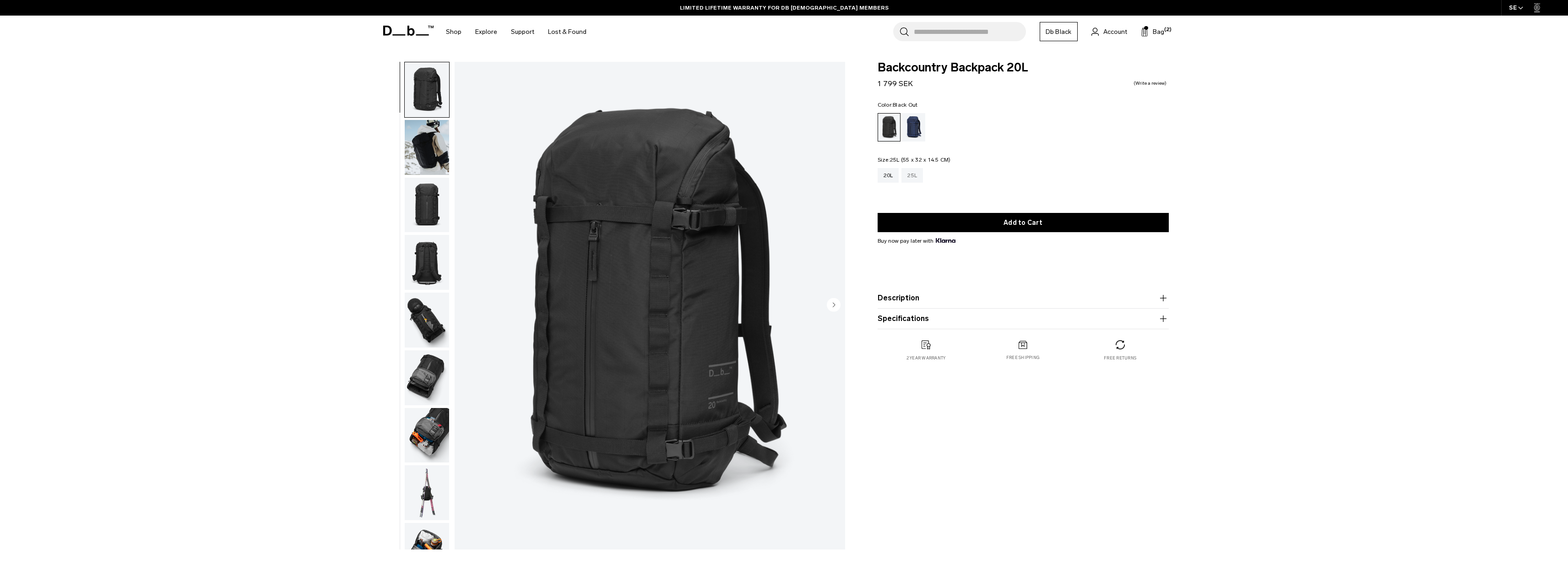
click at [921, 178] on div "25L" at bounding box center [912, 175] width 21 height 14
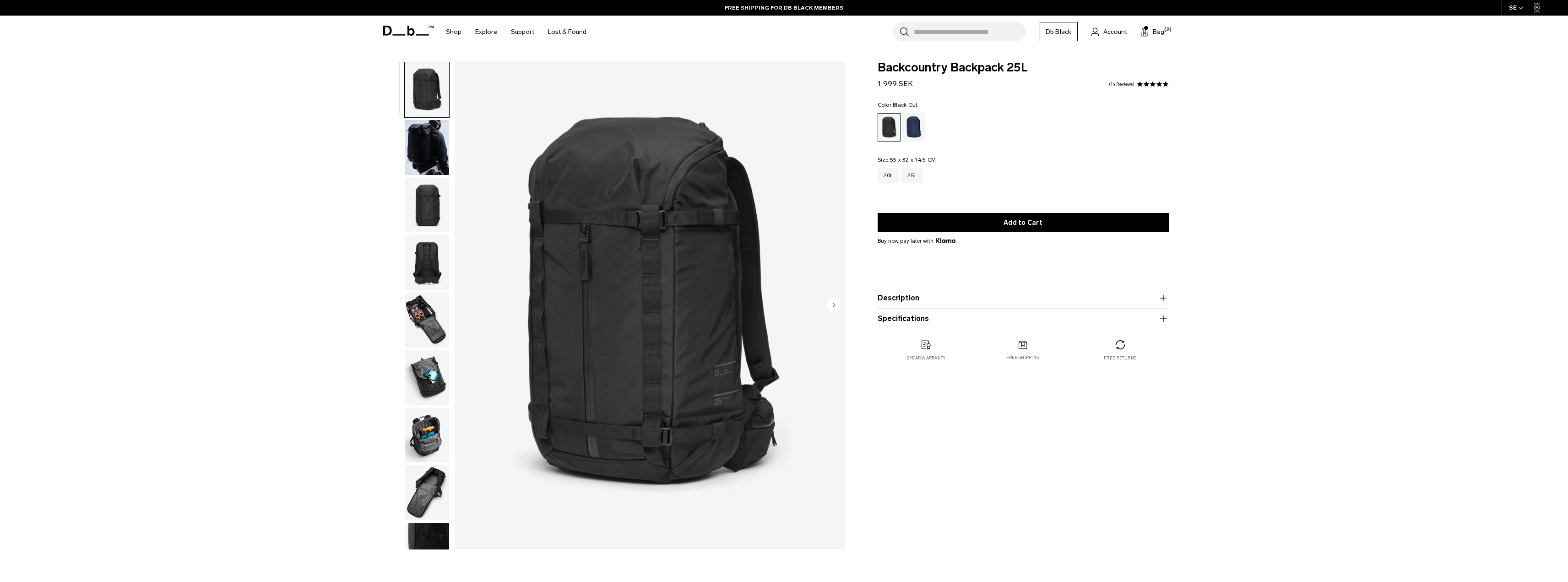
click at [425, 333] on img "button" at bounding box center [426, 320] width 45 height 55
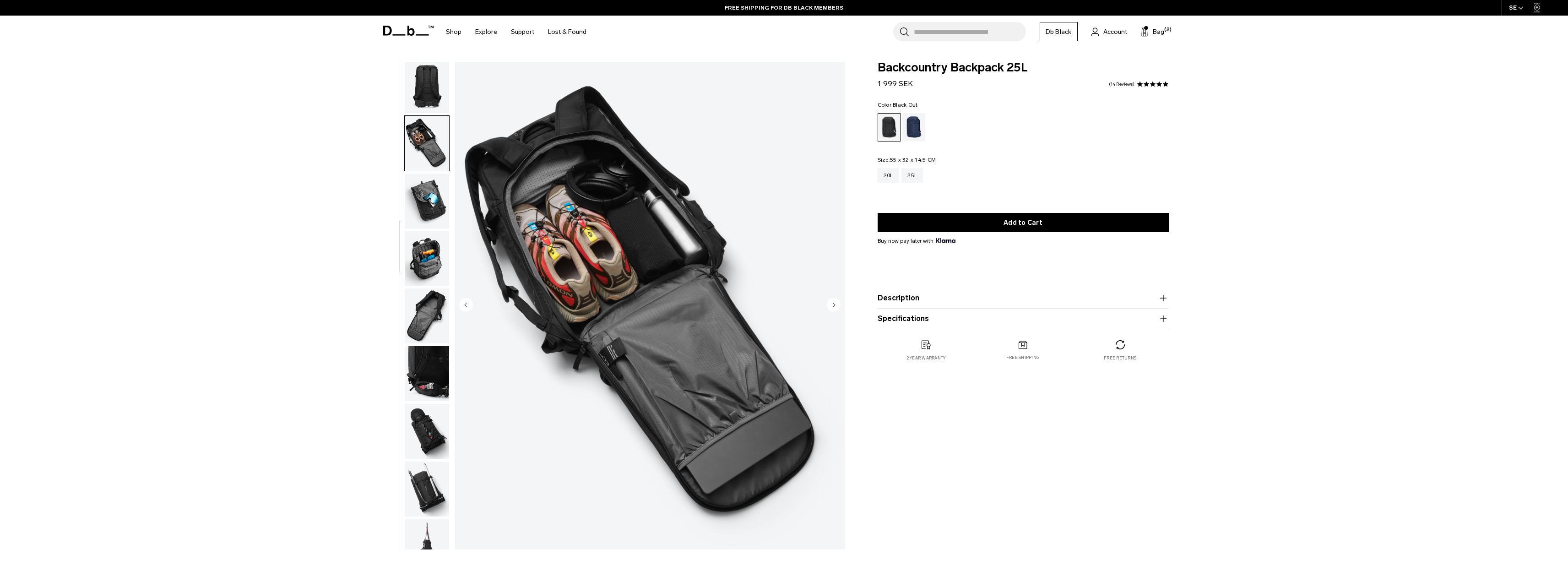
scroll to position [202, 0]
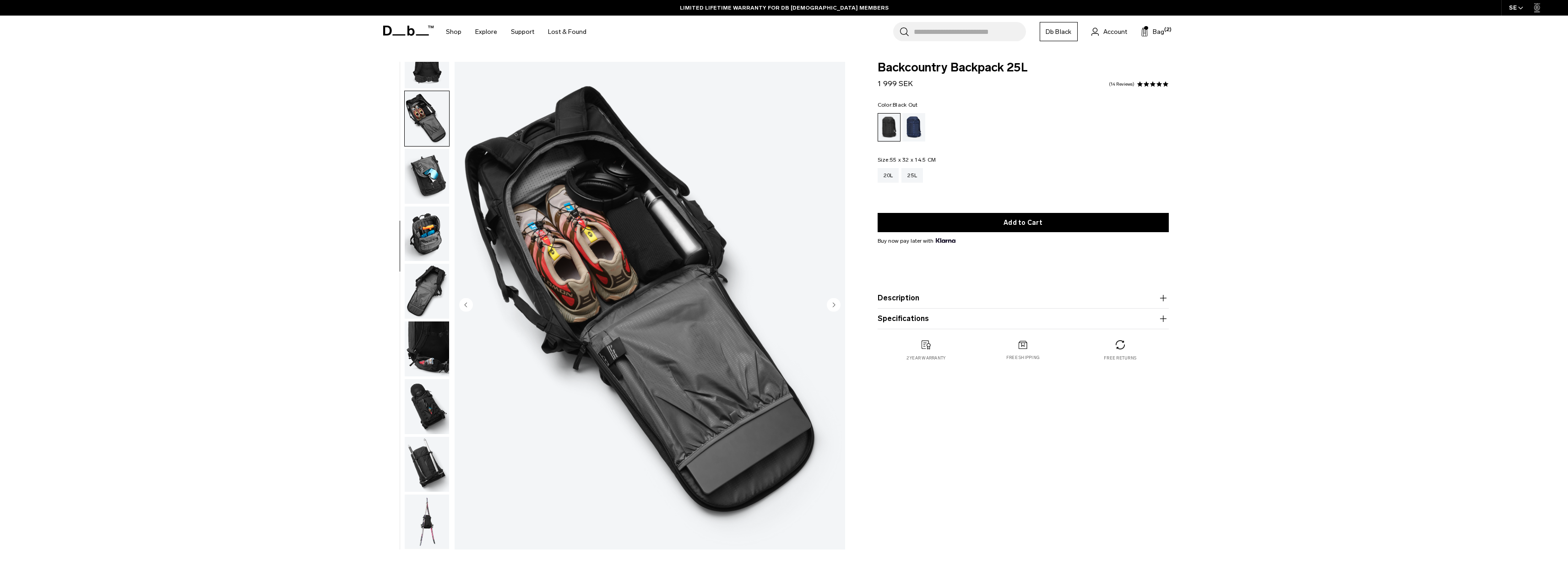
click at [422, 189] on img "button" at bounding box center [426, 176] width 45 height 55
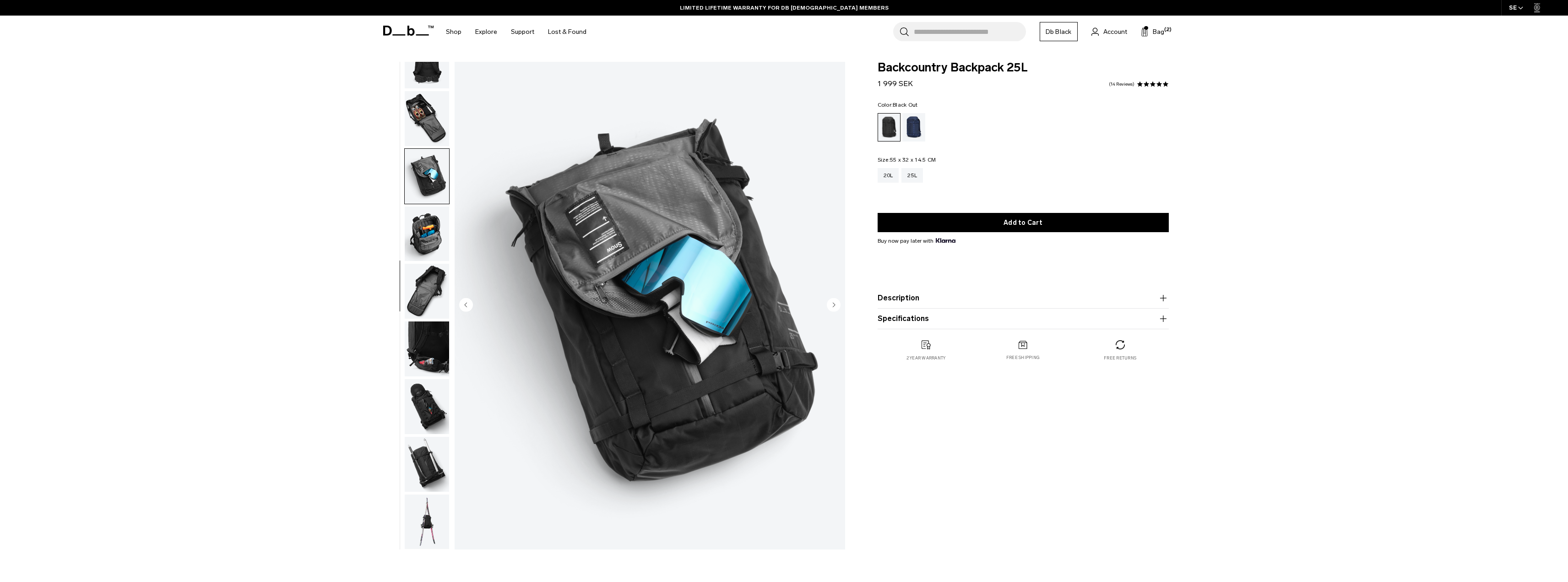
click at [435, 213] on img "button" at bounding box center [426, 234] width 45 height 55
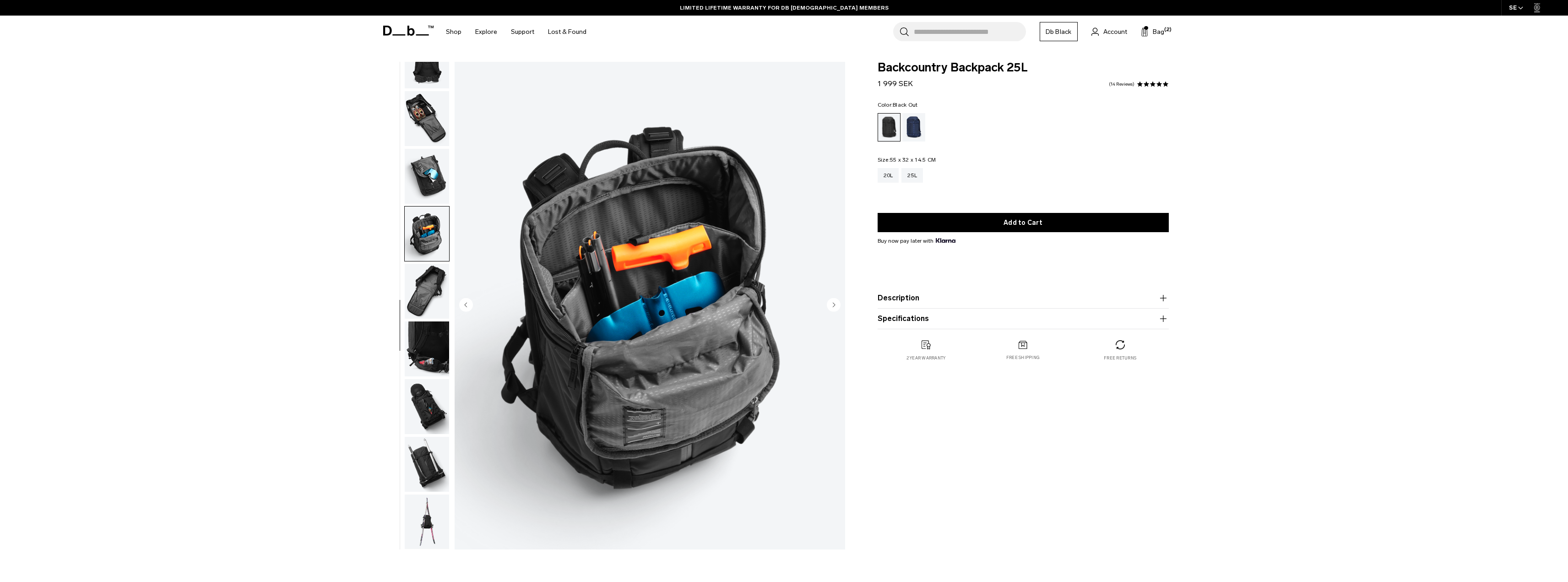
click at [433, 77] on img "button" at bounding box center [426, 61] width 45 height 55
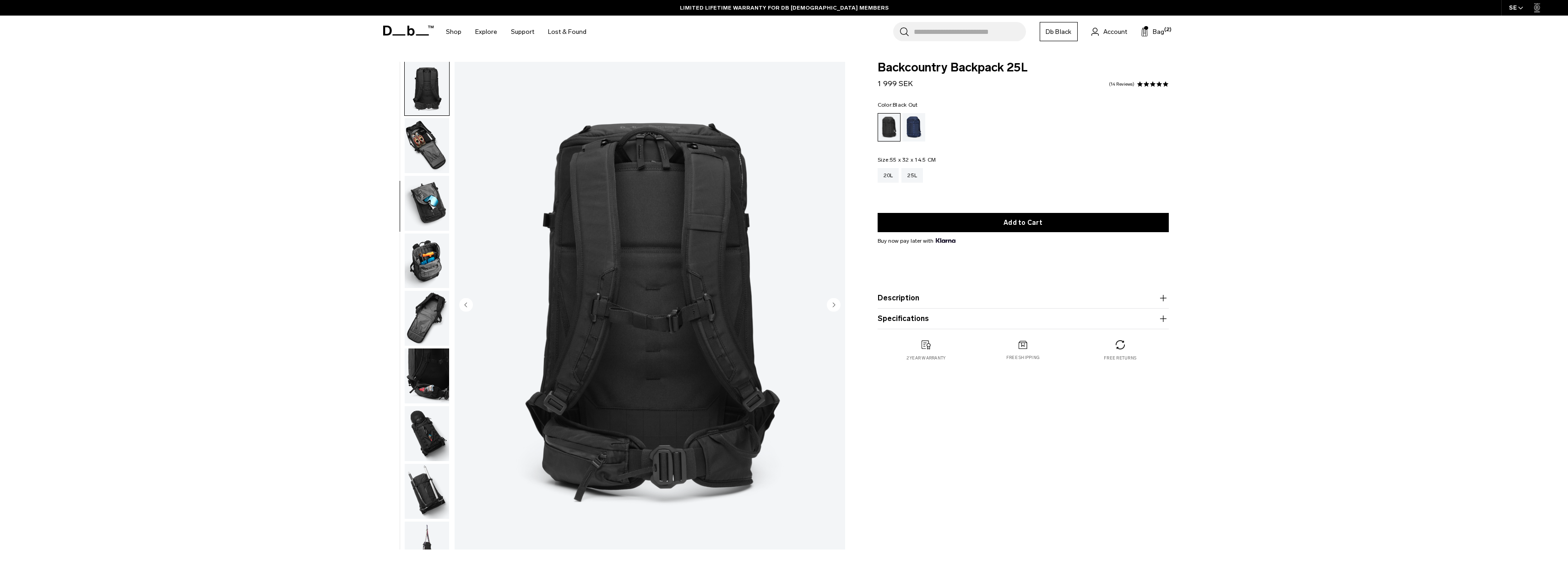
scroll to position [173, 0]
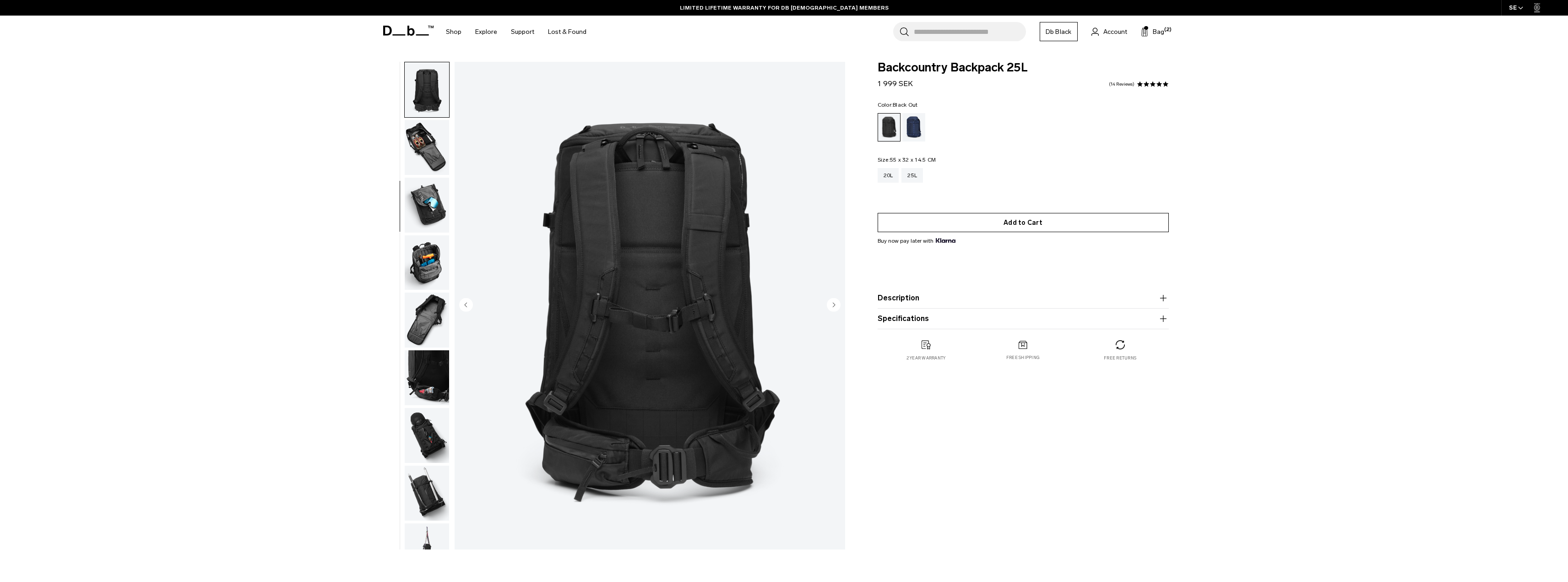
click at [1048, 219] on button "Add to Cart" at bounding box center [1023, 222] width 291 height 19
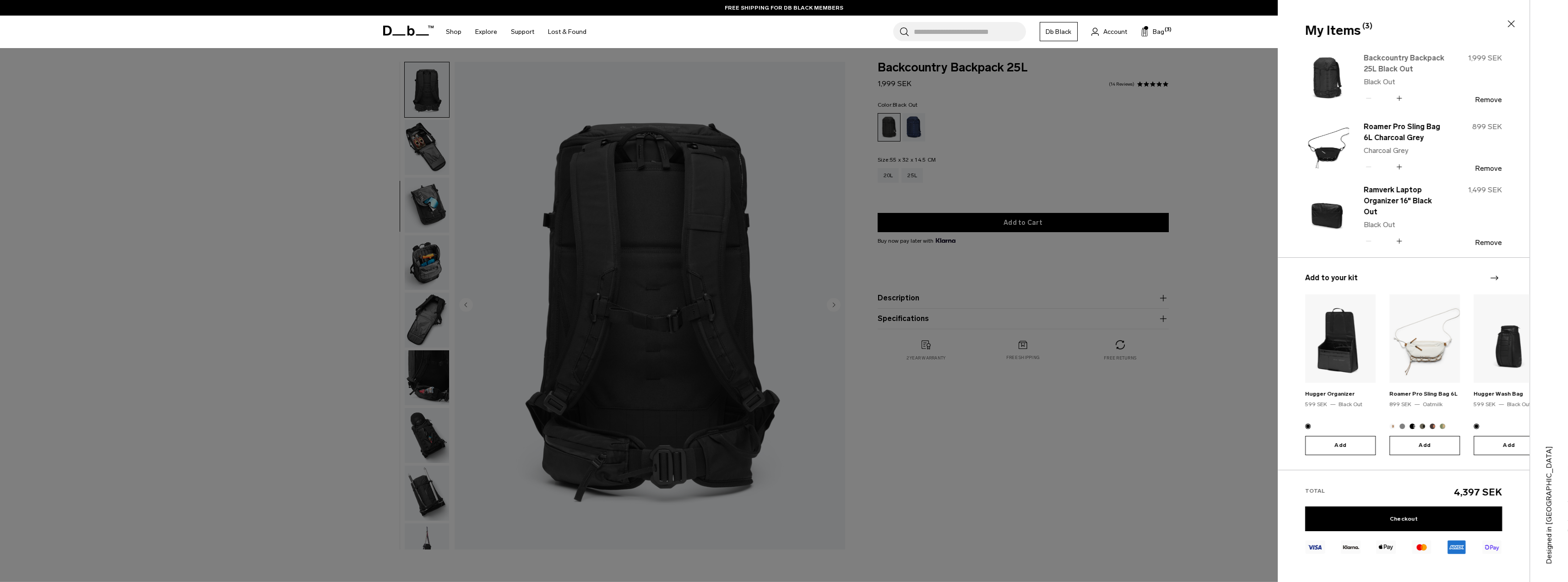
click at [1410, 58] on link "Backcountry Backpack 25L Black Out" at bounding box center [1404, 64] width 81 height 22
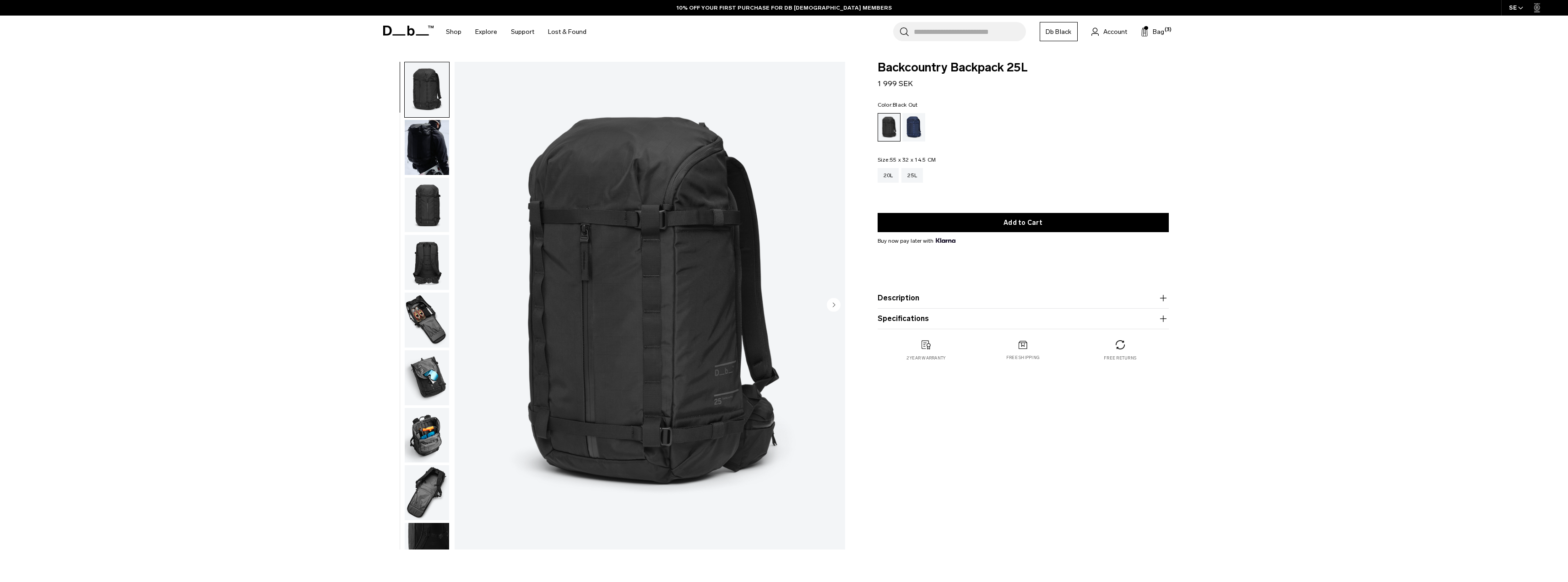
click at [1166, 317] on icon "button" at bounding box center [1163, 319] width 11 height 11
click at [1160, 320] on icon "button" at bounding box center [1163, 319] width 11 height 11
click at [1152, 301] on button "Description" at bounding box center [1023, 298] width 291 height 11
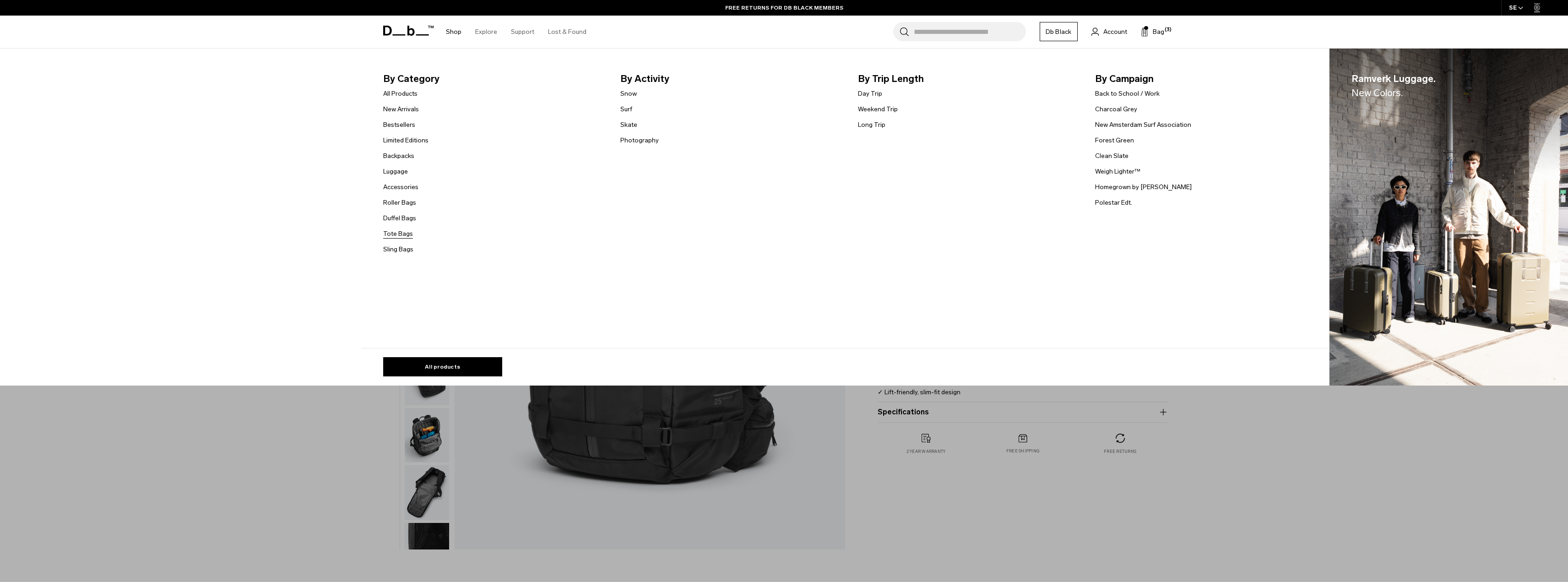
click at [400, 233] on link "Tote Bags" at bounding box center [398, 234] width 29 height 10
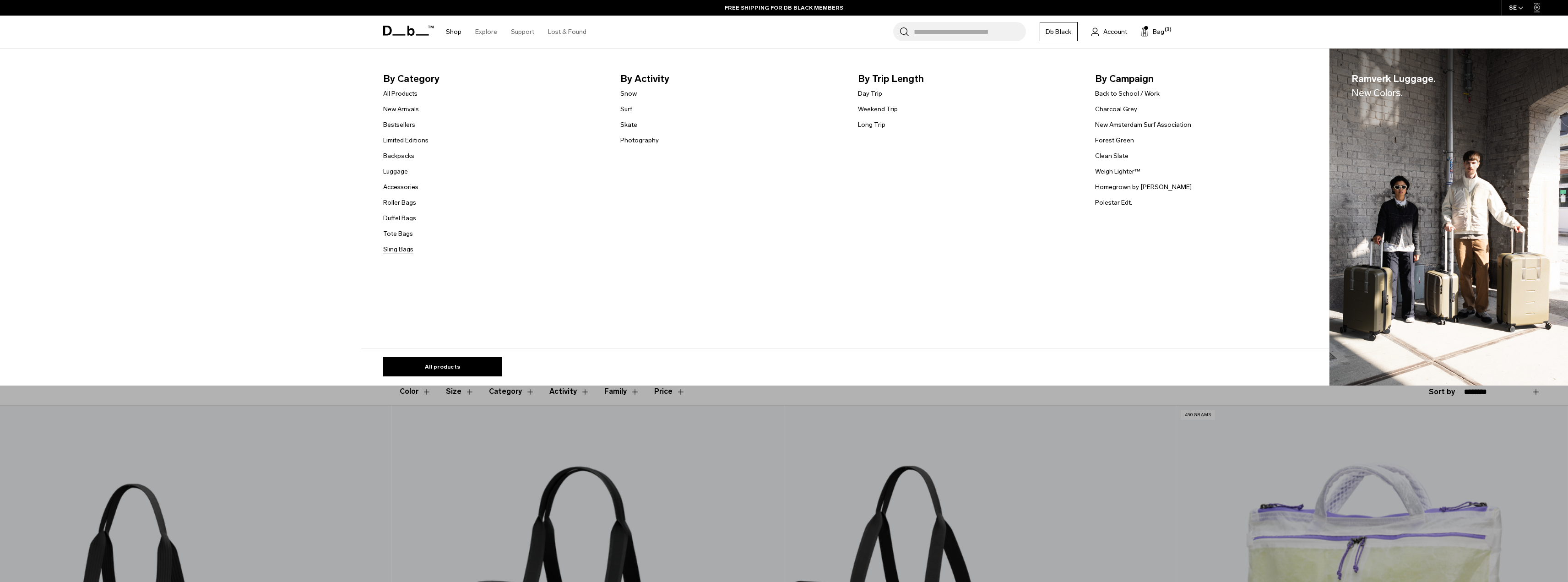
click at [411, 250] on link "Sling Bags" at bounding box center [398, 250] width 30 height 10
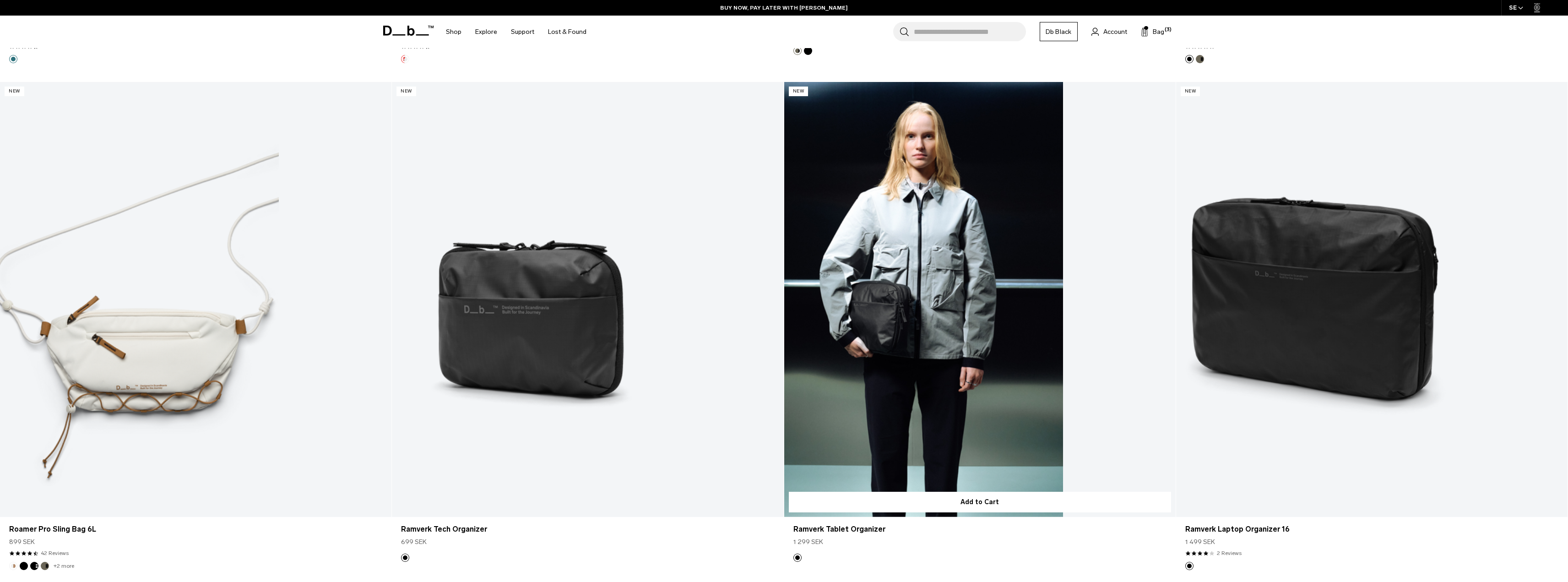
scroll to position [2360, 0]
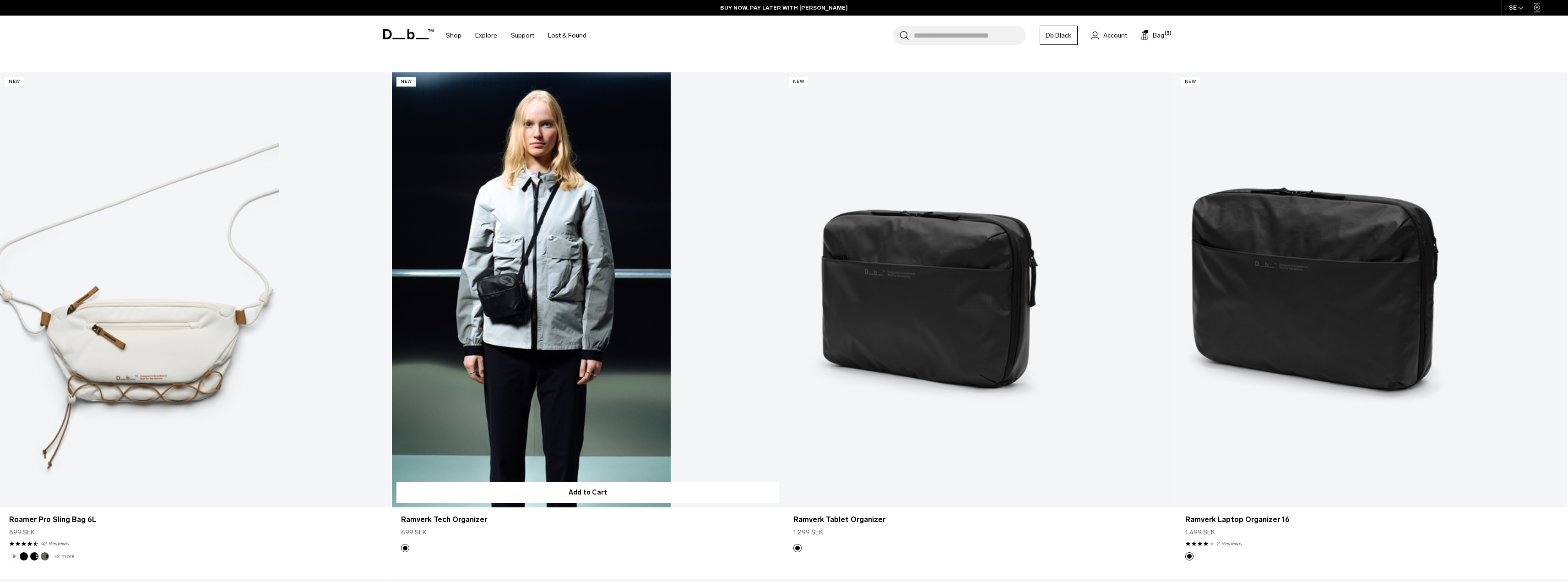
click at [582, 256] on link "Ramverk Tech Organizer" at bounding box center [587, 289] width 391 height 435
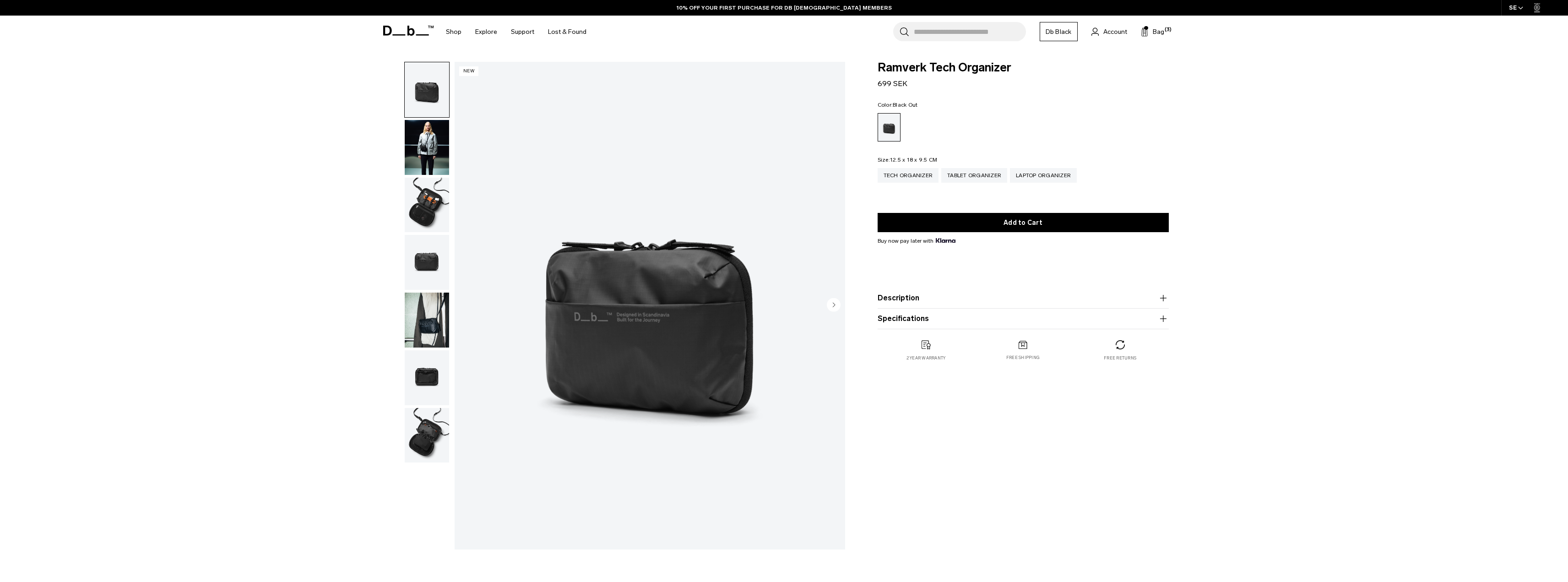
click at [415, 195] on img "button" at bounding box center [426, 205] width 45 height 55
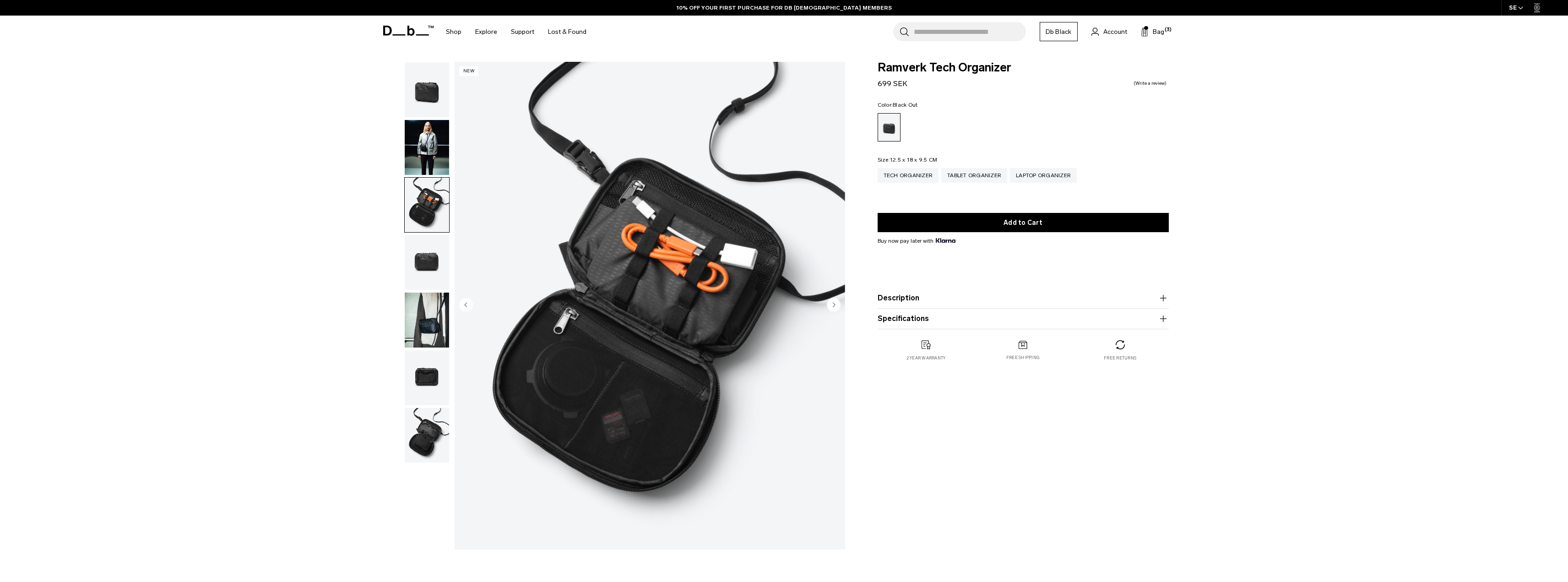
click at [414, 269] on img "button" at bounding box center [426, 262] width 45 height 55
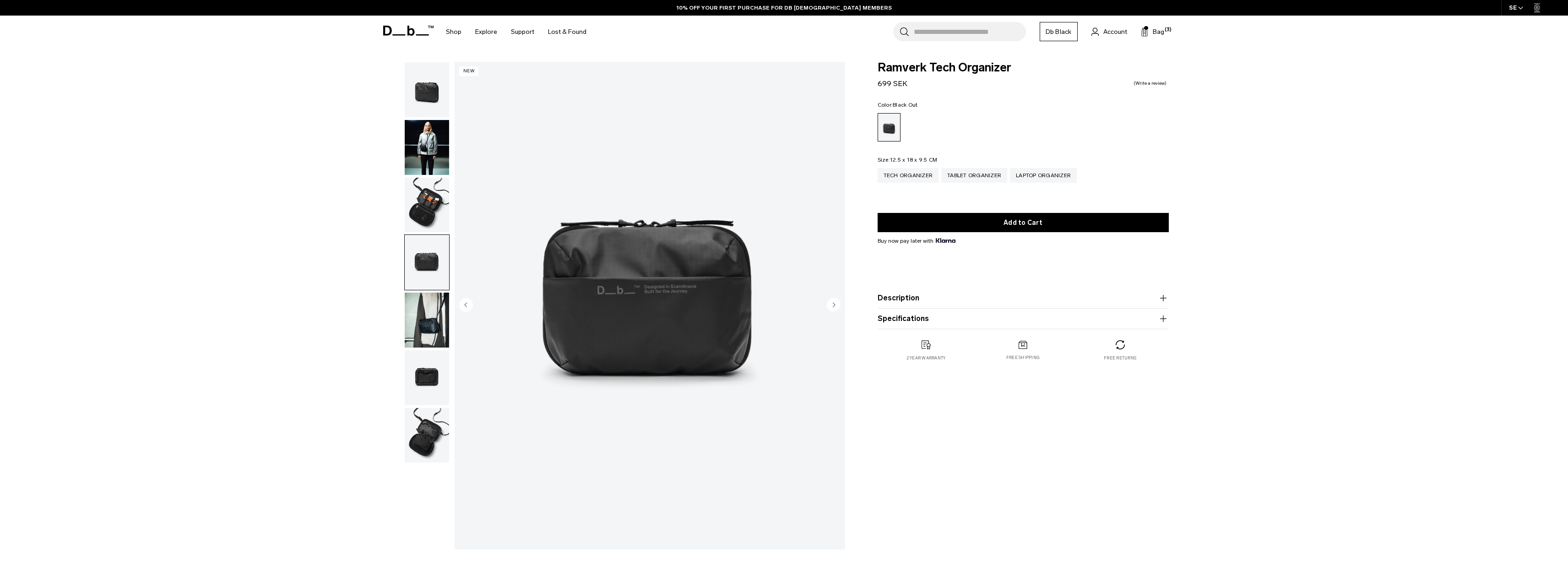
click at [424, 327] on img "button" at bounding box center [426, 320] width 45 height 55
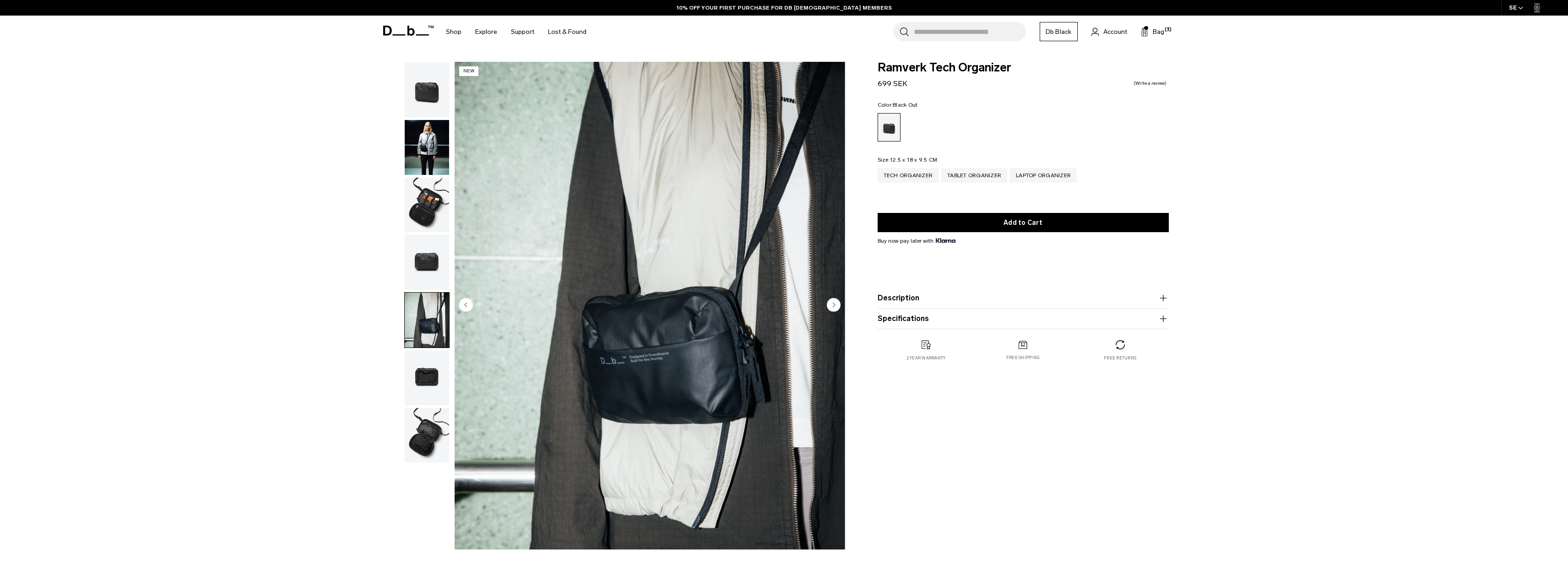
click at [429, 383] on img "button" at bounding box center [426, 378] width 45 height 55
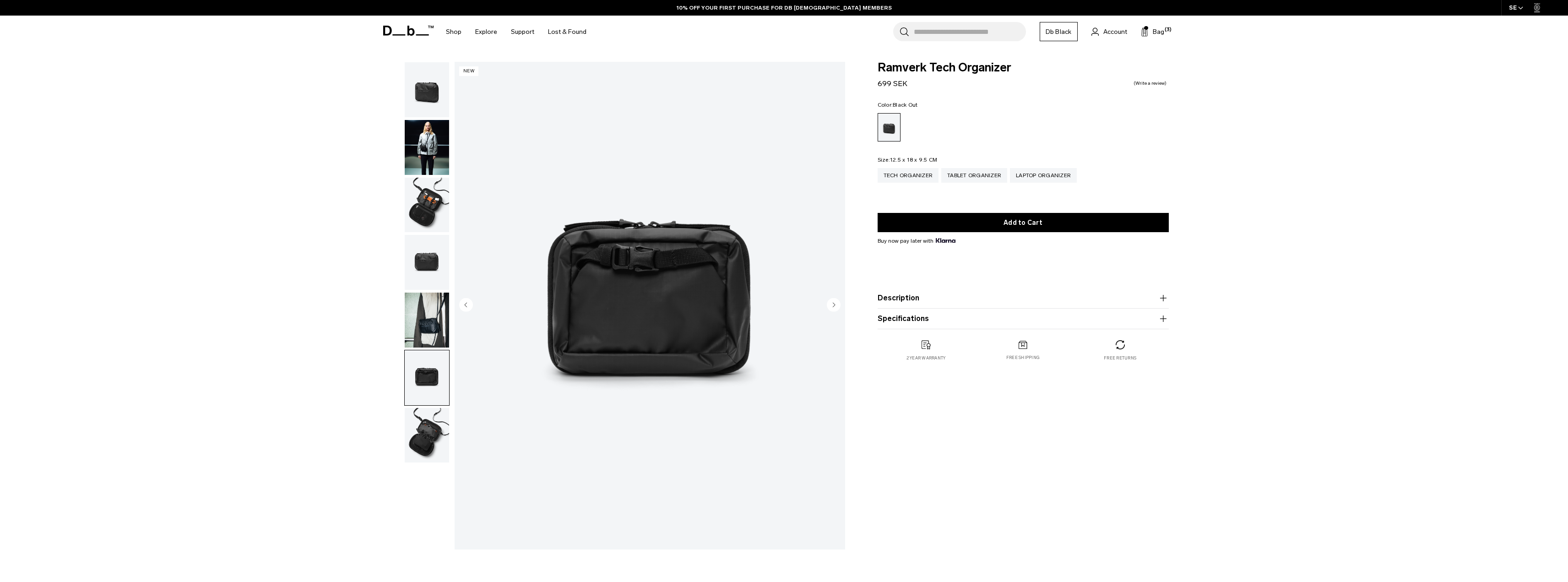
click at [426, 431] on img "button" at bounding box center [426, 435] width 45 height 55
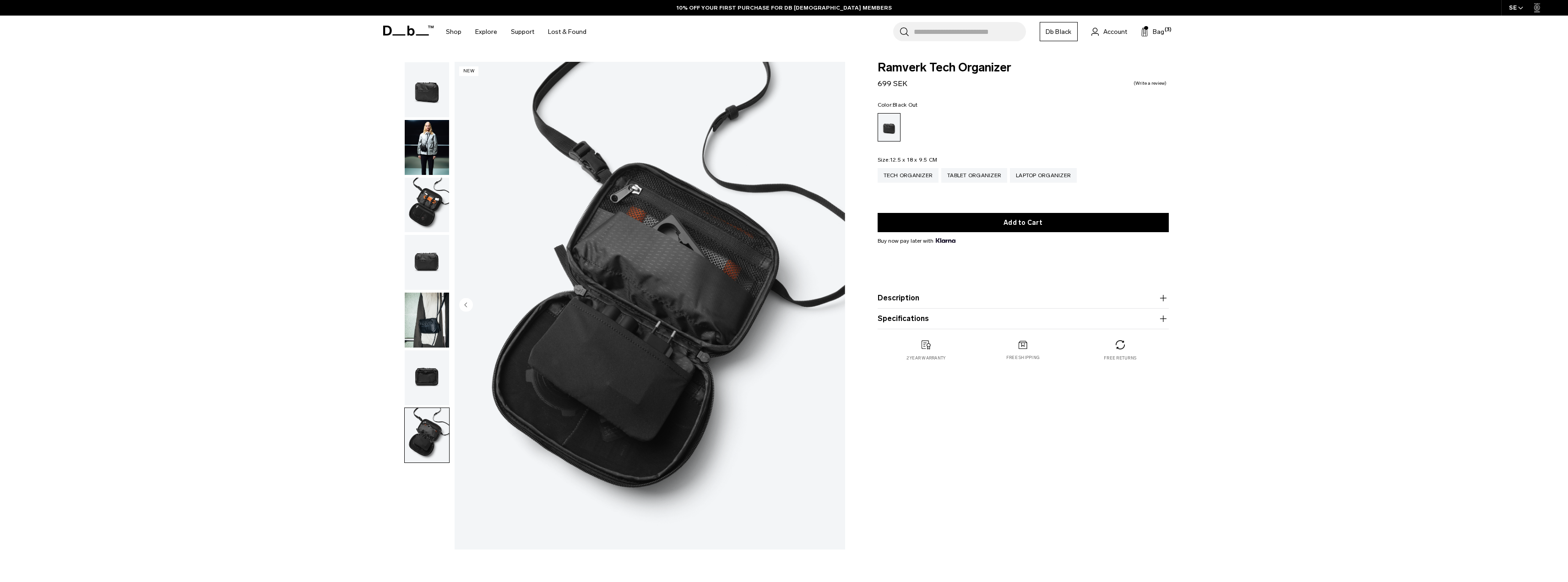
click at [422, 396] on img "button" at bounding box center [426, 378] width 45 height 55
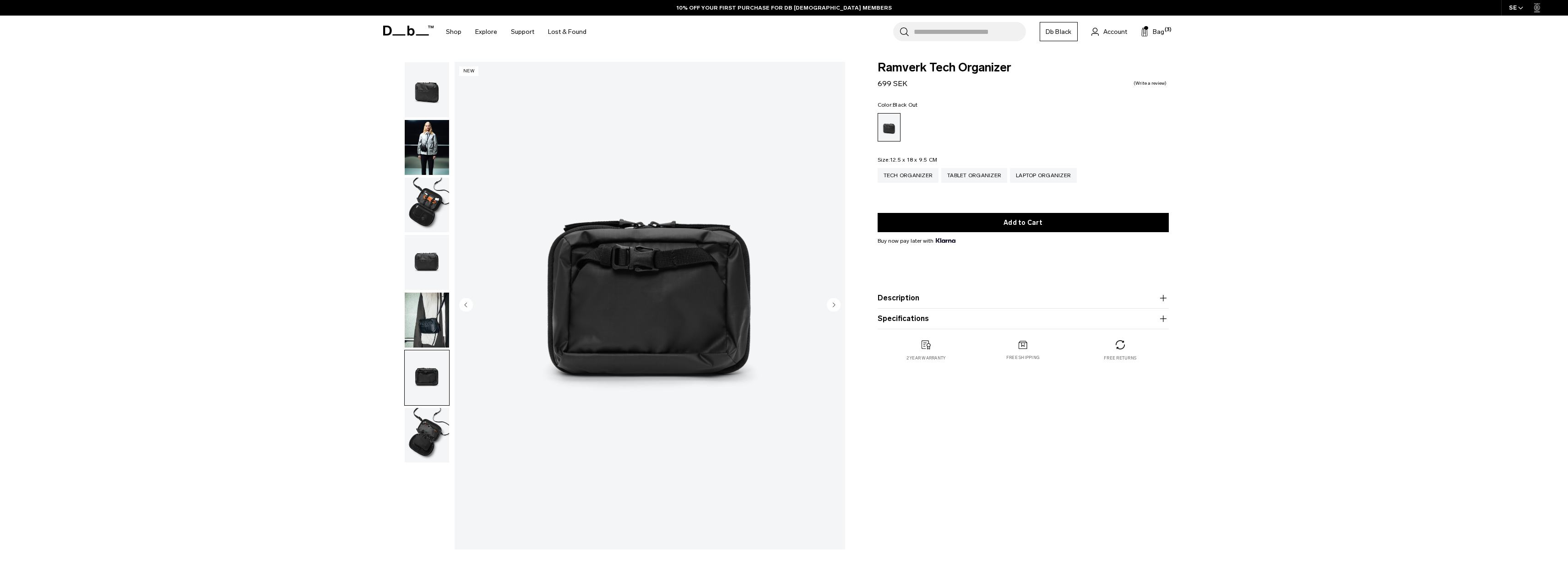
click at [421, 337] on img "button" at bounding box center [426, 320] width 45 height 55
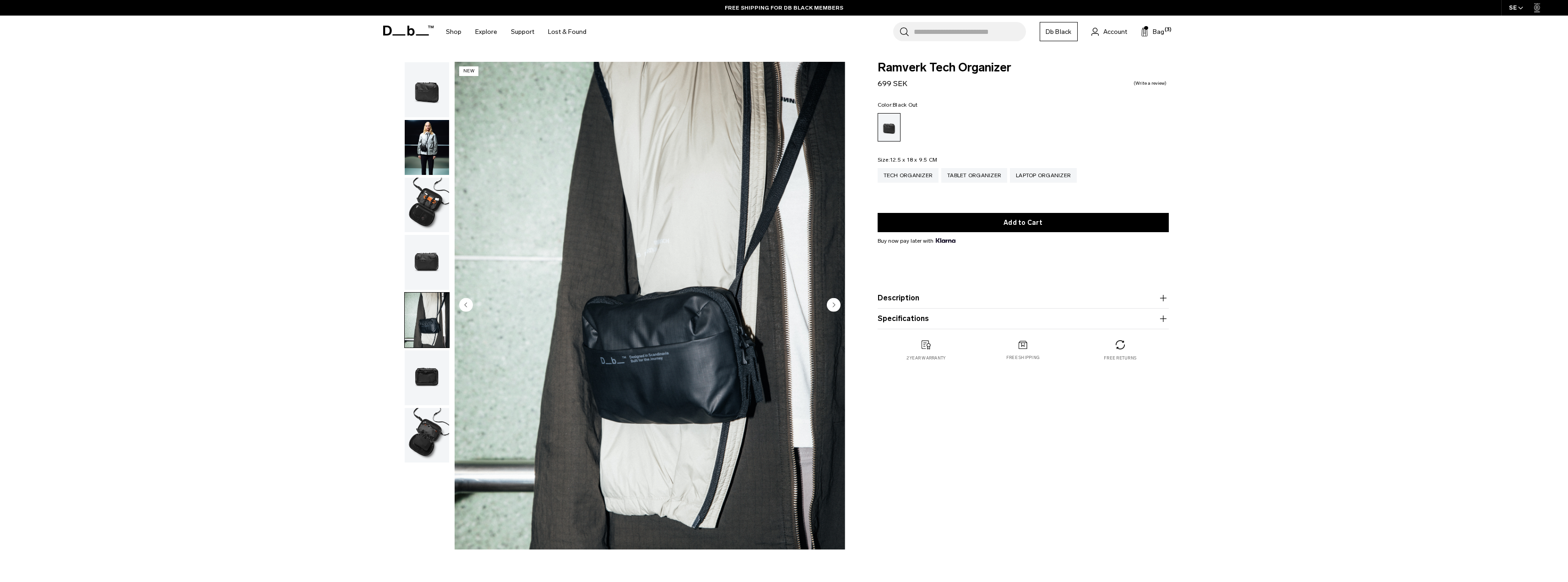
click at [410, 219] on img "button" at bounding box center [426, 205] width 45 height 55
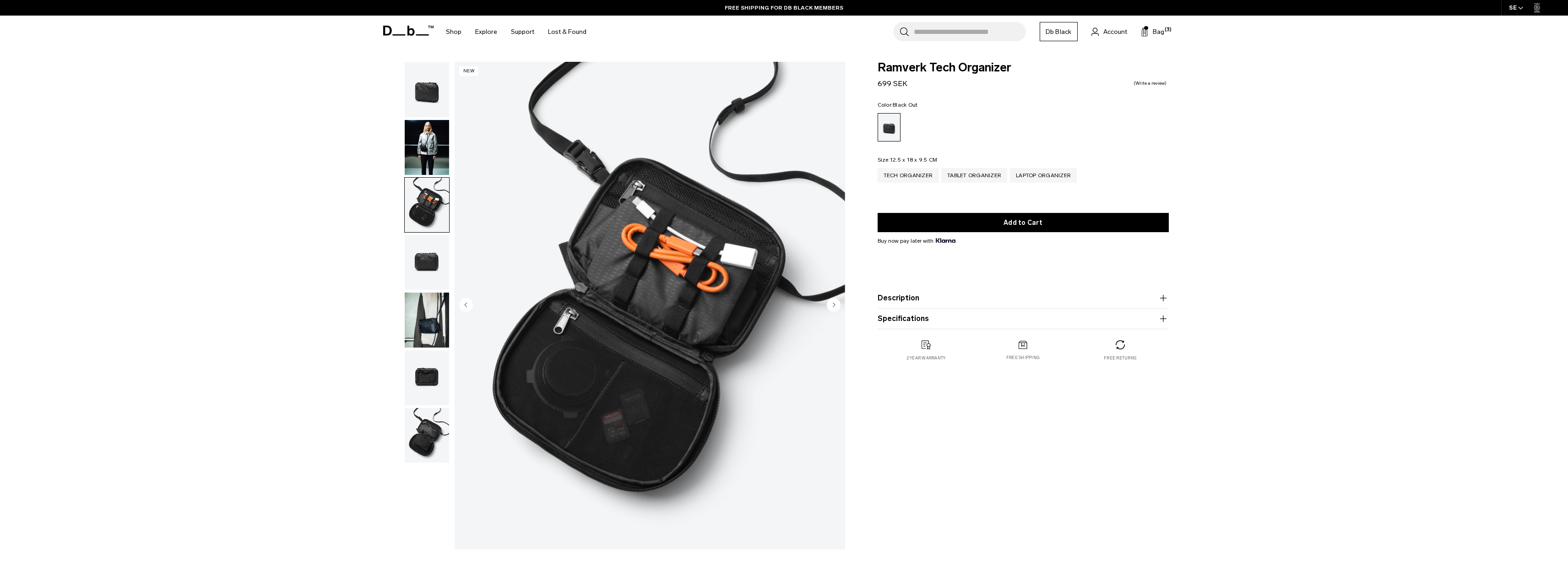
click at [428, 141] on img "button" at bounding box center [426, 147] width 45 height 55
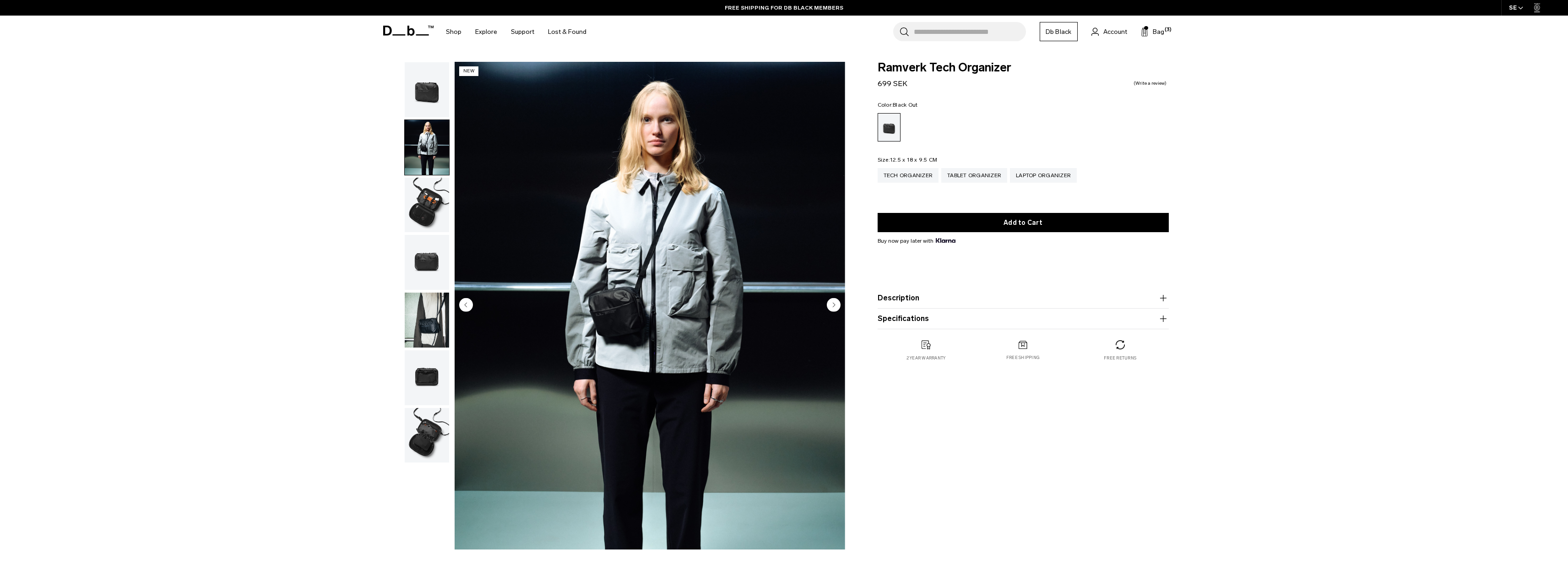
click at [427, 206] on img "button" at bounding box center [426, 205] width 45 height 55
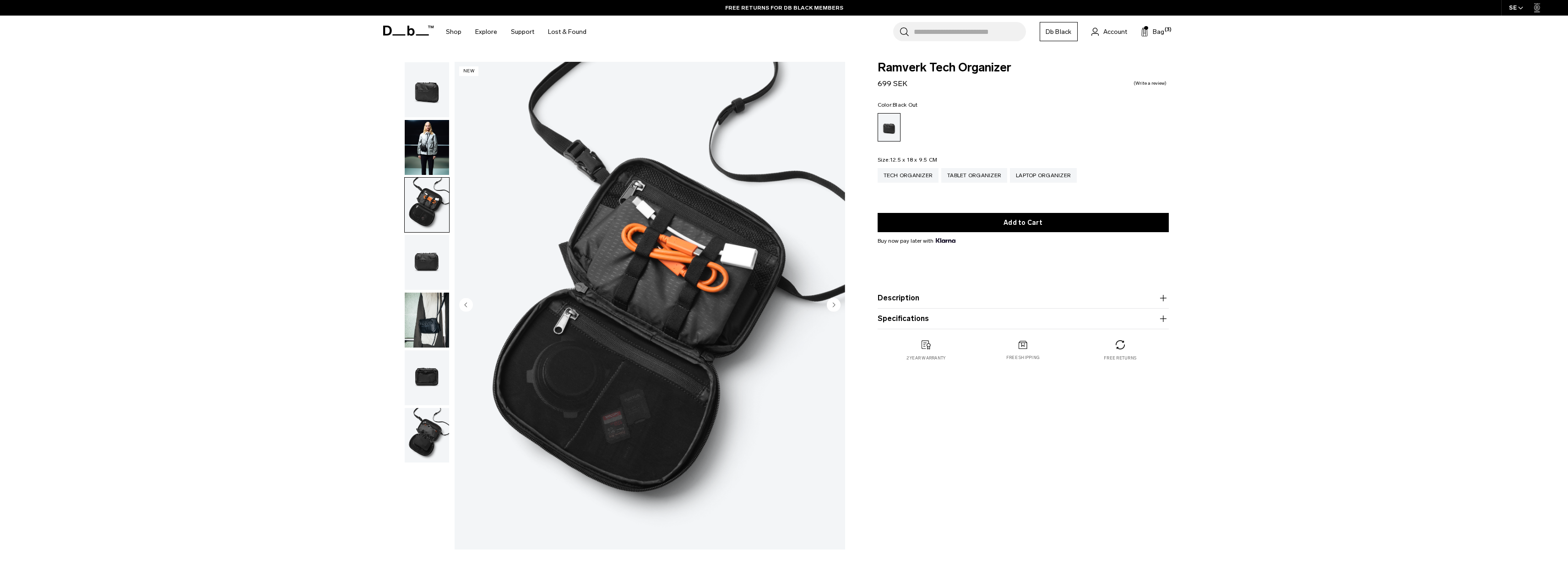
click at [428, 265] on img "button" at bounding box center [426, 262] width 45 height 55
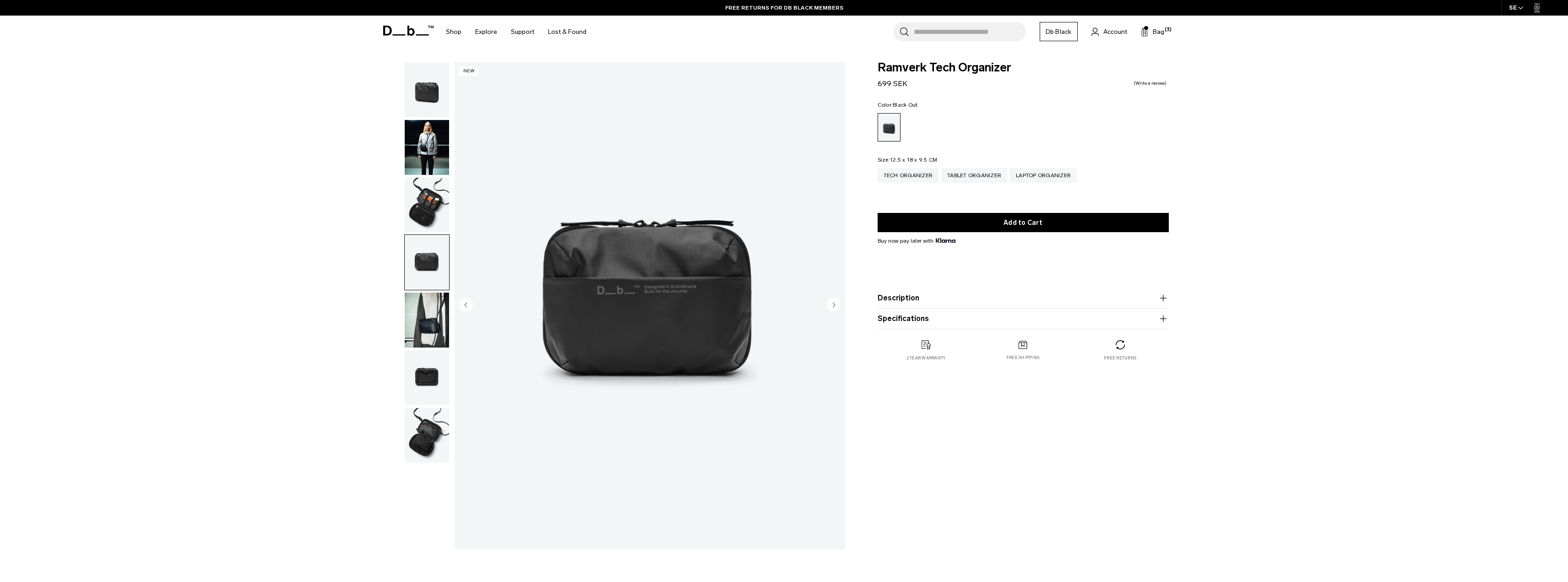
click at [455, 327] on img "4 / 7" at bounding box center [649, 305] width 390 height 487
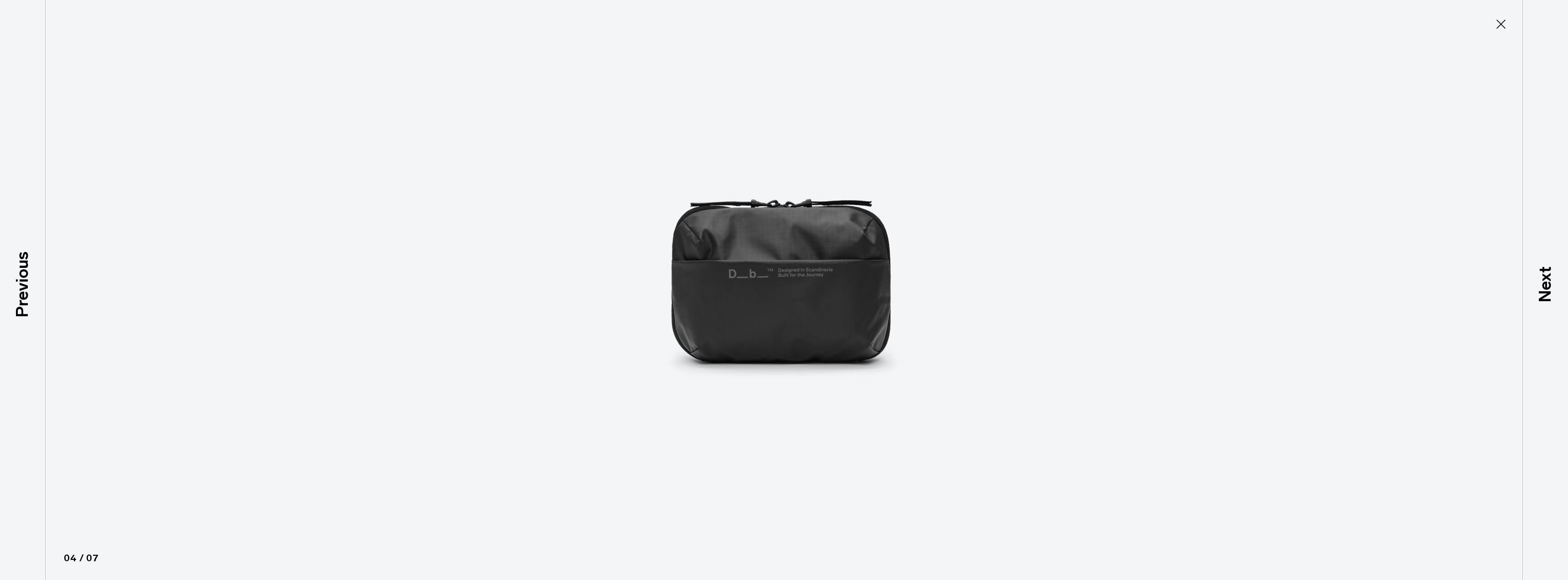
click at [422, 406] on div at bounding box center [784, 290] width 1568 height 580
click at [1503, 30] on icon at bounding box center [1500, 24] width 14 height 14
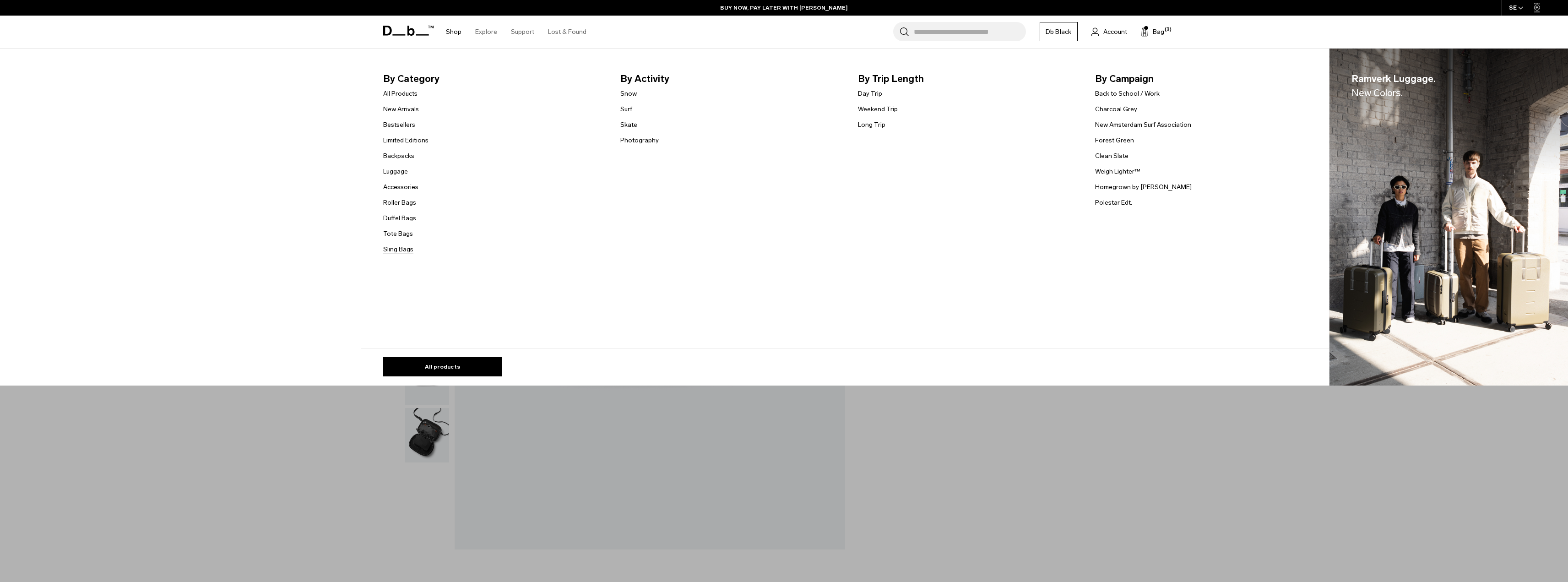
click at [405, 249] on link "Sling Bags" at bounding box center [398, 250] width 30 height 10
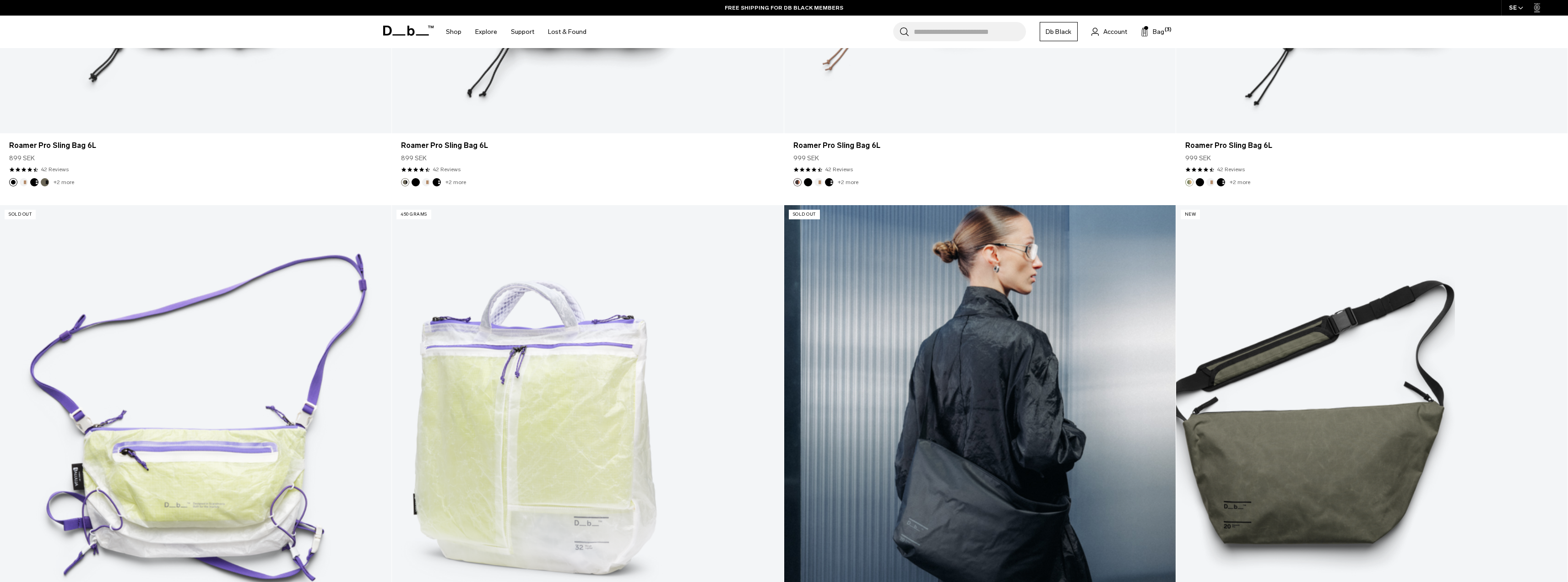
scroll to position [685, 0]
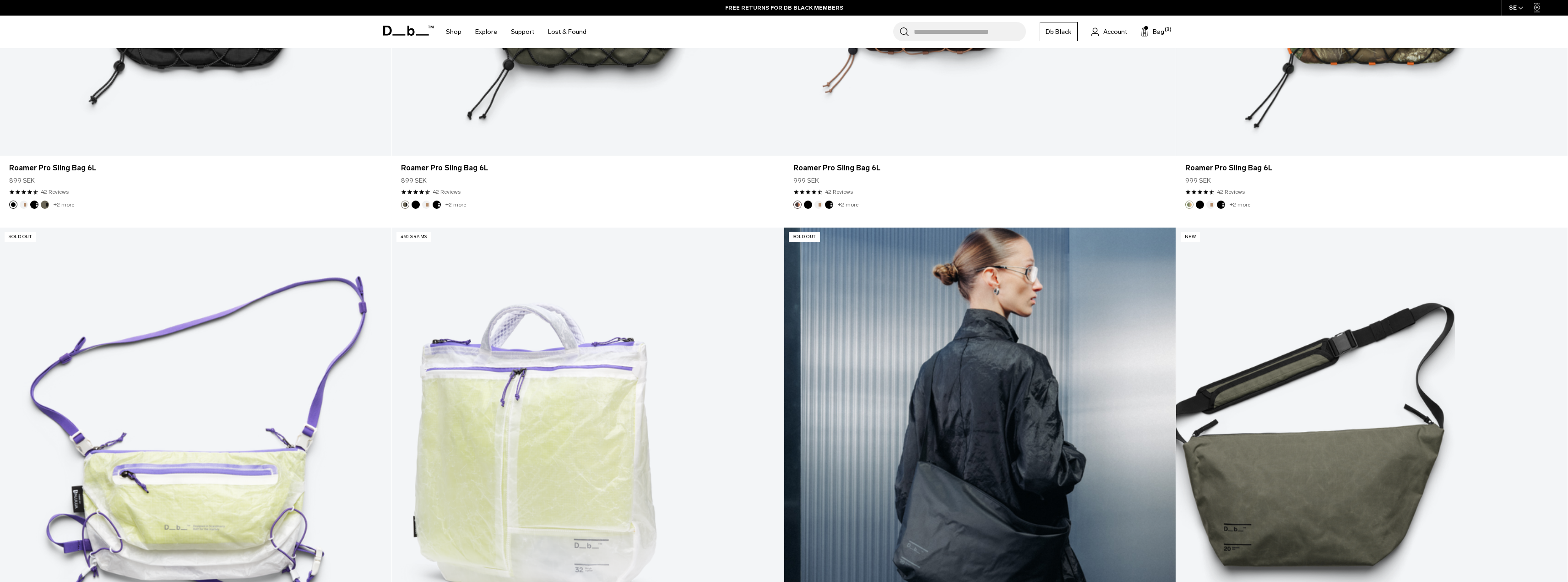
click at [975, 383] on link "Ramverk Pro Sling Bag 20L" at bounding box center [980, 445] width 391 height 435
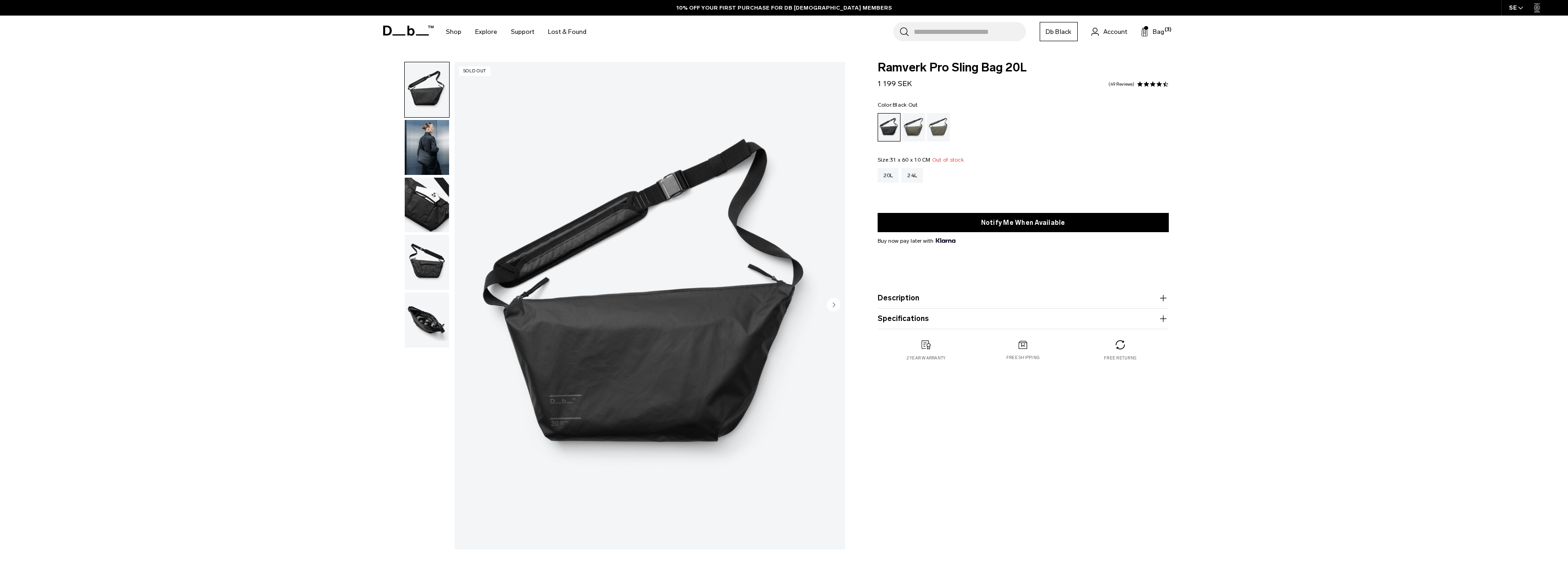
click at [431, 211] on img "button" at bounding box center [426, 205] width 45 height 55
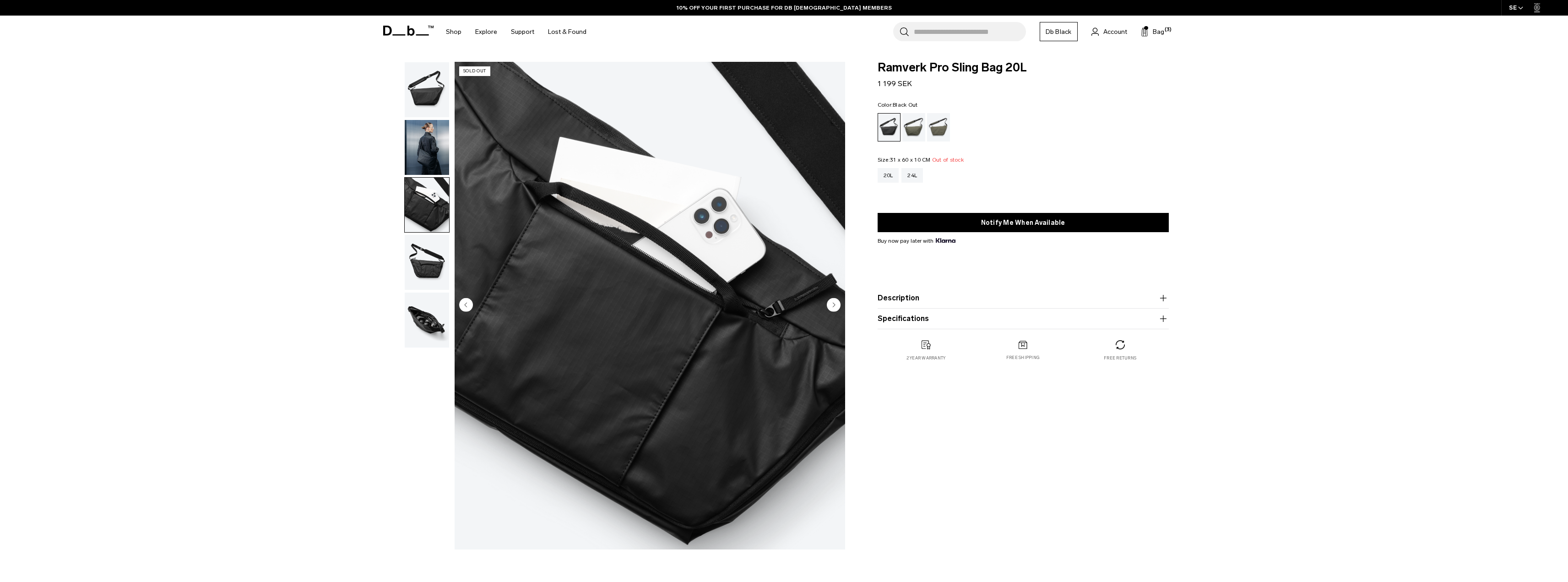
click at [439, 301] on img "button" at bounding box center [426, 320] width 45 height 55
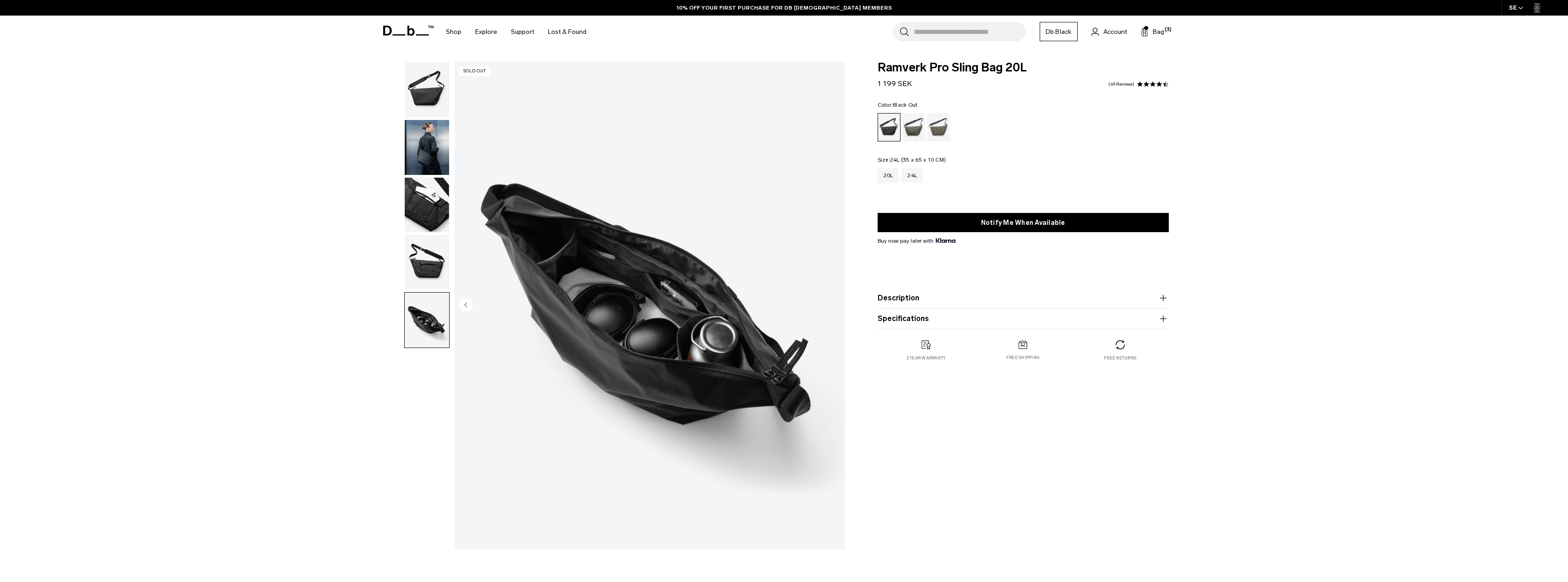
click at [926, 171] on div "20L 24L" at bounding box center [1023, 175] width 291 height 14
click at [912, 178] on div "24L" at bounding box center [912, 175] width 21 height 14
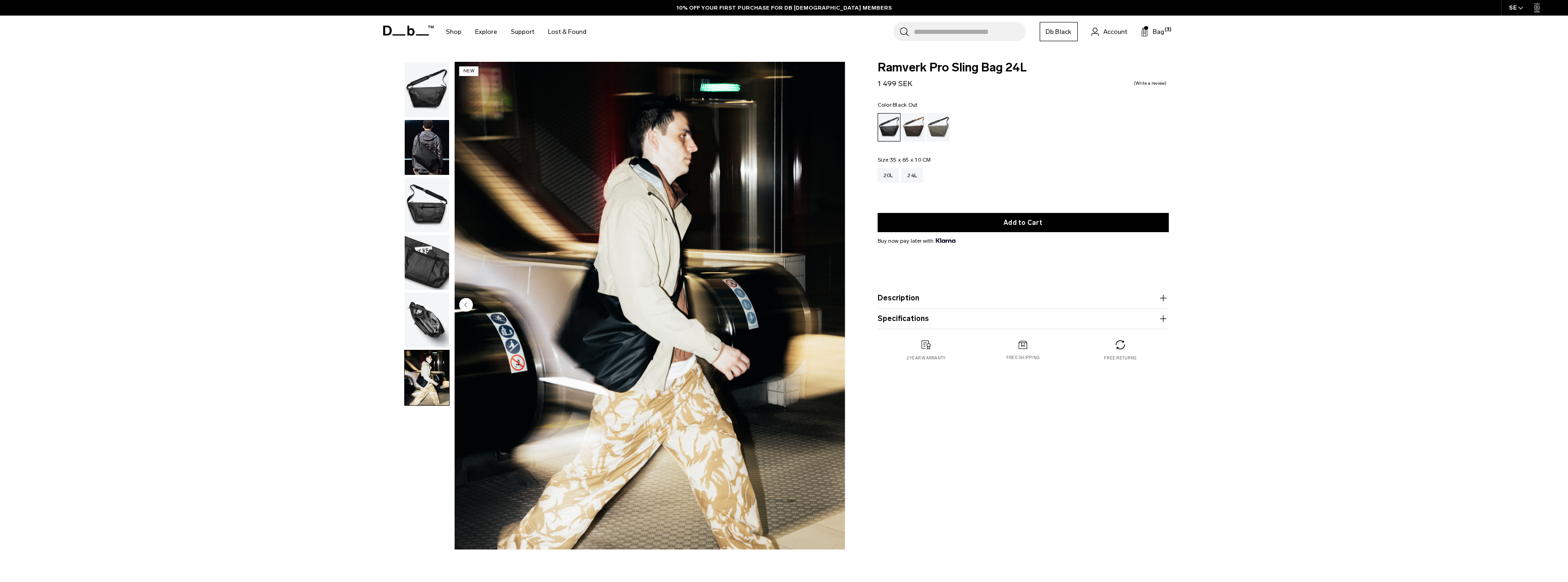
click at [434, 288] on img "button" at bounding box center [426, 262] width 45 height 55
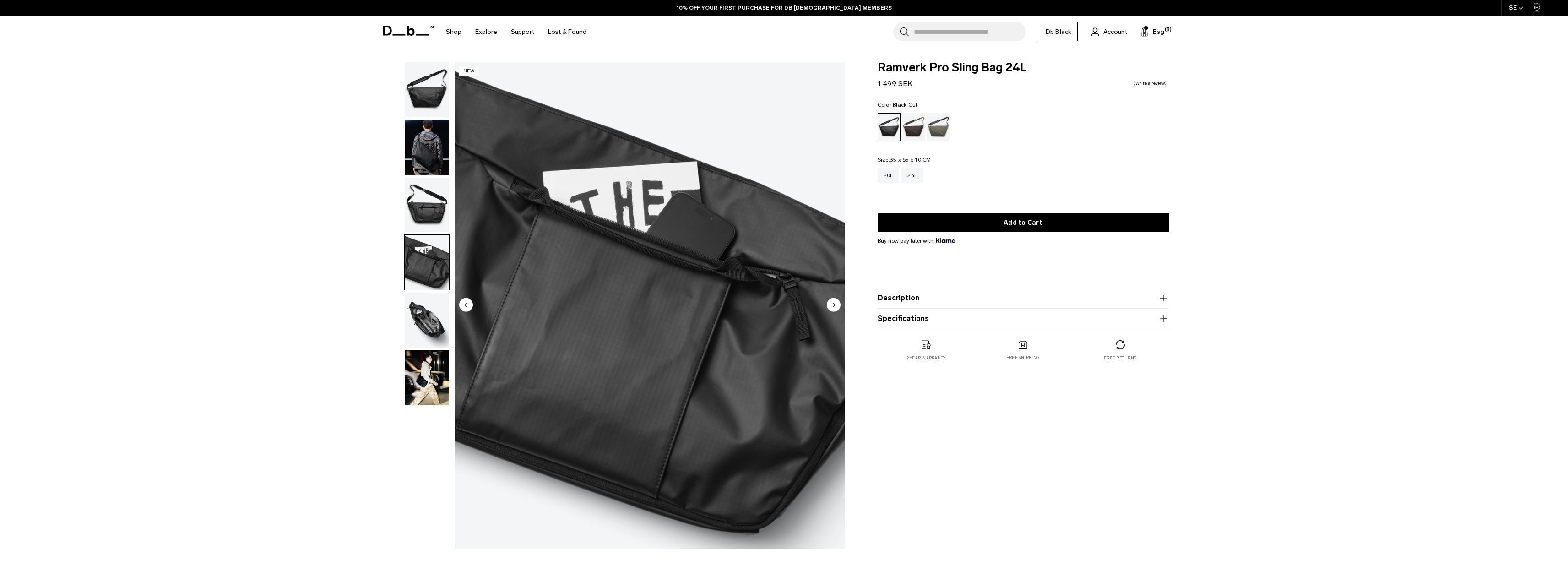
click at [431, 322] on img "button" at bounding box center [426, 320] width 45 height 55
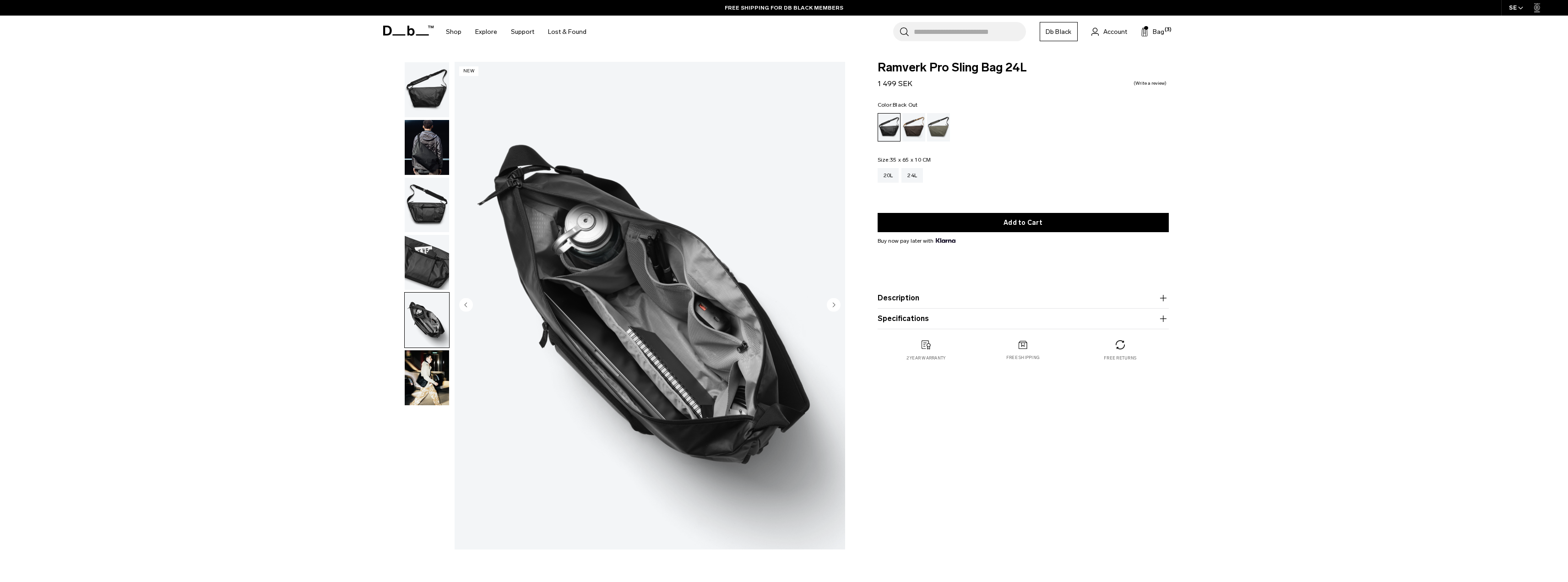
click at [1143, 313] on product-accordion "Specifications Volume 24 Litres Dimensions 35 x 65 x 10 CM (H x W x D) Weight 0…" at bounding box center [1023, 319] width 291 height 21
click at [1145, 305] on product-accordion "Description Our bestselling sling, now bigger at 24L. It easily fits your lapto…" at bounding box center [1023, 298] width 291 height 21
click at [1153, 298] on button "Description" at bounding box center [1023, 298] width 291 height 11
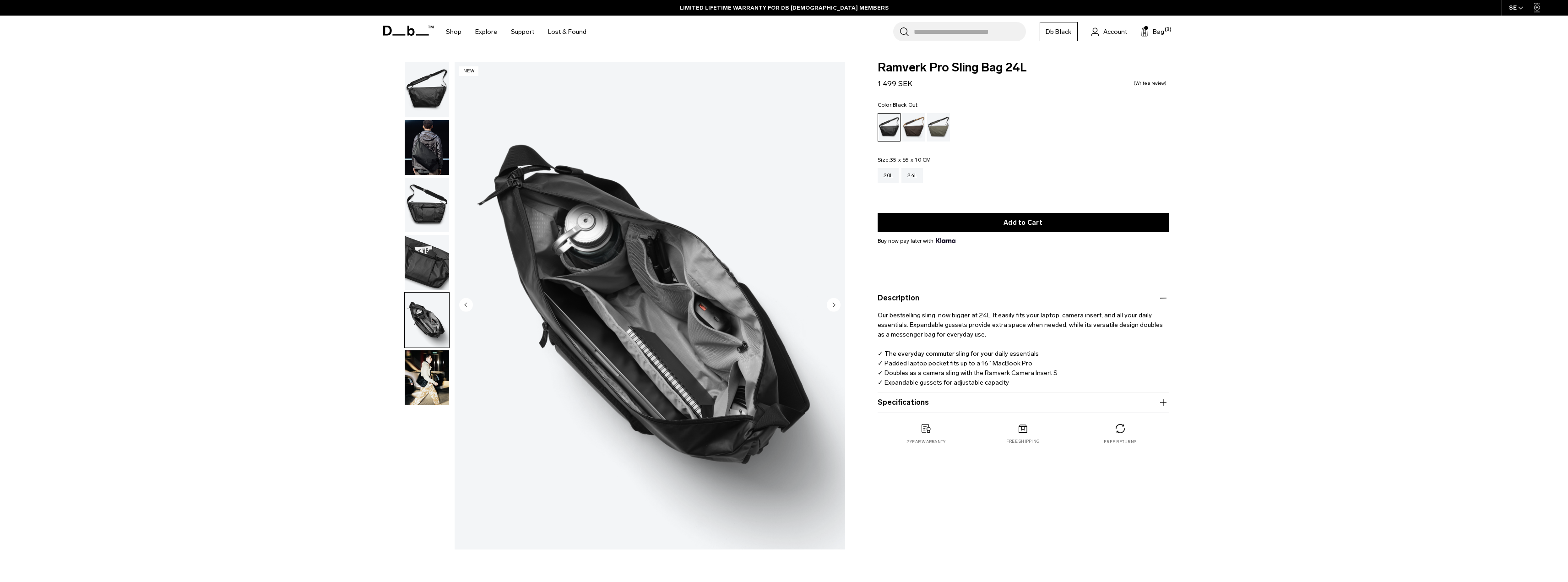
click at [418, 127] on img "button" at bounding box center [426, 147] width 45 height 55
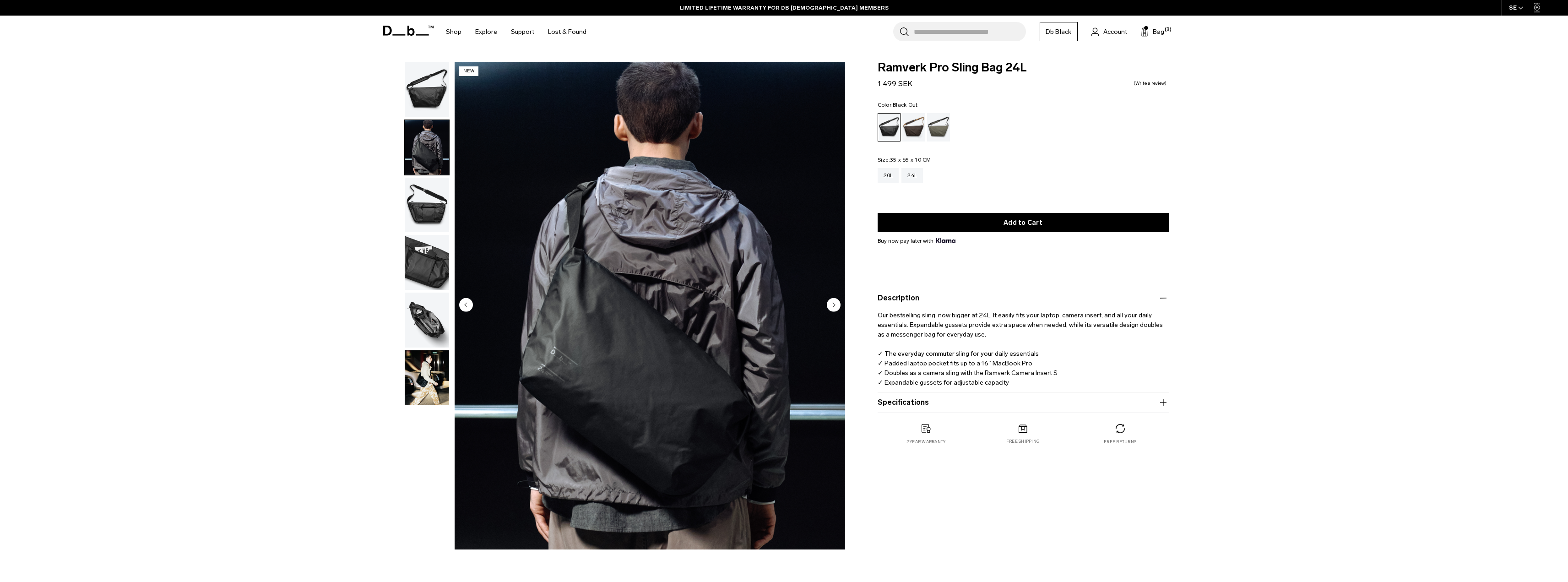
click at [431, 217] on img "button" at bounding box center [426, 205] width 45 height 55
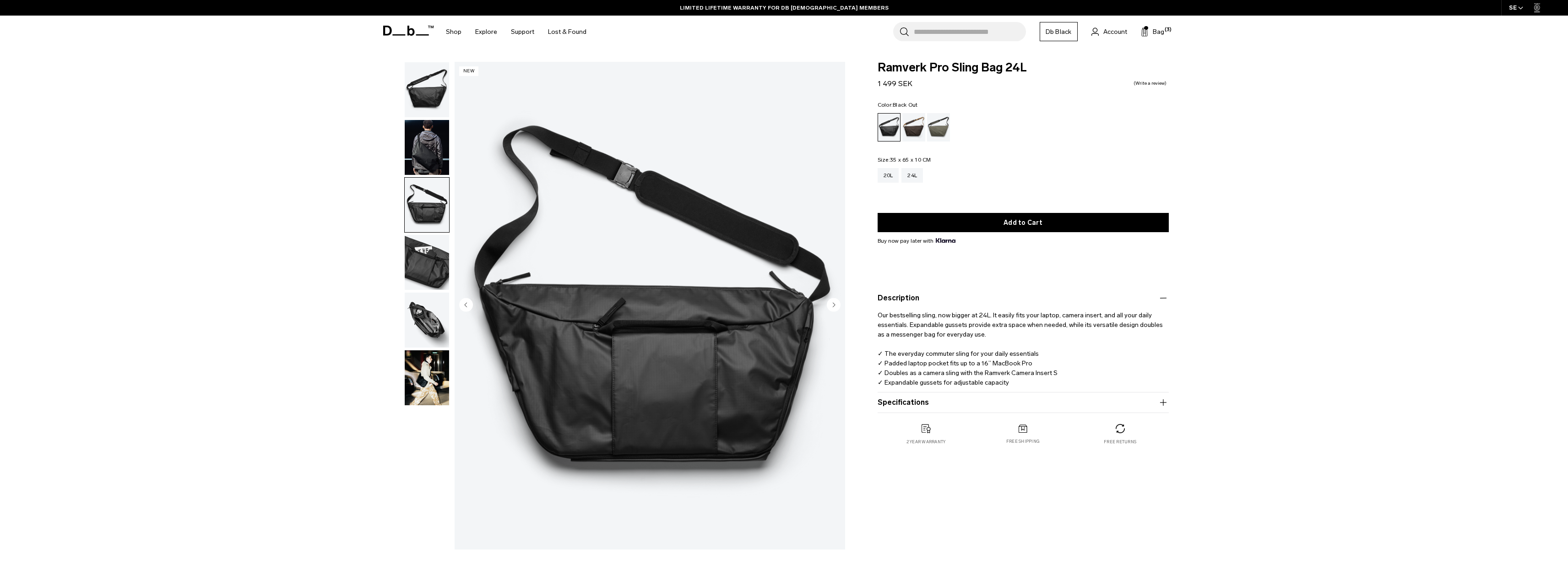
click at [435, 259] on img "button" at bounding box center [426, 262] width 45 height 55
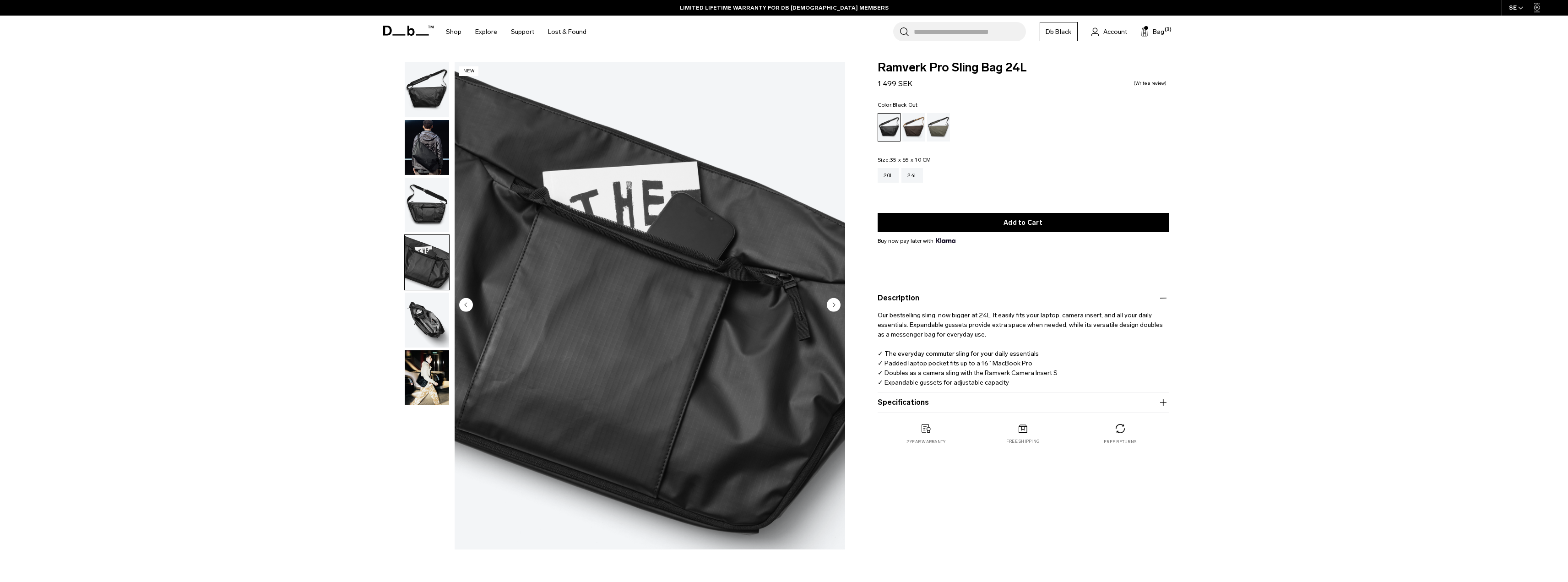
click at [437, 293] on img "button" at bounding box center [426, 320] width 45 height 55
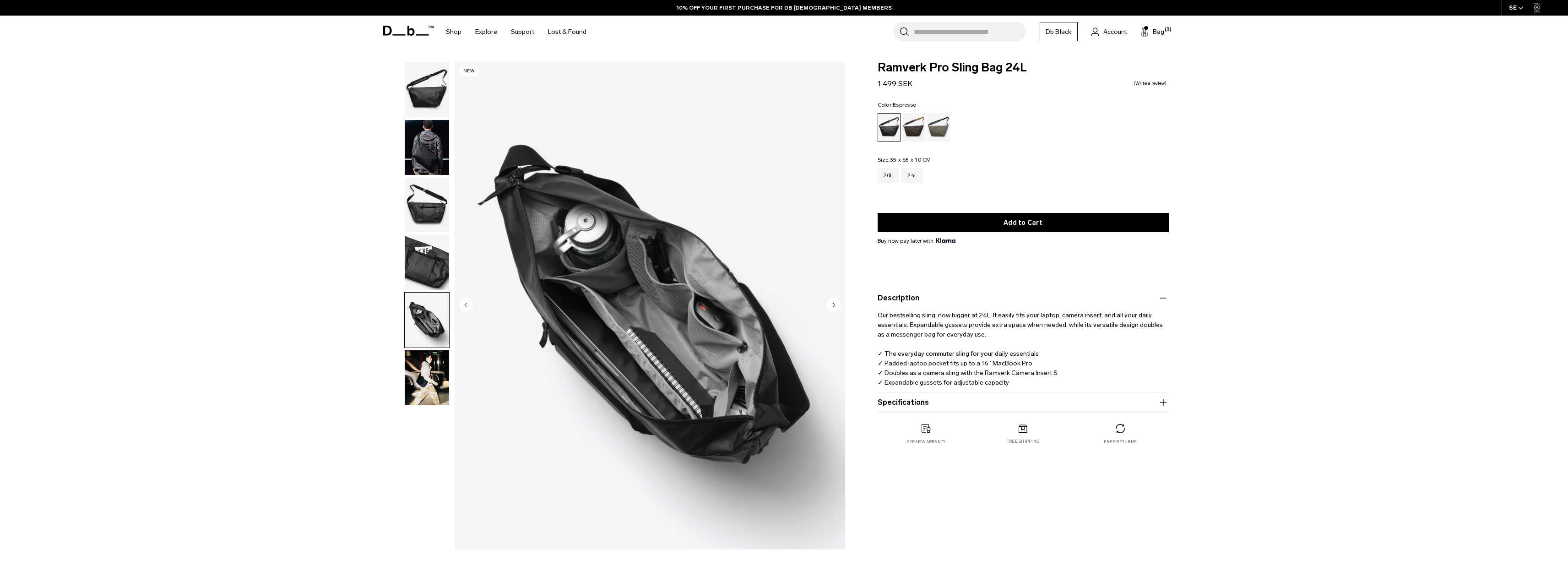
click at [908, 133] on div "Espresso" at bounding box center [914, 127] width 23 height 28
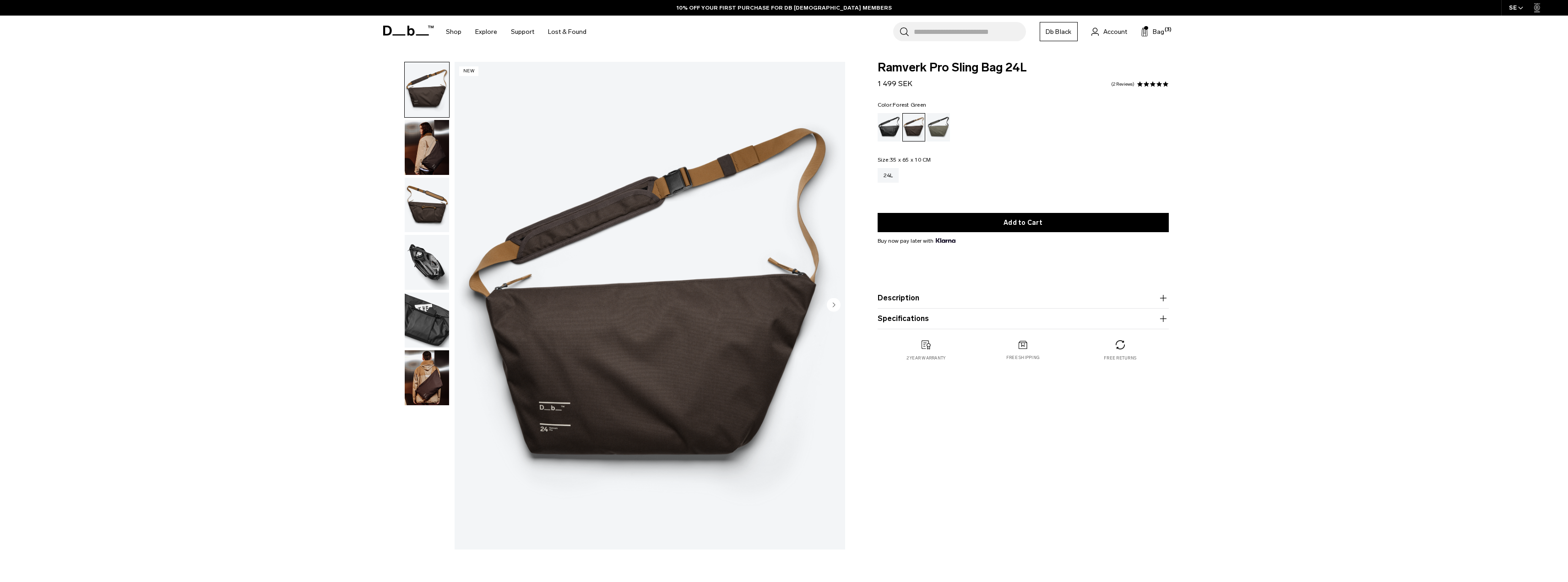
click at [945, 130] on div "Forest Green" at bounding box center [939, 127] width 23 height 28
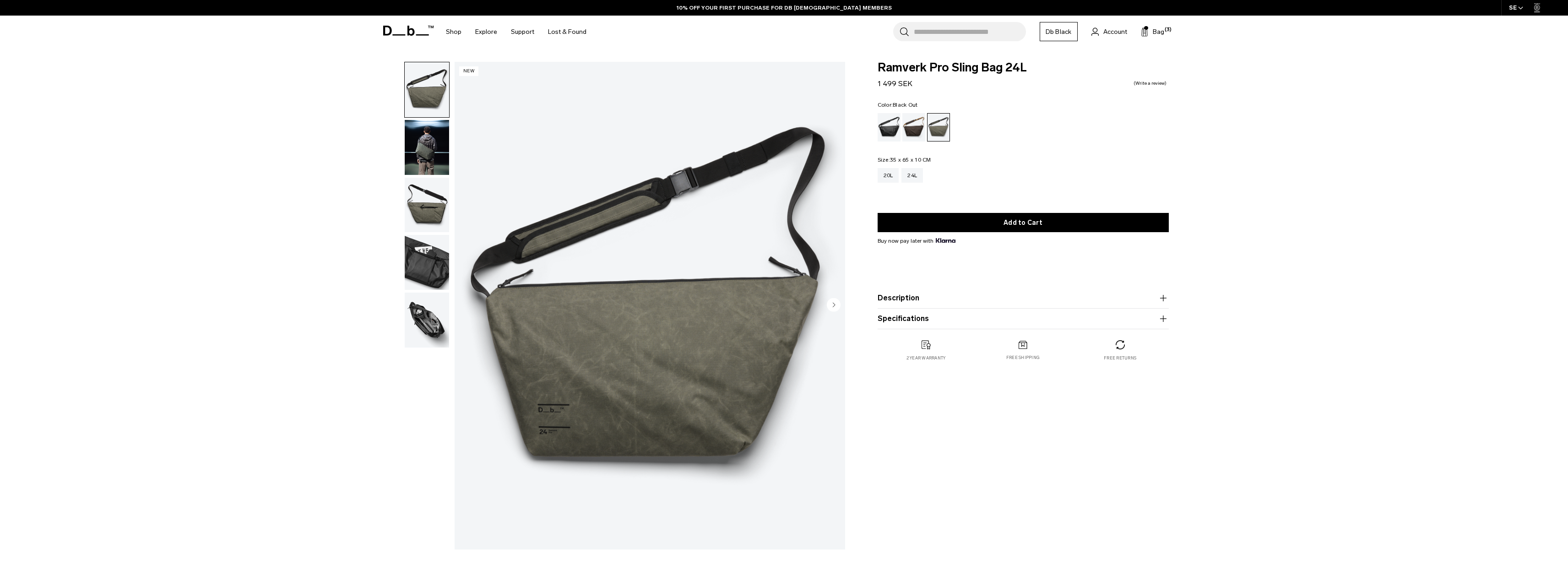
click at [890, 132] on div "Black Out" at bounding box center [889, 127] width 23 height 28
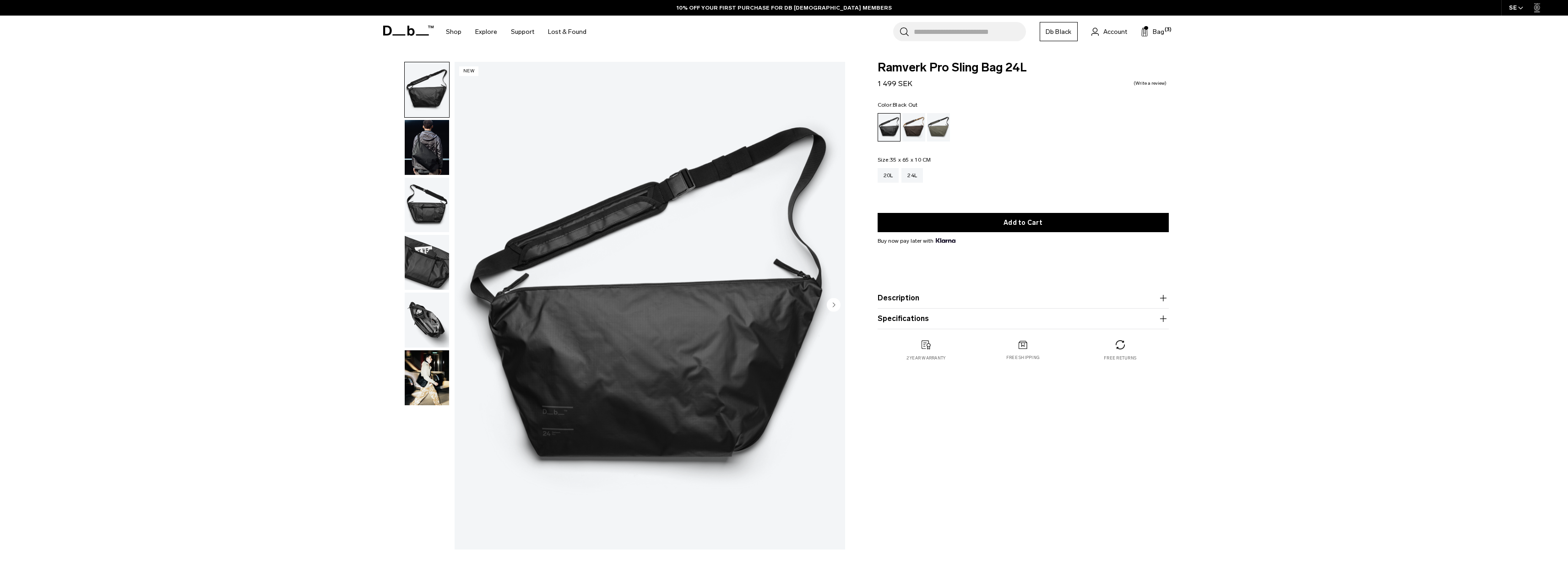
click at [433, 274] on img "button" at bounding box center [426, 262] width 45 height 55
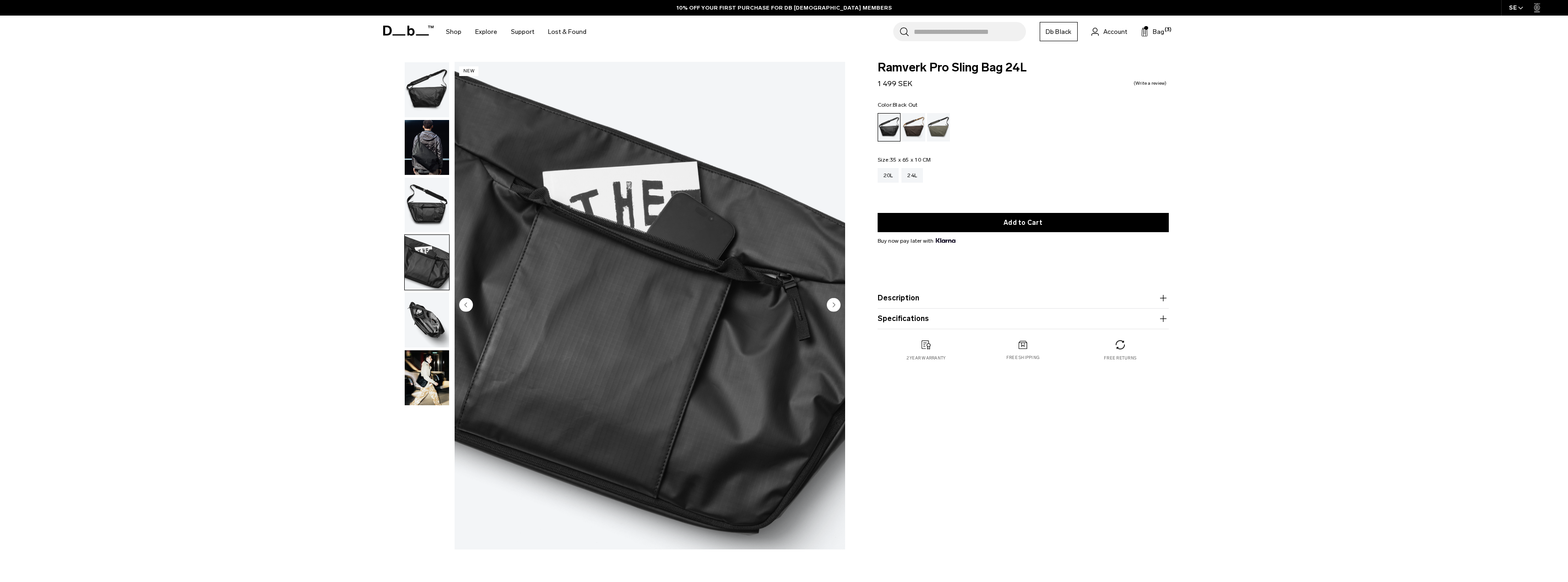
click at [435, 326] on img "button" at bounding box center [426, 320] width 45 height 55
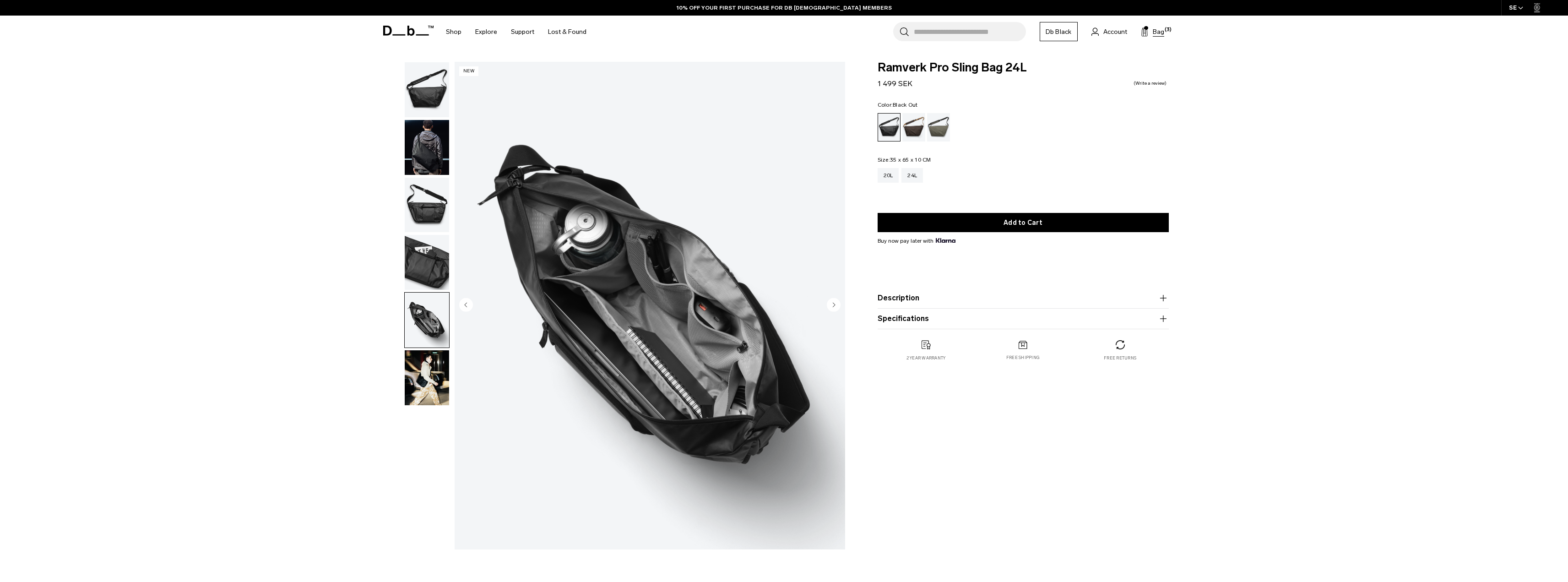
click at [1163, 31] on span "Bag" at bounding box center [1158, 32] width 12 height 10
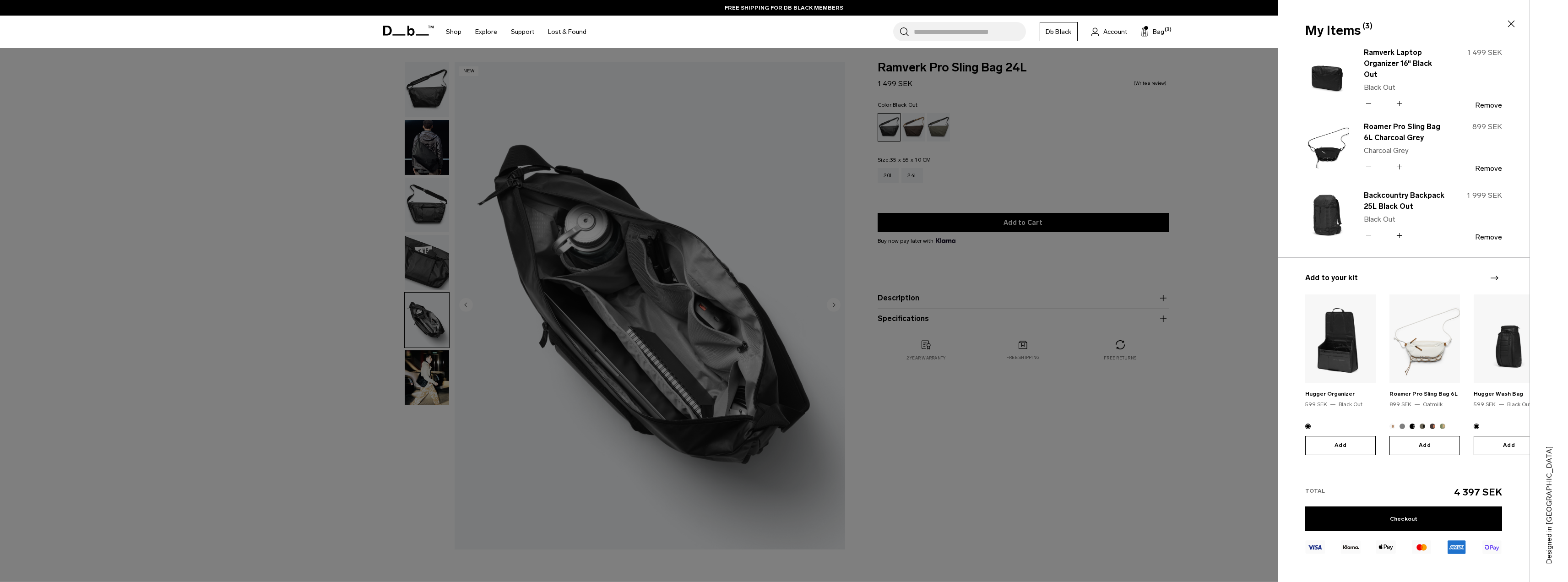
drag, startPoint x: 1238, startPoint y: 147, endPoint x: 1236, endPoint y: 143, distance: 4.5
click at [1238, 145] on div at bounding box center [784, 291] width 1568 height 582
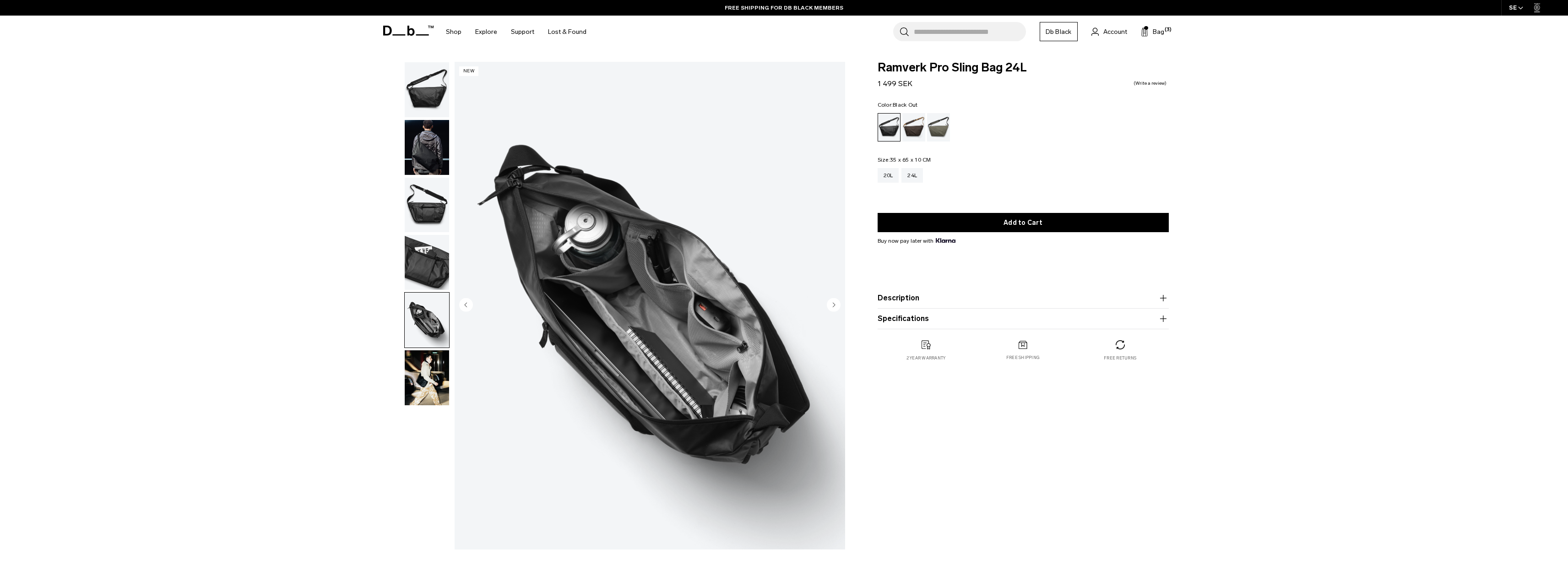
click at [435, 254] on img "button" at bounding box center [426, 262] width 45 height 55
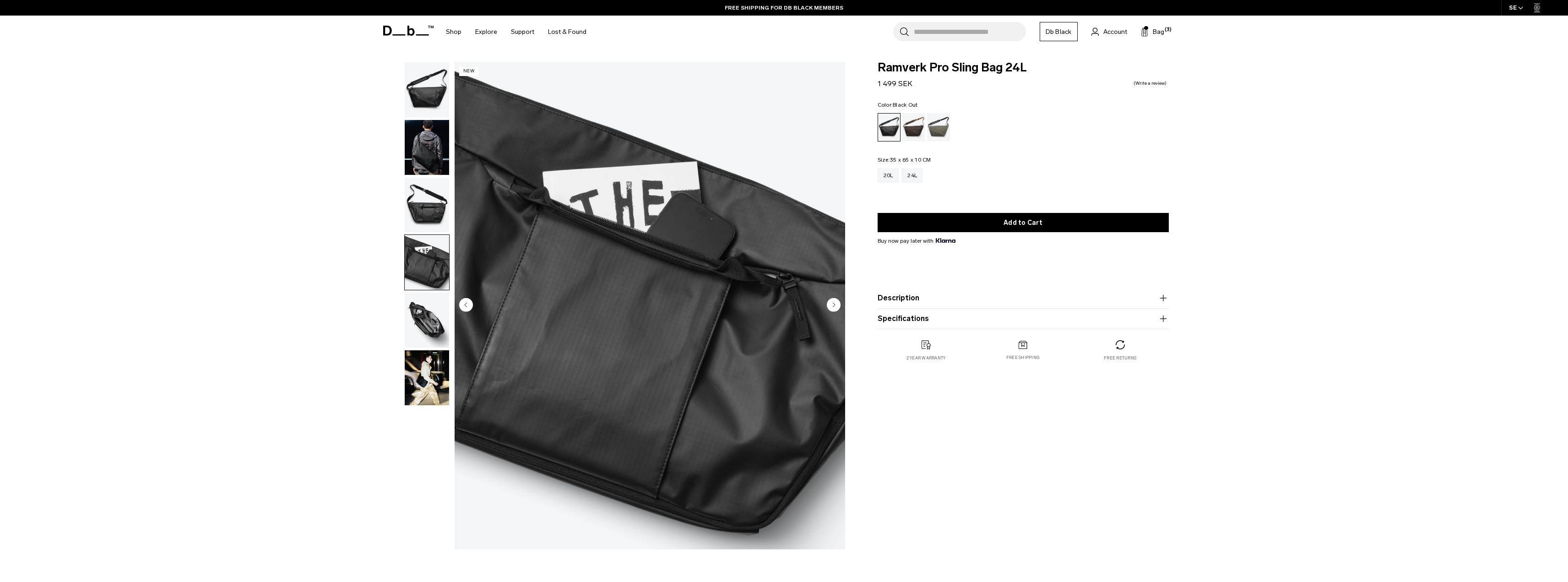
click at [418, 203] on img "button" at bounding box center [426, 205] width 45 height 55
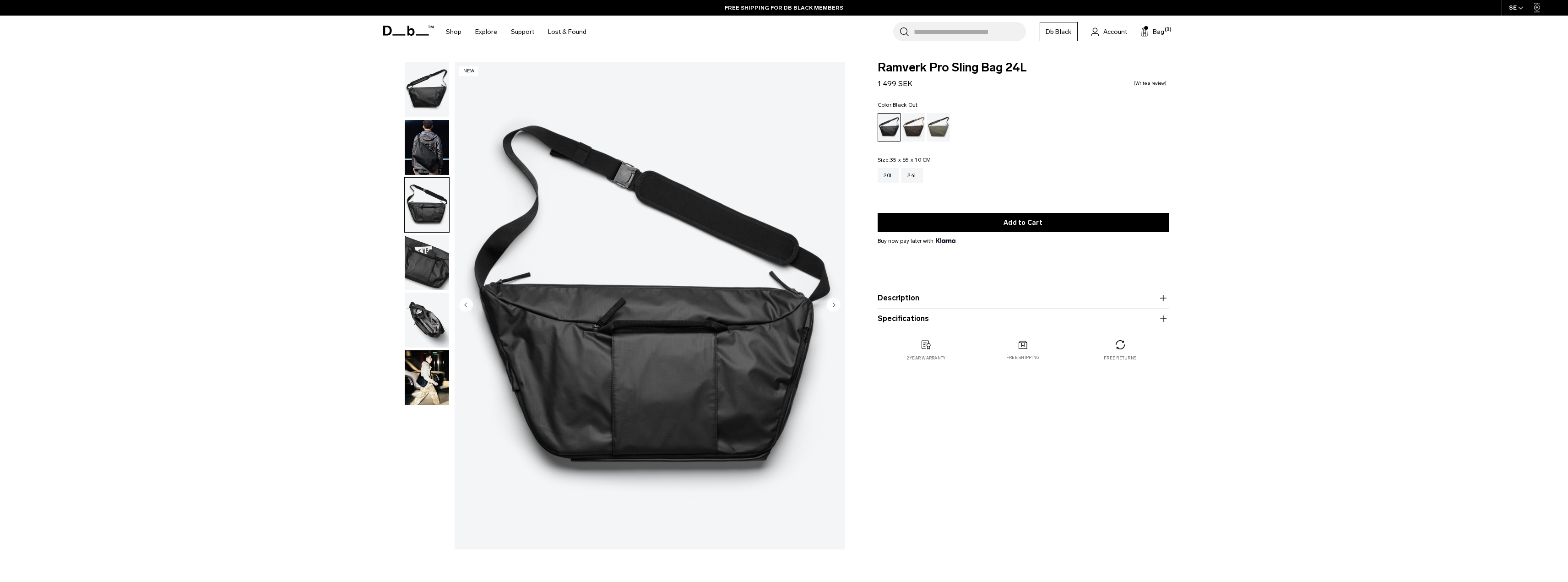
click at [439, 125] on img "button" at bounding box center [426, 147] width 45 height 55
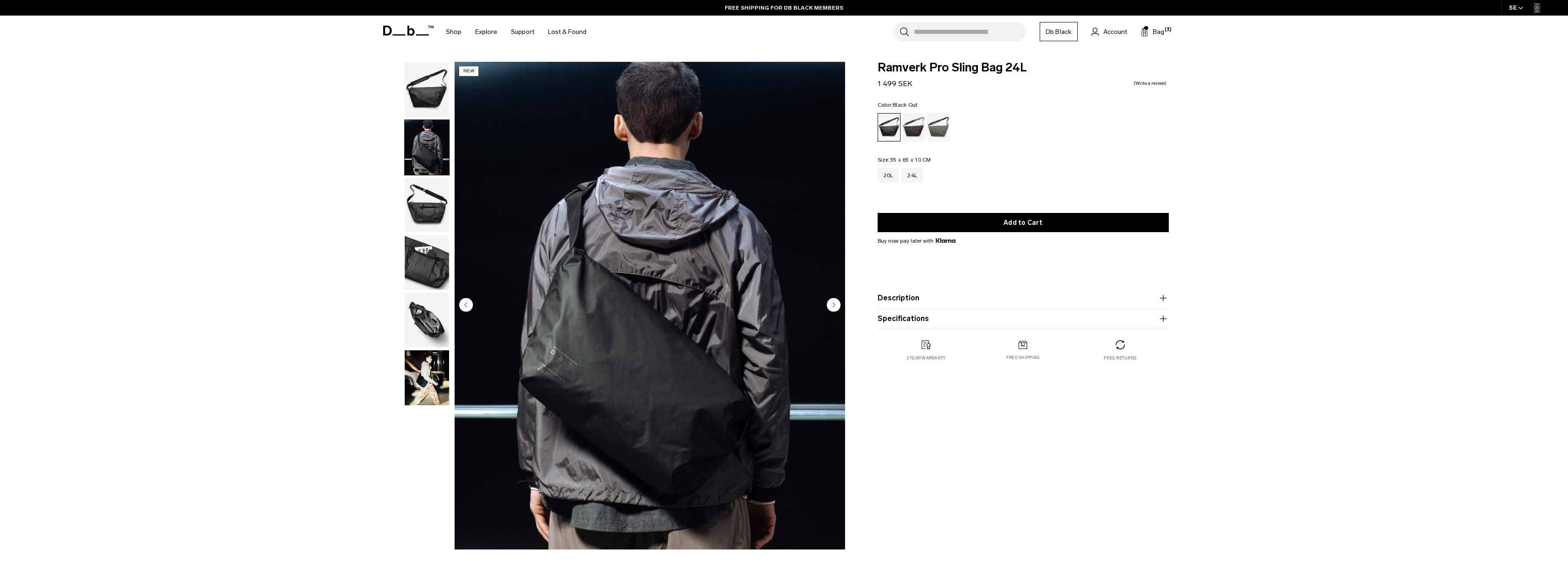
click at [432, 90] on img "button" at bounding box center [426, 90] width 45 height 55
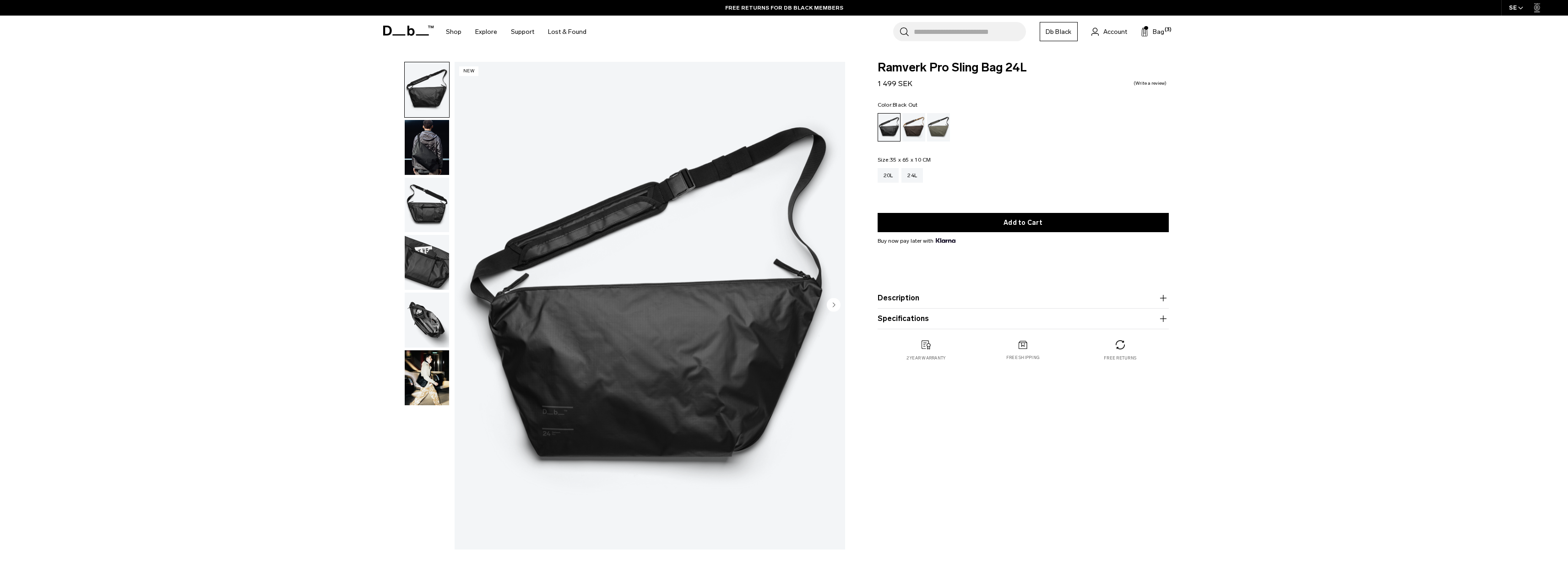
click at [435, 365] on img "button" at bounding box center [426, 378] width 45 height 55
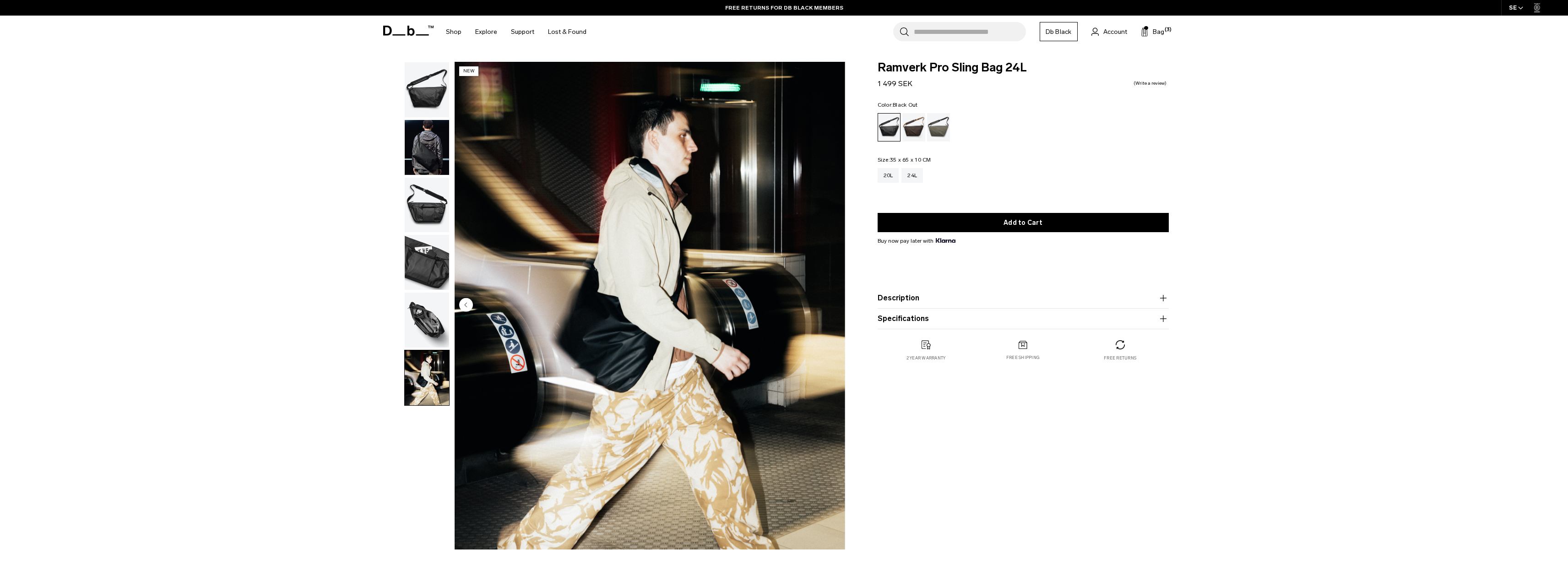
click at [426, 322] on img "button" at bounding box center [426, 320] width 45 height 55
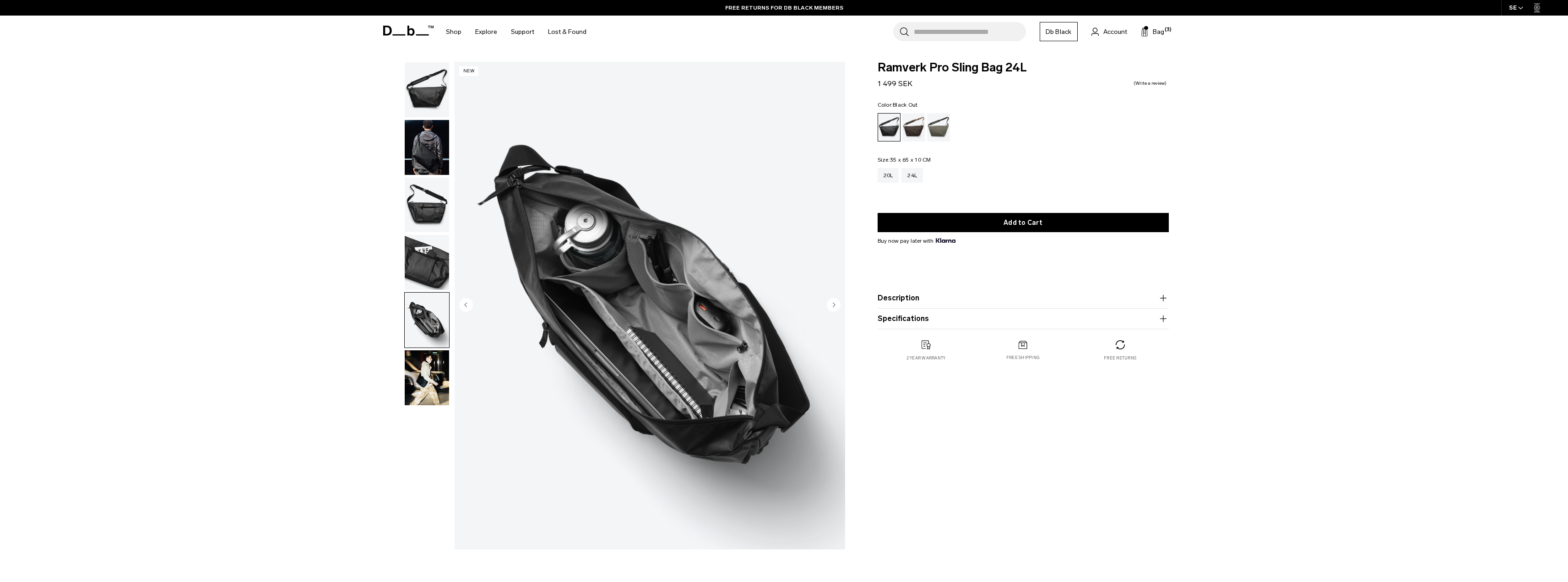
click at [1149, 302] on button "Description" at bounding box center [1023, 298] width 291 height 11
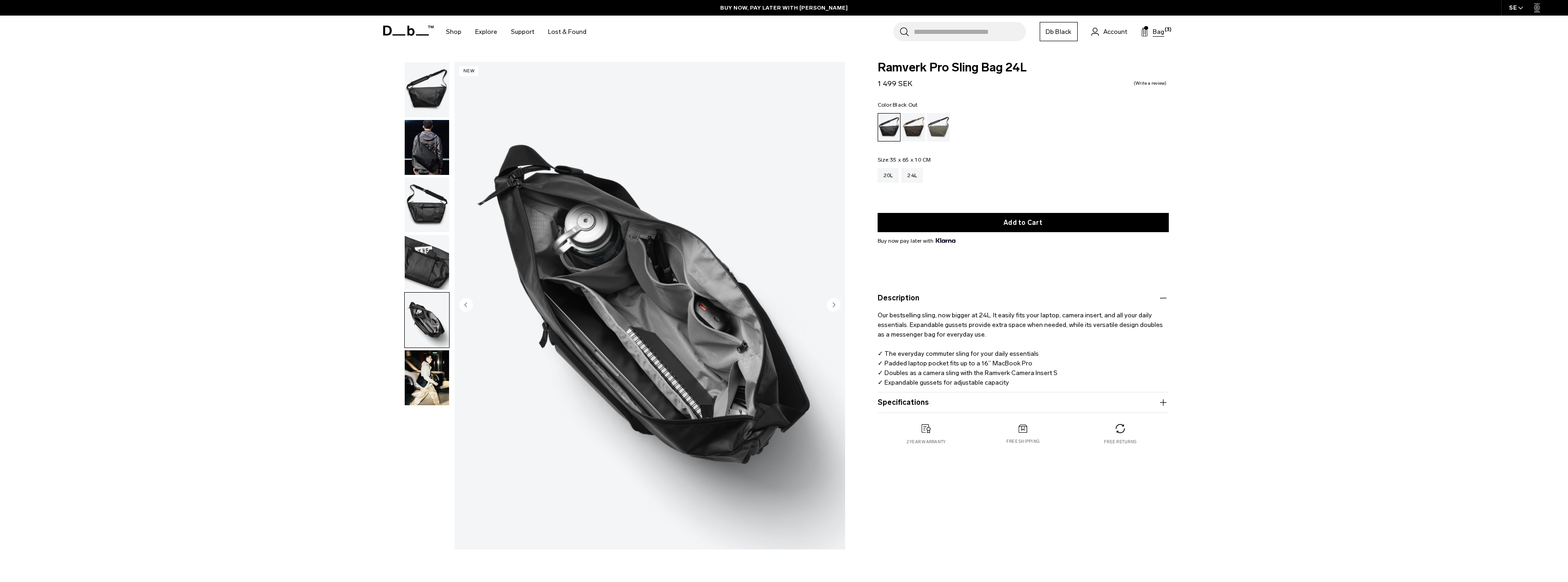
click at [1155, 35] on span "Bag" at bounding box center [1158, 32] width 12 height 10
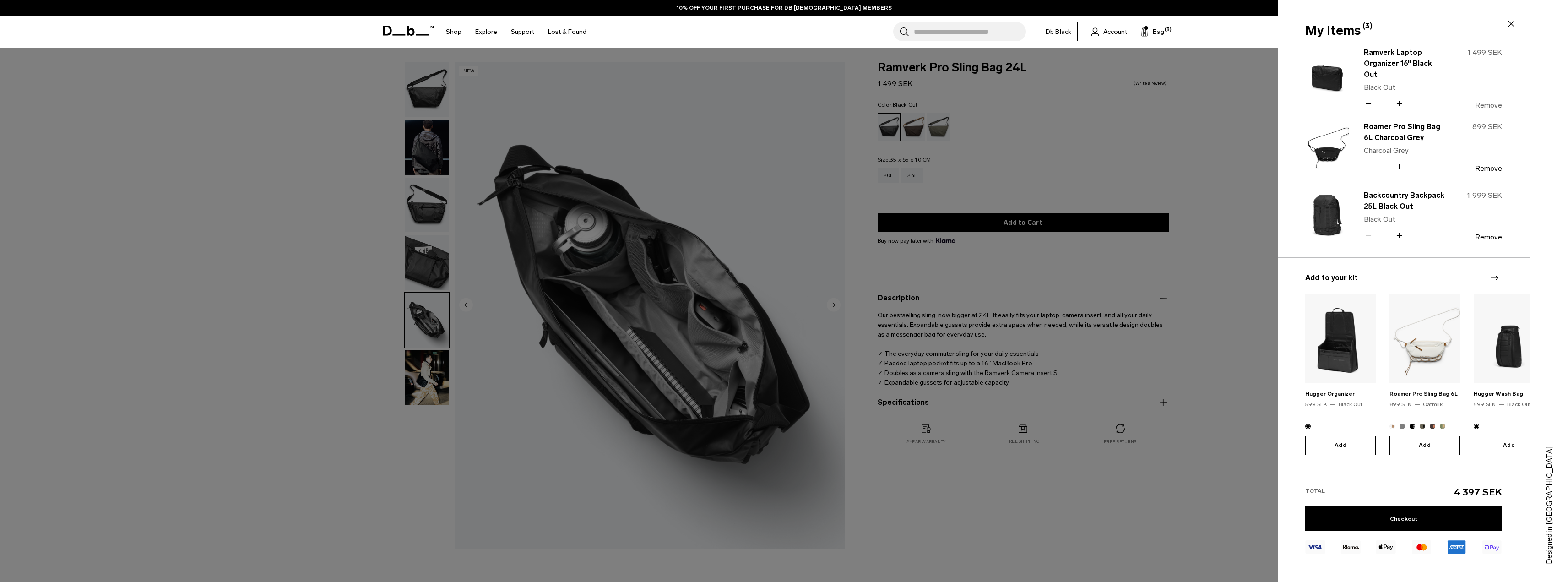
click at [1489, 103] on button "Remove" at bounding box center [1488, 106] width 27 height 8
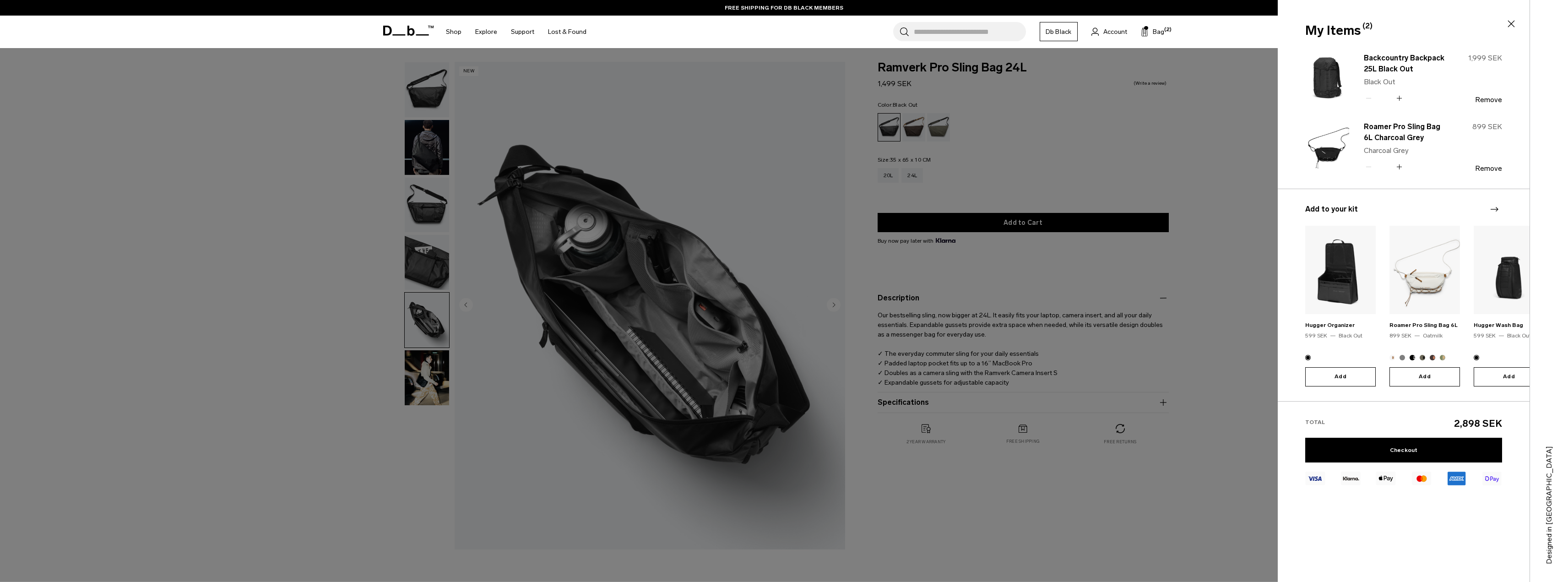
click at [1217, 165] on div at bounding box center [784, 291] width 1568 height 582
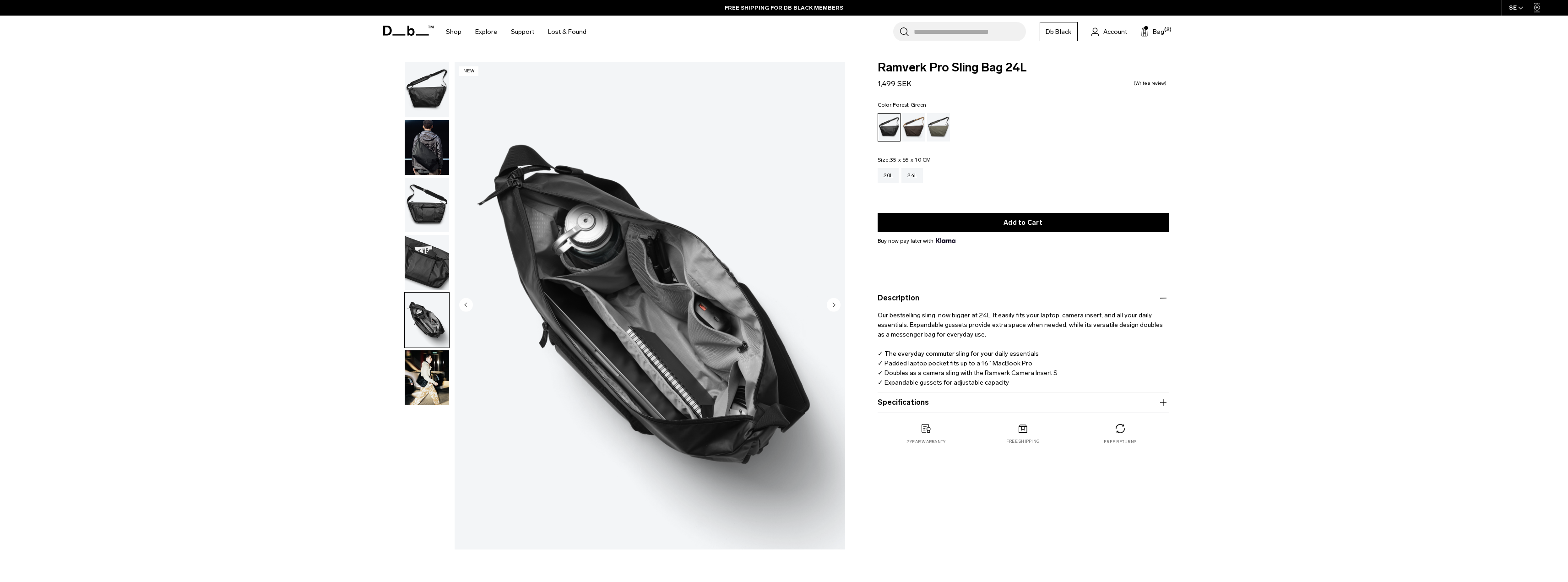
click at [932, 128] on div "Forest Green" at bounding box center [939, 127] width 23 height 28
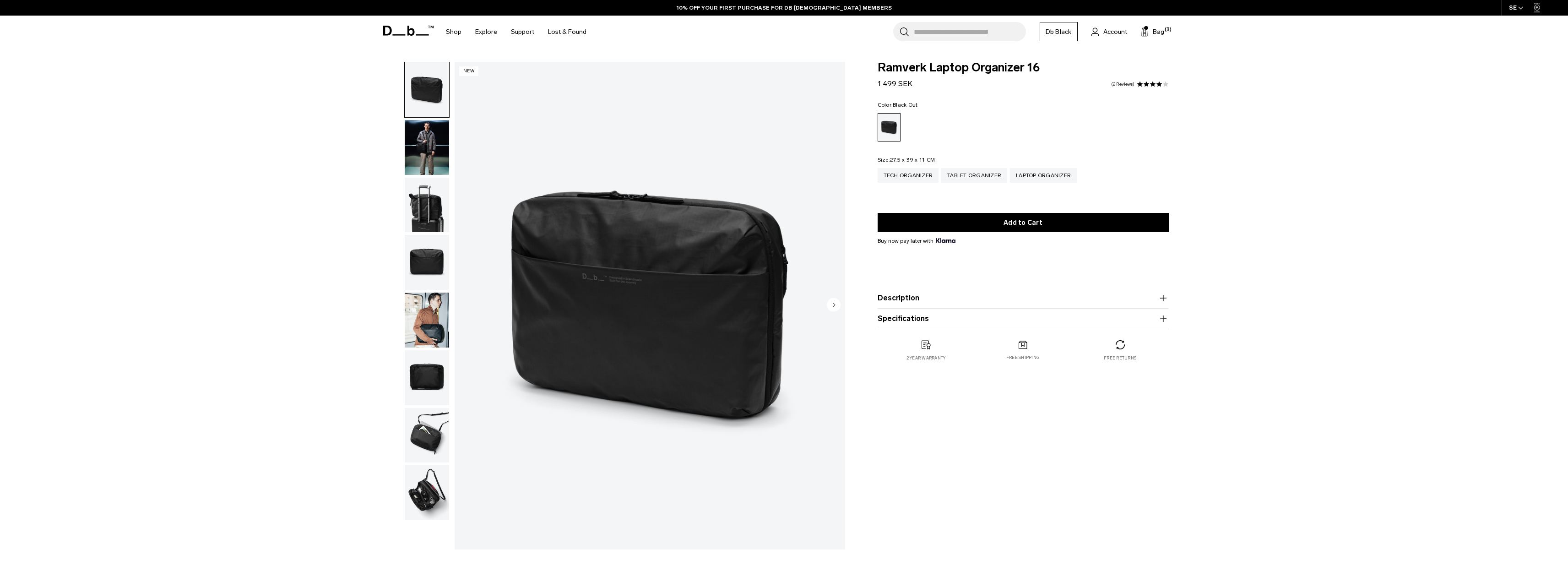
click at [430, 490] on img "button" at bounding box center [426, 492] width 45 height 55
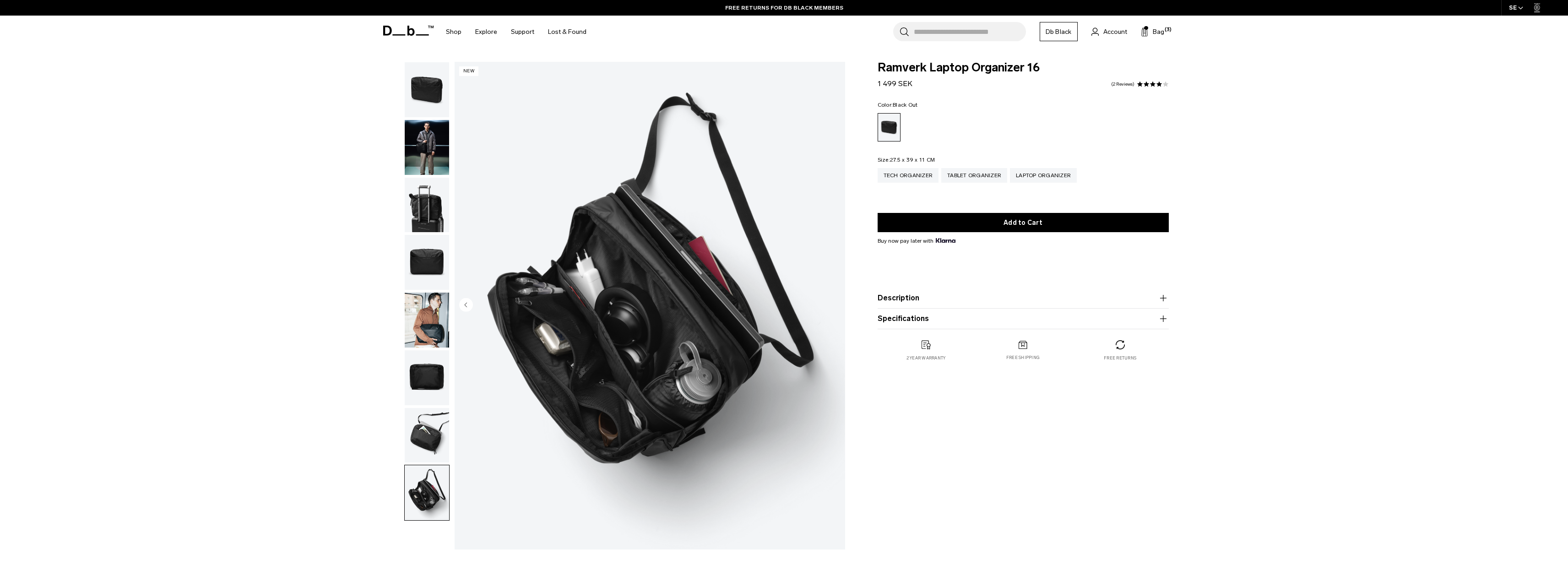
click at [420, 141] on img "button" at bounding box center [426, 147] width 45 height 55
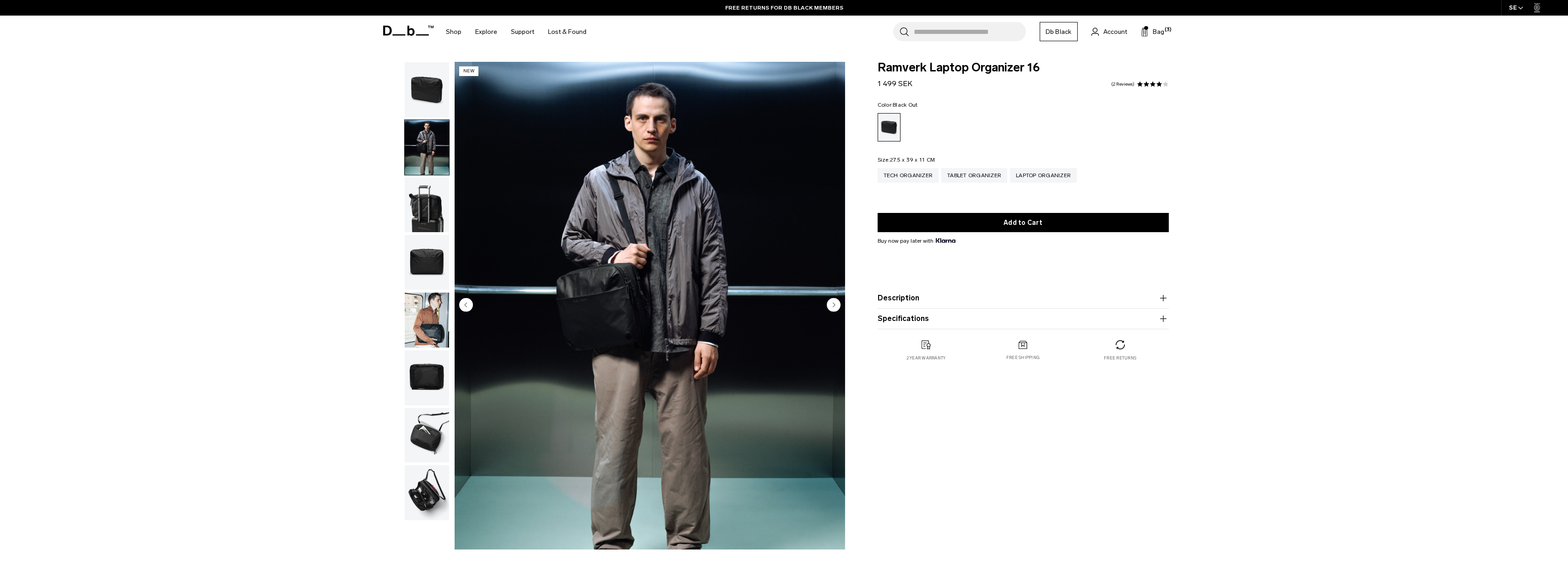
click at [414, 270] on img "button" at bounding box center [426, 262] width 45 height 55
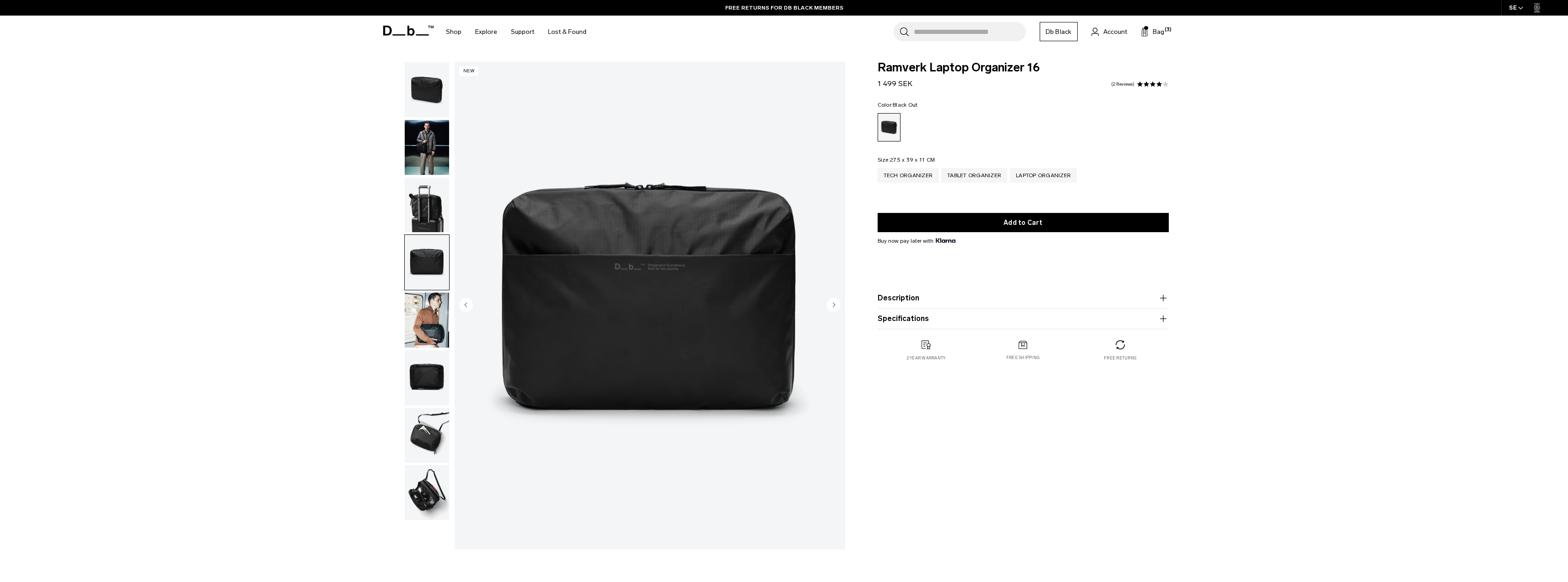
click at [434, 200] on img "button" at bounding box center [426, 205] width 45 height 55
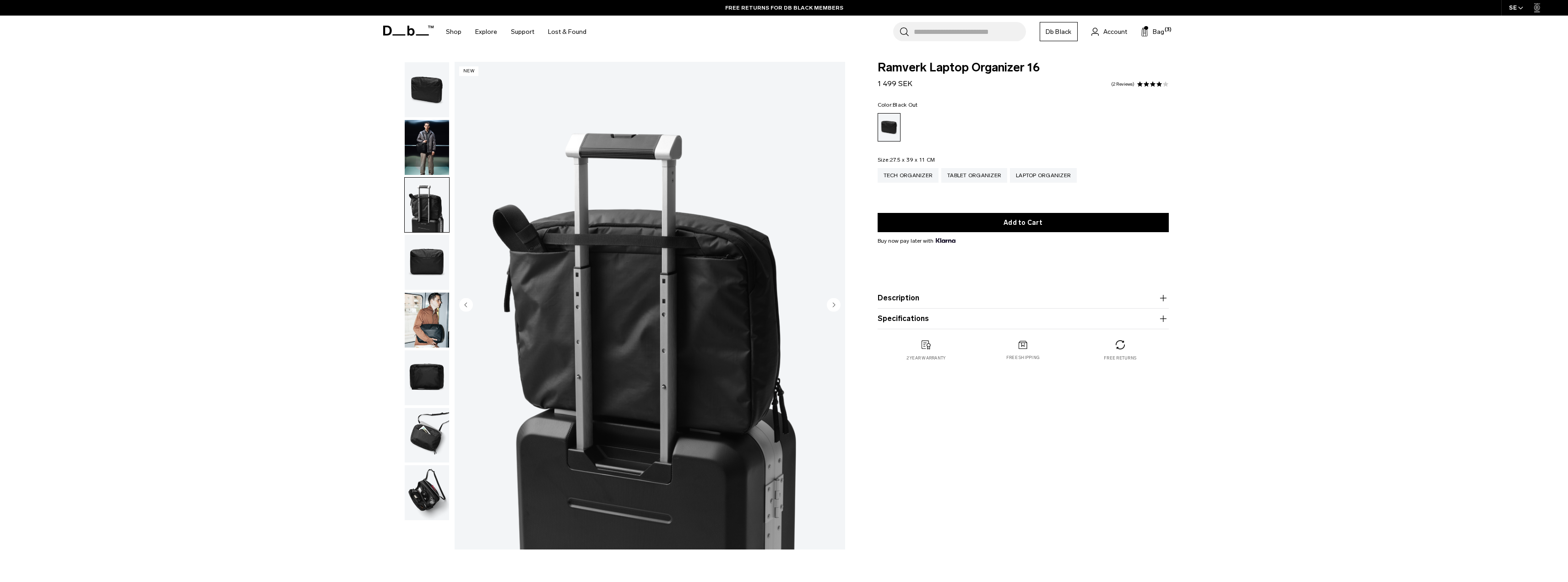
click at [428, 147] on img "button" at bounding box center [426, 147] width 45 height 55
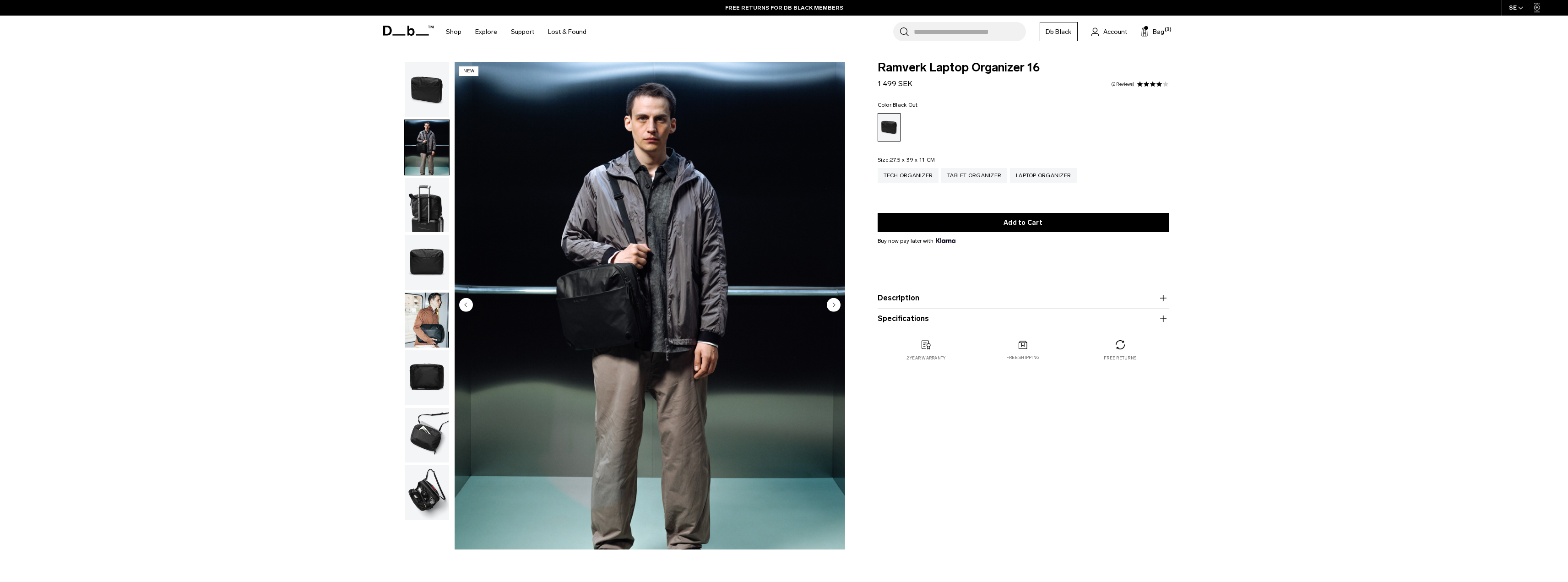
click at [440, 86] on img "button" at bounding box center [426, 90] width 45 height 55
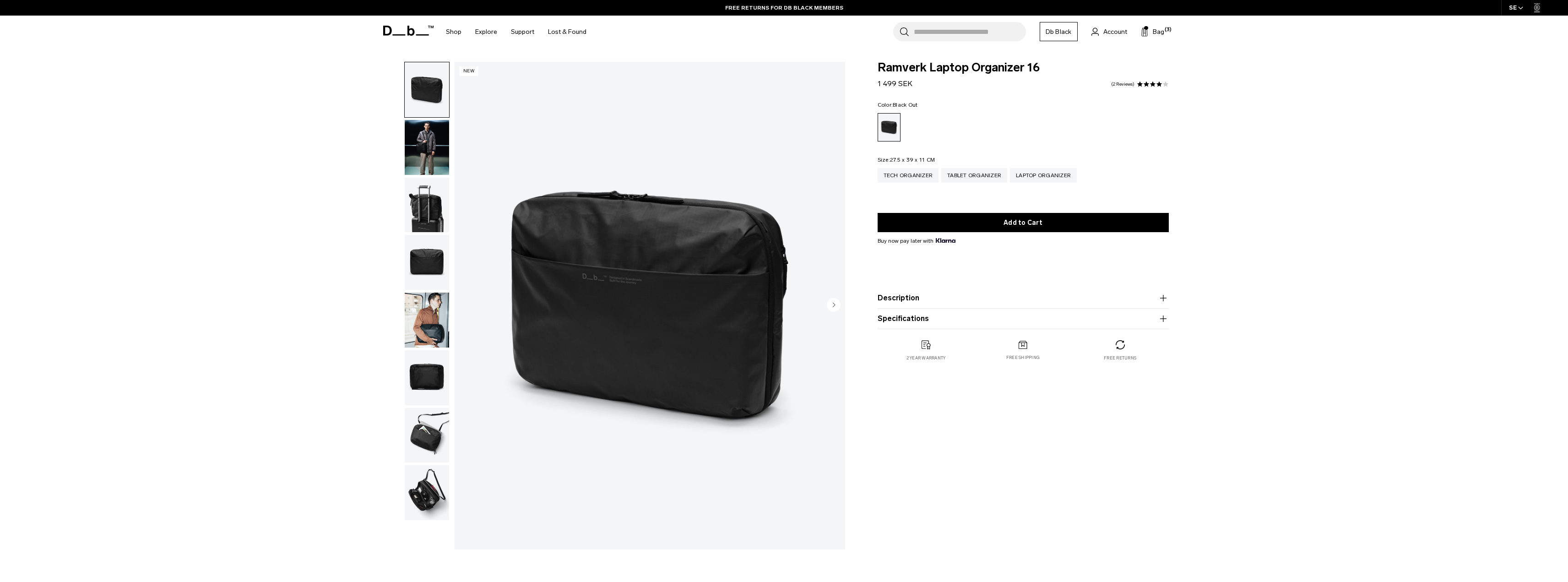
click at [423, 318] on img "button" at bounding box center [426, 320] width 45 height 55
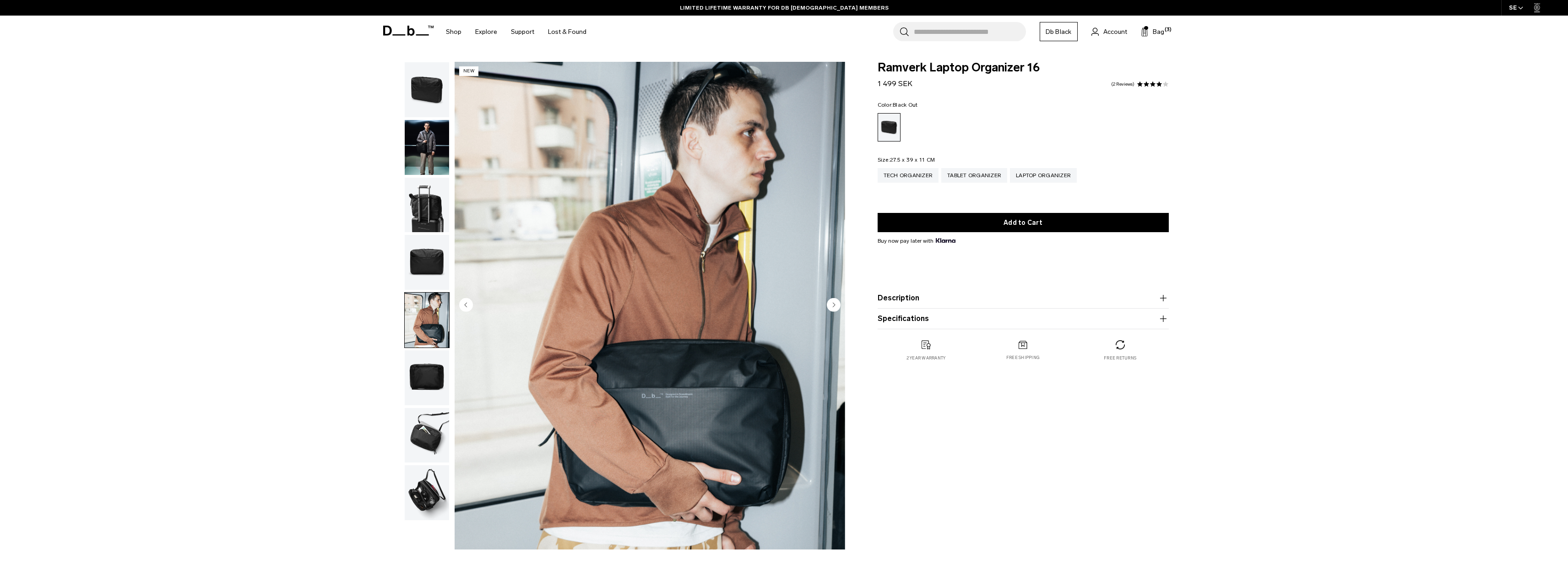
click at [428, 439] on img "button" at bounding box center [426, 435] width 45 height 55
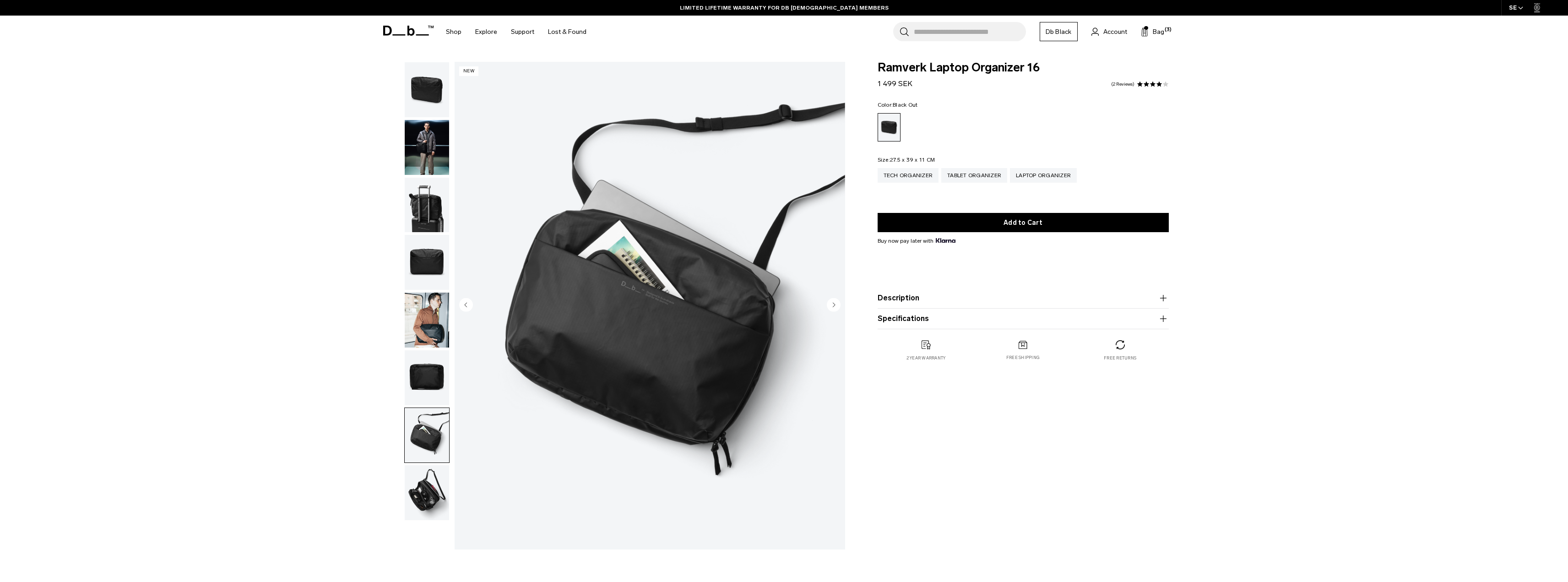
click at [428, 494] on img "button" at bounding box center [426, 492] width 45 height 55
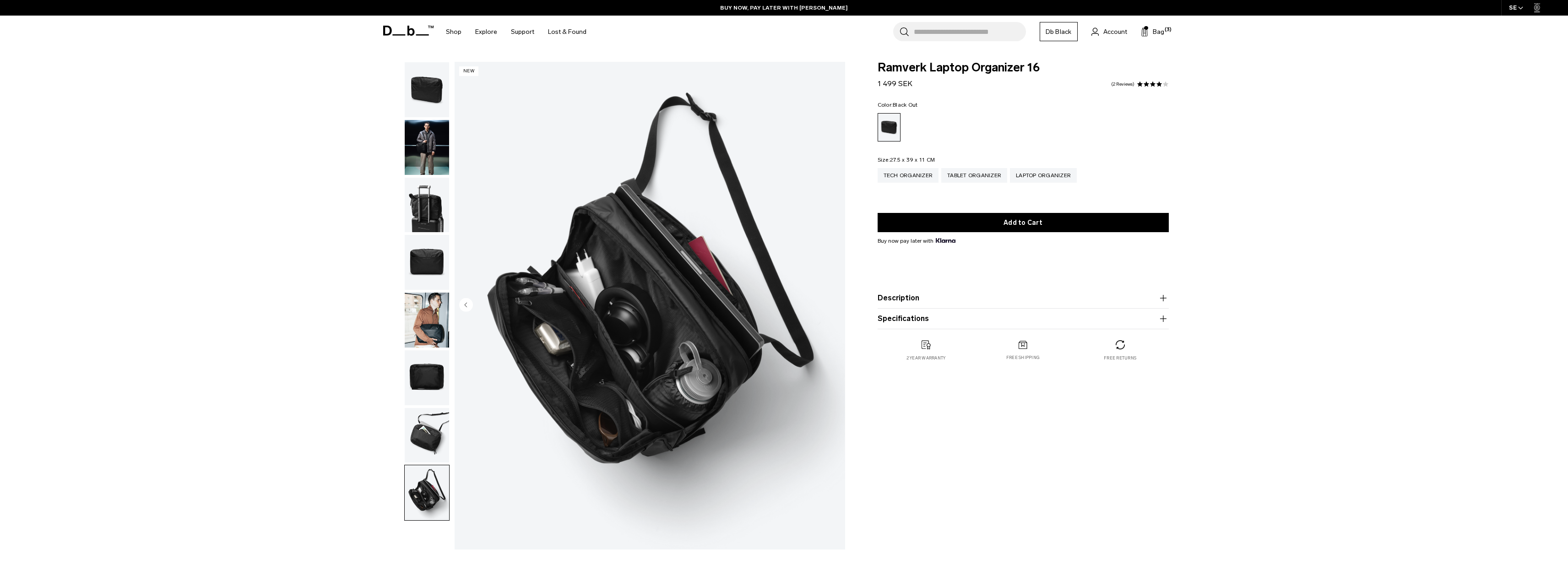
click at [1156, 301] on button "Description" at bounding box center [1023, 298] width 291 height 11
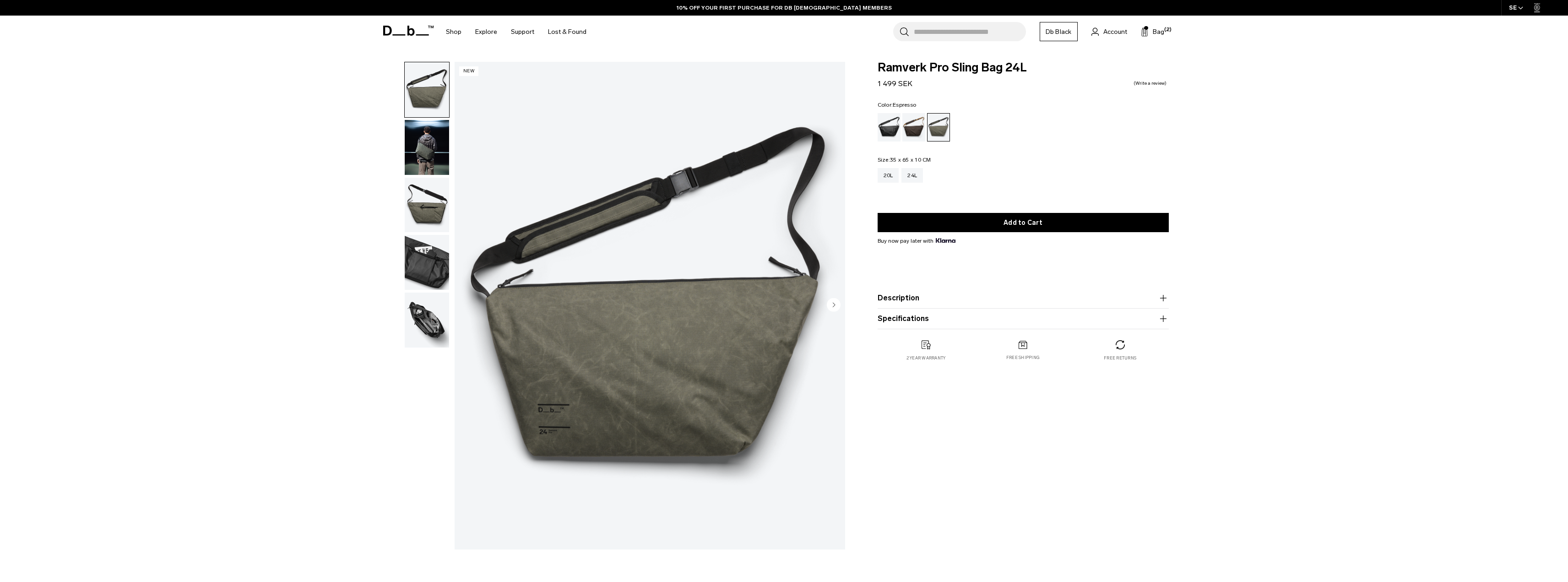
click at [919, 125] on div "Espresso" at bounding box center [914, 127] width 23 height 28
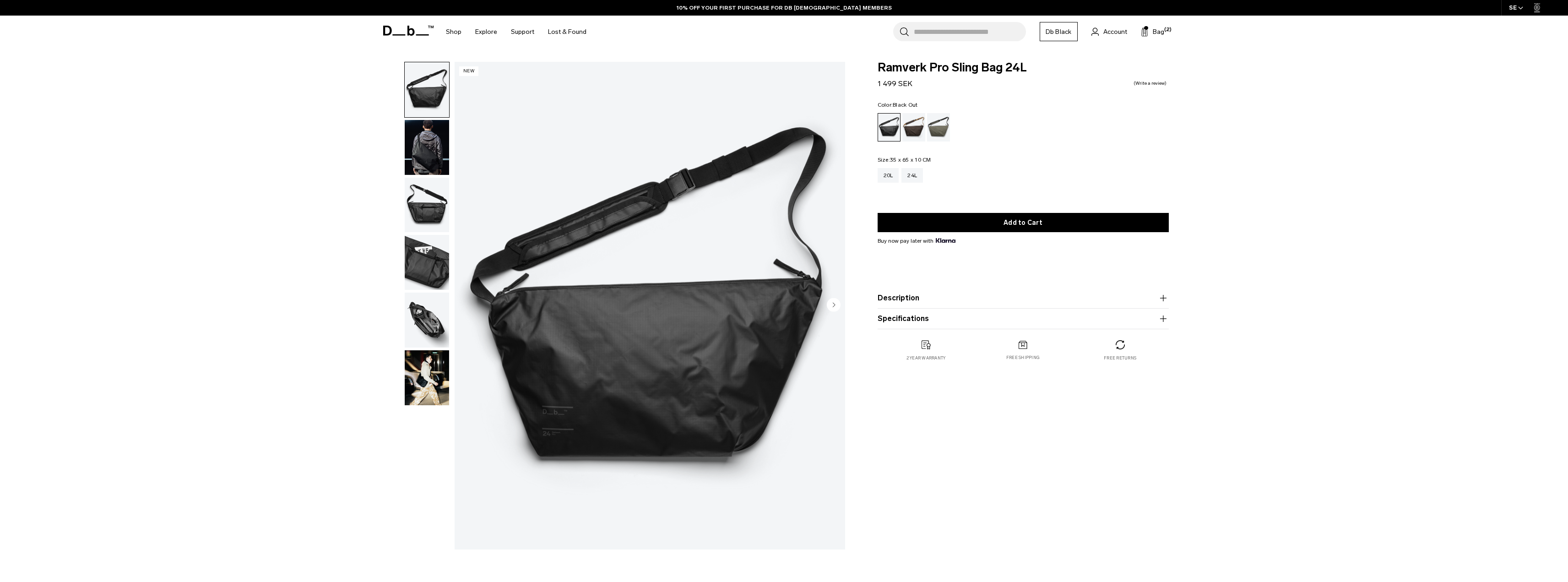
click at [937, 126] on div "Forest Green" at bounding box center [939, 127] width 23 height 28
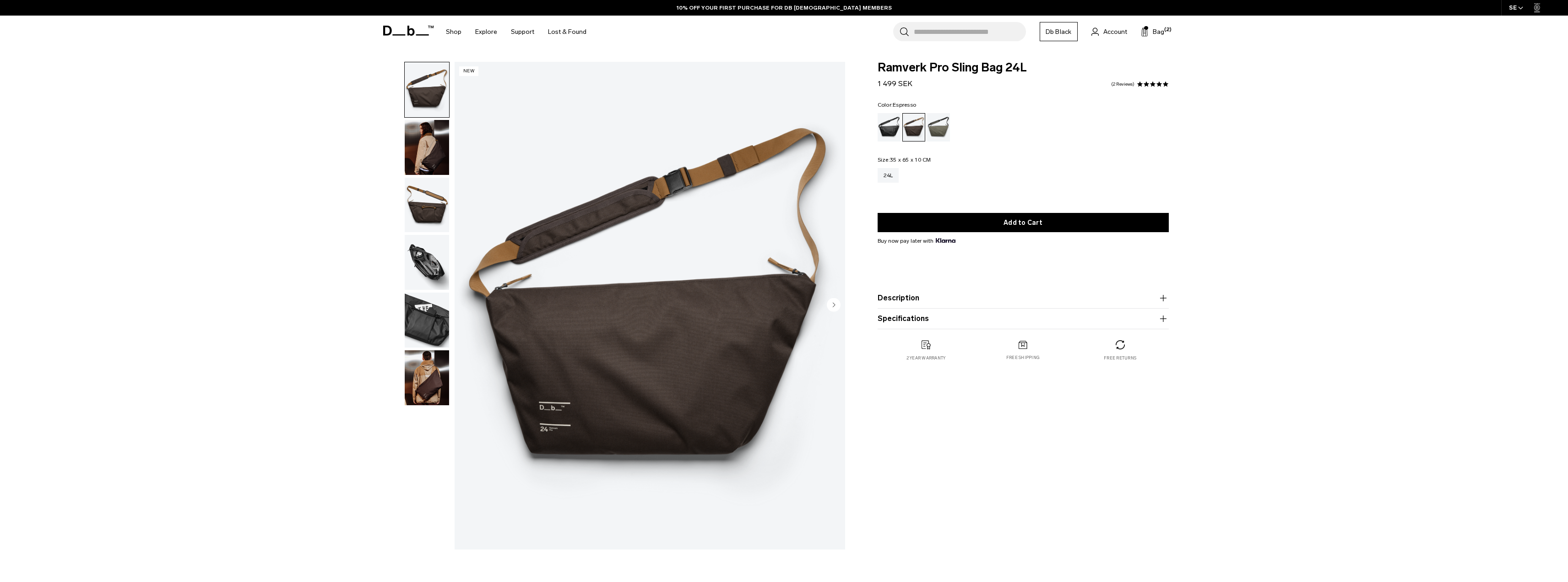
click at [943, 125] on div "Forest Green" at bounding box center [939, 127] width 23 height 28
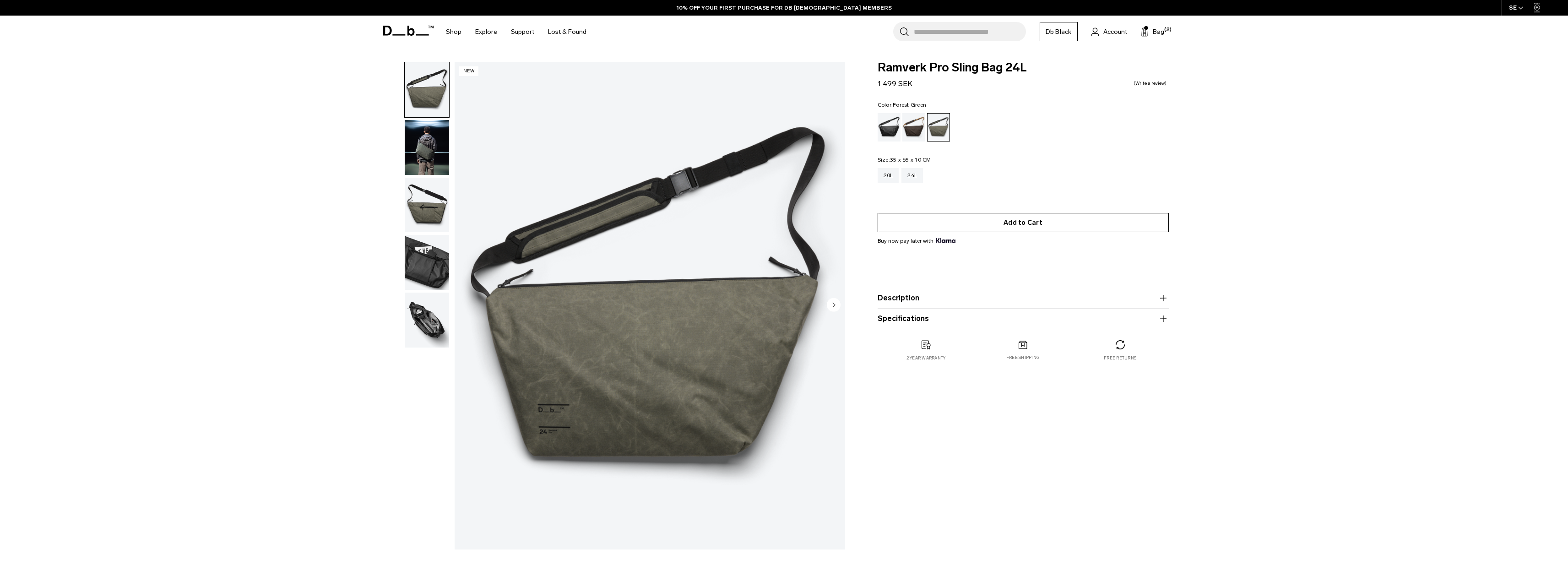
click at [1015, 227] on button "Add to Cart" at bounding box center [1023, 222] width 291 height 19
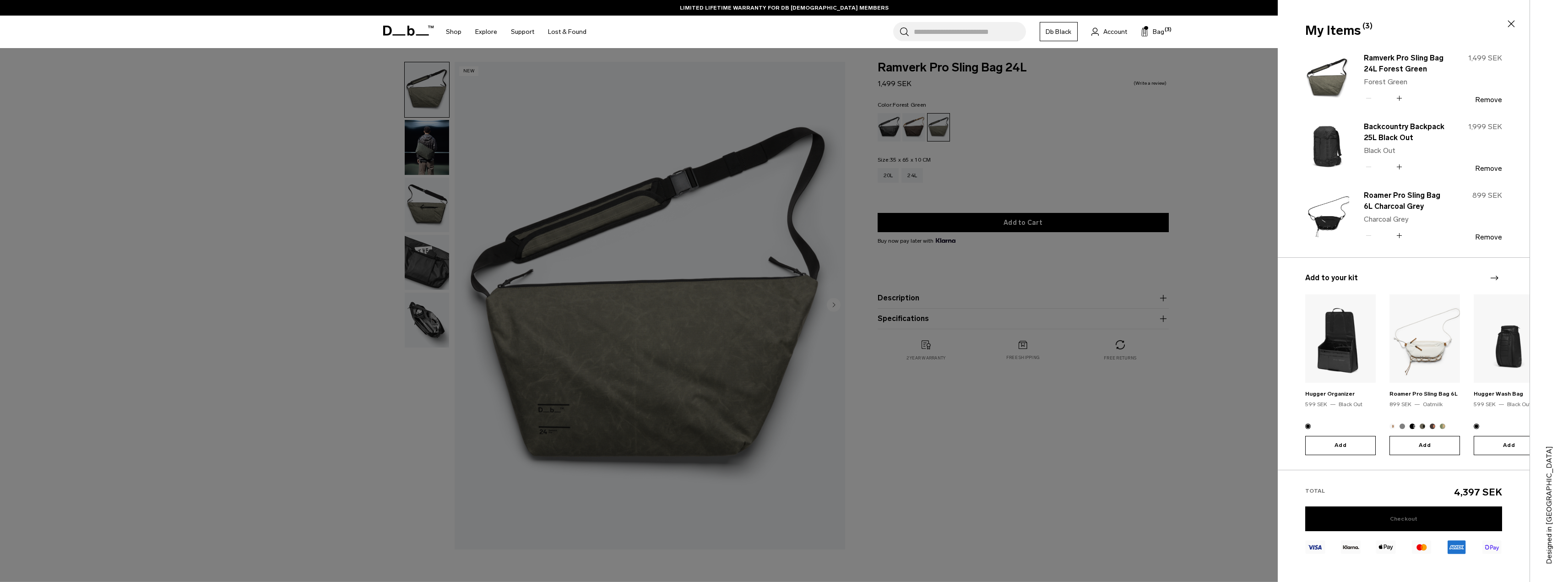
click at [1414, 510] on link "Checkout" at bounding box center [1403, 518] width 197 height 25
